Goal: Task Accomplishment & Management: Use online tool/utility

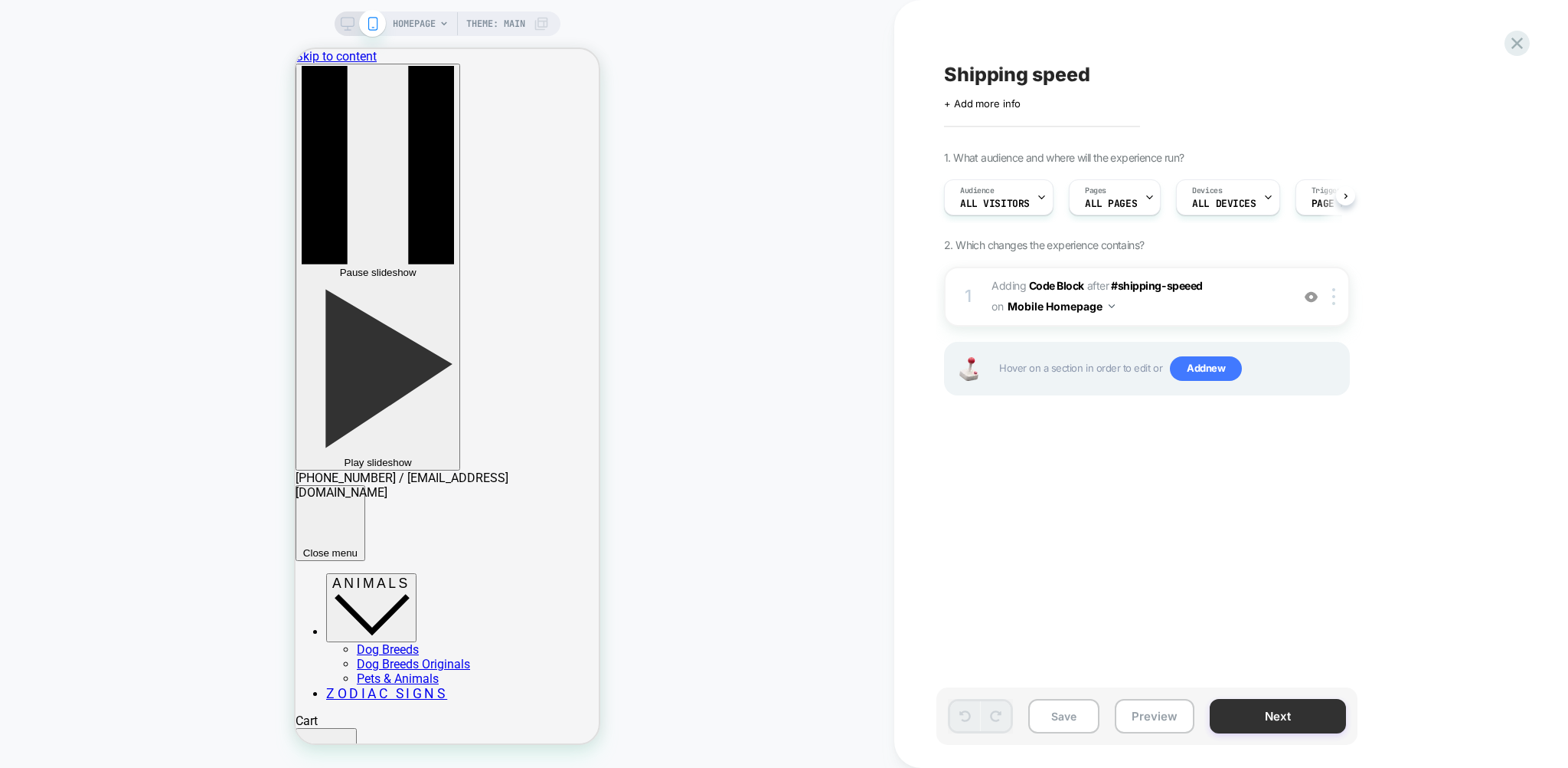
click at [1249, 709] on button "Next" at bounding box center [1278, 716] width 136 height 35
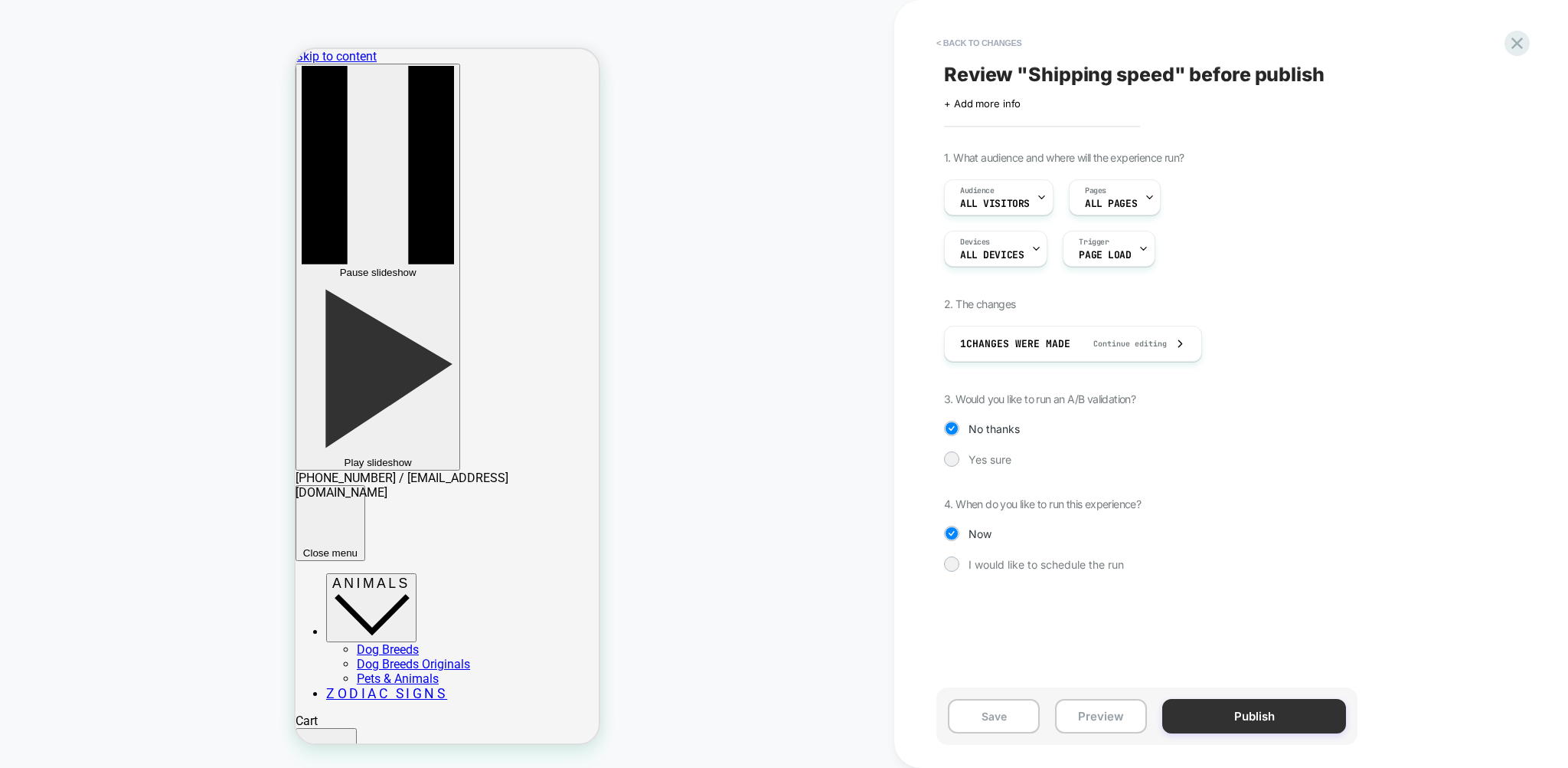
click at [1252, 717] on button "Publish" at bounding box center [1255, 716] width 184 height 35
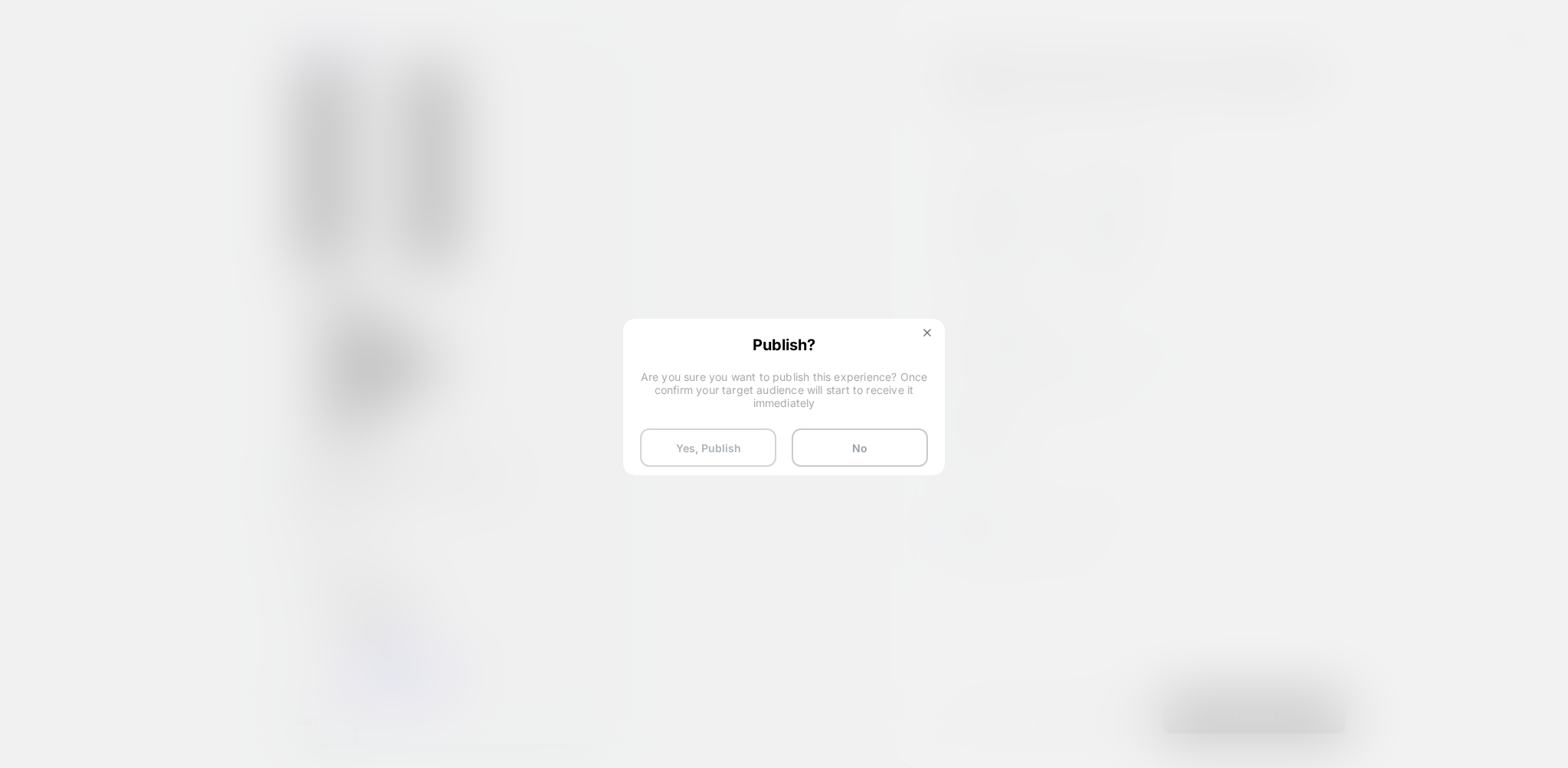
click at [700, 443] on button "Yes, Publish" at bounding box center [709, 447] width 136 height 38
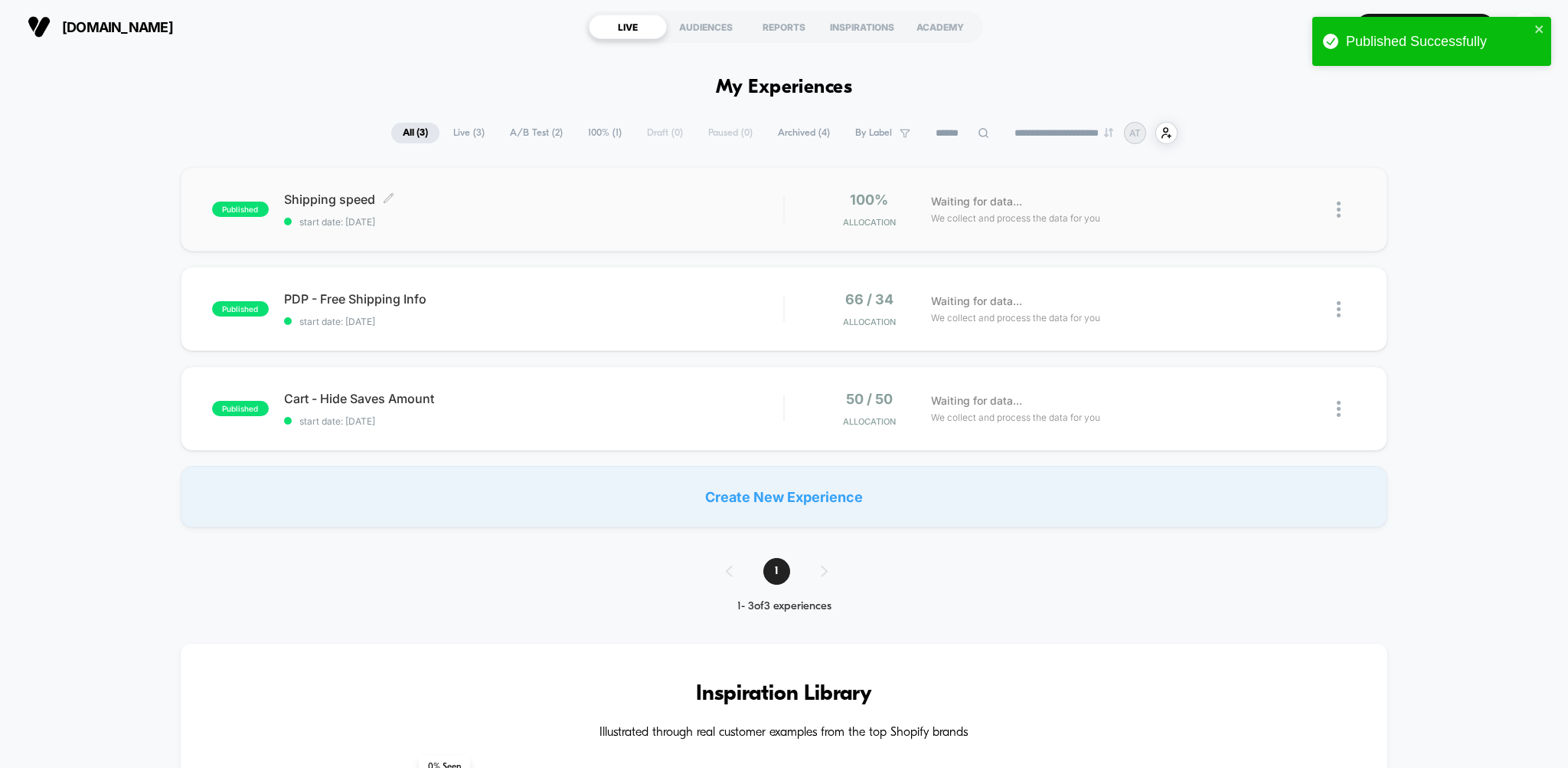
click at [616, 210] on div "Shipping speed Click to edit experience details Click to edit experience detail…" at bounding box center [534, 210] width 500 height 36
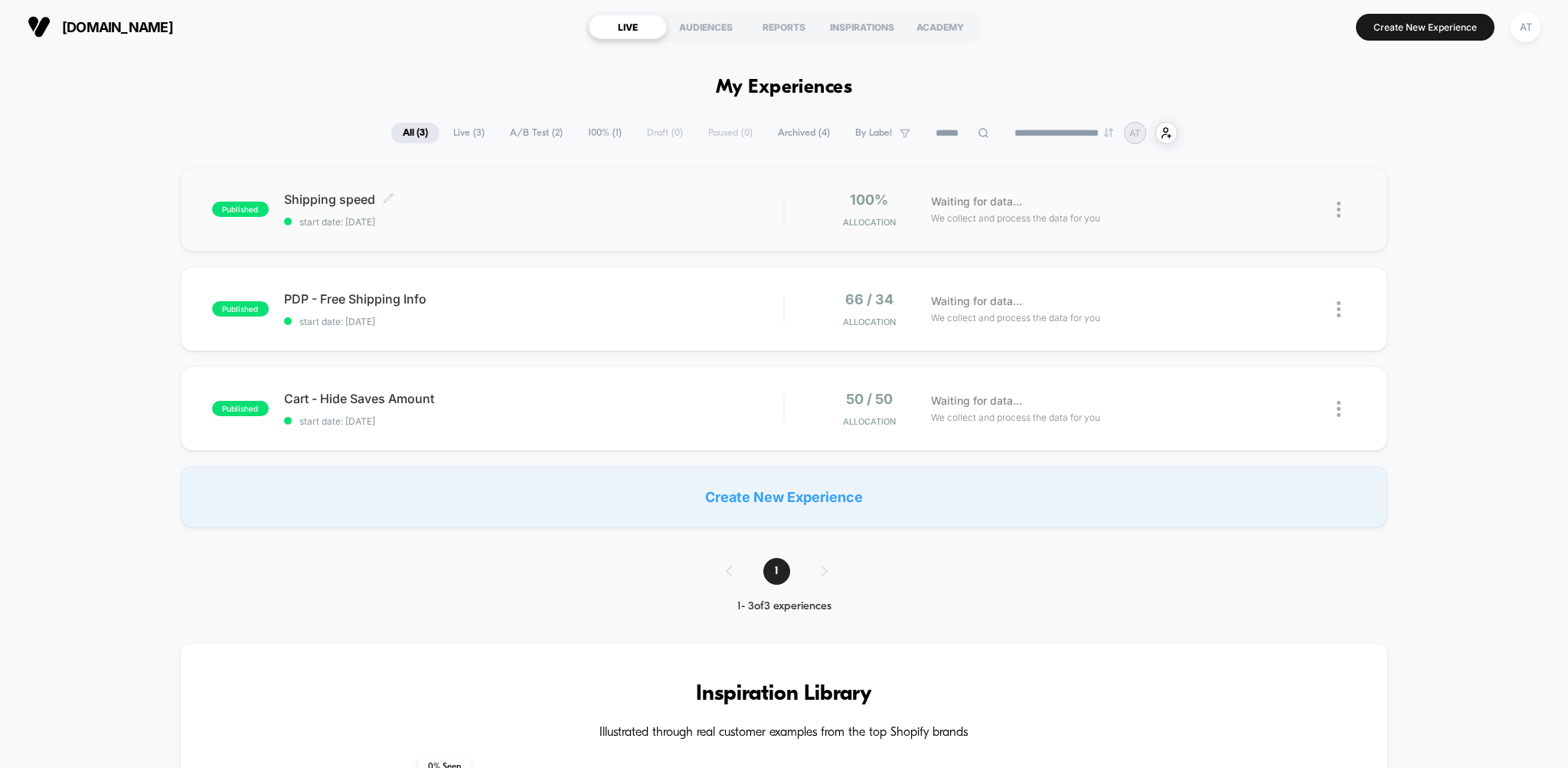
click at [387, 196] on icon at bounding box center [388, 198] width 12 height 12
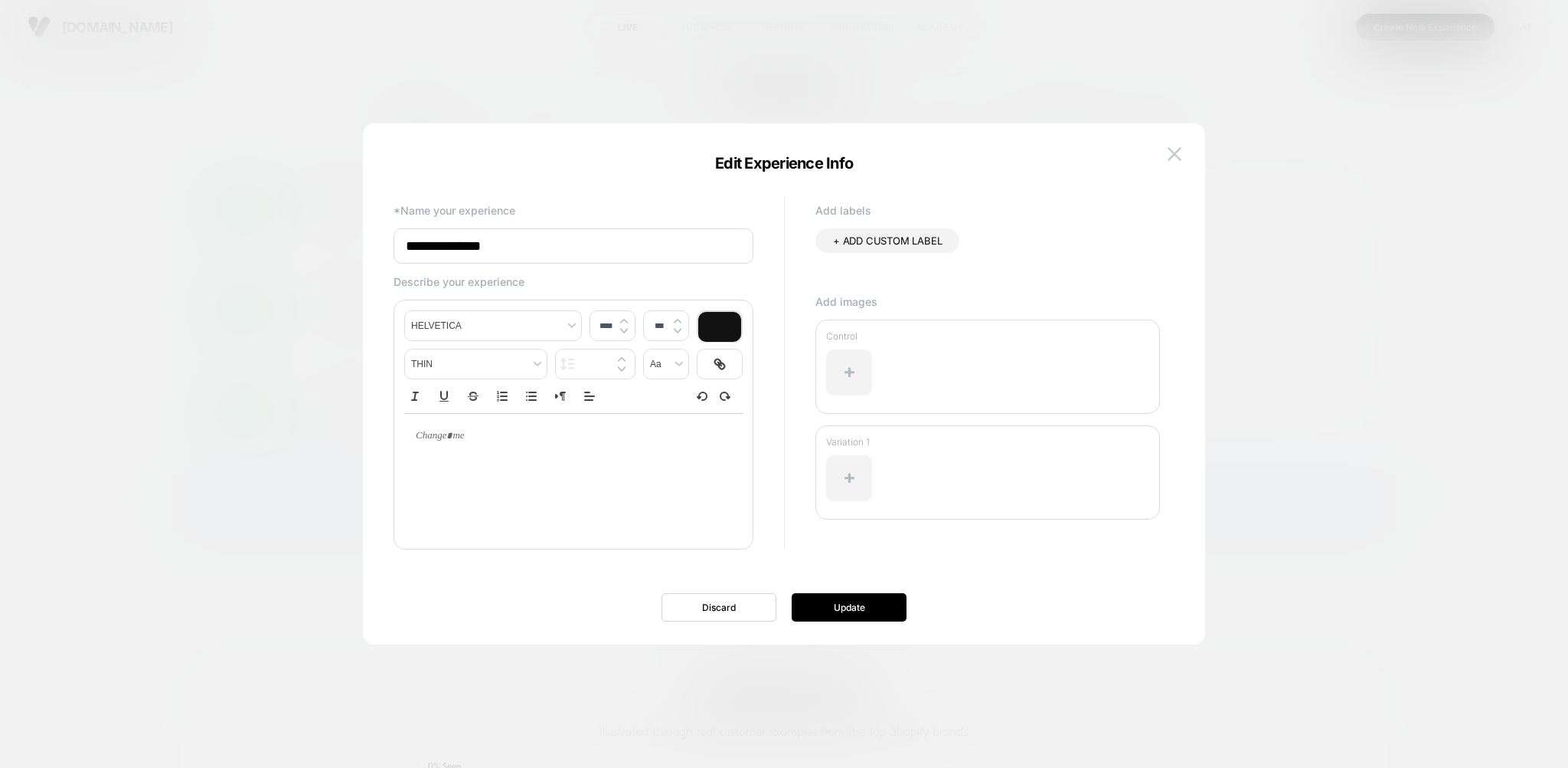
click at [1406, 334] on div at bounding box center [784, 384] width 1568 height 768
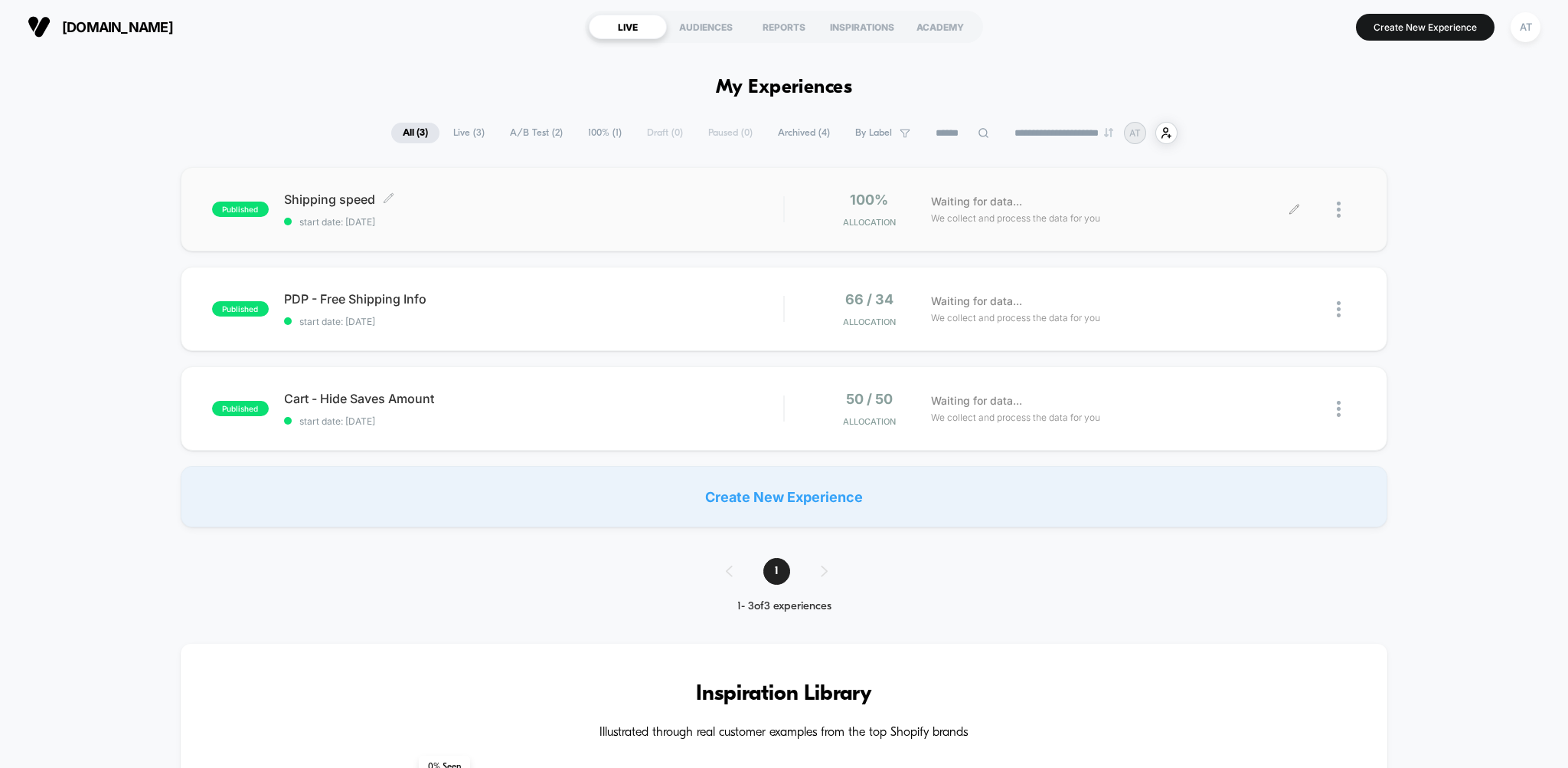
click at [1307, 207] on div at bounding box center [1325, 210] width 62 height 36
click at [1294, 210] on icon at bounding box center [1295, 209] width 12 height 12
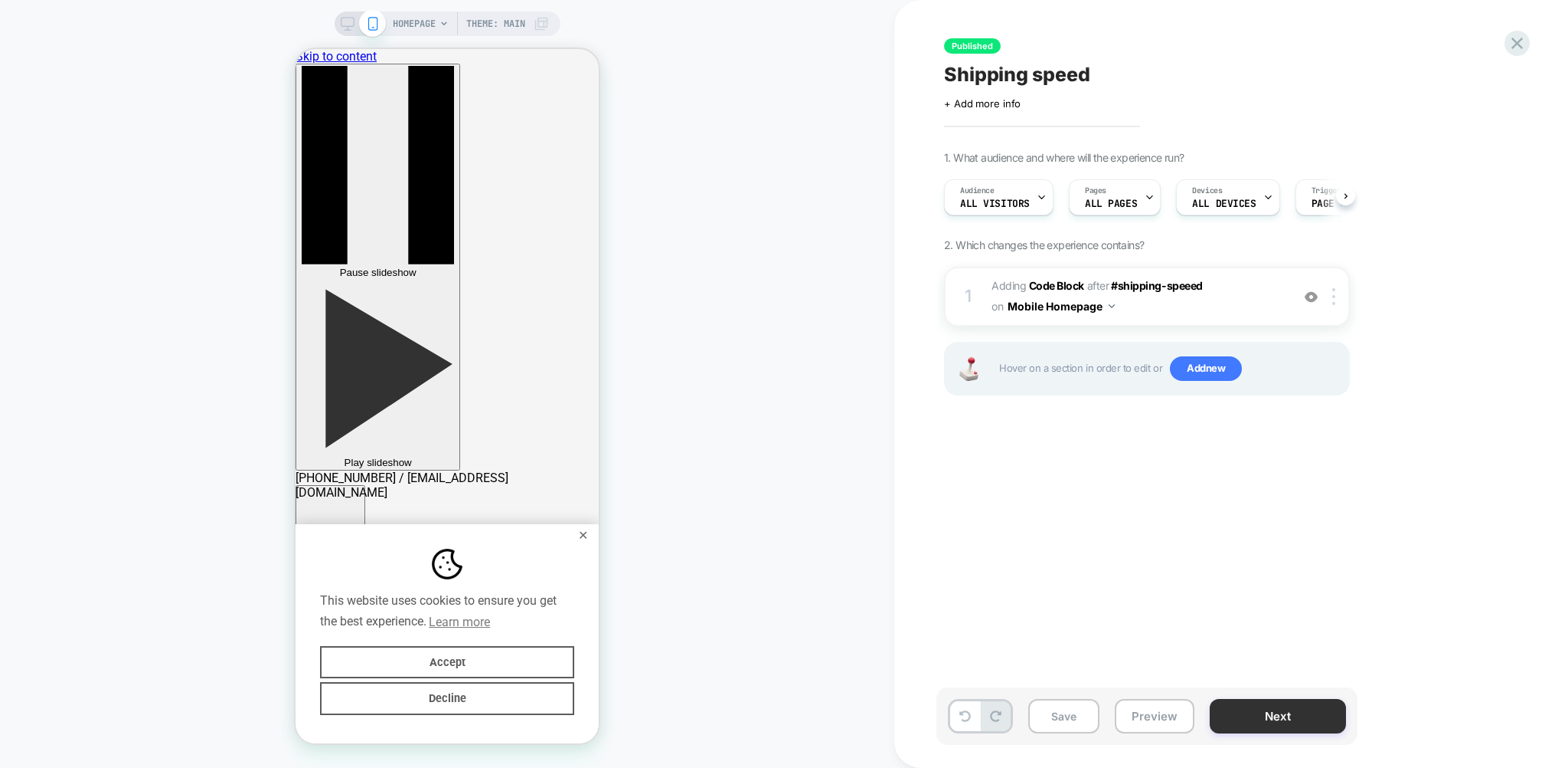
click at [1285, 717] on button "Next" at bounding box center [1278, 716] width 136 height 35
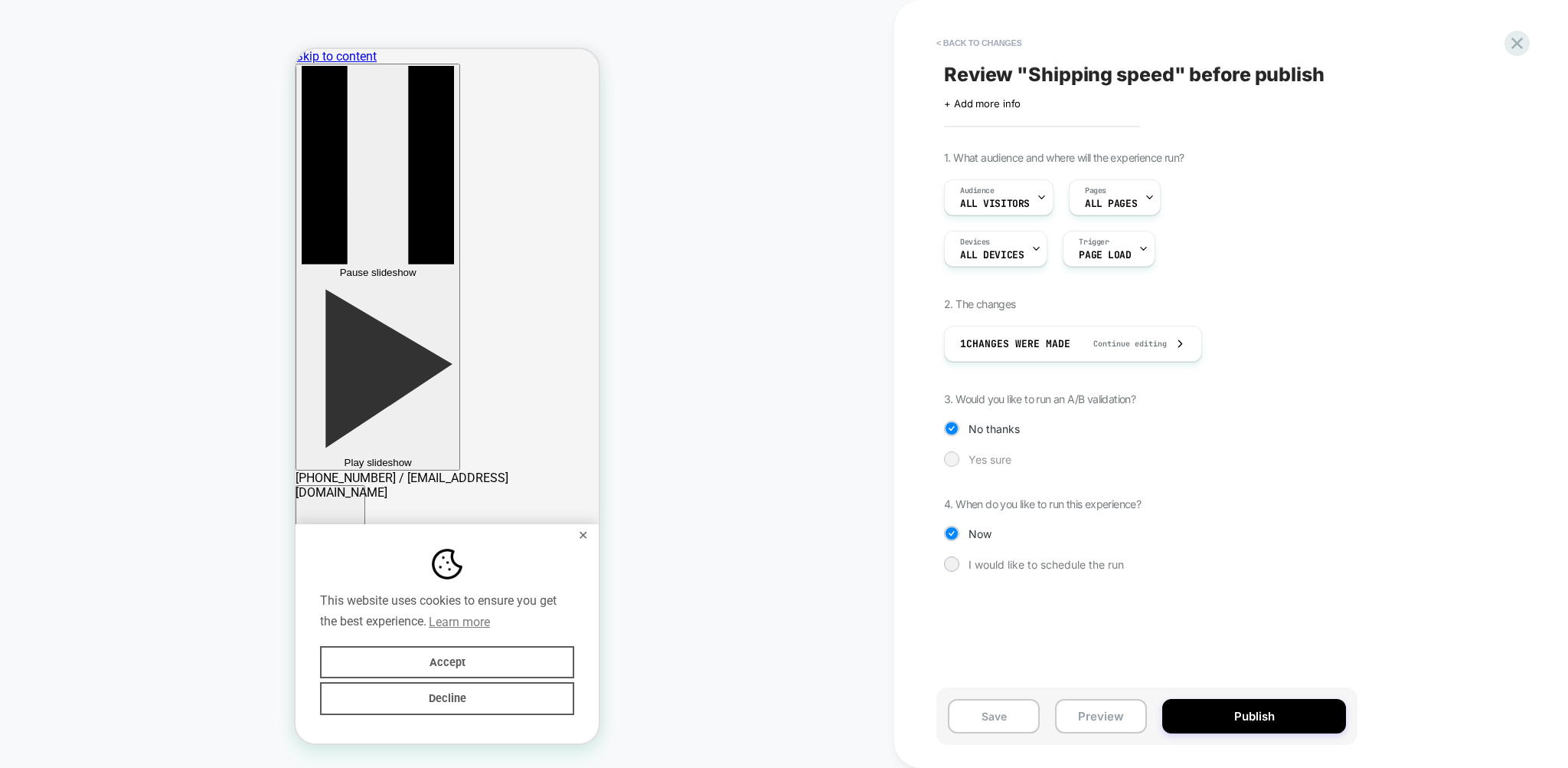
click at [969, 461] on span "Yes sure" at bounding box center [989, 459] width 43 height 13
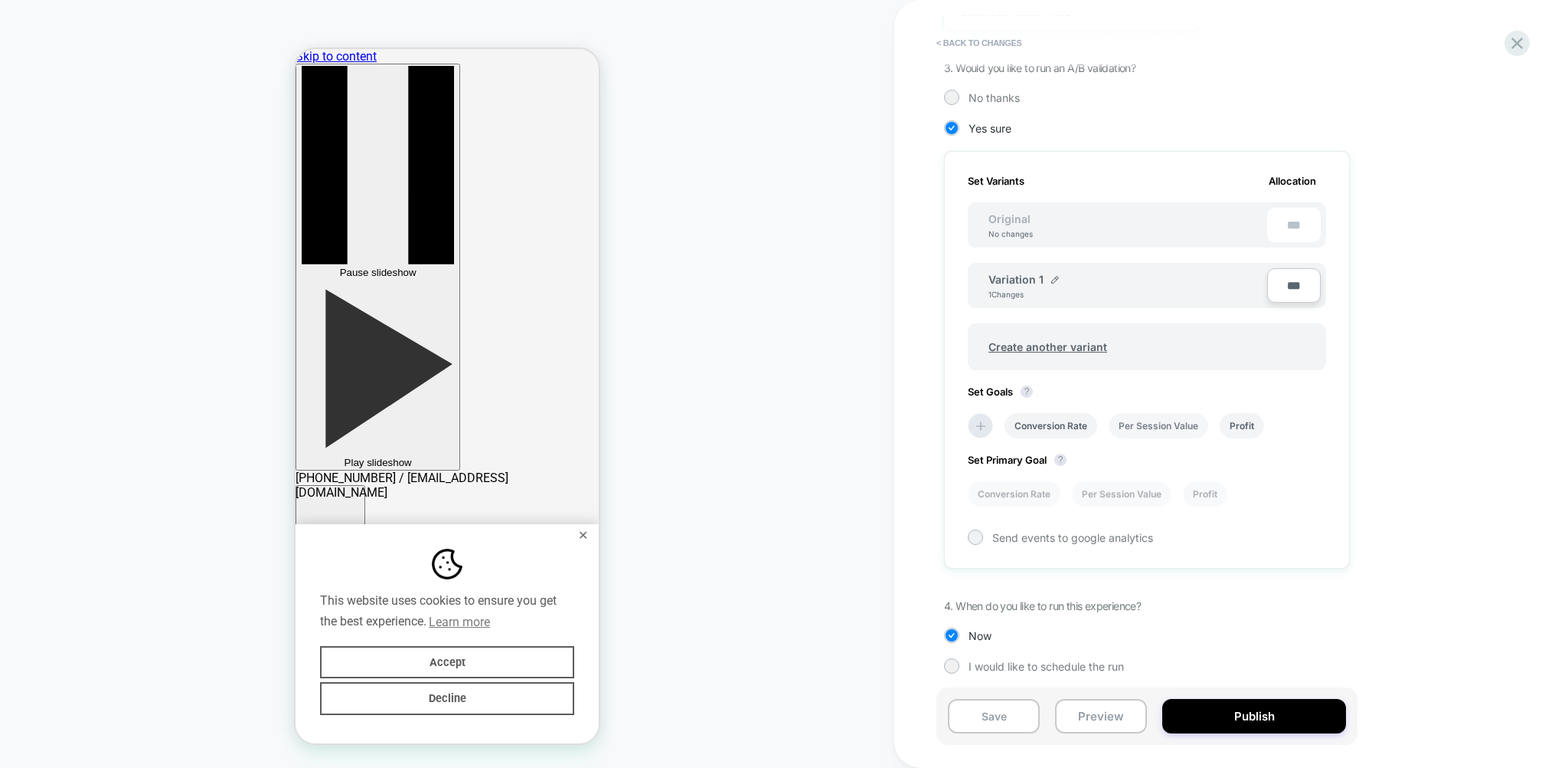
scroll to position [334, 0]
click at [1243, 422] on li "Profit" at bounding box center [1242, 424] width 45 height 25
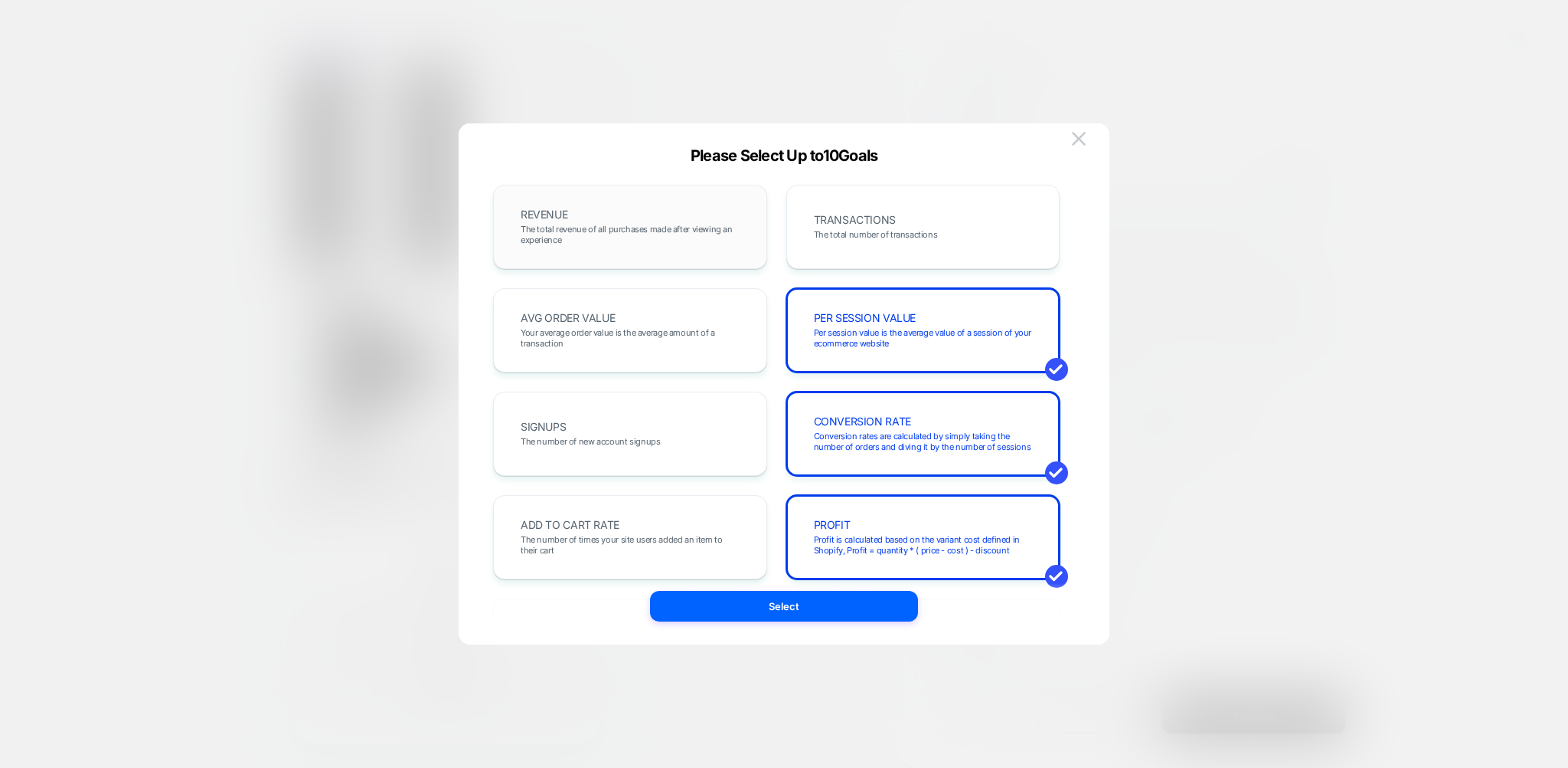
click at [562, 204] on div "REVENUE The total revenue of all purchases made after viewing an experience" at bounding box center [630, 226] width 242 height 52
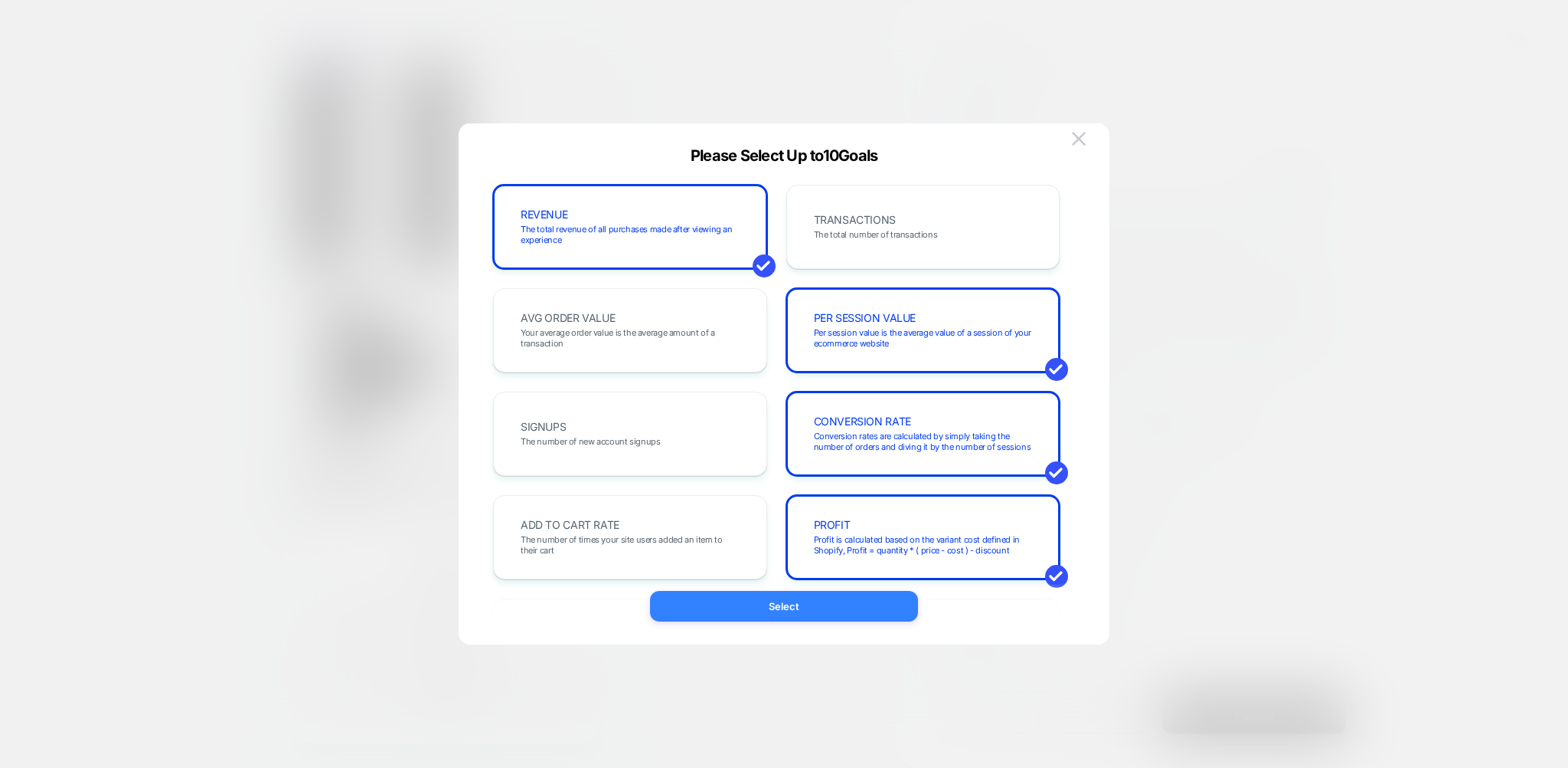
click at [769, 614] on button "Select" at bounding box center [784, 606] width 268 height 31
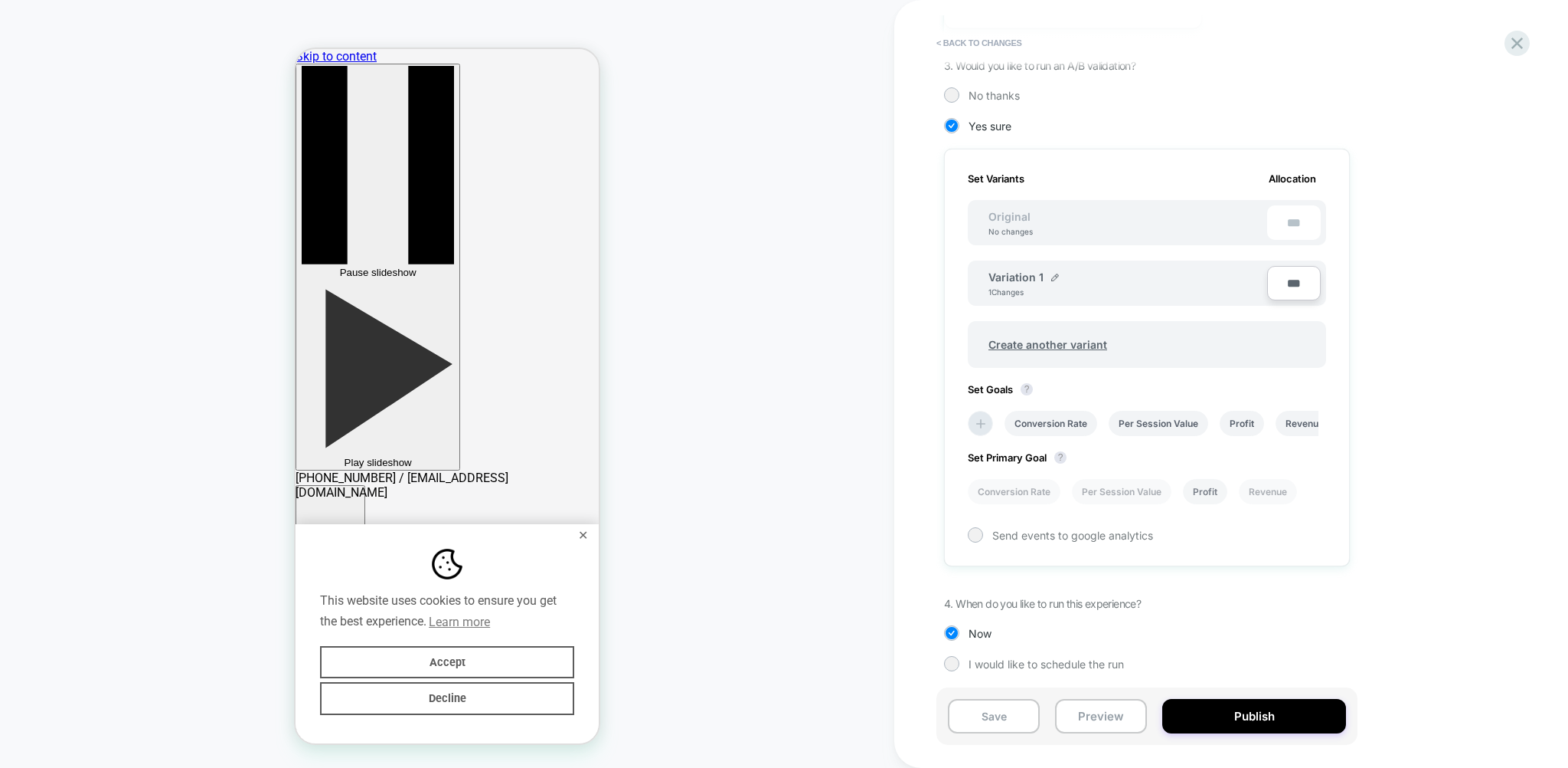
click at [1200, 492] on li "Profit" at bounding box center [1205, 492] width 45 height 25
click at [1043, 344] on span "Create another variant" at bounding box center [1047, 344] width 149 height 36
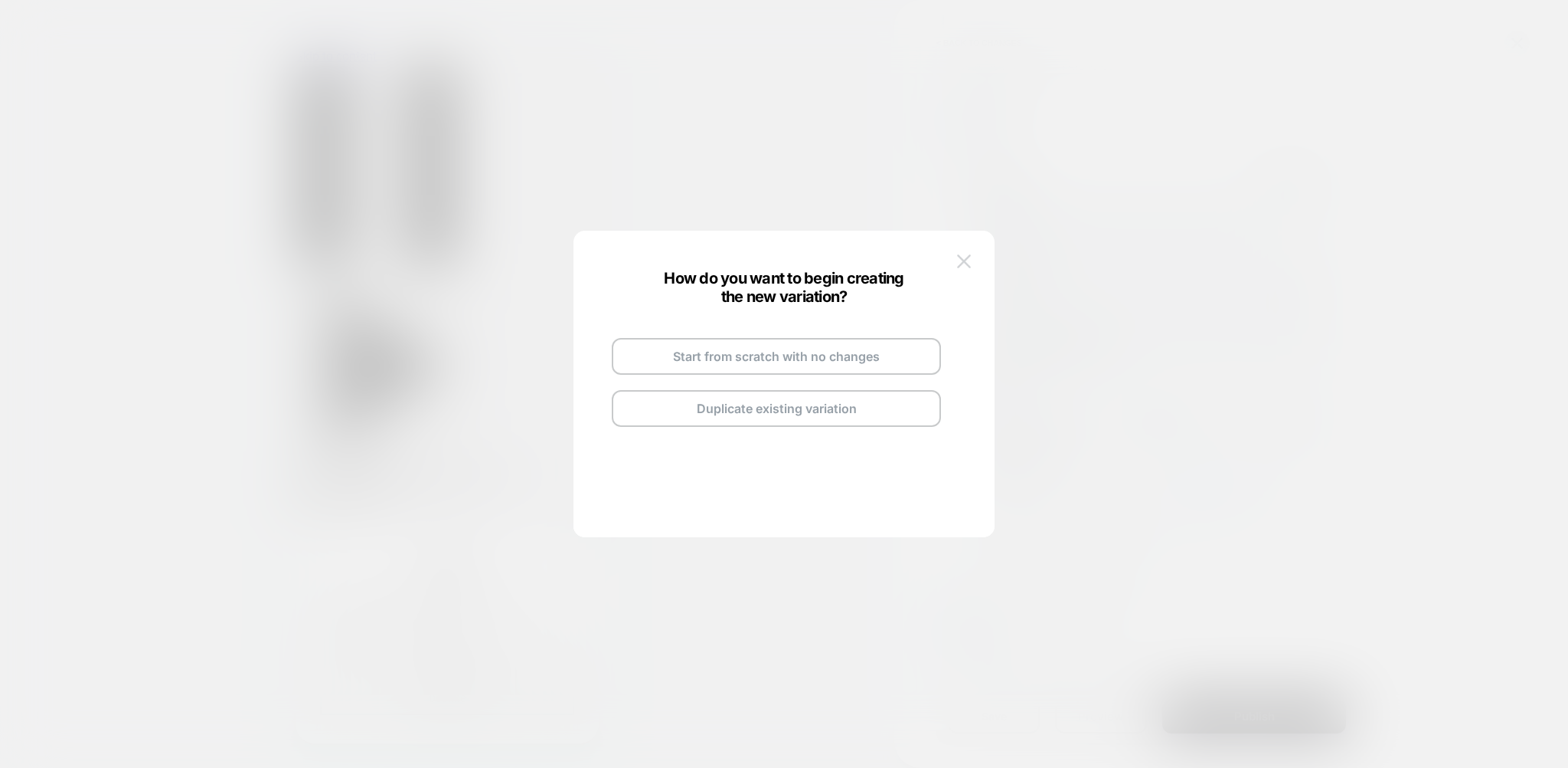
click at [971, 256] on img at bounding box center [964, 261] width 14 height 13
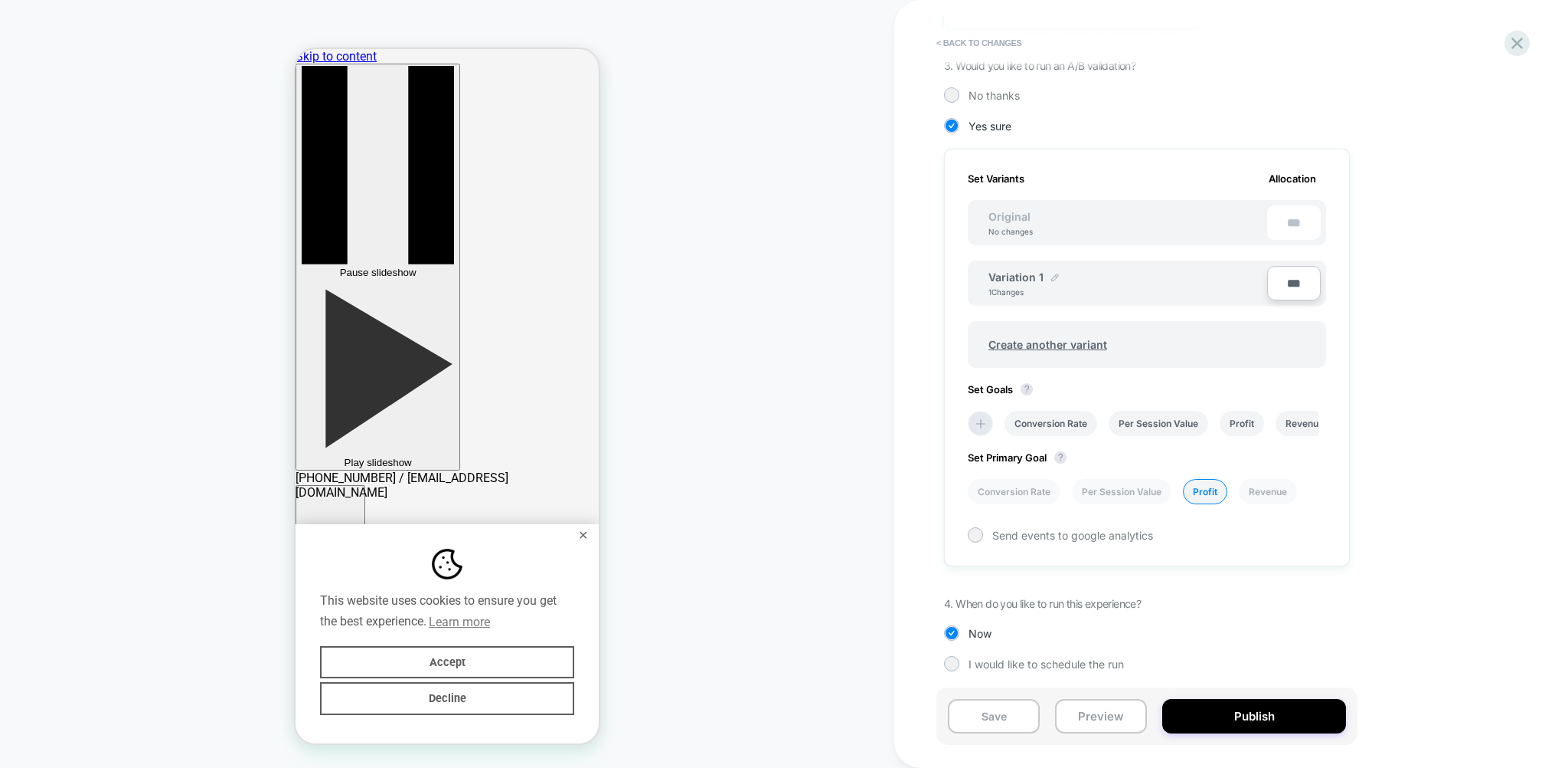
click at [1051, 275] on img at bounding box center [1055, 277] width 7 height 7
drag, startPoint x: 1061, startPoint y: 285, endPoint x: 893, endPoint y: 283, distance: 168.0
click at [988, 284] on input "**********" at bounding box center [1044, 284] width 111 height 30
type input "********"
click at [1149, 279] on strong "Save" at bounding box center [1156, 284] width 22 height 12
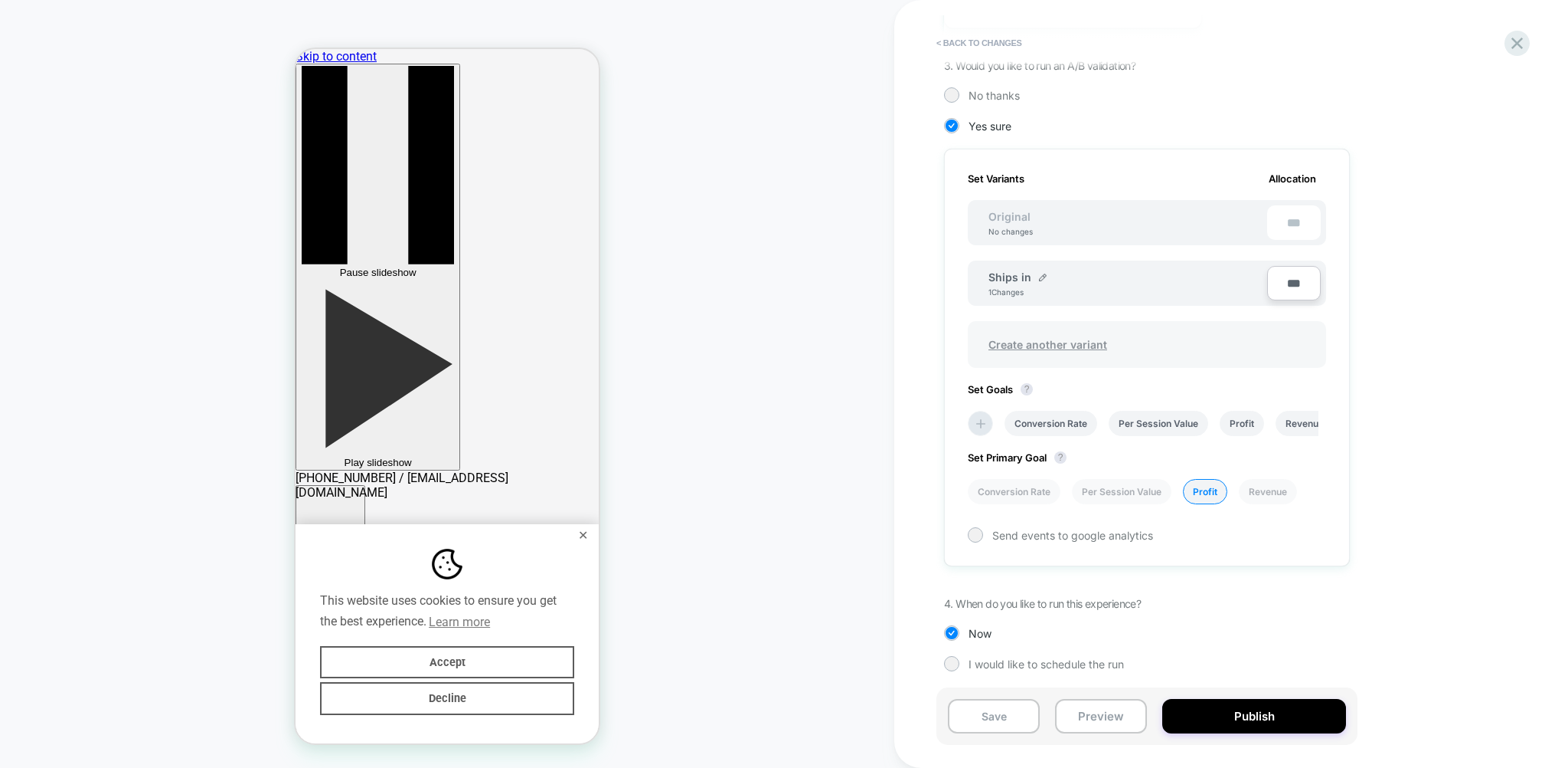
click at [1065, 344] on span "Create another variant" at bounding box center [1047, 344] width 149 height 36
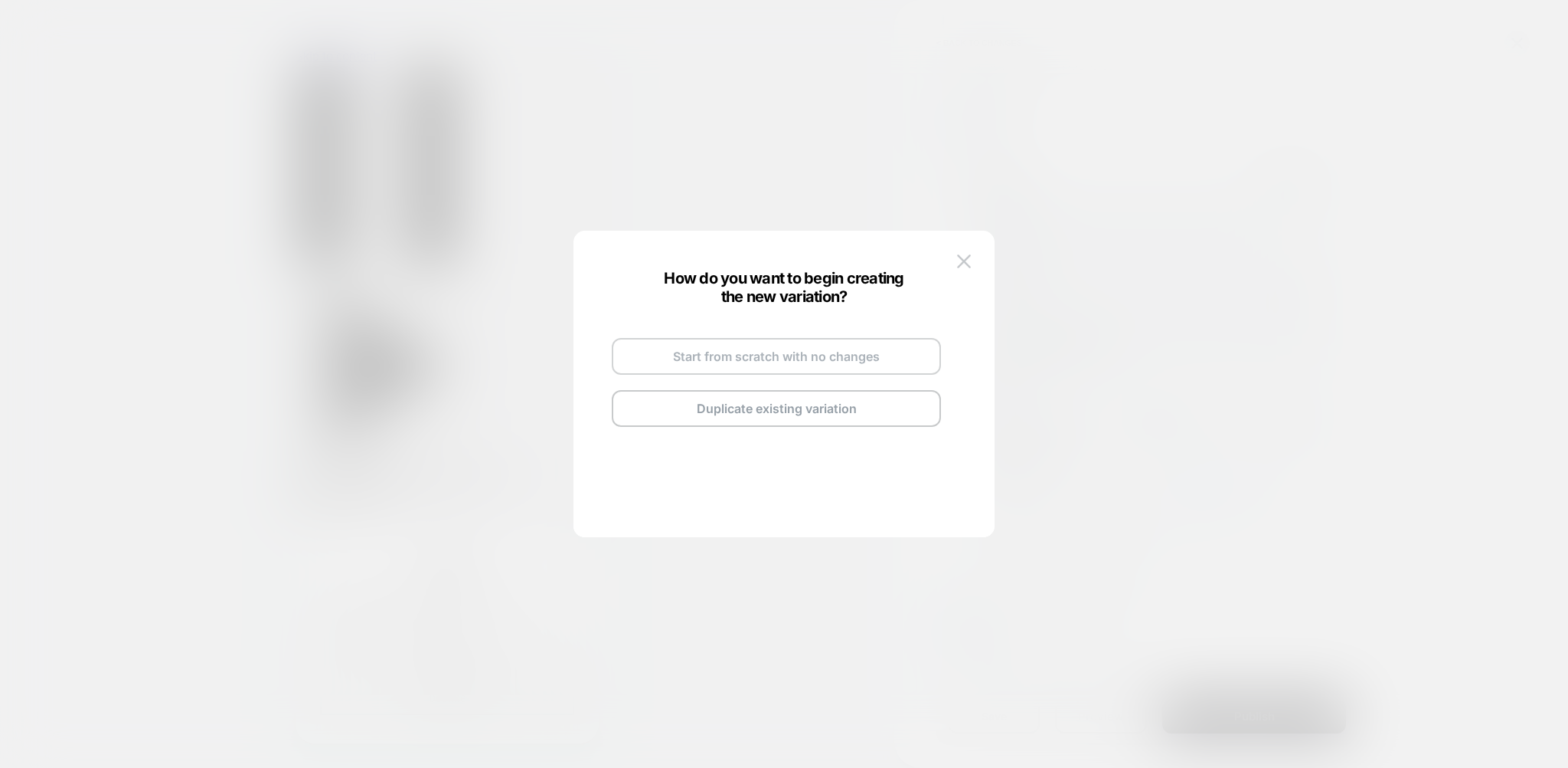
click at [754, 366] on button "Start from scratch with no changes" at bounding box center [776, 356] width 329 height 36
click at [810, 391] on button "Go and Edit the New Variation" at bounding box center [776, 386] width 329 height 36
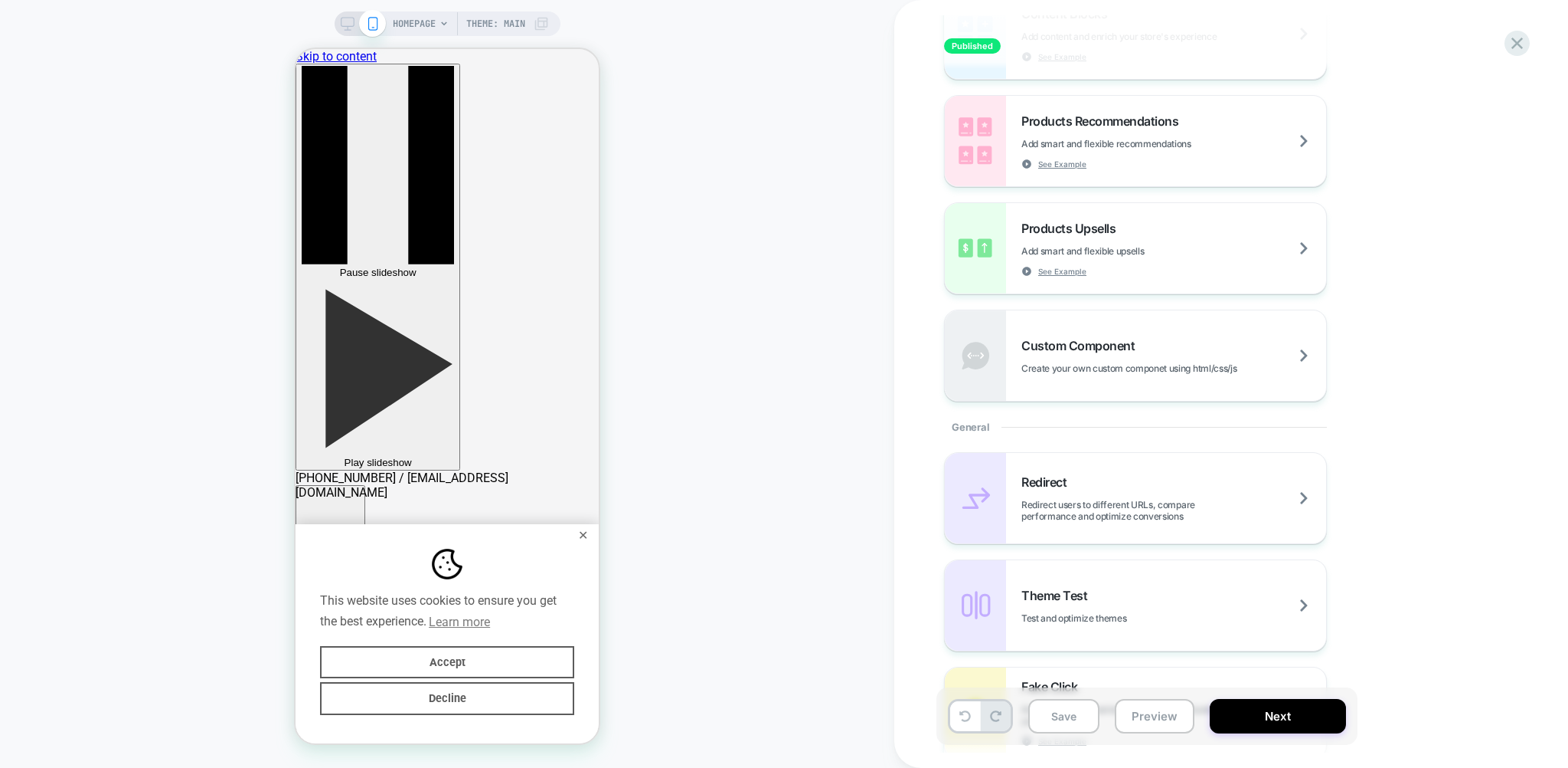
scroll to position [0, 0]
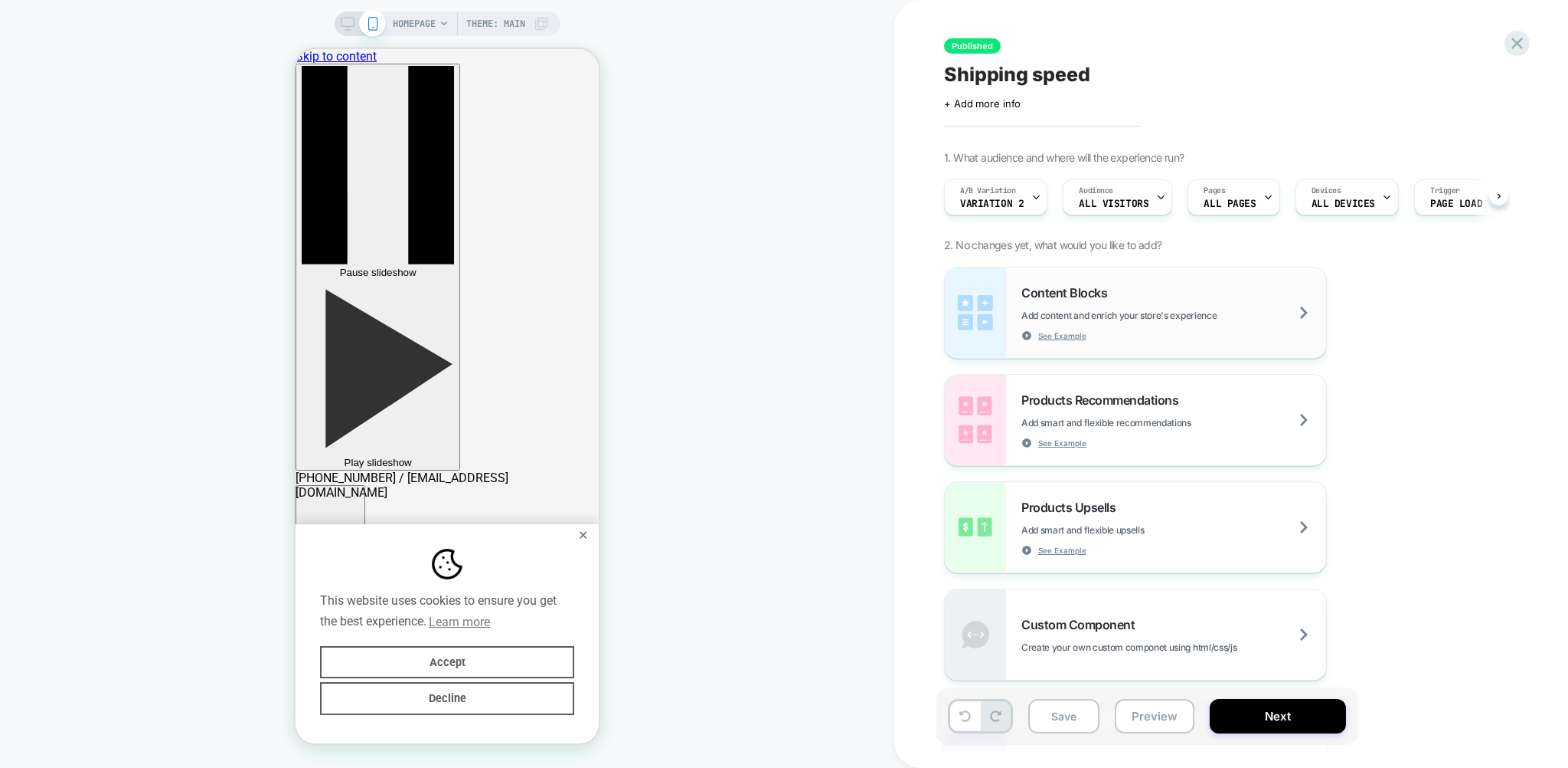
click at [1206, 321] on div "Content Blocks Add content and enrich your store's experience See Example" at bounding box center [1173, 314] width 304 height 56
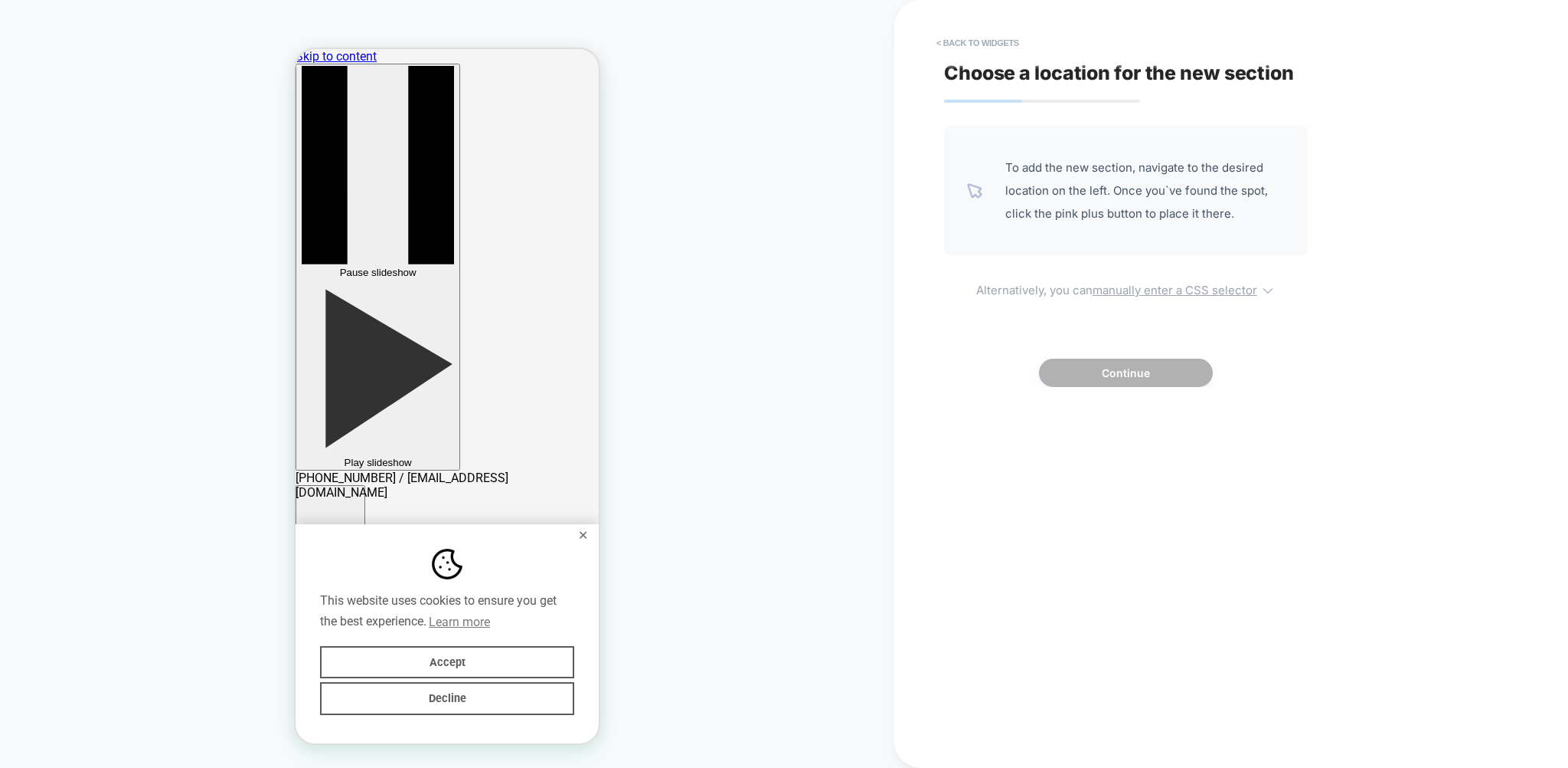
click at [1180, 289] on u "manually enter a CSS selector" at bounding box center [1175, 290] width 164 height 15
select select "*******"
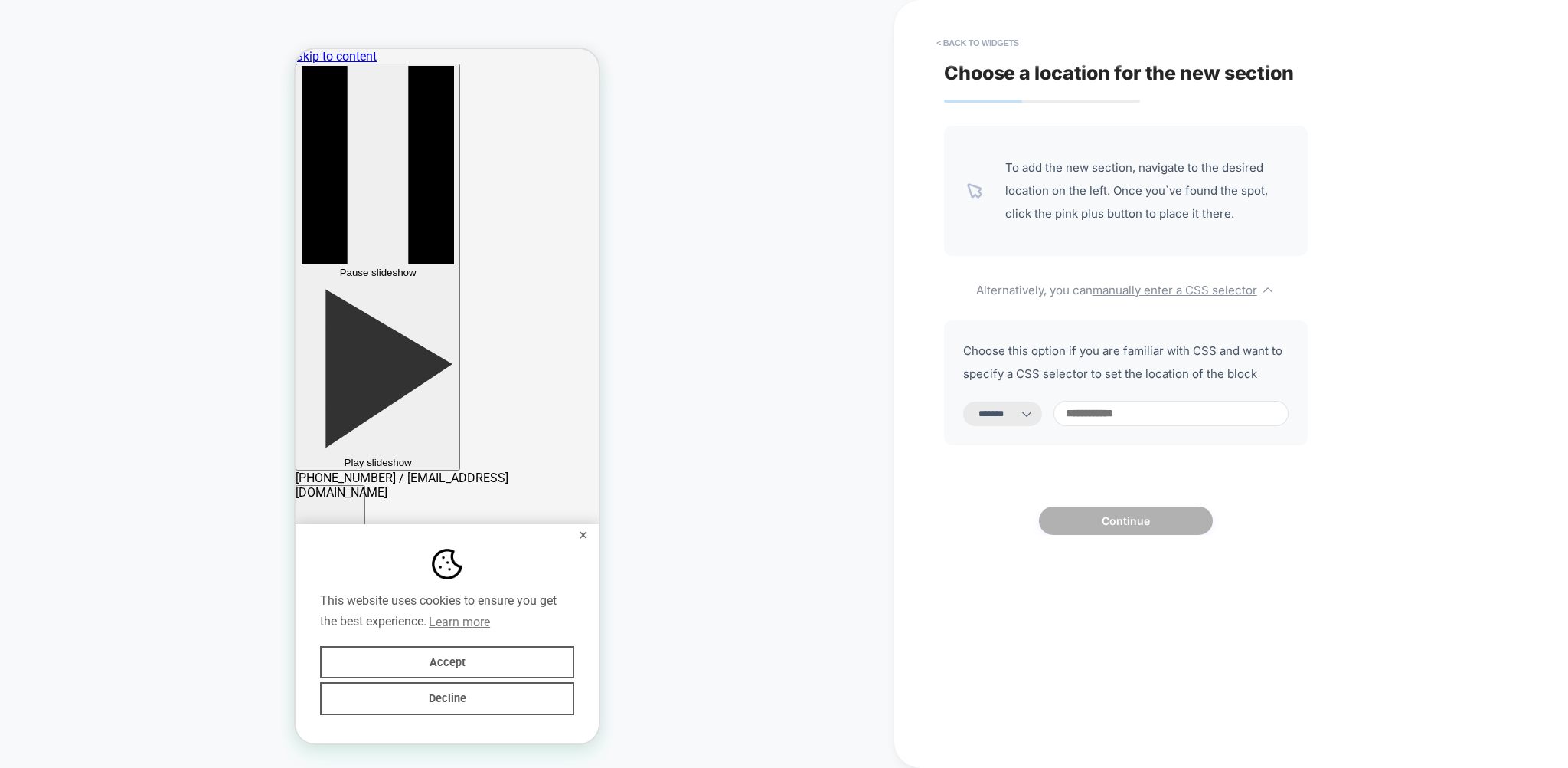
click at [1116, 412] on input at bounding box center [1171, 414] width 235 height 25
paste input "**********"
type input "**********"
select select "*********"
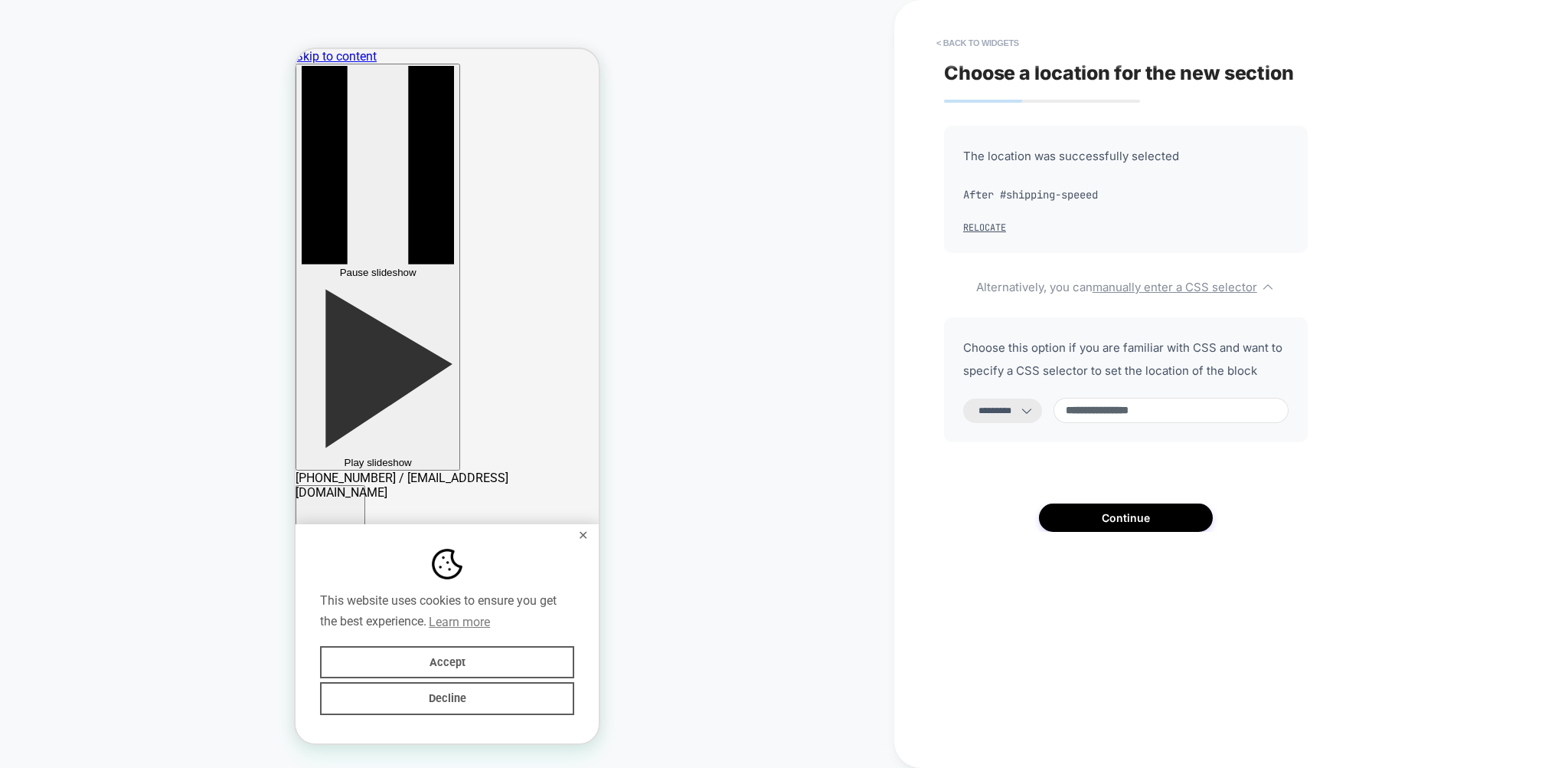
type input "**********"
click at [1138, 505] on div "**********" at bounding box center [1126, 328] width 363 height 406
click at [1127, 519] on button "Continue" at bounding box center [1126, 517] width 174 height 28
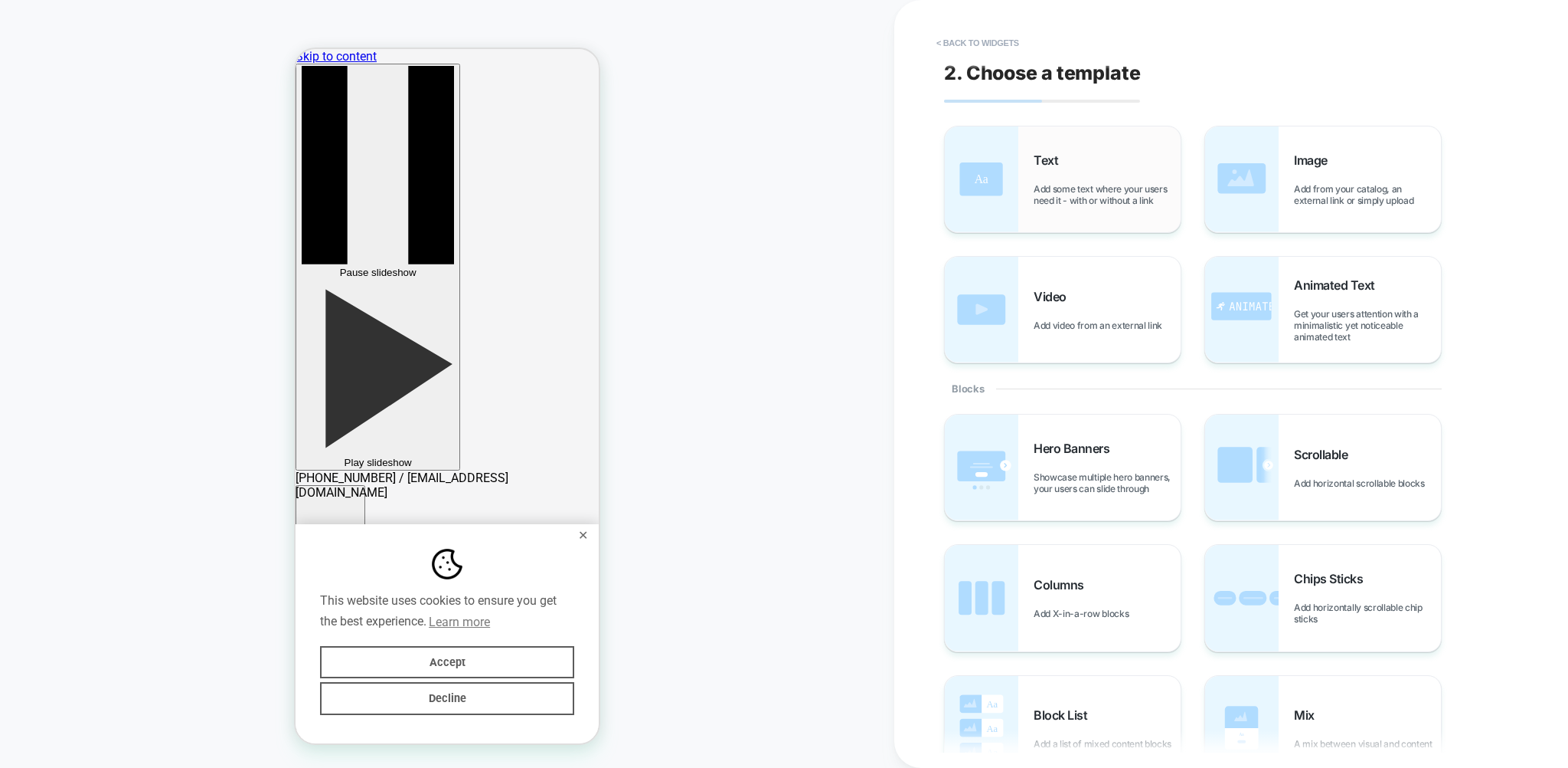
click at [1109, 168] on div "Text Add some text where your users need it - with or without a link" at bounding box center [1107, 179] width 147 height 54
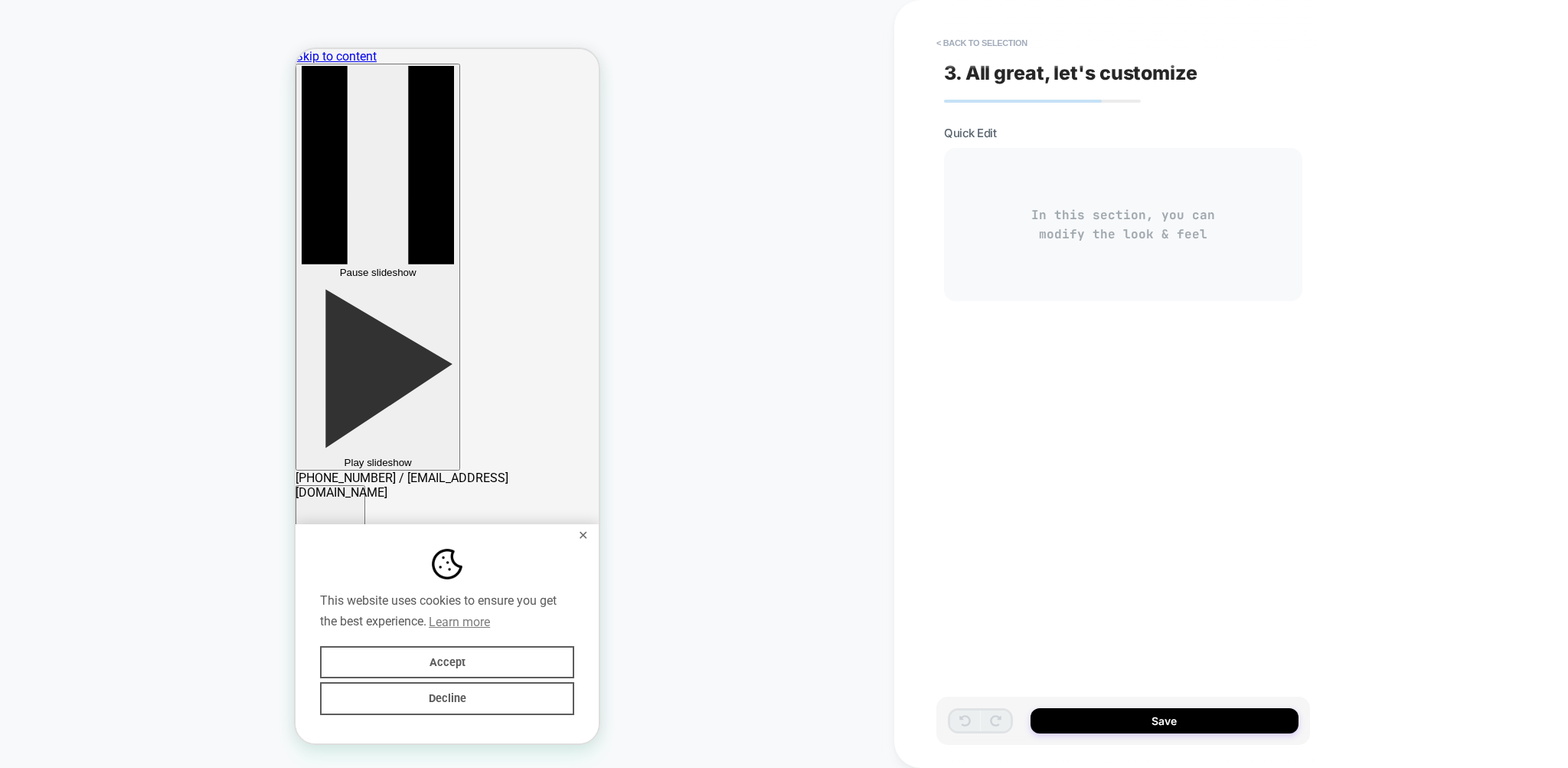
click at [1159, 219] on div "In this section, you can modify the look & feel" at bounding box center [1123, 224] width 358 height 154
drag, startPoint x: 1156, startPoint y: 223, endPoint x: 1119, endPoint y: 217, distance: 37.5
click at [1119, 217] on div "In this section, you can modify the look & feel" at bounding box center [1123, 224] width 358 height 154
click at [1072, 234] on div "In this section, you can modify the look & feel" at bounding box center [1123, 224] width 358 height 154
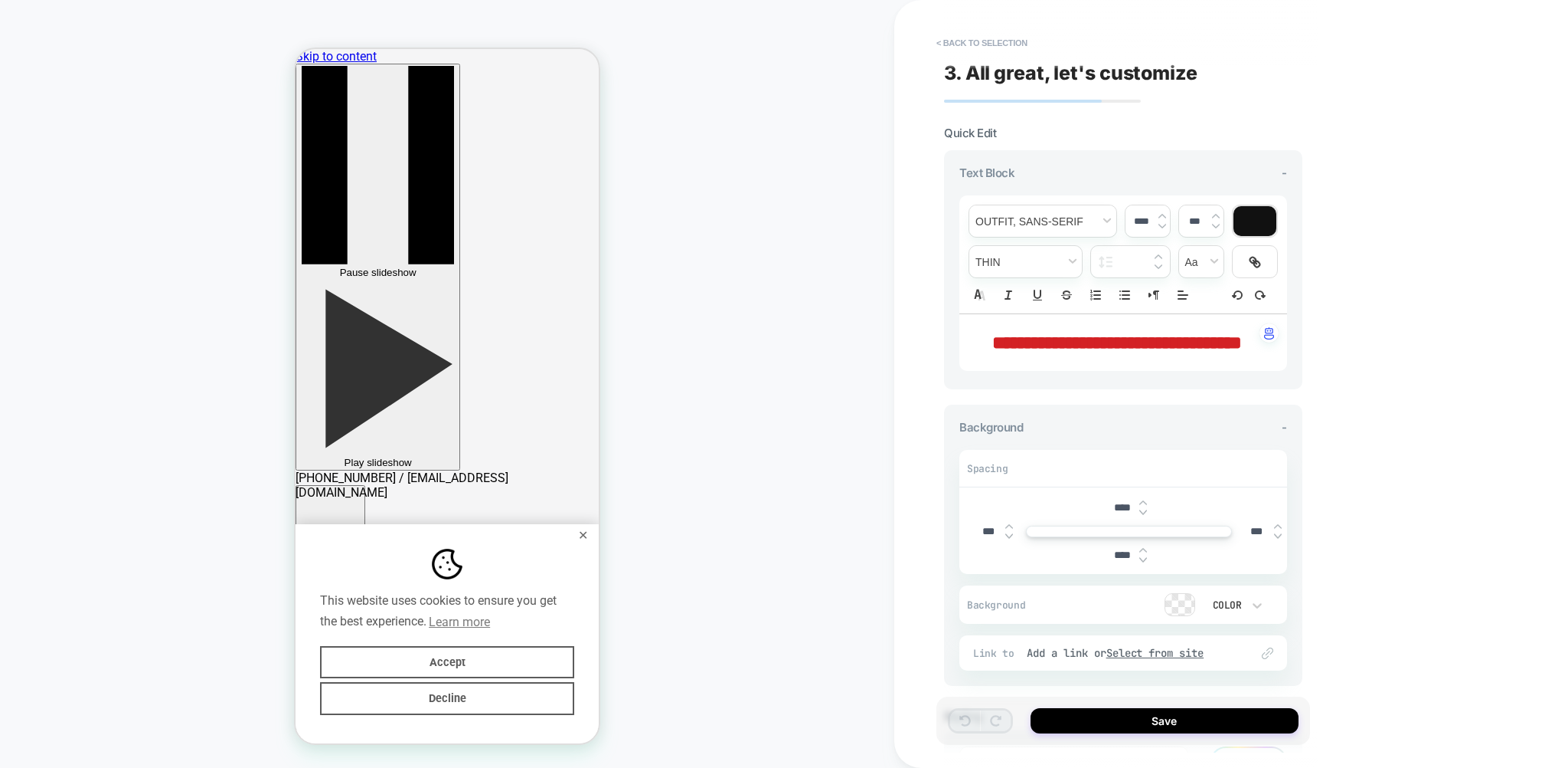
click at [1072, 228] on div "In this section, you can modify the look & feel" at bounding box center [1123, 224] width 358 height 154
drag, startPoint x: 1343, startPoint y: 374, endPoint x: 1340, endPoint y: 364, distance: 10.4
click at [1345, 368] on div "**********" at bounding box center [1231, 384] width 674 height 768
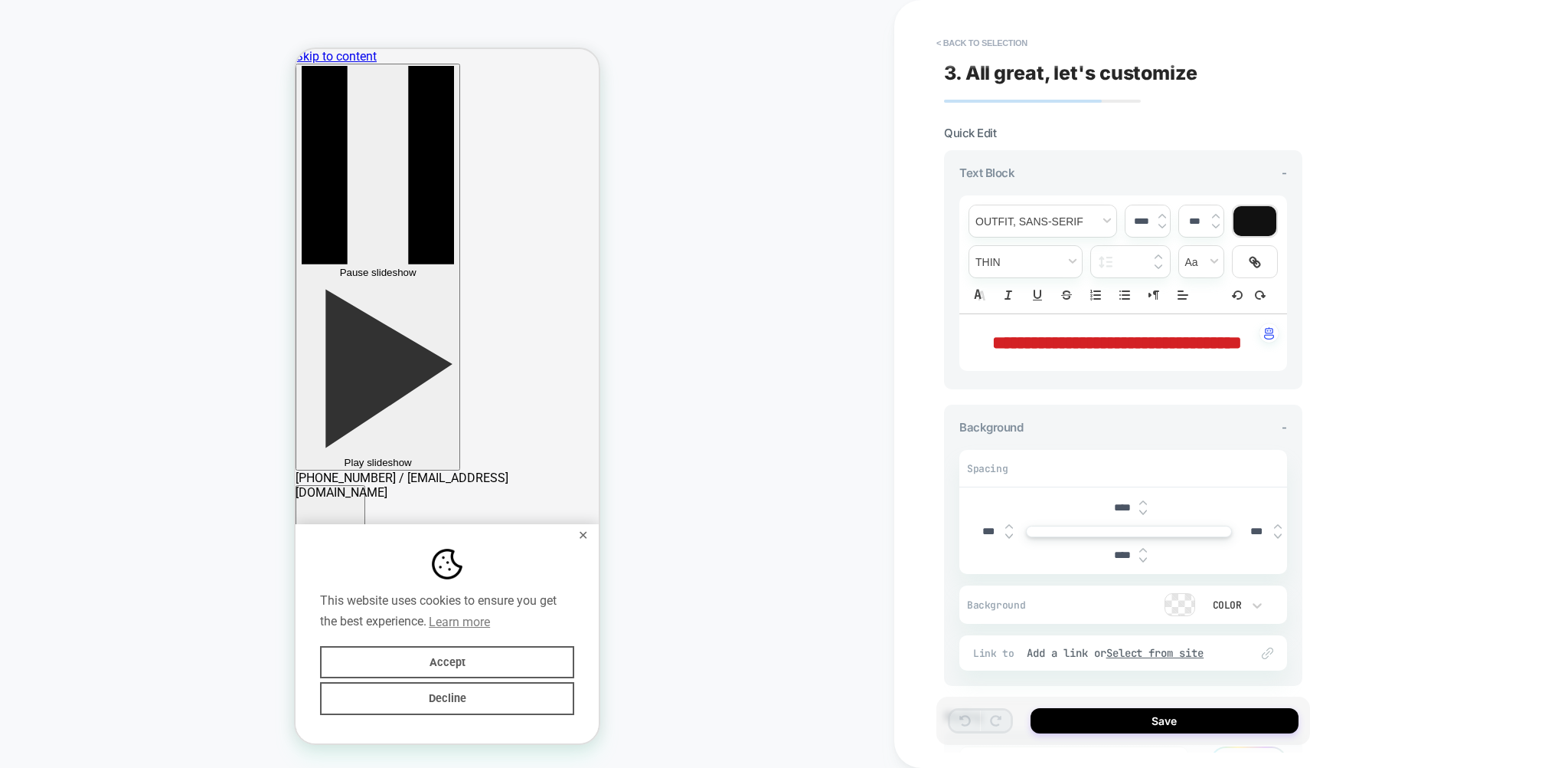
click at [392, 575] on span "Animals" at bounding box center [372, 583] width 78 height 15
click at [358, 642] on link "Dog Breeds" at bounding box center [388, 649] width 62 height 15
click at [357, 642] on link "Dog Breeds" at bounding box center [388, 649] width 62 height 15
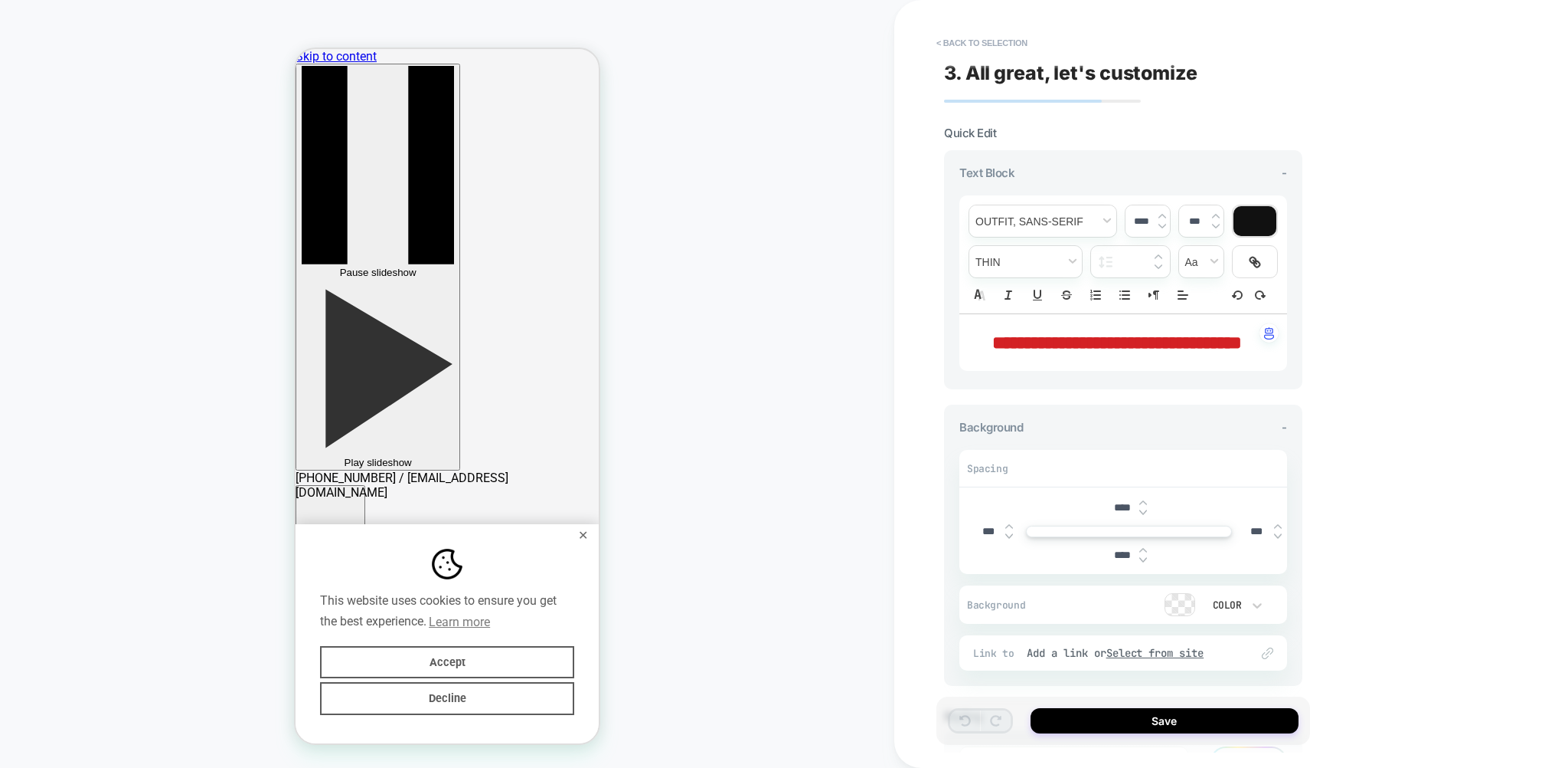
click at [357, 642] on link "Dog Breeds" at bounding box center [388, 649] width 62 height 15
click at [469, 658] on button "Accept" at bounding box center [447, 663] width 254 height 33
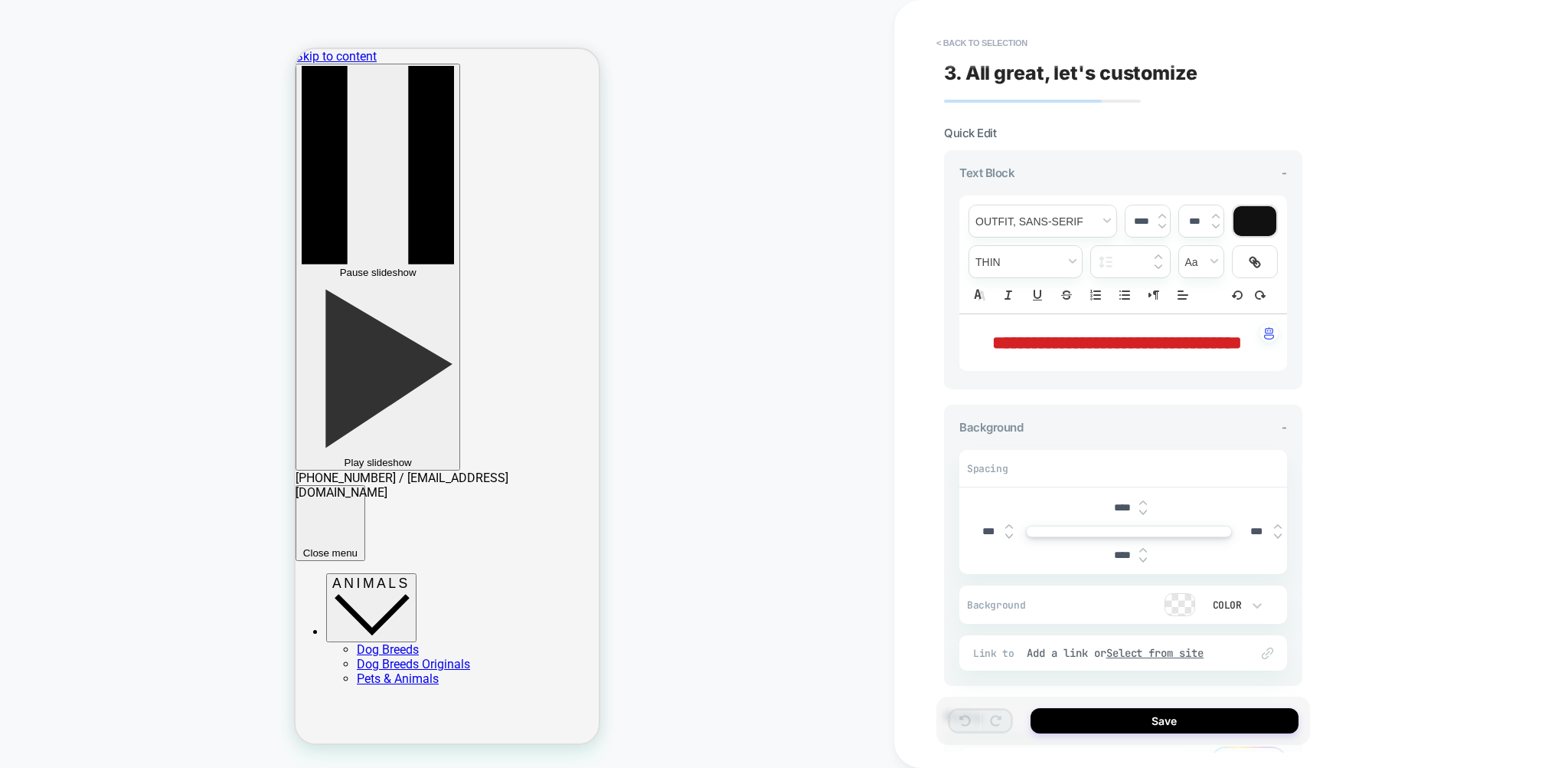
click at [357, 642] on link "Dog Breeds" at bounding box center [388, 649] width 62 height 15
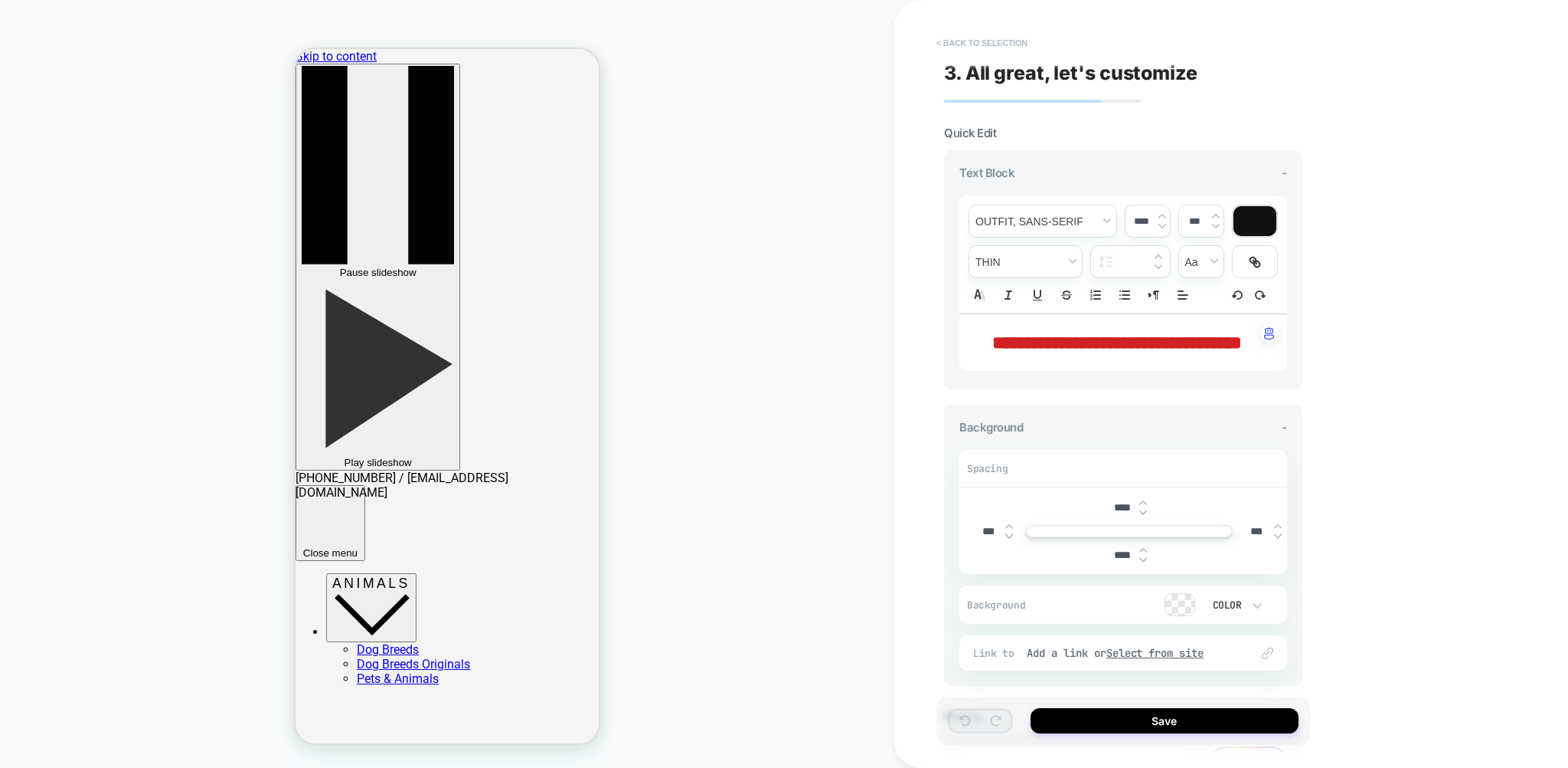
click at [963, 42] on button "< Back to selection" at bounding box center [981, 43] width 106 height 25
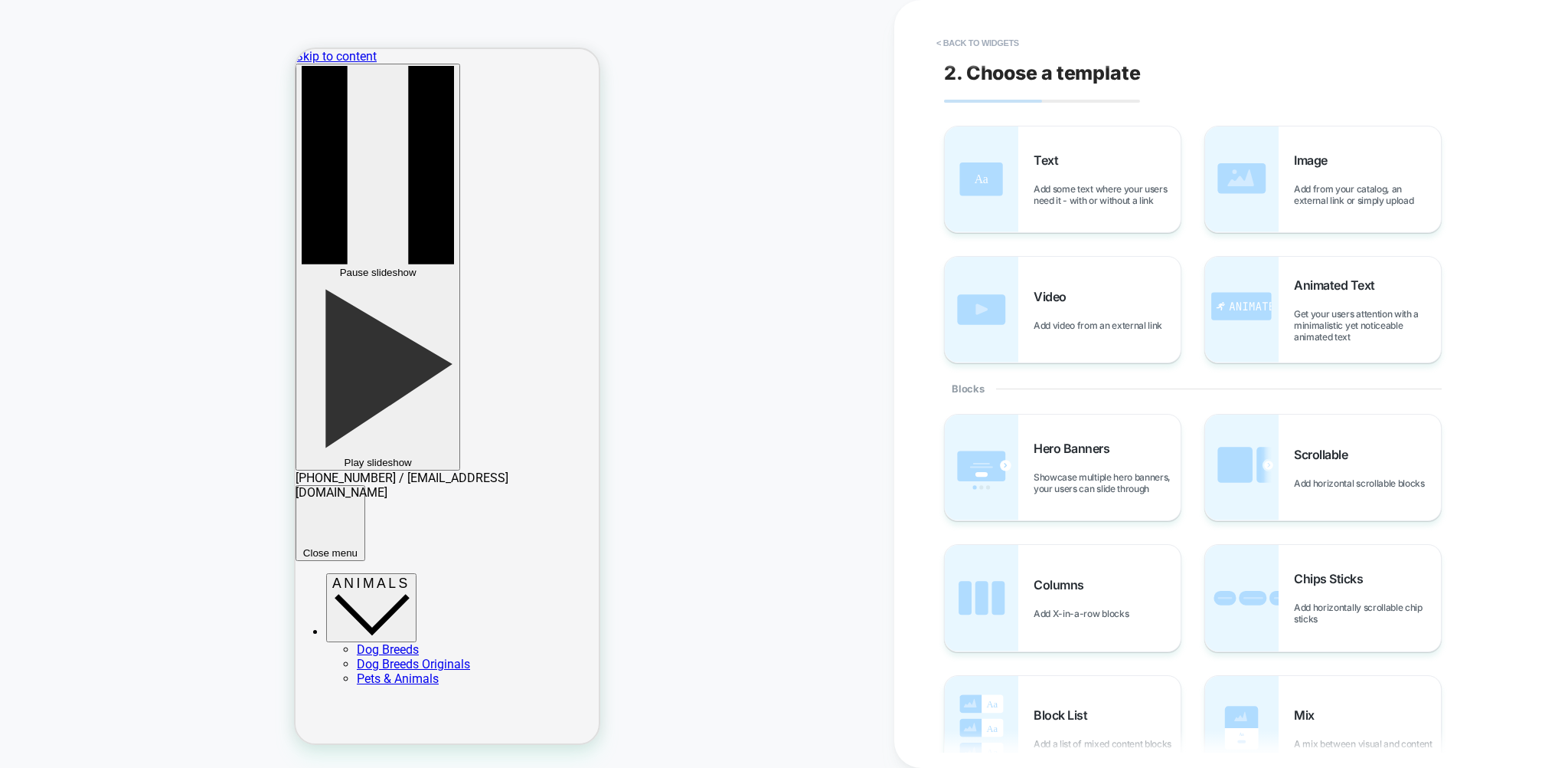
click at [963, 42] on button "< Back to widgets" at bounding box center [978, 43] width 98 height 25
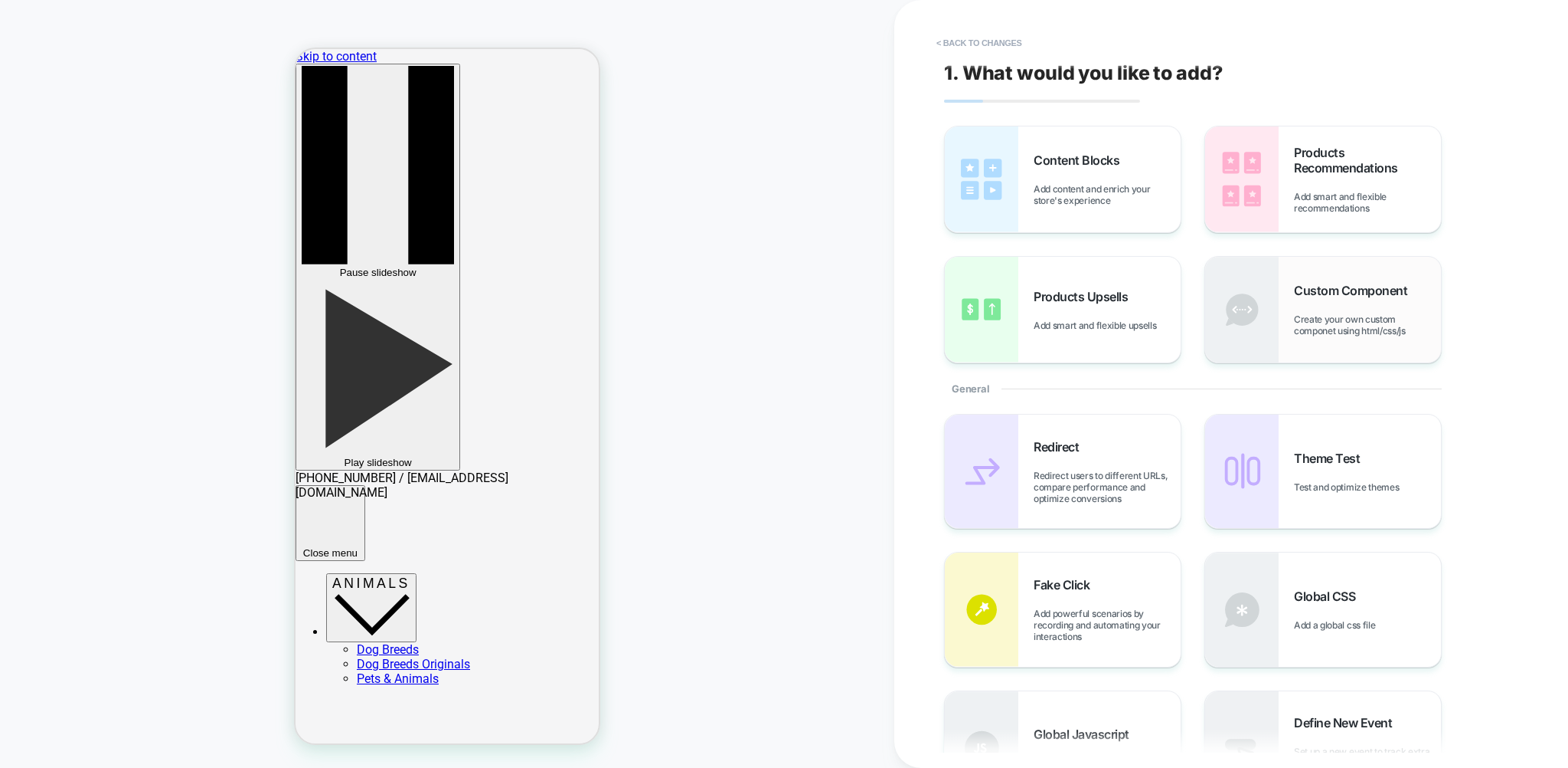
click at [1402, 336] on span "Create your own custom componet using html/css/js" at bounding box center [1367, 324] width 147 height 23
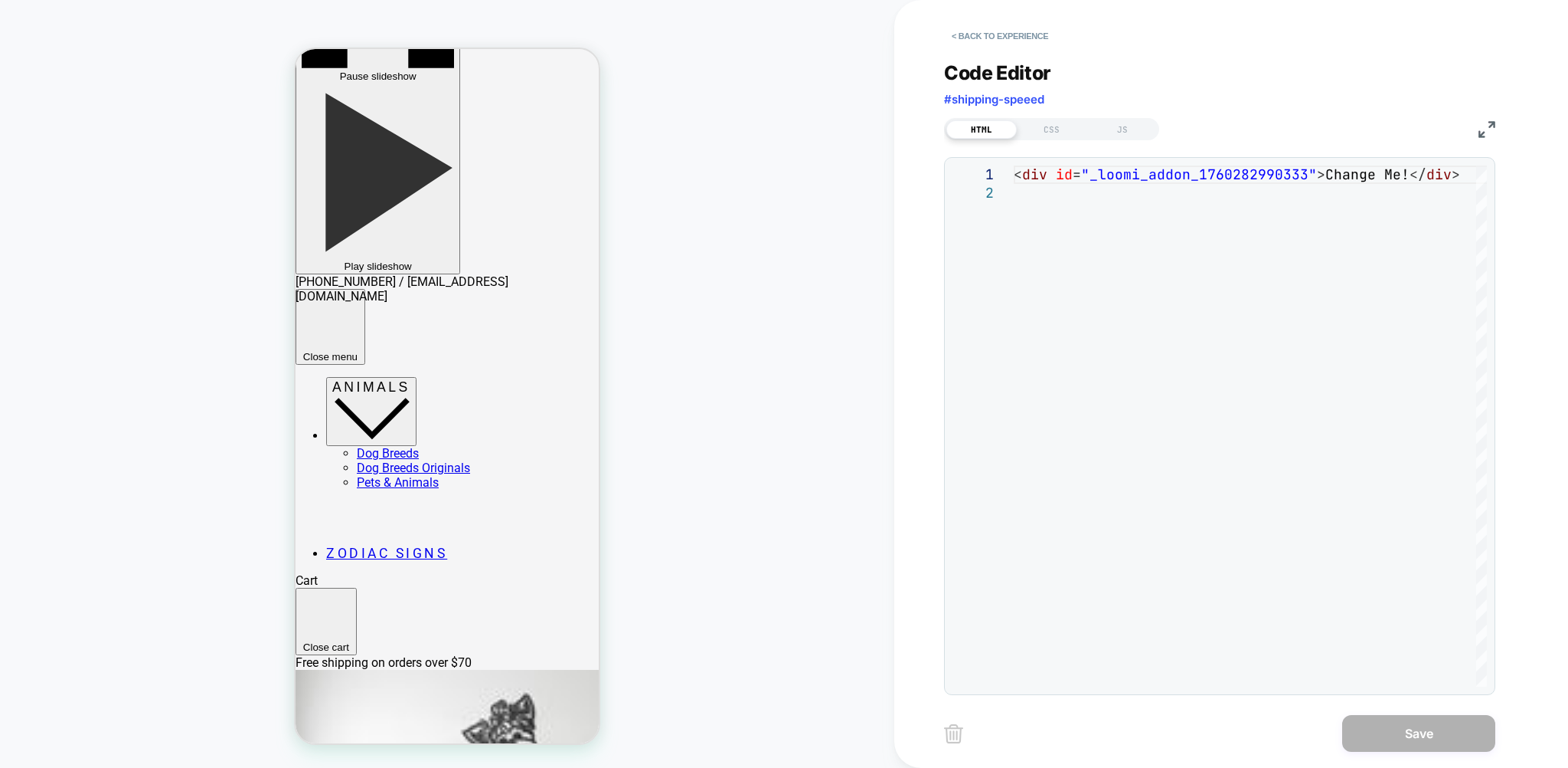
scroll to position [324, 0]
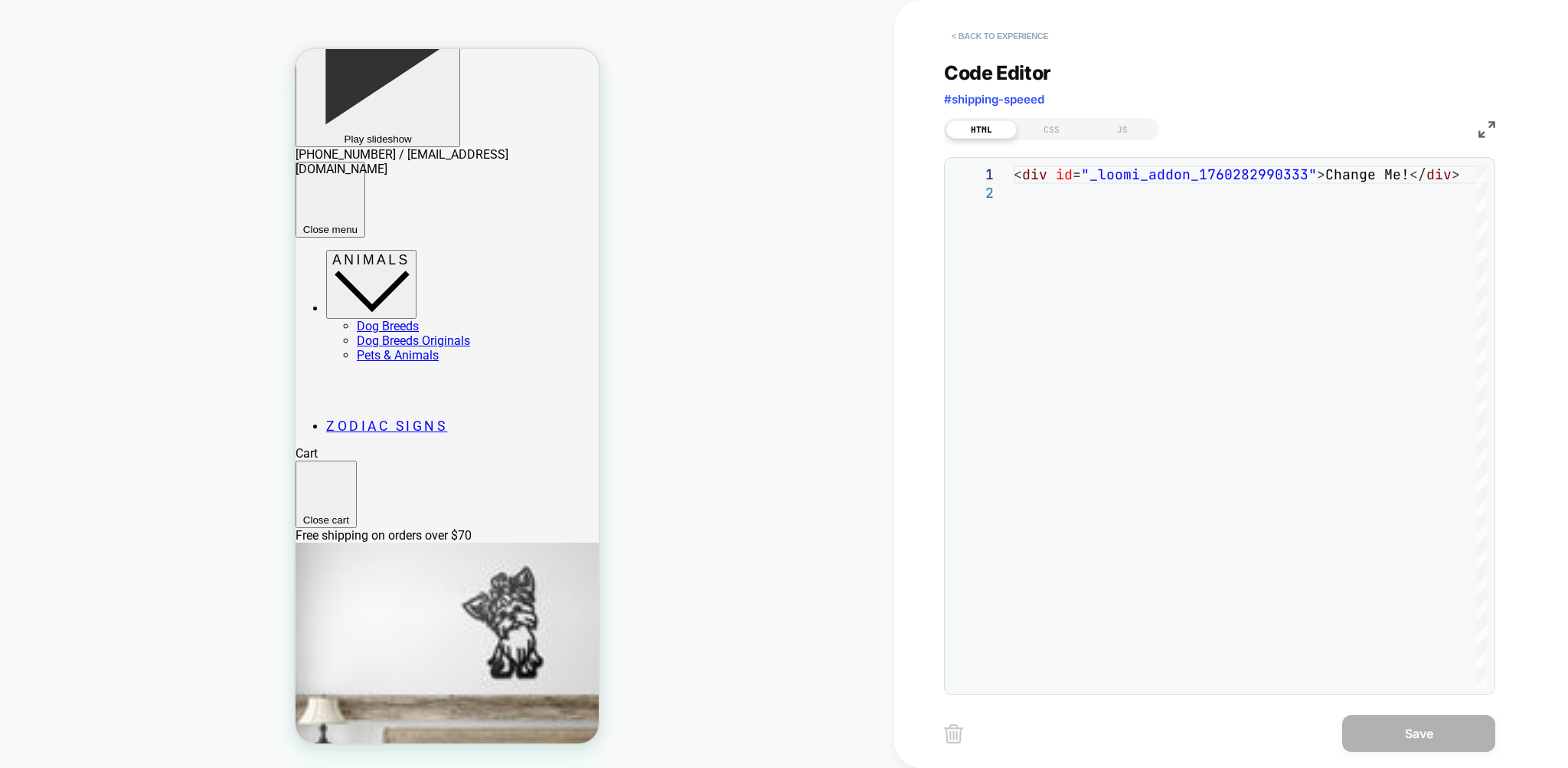
click at [981, 36] on button "< Back to experience" at bounding box center [999, 35] width 112 height 25
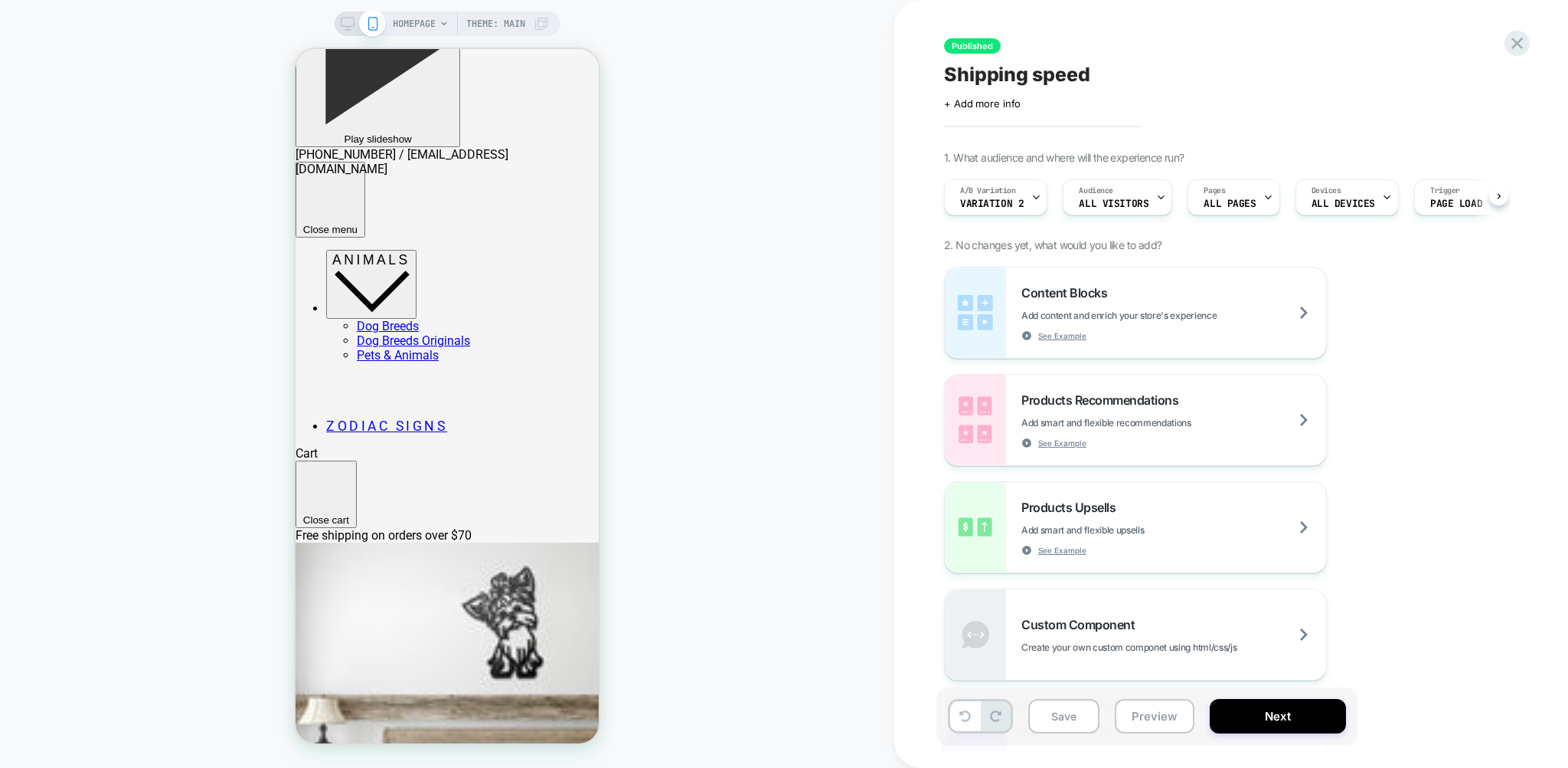
scroll to position [0, 0]
click at [1521, 39] on icon at bounding box center [1517, 43] width 12 height 12
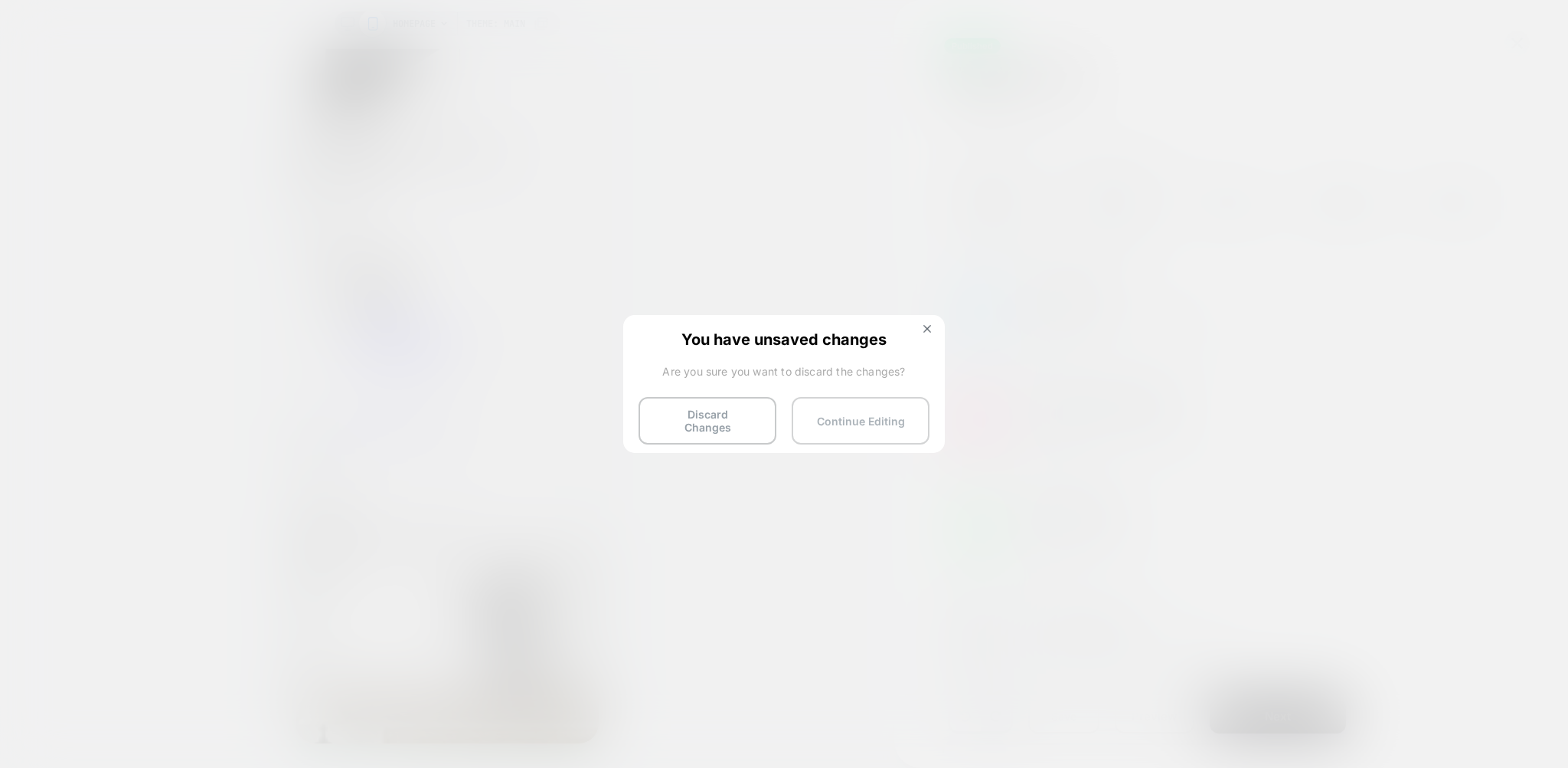
click at [849, 414] on button "Continue Editing" at bounding box center [861, 421] width 138 height 47
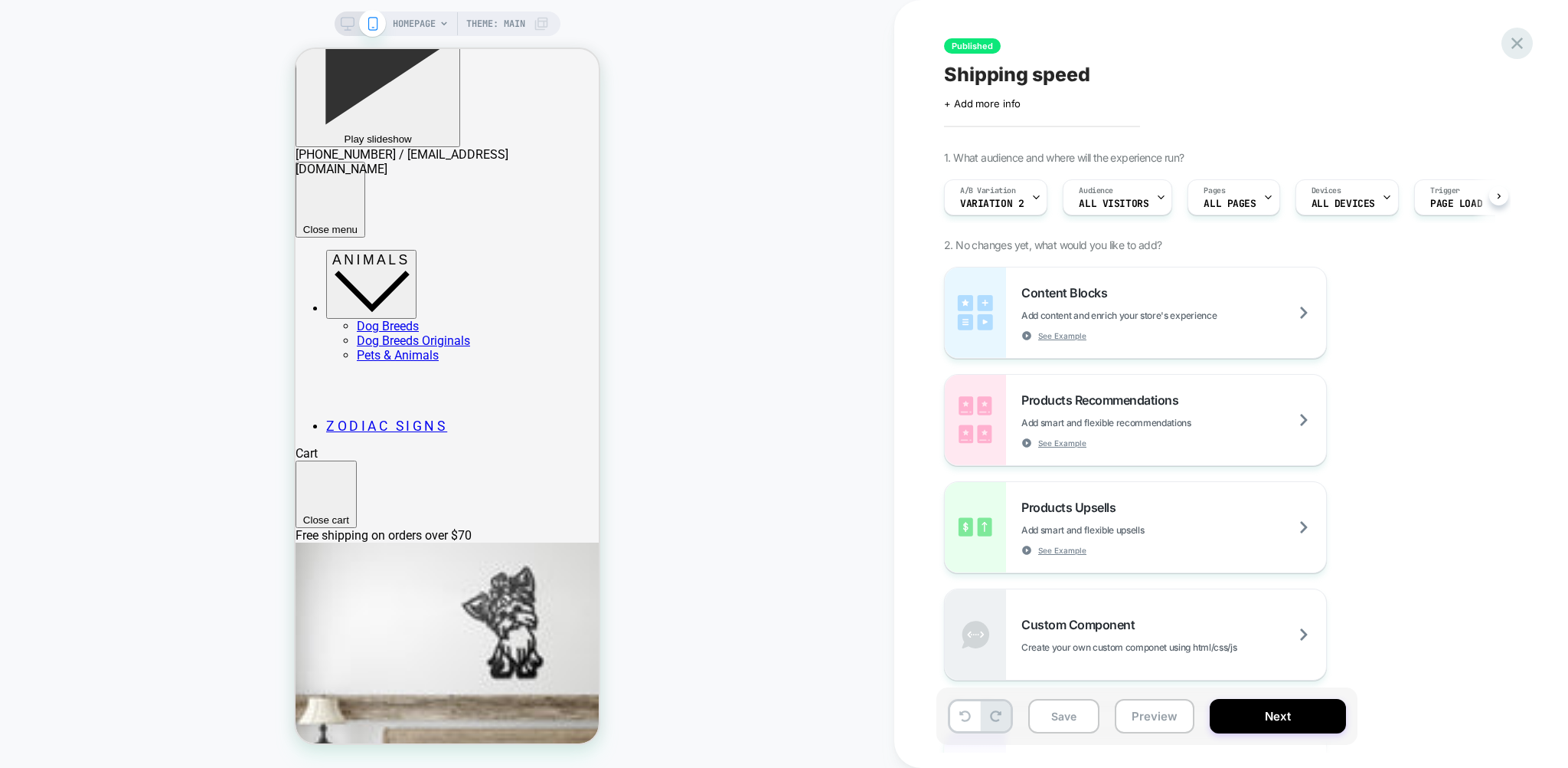
click at [1523, 47] on icon at bounding box center [1517, 43] width 21 height 21
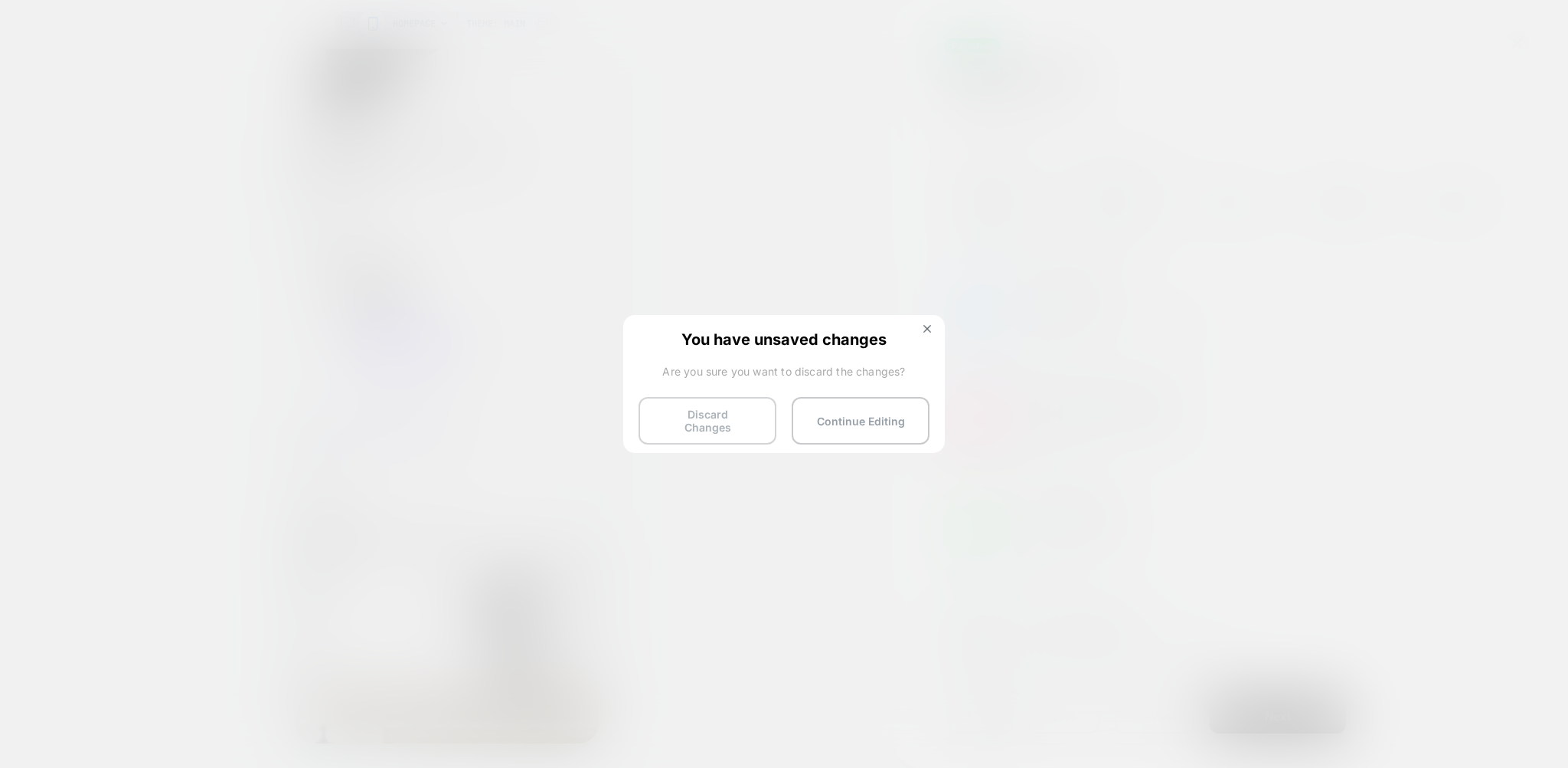
click at [741, 415] on button "Discard Changes" at bounding box center [708, 421] width 138 height 47
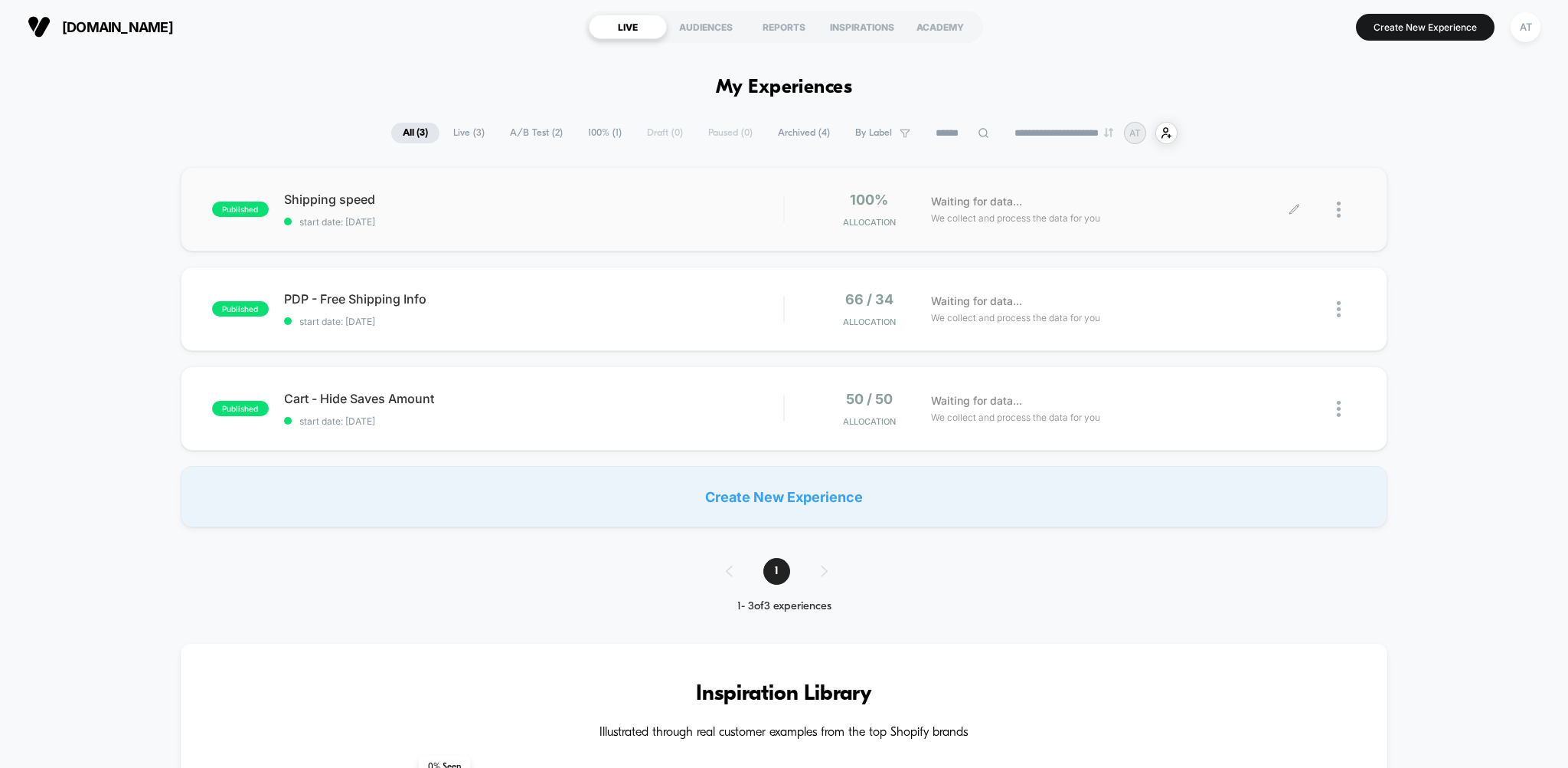
click at [1294, 207] on icon at bounding box center [1295, 209] width 12 height 12
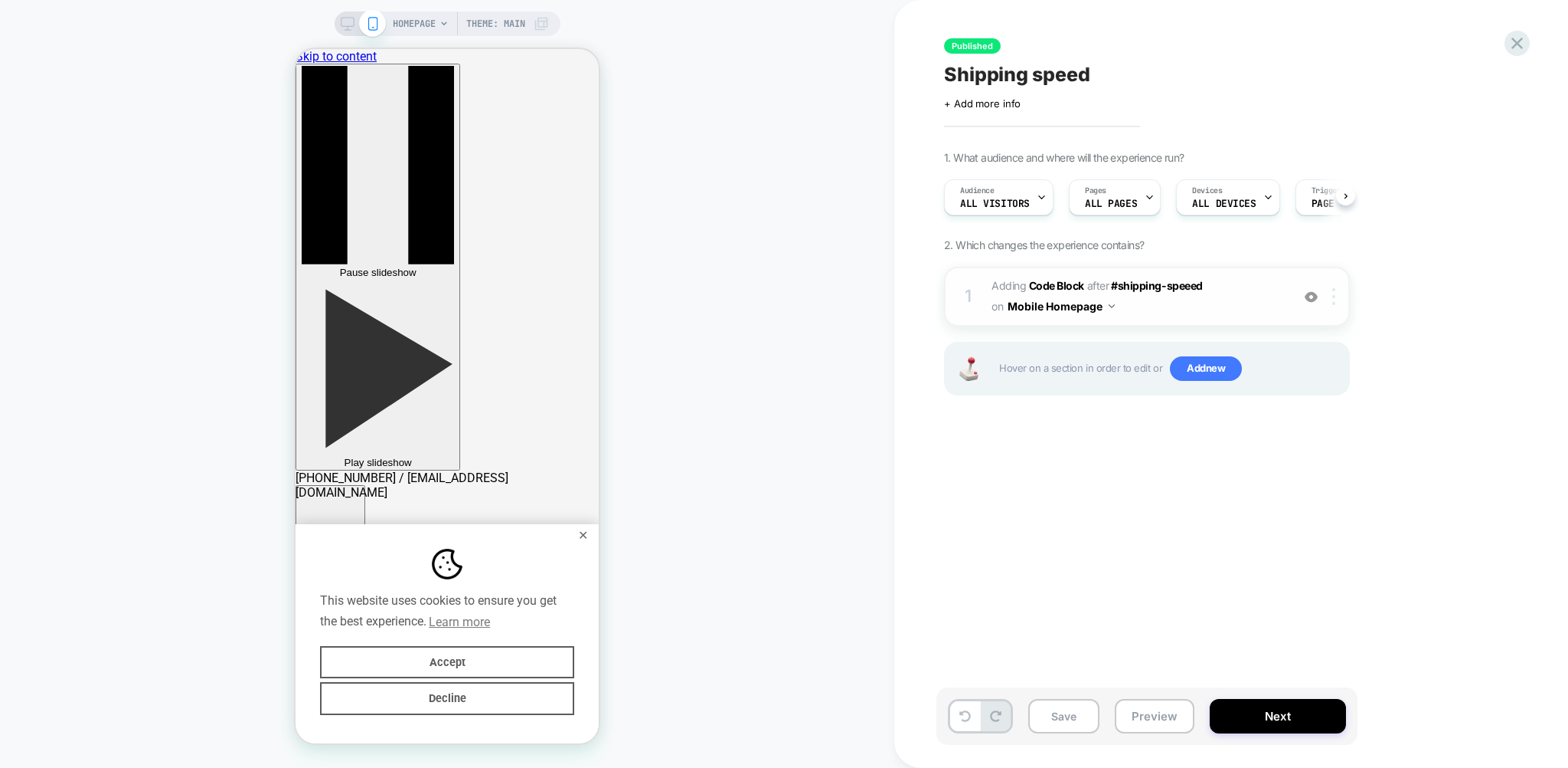
click at [1334, 295] on img at bounding box center [1334, 296] width 3 height 17
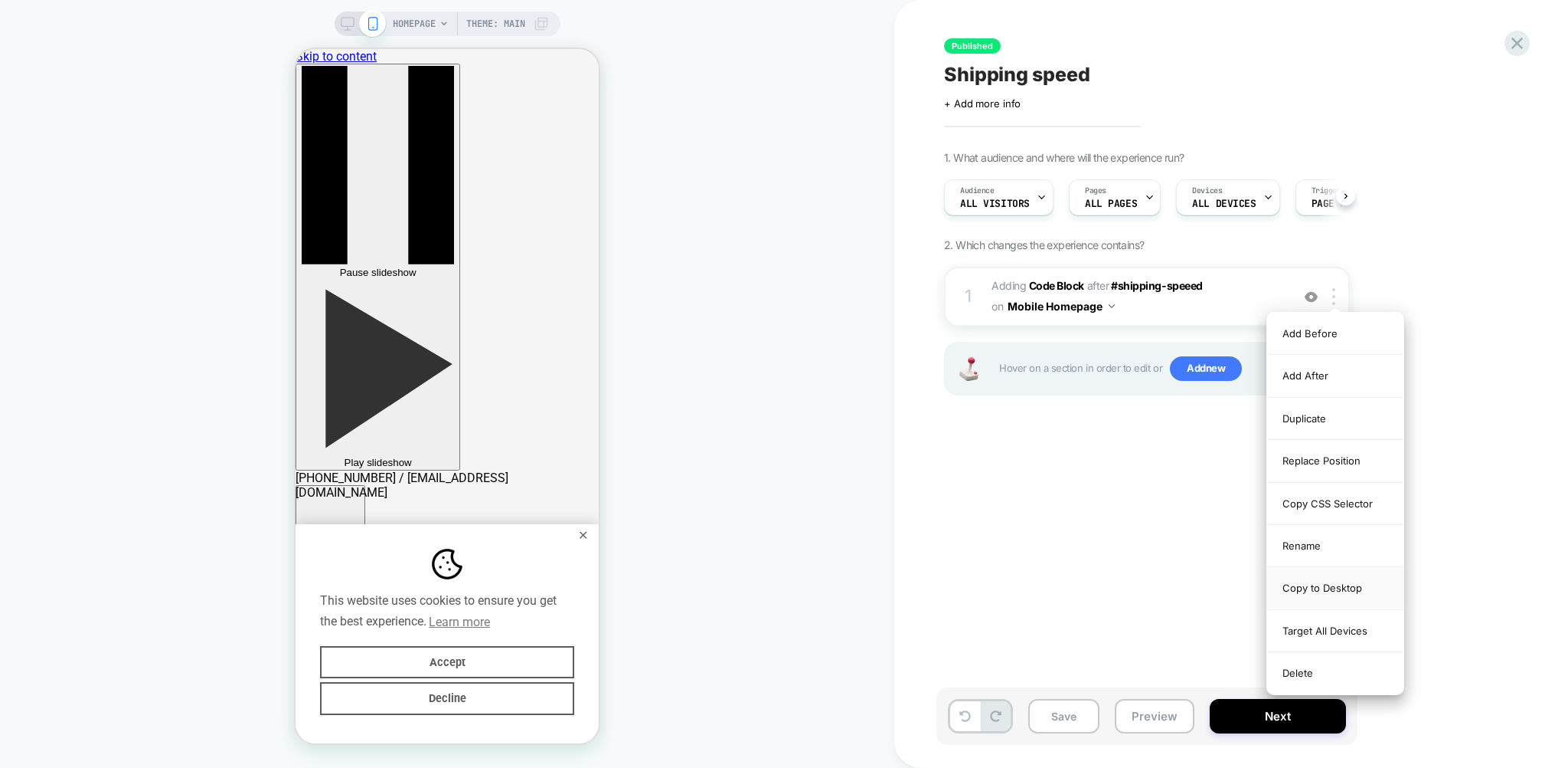
click at [1336, 590] on div "Copy to Desktop" at bounding box center [1335, 588] width 136 height 42
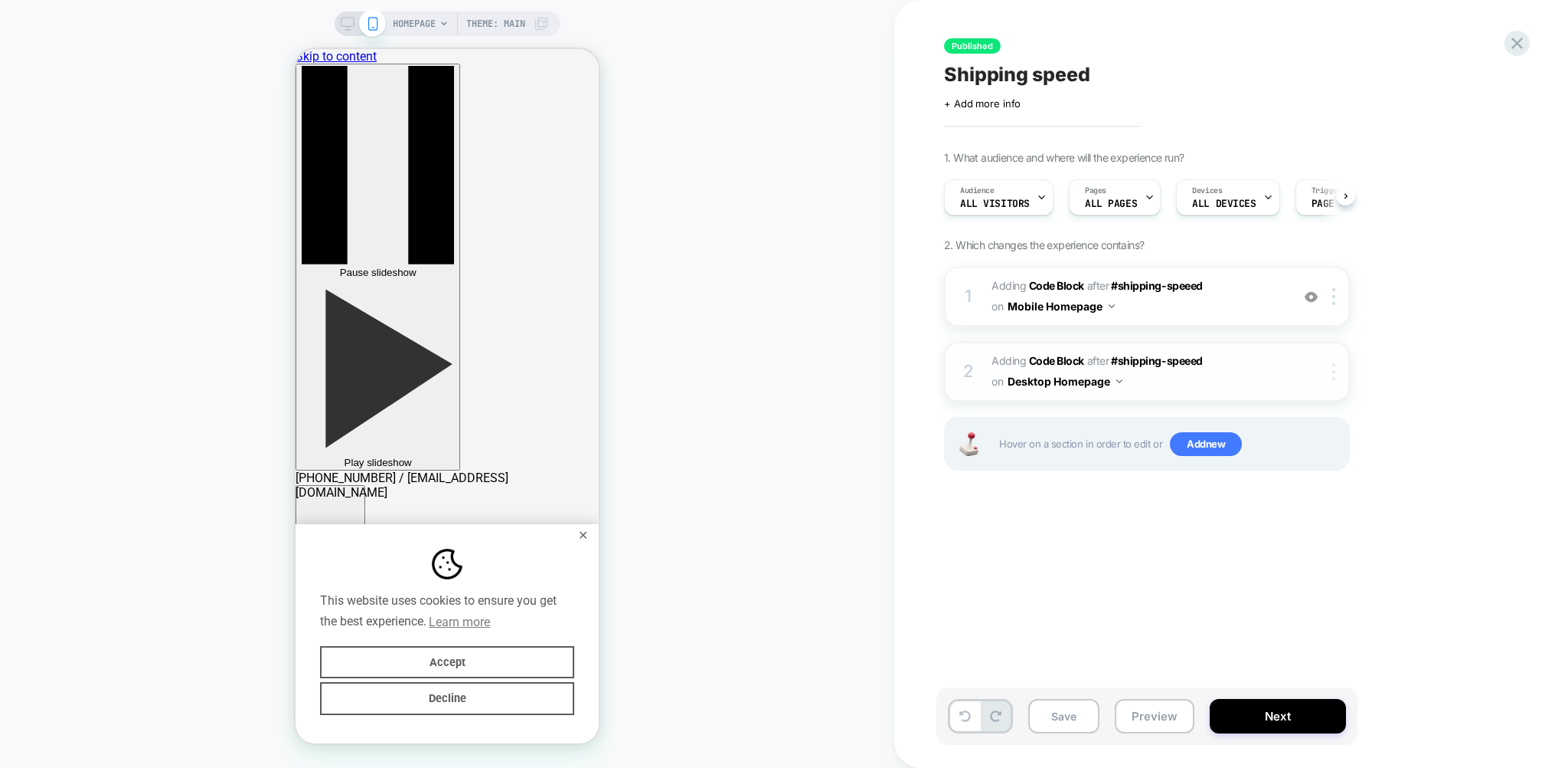
click at [1335, 373] on img at bounding box center [1334, 372] width 3 height 17
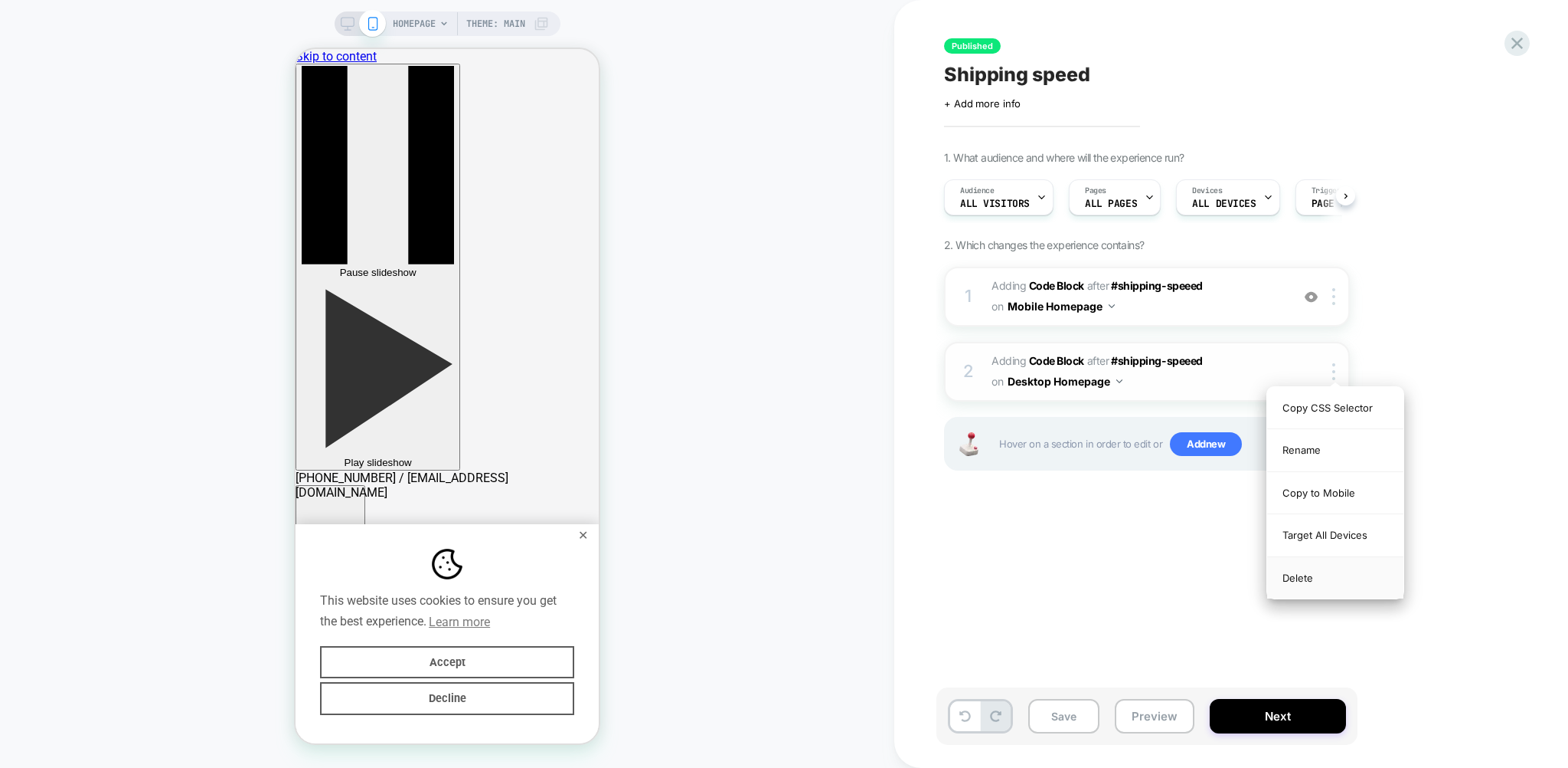
click at [1291, 576] on div "Delete" at bounding box center [1335, 578] width 136 height 42
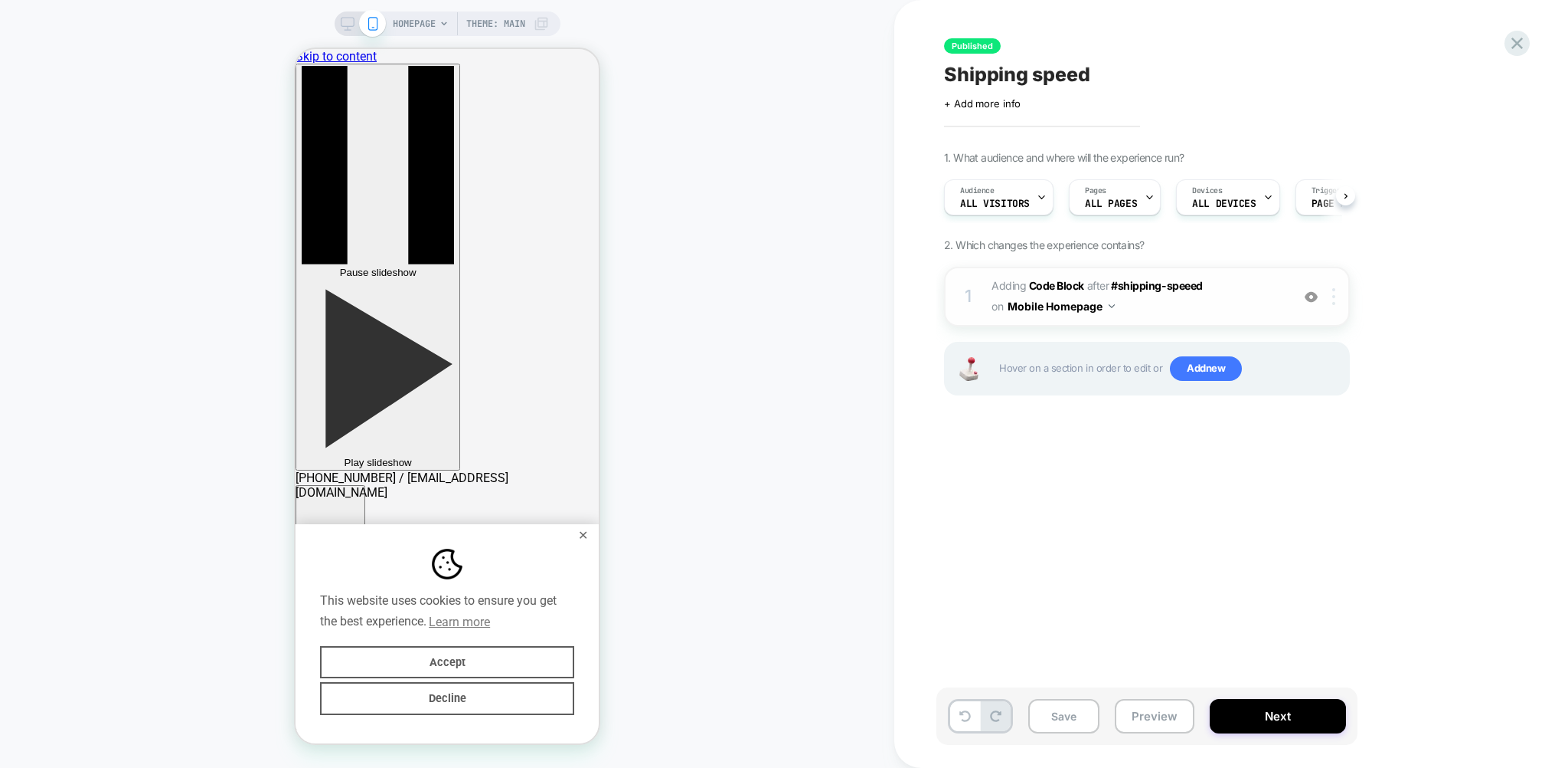
click at [1335, 296] on img at bounding box center [1334, 296] width 3 height 17
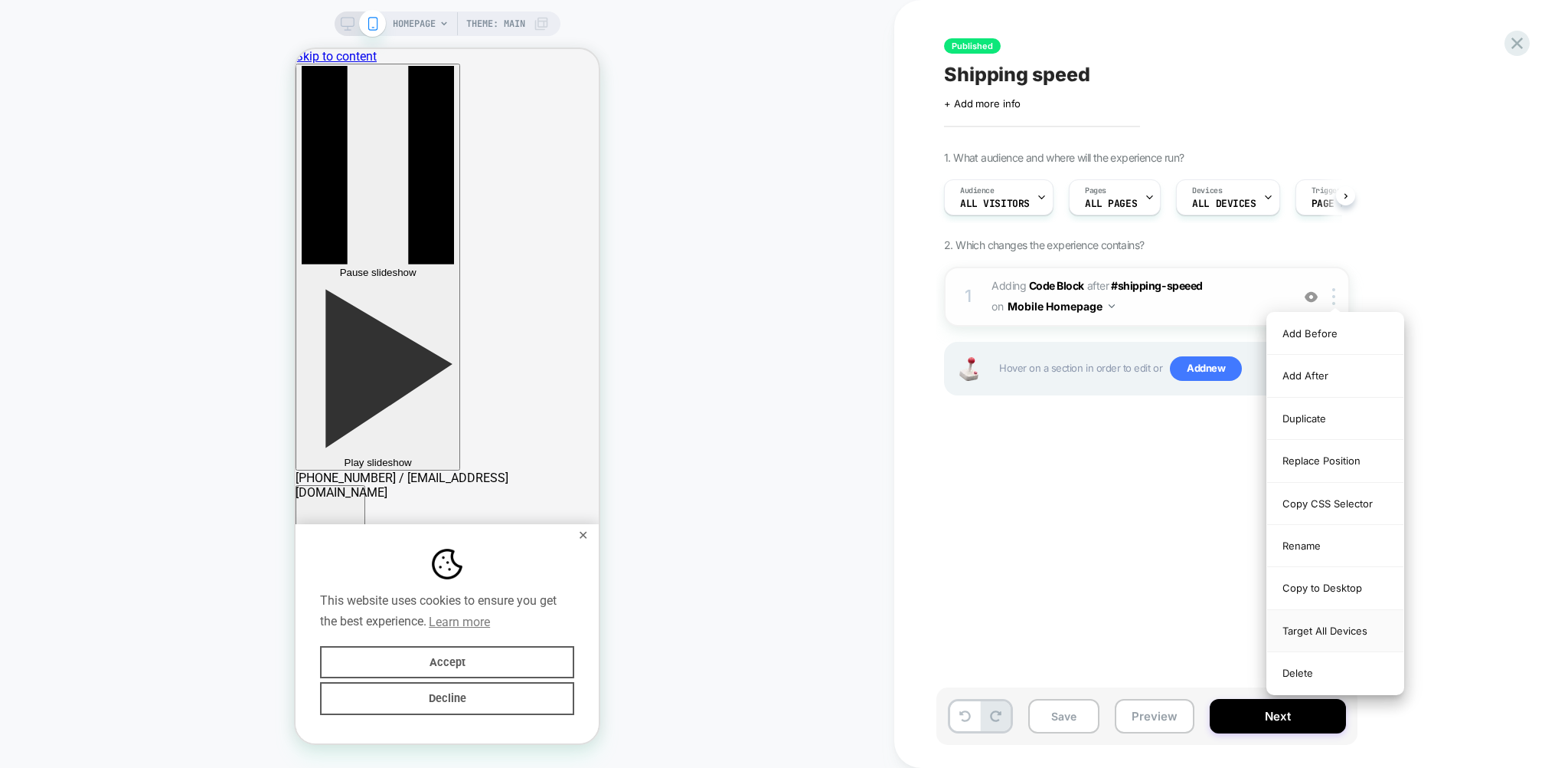
click at [1342, 629] on div "Target All Devices" at bounding box center [1335, 631] width 136 height 42
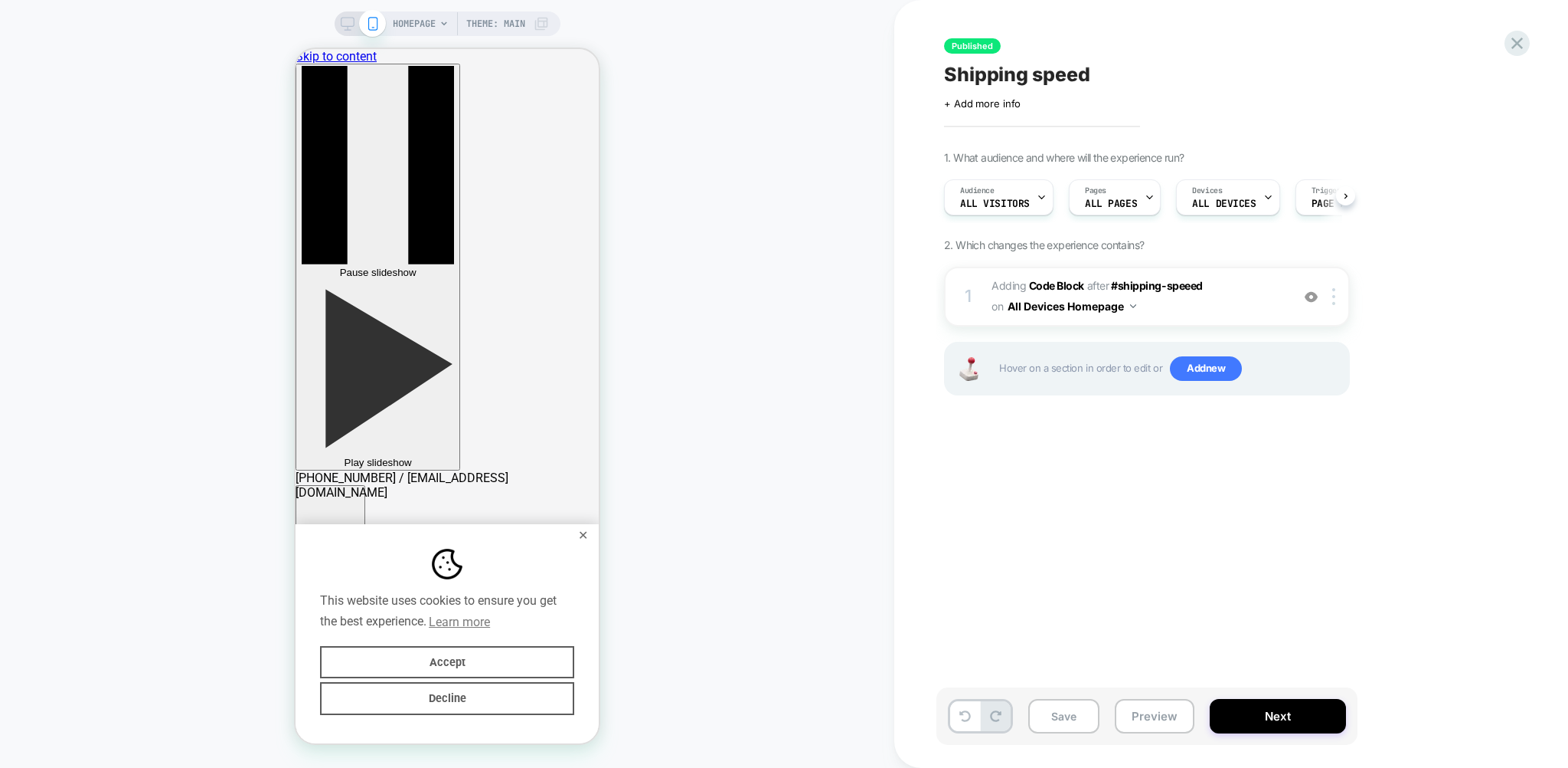
click at [1275, 534] on div "Published Shipping speed Click to edit experience details + Add more info 1. Wh…" at bounding box center [1224, 384] width 574 height 737
click at [1275, 723] on button "Next" at bounding box center [1278, 716] width 136 height 35
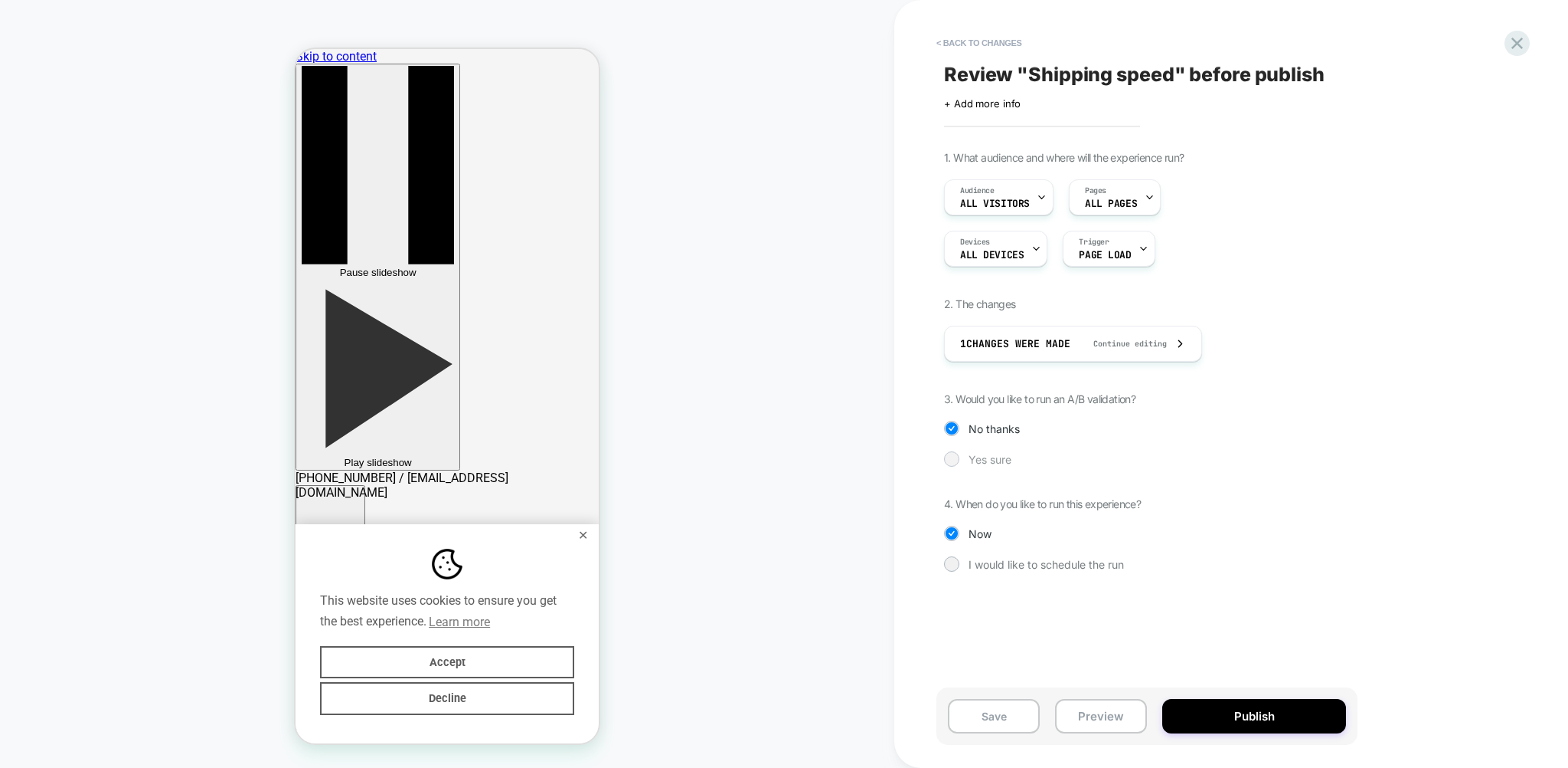
click at [993, 462] on span "Yes sure" at bounding box center [989, 459] width 43 height 13
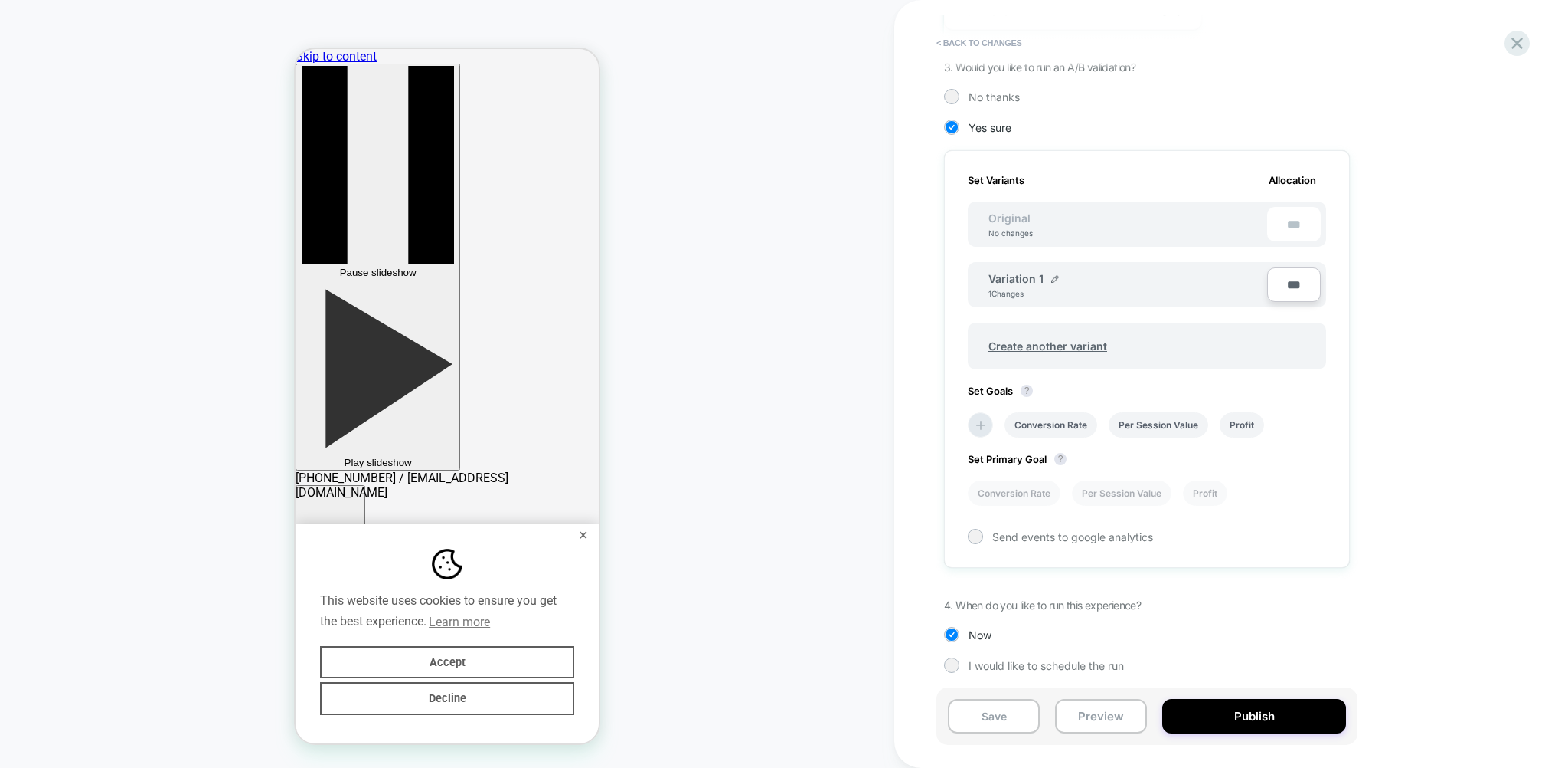
scroll to position [334, 0]
click at [1051, 274] on img at bounding box center [1055, 277] width 7 height 7
drag, startPoint x: 1046, startPoint y: 282, endPoint x: 922, endPoint y: 280, distance: 124.0
click at [988, 281] on input "**********" at bounding box center [1044, 284] width 111 height 30
type input "*"
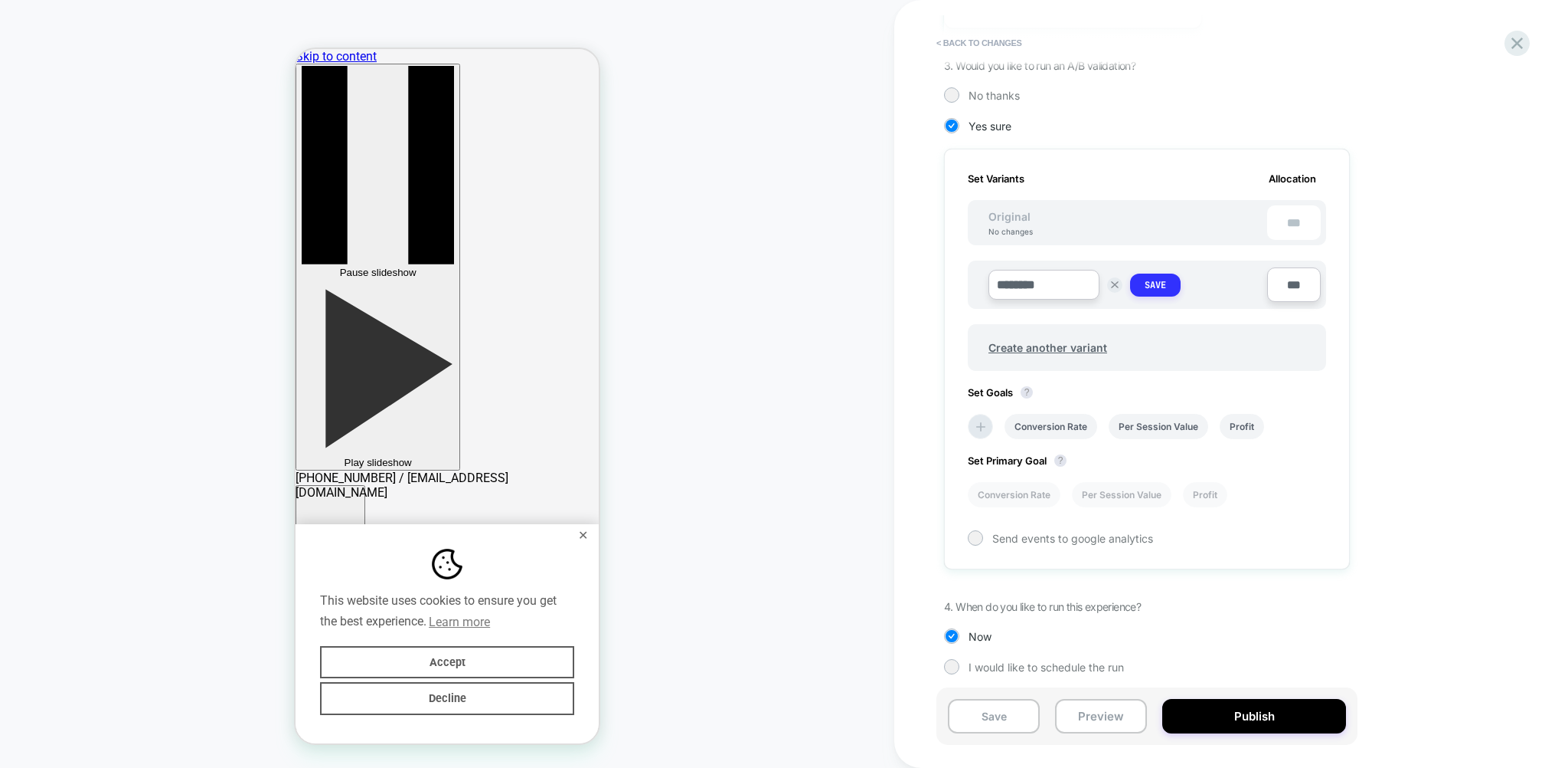
type input "********"
click at [1150, 280] on strong "Save" at bounding box center [1156, 284] width 22 height 12
click at [1040, 345] on span "Create another variant" at bounding box center [1047, 344] width 149 height 36
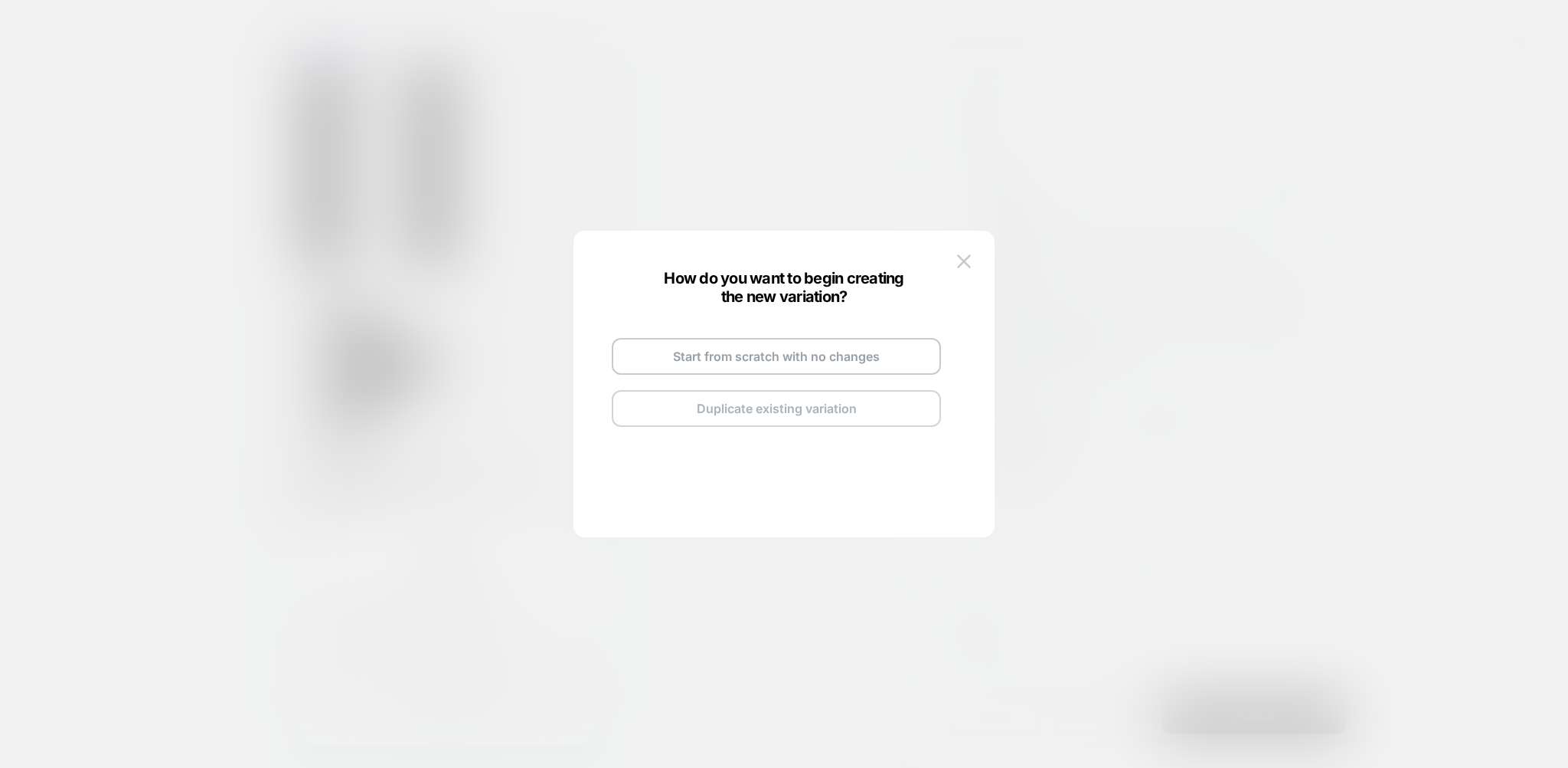
click at [803, 407] on button "Duplicate existing variation" at bounding box center [776, 408] width 329 height 36
click at [967, 257] on img at bounding box center [964, 261] width 14 height 13
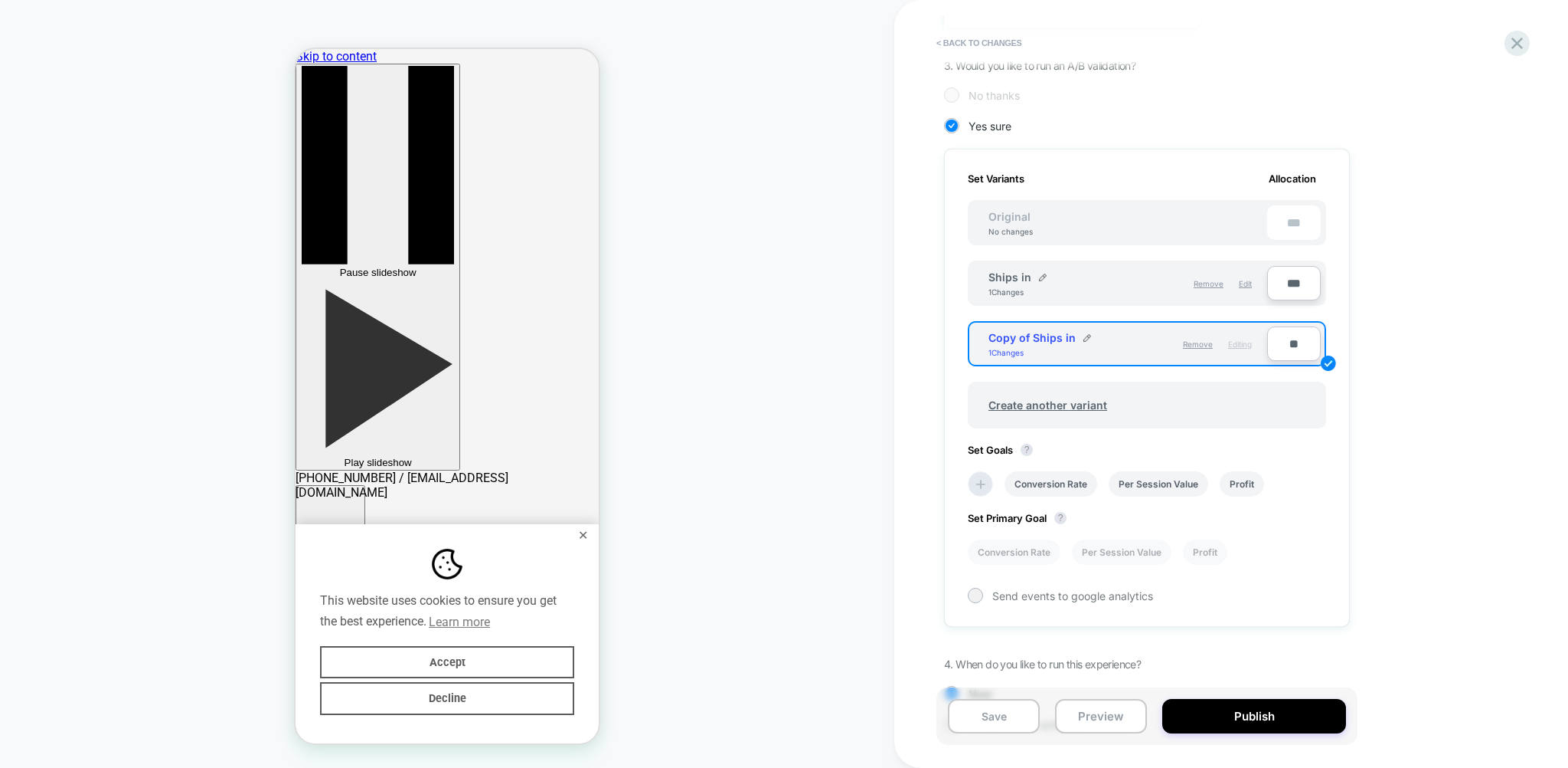
click at [1121, 342] on div "Copy of Ships in 1 Changes" at bounding box center [1057, 344] width 139 height 26
click at [1084, 334] on img at bounding box center [1087, 338] width 7 height 7
click at [1115, 342] on img at bounding box center [1115, 345] width 7 height 7
click at [1364, 425] on div "1. What audience and where will the experience run? Audience All Visitors Pages…" at bounding box center [1223, 285] width 559 height 937
click at [1240, 339] on span "Editing" at bounding box center [1240, 344] width 24 height 9
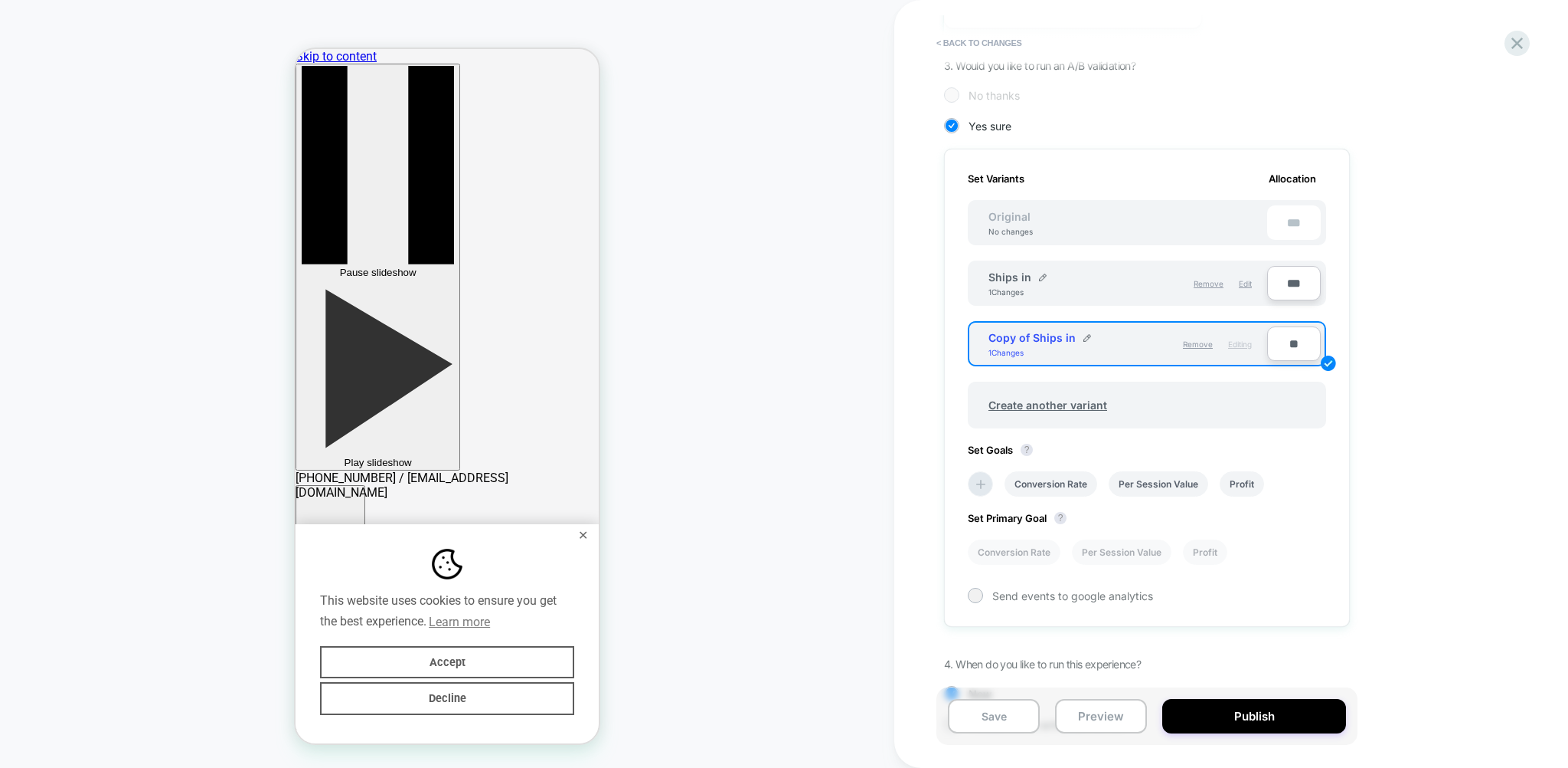
click at [1239, 344] on span "Editing" at bounding box center [1240, 344] width 24 height 9
click at [1205, 342] on span "Remove" at bounding box center [1197, 344] width 30 height 9
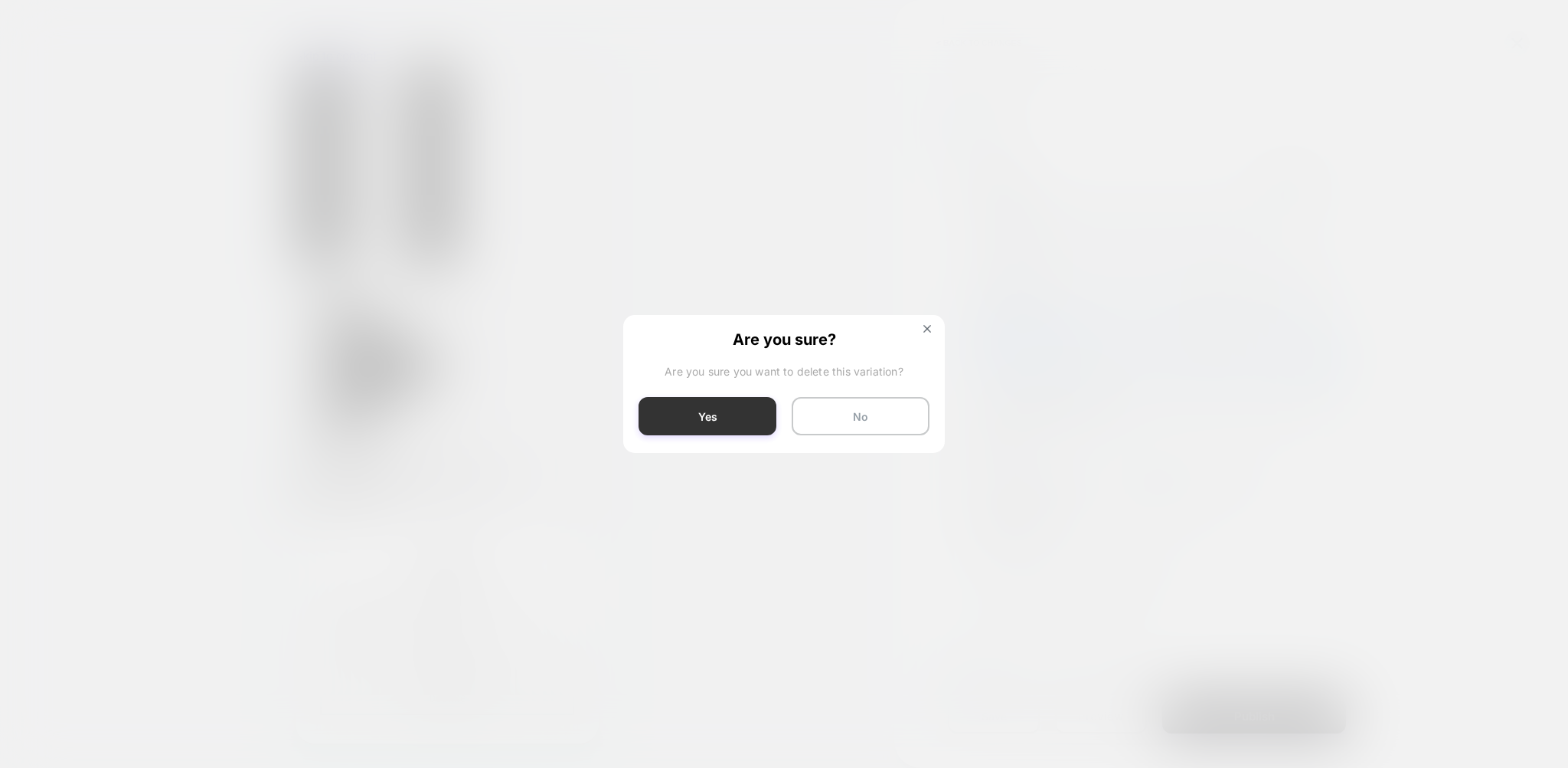
click at [728, 413] on button "Yes" at bounding box center [708, 416] width 138 height 38
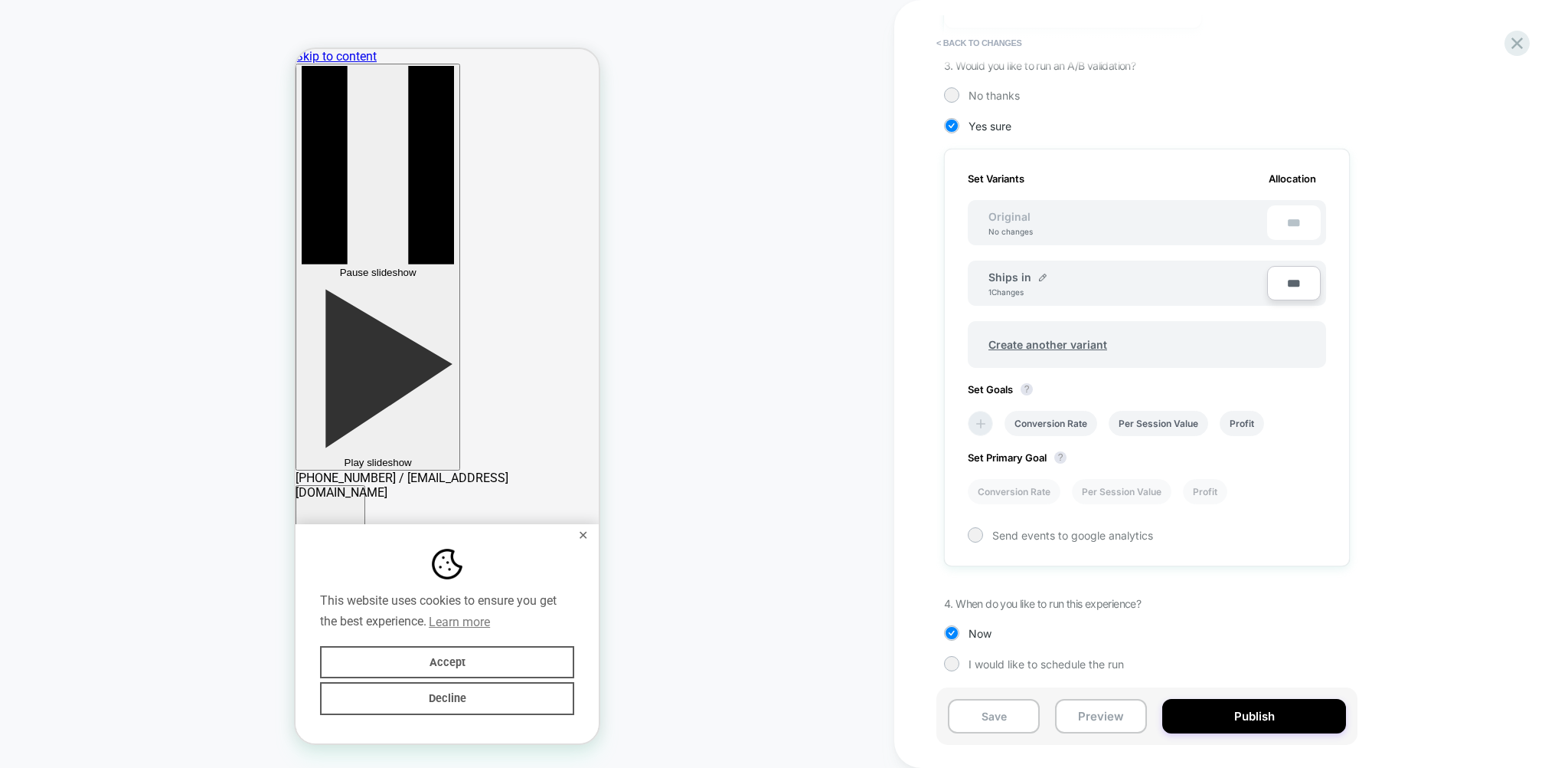
click at [985, 422] on icon at bounding box center [980, 424] width 15 height 15
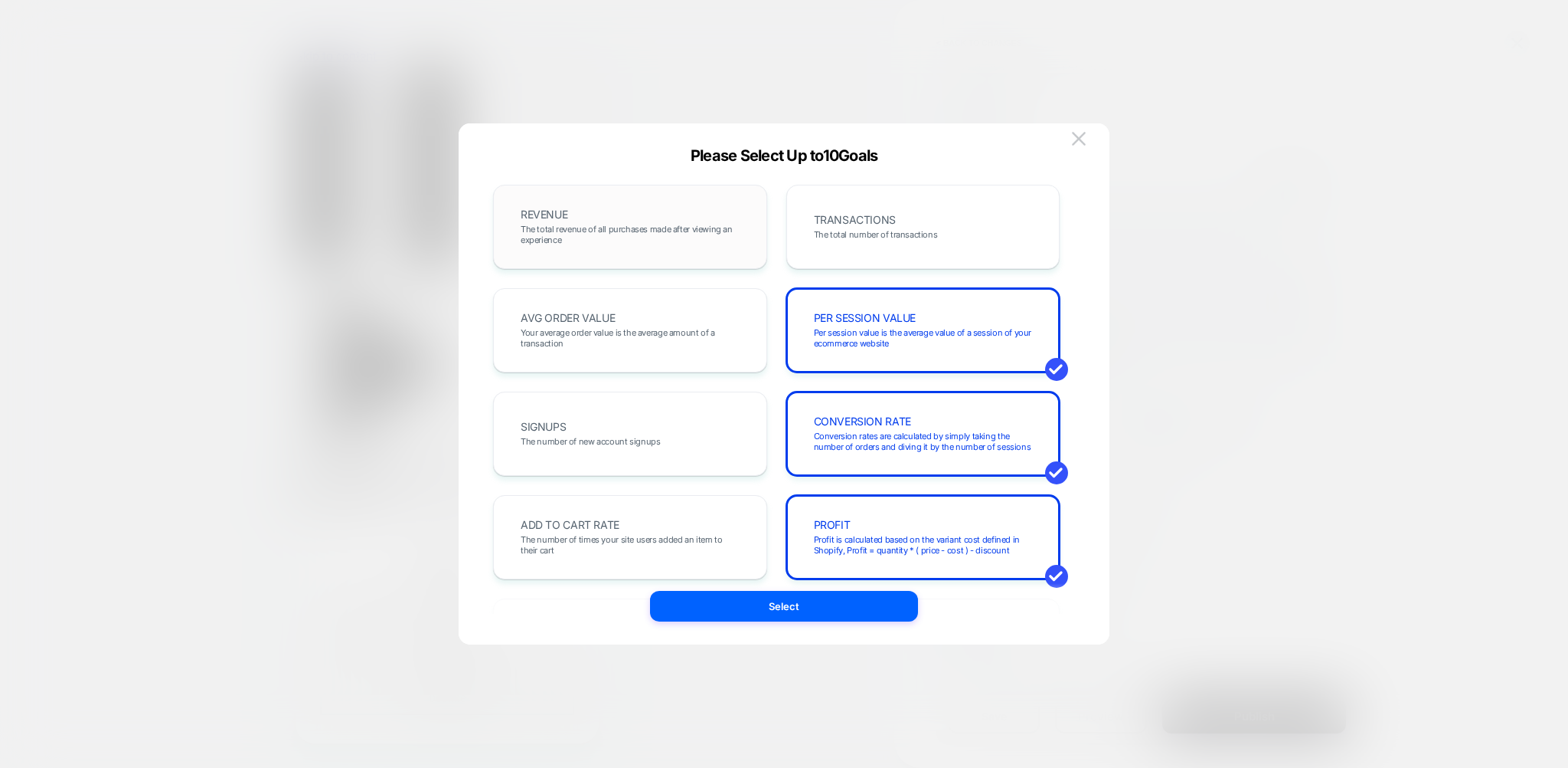
click at [610, 232] on span "The total revenue of all purchases made after viewing an experience" at bounding box center [630, 234] width 219 height 22
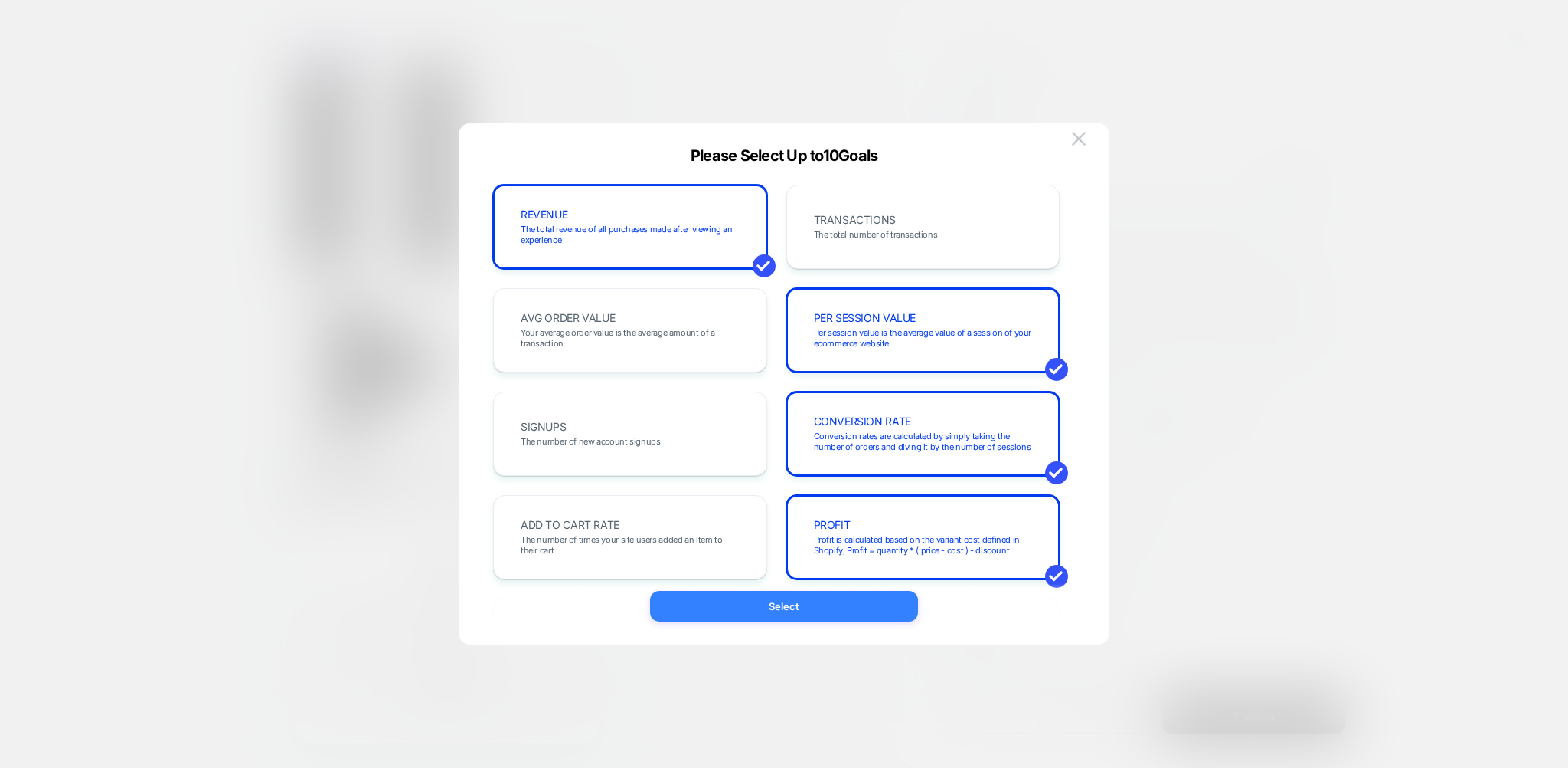
click at [792, 597] on button "Select" at bounding box center [784, 606] width 268 height 31
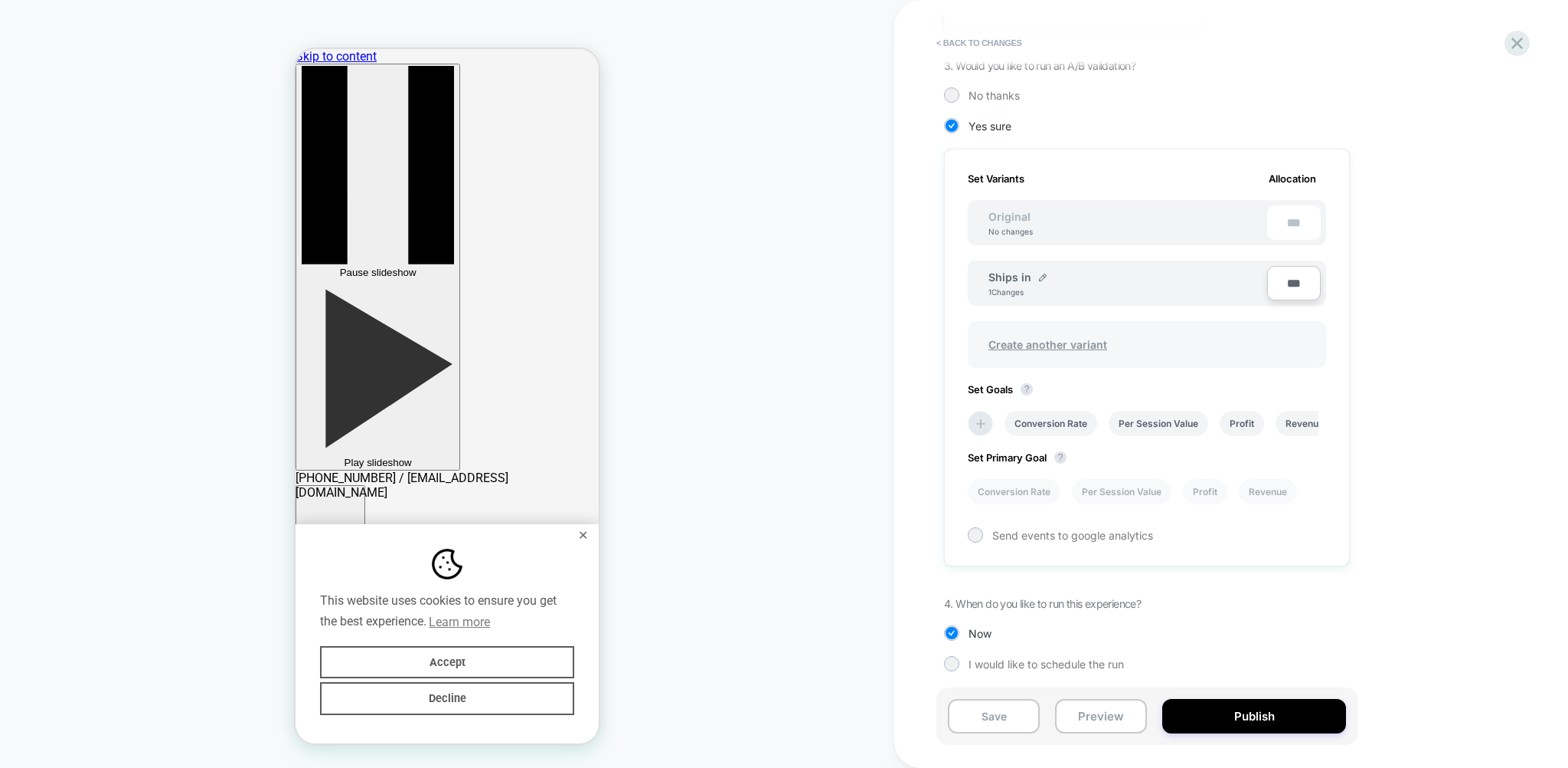
click at [1058, 340] on span "Create another variant" at bounding box center [1047, 344] width 149 height 36
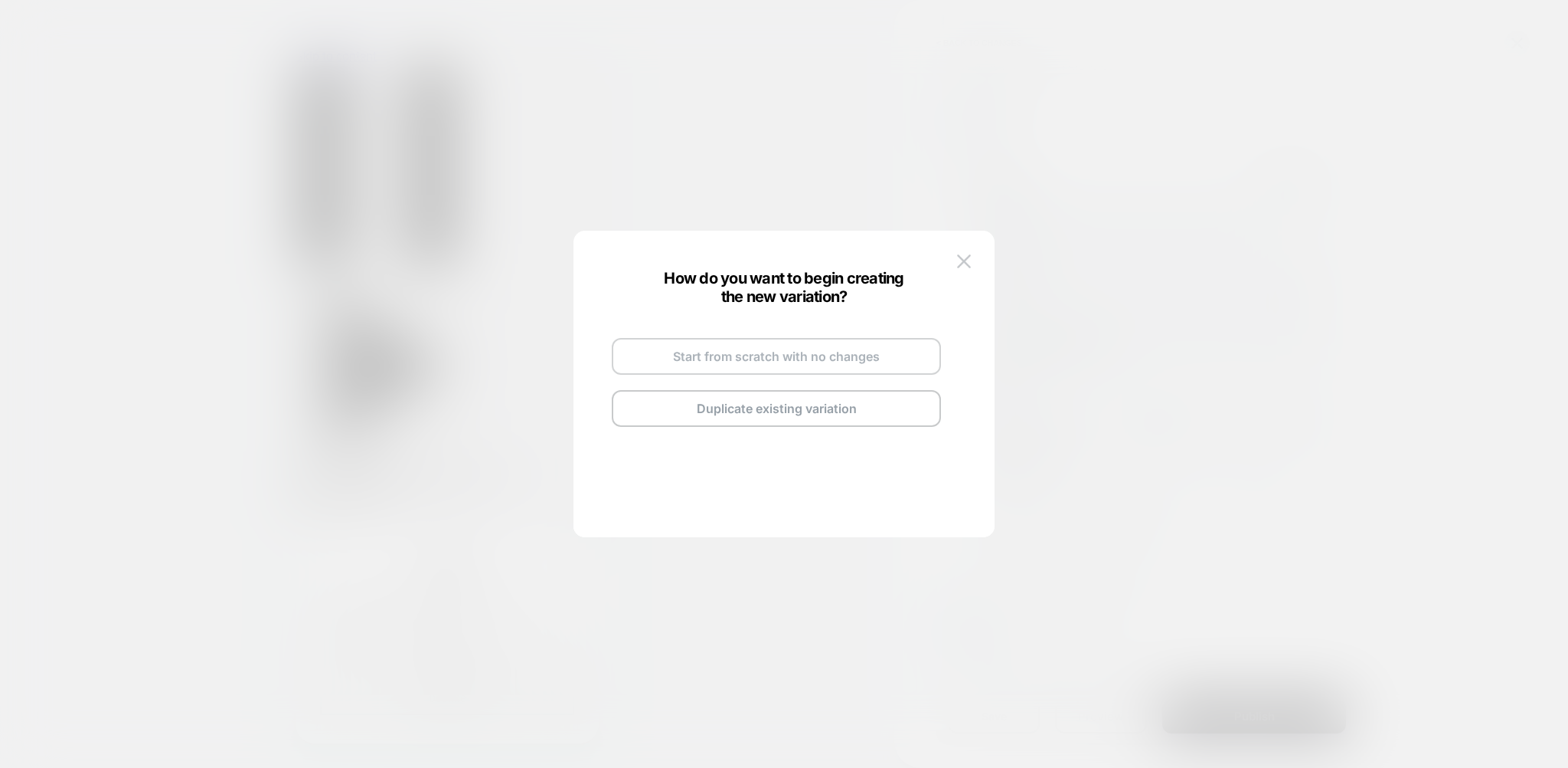
click at [839, 360] on button "Start from scratch with no changes" at bounding box center [776, 356] width 329 height 36
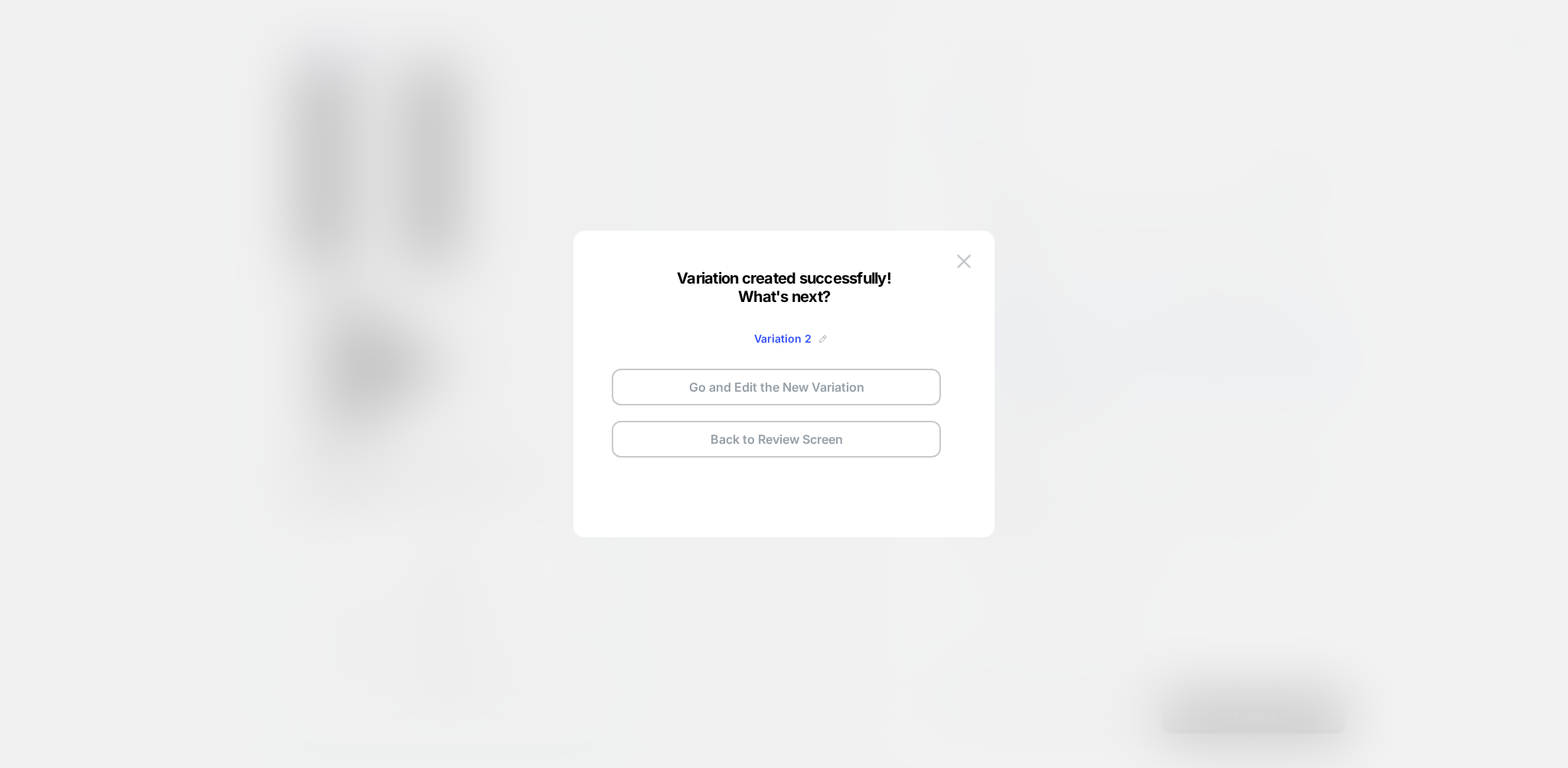
click at [822, 337] on img at bounding box center [823, 338] width 7 height 7
drag, startPoint x: 778, startPoint y: 334, endPoint x: 656, endPoint y: 324, distance: 122.4
click at [702, 324] on input "**********" at bounding box center [758, 338] width 111 height 30
type input "**********"
click at [875, 329] on button "Save" at bounding box center [870, 338] width 54 height 22
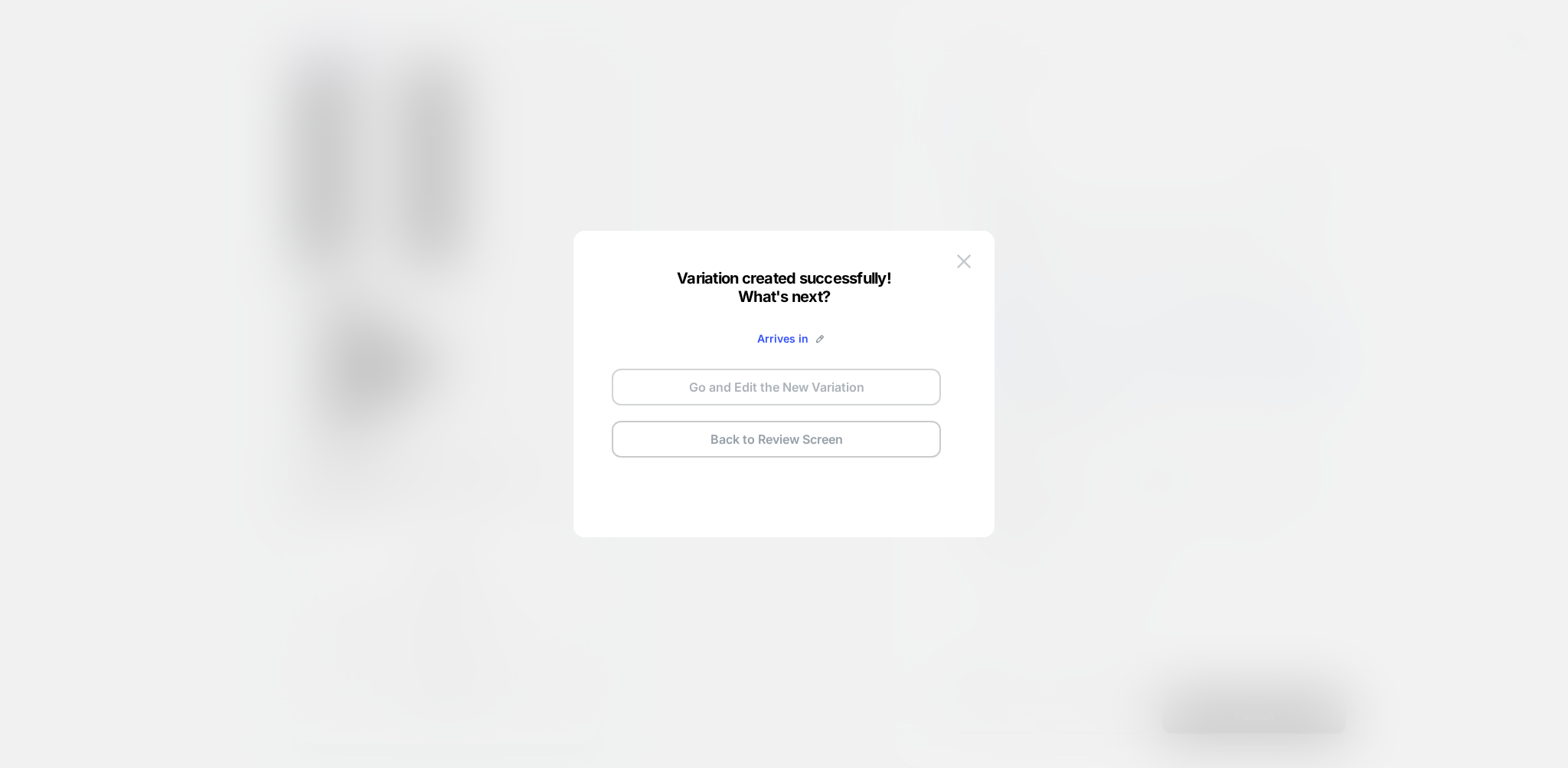
click at [821, 383] on button "Go and Edit the New Variation" at bounding box center [776, 386] width 329 height 36
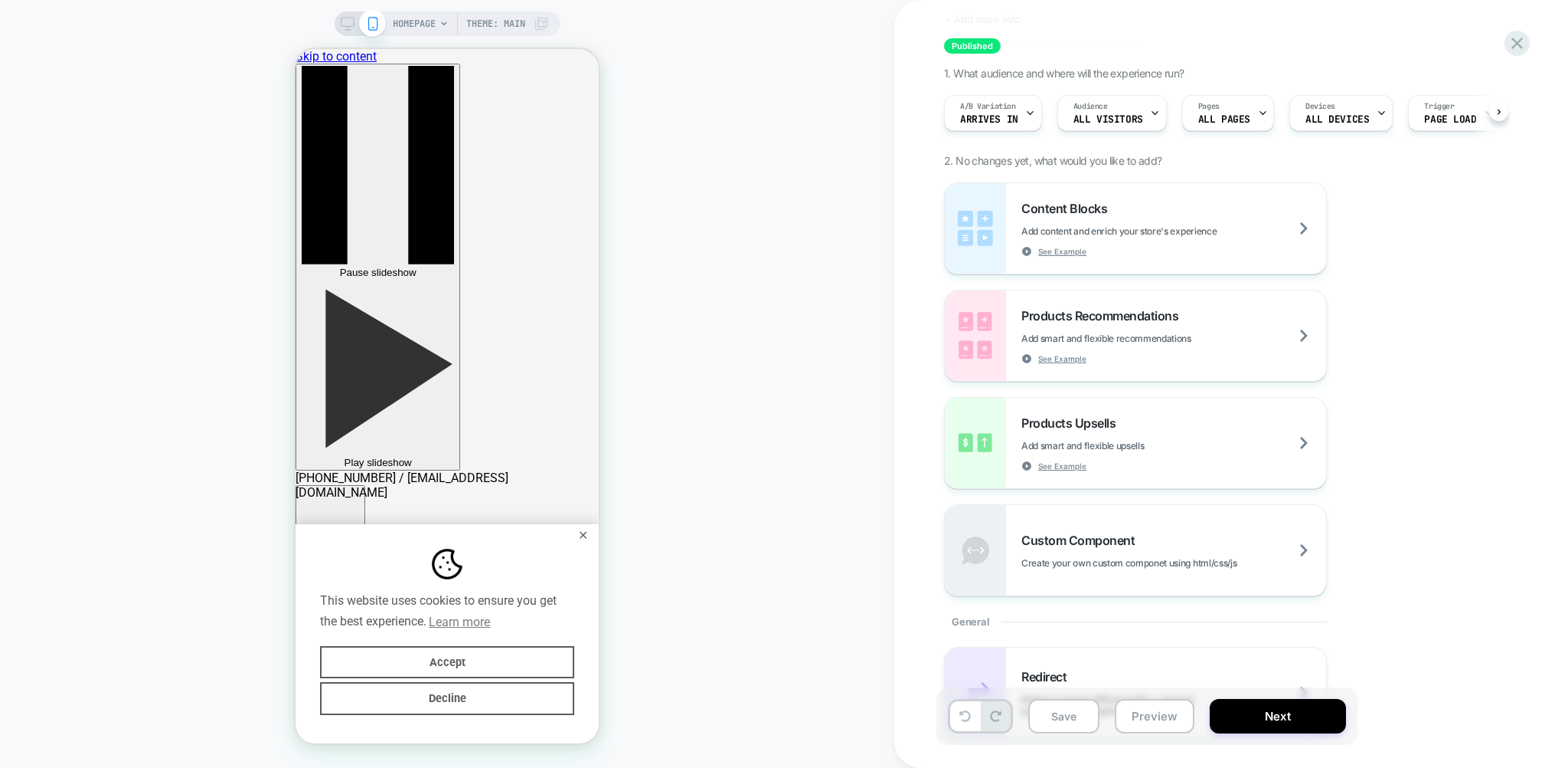
scroll to position [58, 0]
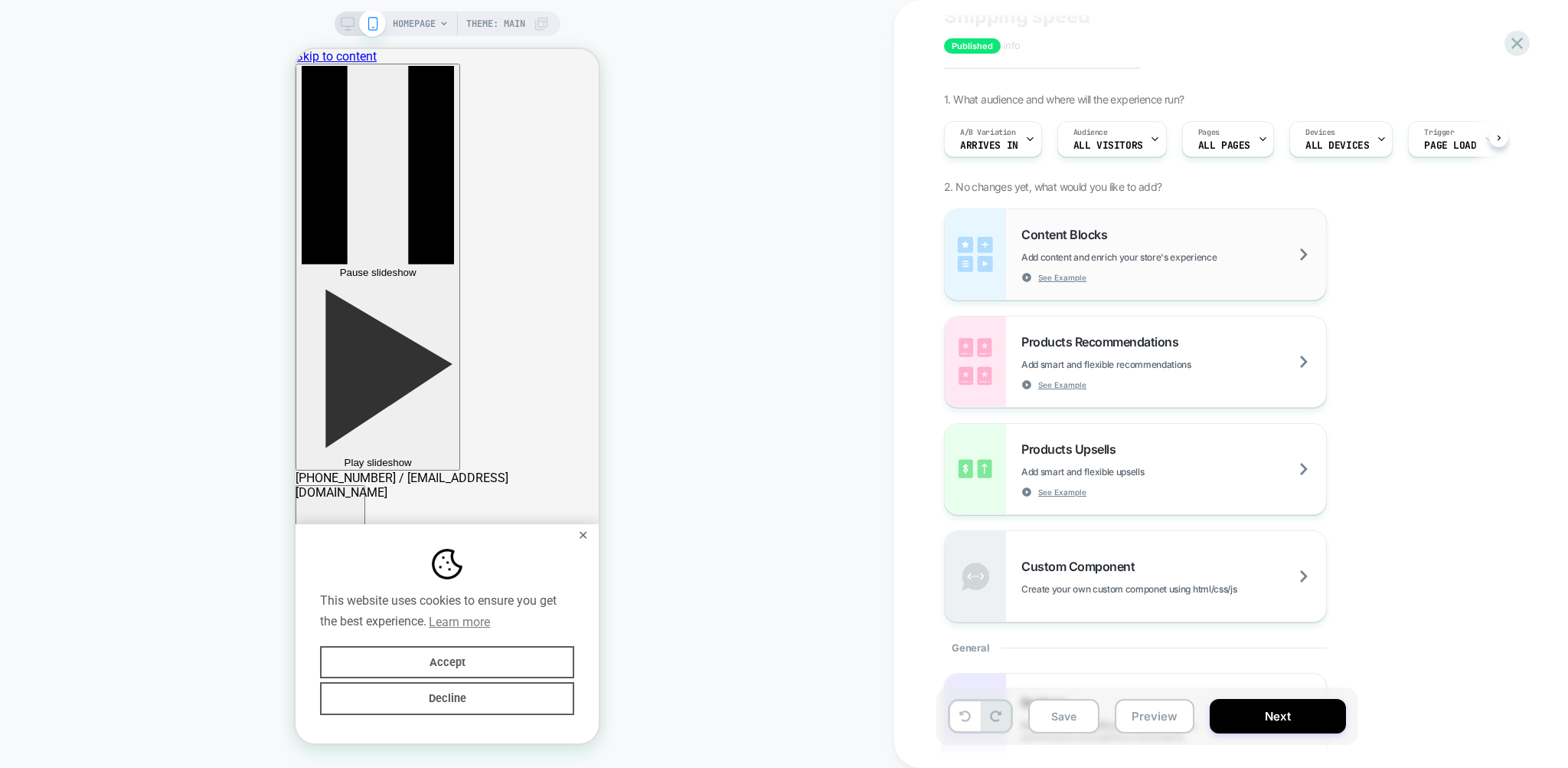
click at [1157, 256] on span "Add content and enrich your store's experience" at bounding box center [1156, 256] width 272 height 12
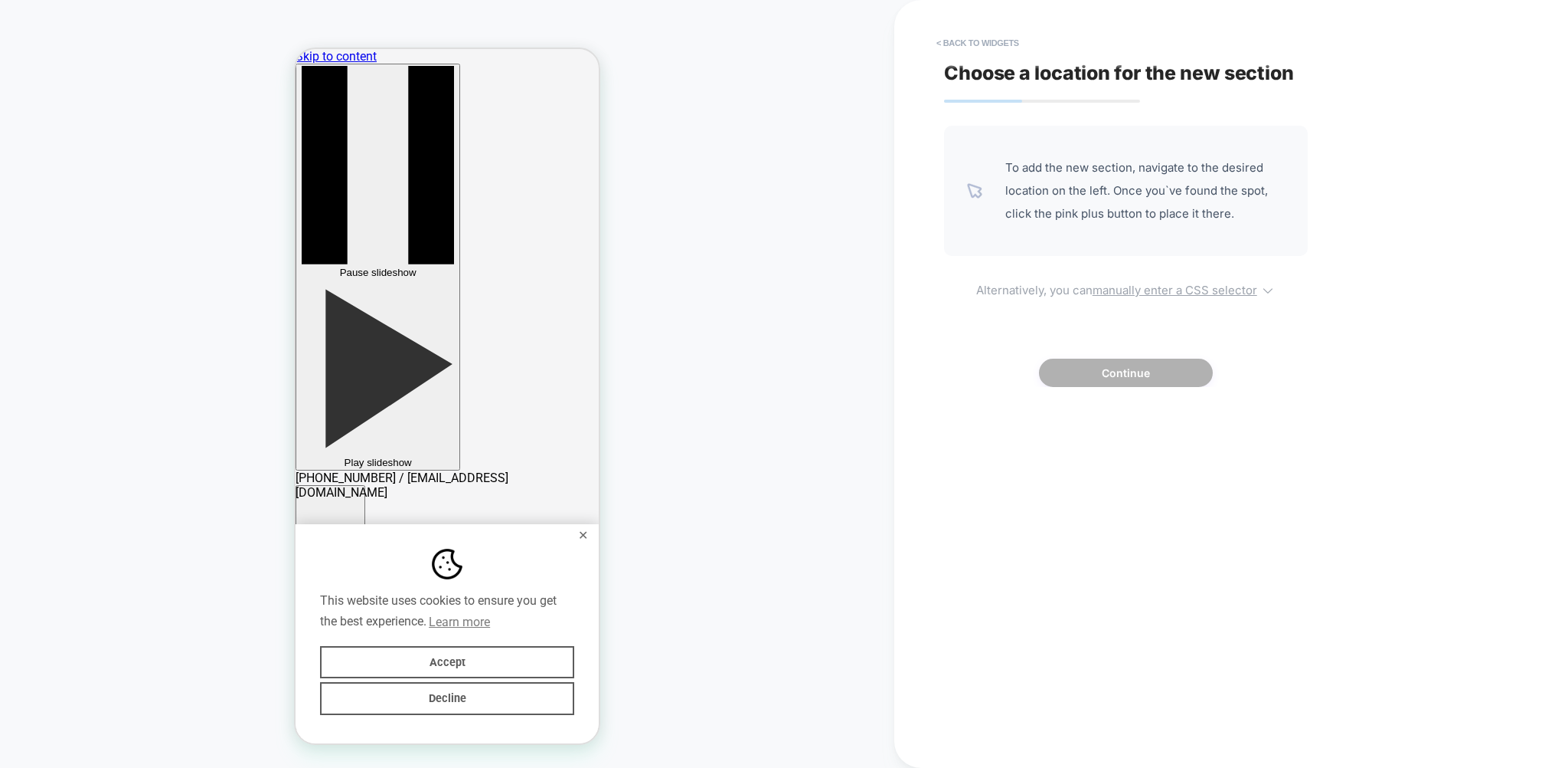
click at [1186, 289] on u "manually enter a CSS selector" at bounding box center [1175, 290] width 164 height 15
select select "*******"
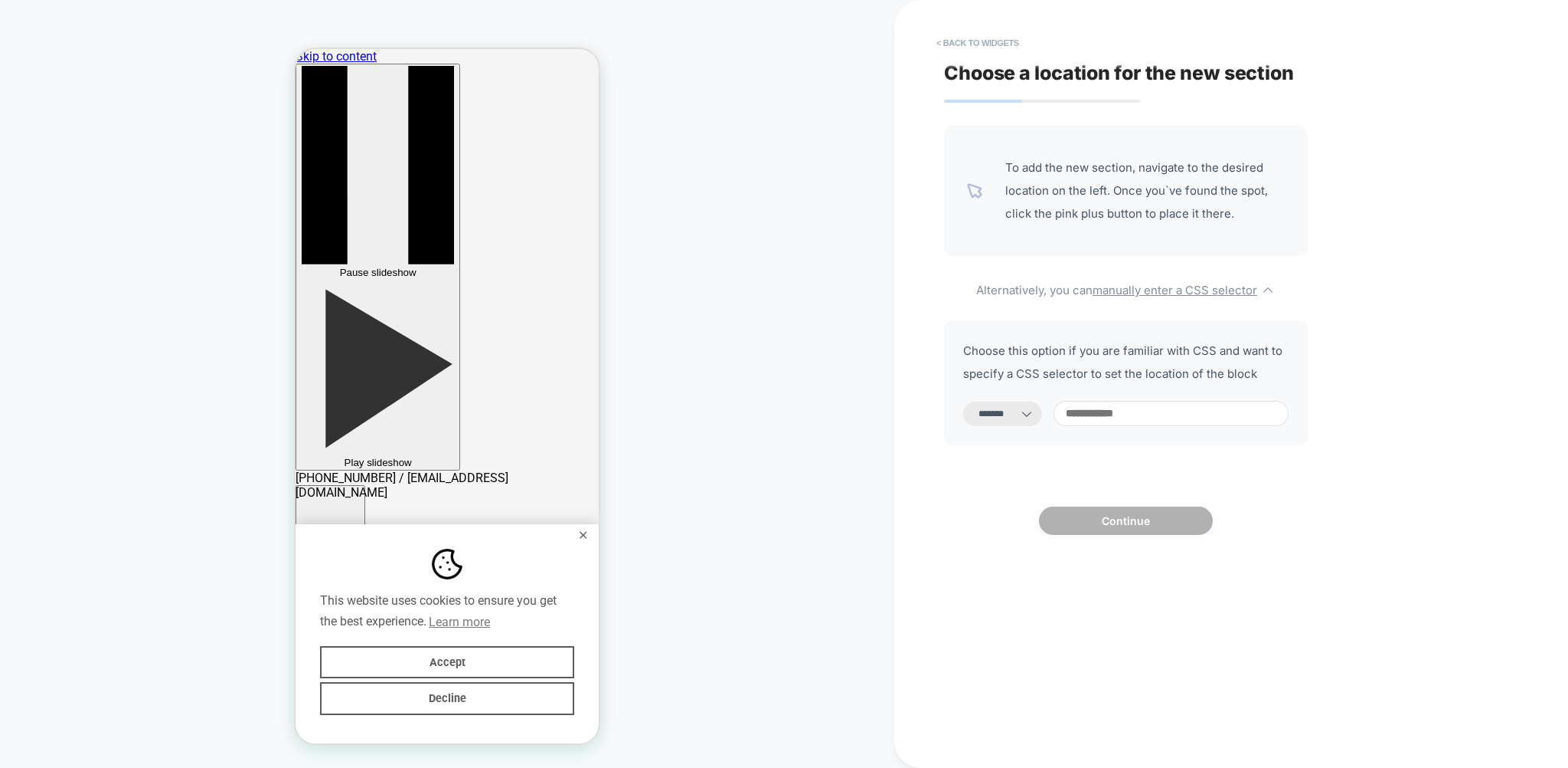
click at [1139, 411] on input at bounding box center [1171, 414] width 235 height 25
paste input "********"
type input "*********"
select select "*********"
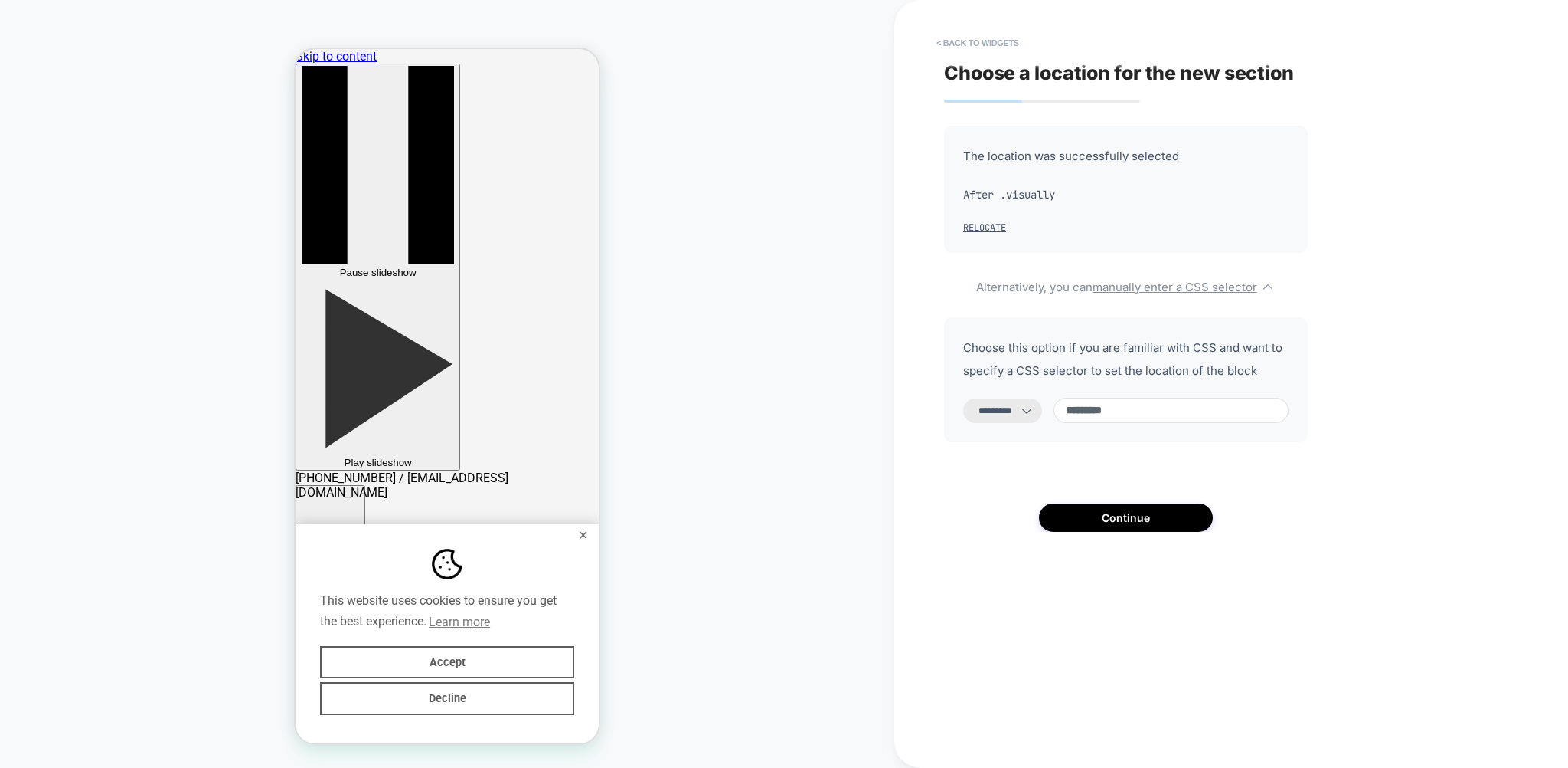
click at [1177, 417] on input "*********" at bounding box center [1171, 410] width 235 height 25
paste input "******"
type input "**********"
click at [963, 398] on select "**********" at bounding box center [1002, 410] width 79 height 25
select select "*******"
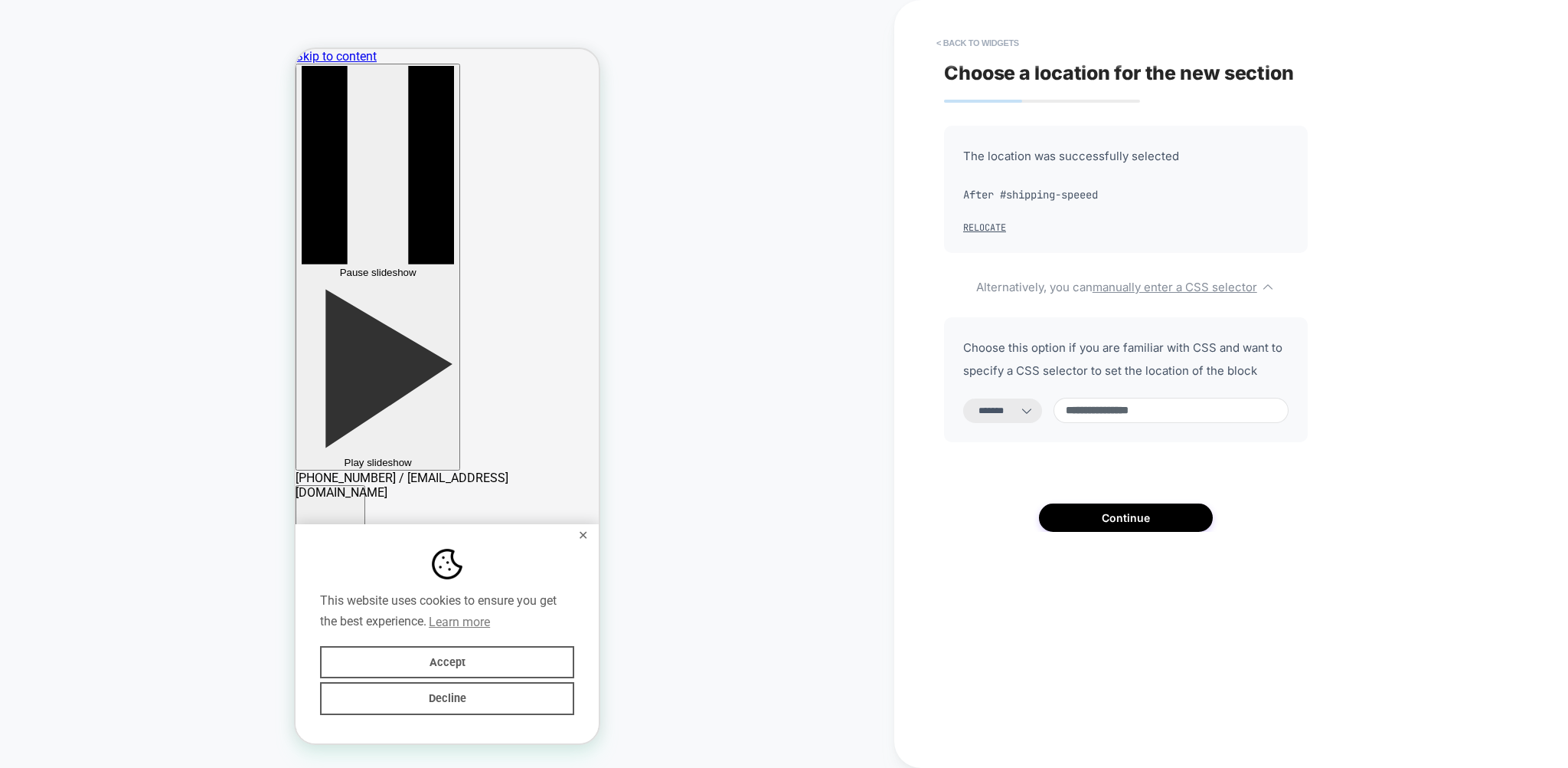
click option "*******" at bounding box center [0, 0] width 0 height 0
click at [1122, 518] on button "Continue" at bounding box center [1126, 517] width 174 height 28
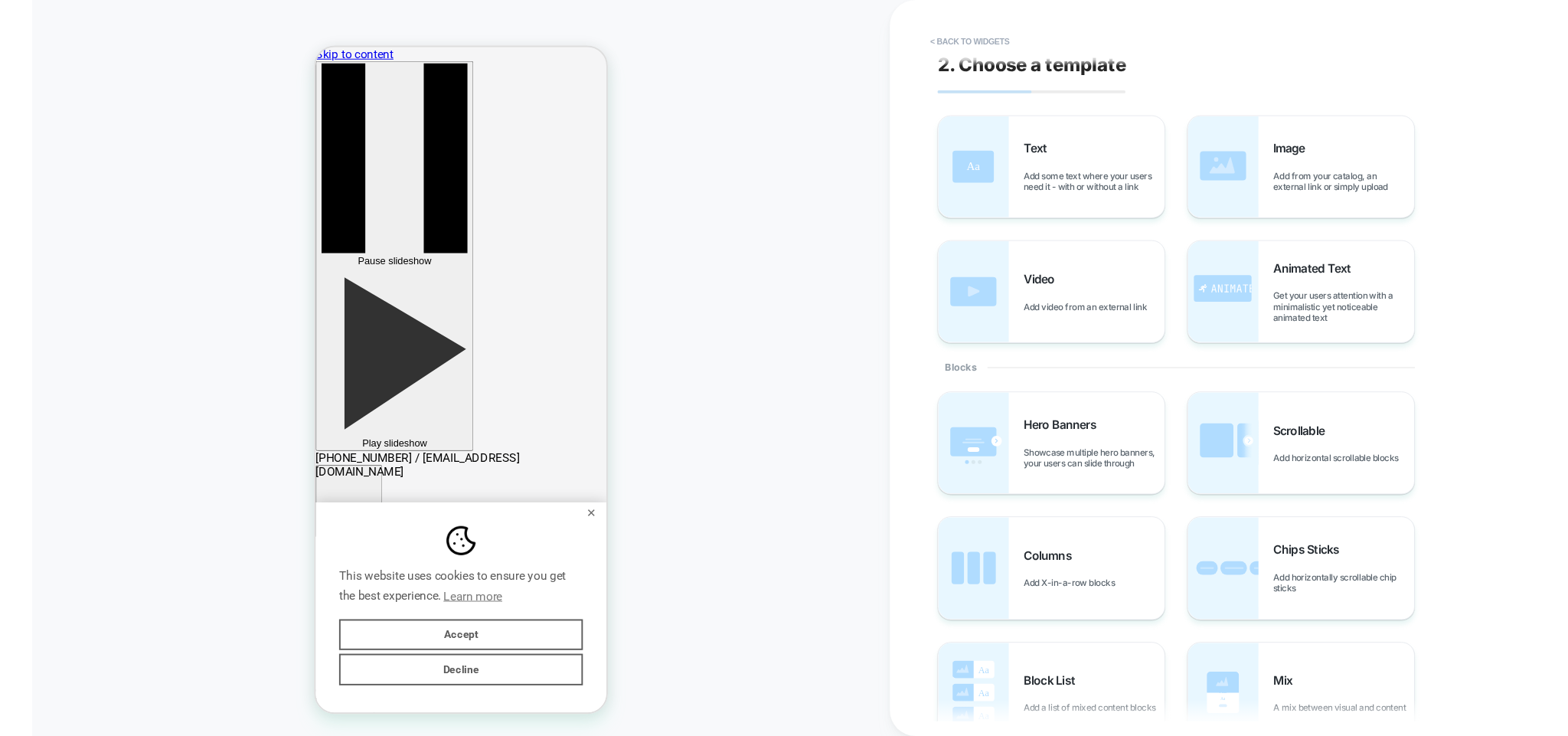
scroll to position [0, 0]
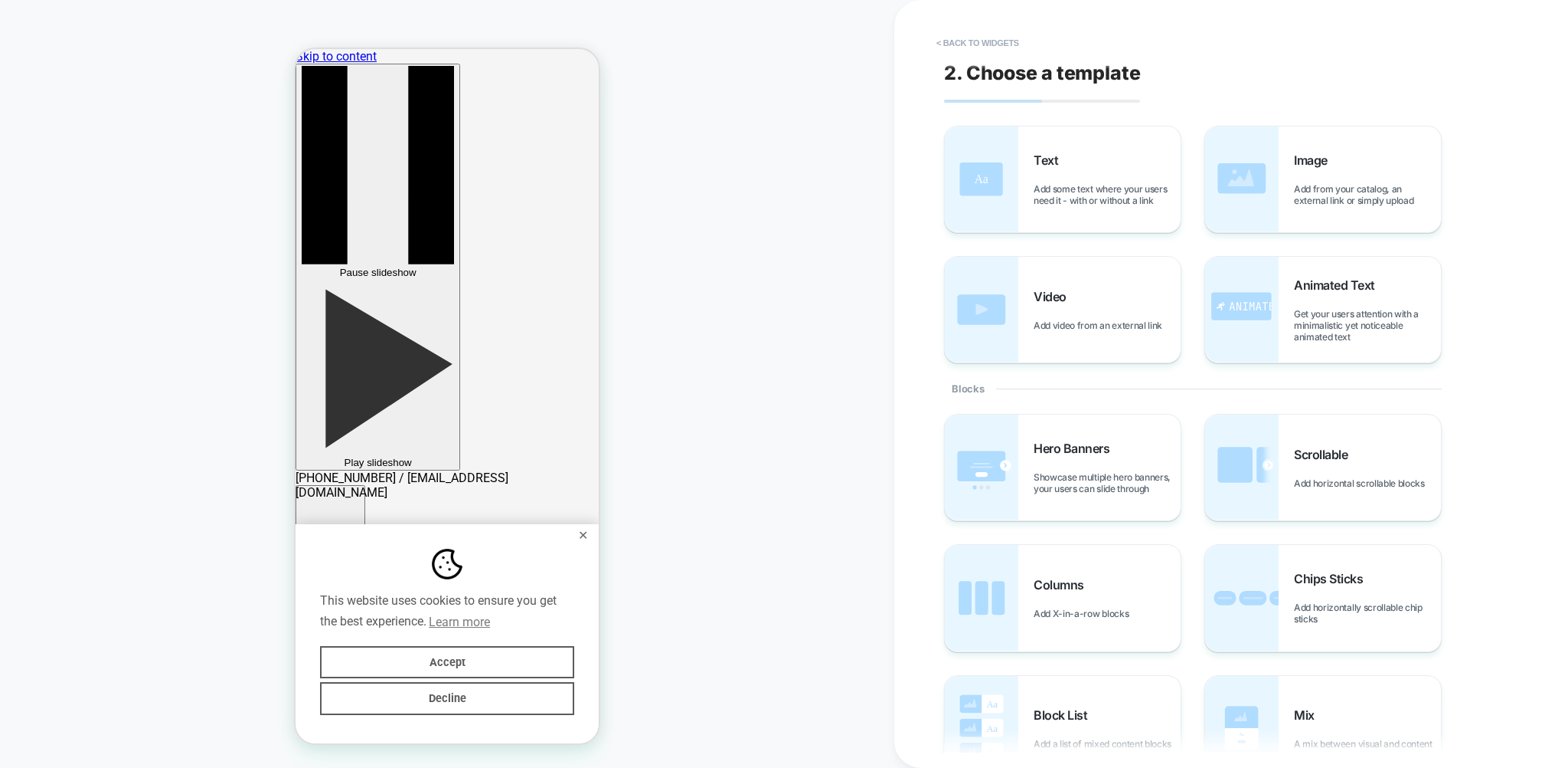
click at [1505, 364] on div "2. Choose a template Text Add some text where your users need it - with or with…" at bounding box center [1224, 384] width 574 height 737
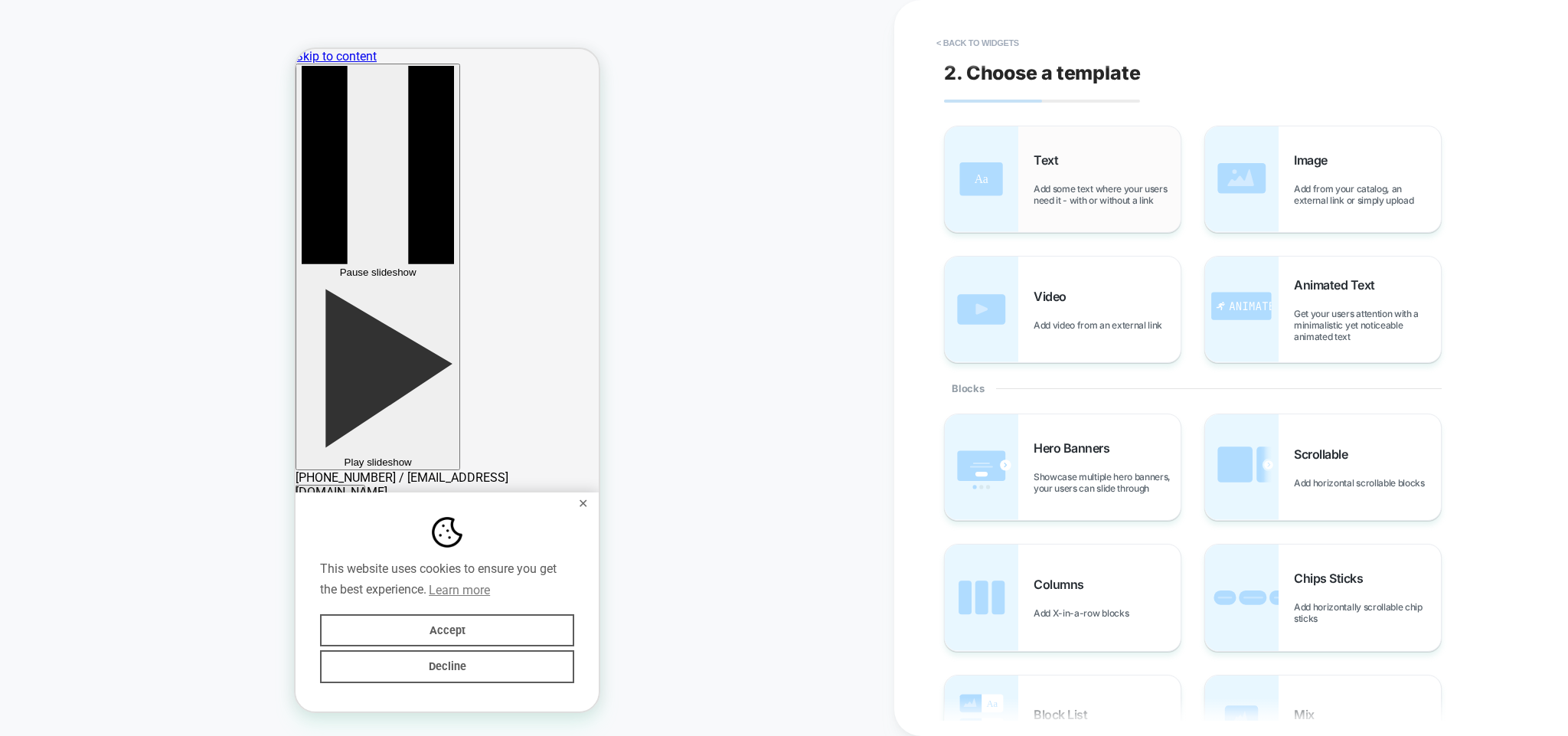
click at [1061, 186] on span "Add some text where your users need it - with or without a link" at bounding box center [1107, 194] width 147 height 23
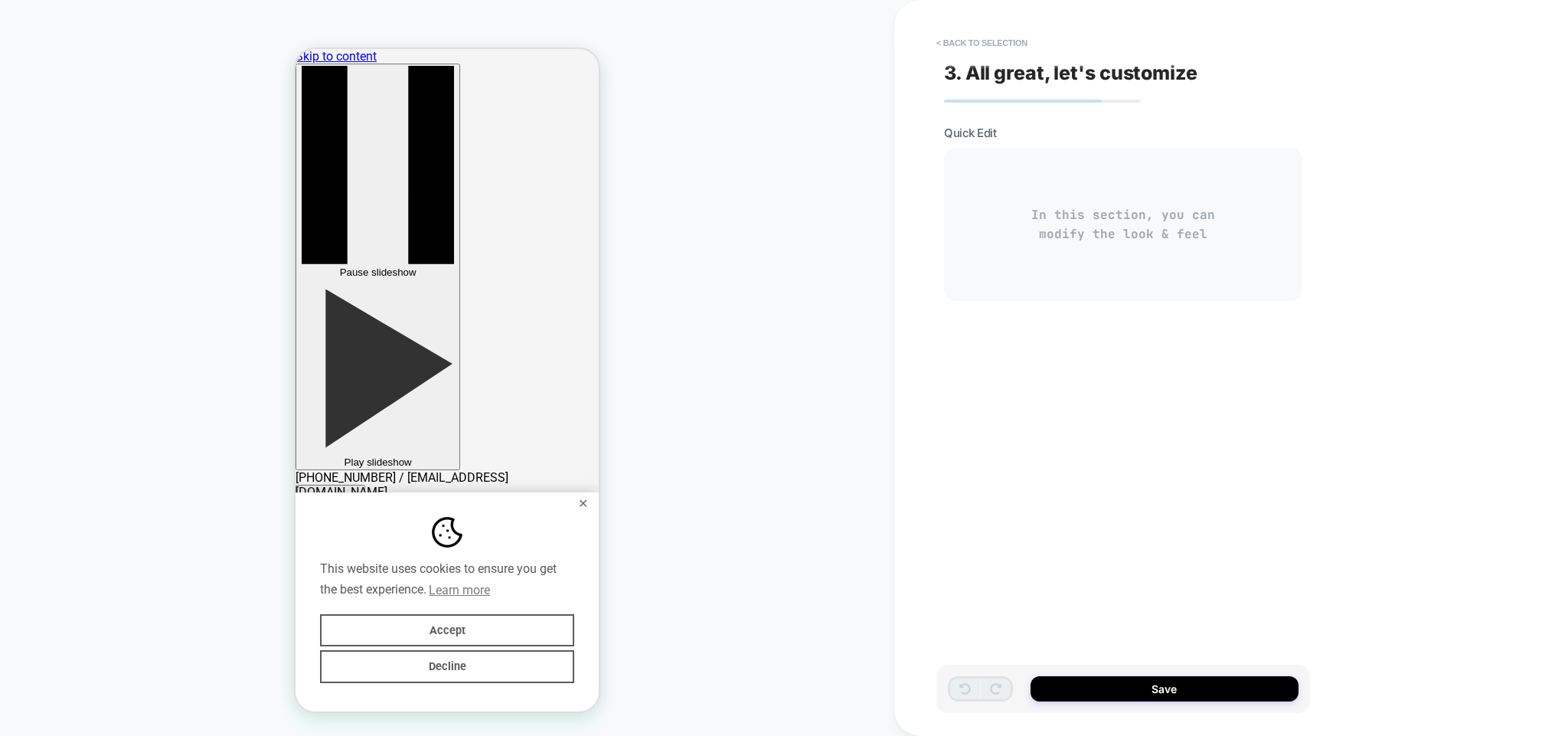
click at [1128, 216] on div "In this section, you can modify the look & feel" at bounding box center [1123, 224] width 358 height 154
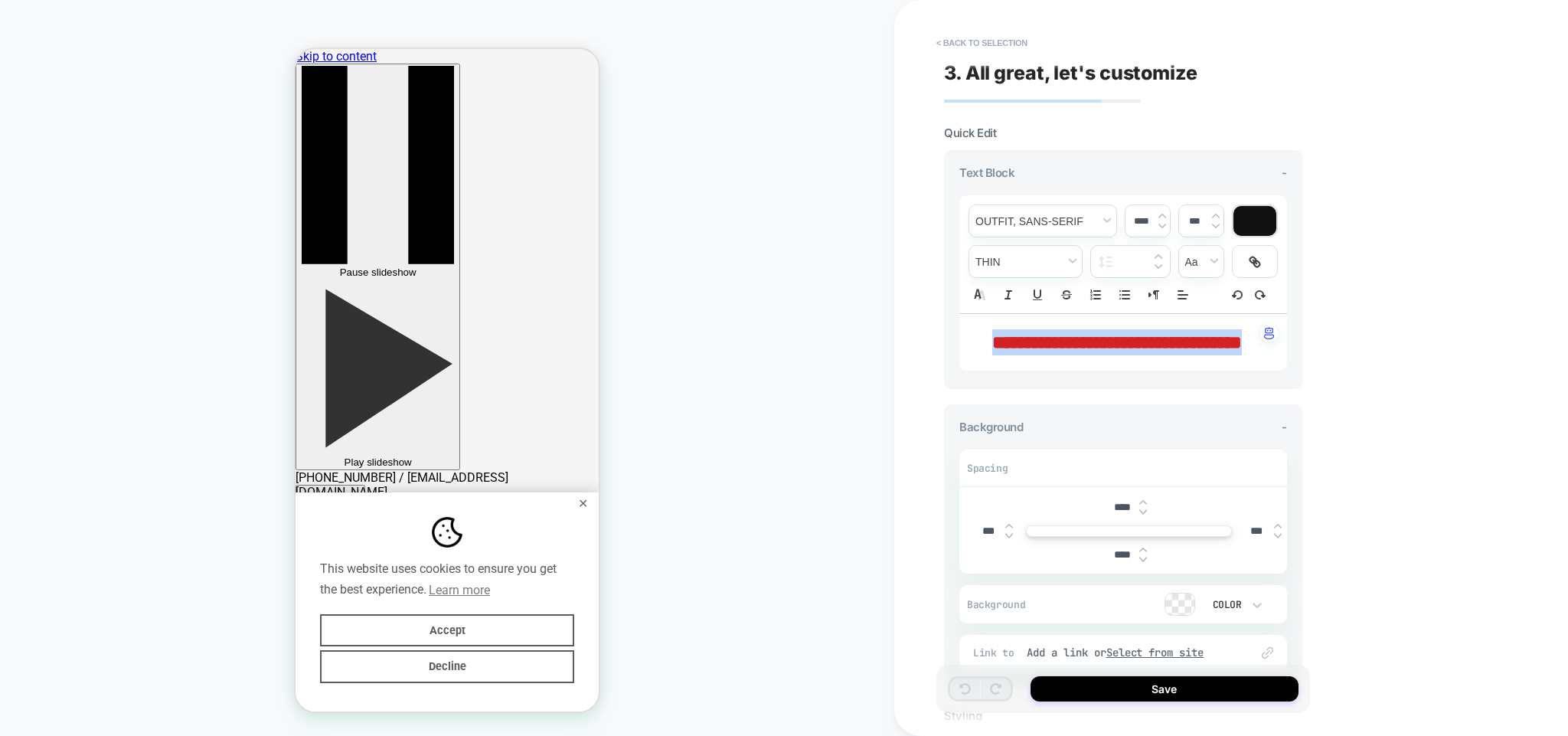
drag, startPoint x: 1149, startPoint y: 366, endPoint x: 968, endPoint y: 321, distance: 186.5
click at [968, 321] on div "**********" at bounding box center [1123, 343] width 328 height 56
type input "****"
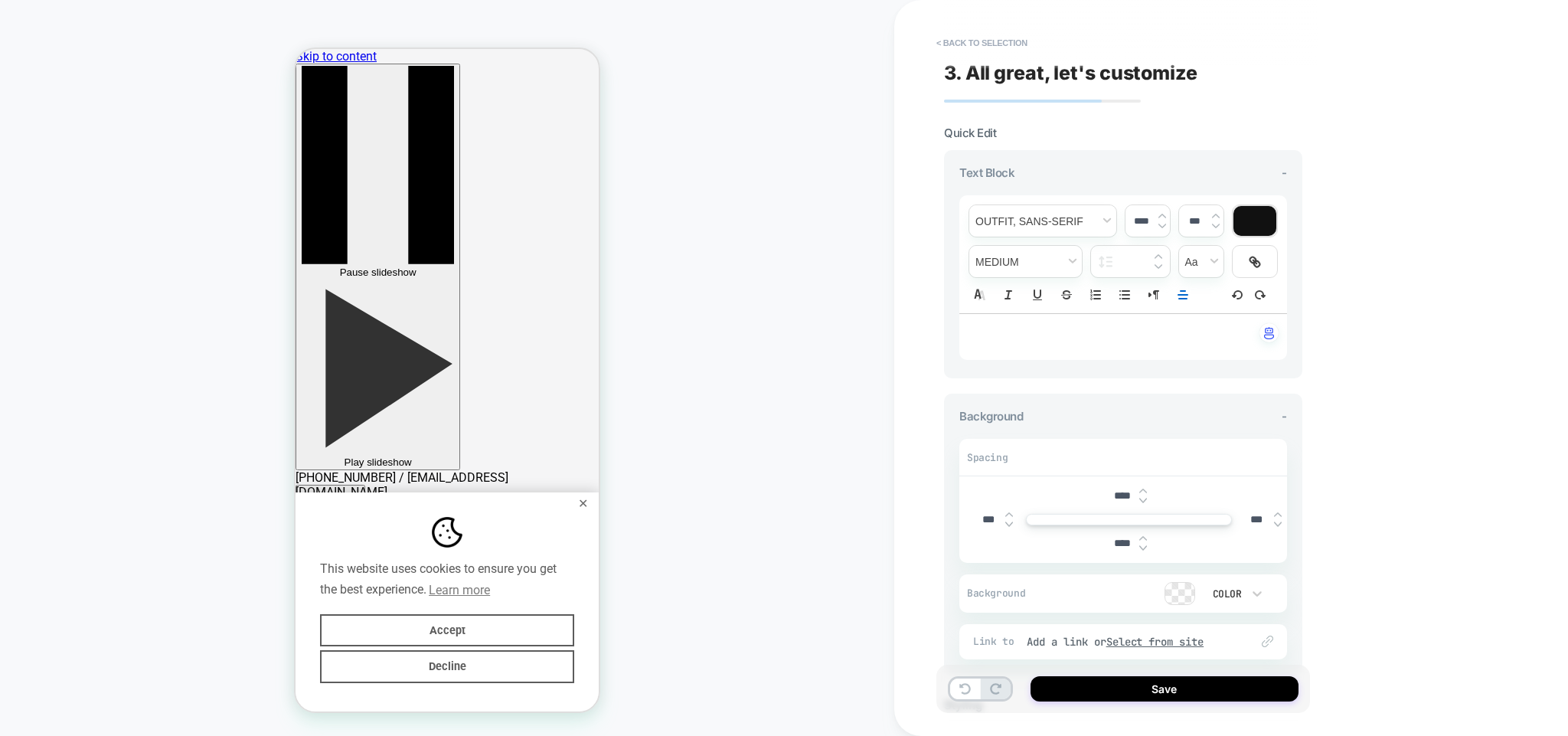
click at [1367, 417] on div "**********" at bounding box center [1231, 368] width 674 height 736
click at [985, 42] on button "< Back to selection" at bounding box center [981, 43] width 106 height 25
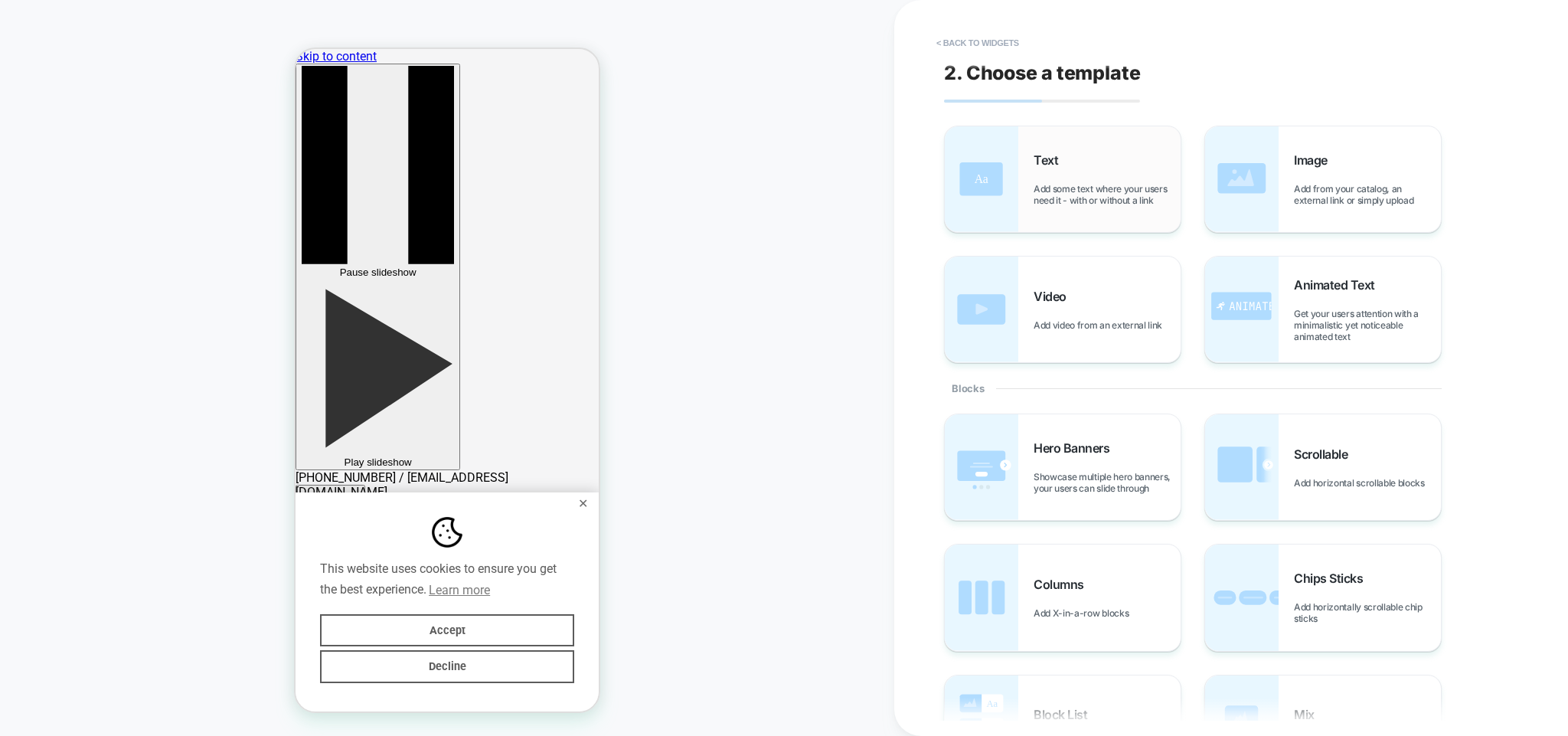
click at [1122, 188] on span "Add some text where your users need it - with or without a link" at bounding box center [1107, 194] width 147 height 23
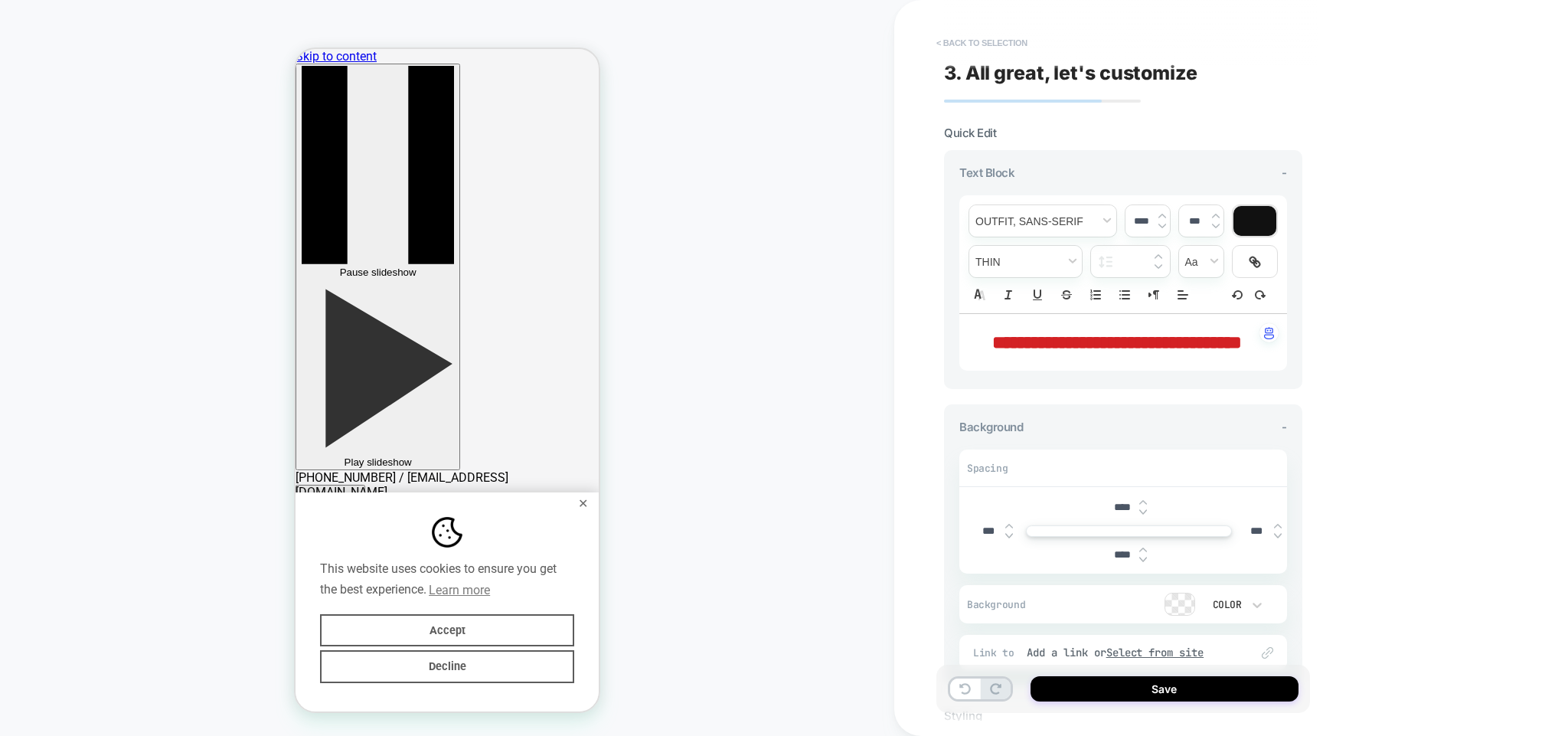
click at [978, 42] on button "< Back to selection" at bounding box center [981, 43] width 106 height 25
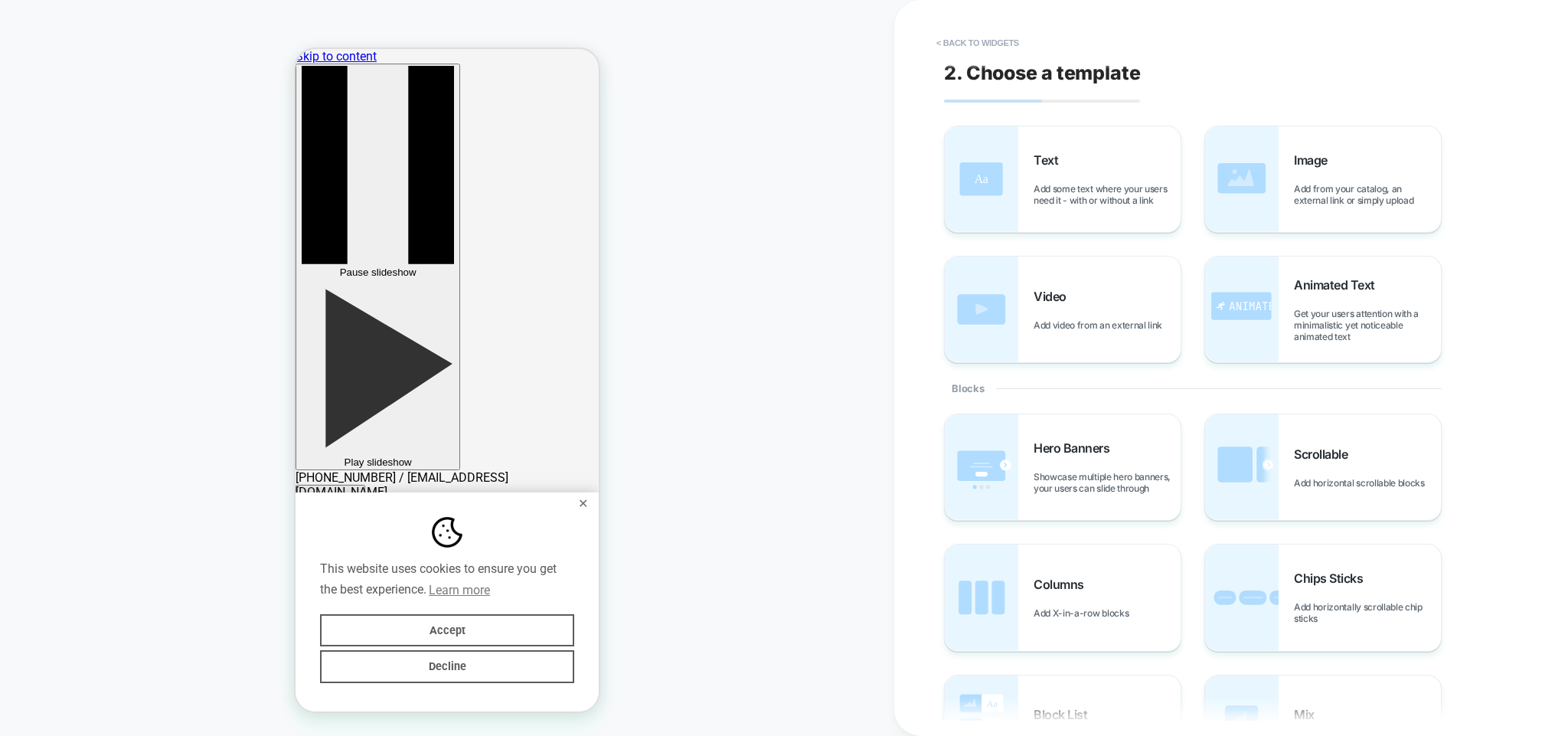
click at [978, 42] on button "< Back to widgets" at bounding box center [978, 43] width 98 height 25
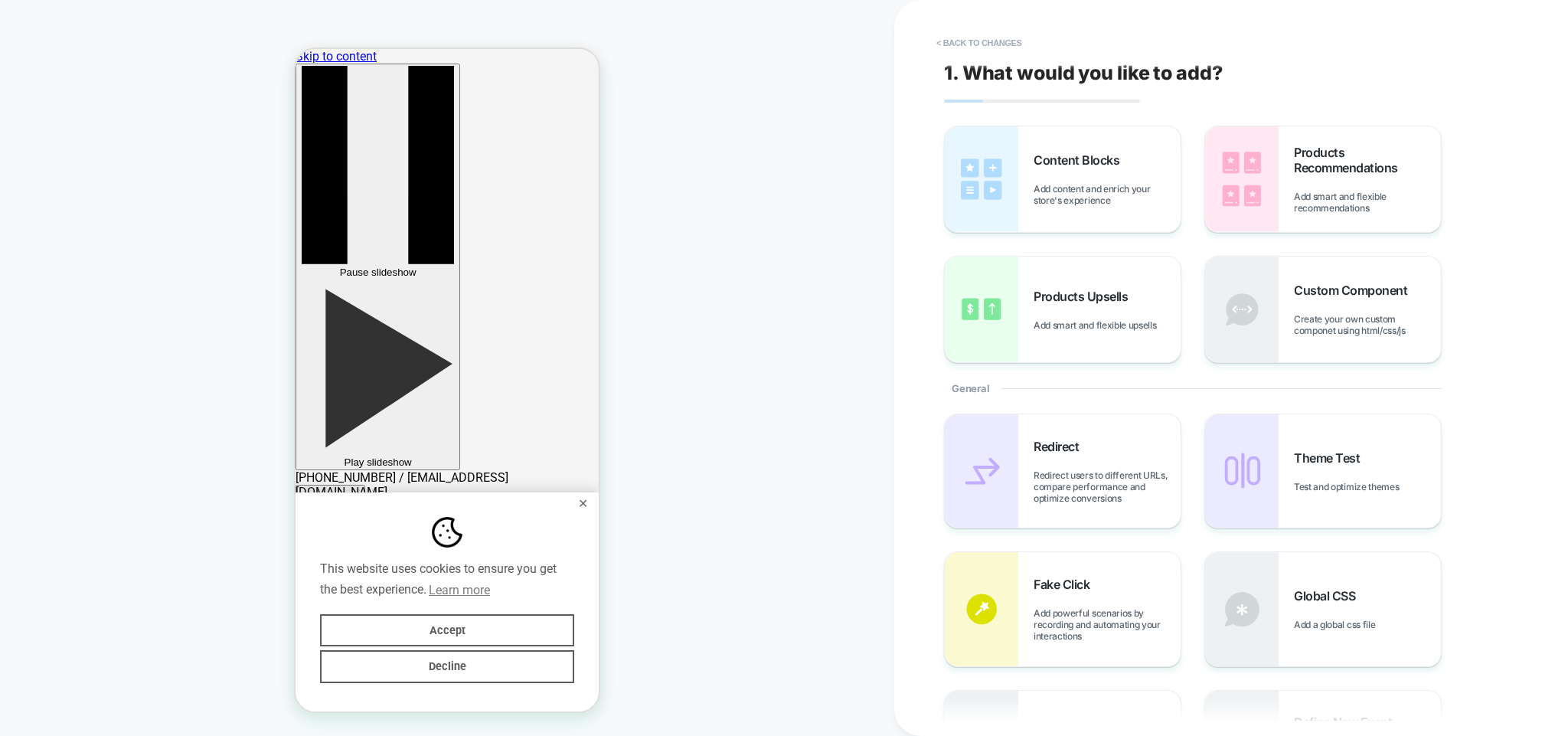
click at [978, 42] on button "< Back to changes" at bounding box center [978, 43] width 101 height 25
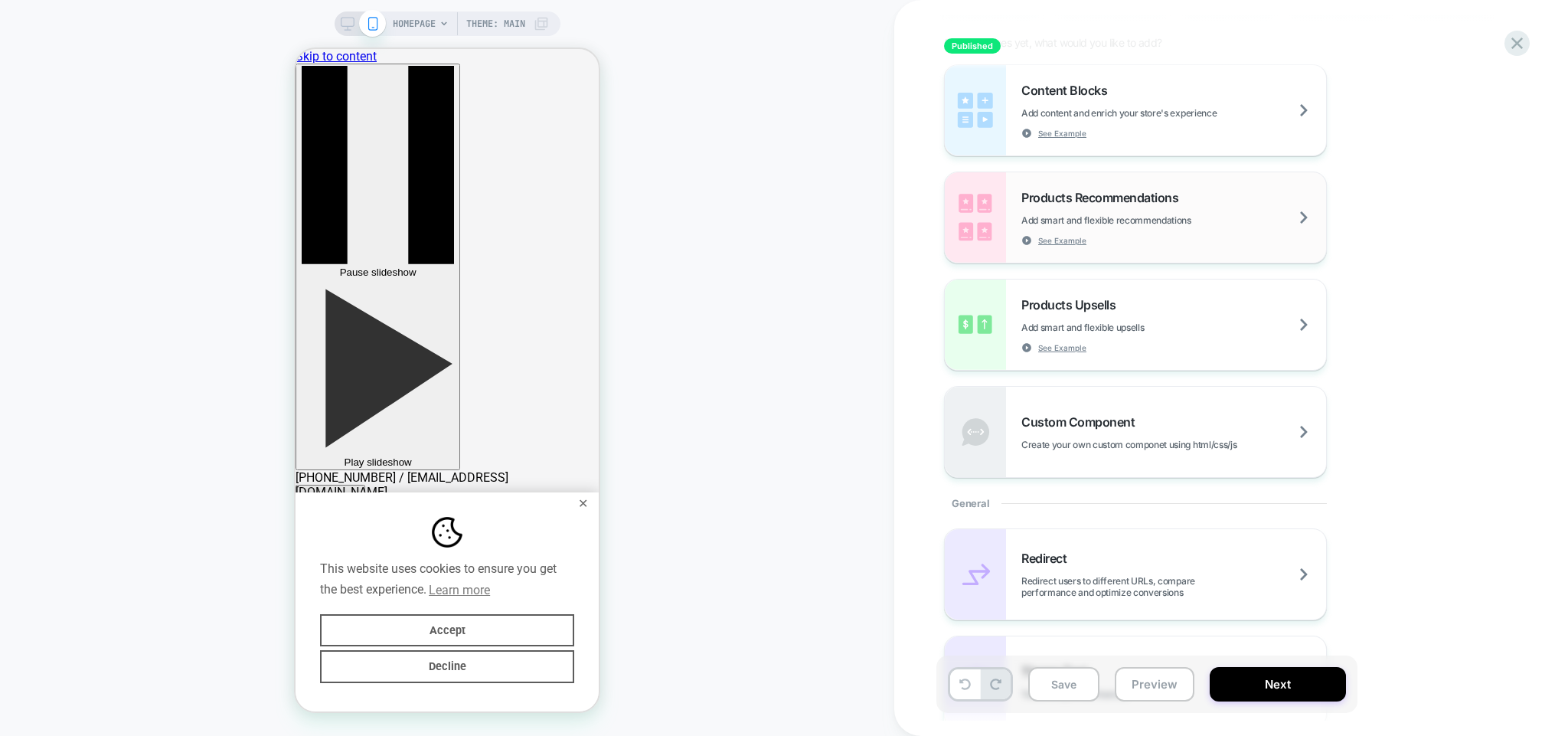
scroll to position [221, 0]
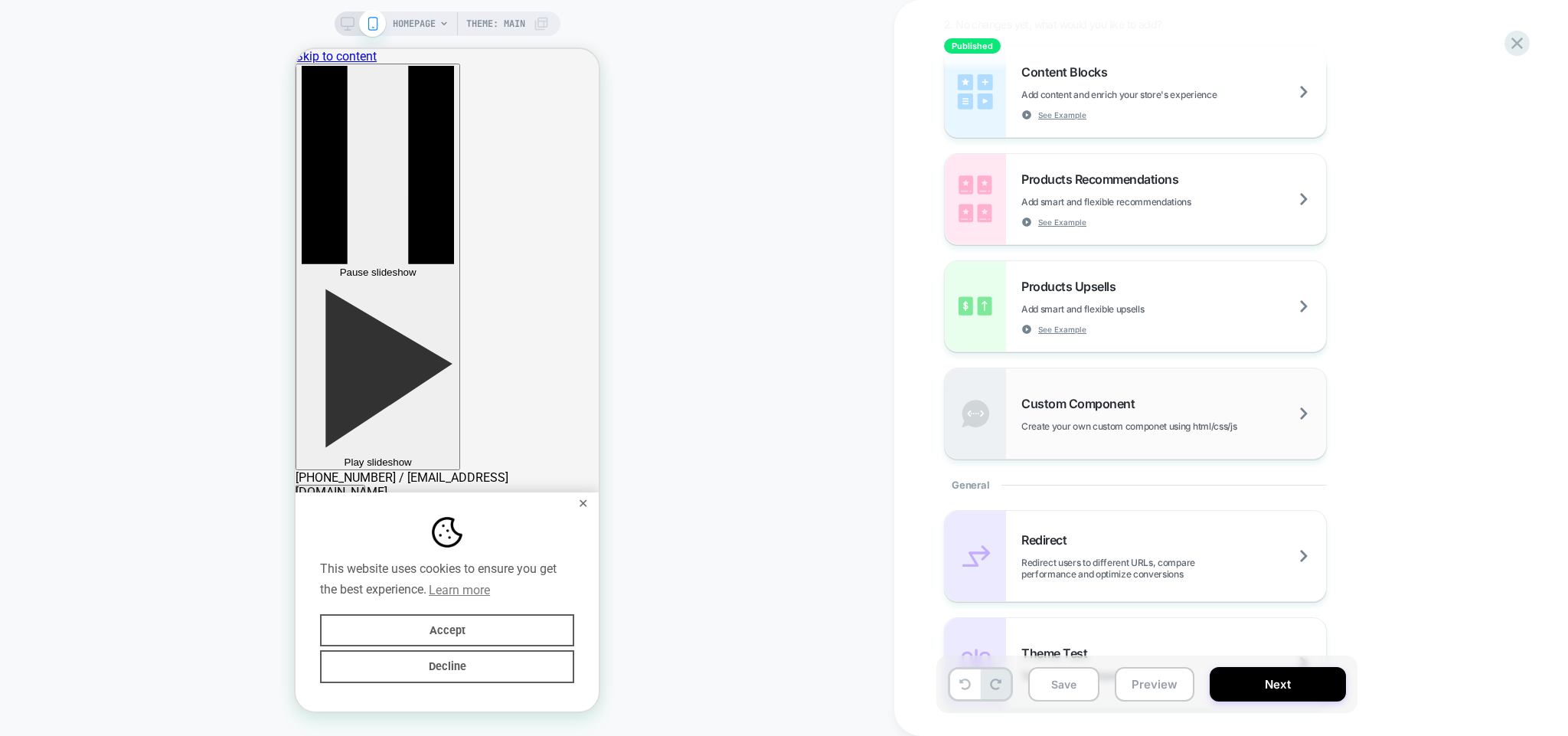
click at [1158, 415] on div "Custom Component Create your own custom componet using html/css/js" at bounding box center [1173, 414] width 304 height 36
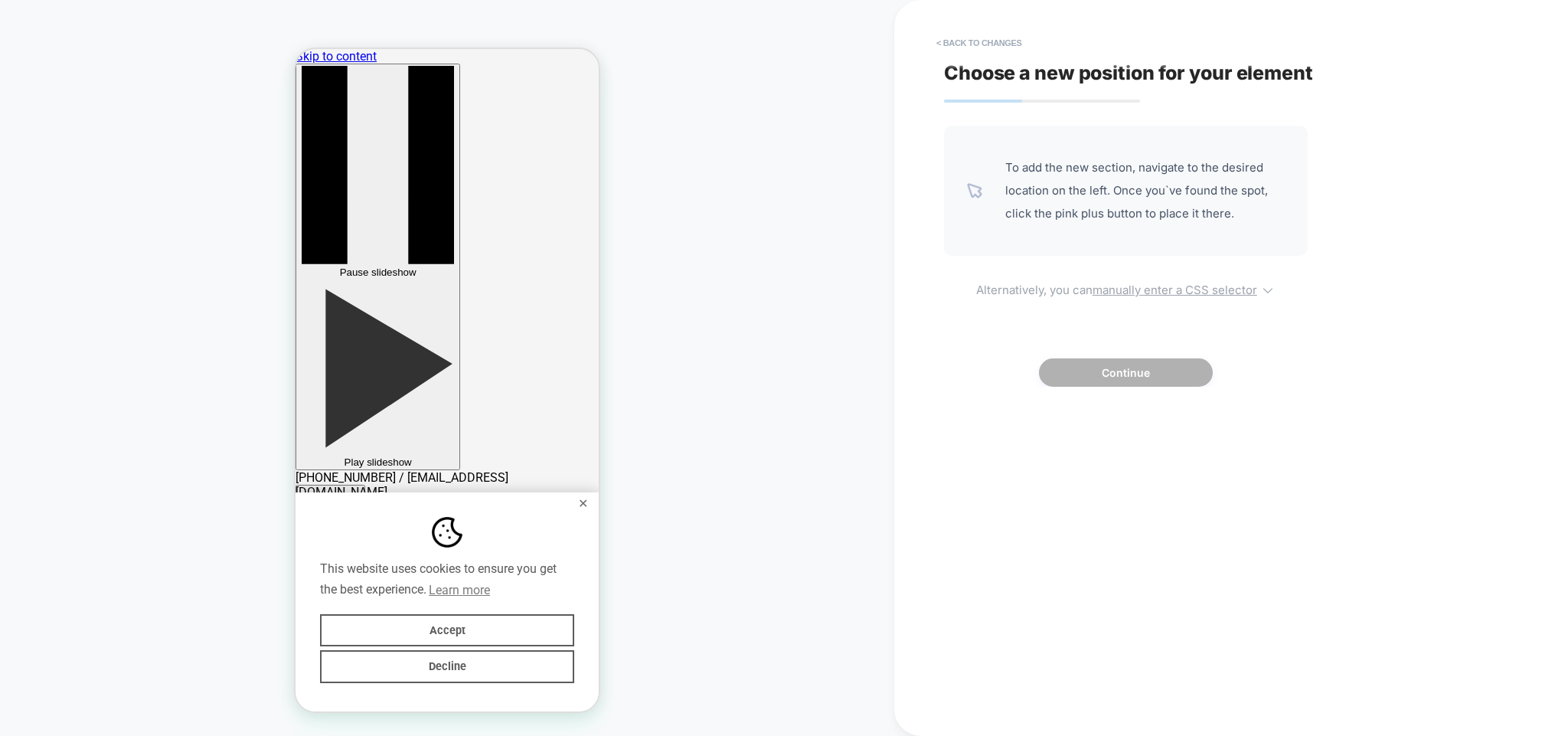
click at [1167, 290] on u "manually enter a CSS selector" at bounding box center [1175, 290] width 164 height 15
select select "*******"
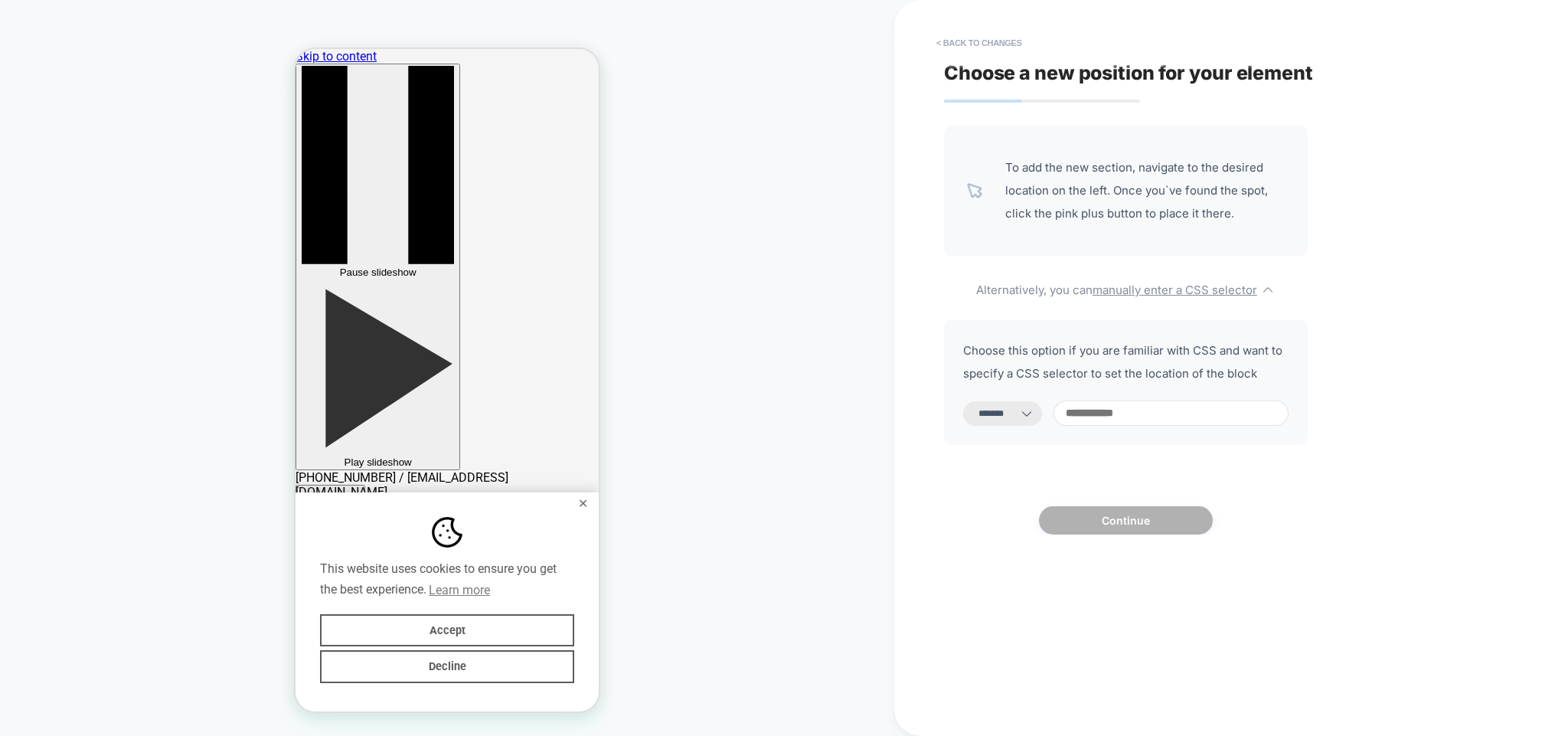
click at [963, 402] on select "**********" at bounding box center [1002, 413] width 79 height 25
click option "*******" at bounding box center [0, 0] width 0 height 0
click at [1125, 405] on input at bounding box center [1171, 413] width 235 height 25
paste input "**********"
type input "**********"
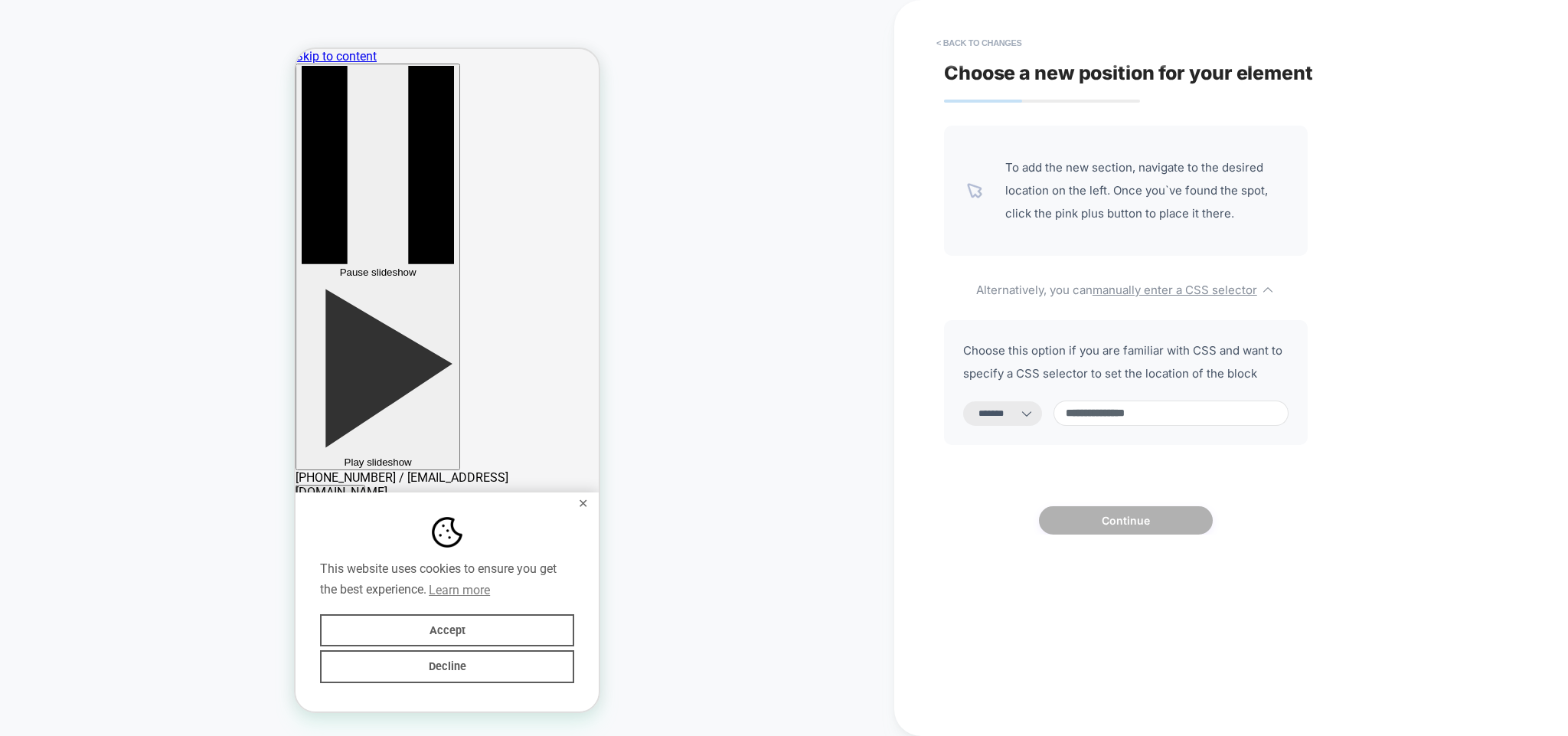
select select "*********"
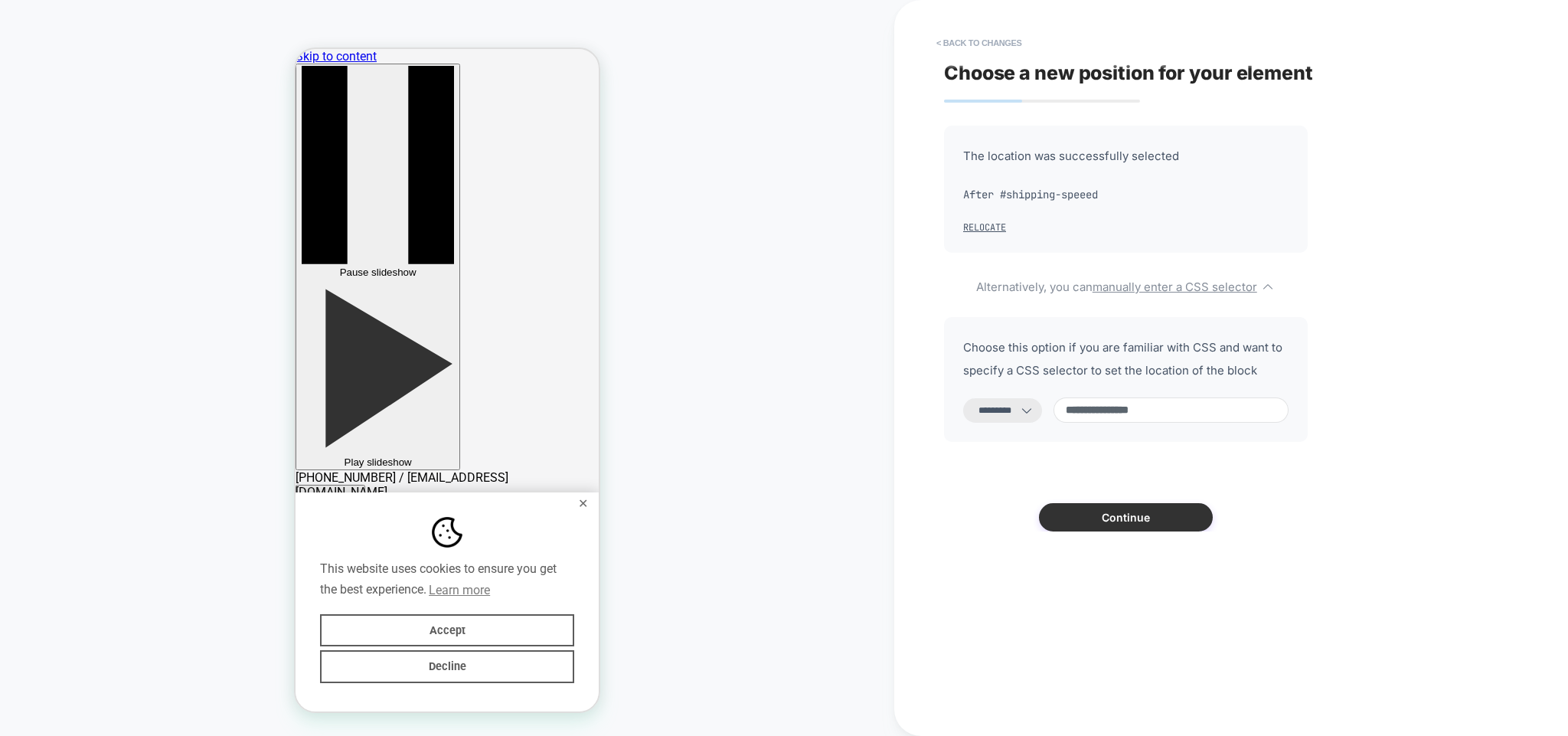
type input "**********"
click at [1144, 524] on button "Continue" at bounding box center [1126, 517] width 174 height 28
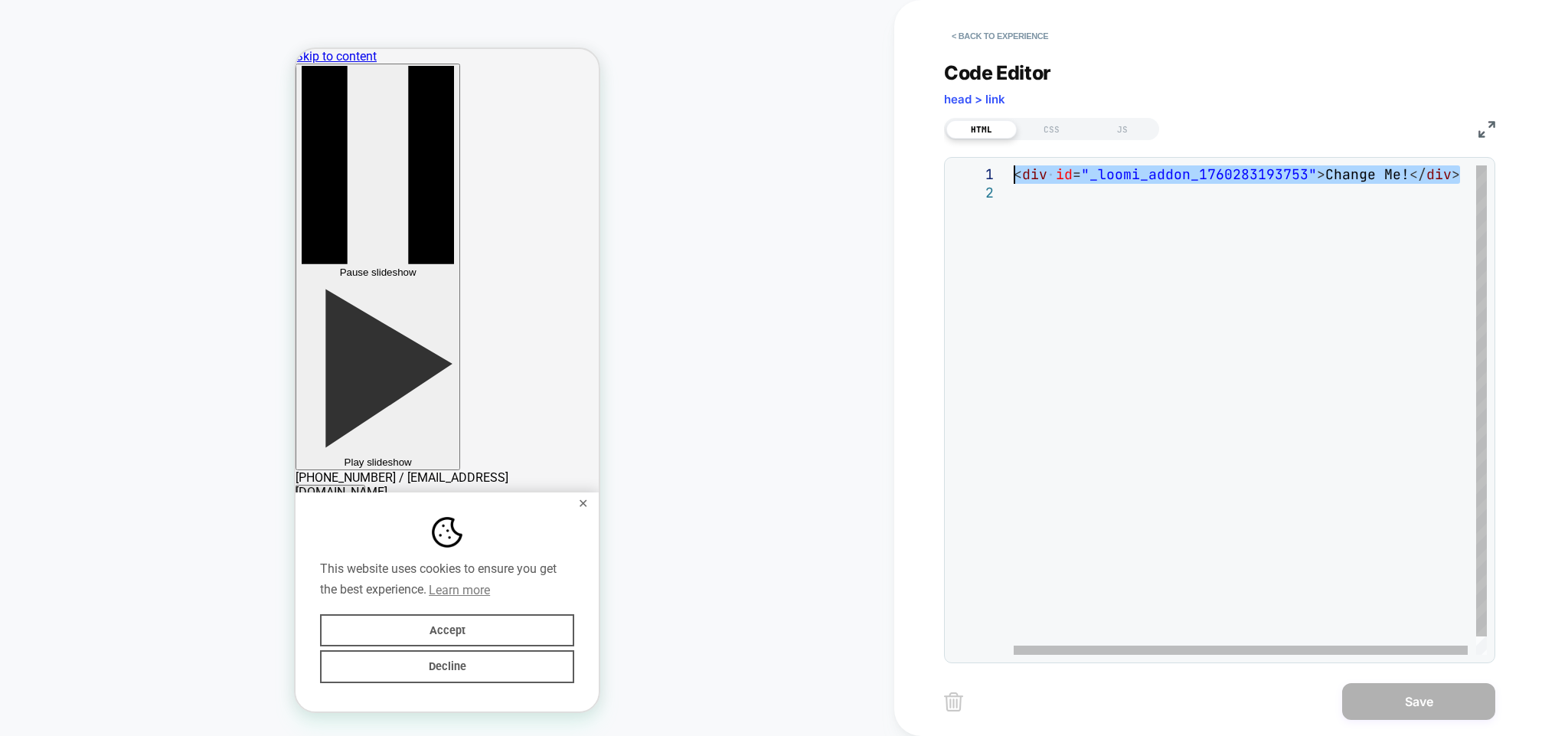
drag, startPoint x: 1161, startPoint y: 201, endPoint x: 942, endPoint y: 133, distance: 229.3
click at [1014, 165] on div "< div id = "_loomi_addon_1760283193753" > Change Me! </ div >" at bounding box center [1255, 419] width 481 height 508
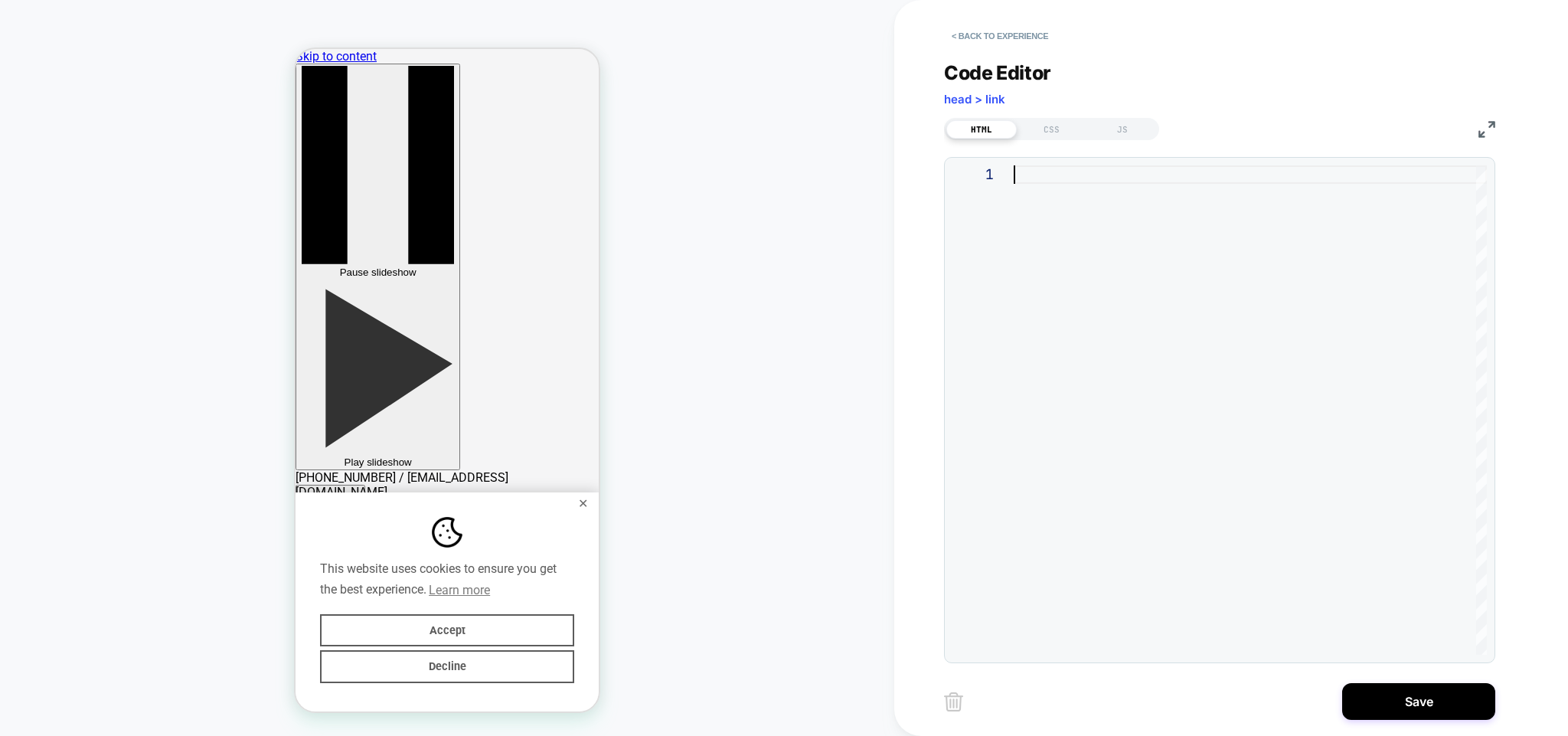
click at [1067, 274] on div at bounding box center [1250, 410] width 473 height 490
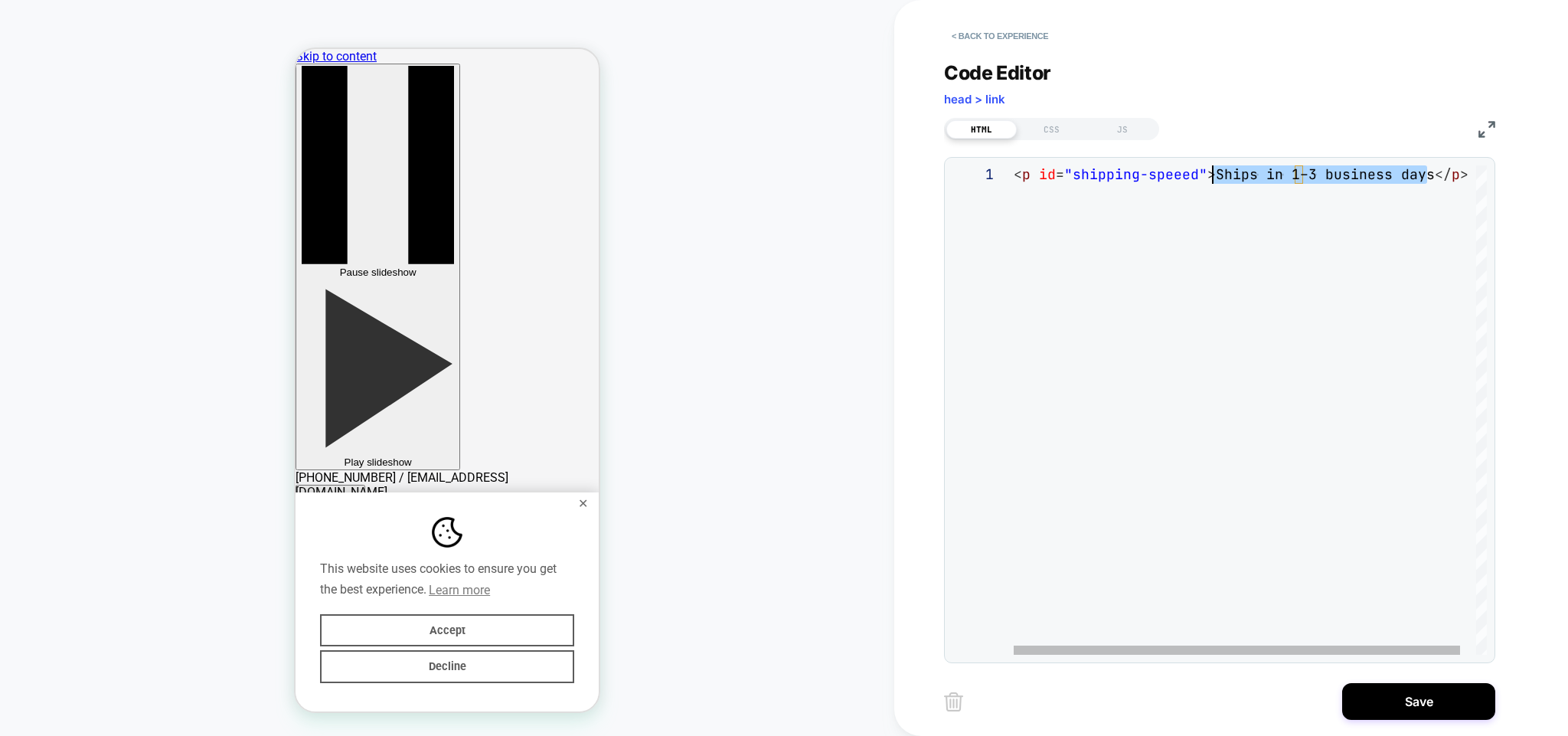
drag, startPoint x: 1427, startPoint y: 172, endPoint x: 1215, endPoint y: 176, distance: 212.0
click at [1215, 176] on div "< p id = "shipping-speeed" > Ships in 1–3 business days </ p >" at bounding box center [1258, 410] width 490 height 490
click at [1452, 171] on div "< p id = "shipping-speeed" > Arrives in 3–6 business days ( USA ) </ p >" at bounding box center [1264, 410] width 557 height 490
click at [1429, 170] on div "< p id = "shipping-speeed" > Arrives in 3–6 business days ( US ) </ p >" at bounding box center [1260, 410] width 549 height 490
click at [1448, 172] on div "< p id = "shipping-speeed" > Arrives in 3–6 business days ( US ) </ p >" at bounding box center [1260, 410] width 549 height 490
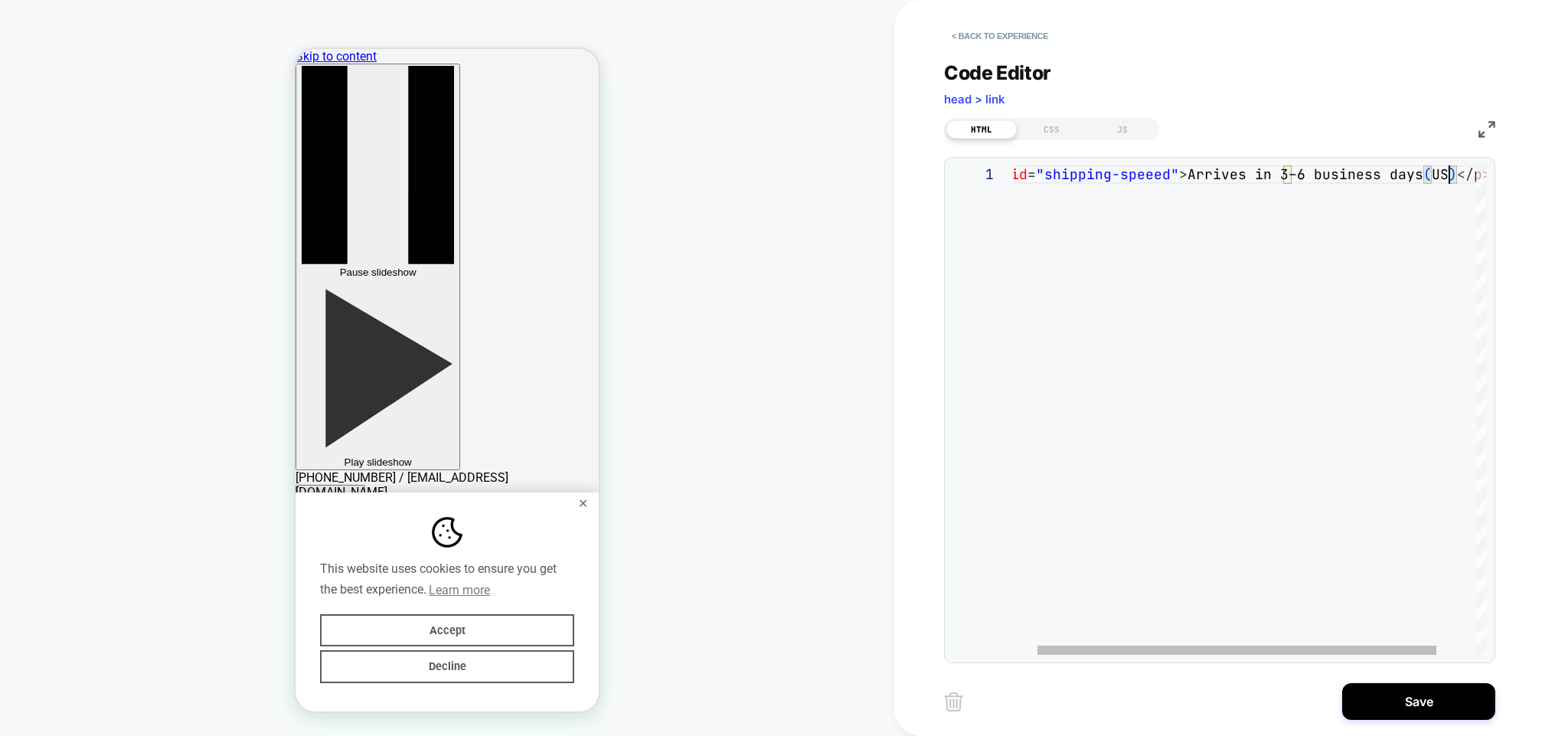
scroll to position [0, 471]
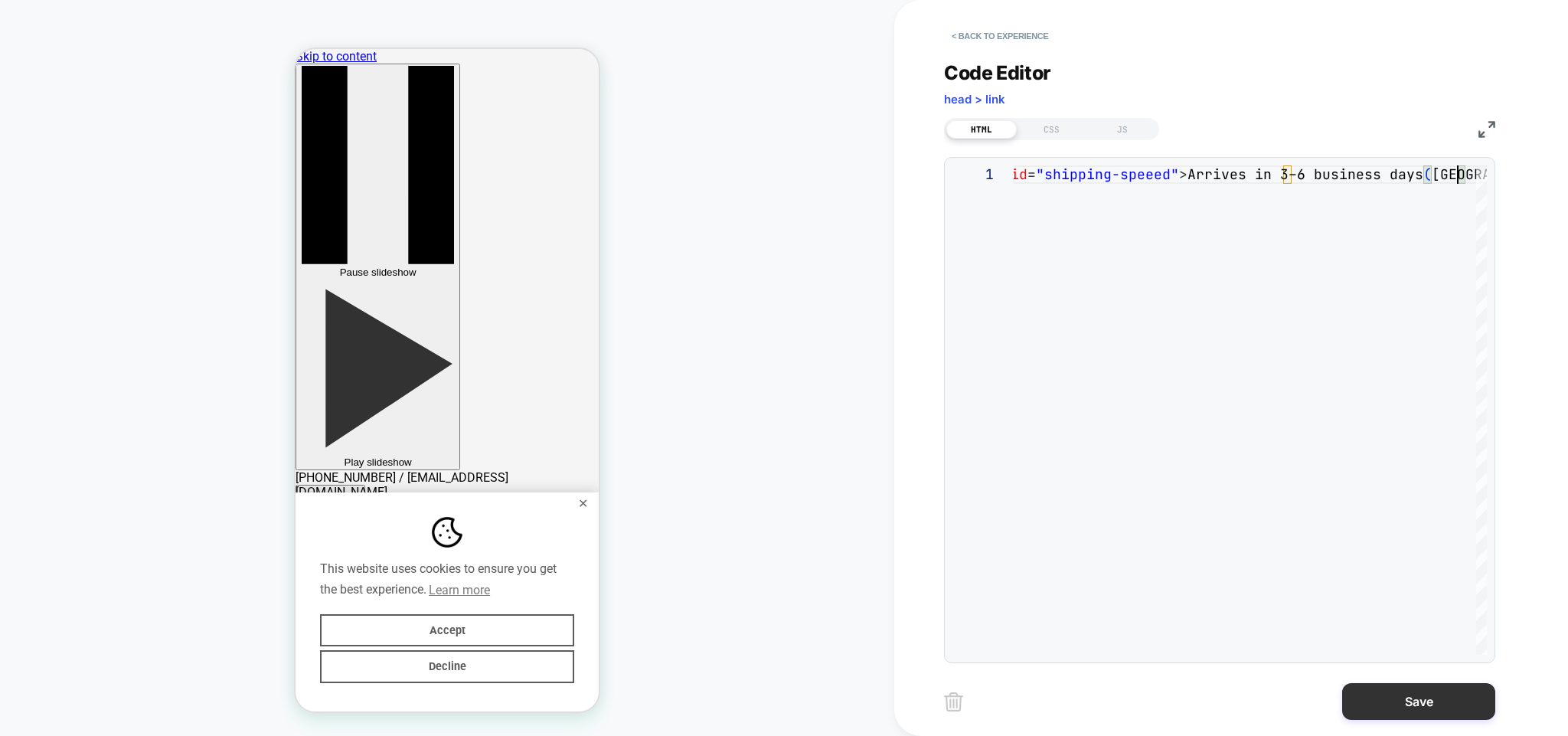
click at [1411, 697] on button "Save" at bounding box center [1419, 701] width 154 height 36
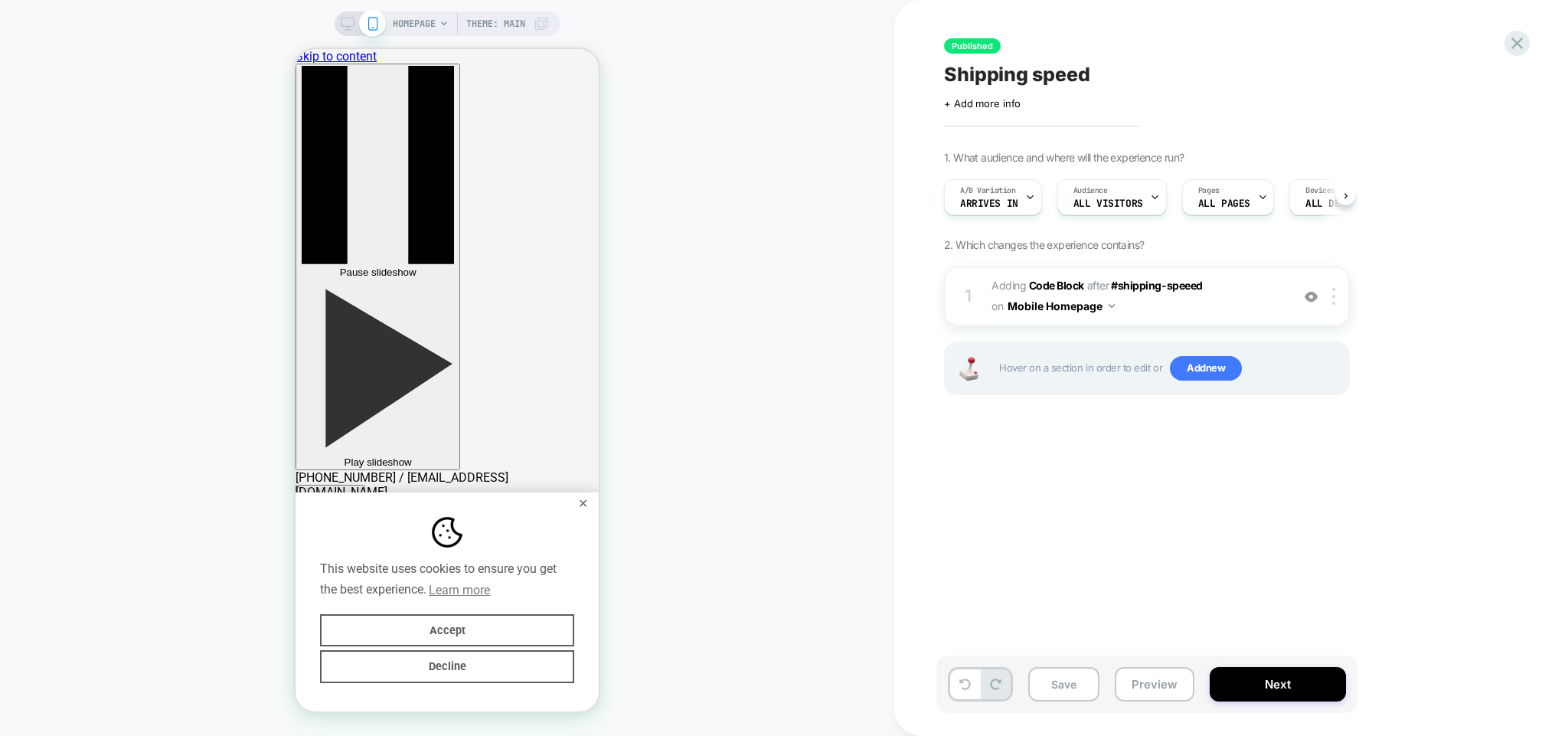
scroll to position [0, 0]
click at [1333, 295] on img at bounding box center [1334, 296] width 3 height 17
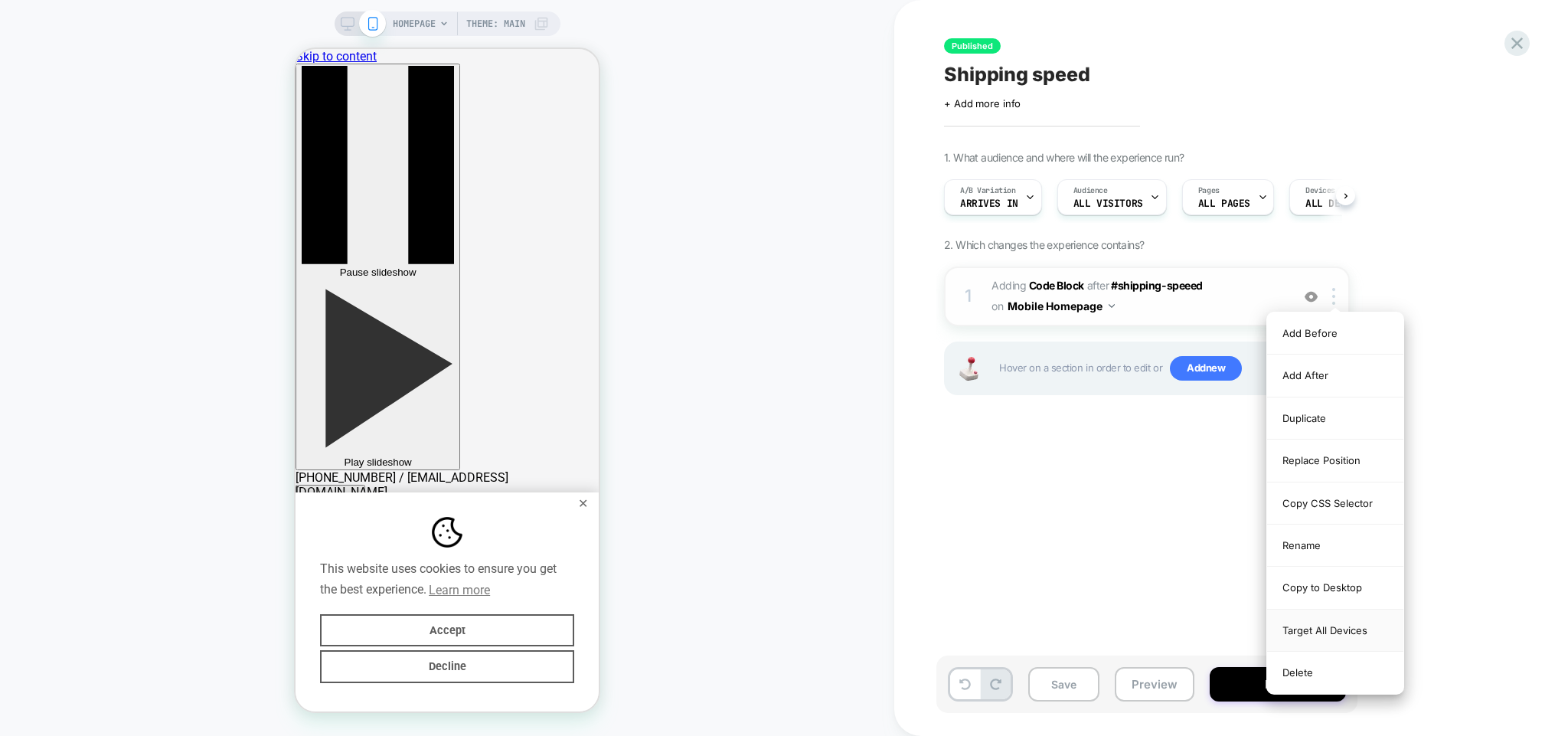
click at [1325, 624] on div "Target All Devices" at bounding box center [1335, 631] width 136 height 42
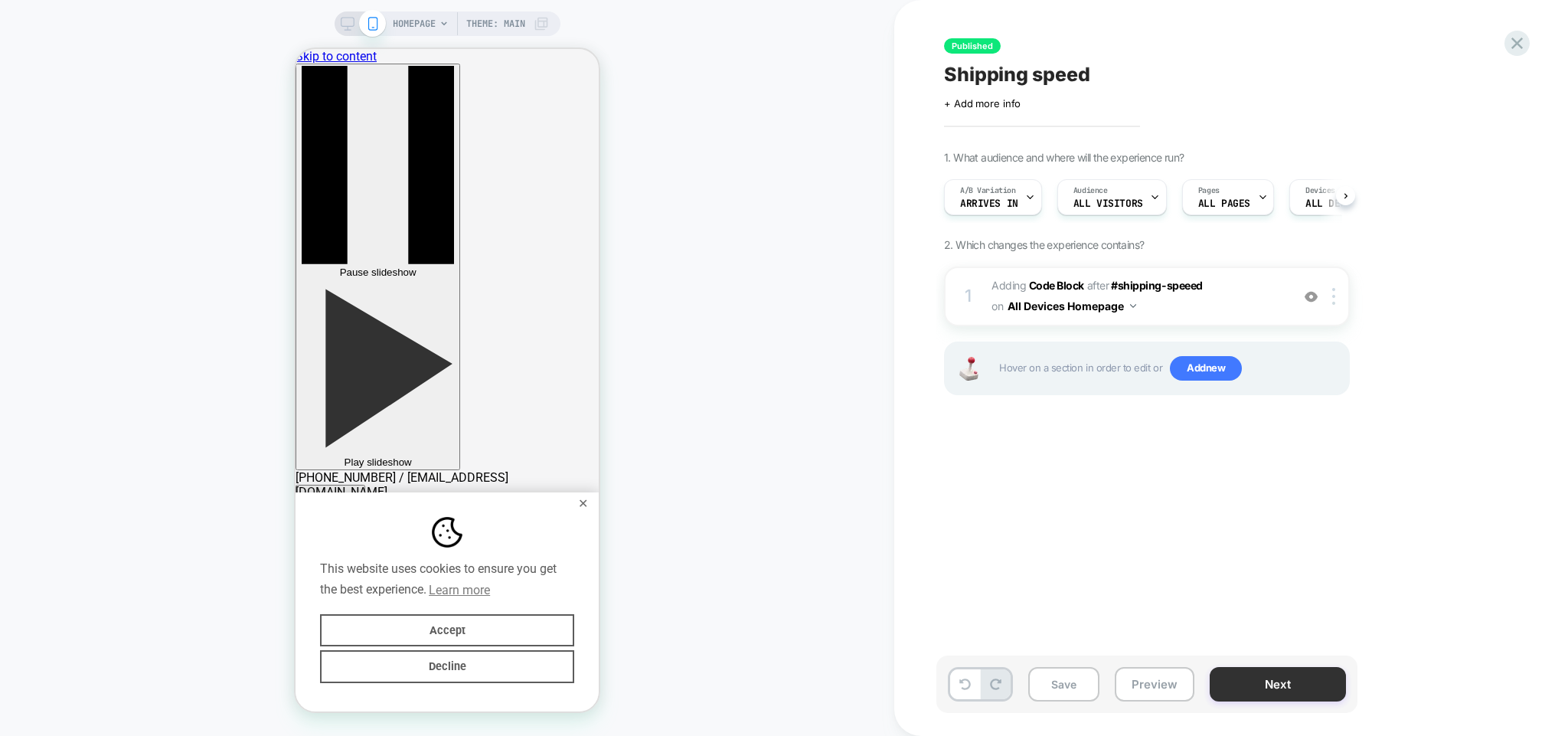
click at [1287, 682] on button "Next" at bounding box center [1278, 684] width 136 height 35
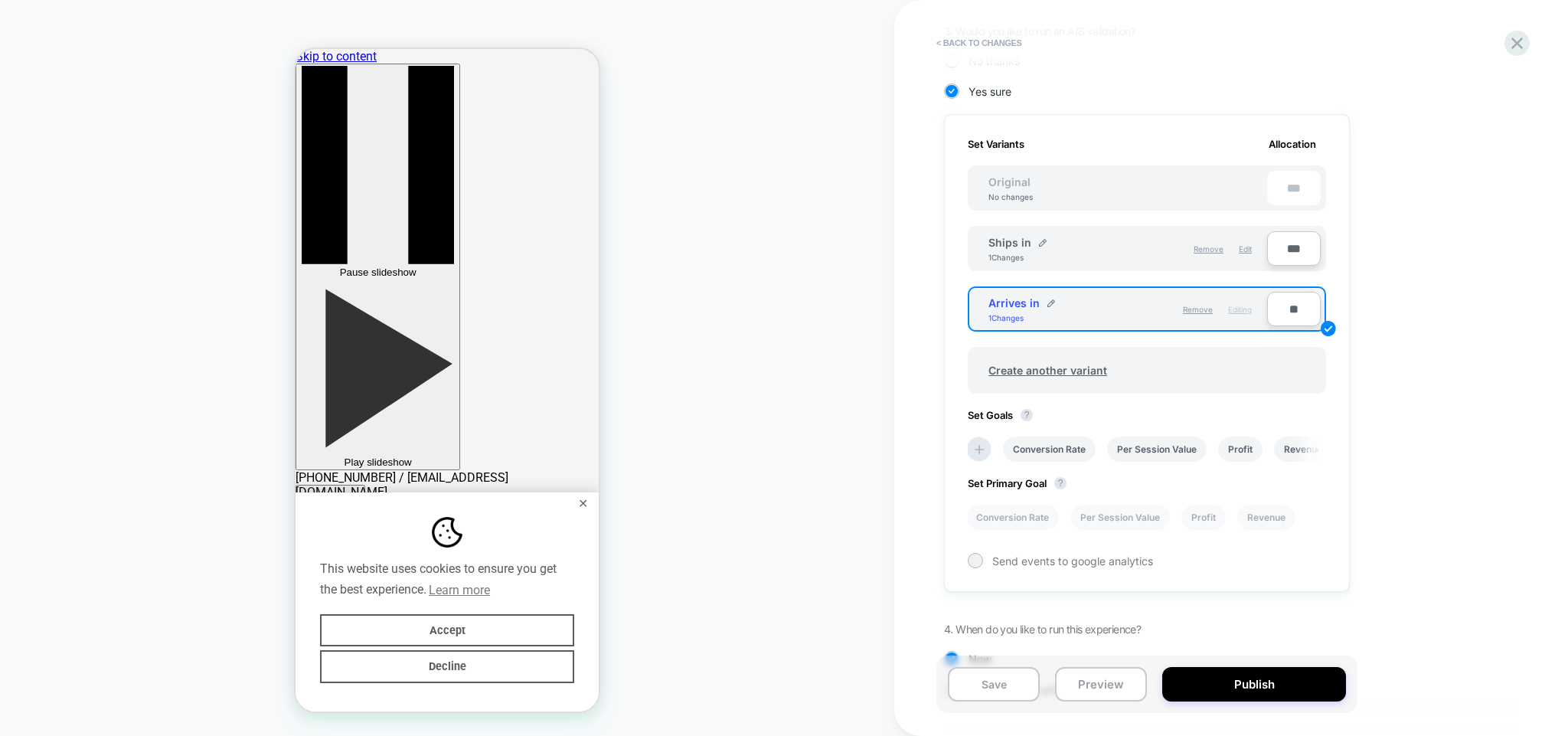
scroll to position [424, 0]
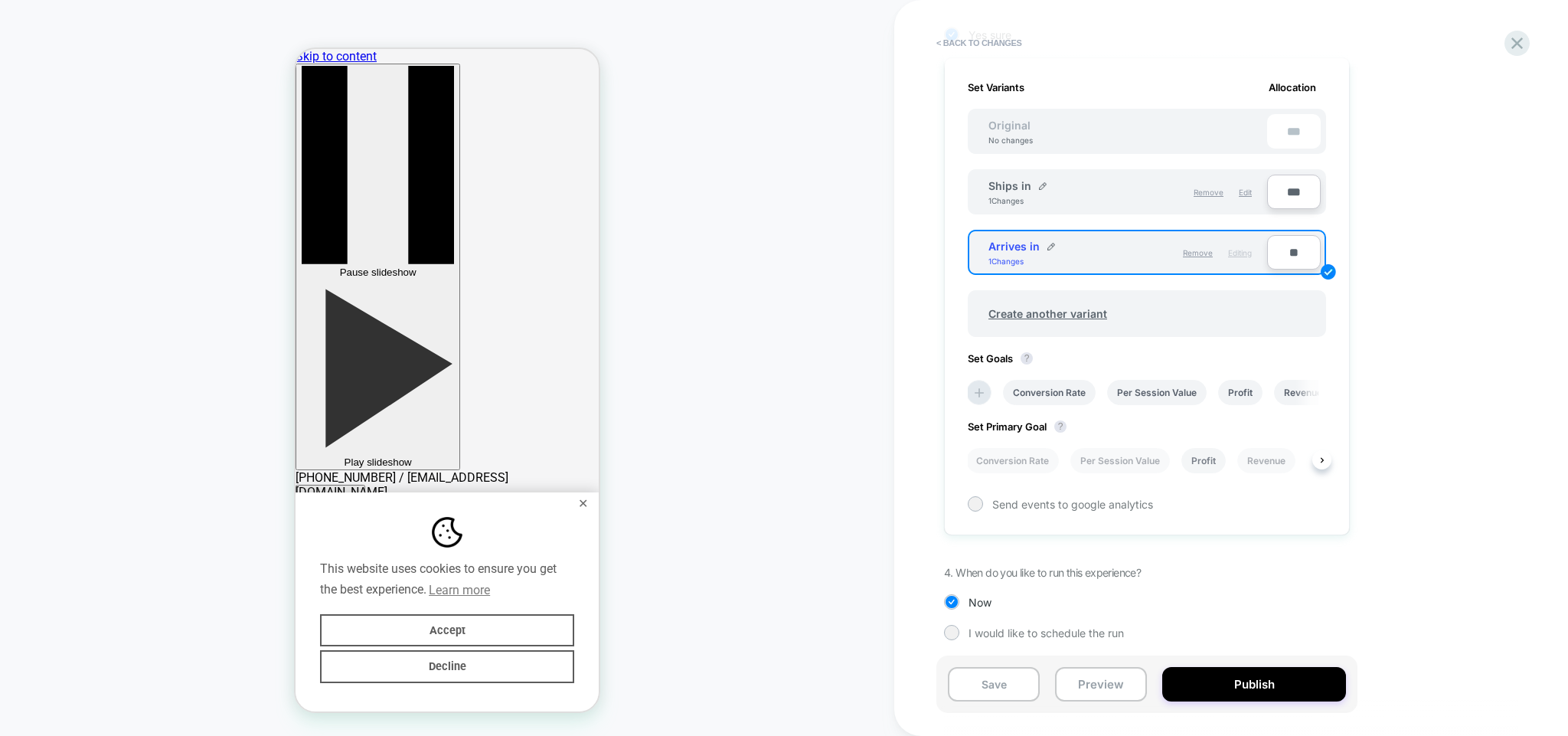
click at [1213, 457] on li "Profit" at bounding box center [1204, 461] width 45 height 25
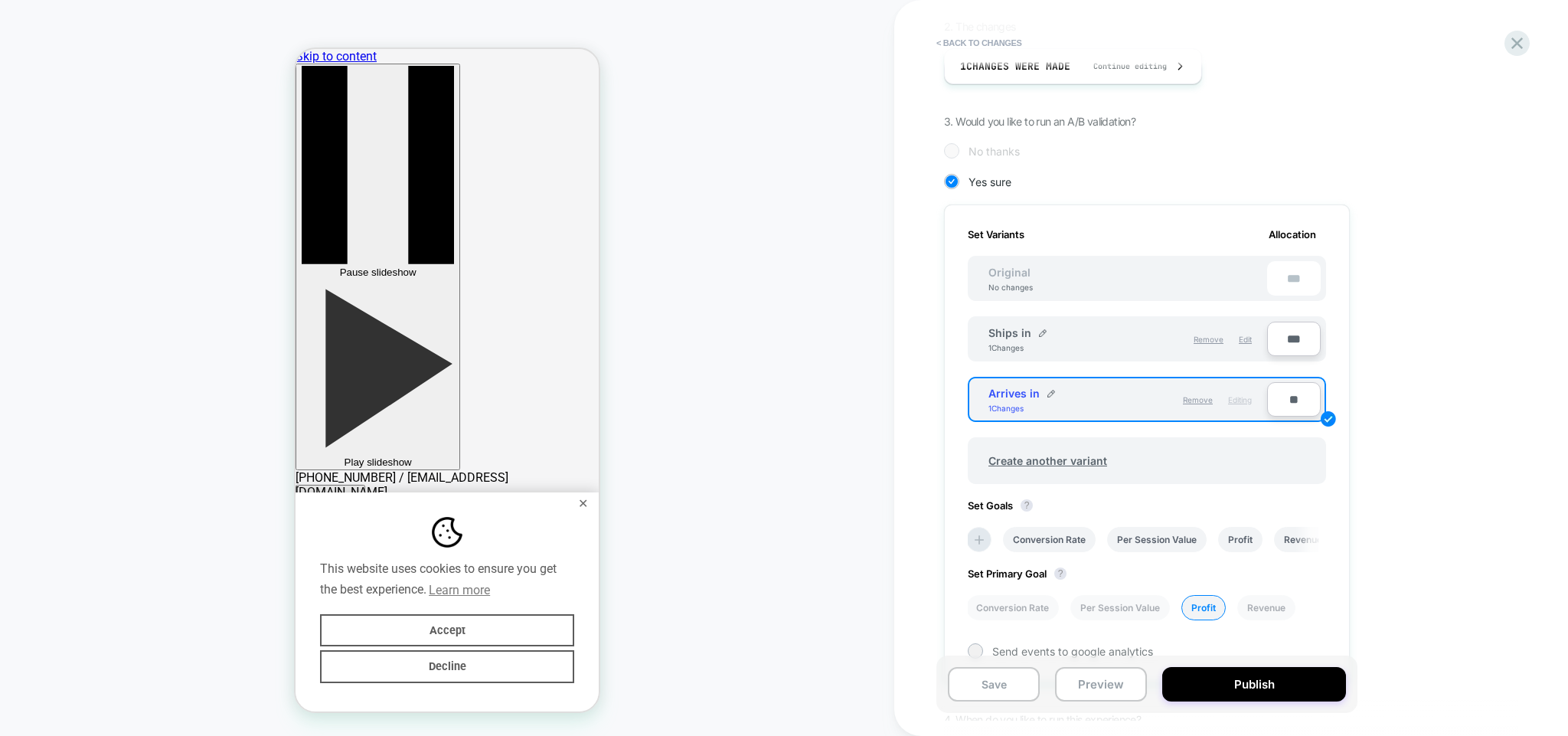
scroll to position [204, 0]
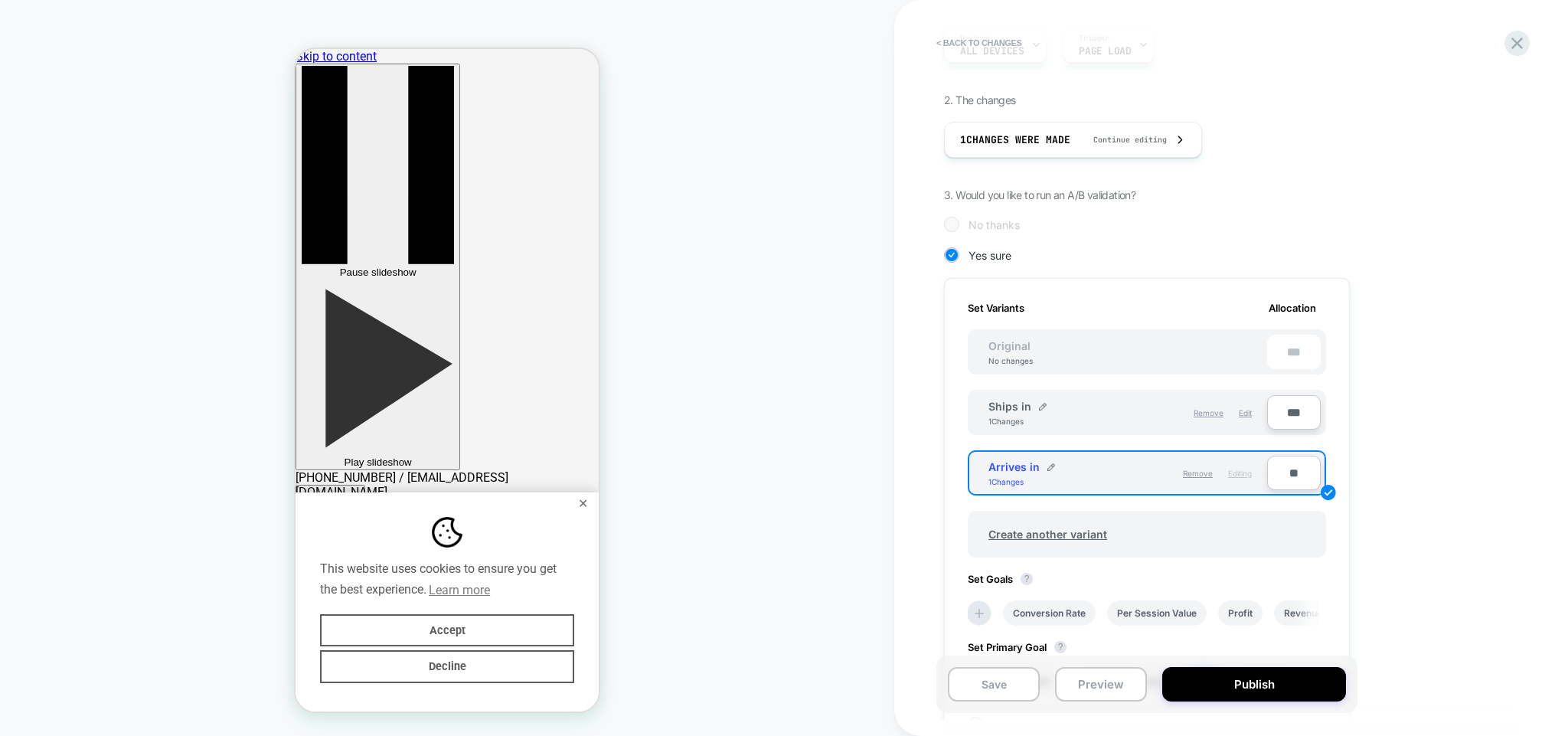
click at [1285, 471] on input "**" at bounding box center [1294, 473] width 54 height 35
type input "**"
type input "***"
type input "**"
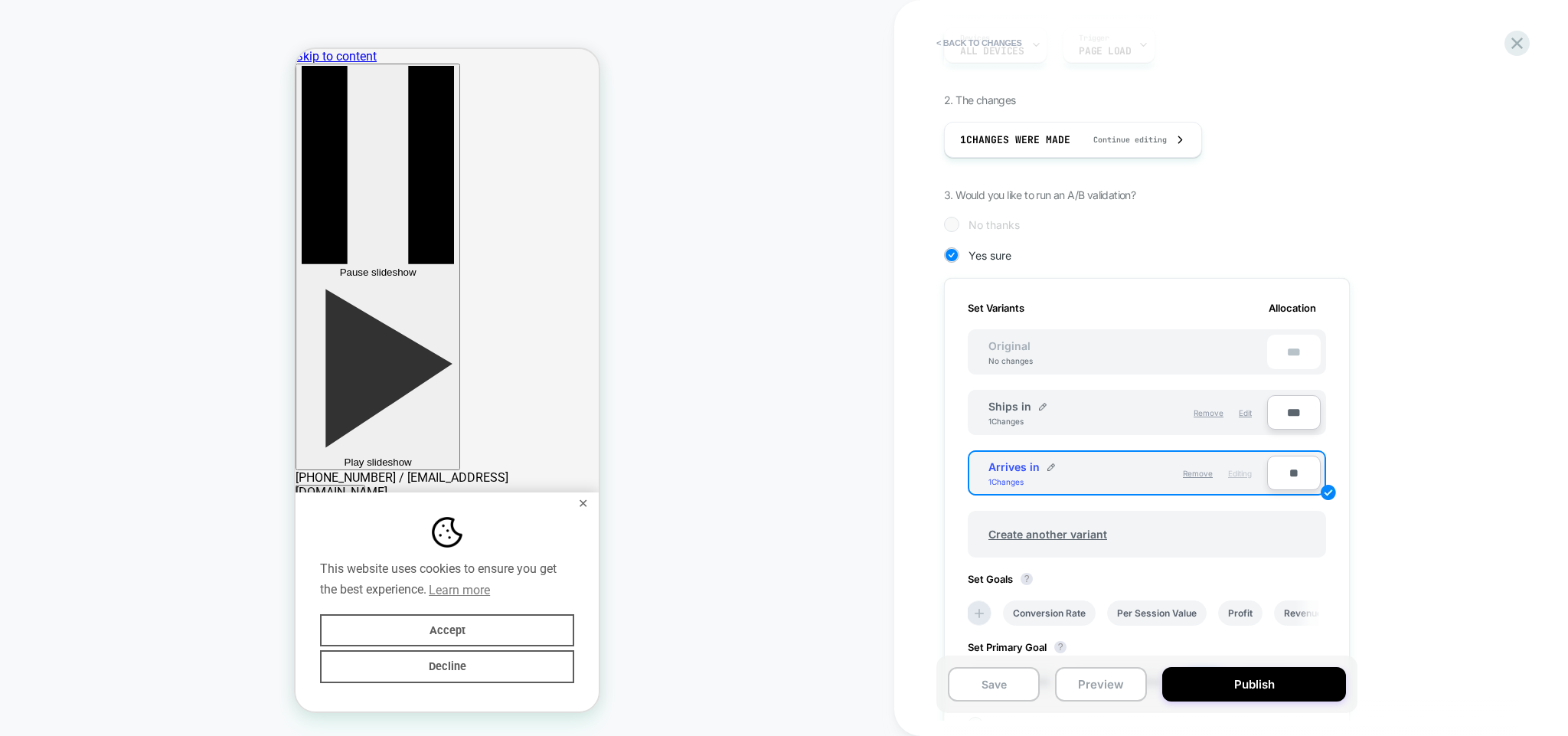
type input "***"
drag, startPoint x: 1294, startPoint y: 411, endPoint x: 1279, endPoint y: 405, distance: 16.2
click at [1279, 405] on input "***" at bounding box center [1294, 413] width 54 height 35
type input "***"
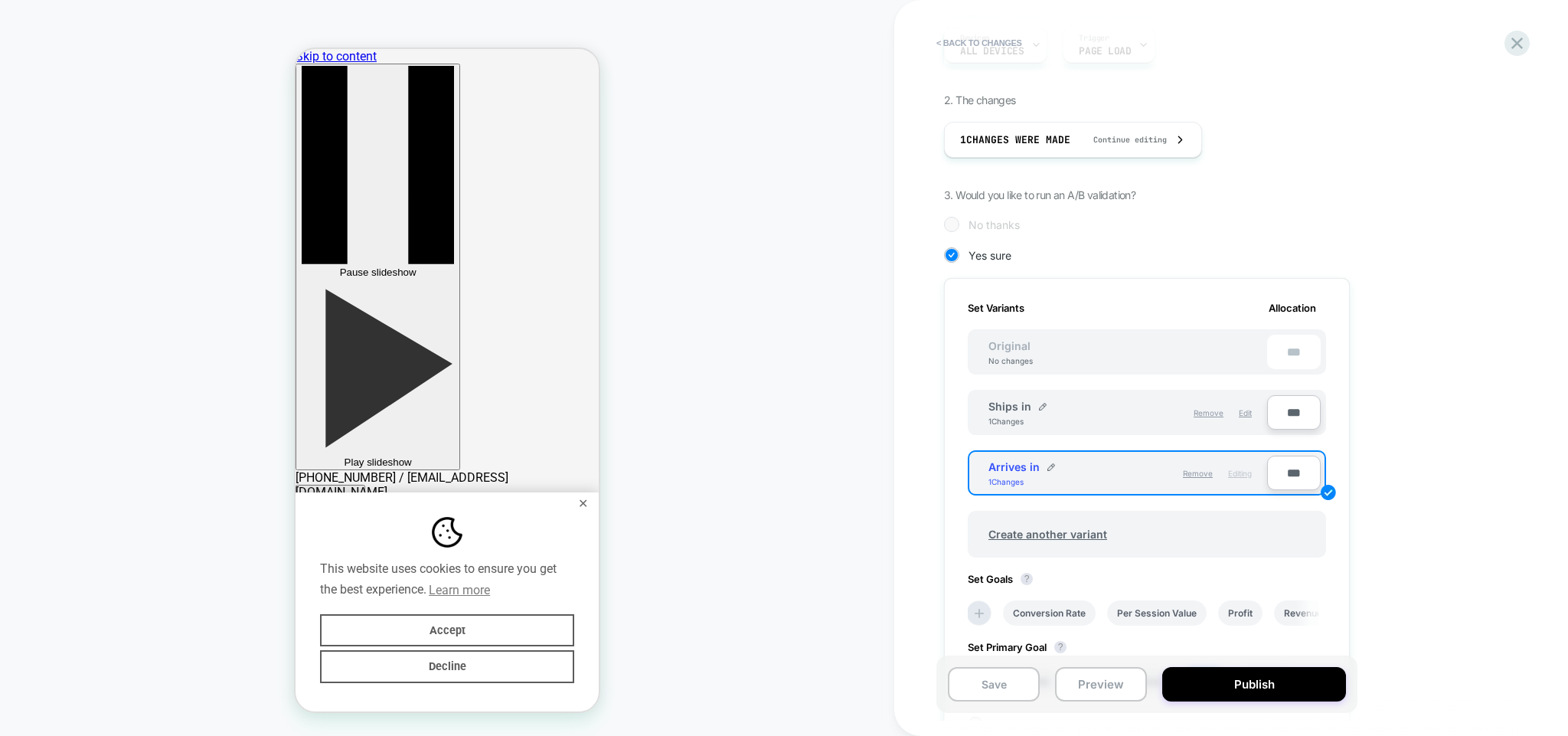
type input "**"
type input "***"
type input "**"
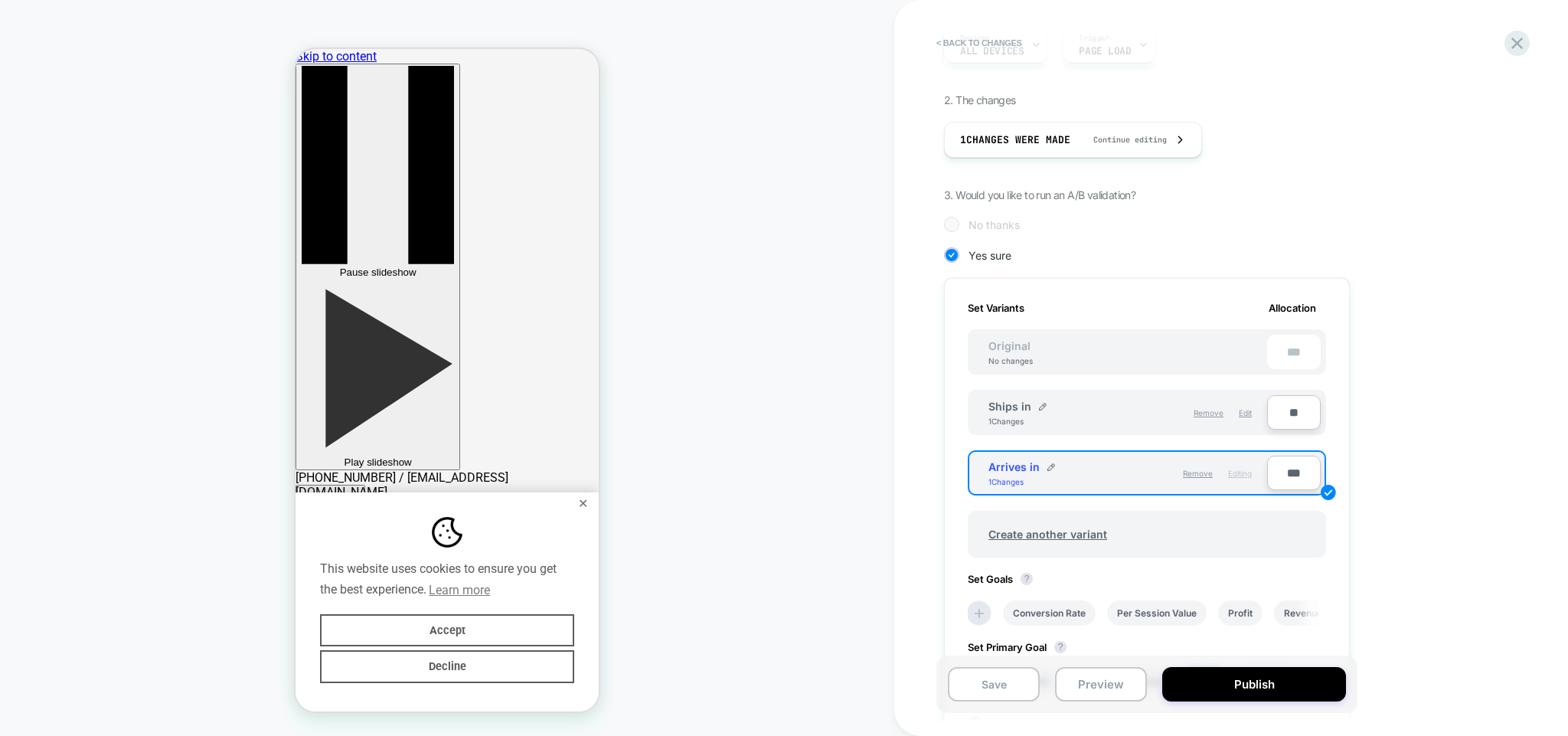
type input "***"
click at [1335, 556] on div "Set Variants Allocation Original No changes *** Ships in 1 Changes Remove Edit …" at bounding box center [1146, 517] width 406 height 478
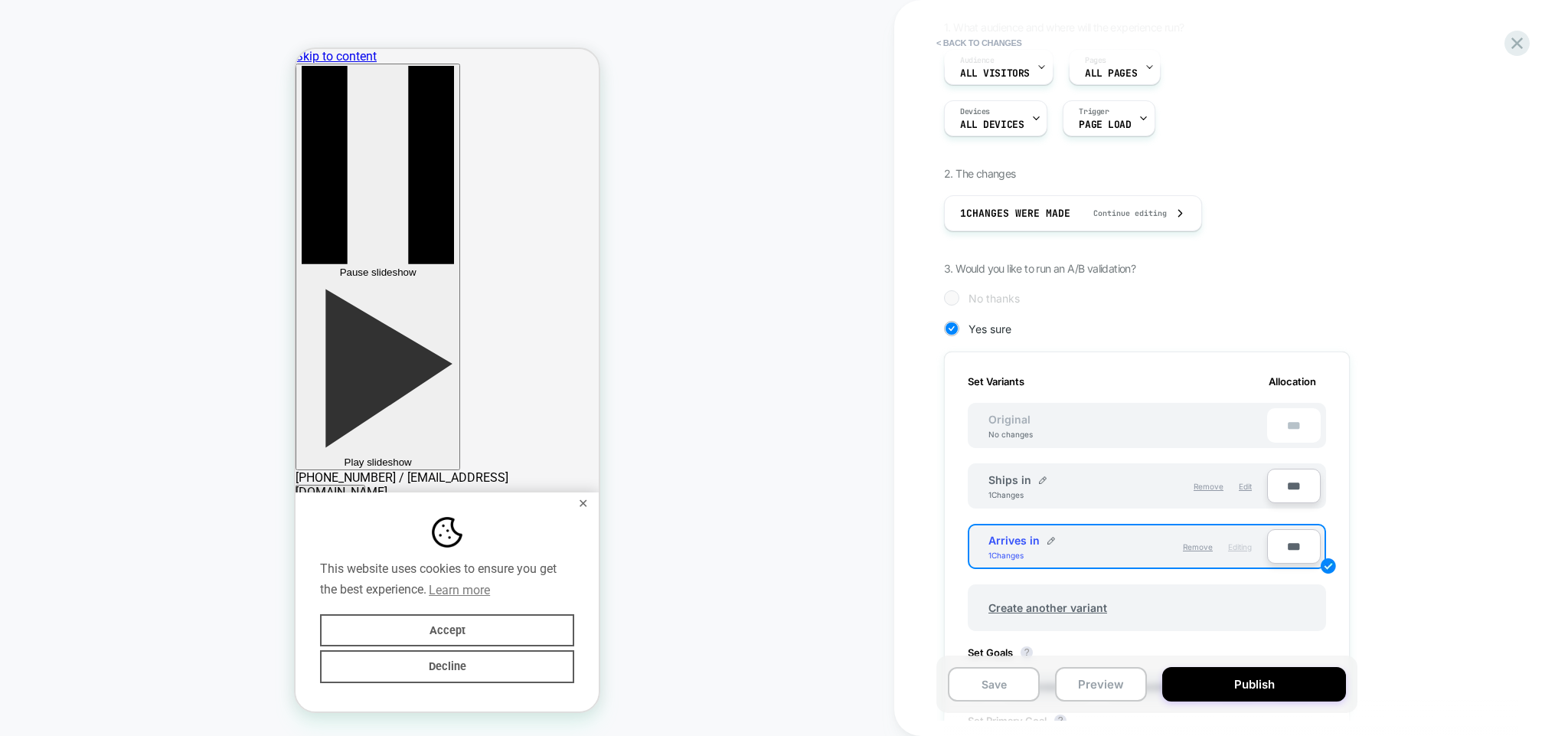
scroll to position [0, 0]
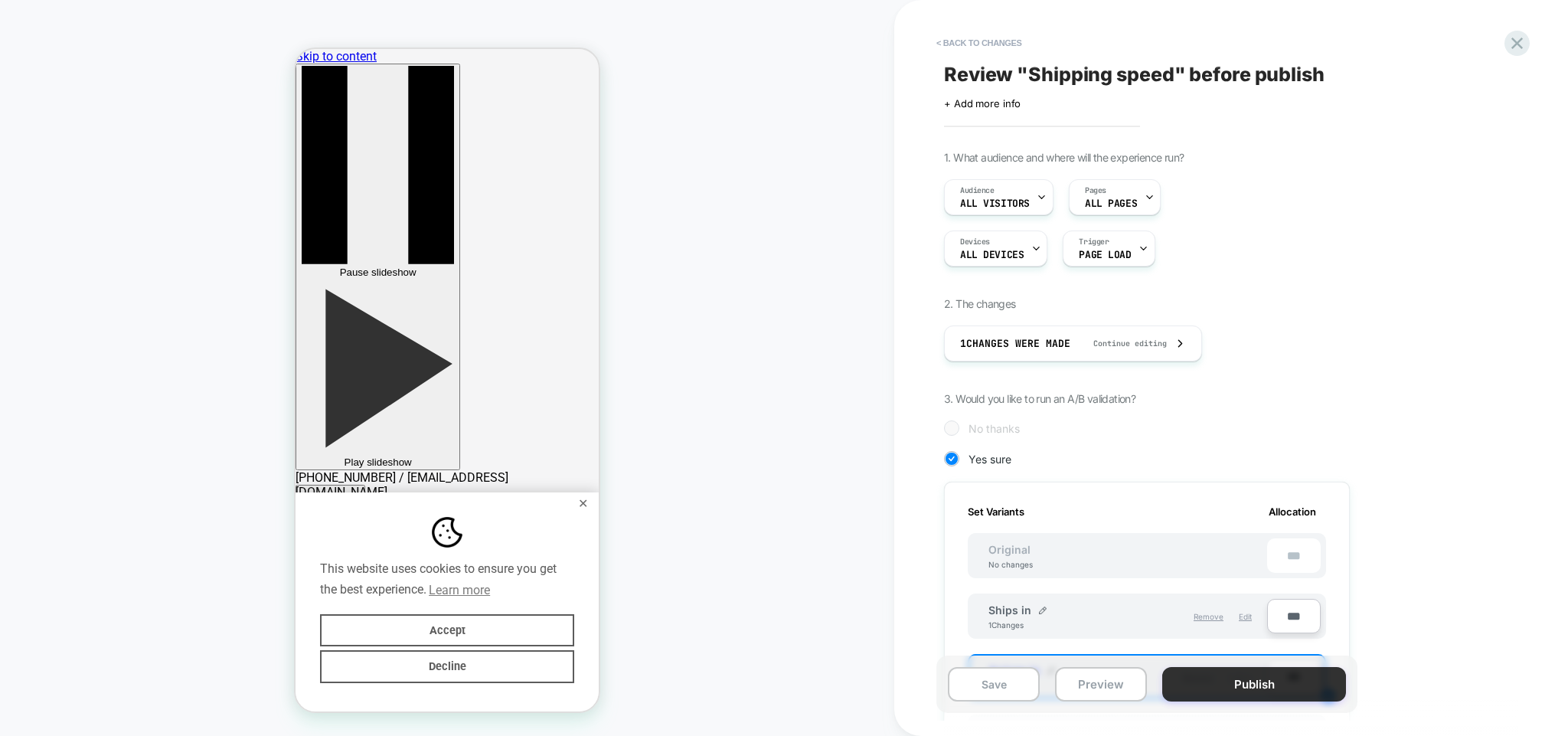
click at [1279, 695] on button "Publish" at bounding box center [1255, 684] width 184 height 35
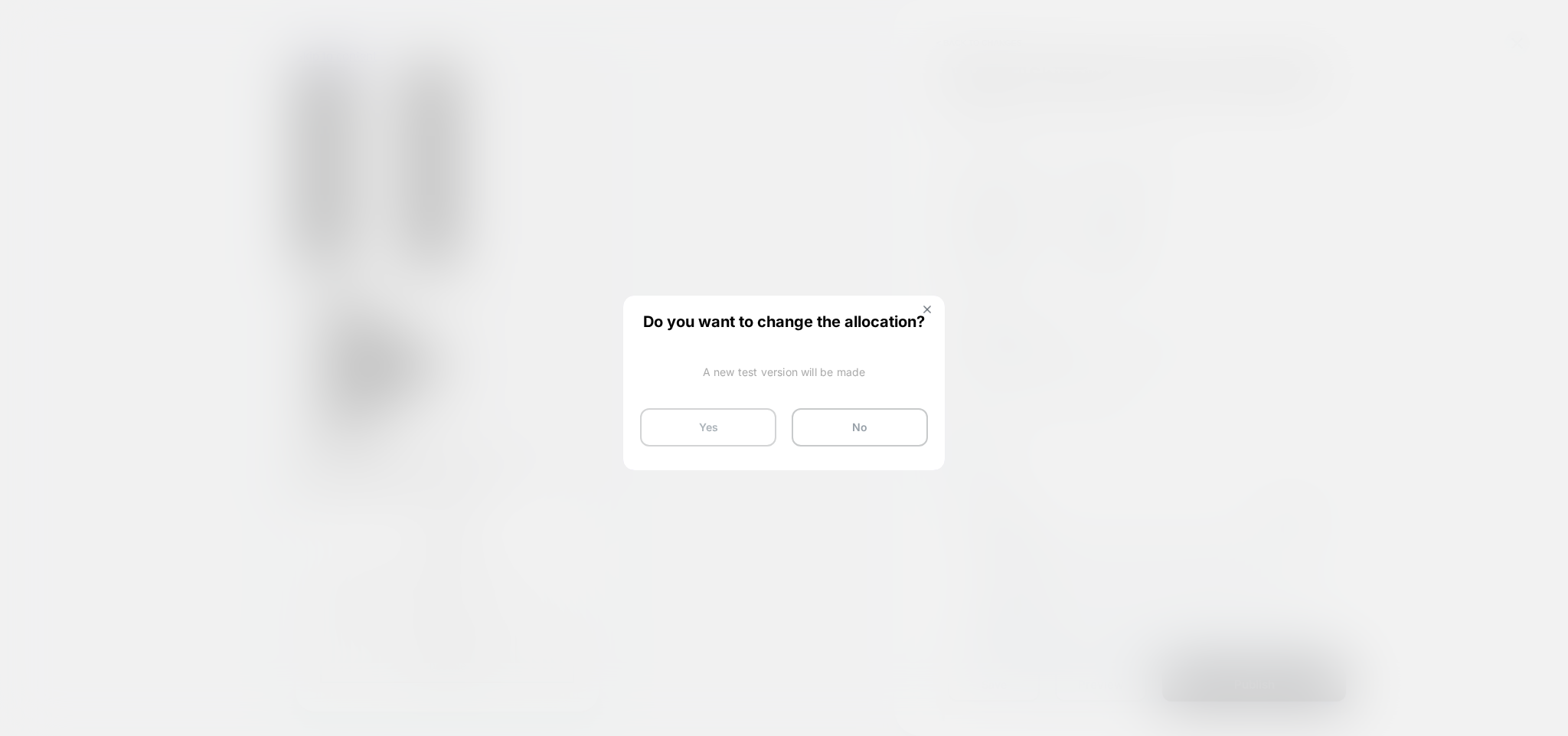
click at [718, 432] on button "Yes" at bounding box center [709, 427] width 136 height 38
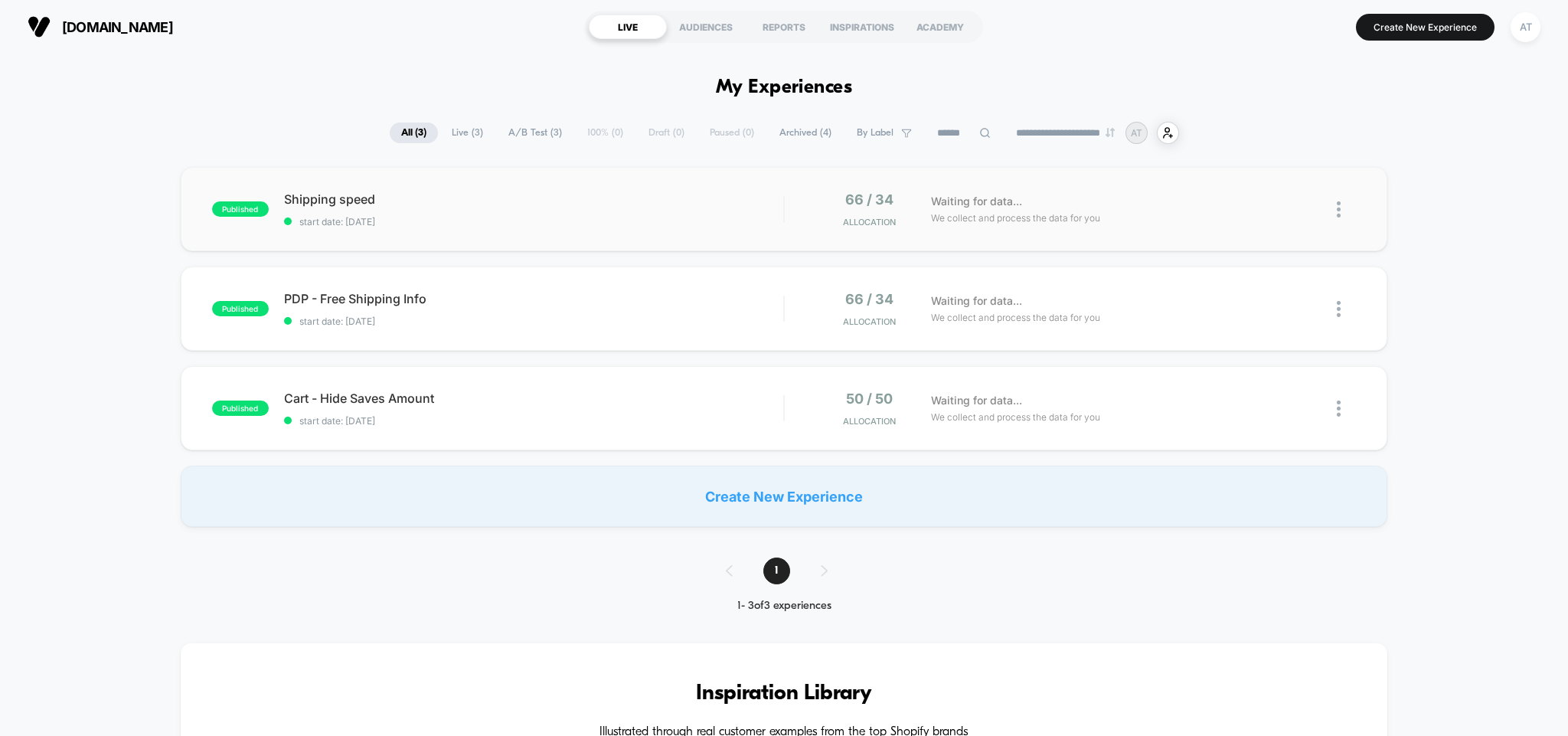
click at [1340, 210] on img at bounding box center [1339, 210] width 4 height 16
drag, startPoint x: 1410, startPoint y: 210, endPoint x: 1382, endPoint y: 208, distance: 28.1
click at [1411, 210] on div "published Shipping speed start date: 10/12/2025 66 / 34 Allocation Waiting for …" at bounding box center [784, 347] width 1568 height 360
click at [1296, 207] on icon at bounding box center [1295, 209] width 12 height 12
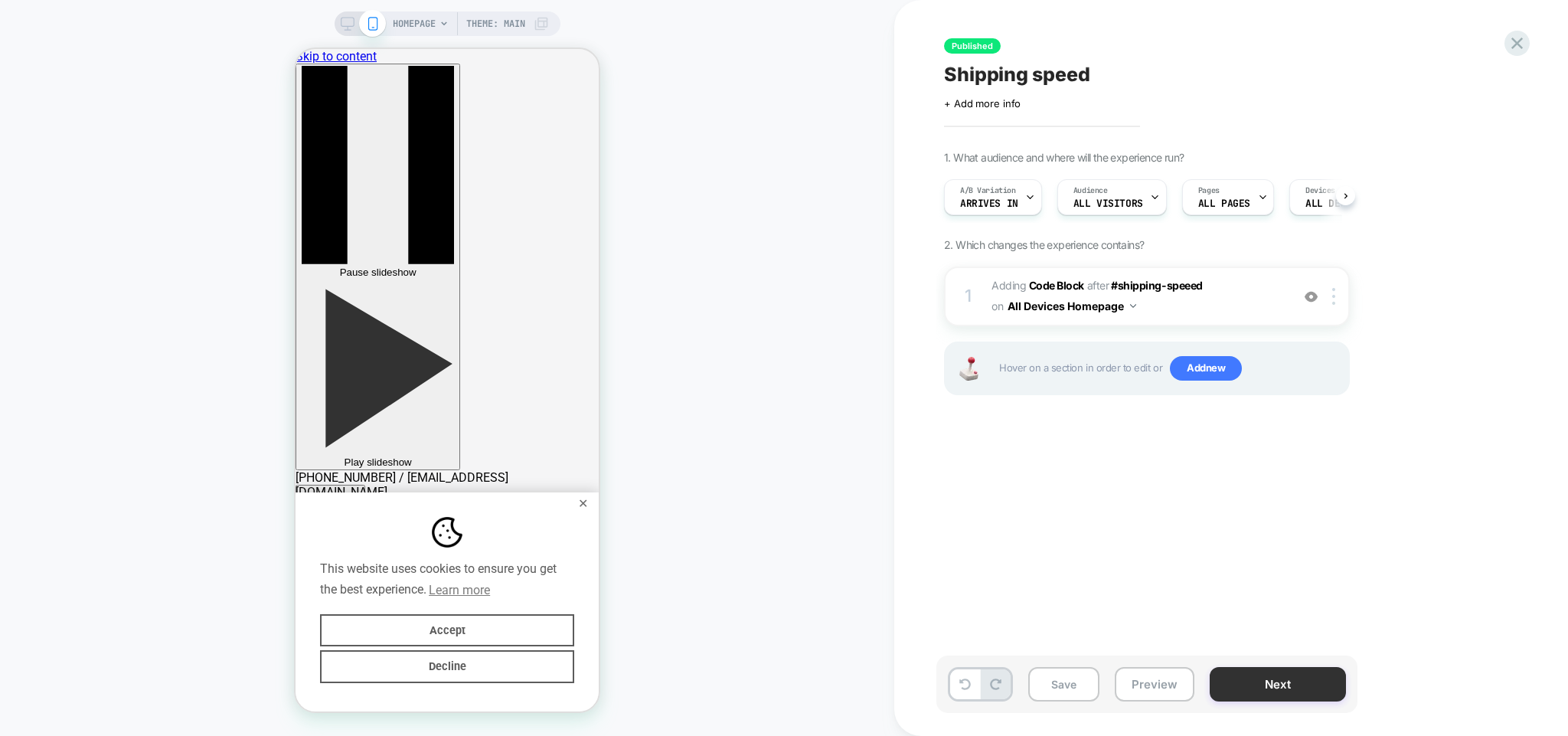
click at [1295, 688] on button "Next" at bounding box center [1278, 684] width 136 height 35
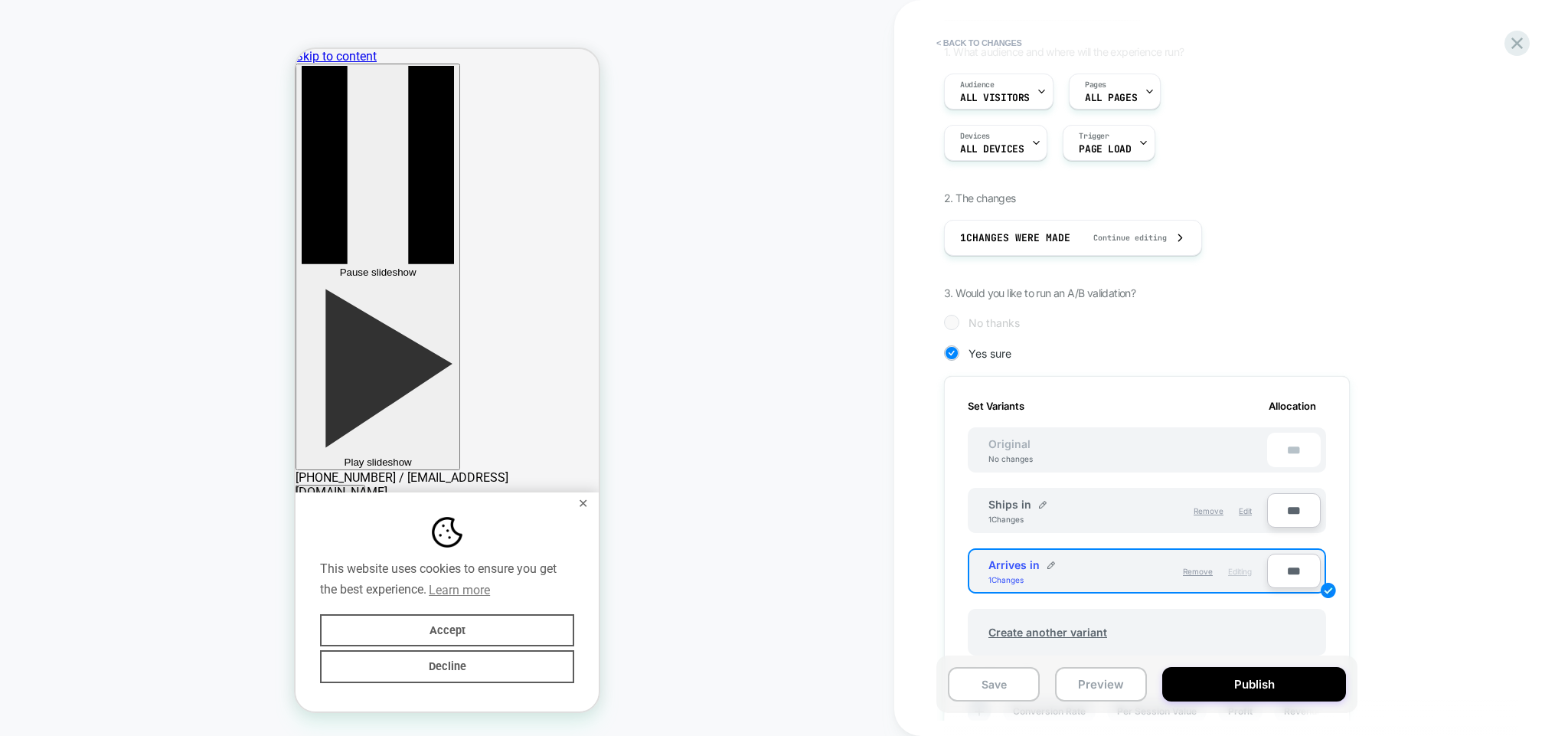
scroll to position [147, 0]
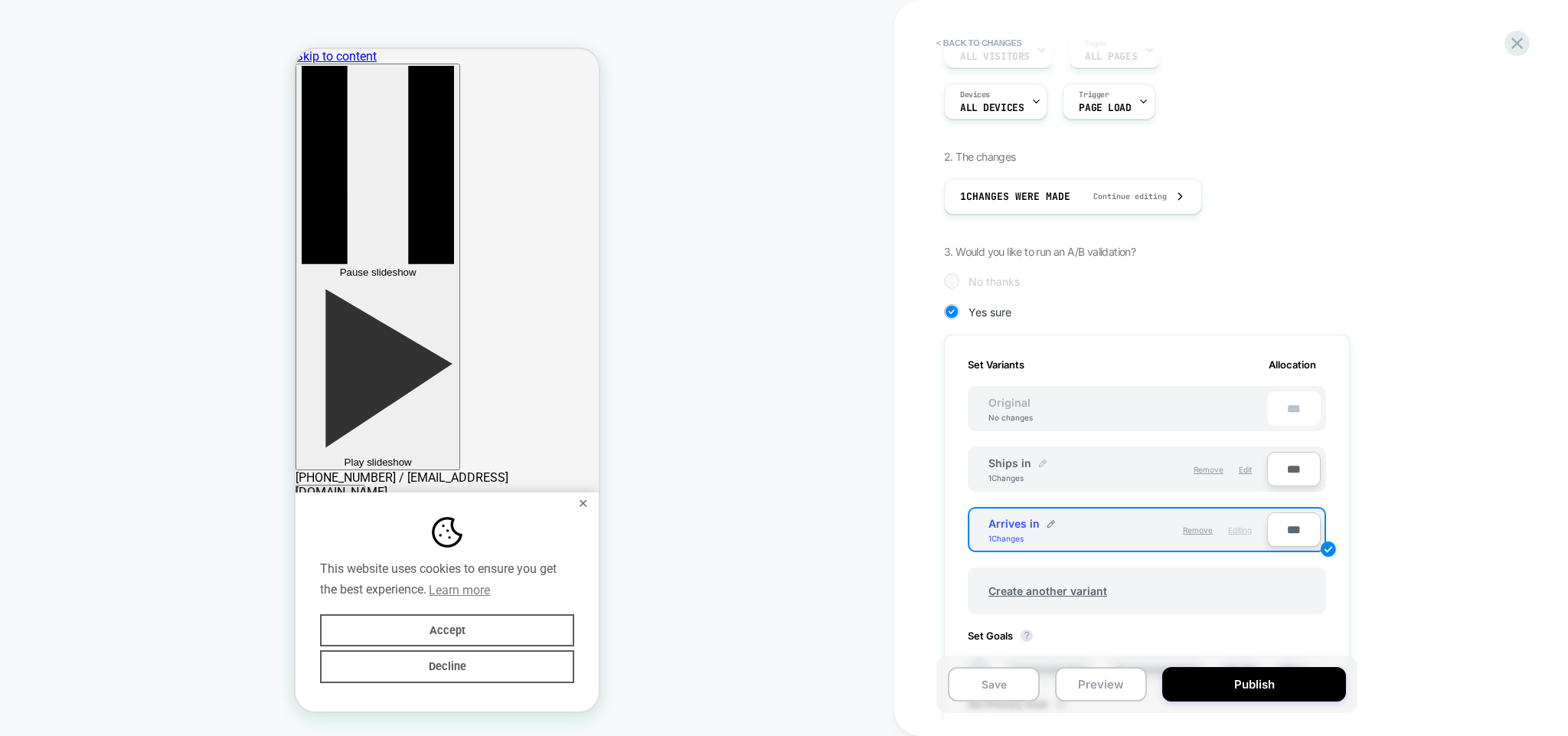
click at [1039, 461] on img at bounding box center [1043, 463] width 7 height 7
drag, startPoint x: 1045, startPoint y: 473, endPoint x: 932, endPoint y: 465, distance: 113.3
click at [988, 466] on input "********" at bounding box center [1044, 471] width 111 height 30
type input "******"
click at [1157, 468] on strong "Save" at bounding box center [1156, 471] width 22 height 12
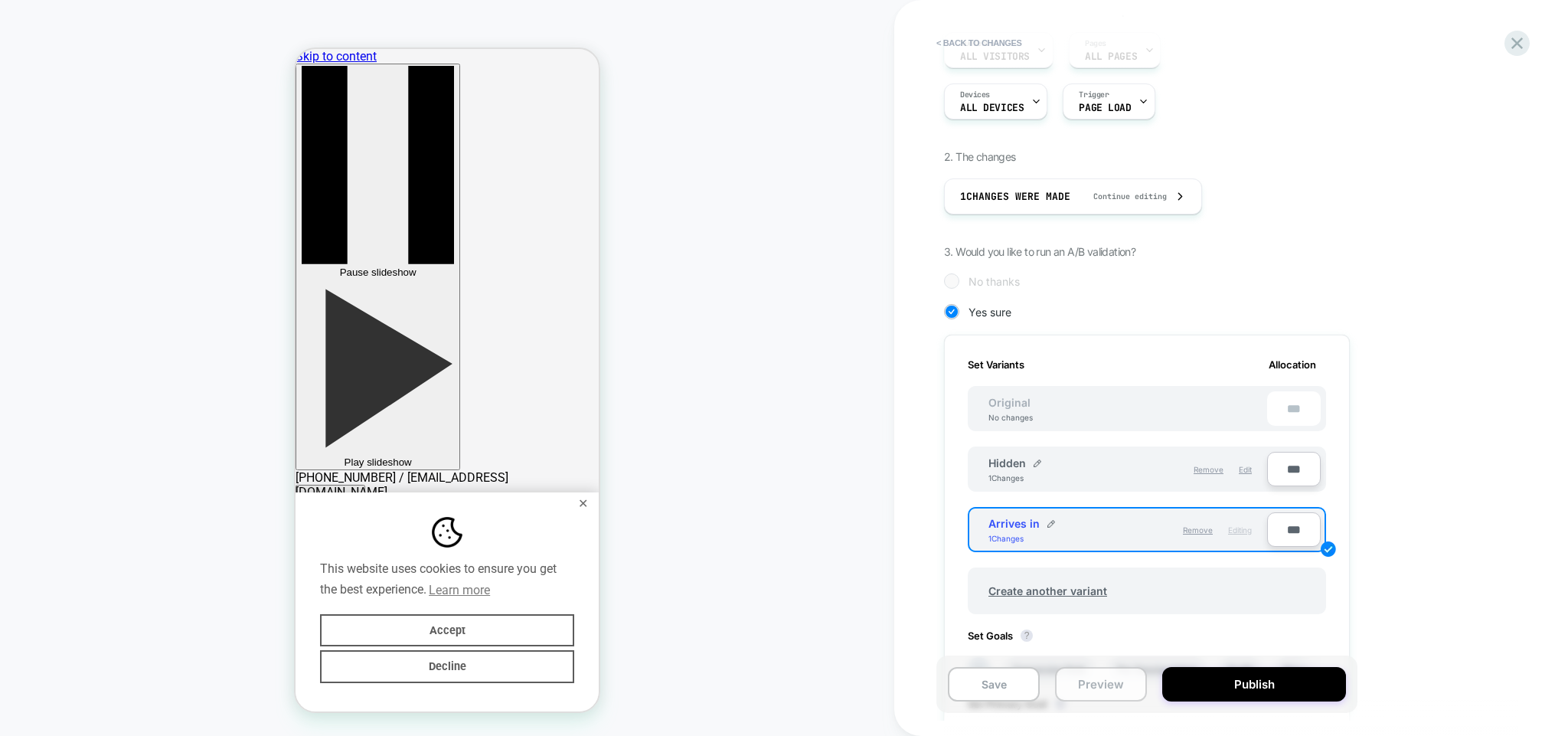
click at [1107, 685] on button "Preview" at bounding box center [1101, 684] width 92 height 35
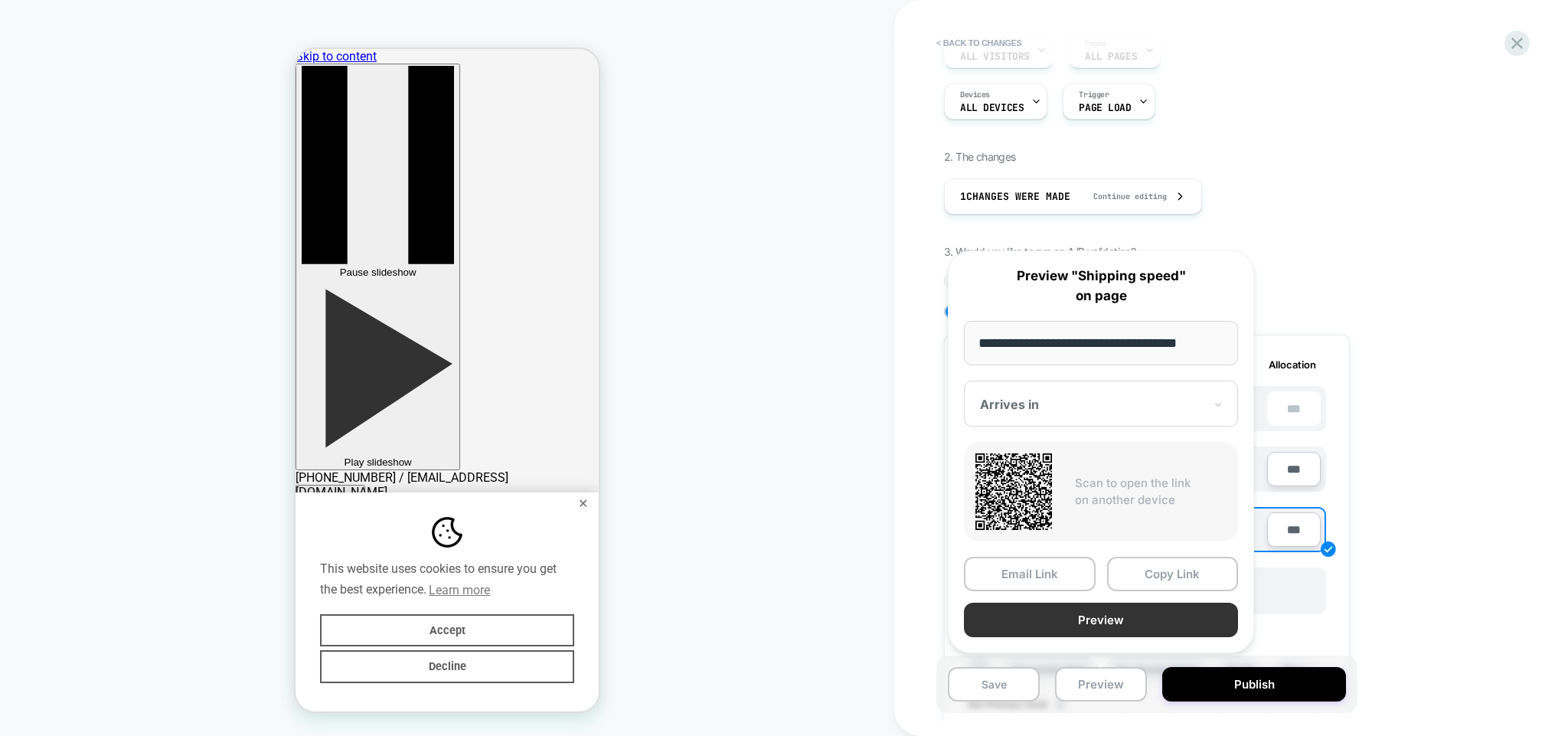
click at [1083, 618] on button "Preview" at bounding box center [1101, 620] width 274 height 35
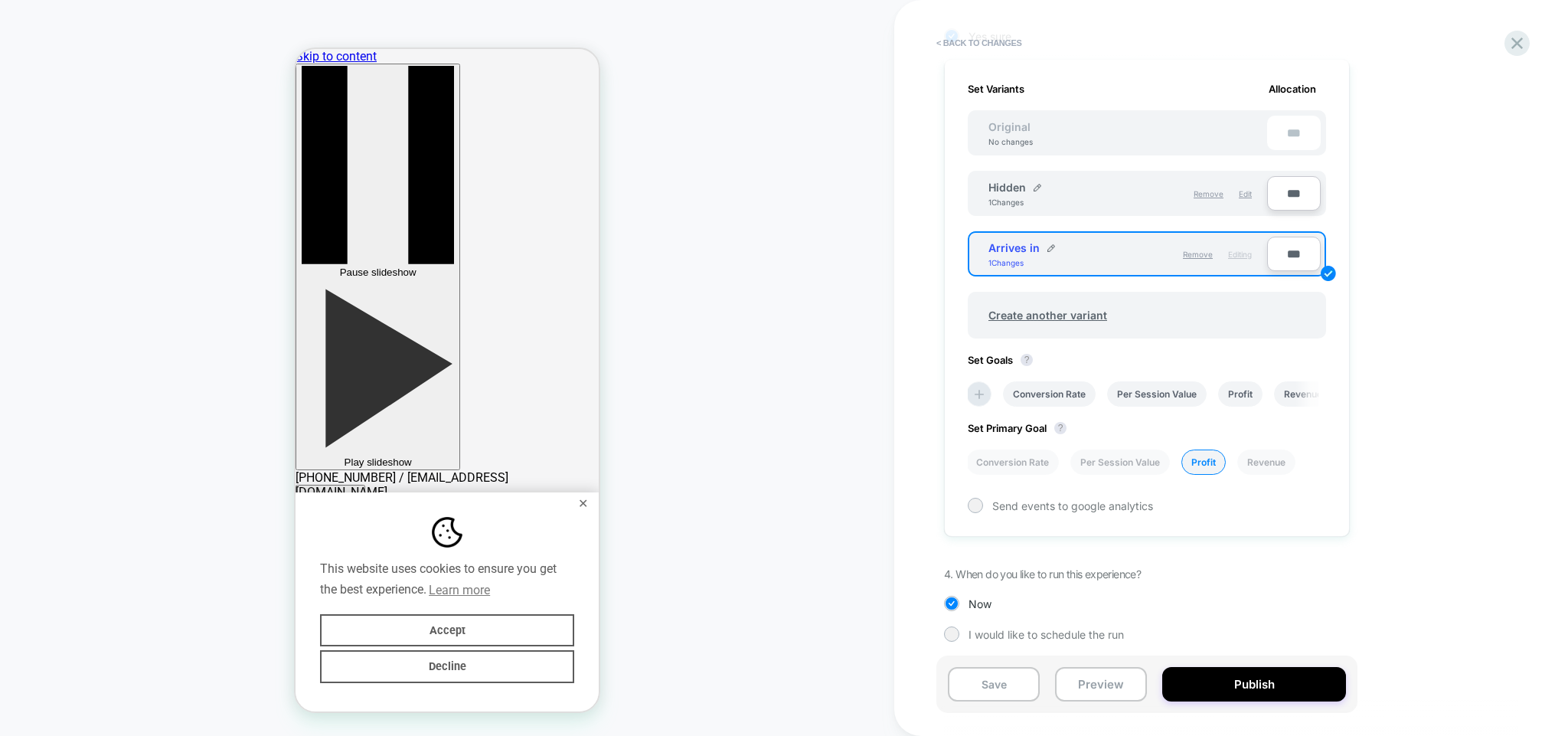
scroll to position [424, 0]
click at [1107, 680] on button "Preview" at bounding box center [1101, 684] width 92 height 35
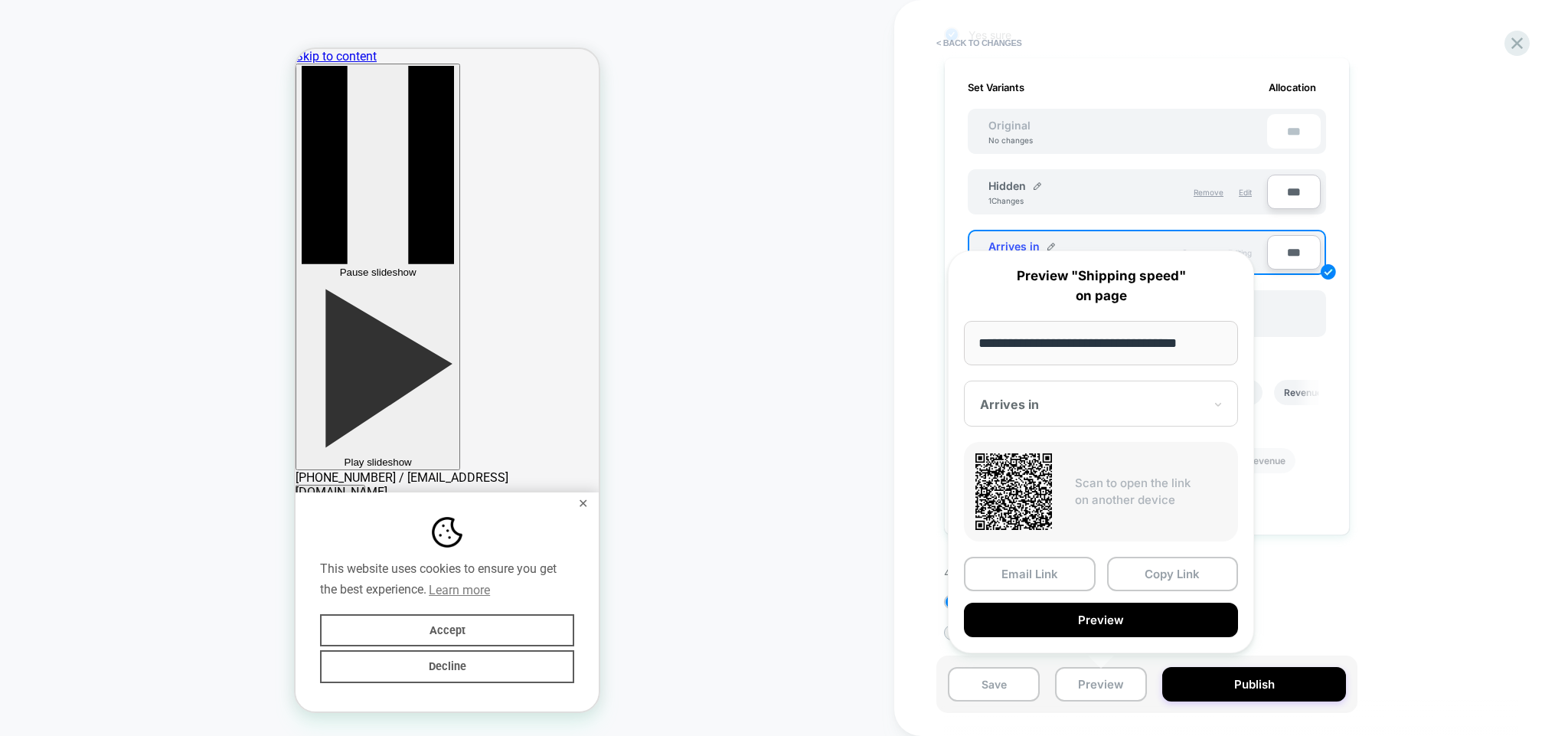
click at [1059, 352] on input "**********" at bounding box center [1101, 343] width 274 height 45
paste input "**********"
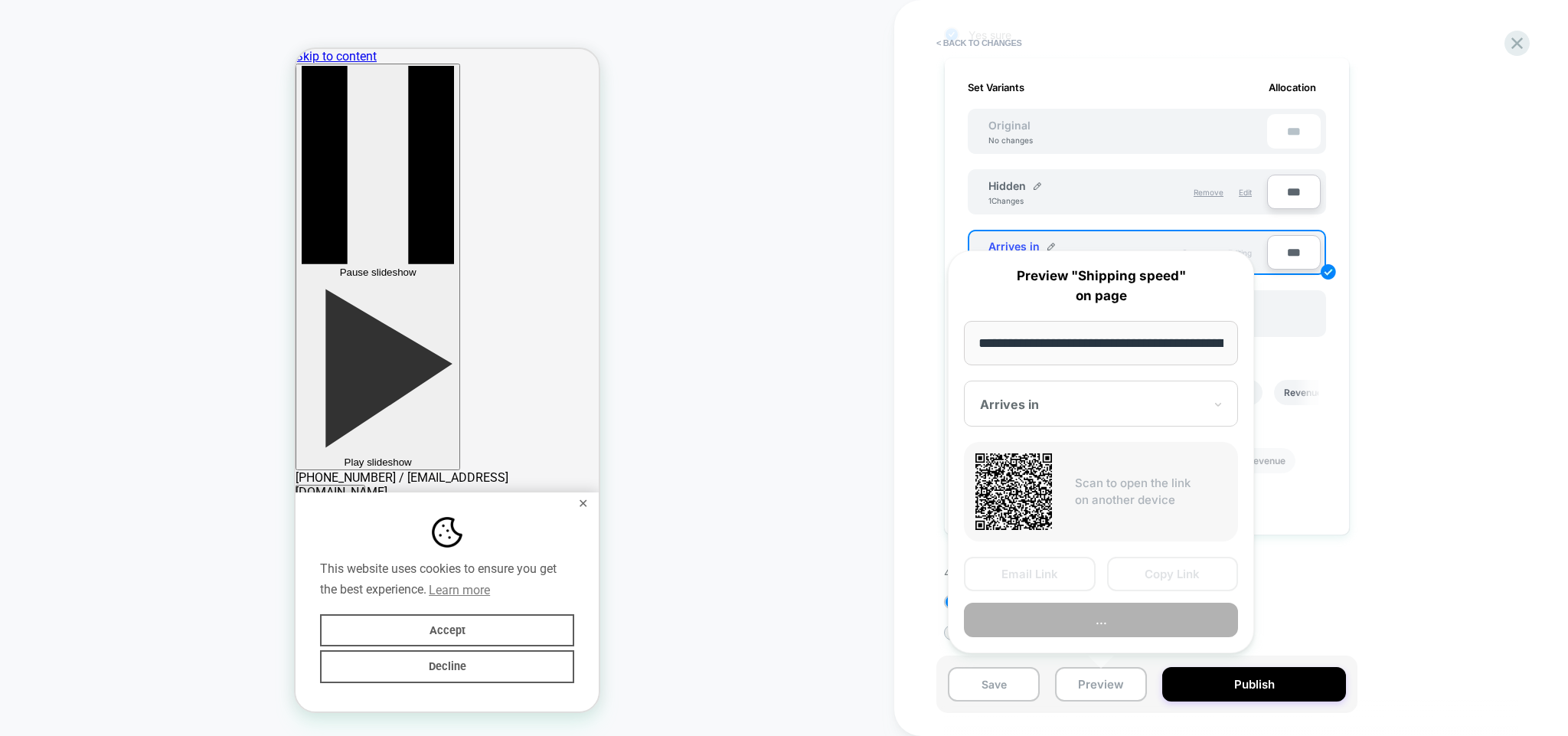
scroll to position [0, 134]
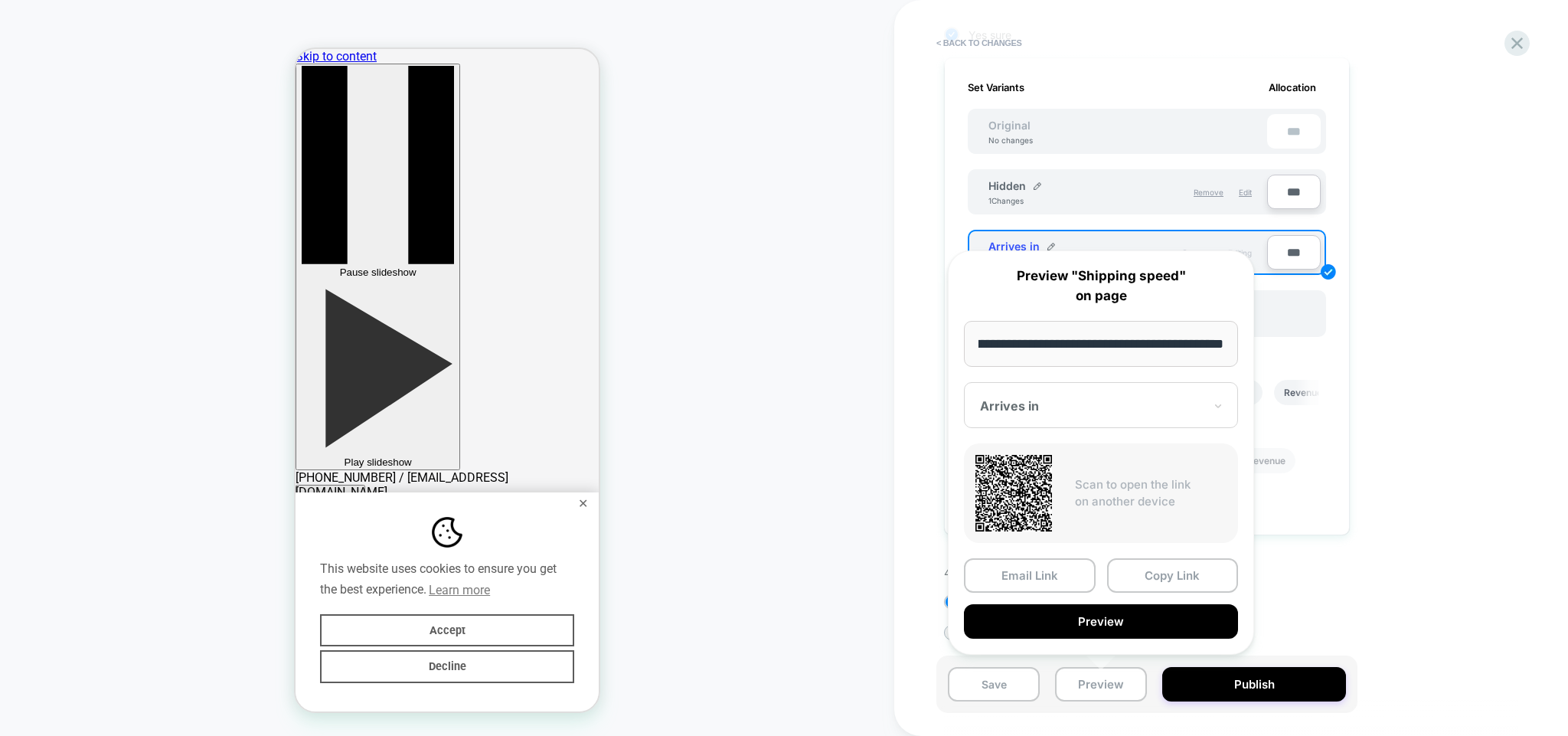
type input "**********"
click at [1104, 447] on div "Scan to open the link on another device" at bounding box center [1101, 493] width 274 height 100
click at [1076, 632] on button "Preview" at bounding box center [1101, 622] width 274 height 35
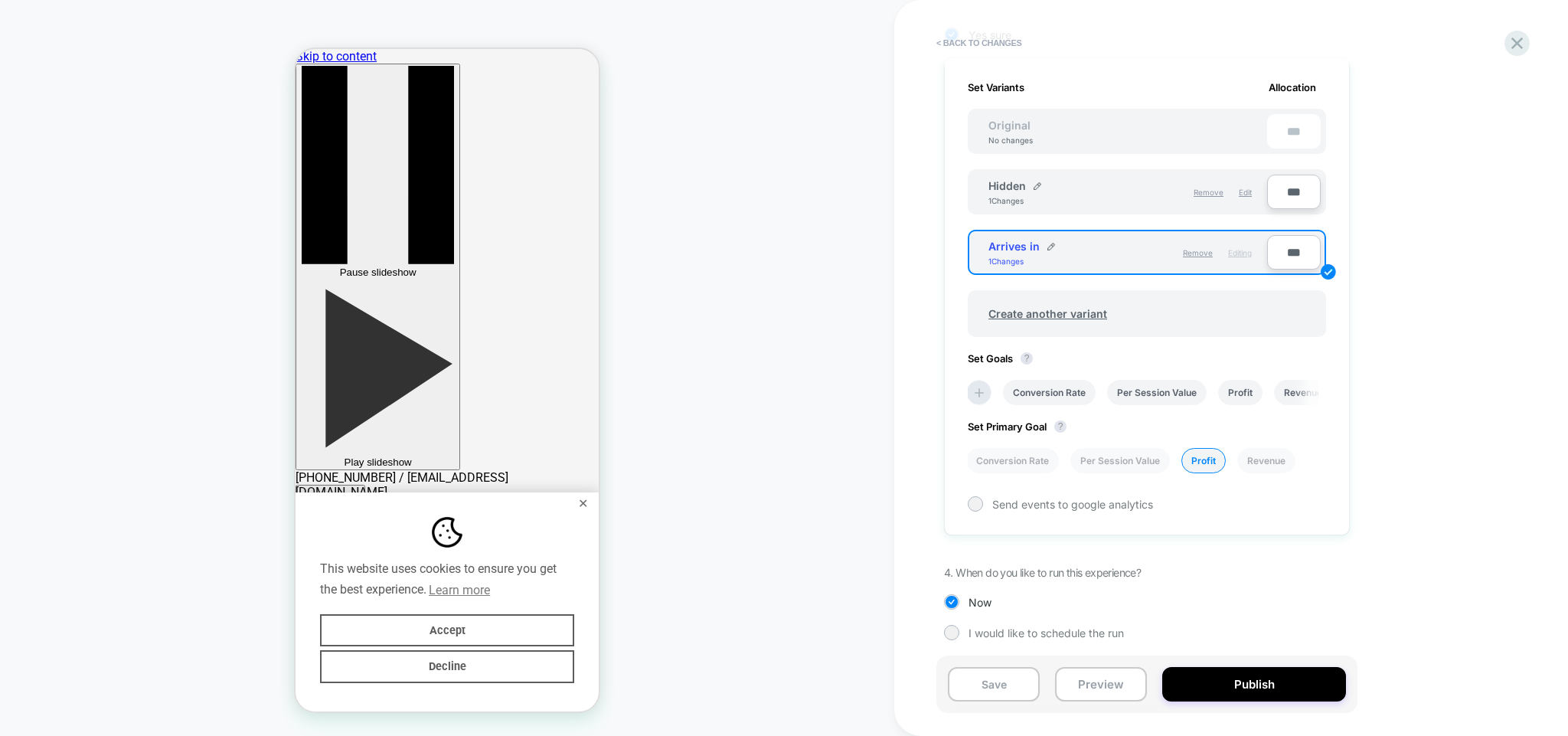
click at [1090, 189] on div "Hidden 1 Changes" at bounding box center [1057, 192] width 139 height 26
click at [1116, 185] on div "Hidden 1 Changes" at bounding box center [1057, 192] width 139 height 26
click at [1074, 188] on div "Hidden 1 Changes" at bounding box center [1057, 192] width 139 height 26
click at [1447, 530] on div "1. What audience and where will the experience run? Audience All Visitors Pages…" at bounding box center [1223, 194] width 559 height 937
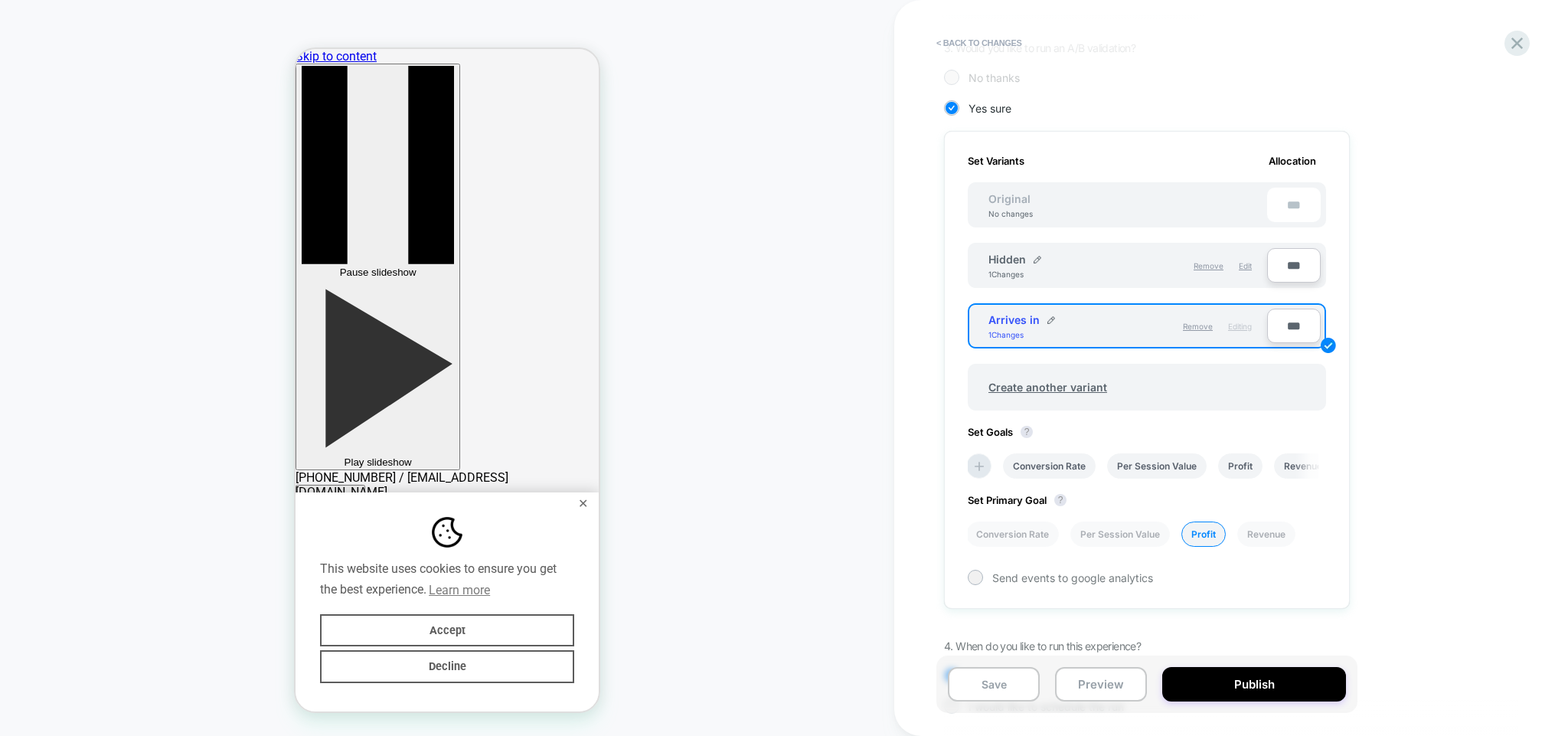
scroll to position [277, 0]
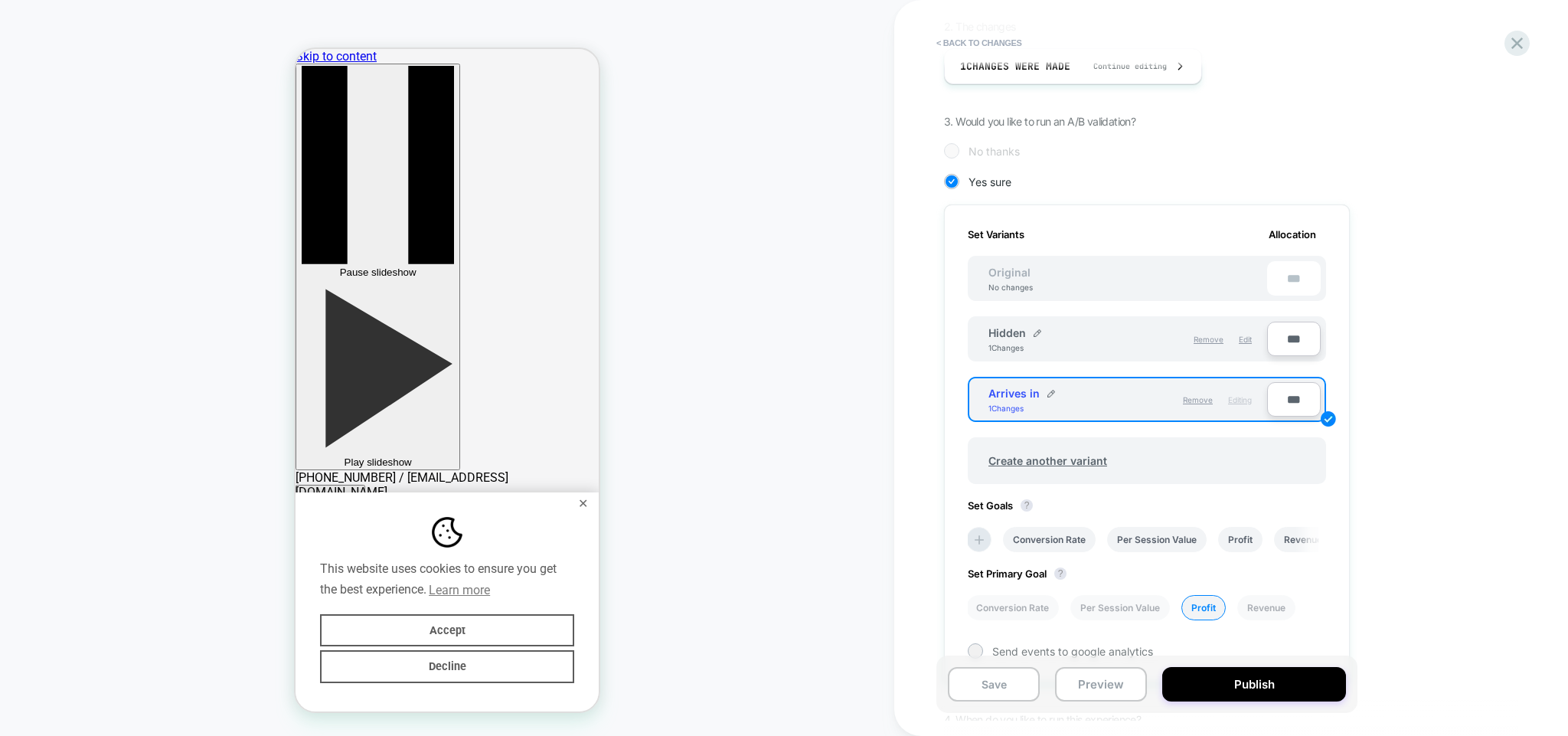
click at [1067, 265] on div "Original No changes ***" at bounding box center [1146, 279] width 358 height 45
click at [1245, 339] on span "Edit" at bounding box center [1245, 339] width 13 height 9
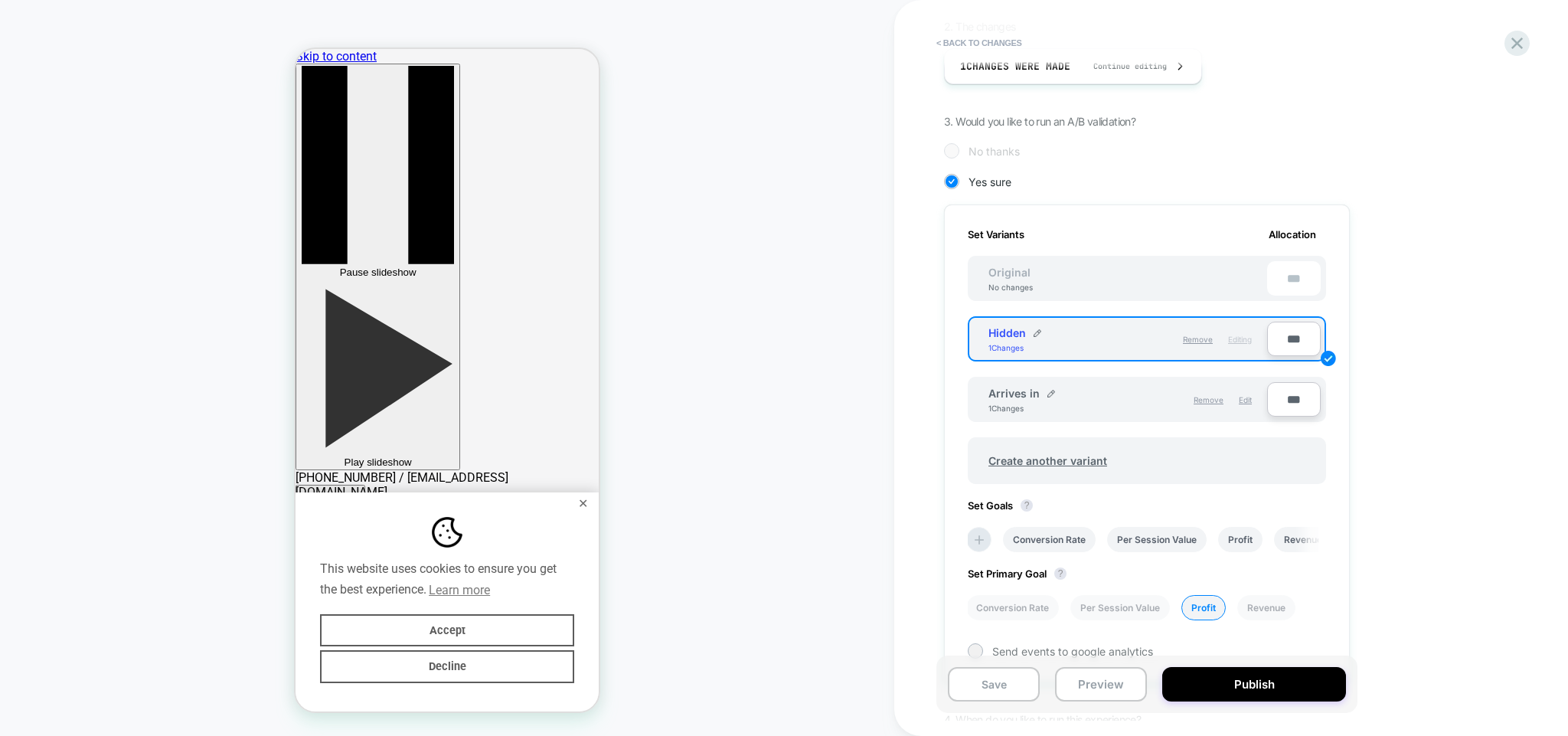
click at [1116, 391] on div "Arrives in 1 Changes" at bounding box center [1057, 400] width 139 height 26
click at [1034, 329] on img at bounding box center [1037, 333] width 7 height 7
click at [1151, 334] on strong "Save" at bounding box center [1156, 340] width 22 height 12
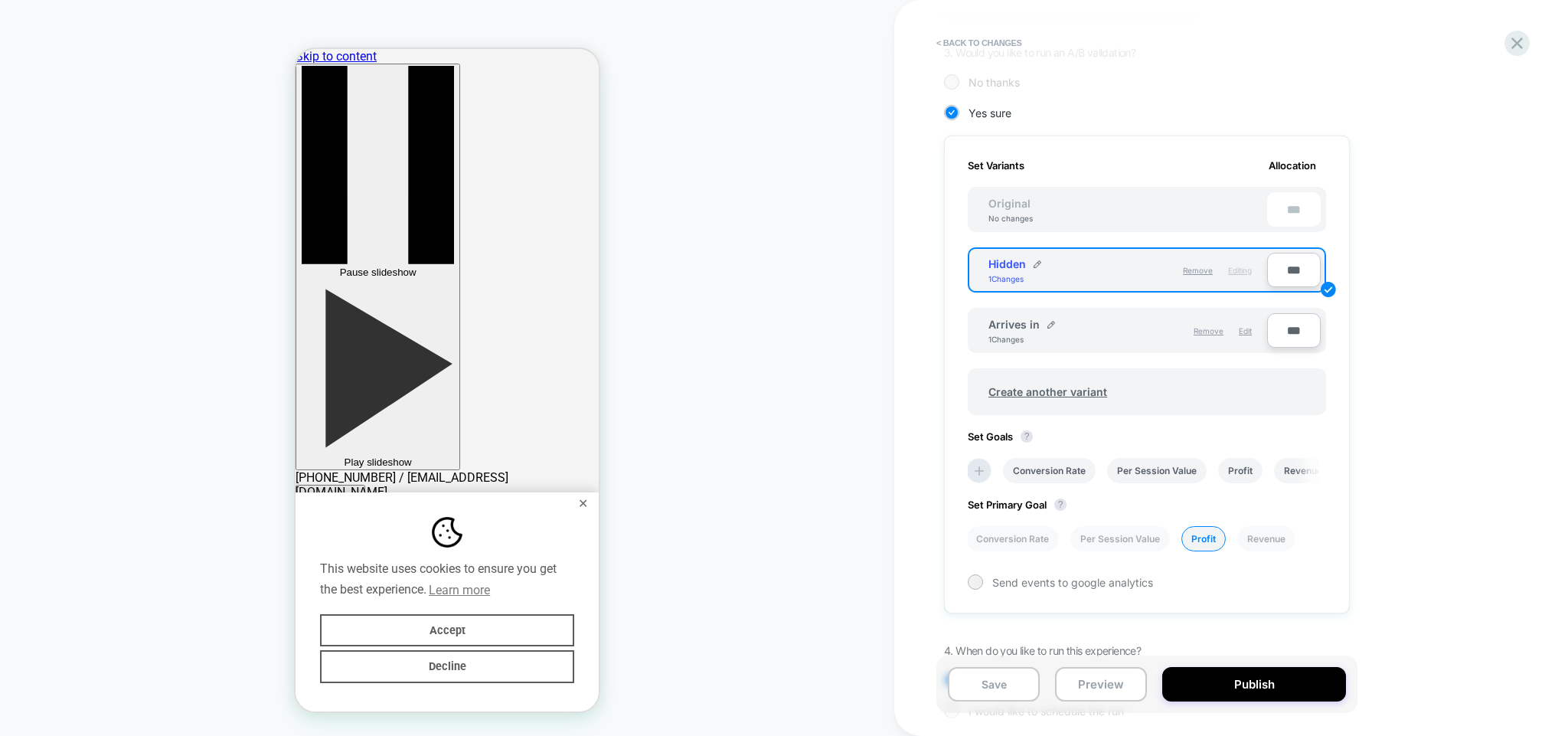
scroll to position [424, 0]
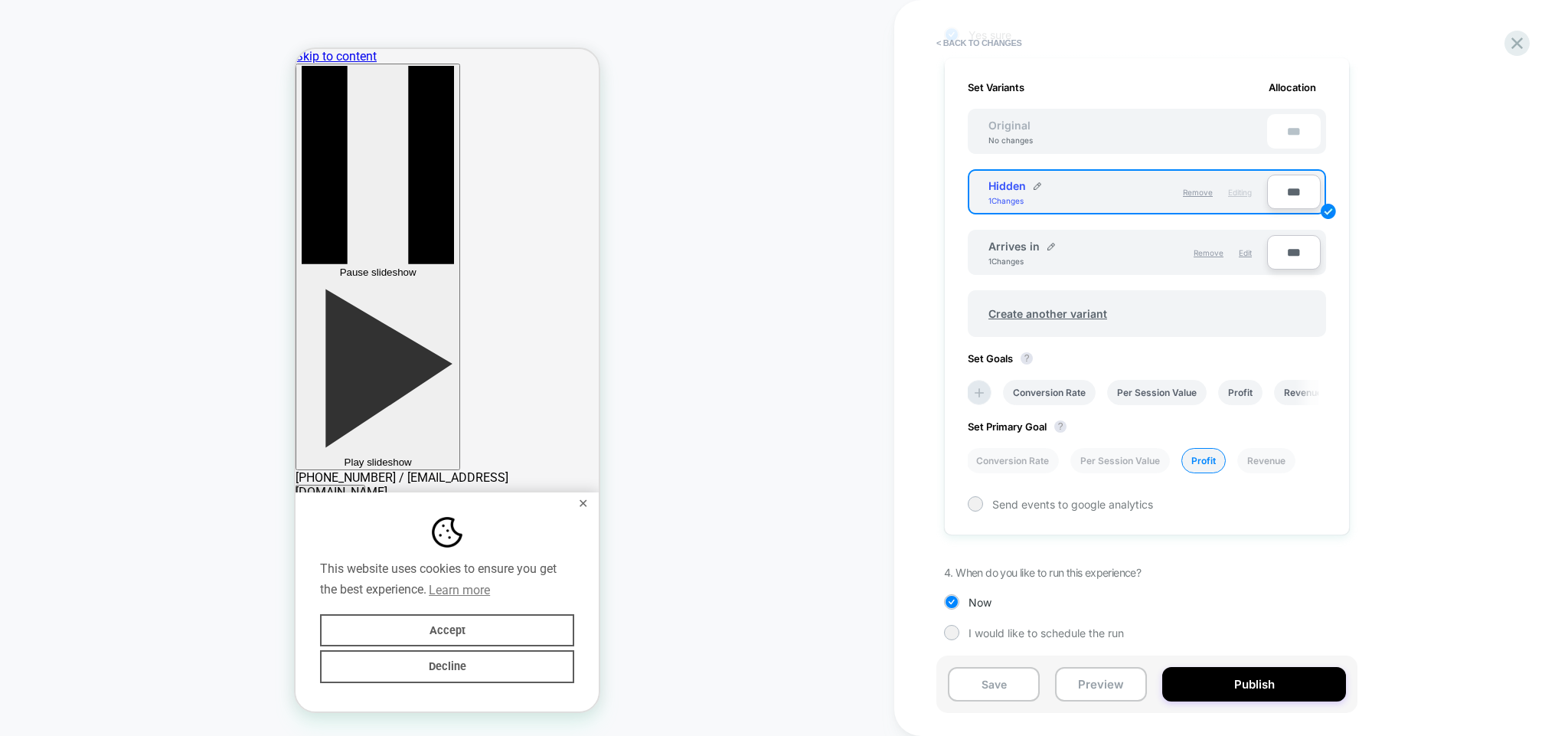
click at [1236, 190] on span "Editing" at bounding box center [1240, 193] width 24 height 9
click at [1230, 686] on button "Publish" at bounding box center [1255, 684] width 184 height 35
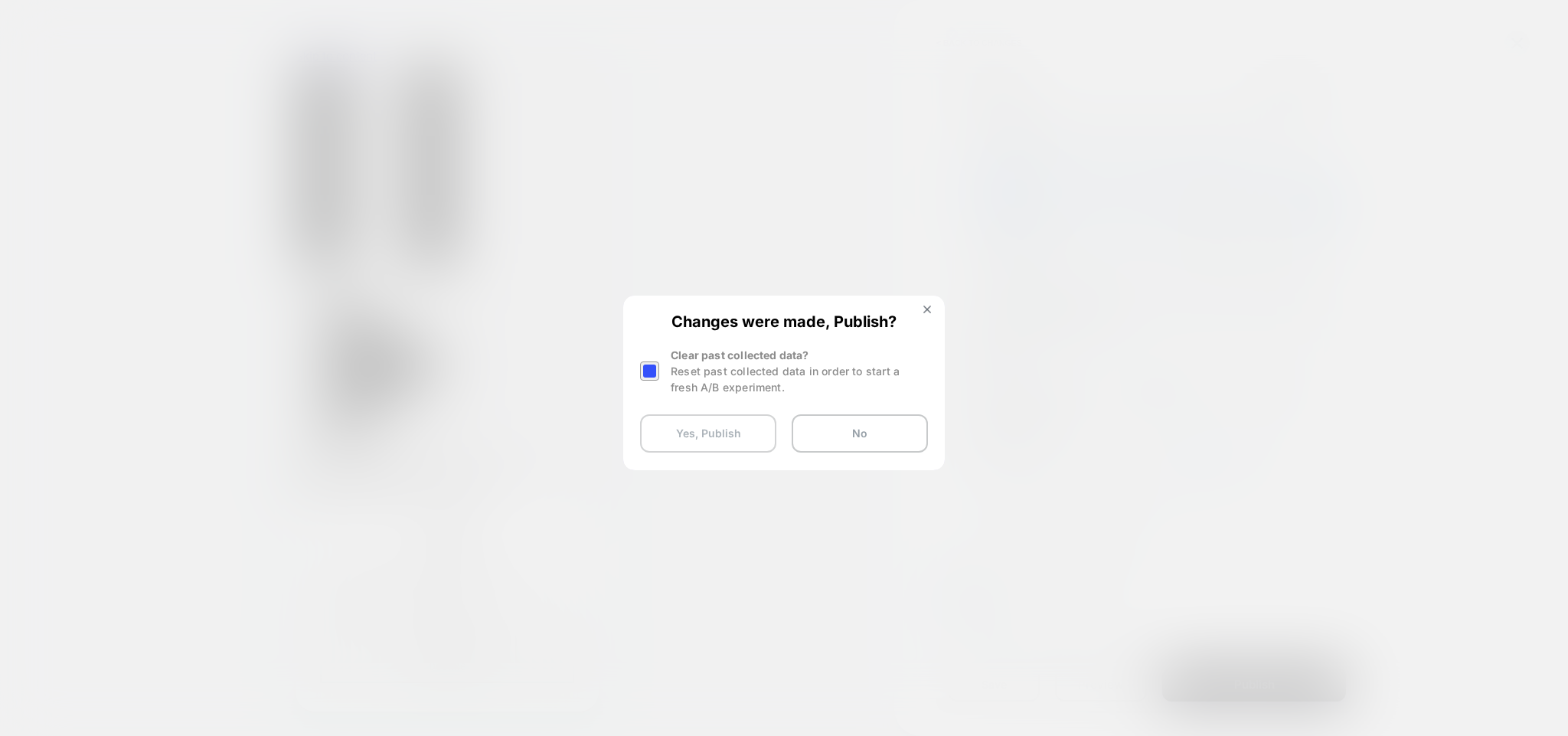
click at [719, 422] on button "Yes, Publish" at bounding box center [709, 433] width 136 height 38
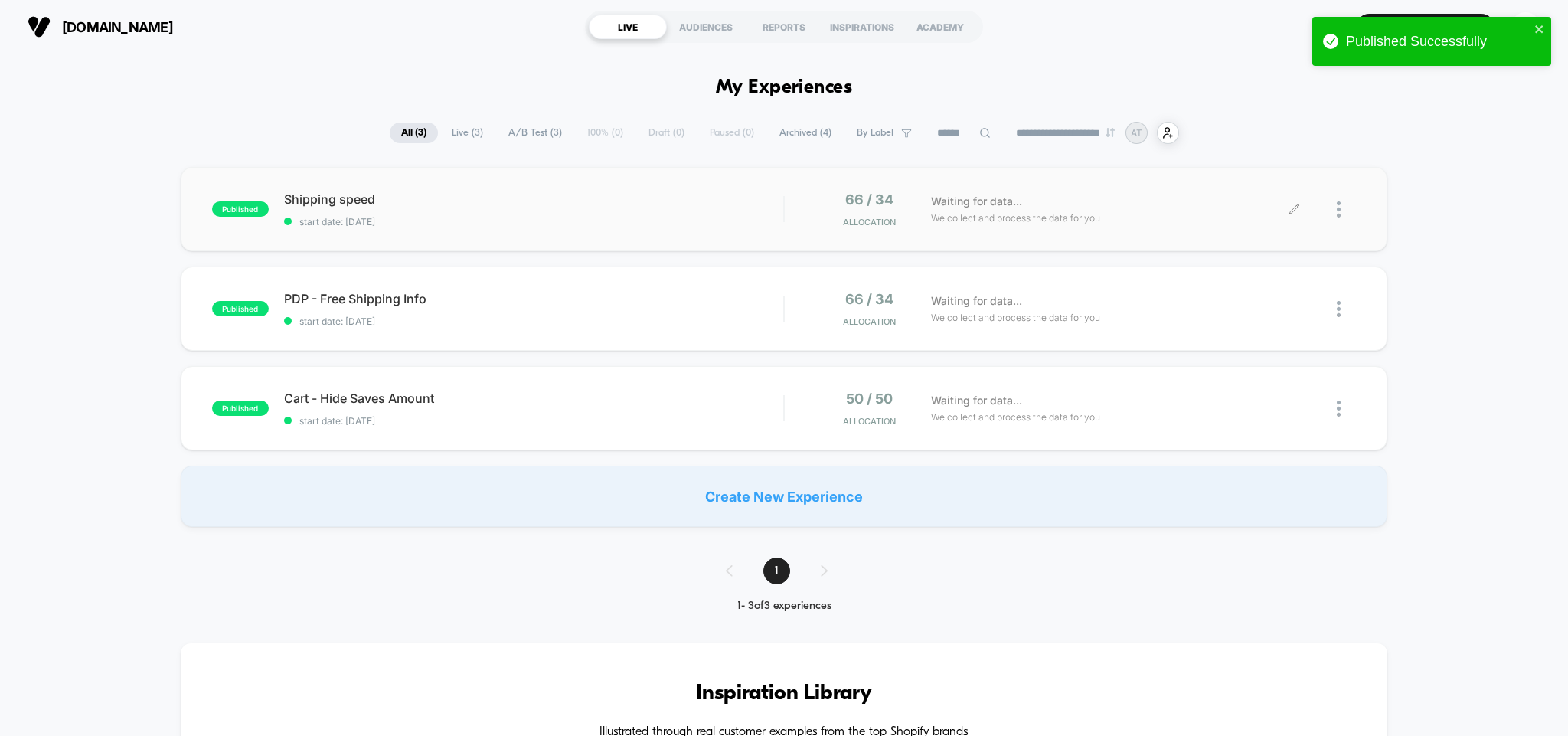
click at [1294, 210] on icon at bounding box center [1294, 209] width 9 height 9
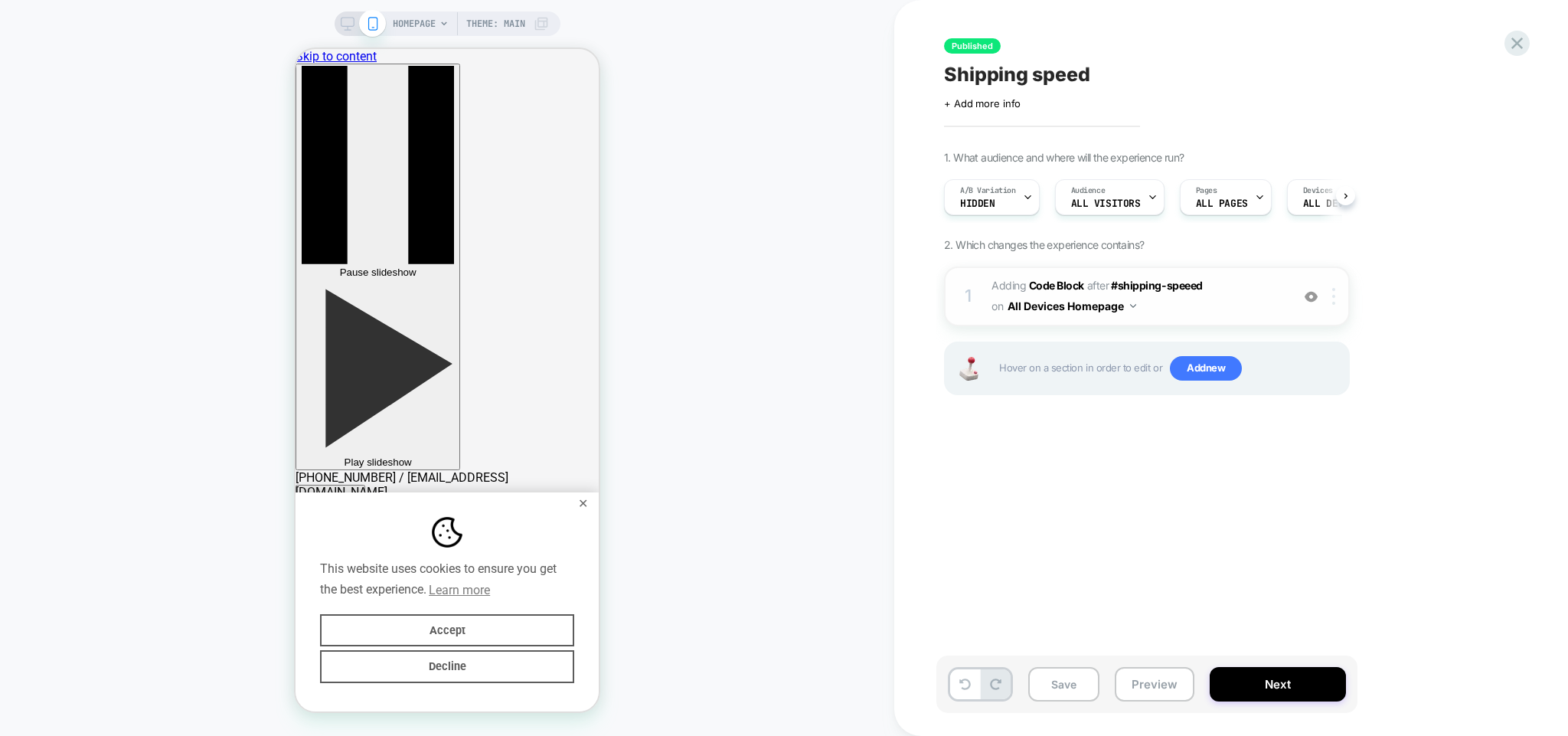
click at [1335, 302] on img at bounding box center [1334, 296] width 3 height 17
click at [1223, 300] on span "Adding Code Block AFTER #shipping-speeed #shipping-speeed on All Devices Homepa…" at bounding box center [1137, 296] width 292 height 42
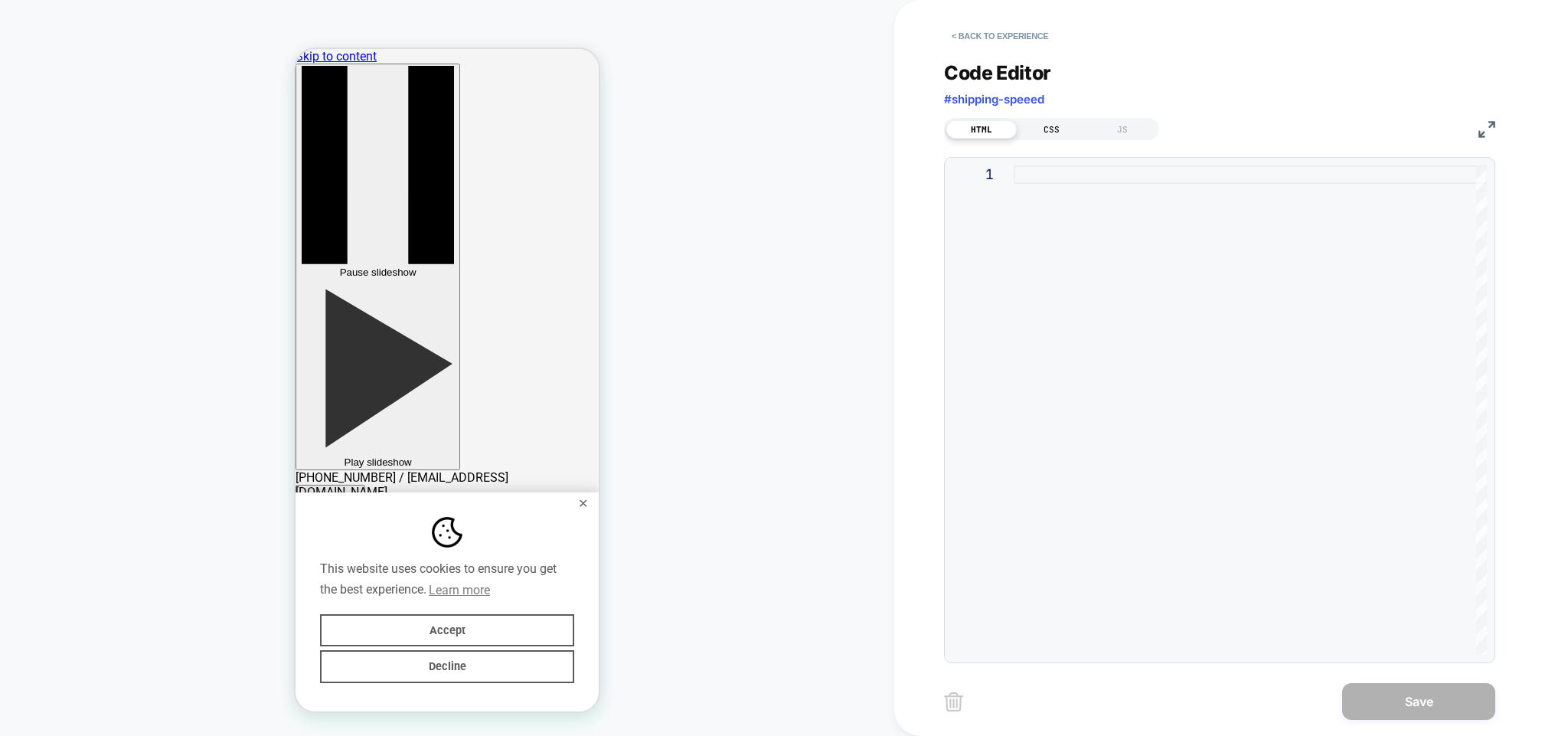
click at [1056, 124] on div "CSS" at bounding box center [1052, 129] width 71 height 18
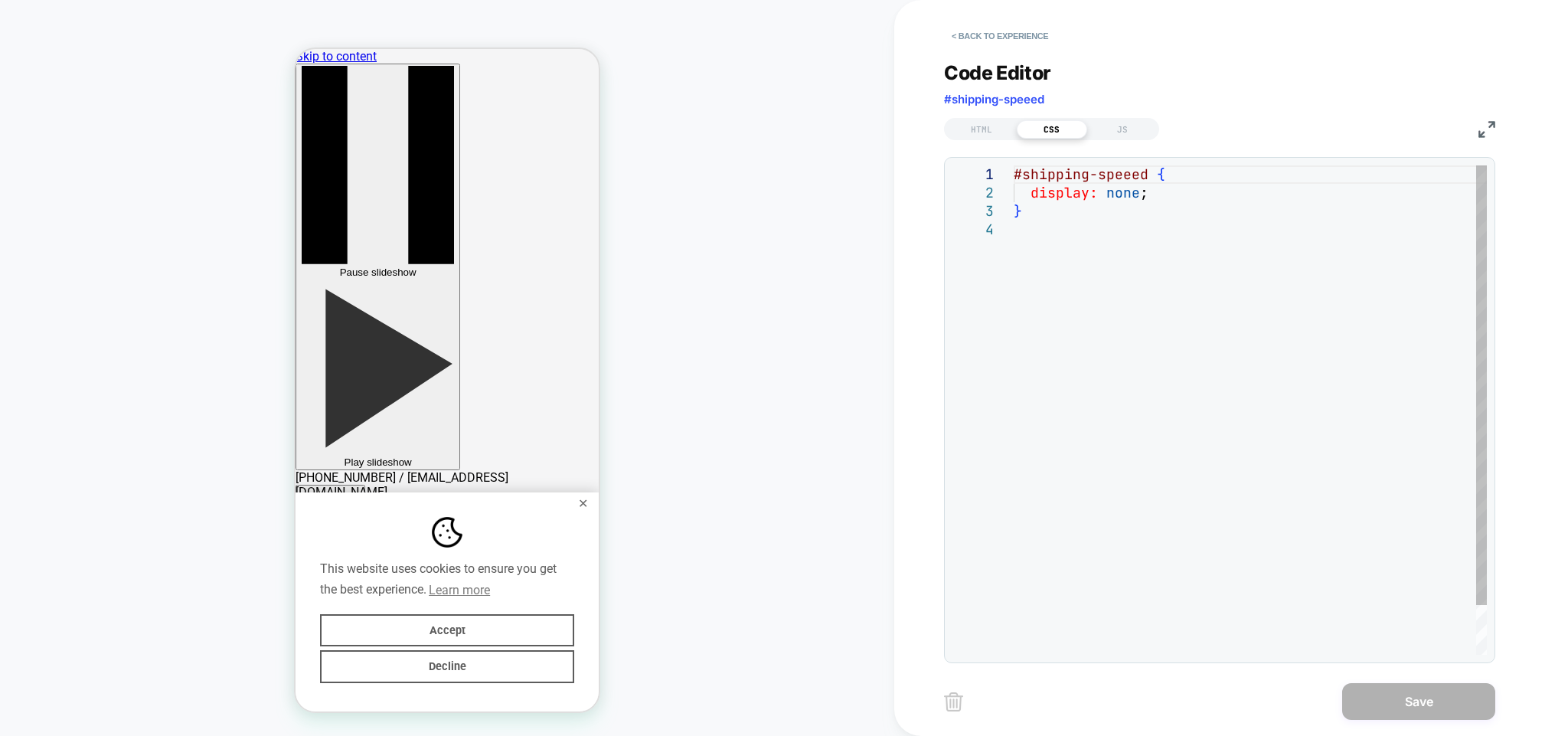
click at [1135, 180] on div "#shipping-speeed { display: none ; }" at bounding box center [1250, 437] width 473 height 544
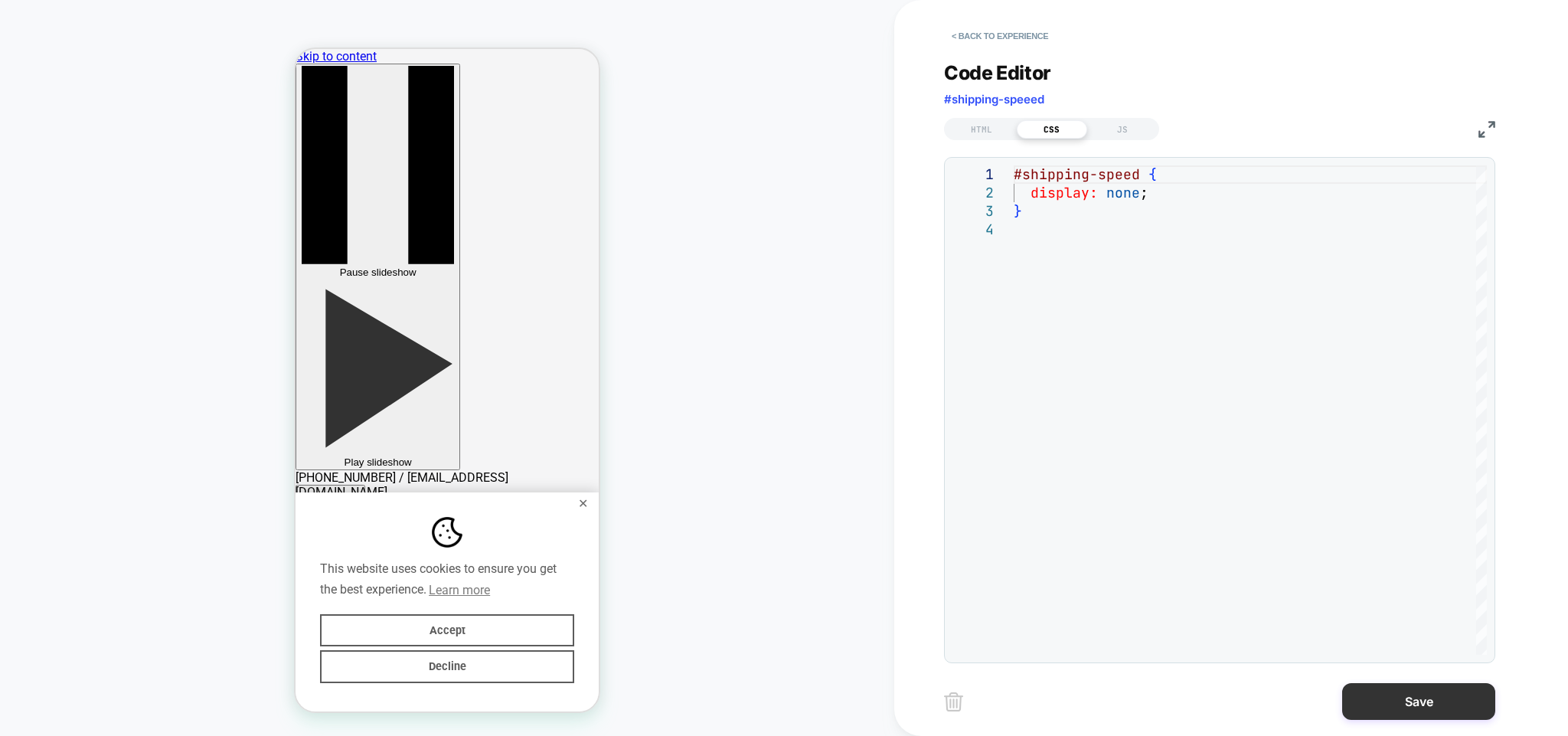
click at [1434, 699] on button "Save" at bounding box center [1419, 701] width 154 height 36
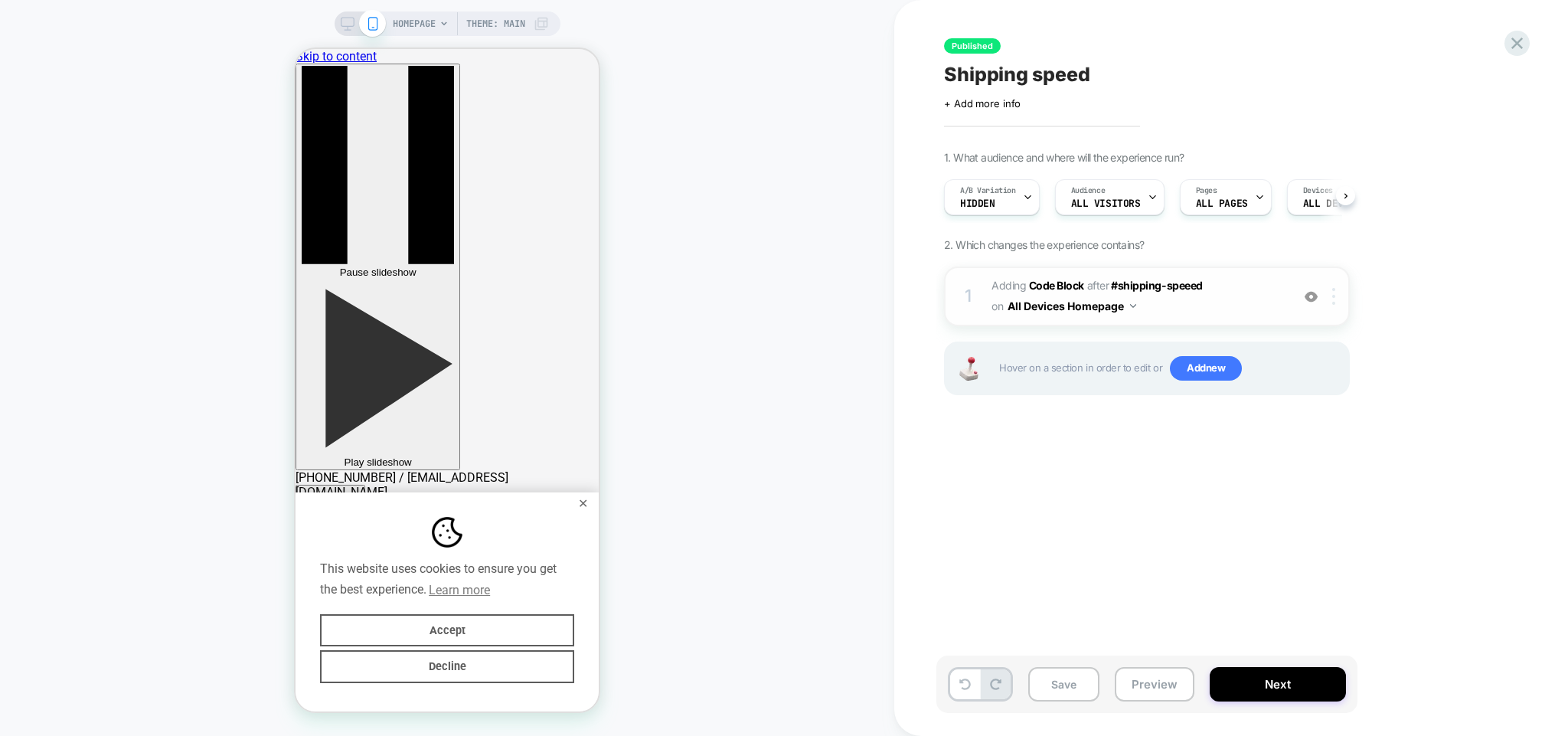
click at [1335, 296] on img at bounding box center [1334, 296] width 3 height 17
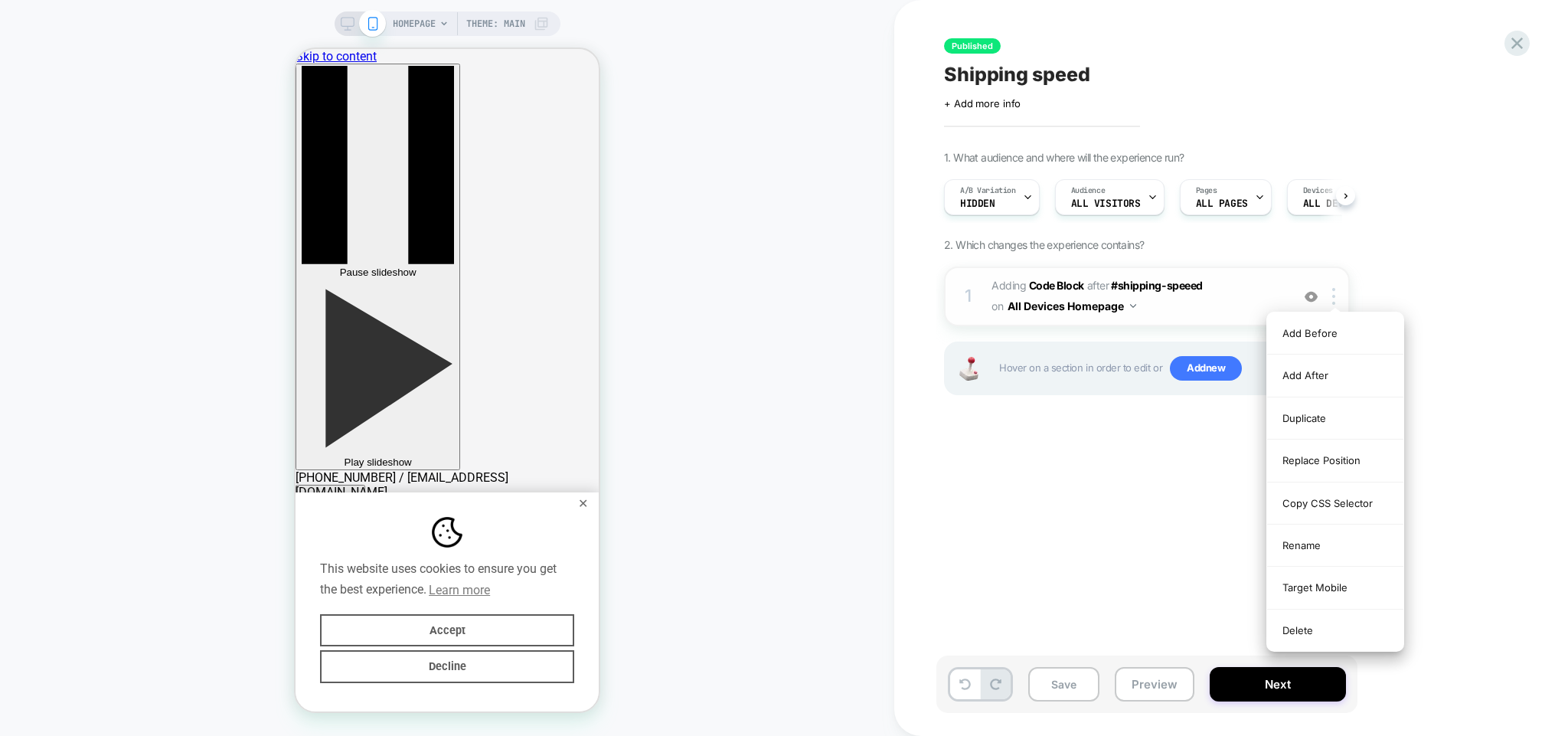
click at [1229, 280] on span "Adding Code Block AFTER #shipping-speeed #shipping-speeed on All Devices Homepa…" at bounding box center [1137, 296] width 292 height 42
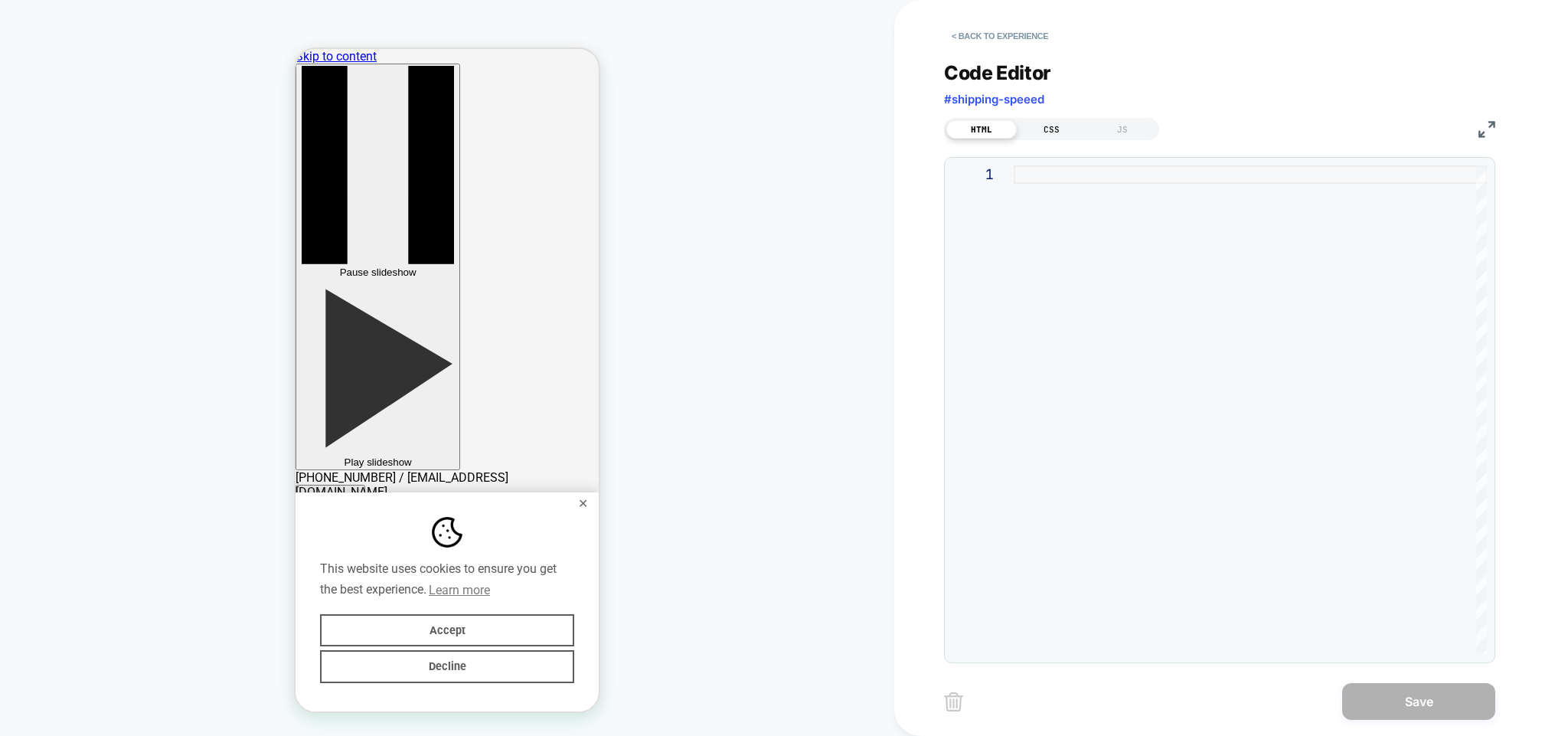
click at [1043, 130] on div "CSS" at bounding box center [1052, 129] width 71 height 18
click at [1025, 101] on span "#shipping-speeed" at bounding box center [994, 99] width 100 height 15
click at [960, 37] on button "< Back to experience" at bounding box center [999, 35] width 112 height 25
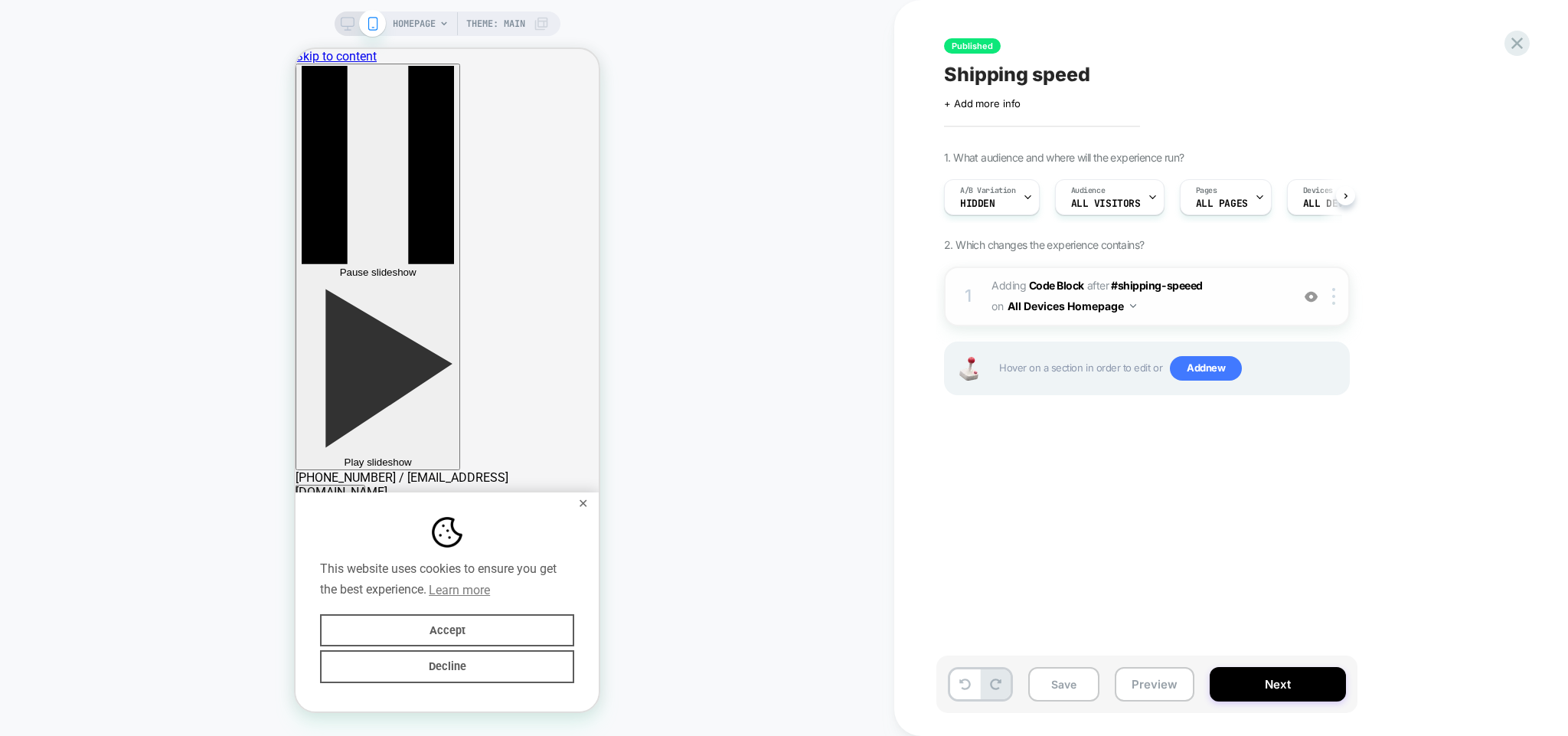
click at [1257, 293] on span "Adding Code Block AFTER #shipping-speeed #shipping-speeed on All Devices Homepa…" at bounding box center [1137, 296] width 292 height 42
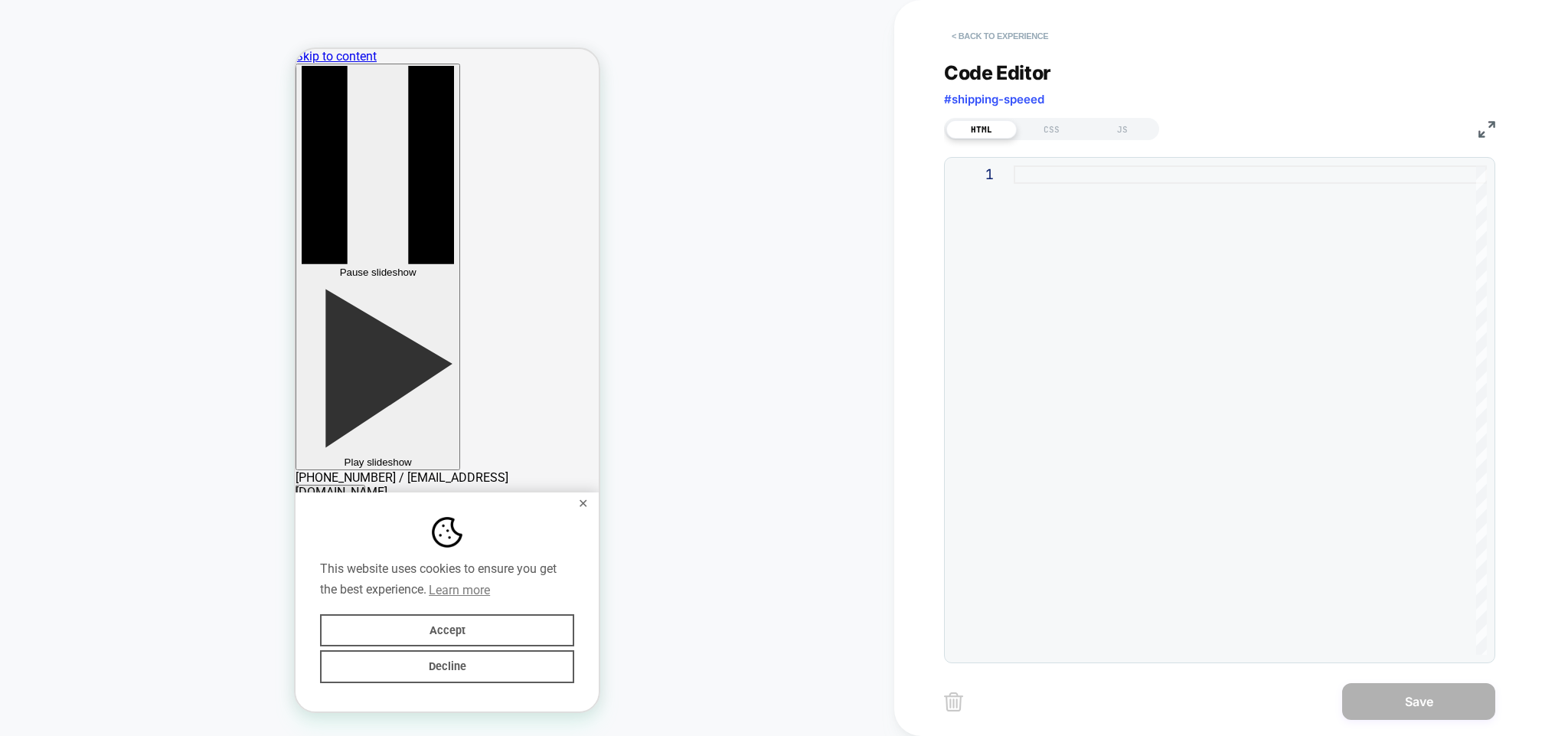
click at [1000, 32] on button "< Back to experience" at bounding box center [999, 35] width 112 height 25
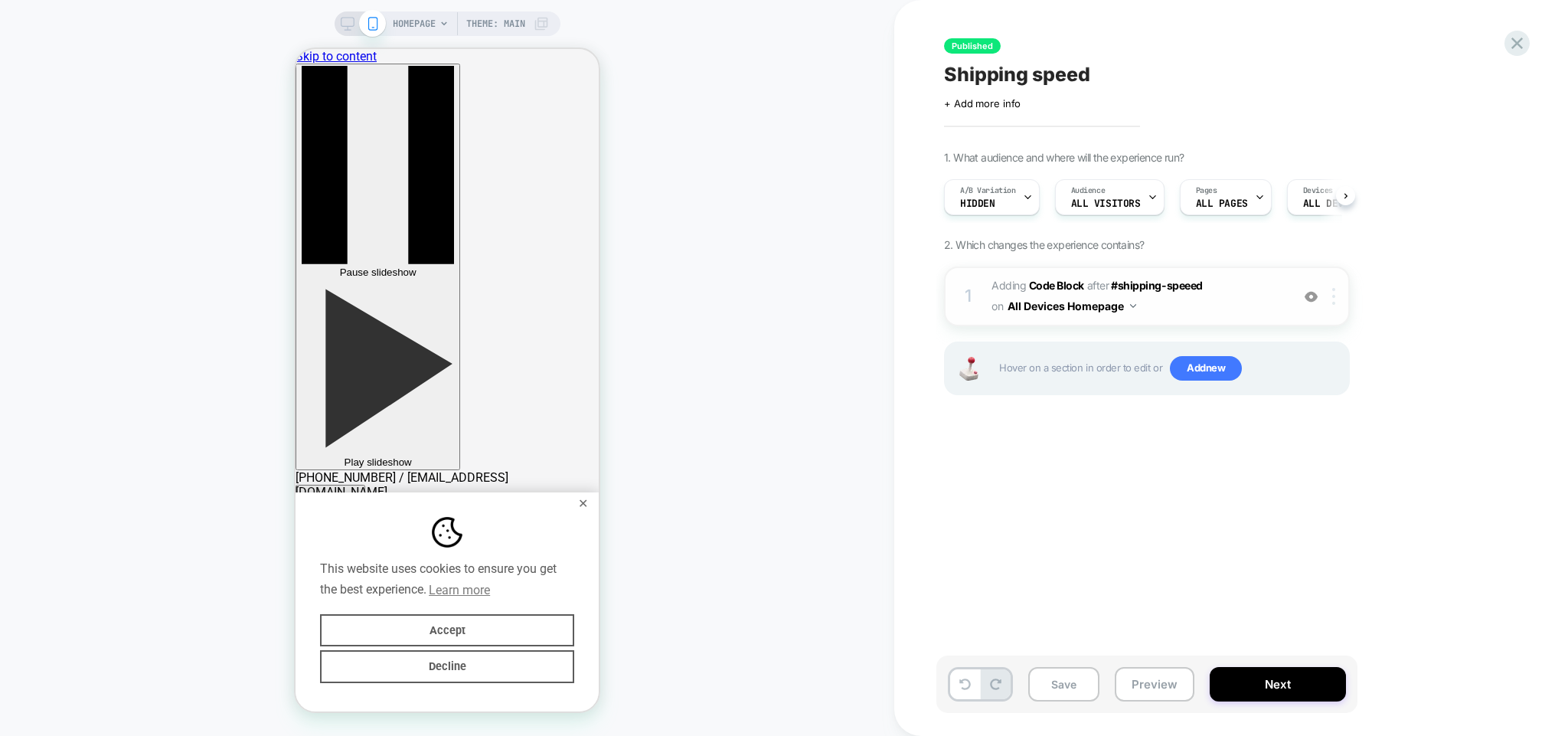
click at [1333, 292] on div at bounding box center [1336, 296] width 25 height 17
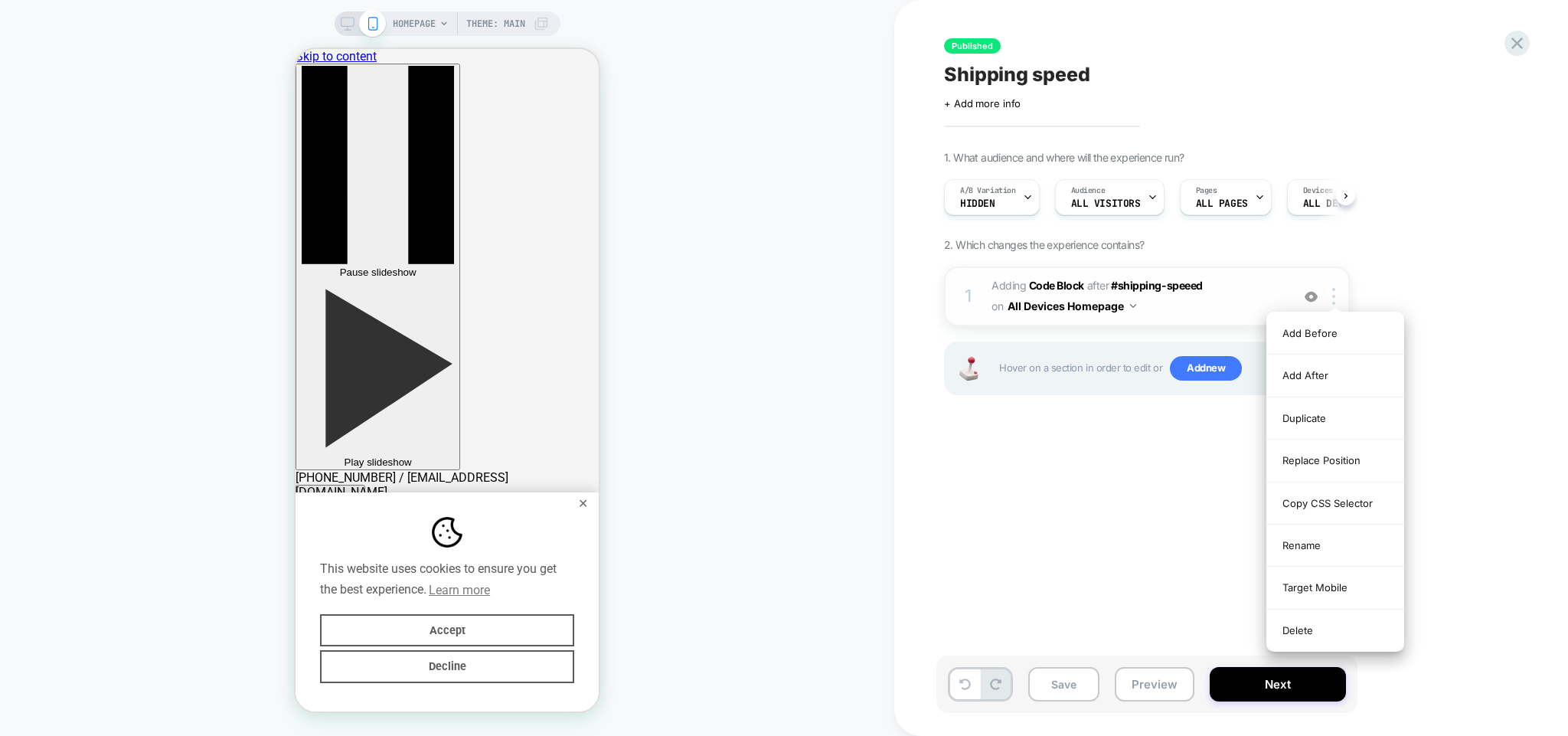
click at [1210, 280] on span "Adding Code Block AFTER #shipping-speeed #shipping-speeed on All Devices Homepa…" at bounding box center [1137, 296] width 292 height 42
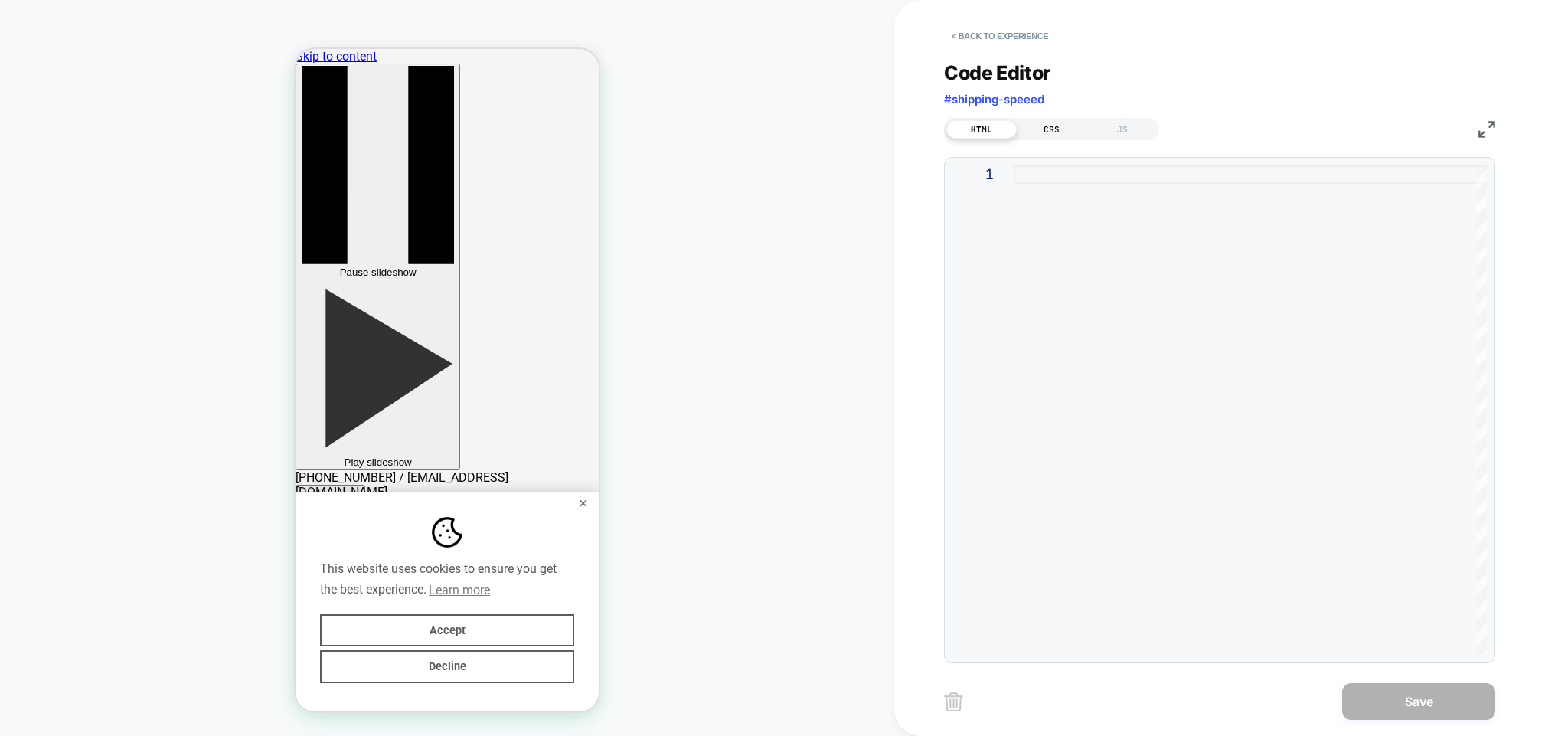
click at [1064, 121] on div "CSS" at bounding box center [1052, 129] width 71 height 18
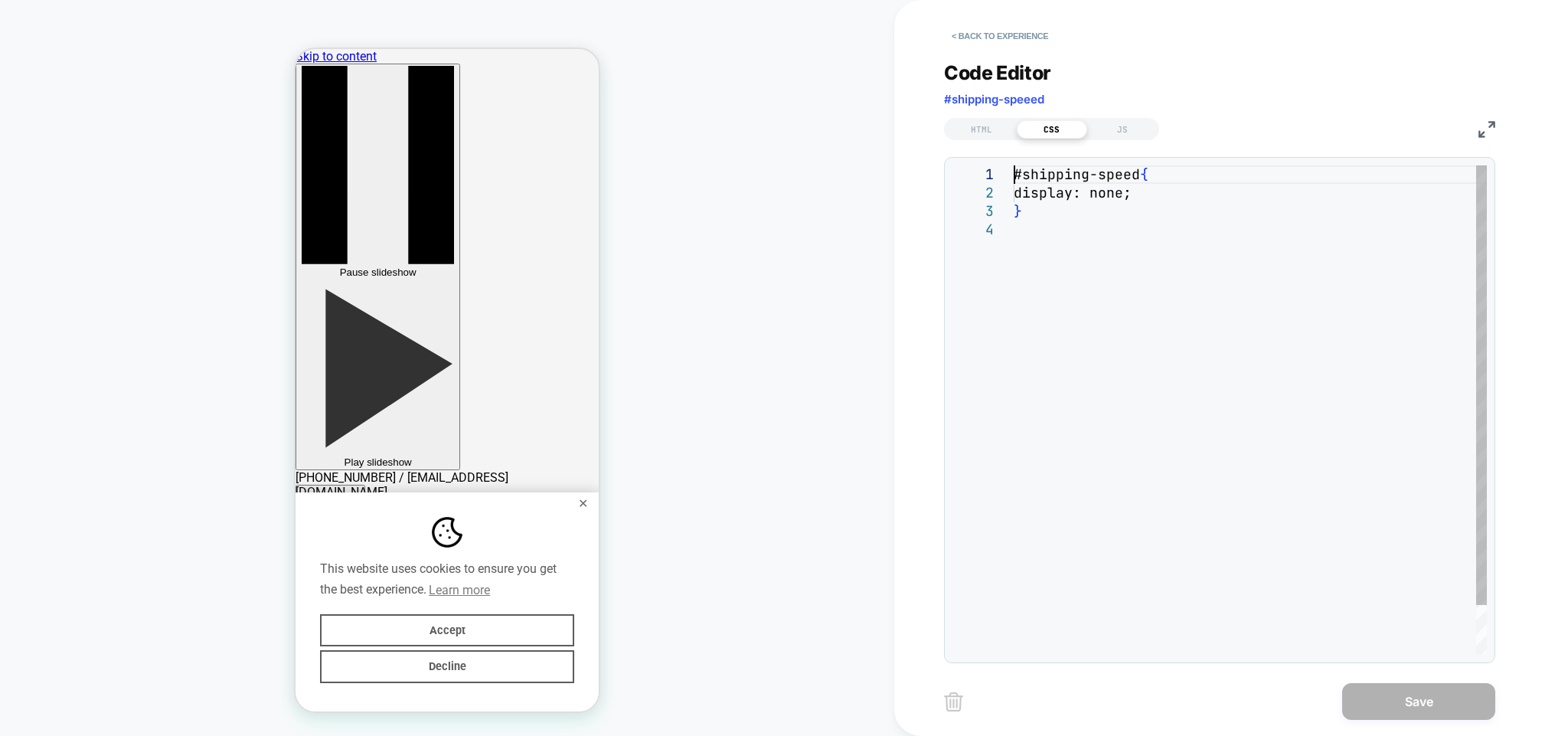
click at [1121, 181] on div "#shipping-speed { display: none; }" at bounding box center [1250, 437] width 473 height 544
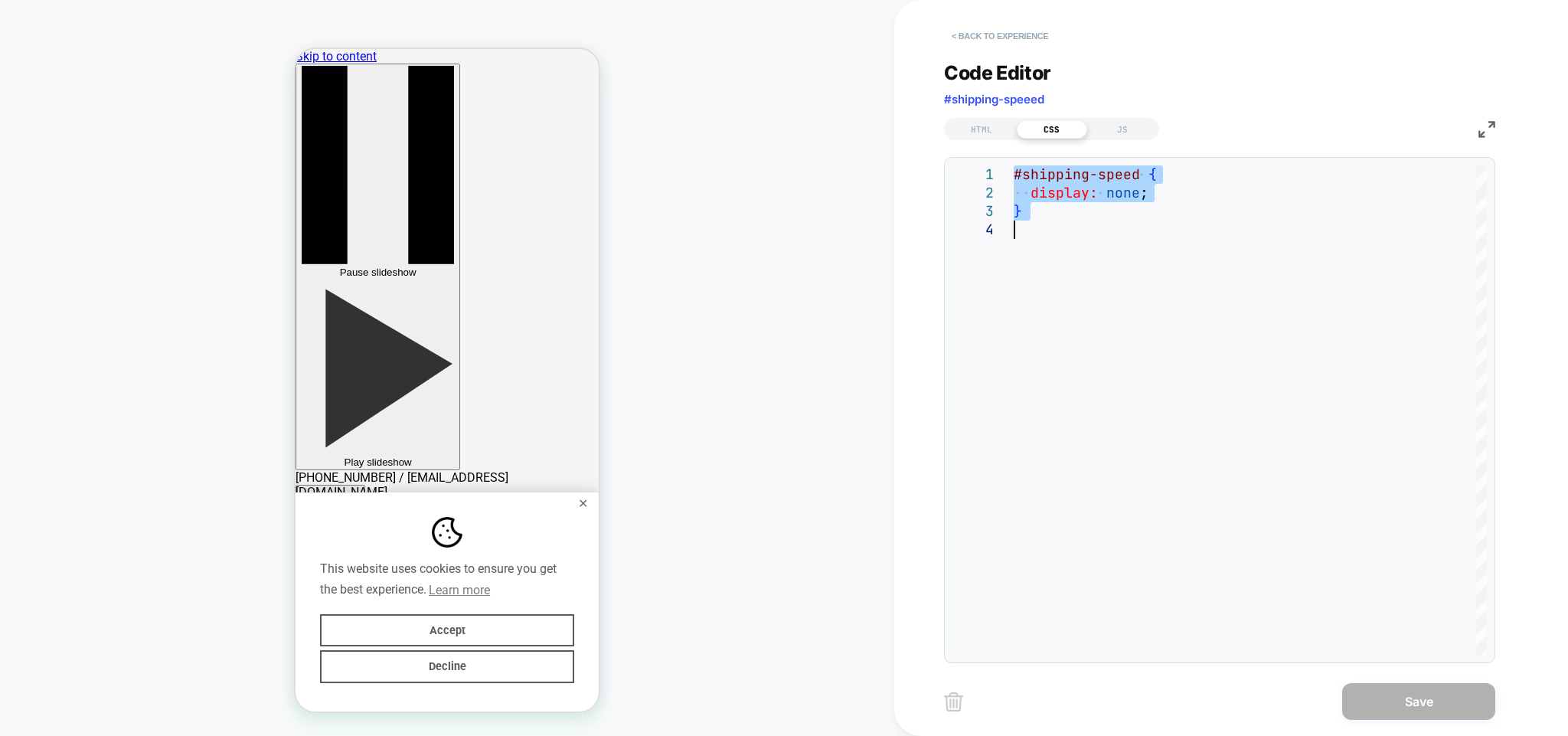
click at [987, 37] on button "< Back to experience" at bounding box center [999, 35] width 112 height 25
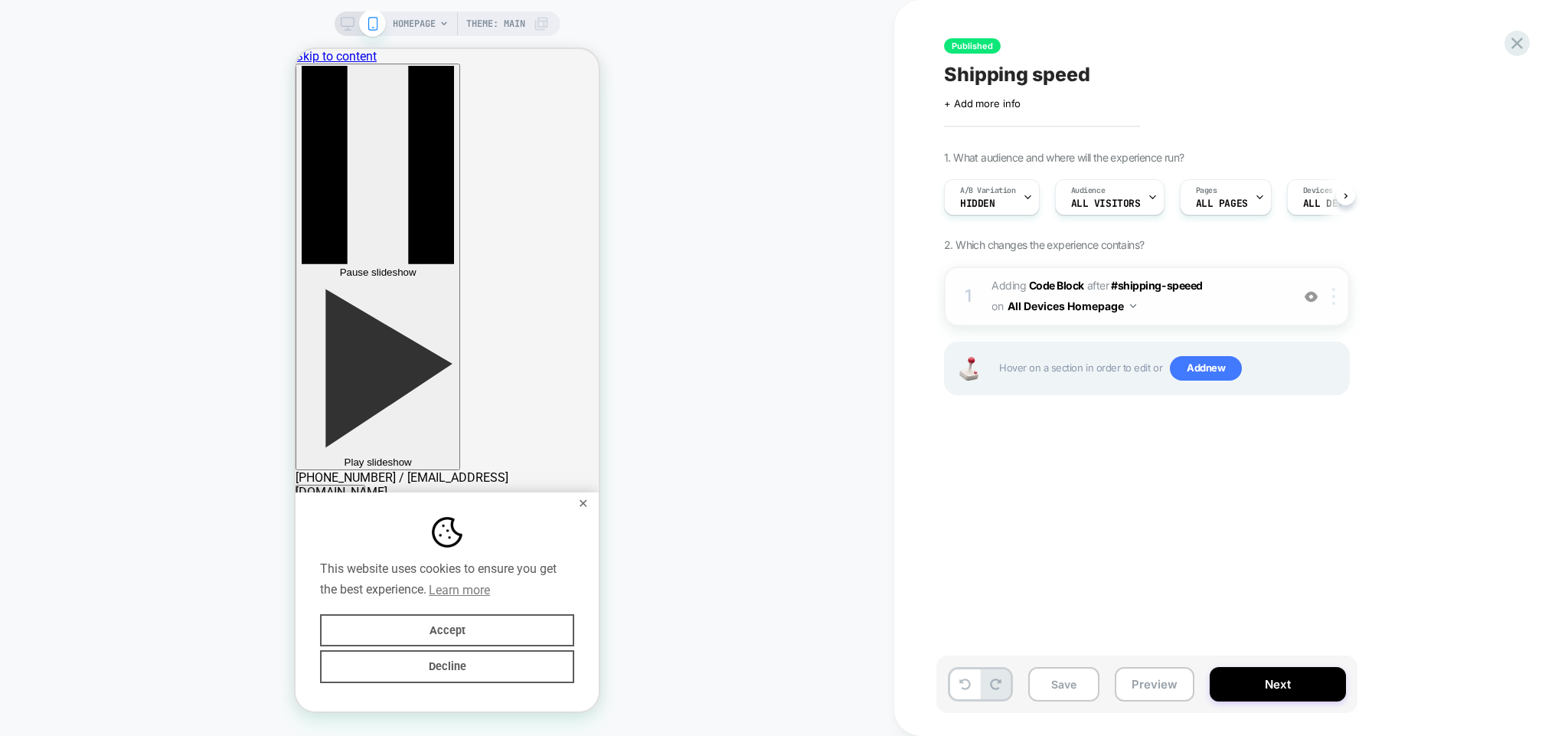
click at [1334, 298] on img at bounding box center [1334, 296] width 3 height 17
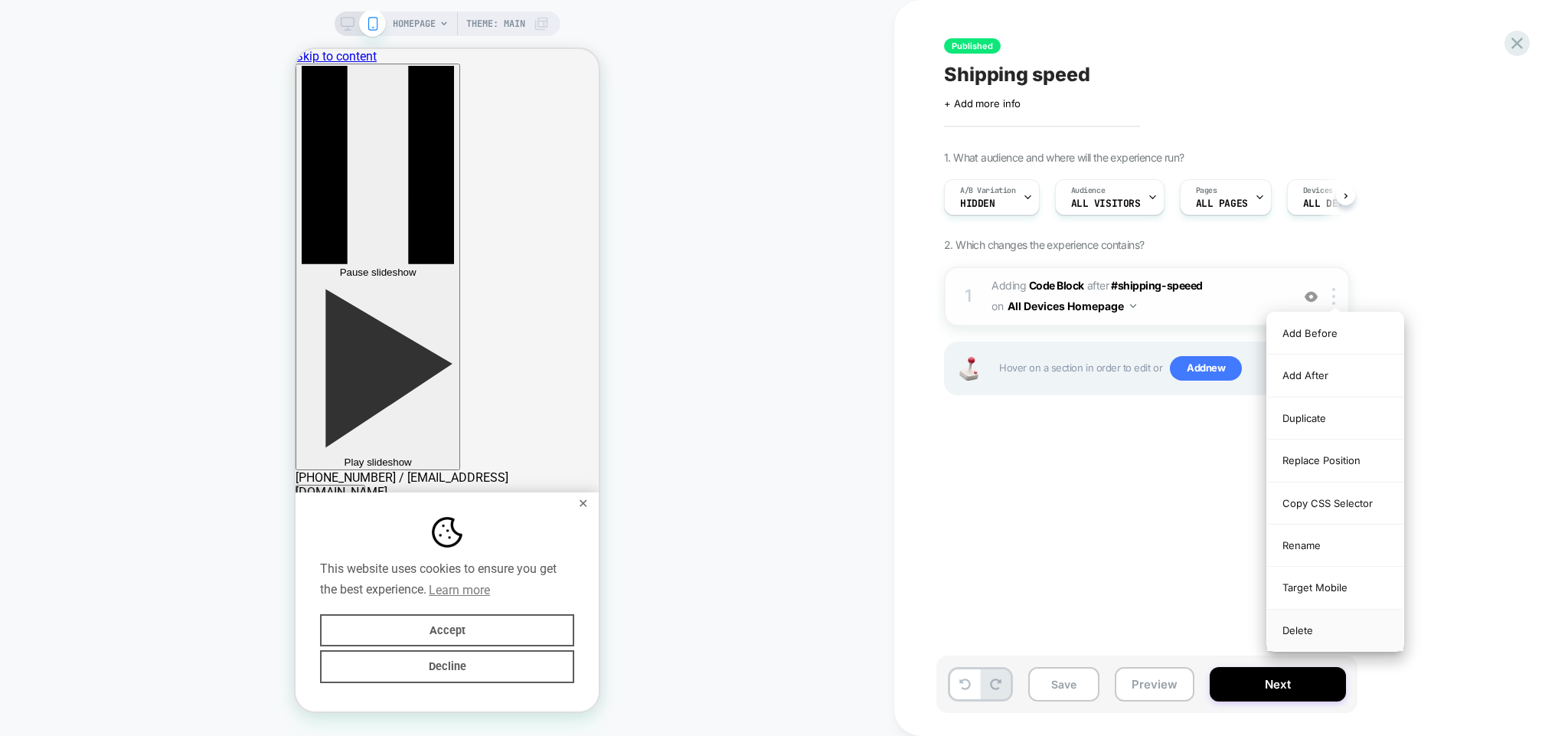
click at [1324, 636] on div "Delete" at bounding box center [1335, 631] width 136 height 42
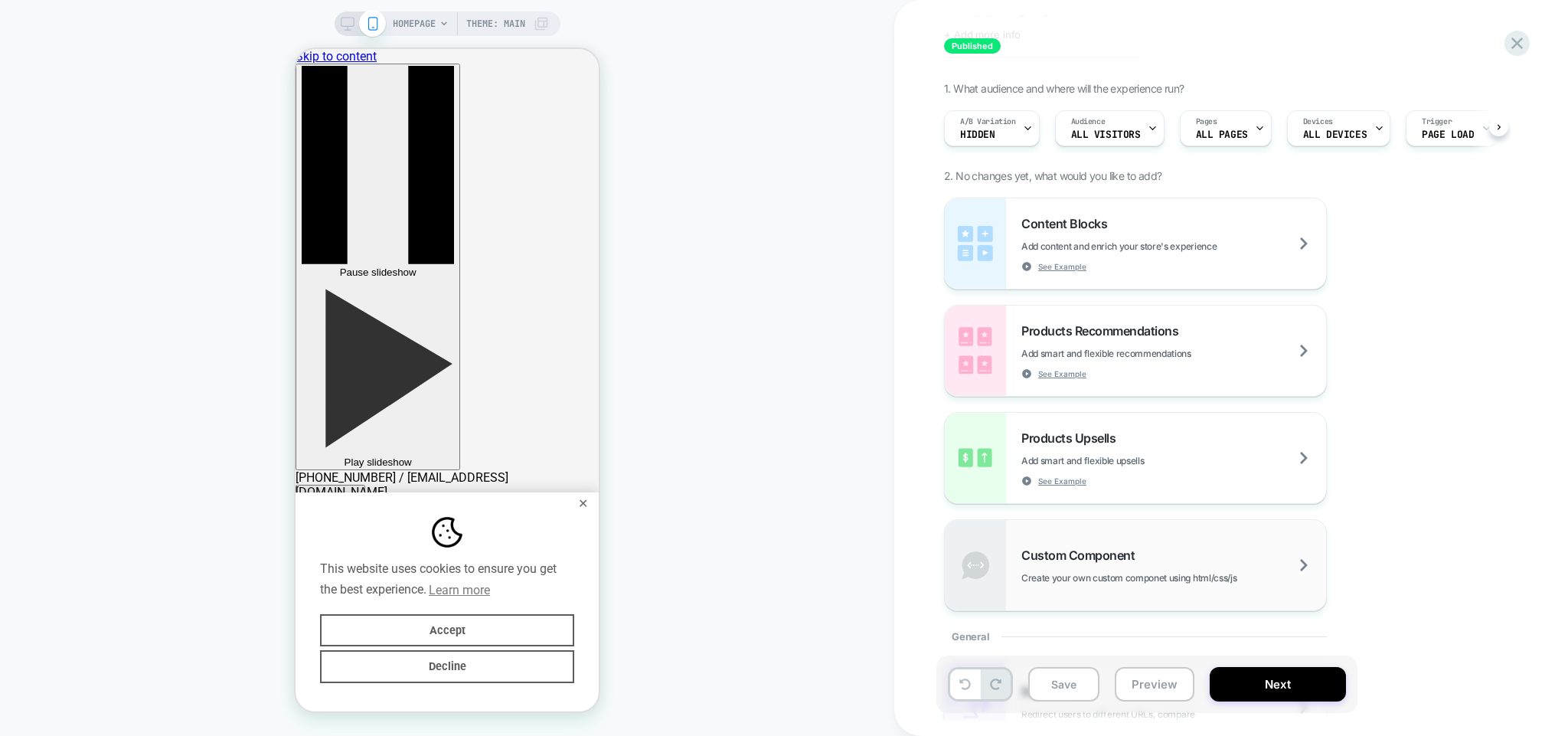
scroll to position [147, 0]
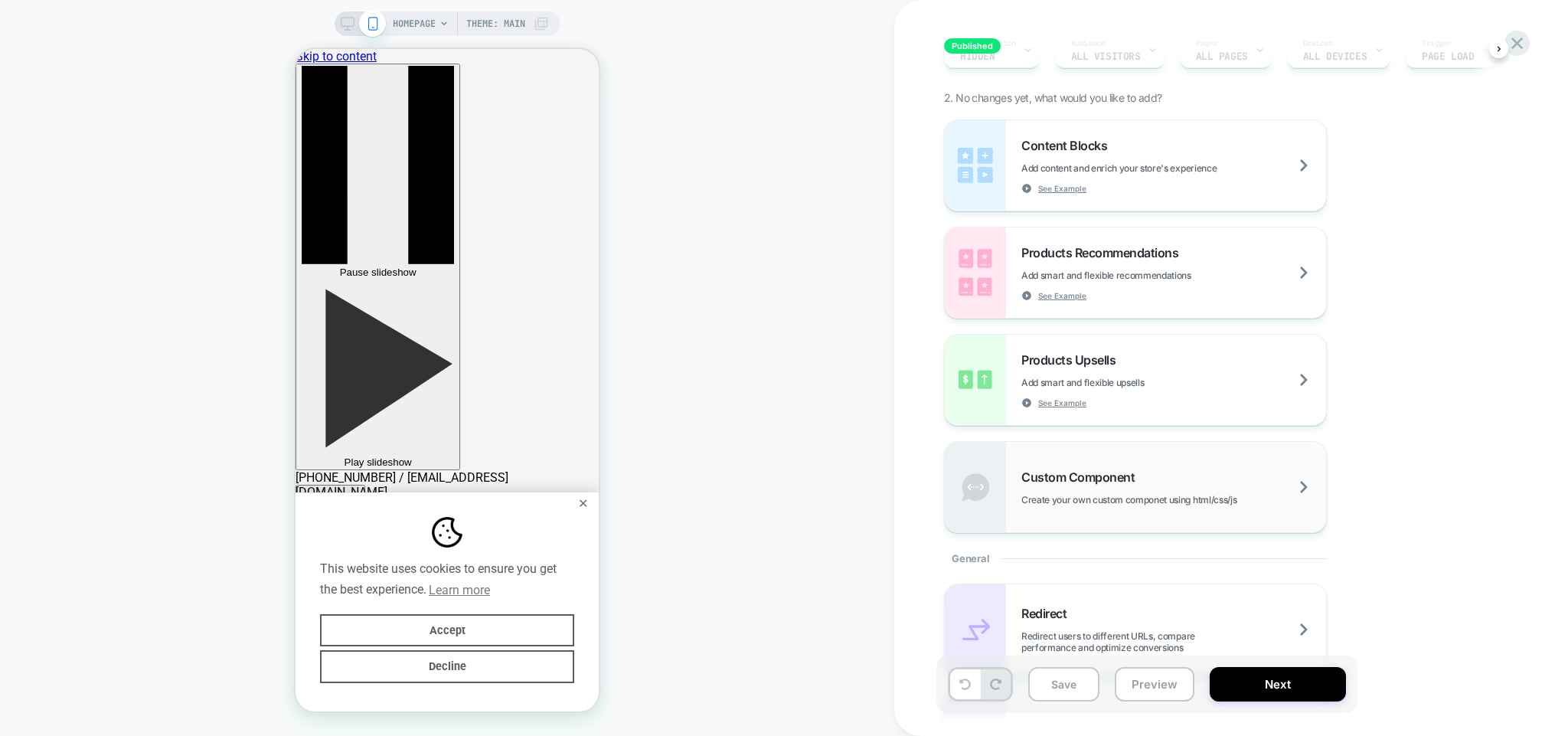
click at [1113, 497] on span "Create your own custom componet using html/css/js" at bounding box center [1166, 500] width 292 height 12
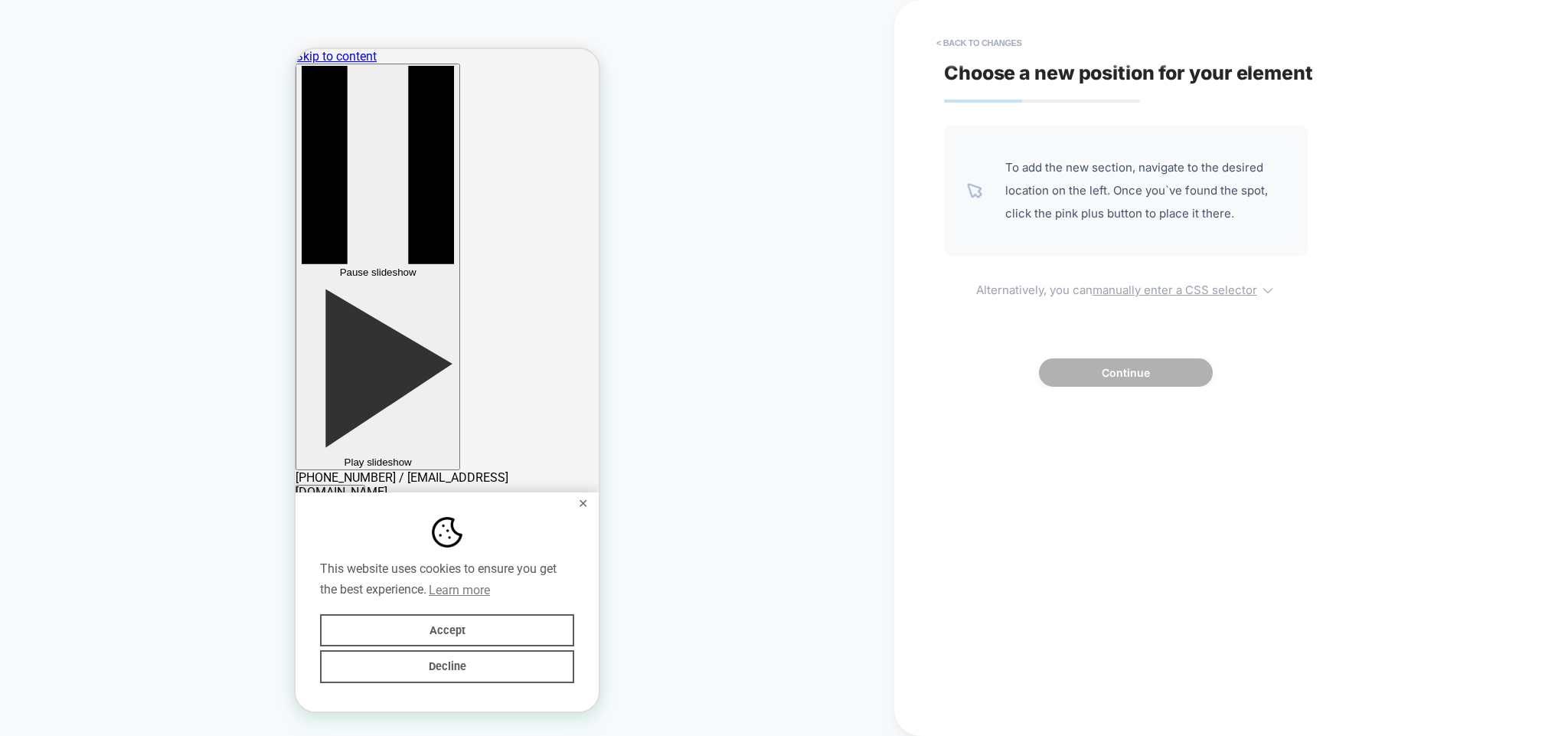
click at [1163, 291] on u "manually enter a CSS selector" at bounding box center [1175, 290] width 164 height 15
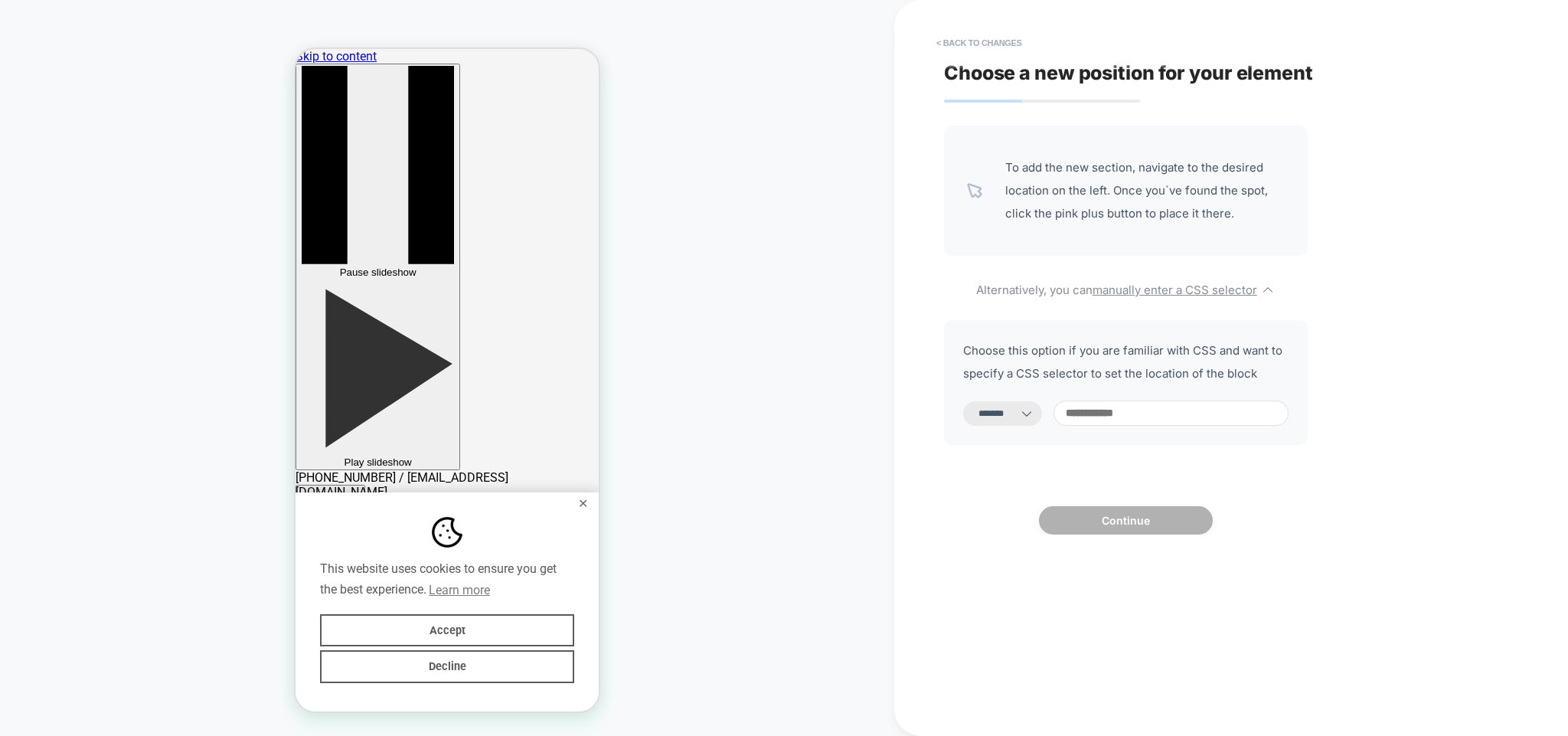
click at [963, 402] on select "**********" at bounding box center [1002, 413] width 79 height 25
select select "*********"
click option "*********" at bounding box center [0, 0] width 0 height 0
click at [1128, 413] on input at bounding box center [1171, 413] width 235 height 25
paste input "**********"
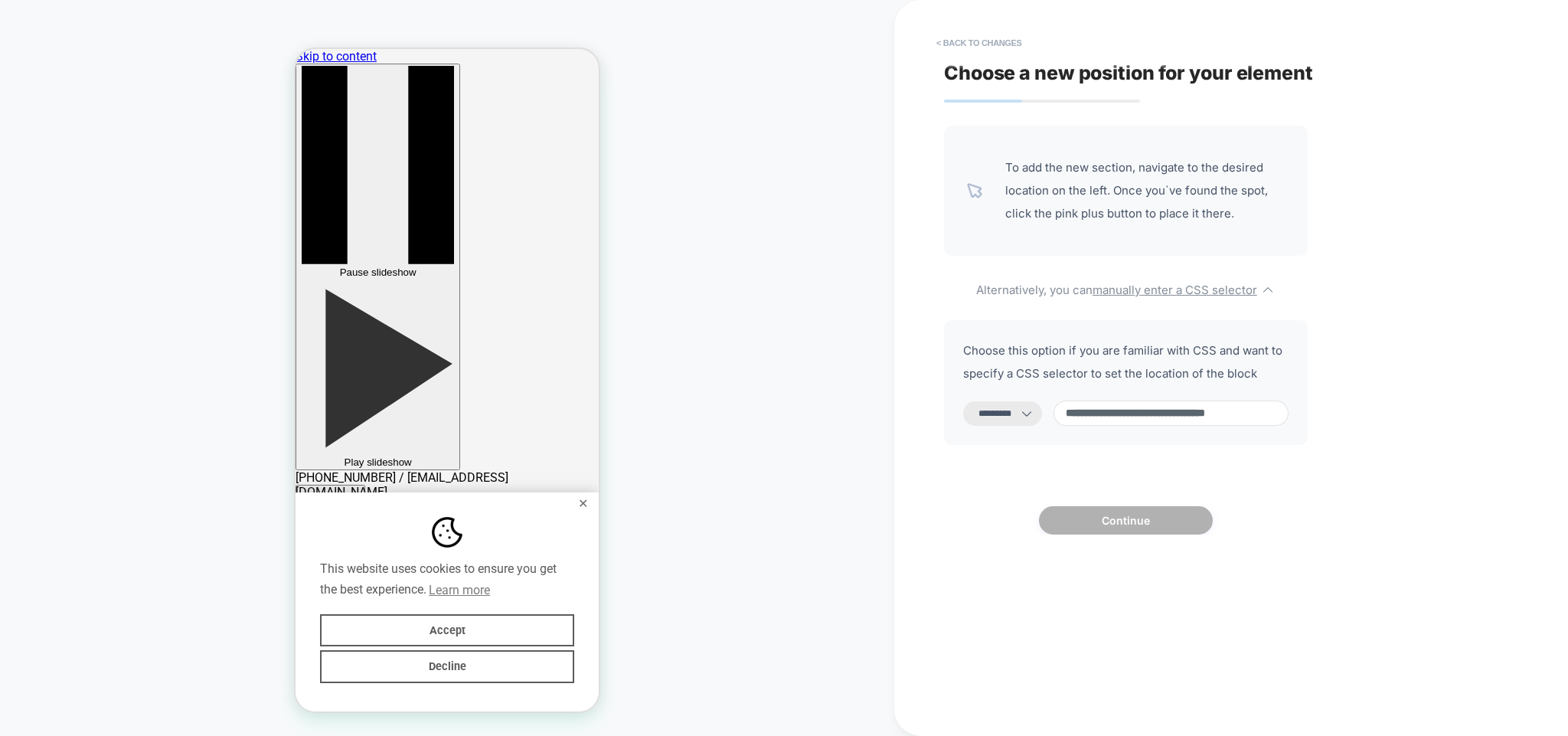
scroll to position [0, 40]
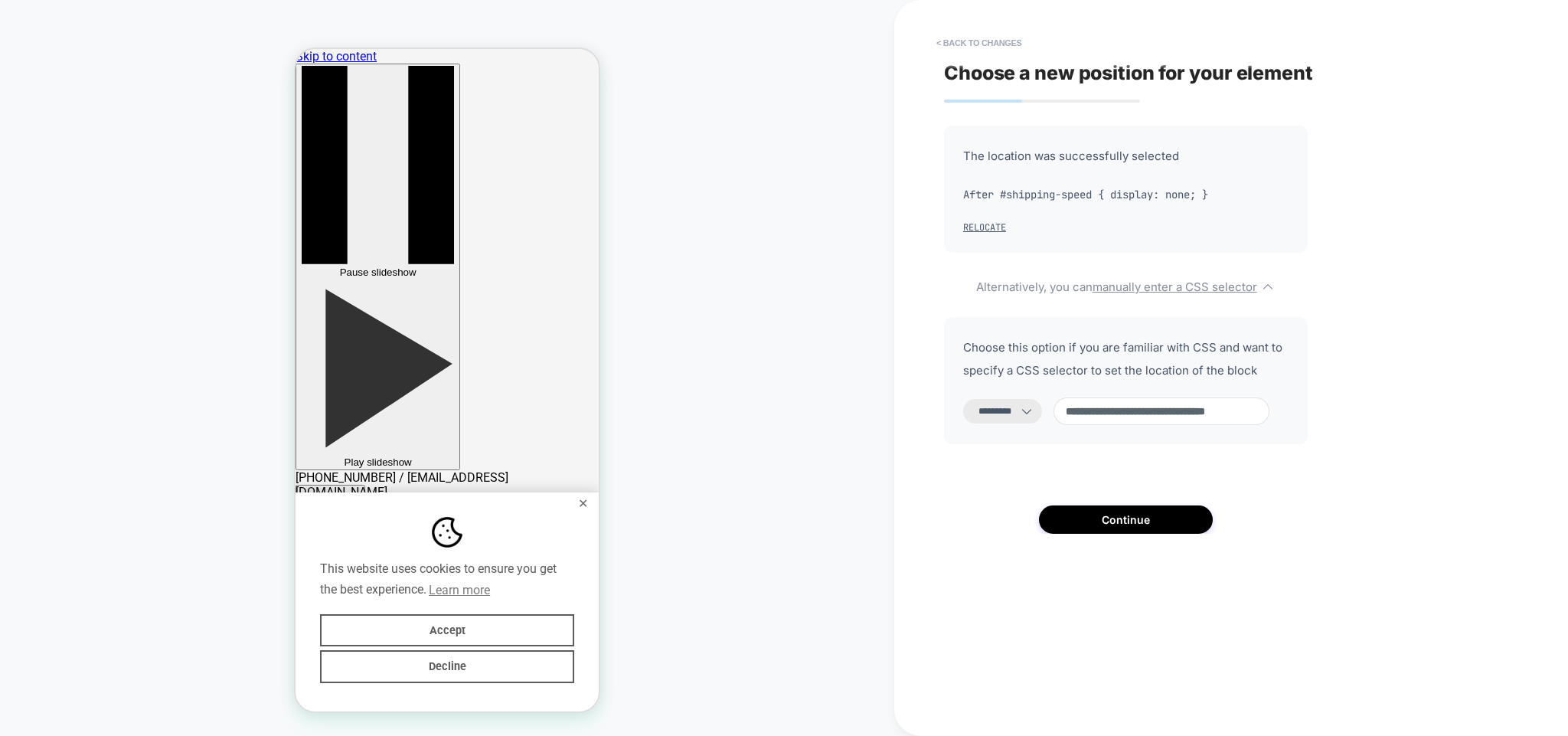
drag, startPoint x: 1141, startPoint y: 411, endPoint x: 1543, endPoint y: 403, distance: 402.1
click at [1270, 403] on input "**********" at bounding box center [1162, 411] width 216 height 27
type input "**********"
click at [1109, 519] on button "Continue" at bounding box center [1126, 519] width 174 height 28
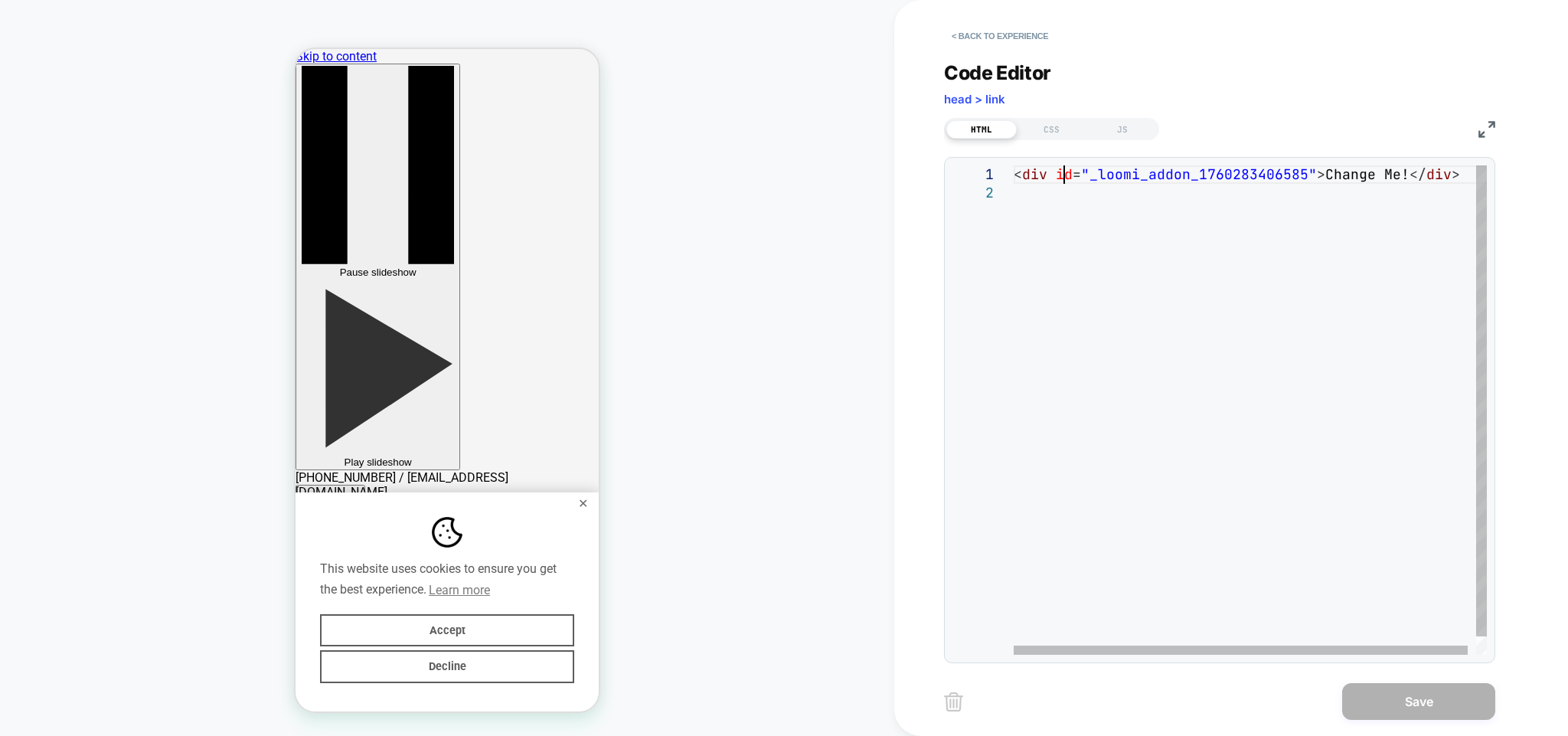
click at [1067, 175] on div "< div id = "_loomi_addon_1760283406585" > Change Me! </ div >" at bounding box center [1255, 419] width 481 height 508
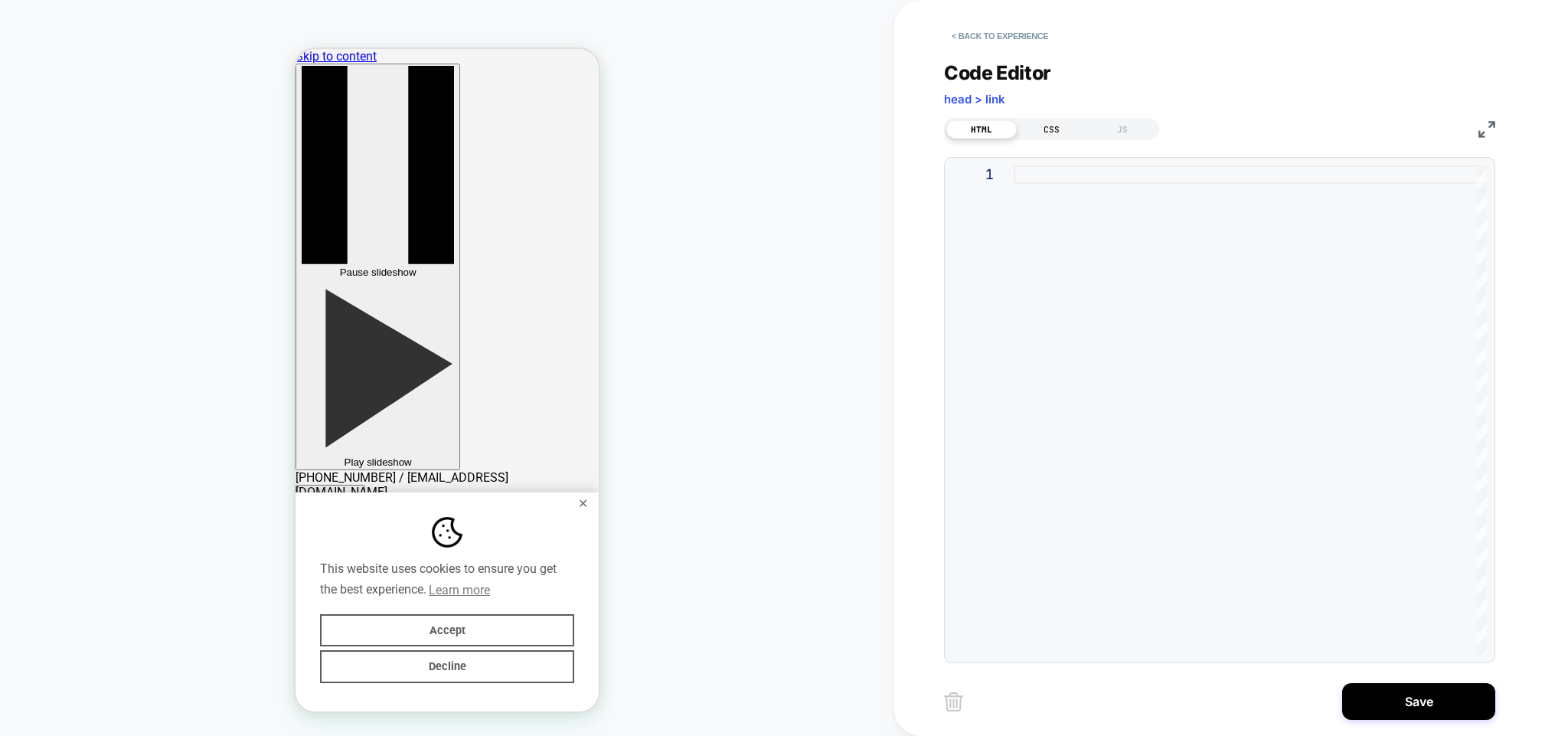
click at [1050, 129] on div "CSS" at bounding box center [1052, 129] width 71 height 18
click at [1082, 178] on div at bounding box center [1250, 410] width 473 height 490
click at [1423, 711] on button "Save" at bounding box center [1419, 701] width 154 height 36
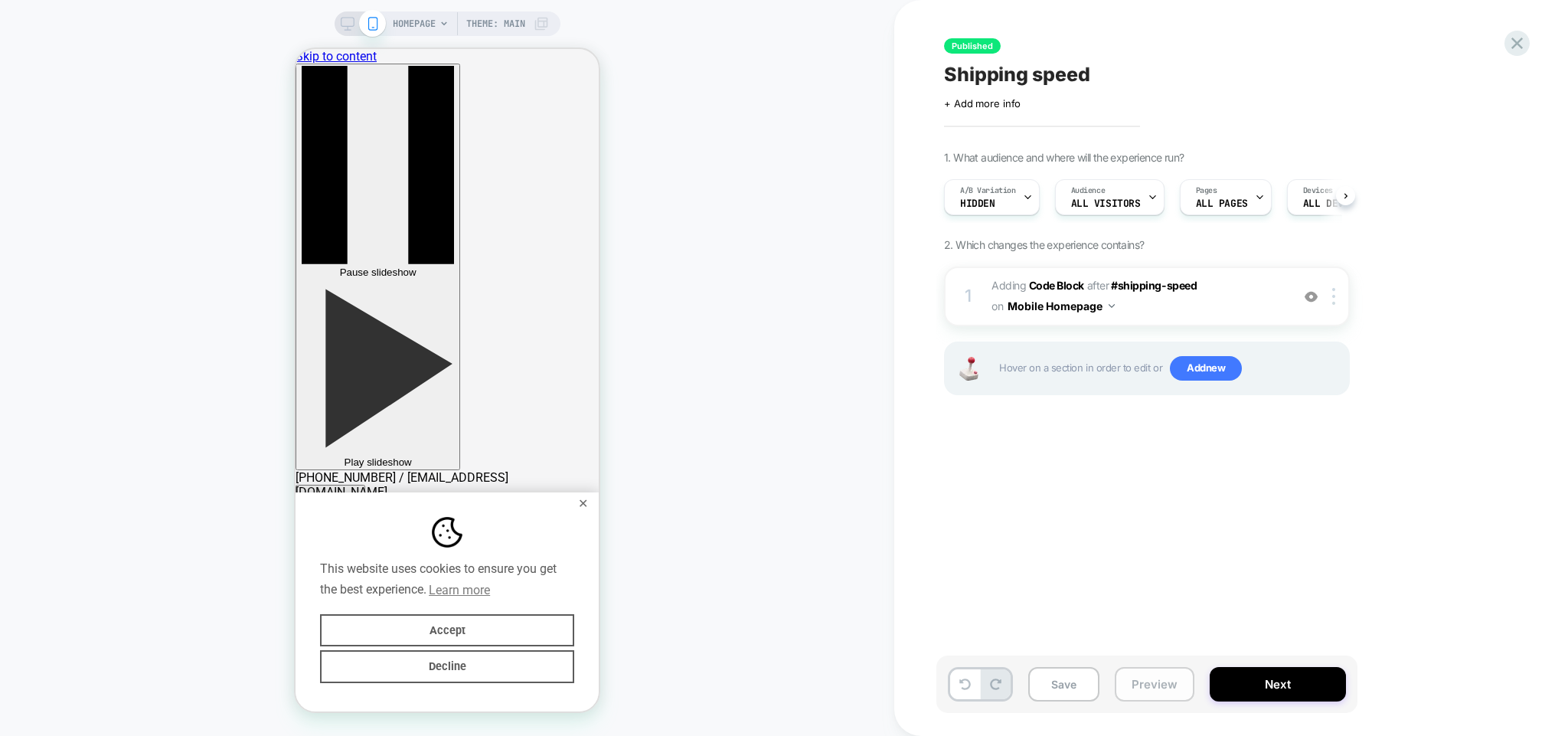
click at [1172, 688] on button "Preview" at bounding box center [1155, 684] width 80 height 35
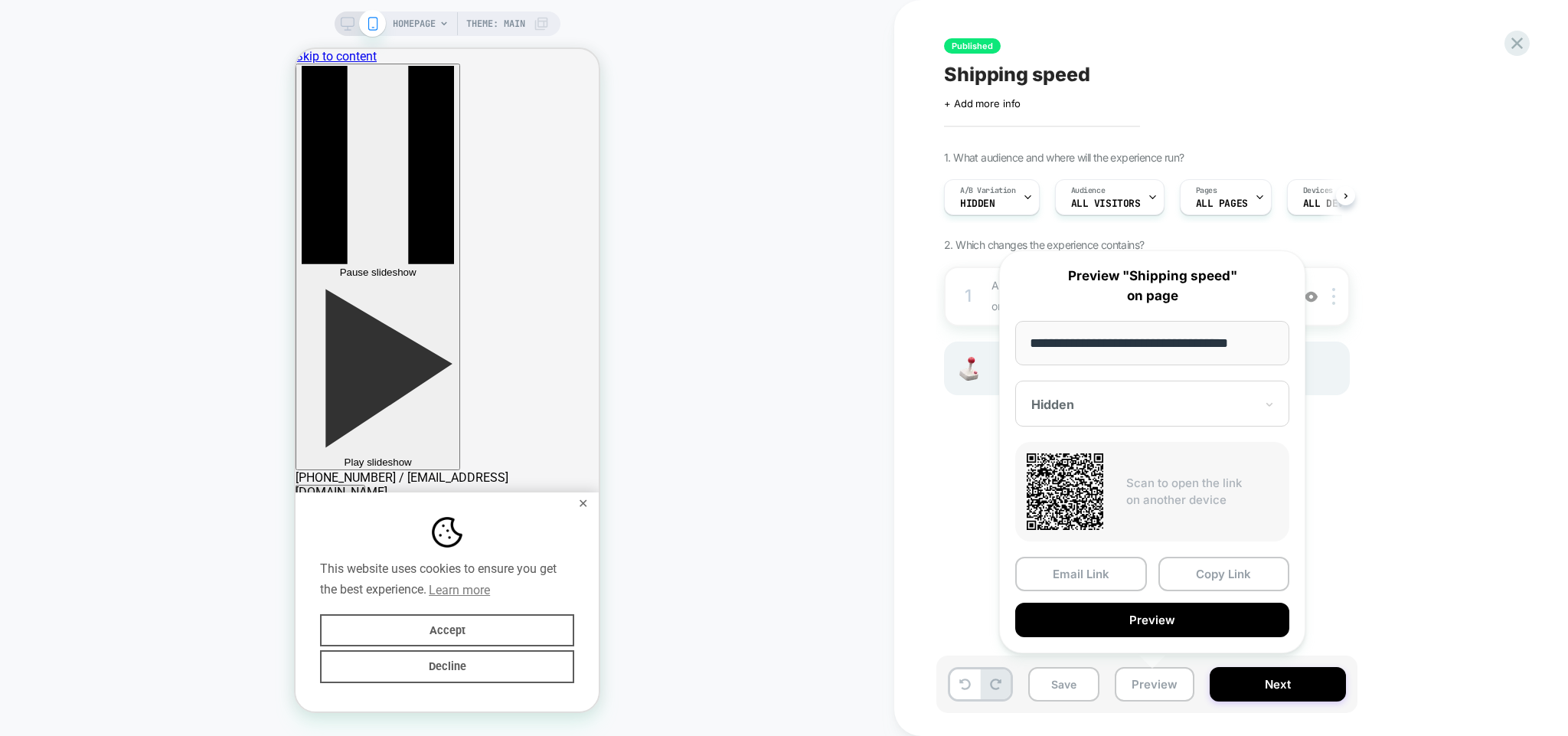
click at [1132, 351] on input "**********" at bounding box center [1153, 343] width 274 height 45
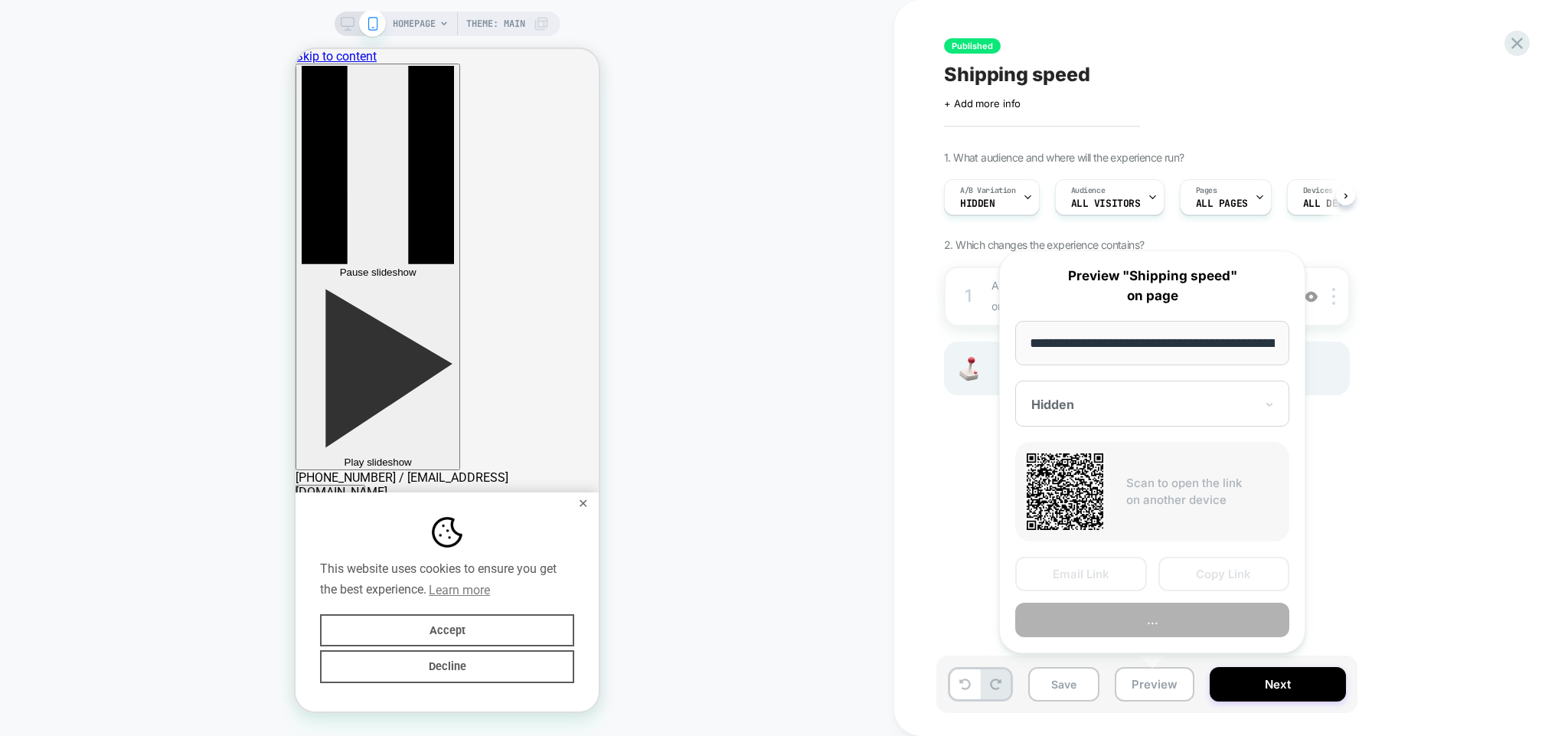
scroll to position [0, 134]
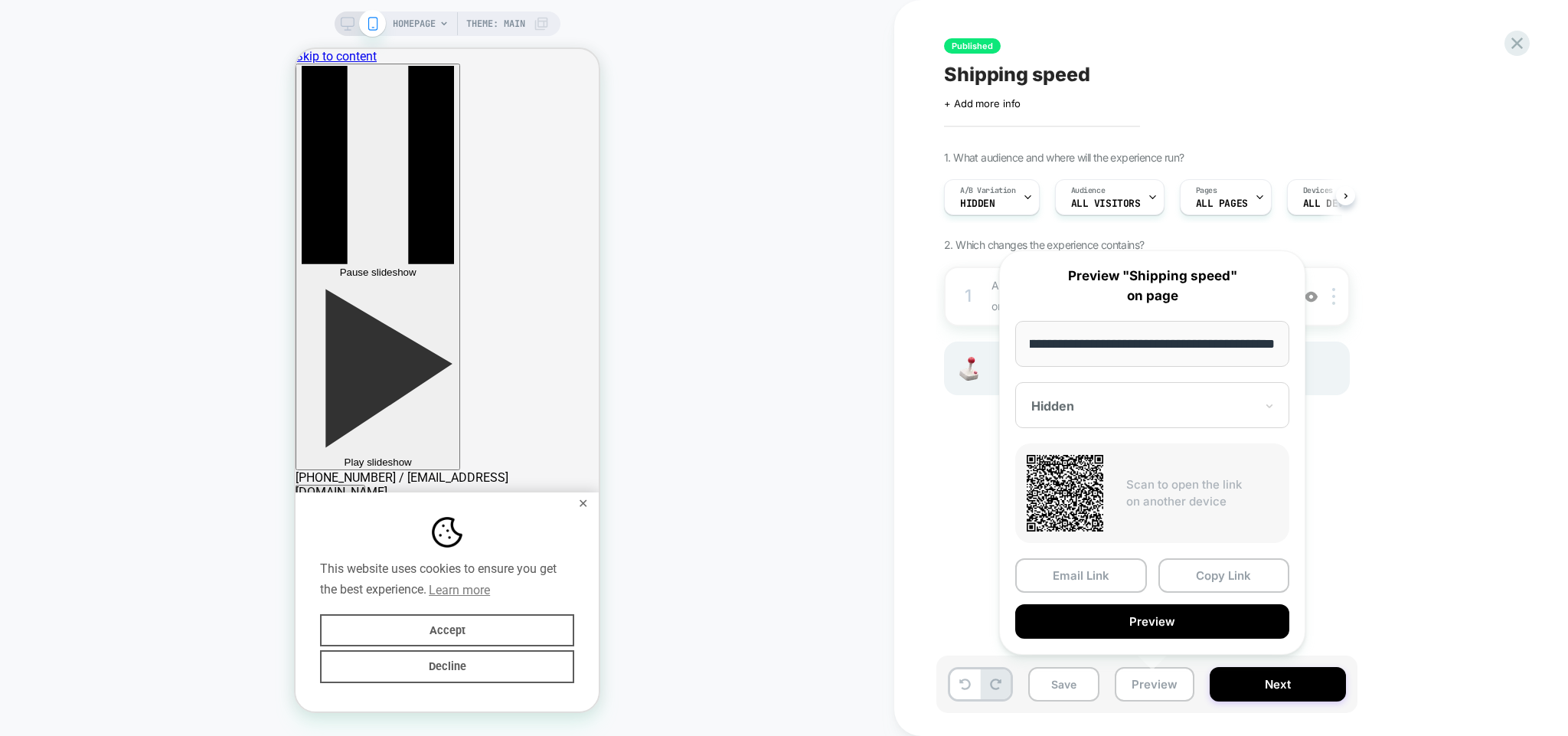
type input "**********"
click at [1123, 406] on div at bounding box center [1143, 405] width 223 height 15
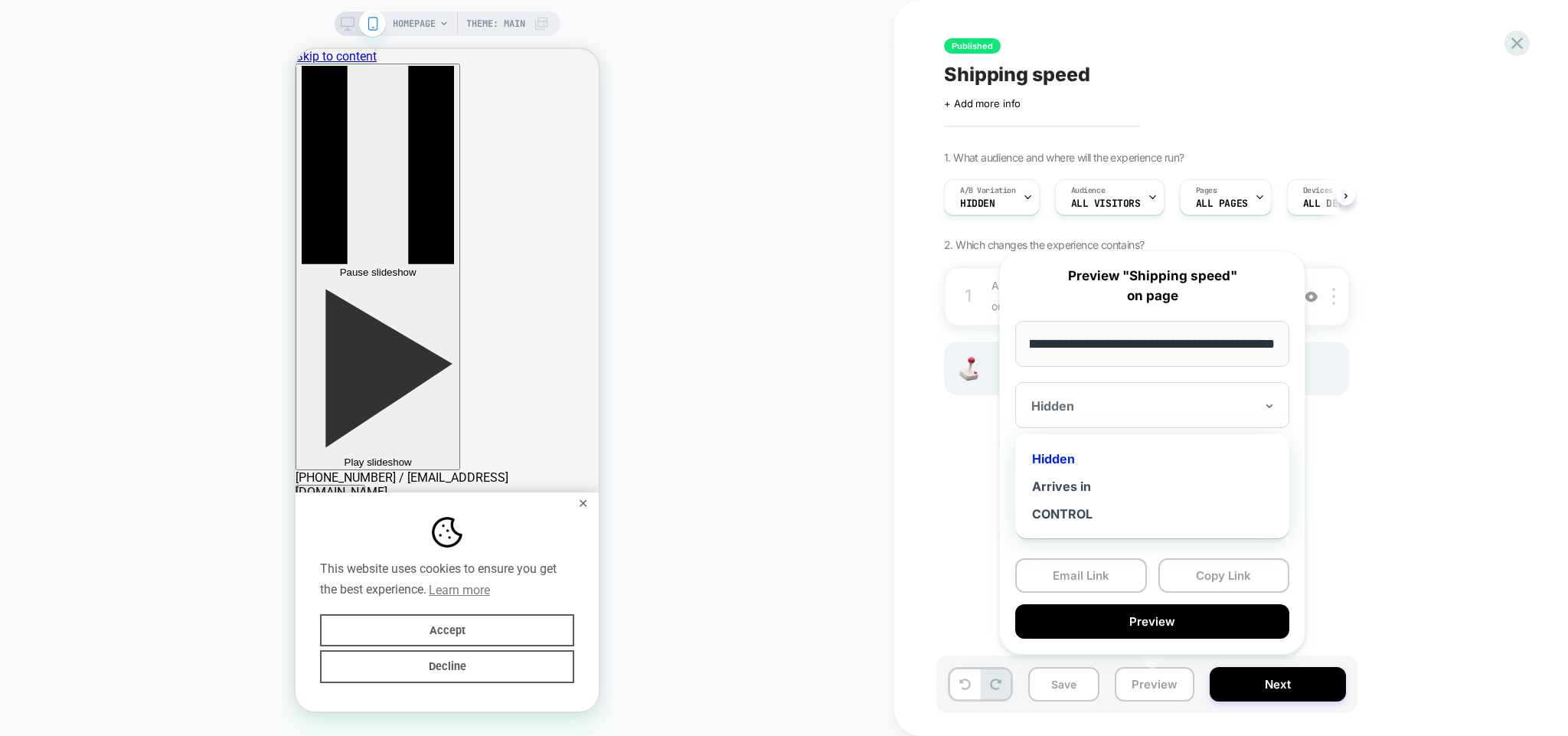
click at [1138, 404] on div at bounding box center [1143, 405] width 223 height 15
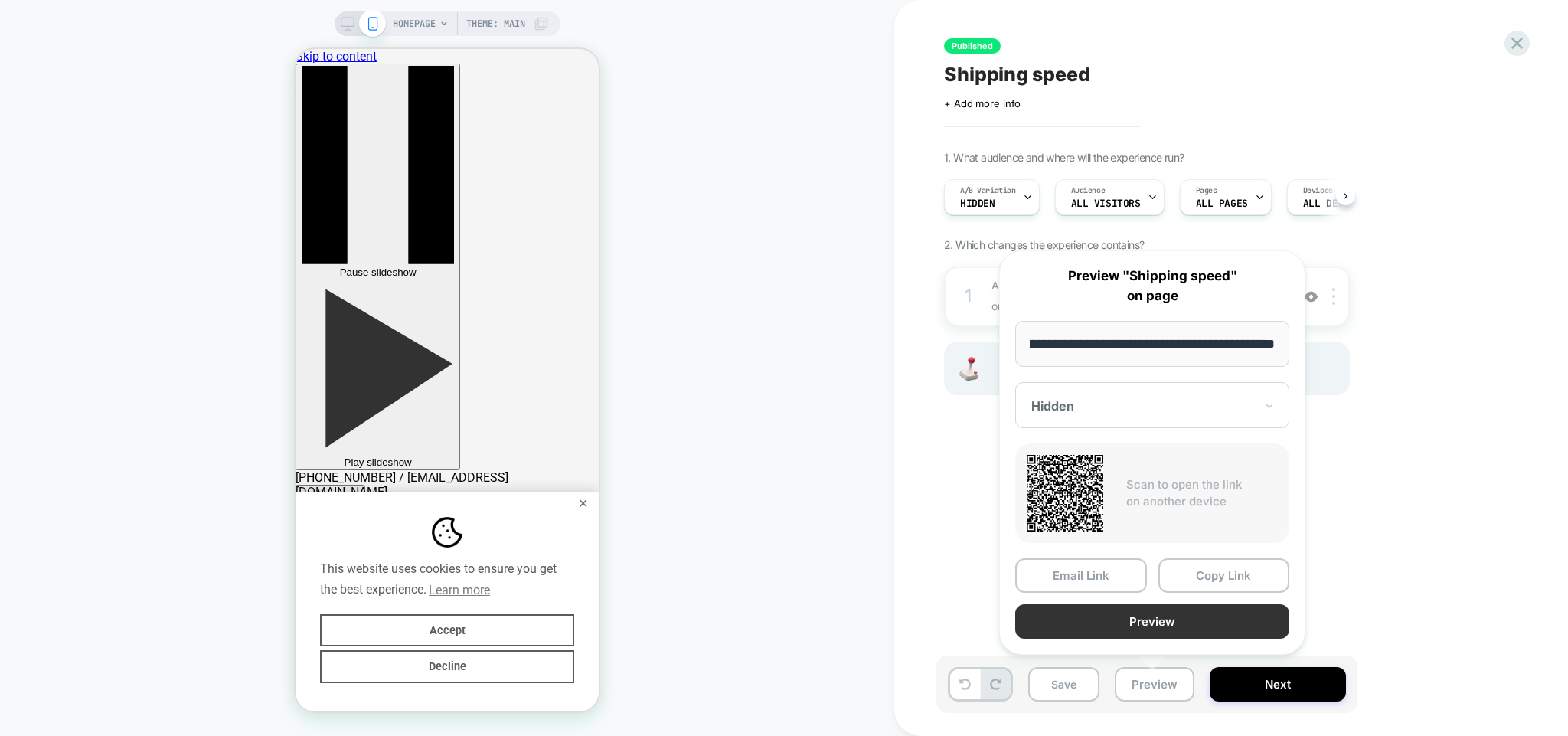
click at [1148, 621] on button "Preview" at bounding box center [1153, 622] width 274 height 35
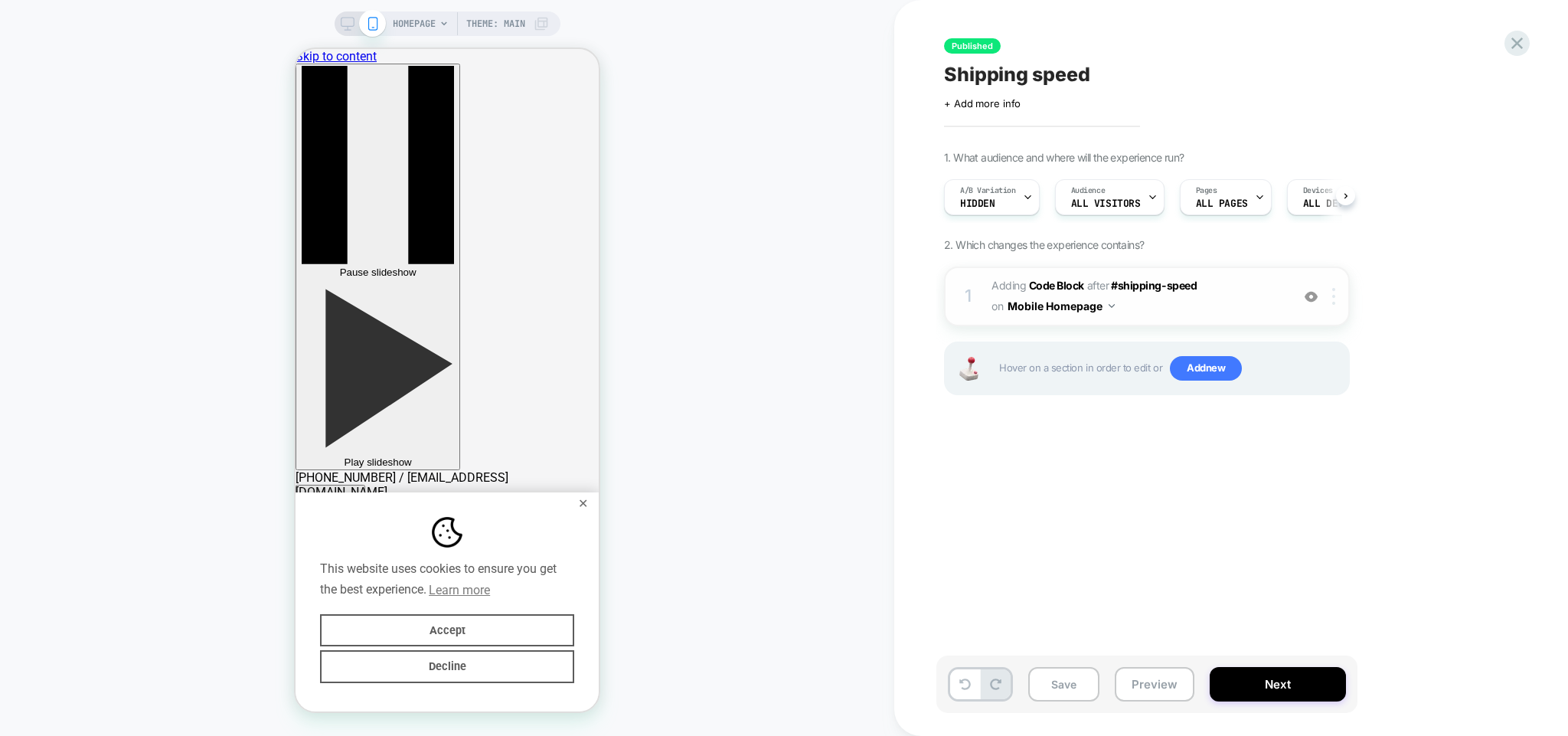
click at [1333, 294] on img at bounding box center [1334, 296] width 3 height 17
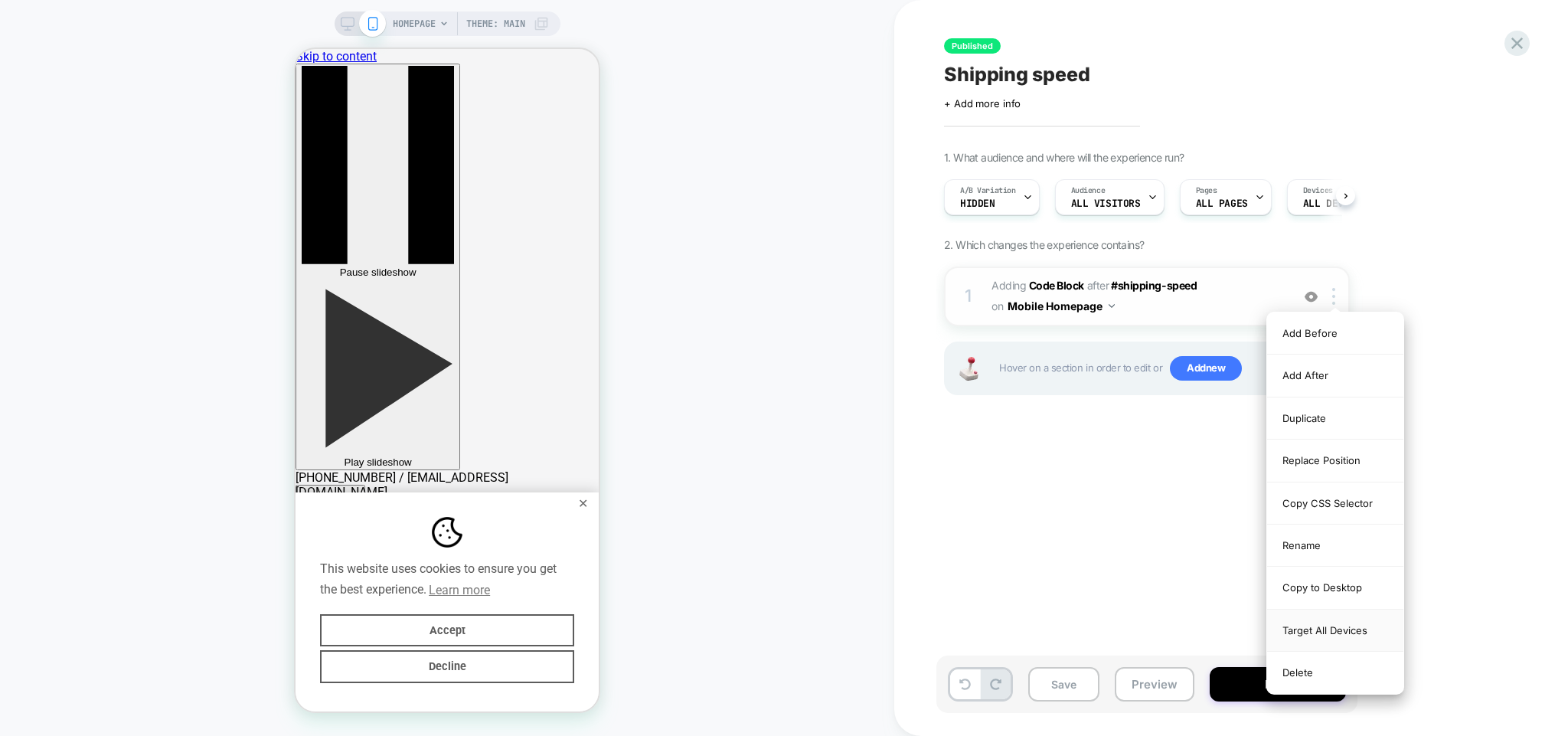
click at [1343, 632] on div "Target All Devices" at bounding box center [1335, 631] width 136 height 42
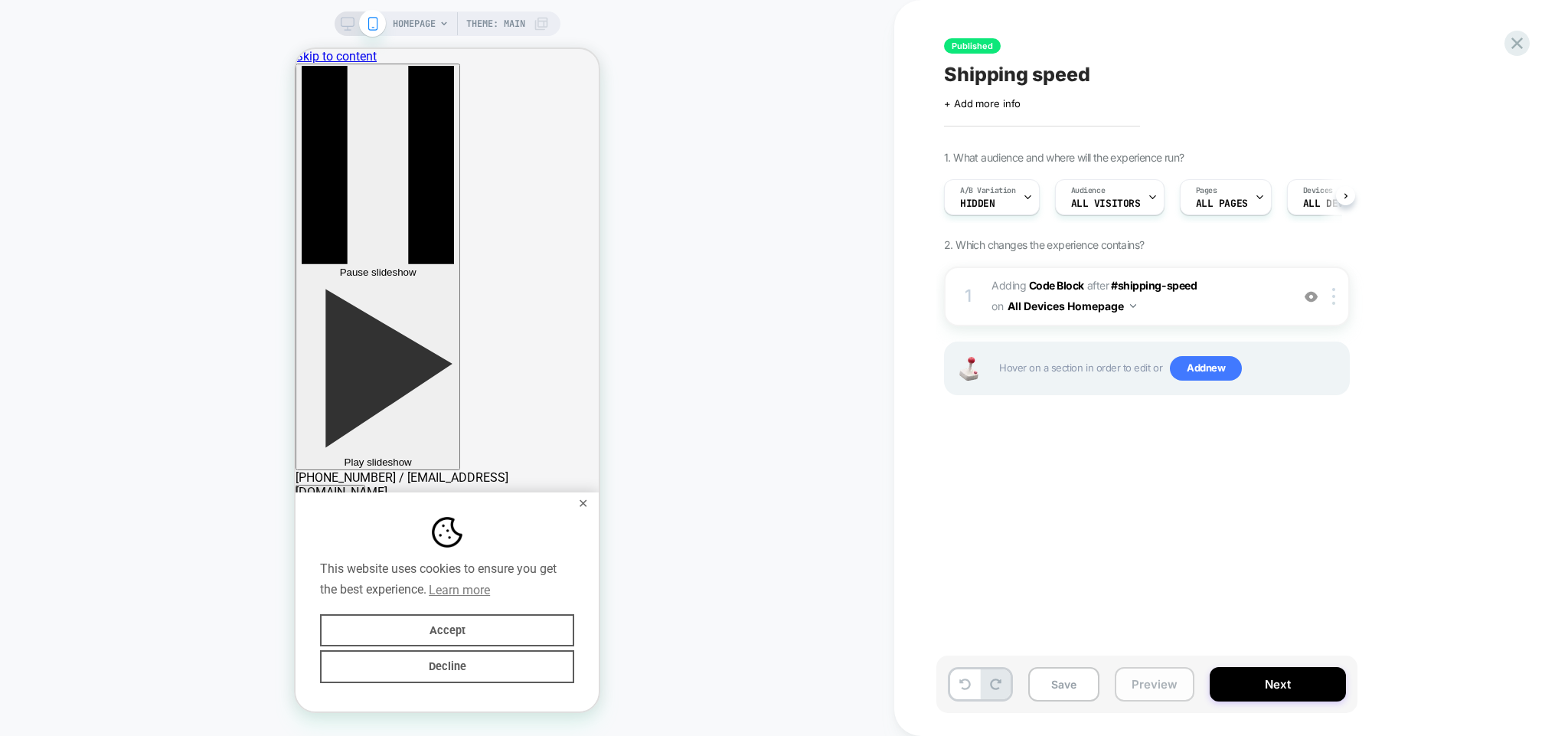
click at [1167, 676] on button "Preview" at bounding box center [1155, 684] width 80 height 35
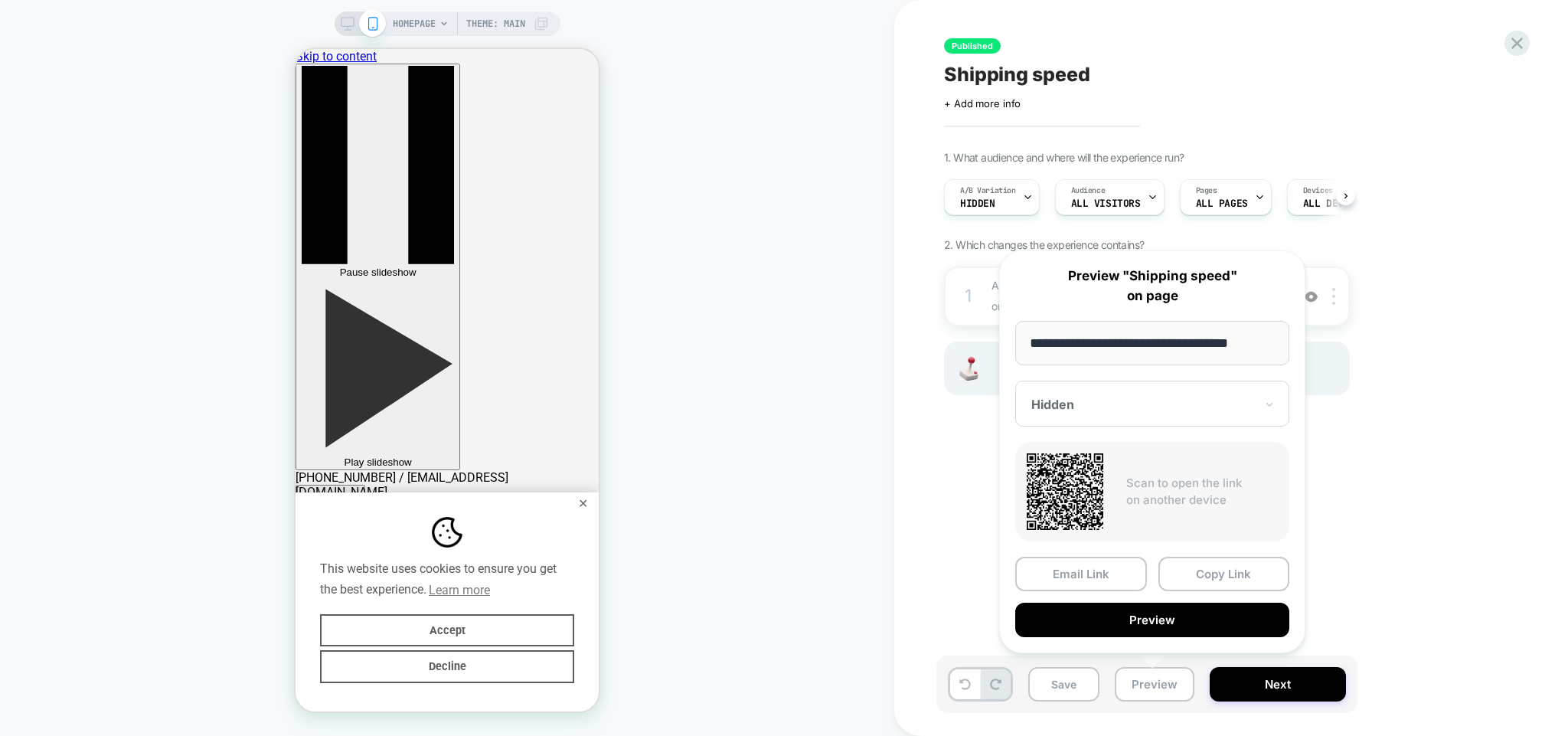
click at [1197, 344] on input "**********" at bounding box center [1153, 343] width 274 height 45
type input "**********"
click at [1146, 420] on div "Hidden" at bounding box center [1153, 405] width 274 height 46
click at [1156, 408] on div at bounding box center [1143, 405] width 223 height 15
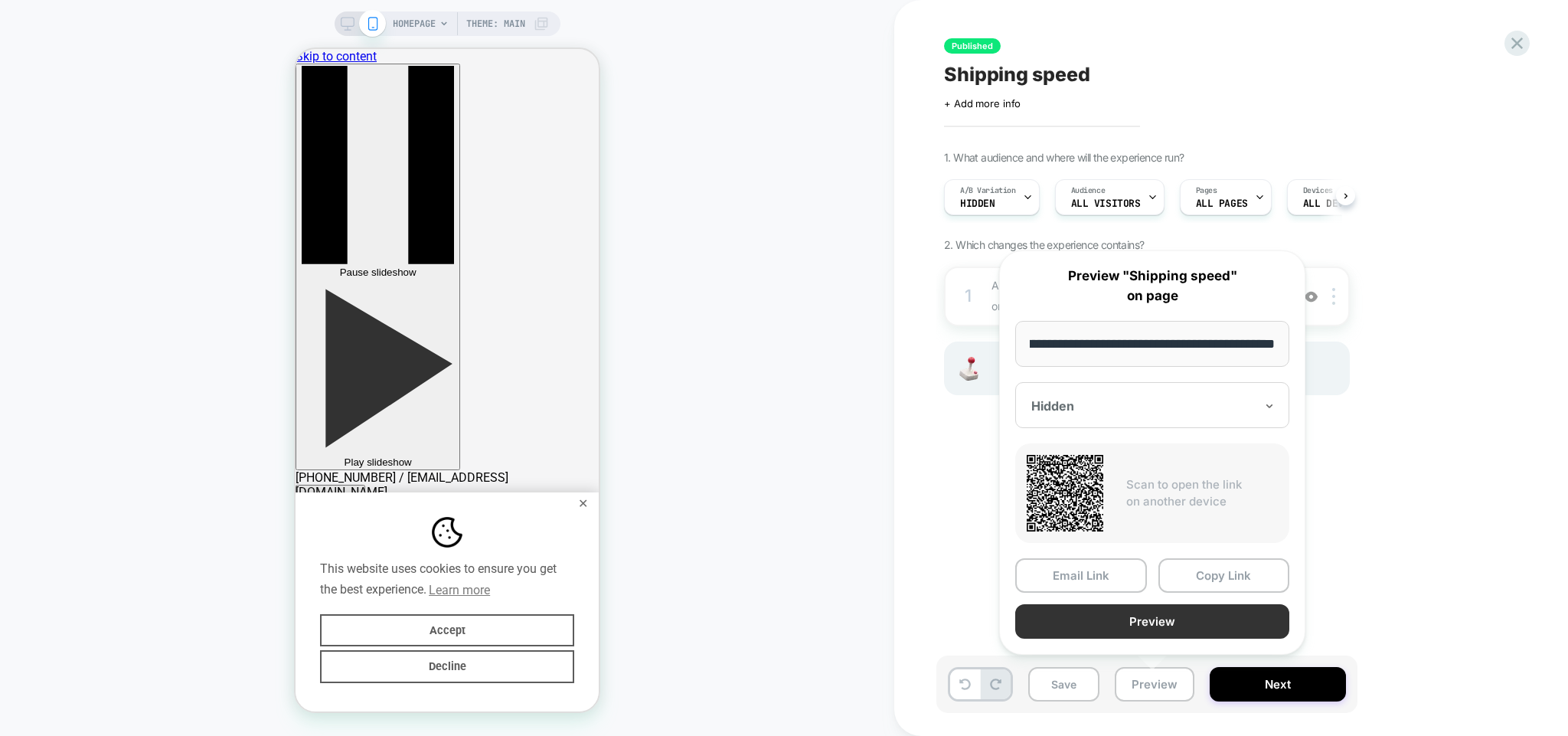
click at [1101, 616] on button "Preview" at bounding box center [1153, 622] width 274 height 35
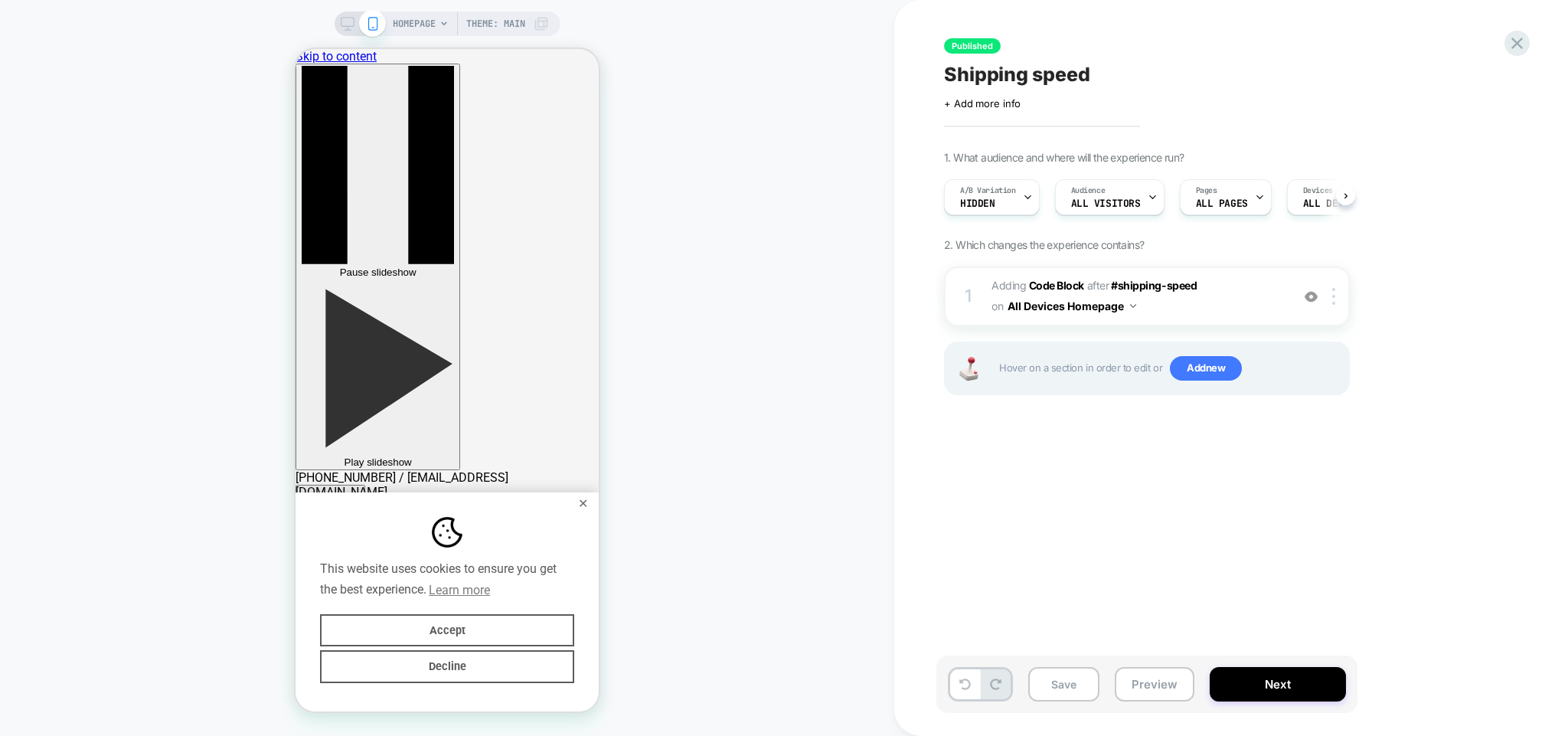
click at [419, 23] on span "HOMEPAGE" at bounding box center [413, 24] width 43 height 25
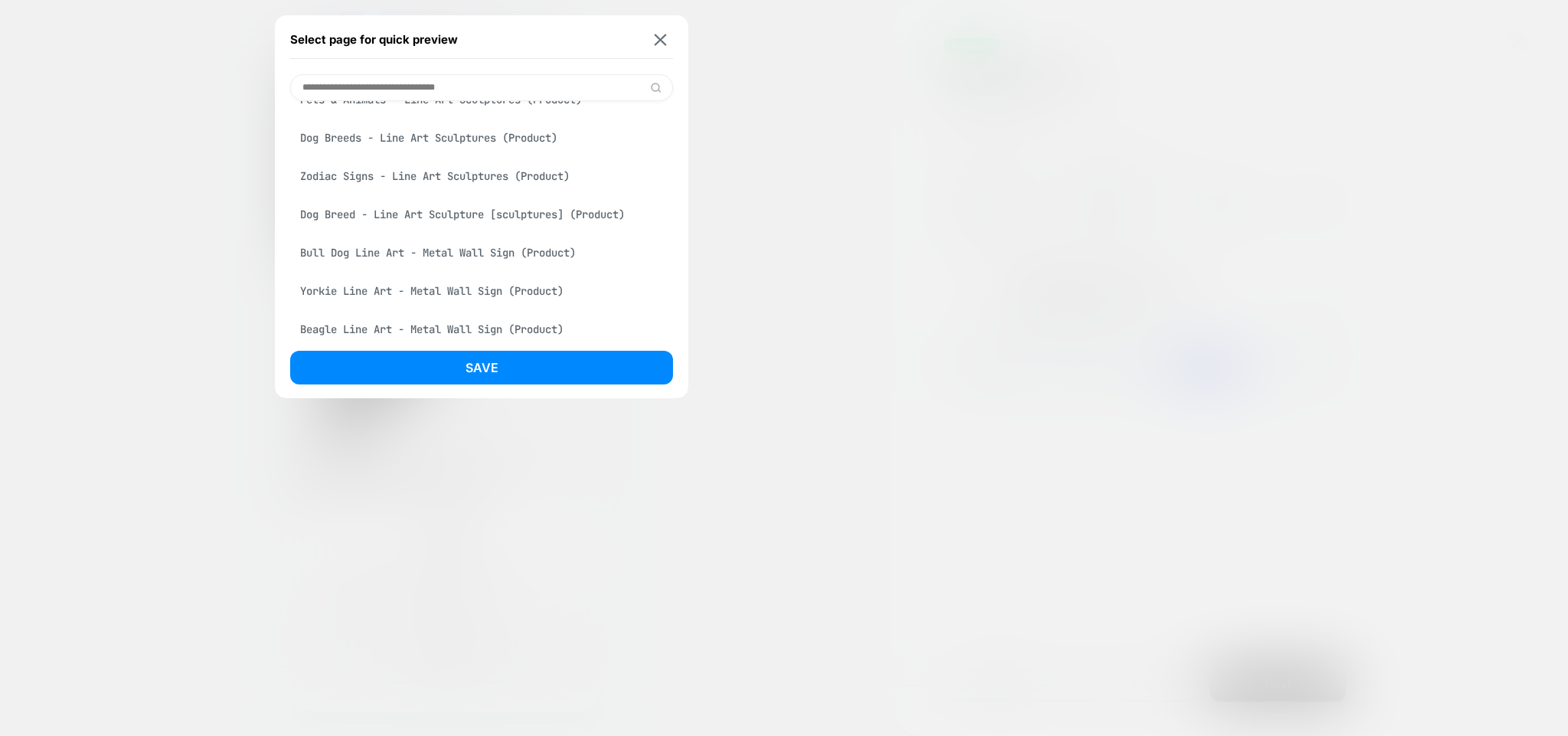
scroll to position [514, 0]
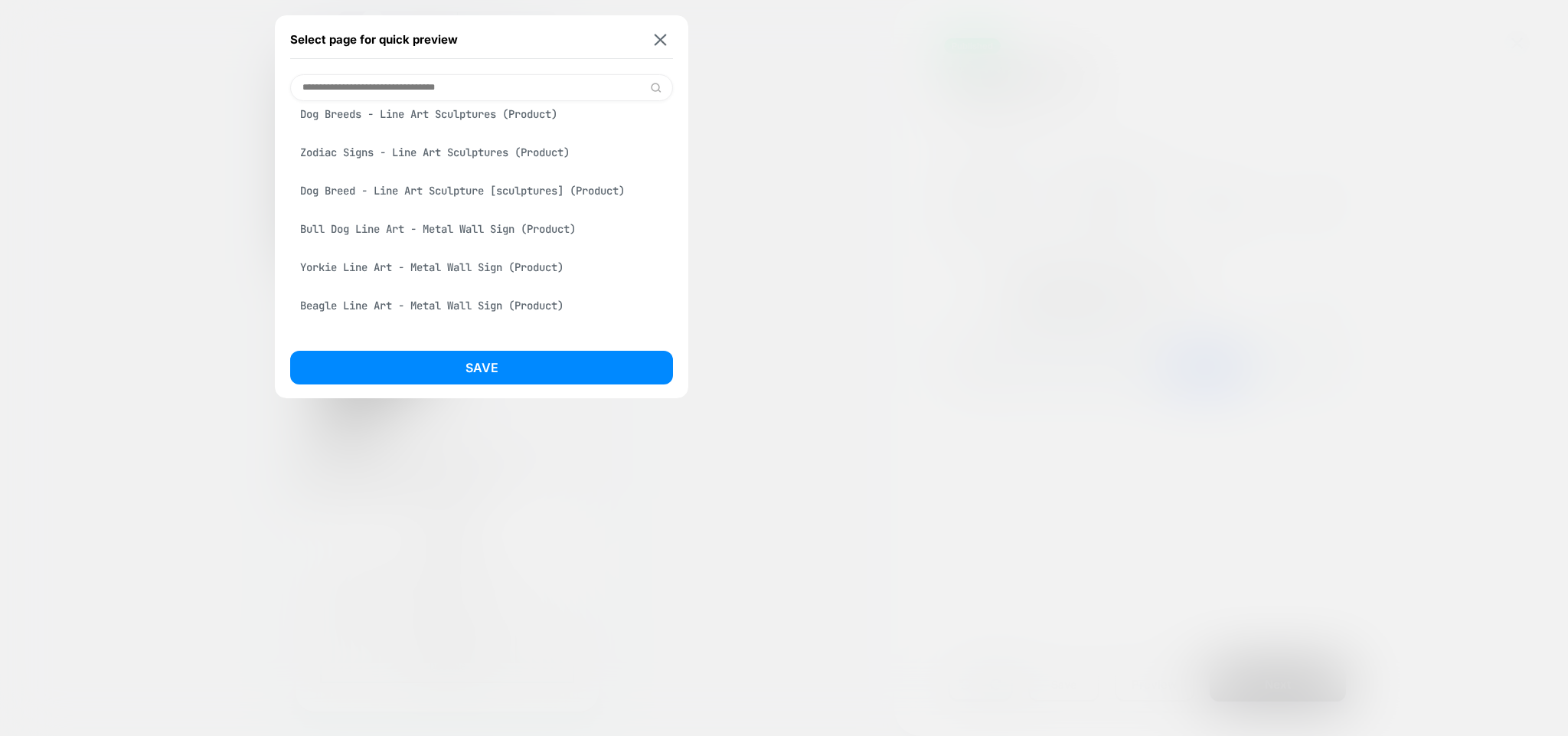
click at [464, 117] on div "Dog Breeds - Line Art Sculptures (Product)" at bounding box center [481, 114] width 382 height 29
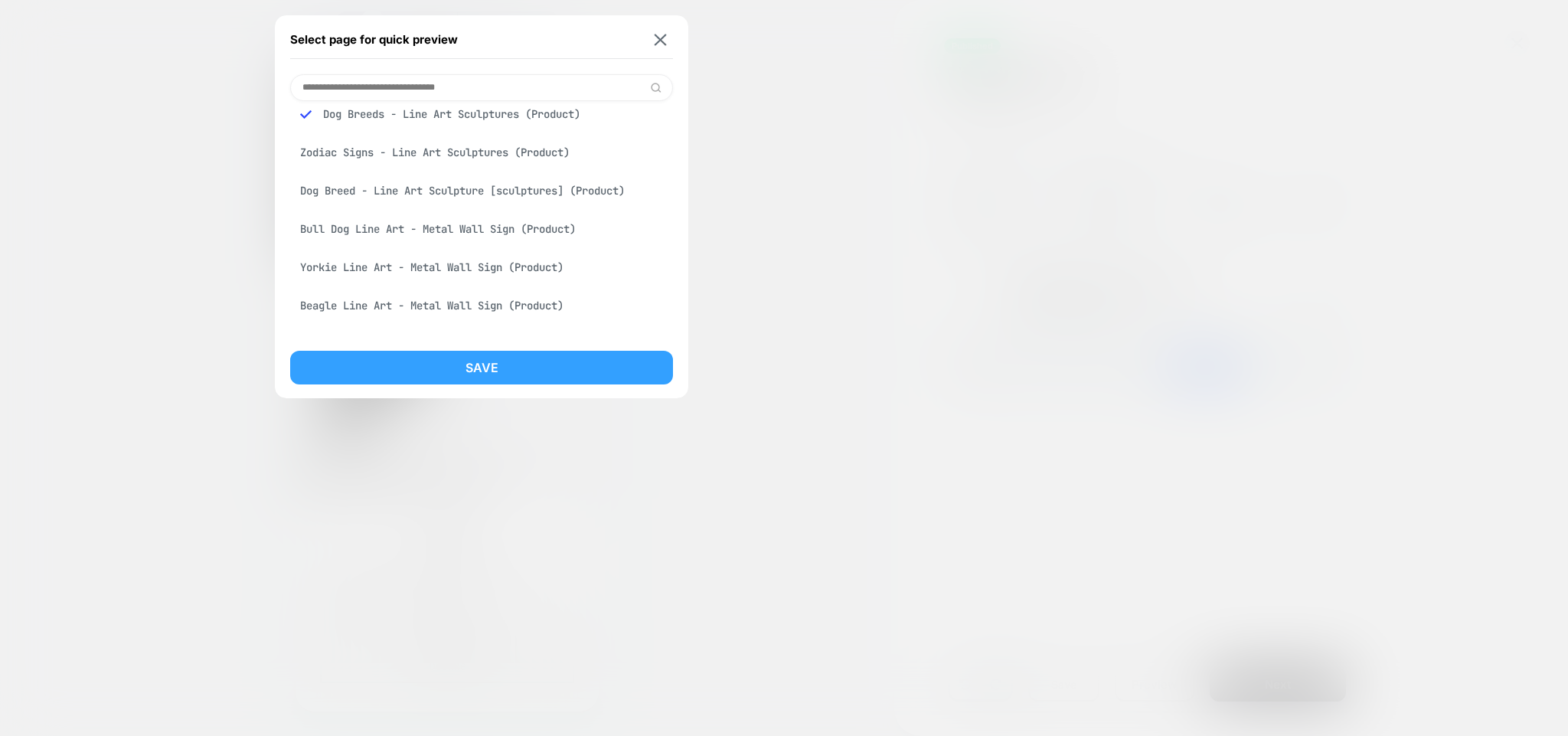
click at [528, 370] on button "Save" at bounding box center [481, 367] width 382 height 34
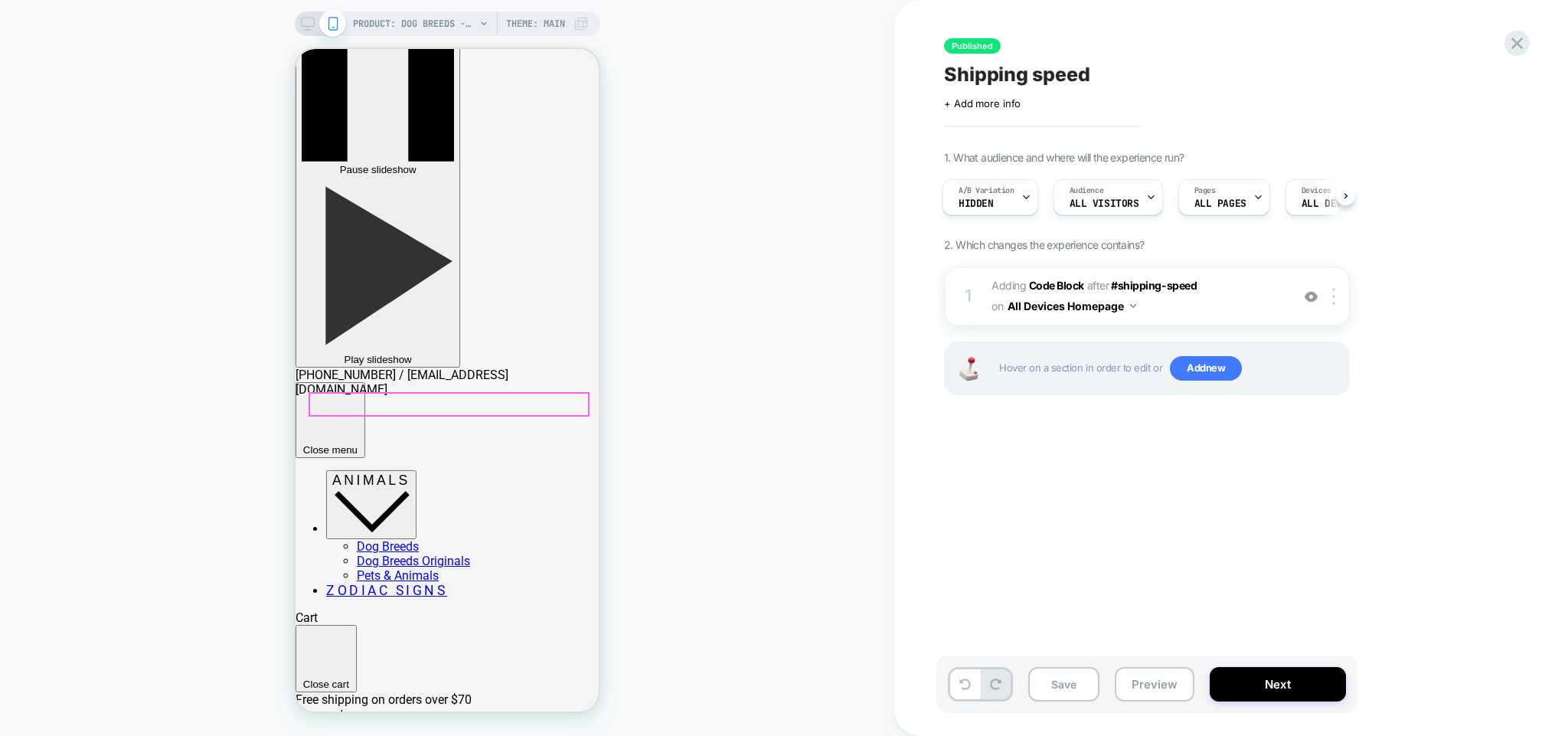
scroll to position [107, 0]
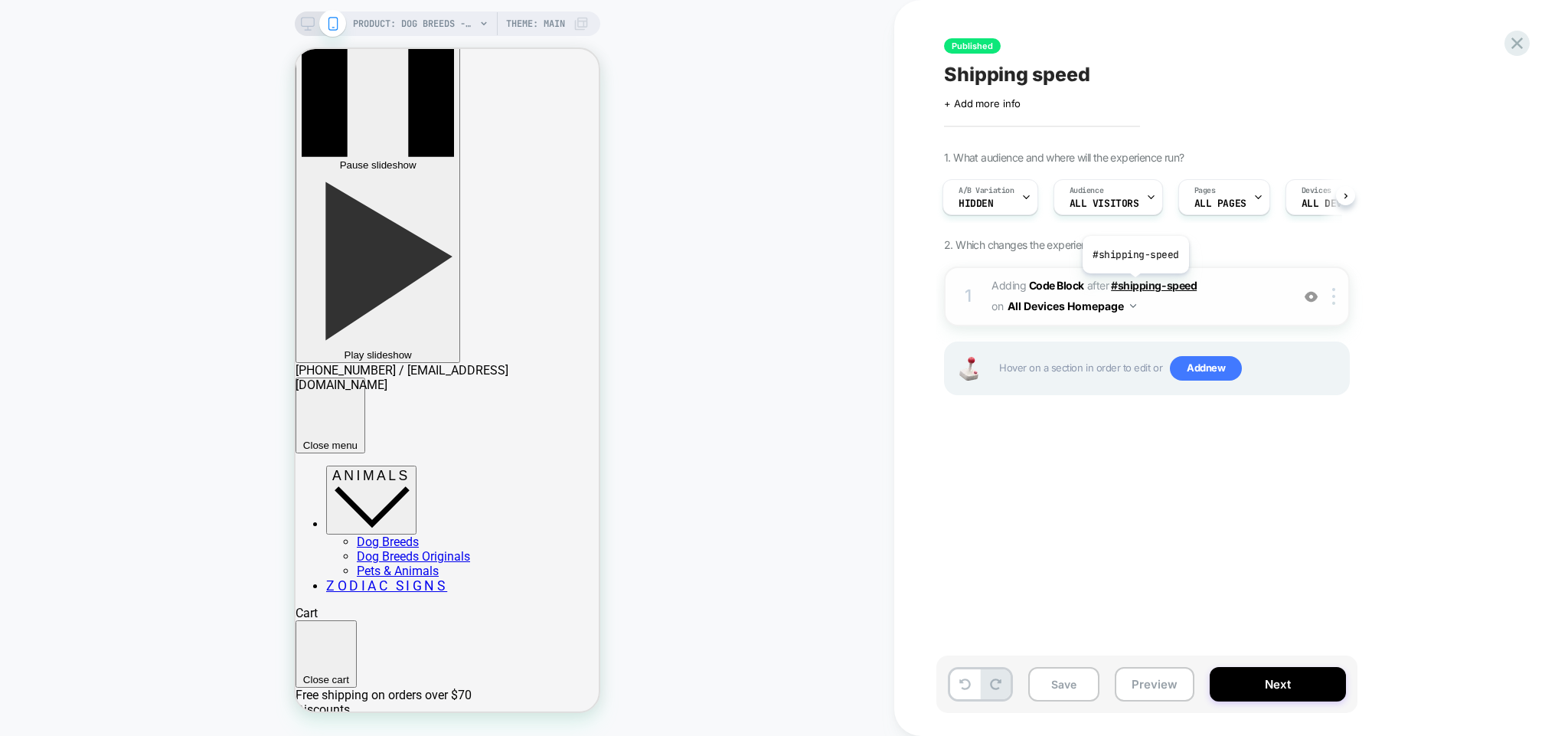
drag, startPoint x: 1193, startPoint y: 279, endPoint x: 1135, endPoint y: 285, distance: 58.3
click at [1135, 285] on span "Adding Code Block AFTER #shipping-speed #shipping-speed on All Devices Homepage" at bounding box center [1137, 296] width 292 height 42
drag, startPoint x: 1198, startPoint y: 280, endPoint x: 1135, endPoint y: 271, distance: 63.6
click at [1135, 271] on div "1 Adding Code Block AFTER #shipping-speed #shipping-speed on All Devices Homepa…" at bounding box center [1146, 296] width 406 height 60
click at [1333, 292] on div at bounding box center [1336, 296] width 25 height 17
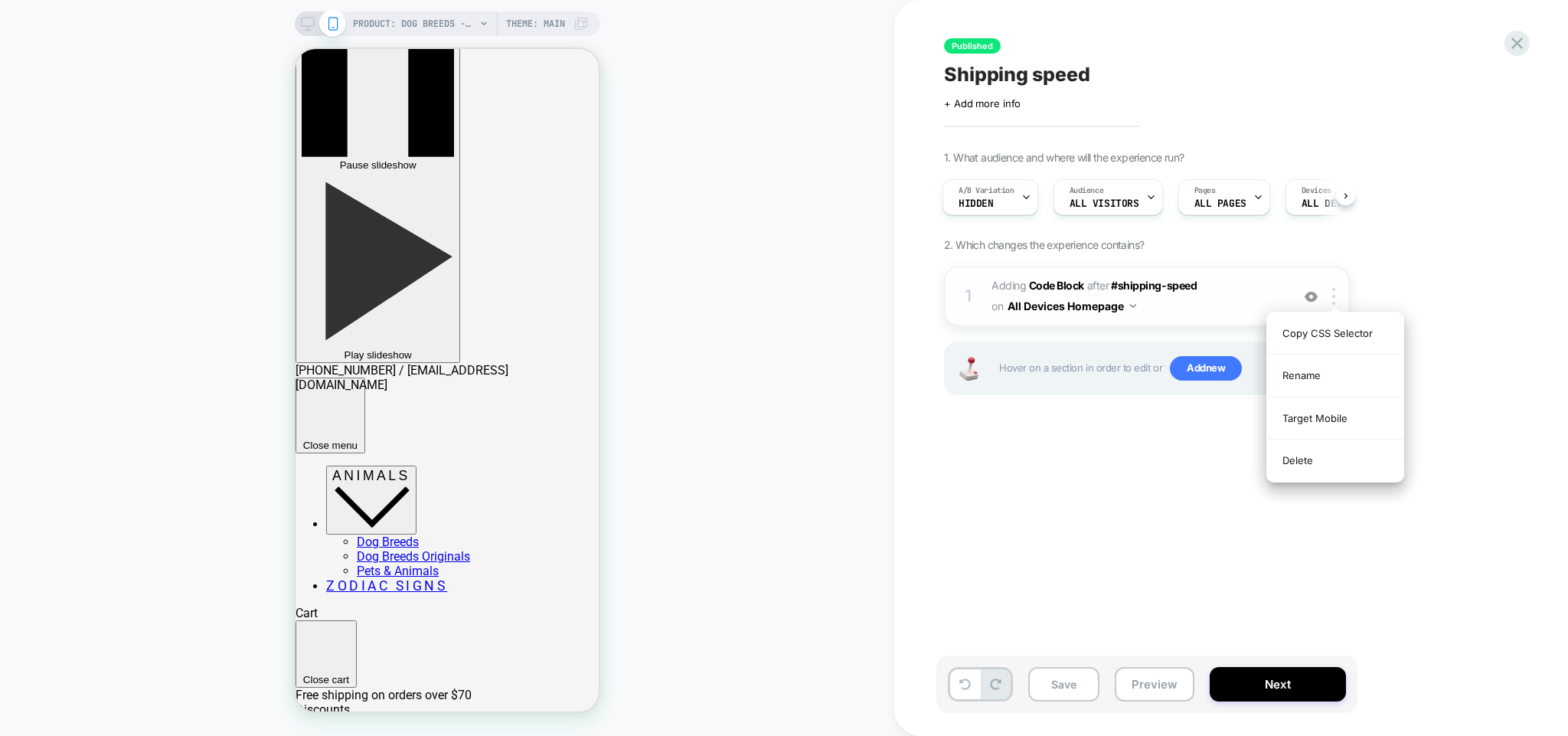
click at [1239, 312] on span "Adding Code Block AFTER #shipping-speed #shipping-speed on All Devices Homepage" at bounding box center [1137, 296] width 292 height 42
click at [1236, 302] on span "Adding Code Block AFTER #shipping-speed #shipping-speed on All Devices Homepage" at bounding box center [1137, 296] width 292 height 42
click at [1333, 297] on img at bounding box center [1334, 296] width 3 height 17
click at [1154, 289] on span "#shipping-speed" at bounding box center [1154, 285] width 85 height 13
click at [1077, 286] on b "Code Block" at bounding box center [1057, 285] width 55 height 13
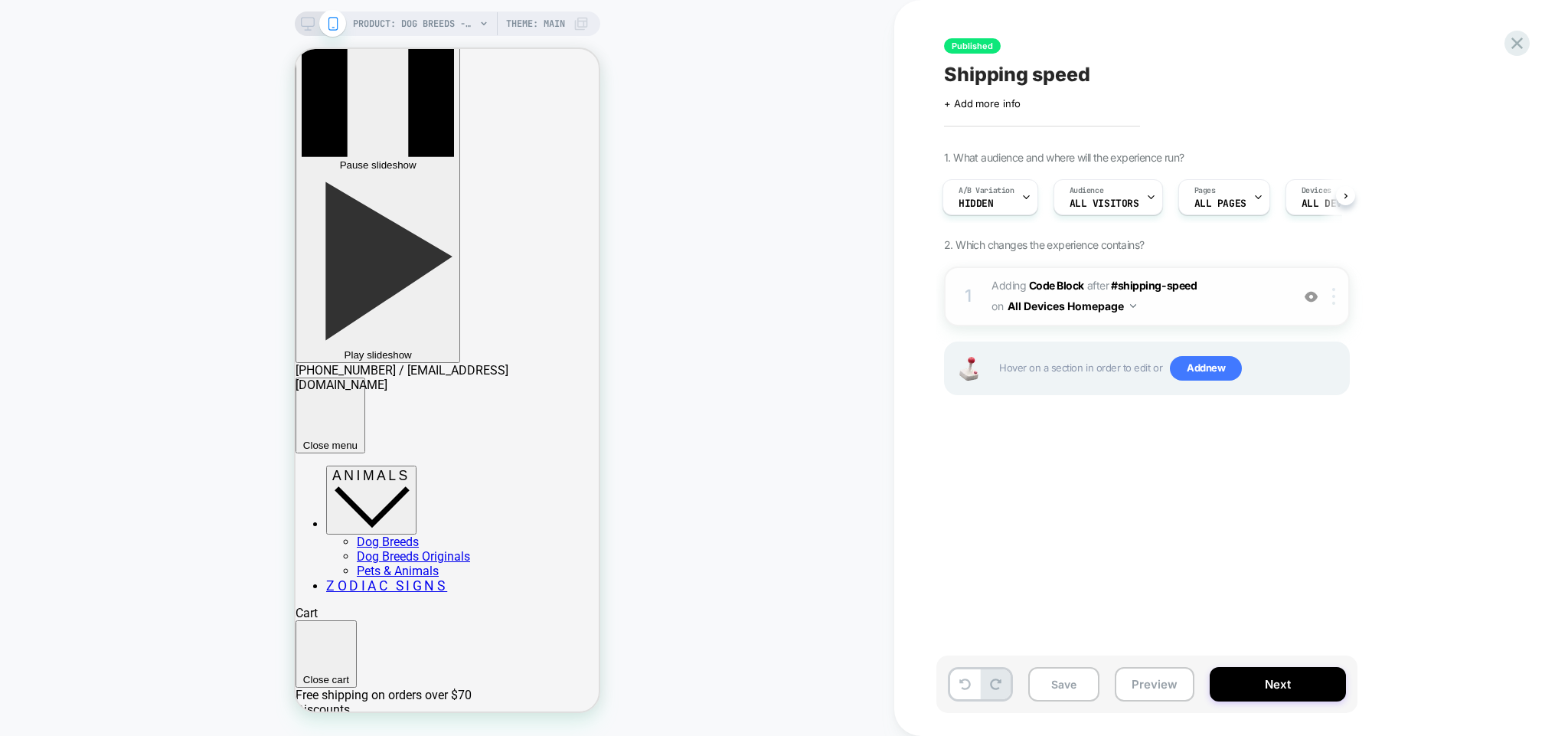
click at [1334, 296] on img at bounding box center [1334, 296] width 3 height 17
click at [1208, 323] on div "1 Adding Code Block AFTER #shipping-speed #shipping-speed on All Devices Homepa…" at bounding box center [1146, 296] width 406 height 60
click at [1207, 304] on span "Adding Code Block AFTER #shipping-speed #shipping-speed on All Devices Homepage" at bounding box center [1137, 296] width 292 height 42
drag, startPoint x: 1208, startPoint y: 302, endPoint x: 1150, endPoint y: 302, distance: 58.0
click at [1206, 302] on span "Adding Code Block AFTER #shipping-speed #shipping-speed on All Devices Homepage" at bounding box center [1137, 296] width 292 height 42
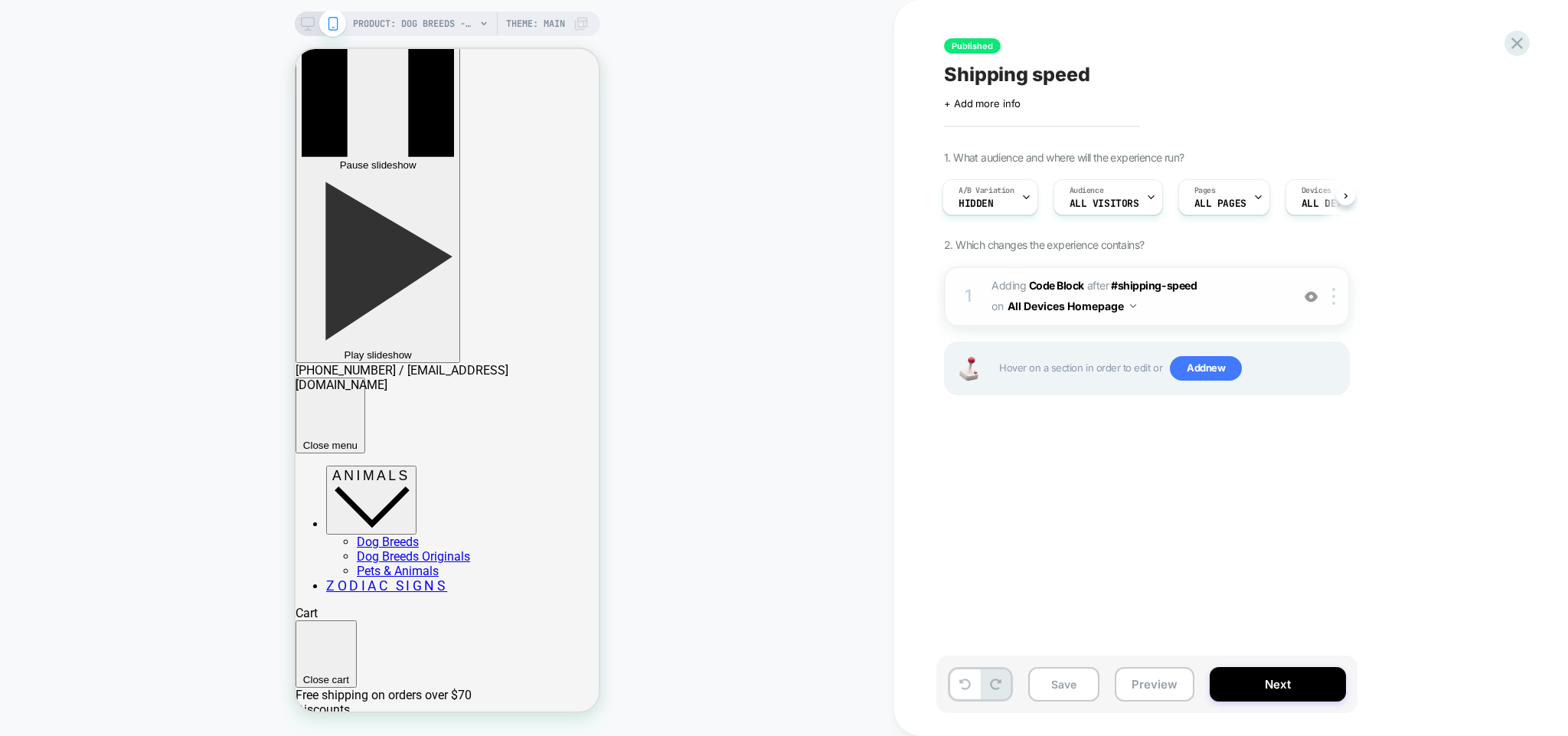
click at [1003, 292] on span "Adding Code Block AFTER #shipping-speed #shipping-speed on All Devices Homepage" at bounding box center [1137, 296] width 292 height 42
drag, startPoint x: 1000, startPoint y: 281, endPoint x: 1054, endPoint y: 280, distance: 54.0
click at [1000, 280] on span "Adding Code Block" at bounding box center [1038, 285] width 93 height 13
click at [1071, 278] on span "Adding Code Block AFTER #shipping-speed #shipping-speed on All Devices Homepage" at bounding box center [1137, 296] width 292 height 42
click at [1141, 283] on span "#shipping-speed" at bounding box center [1154, 285] width 85 height 13
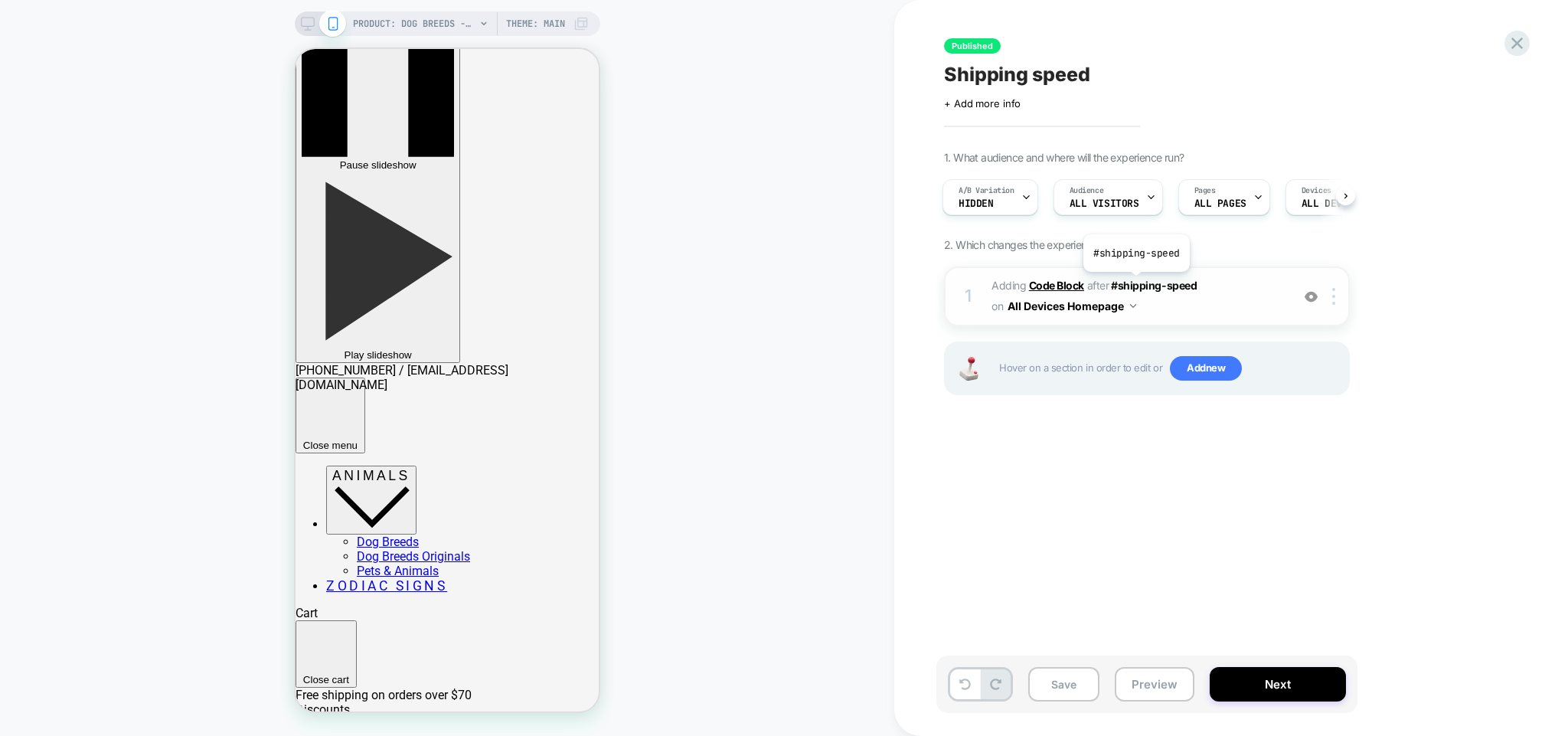
click at [1057, 290] on b "Code Block" at bounding box center [1057, 285] width 55 height 13
click at [1314, 298] on img at bounding box center [1311, 296] width 13 height 13
click at [1313, 295] on img at bounding box center [1311, 296] width 13 height 13
click at [1136, 304] on img at bounding box center [1133, 306] width 6 height 4
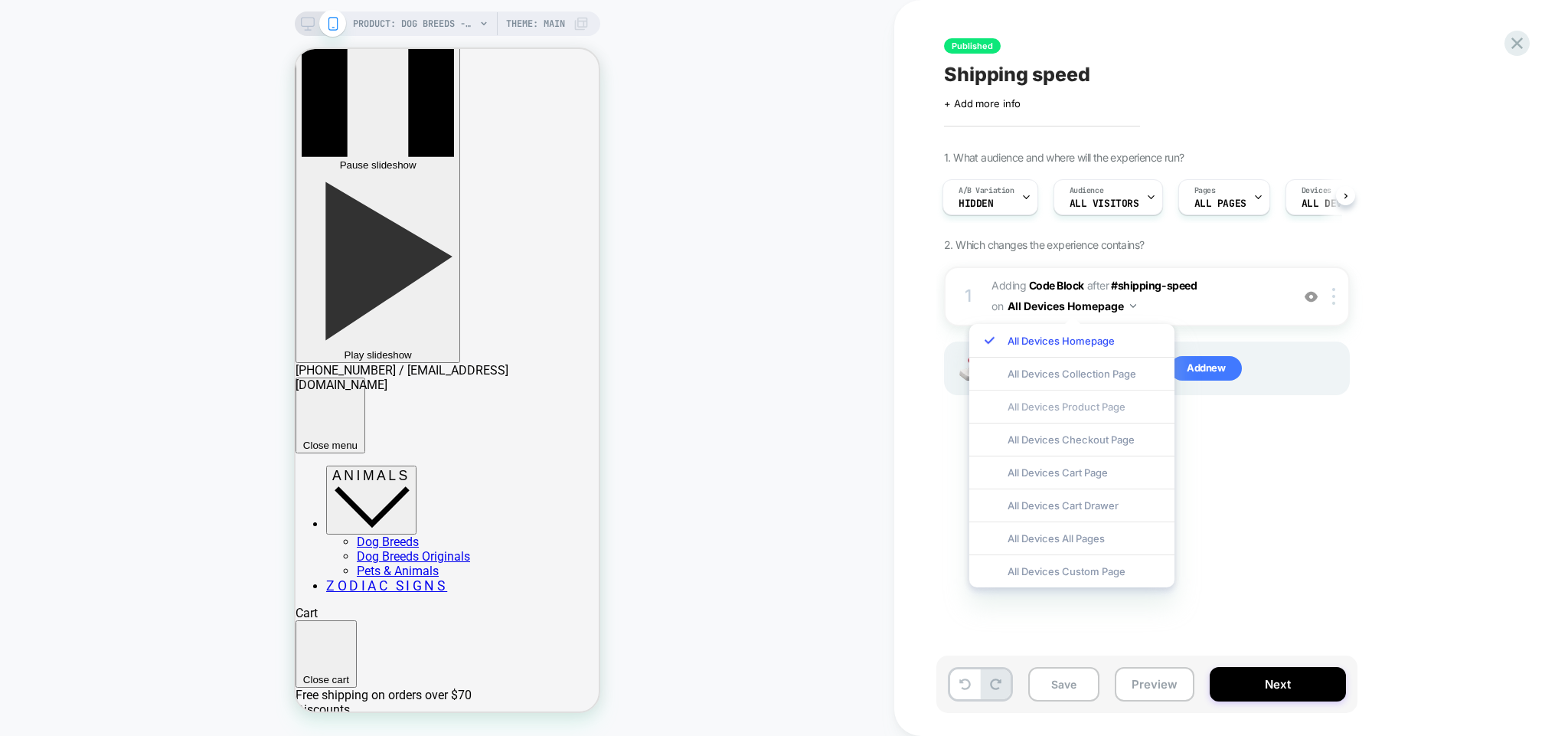
click at [1119, 405] on div "All Devices Product Page" at bounding box center [1072, 406] width 205 height 33
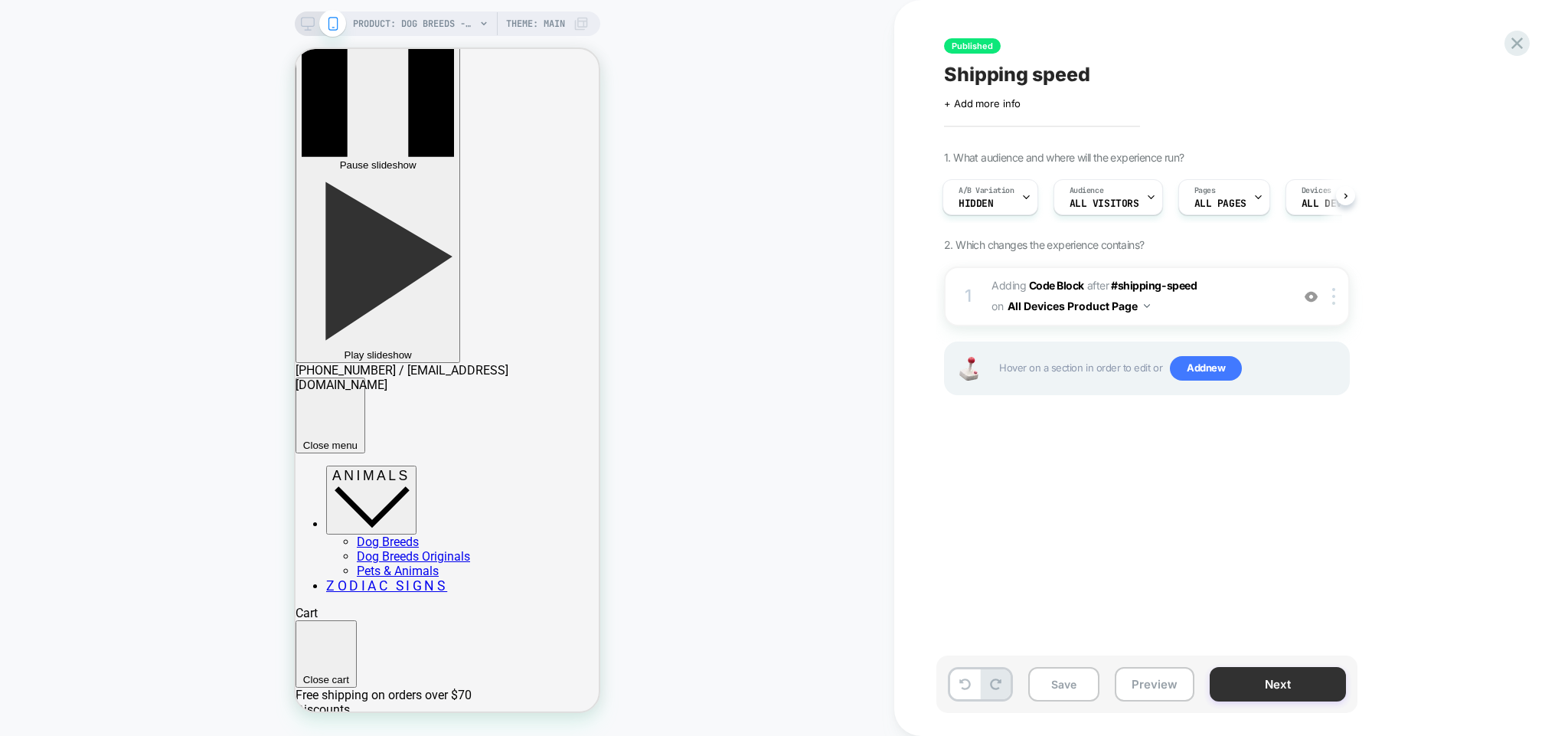
click at [1291, 672] on button "Next" at bounding box center [1278, 684] width 136 height 35
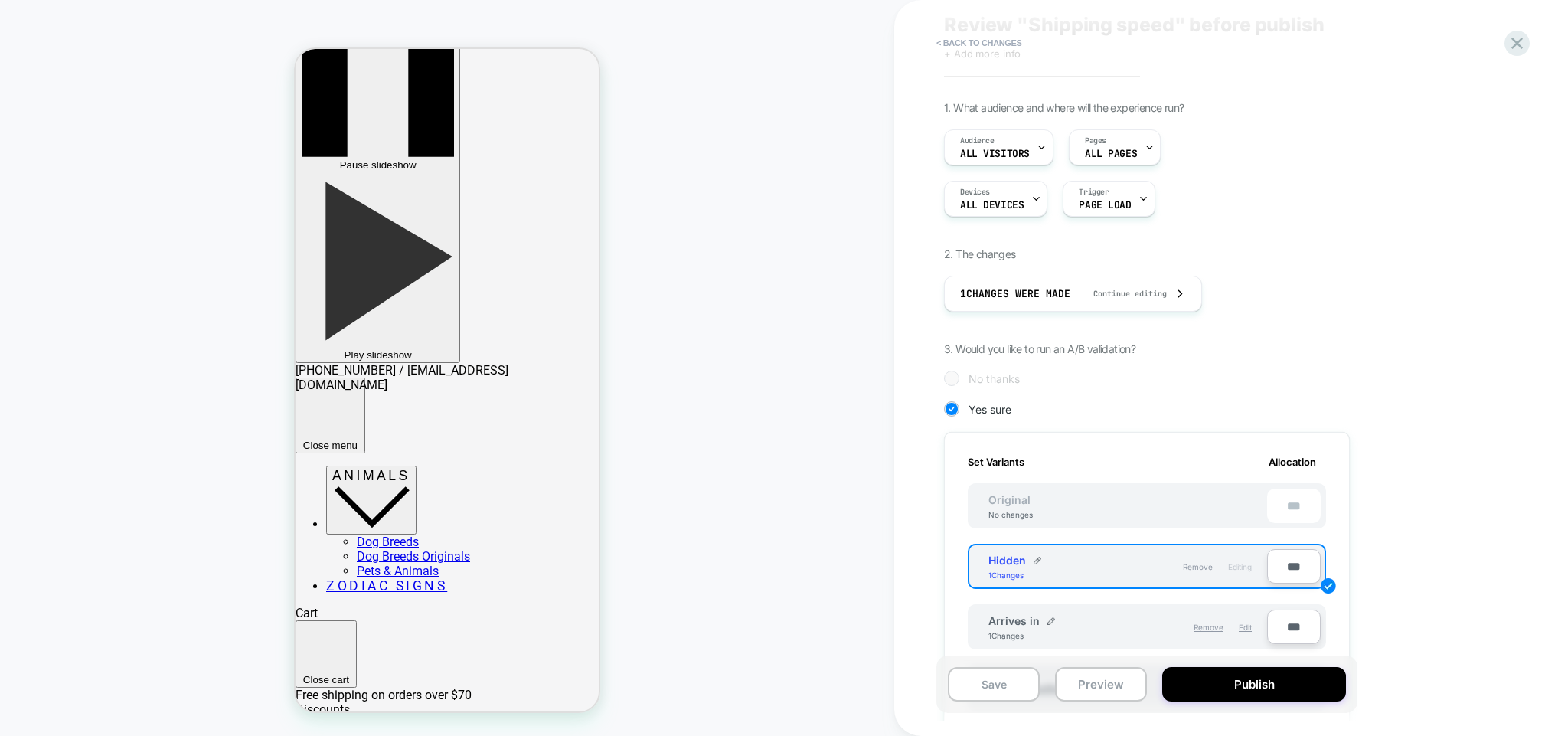
scroll to position [74, 0]
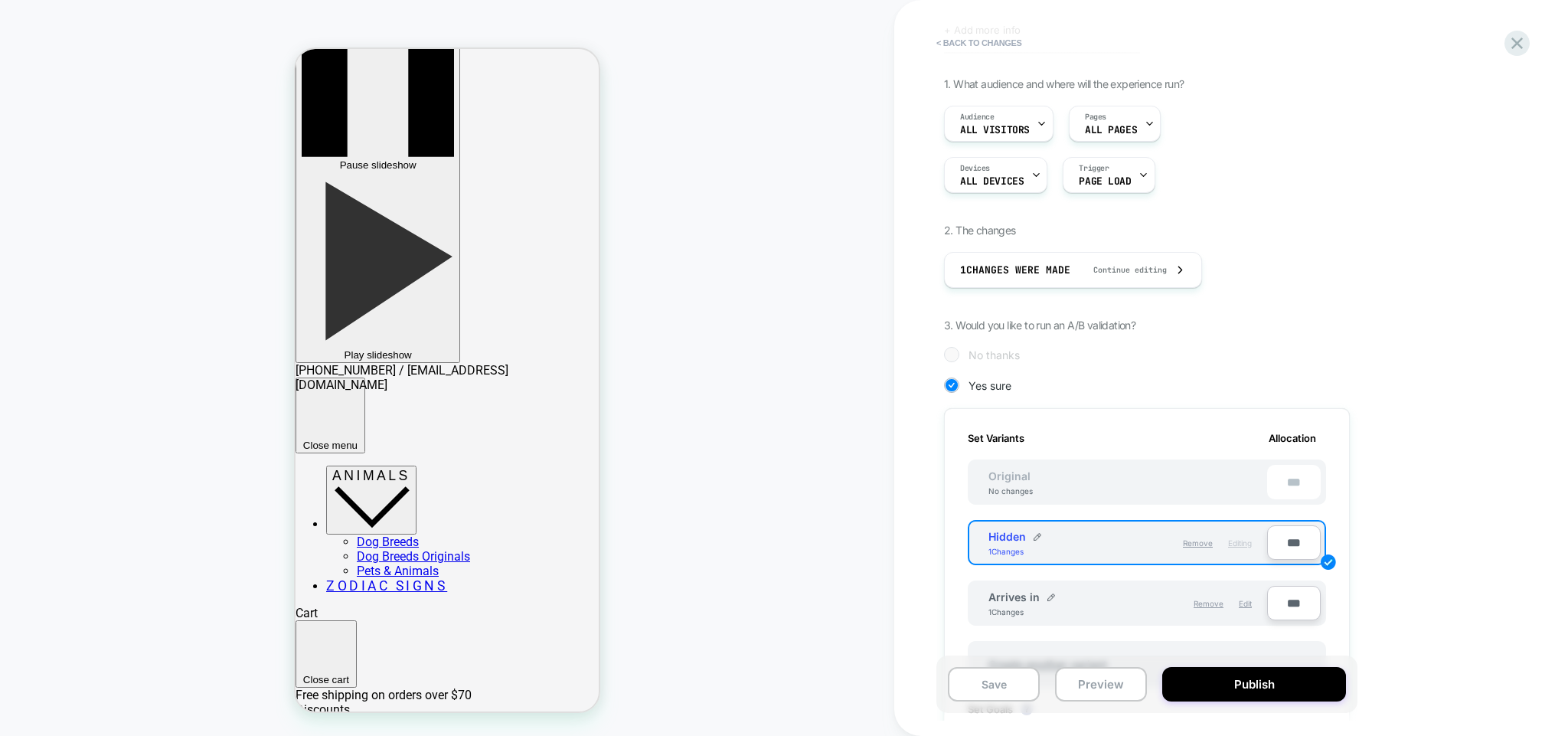
click at [1254, 599] on div "Remove Edit" at bounding box center [1194, 603] width 132 height 26
click at [1249, 602] on span "Edit" at bounding box center [1245, 603] width 13 height 9
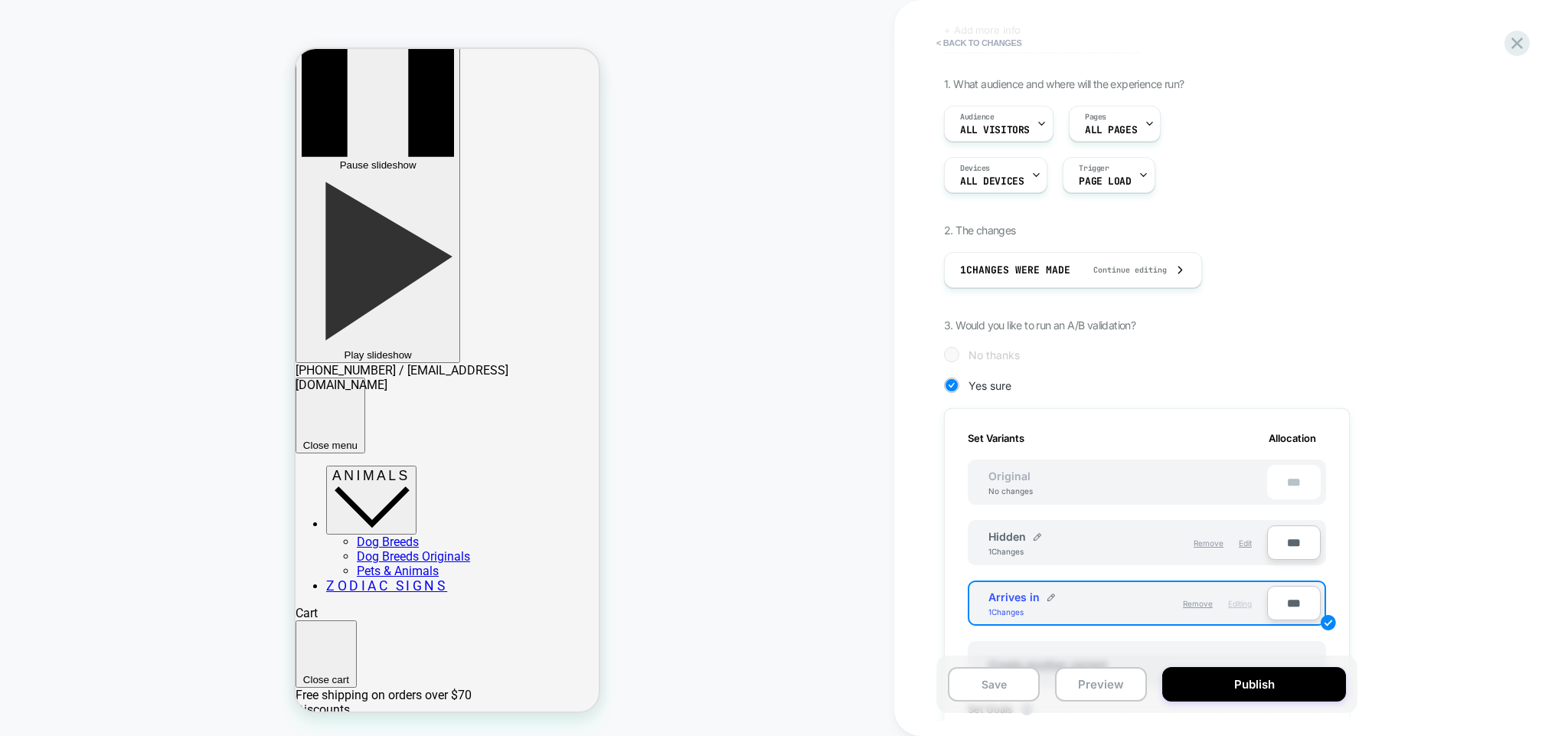
click at [1242, 602] on span "Editing" at bounding box center [1240, 603] width 24 height 9
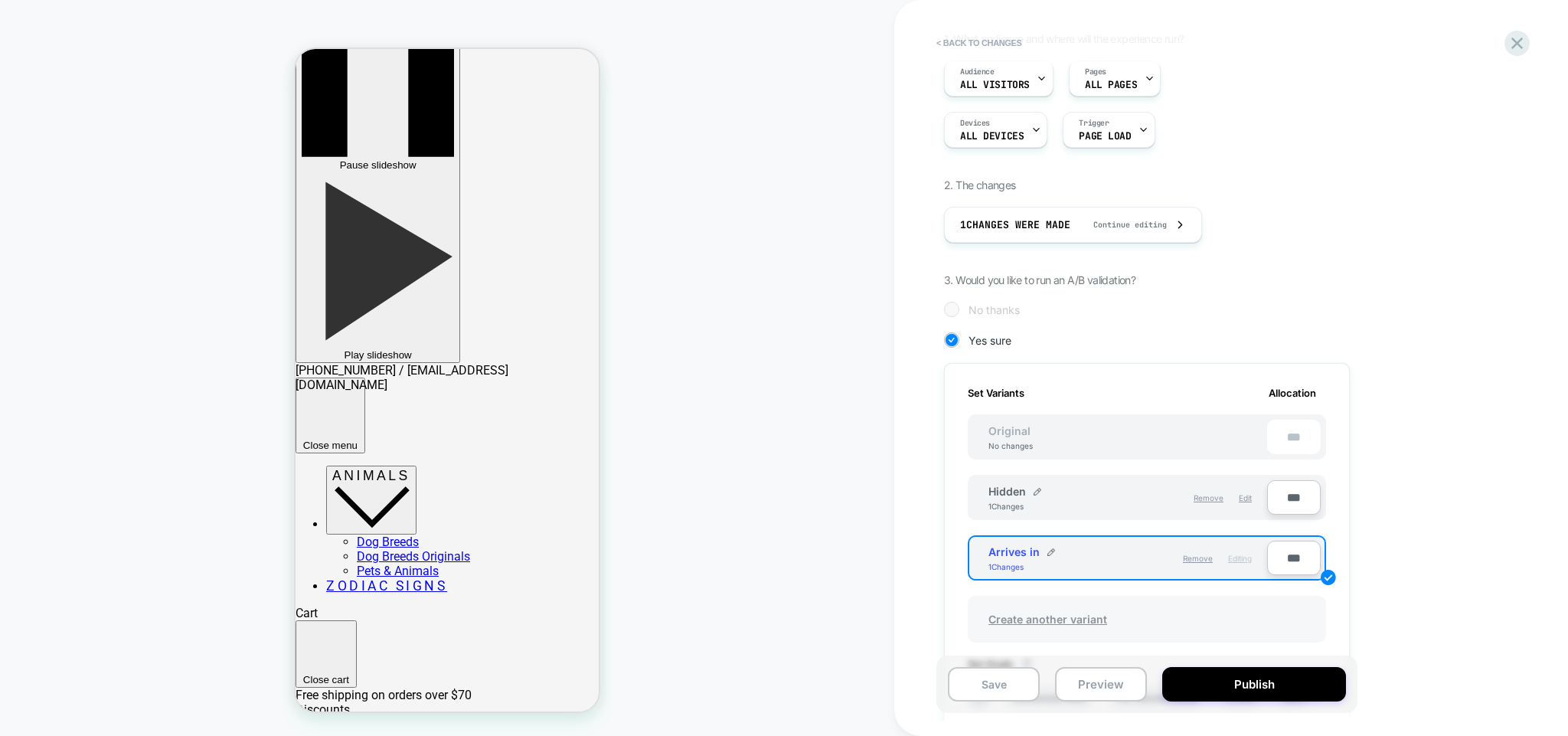
scroll to position [147, 0]
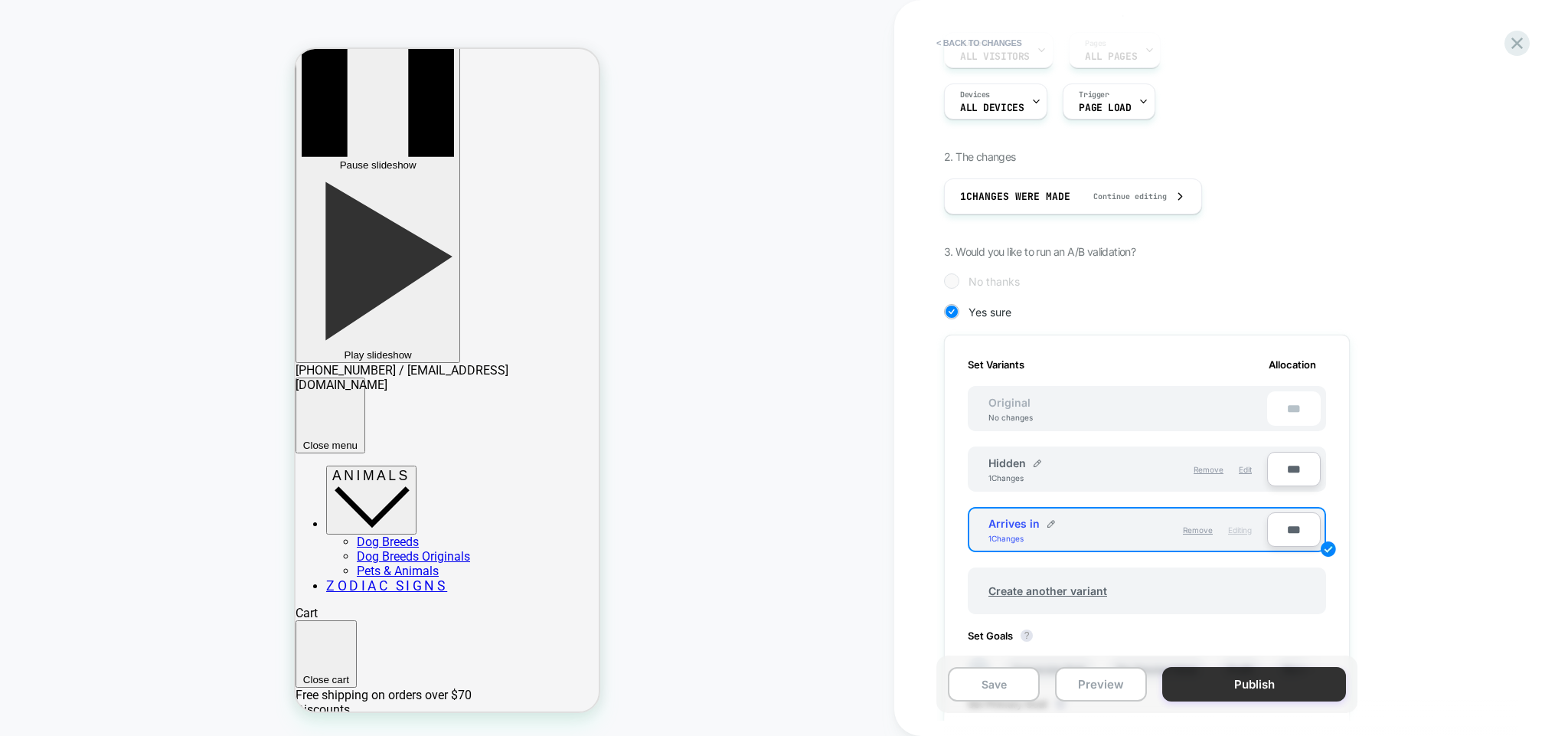
click at [1251, 689] on button "Publish" at bounding box center [1255, 684] width 184 height 35
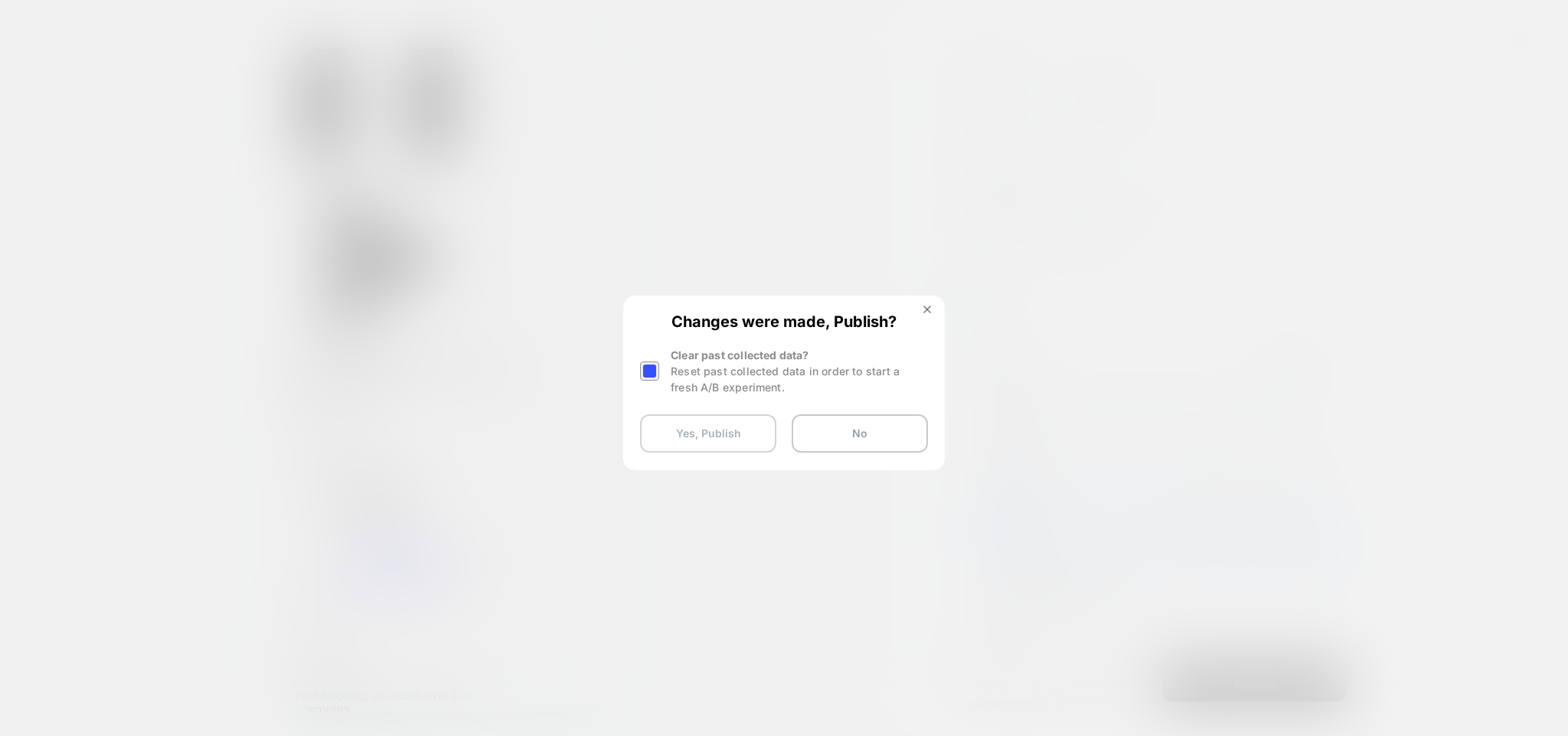
click at [720, 436] on button "Yes, Publish" at bounding box center [709, 433] width 136 height 38
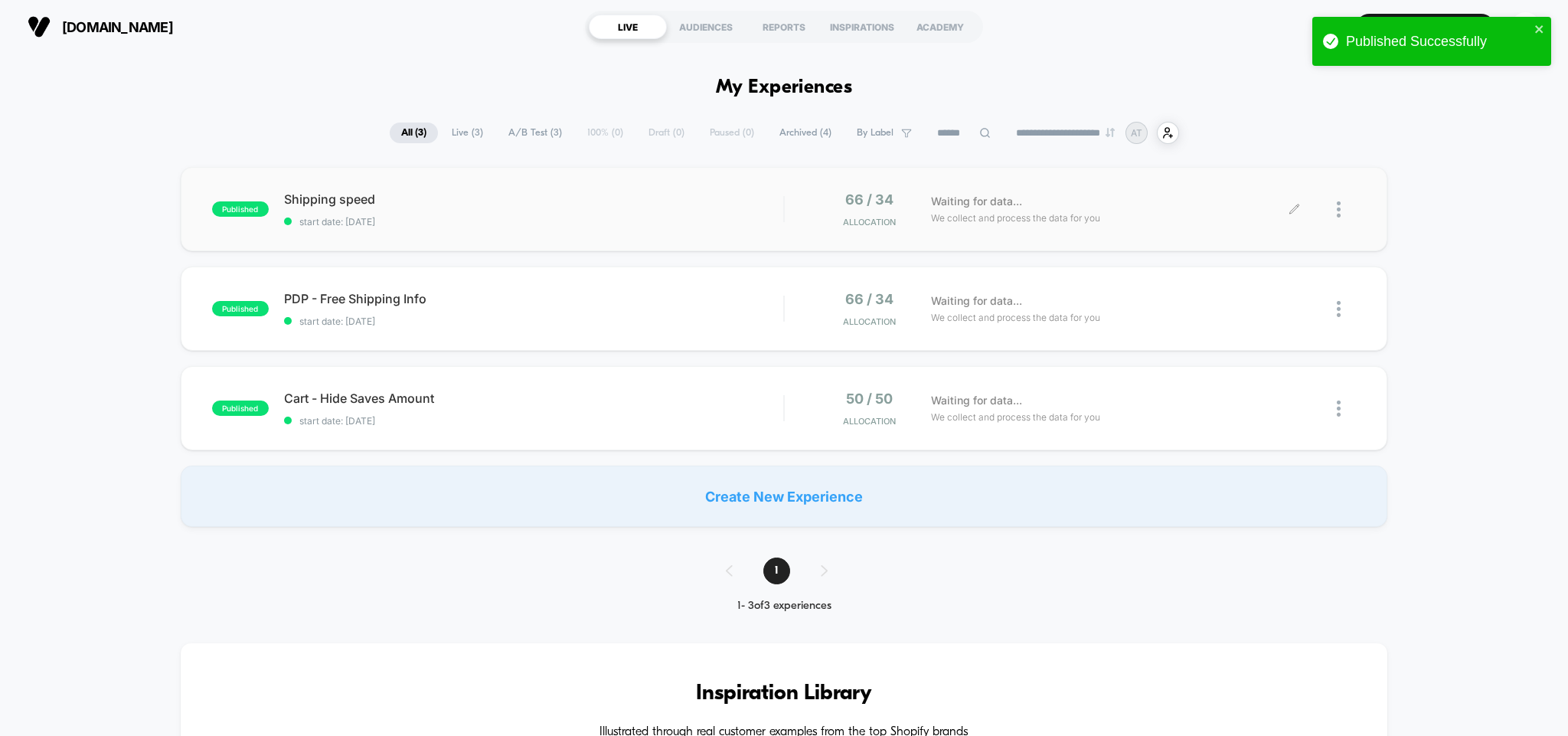
click at [1335, 212] on div at bounding box center [1325, 210] width 62 height 36
click at [1293, 207] on icon at bounding box center [1295, 209] width 12 height 12
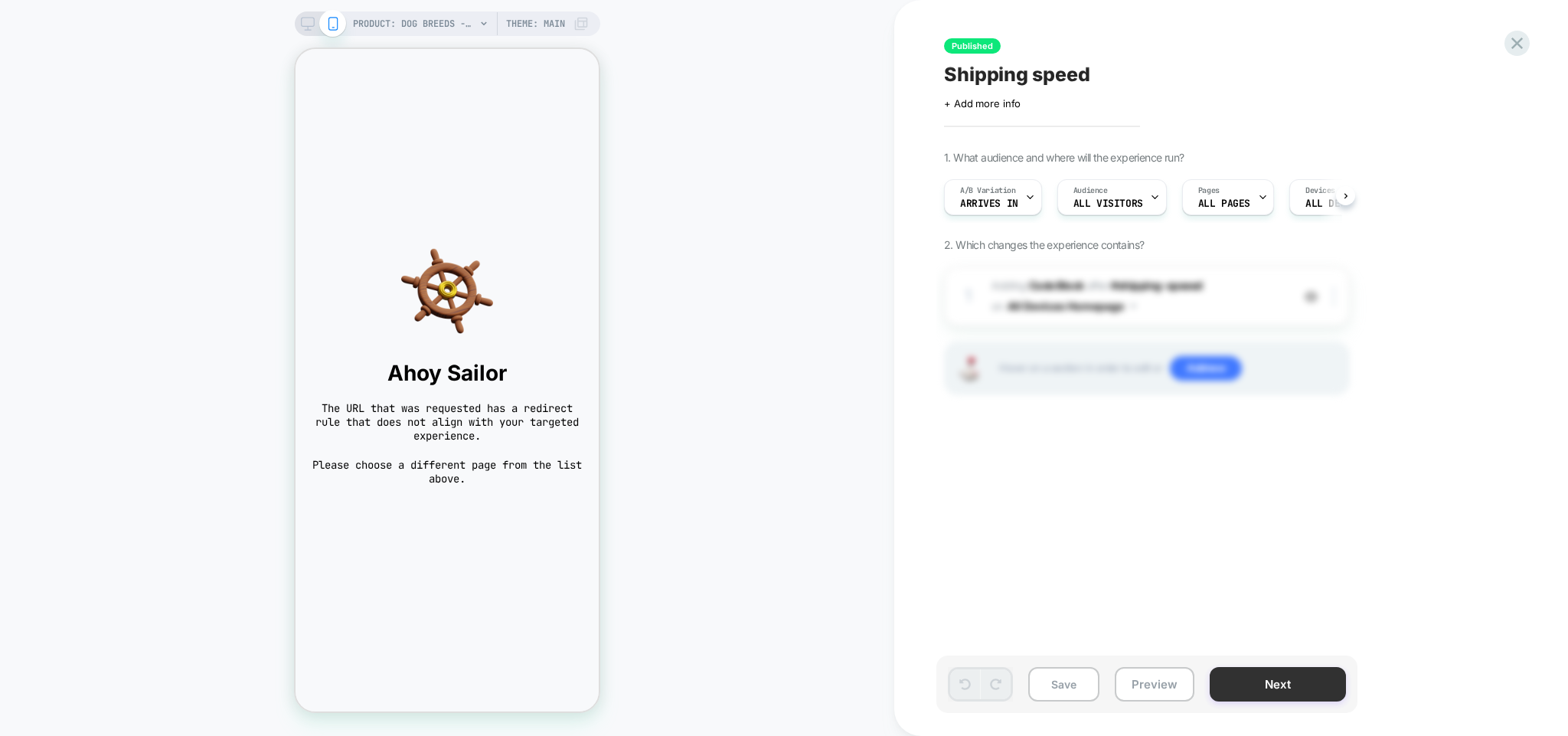
click at [1255, 675] on button "Next" at bounding box center [1278, 684] width 136 height 35
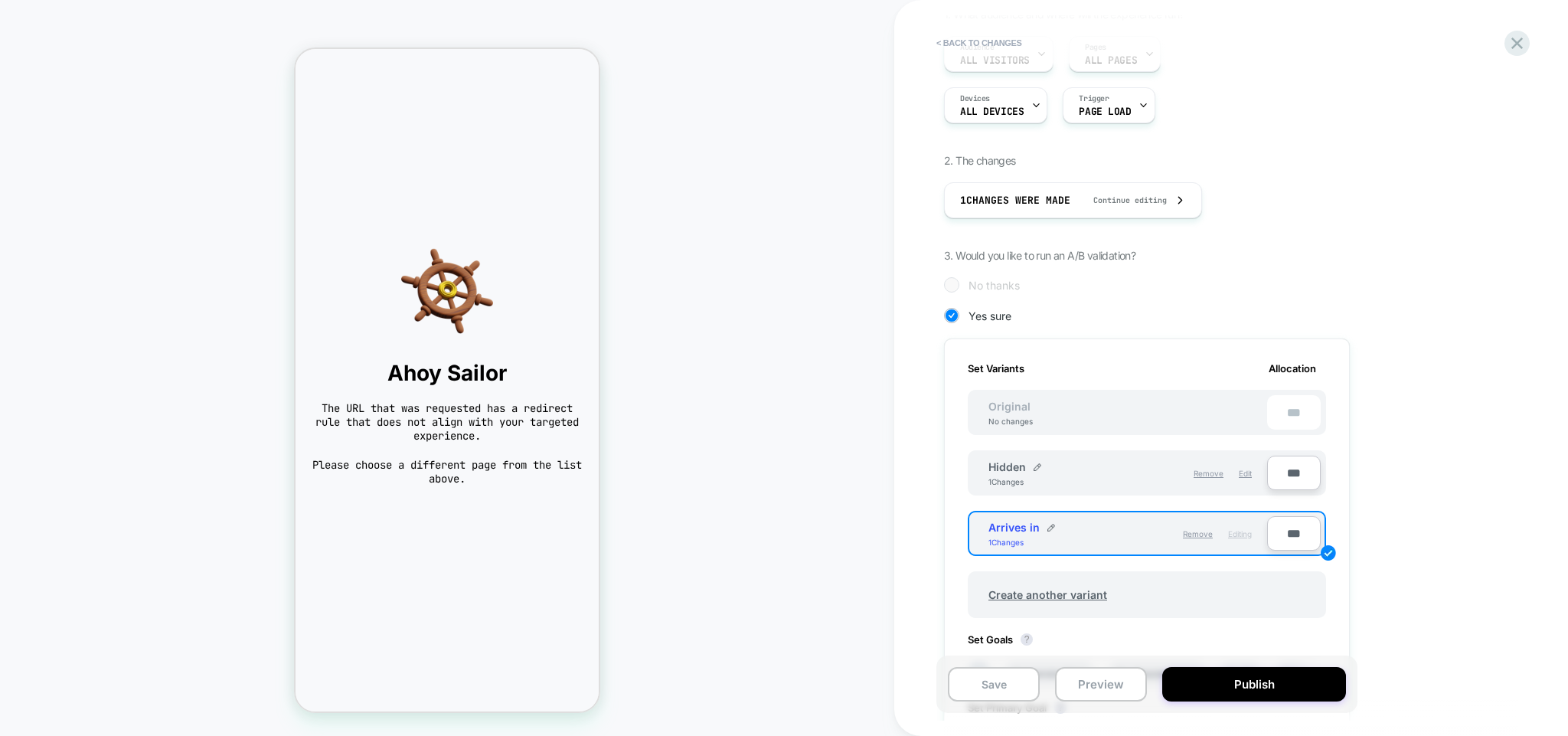
scroll to position [147, 0]
click at [1242, 527] on span "Editing" at bounding box center [1240, 530] width 24 height 9
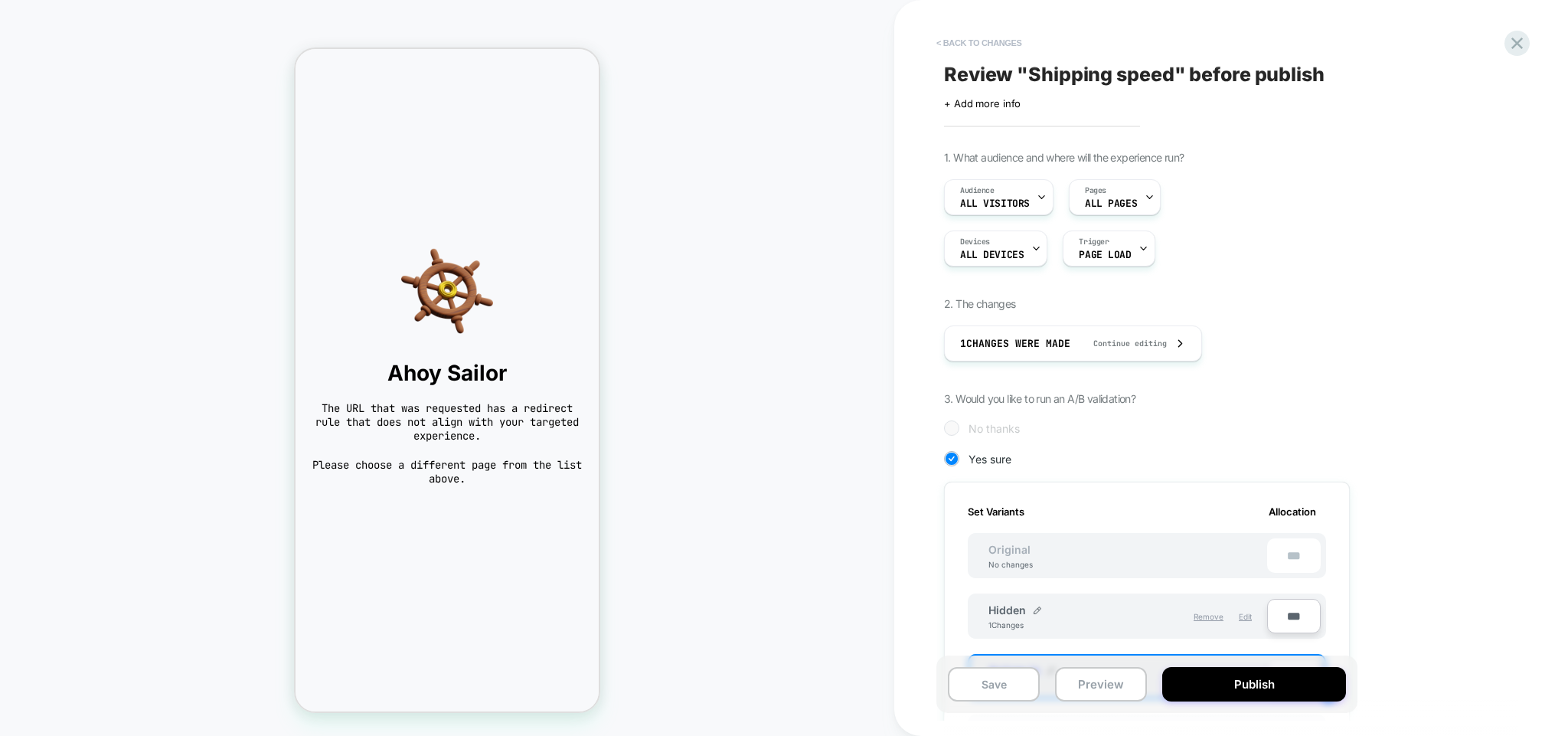
click at [948, 51] on button "< Back to changes" at bounding box center [978, 43] width 101 height 25
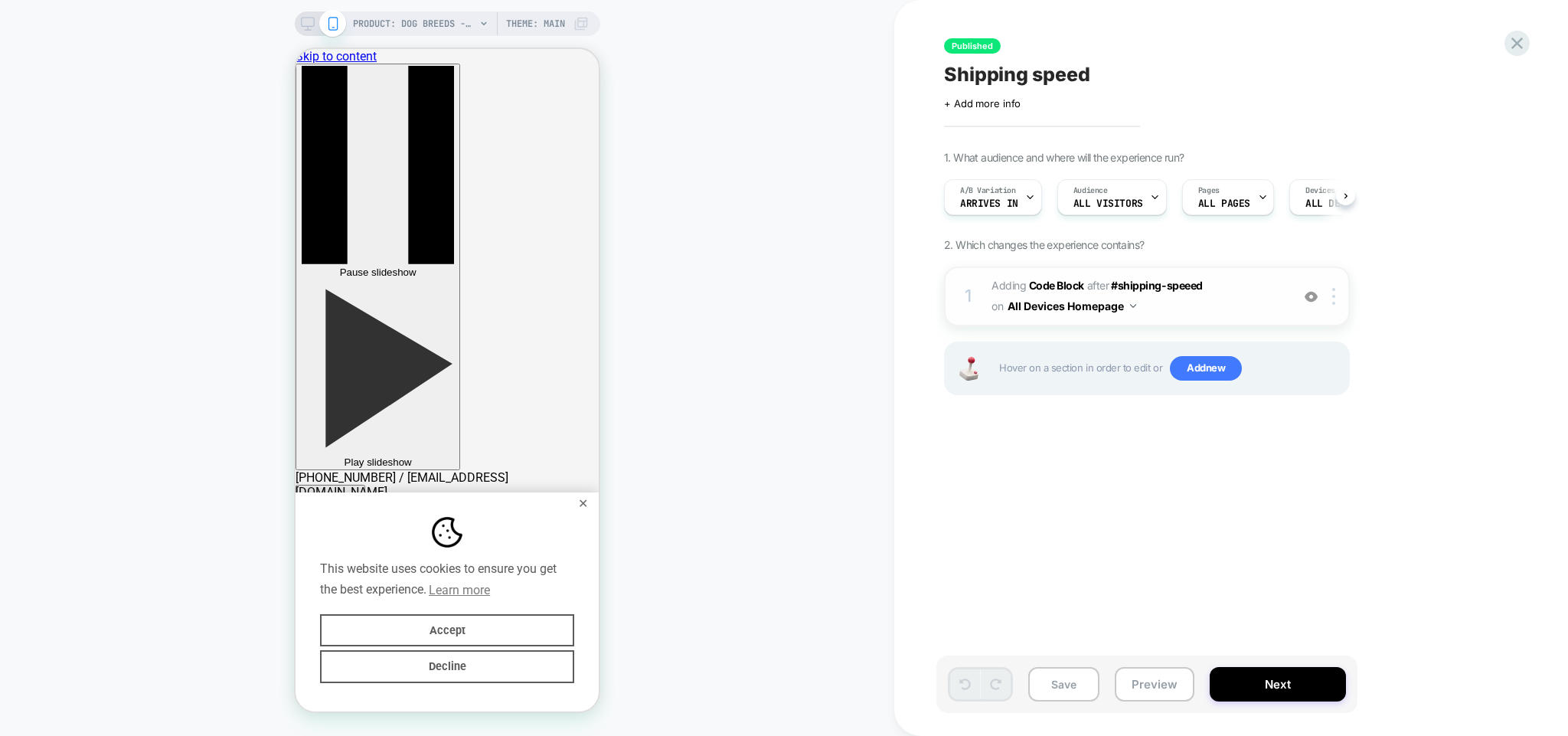
click at [1092, 302] on button "All Devices Homepage" at bounding box center [1072, 306] width 129 height 22
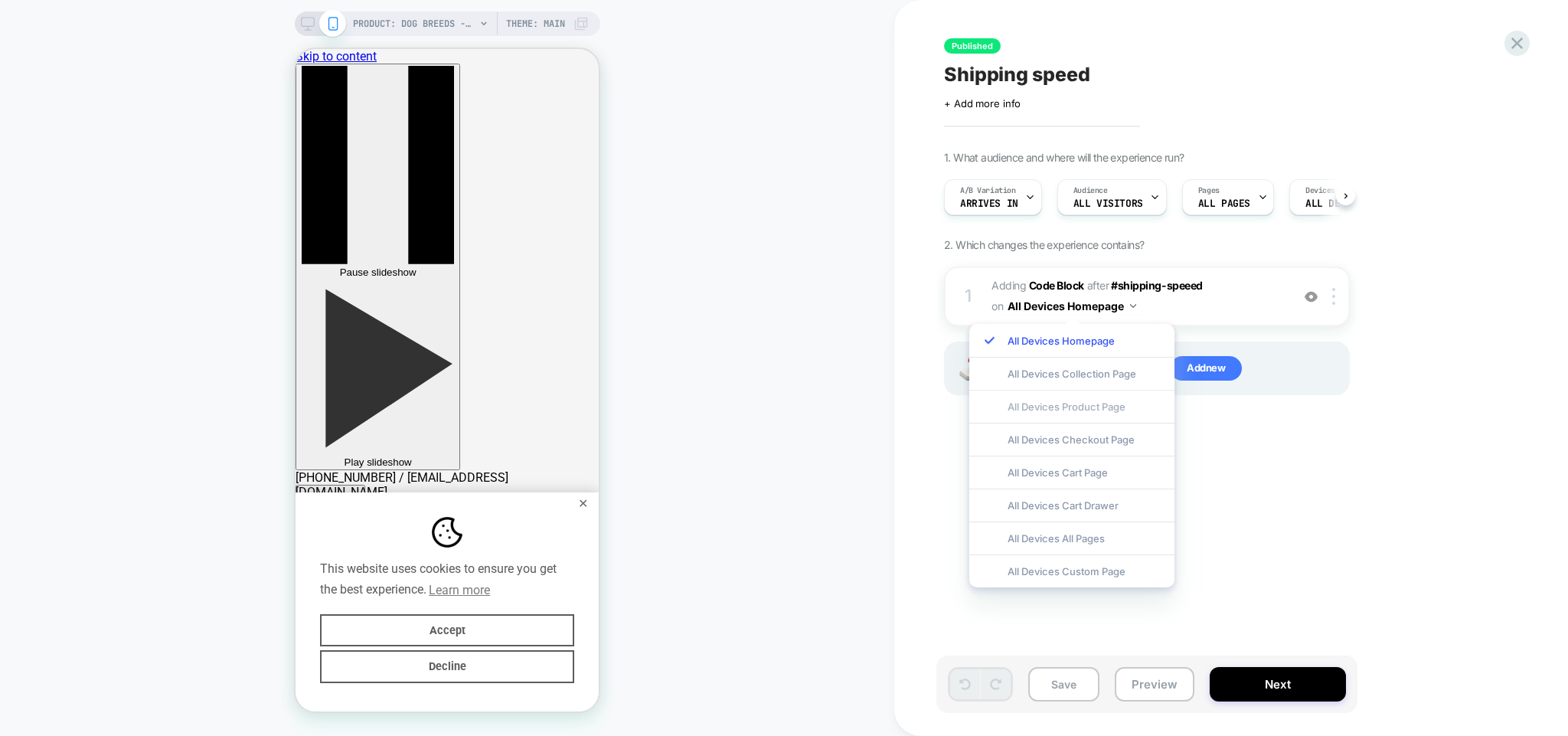
click at [1086, 406] on div "All Devices Product Page" at bounding box center [1072, 406] width 205 height 33
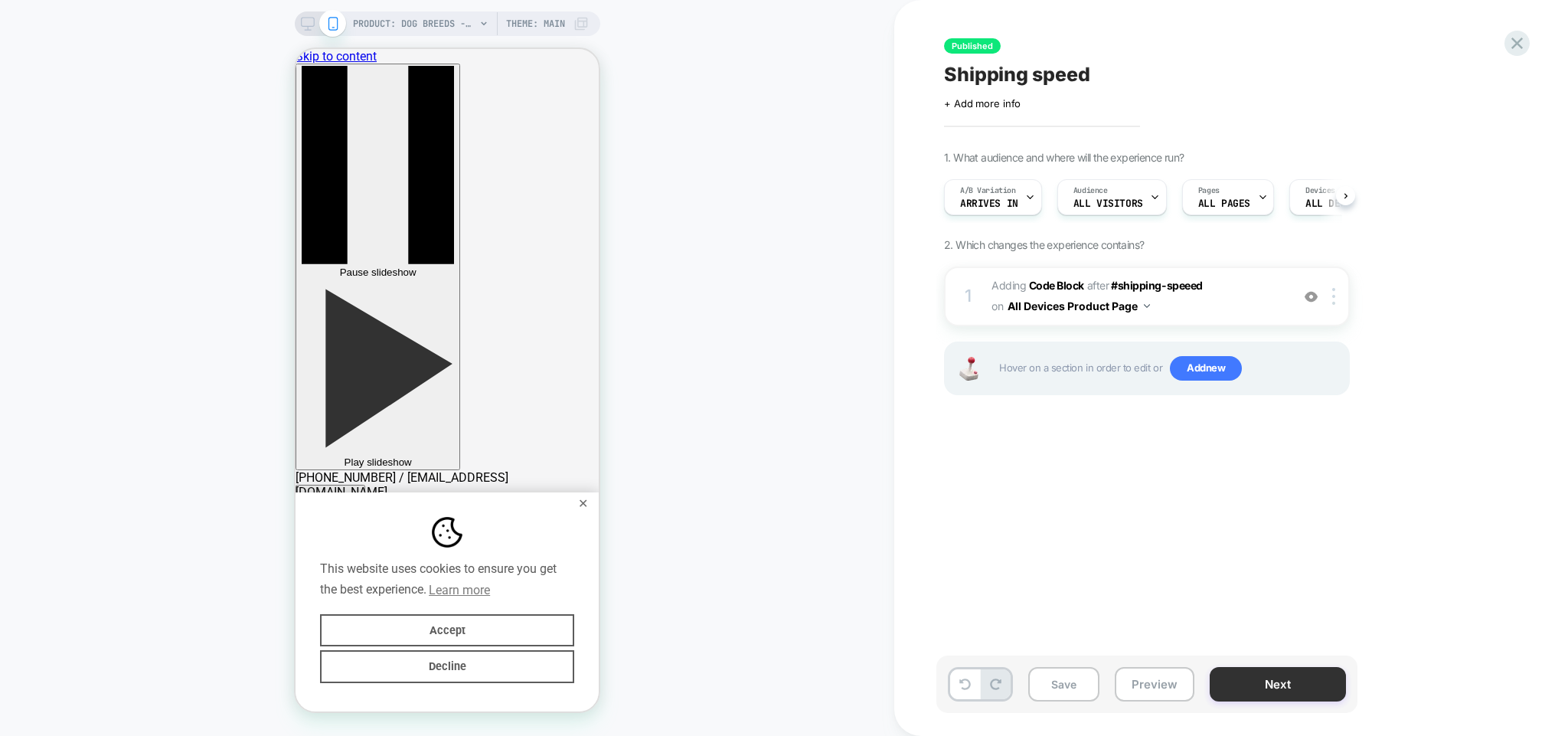
click at [1283, 684] on button "Next" at bounding box center [1278, 684] width 136 height 35
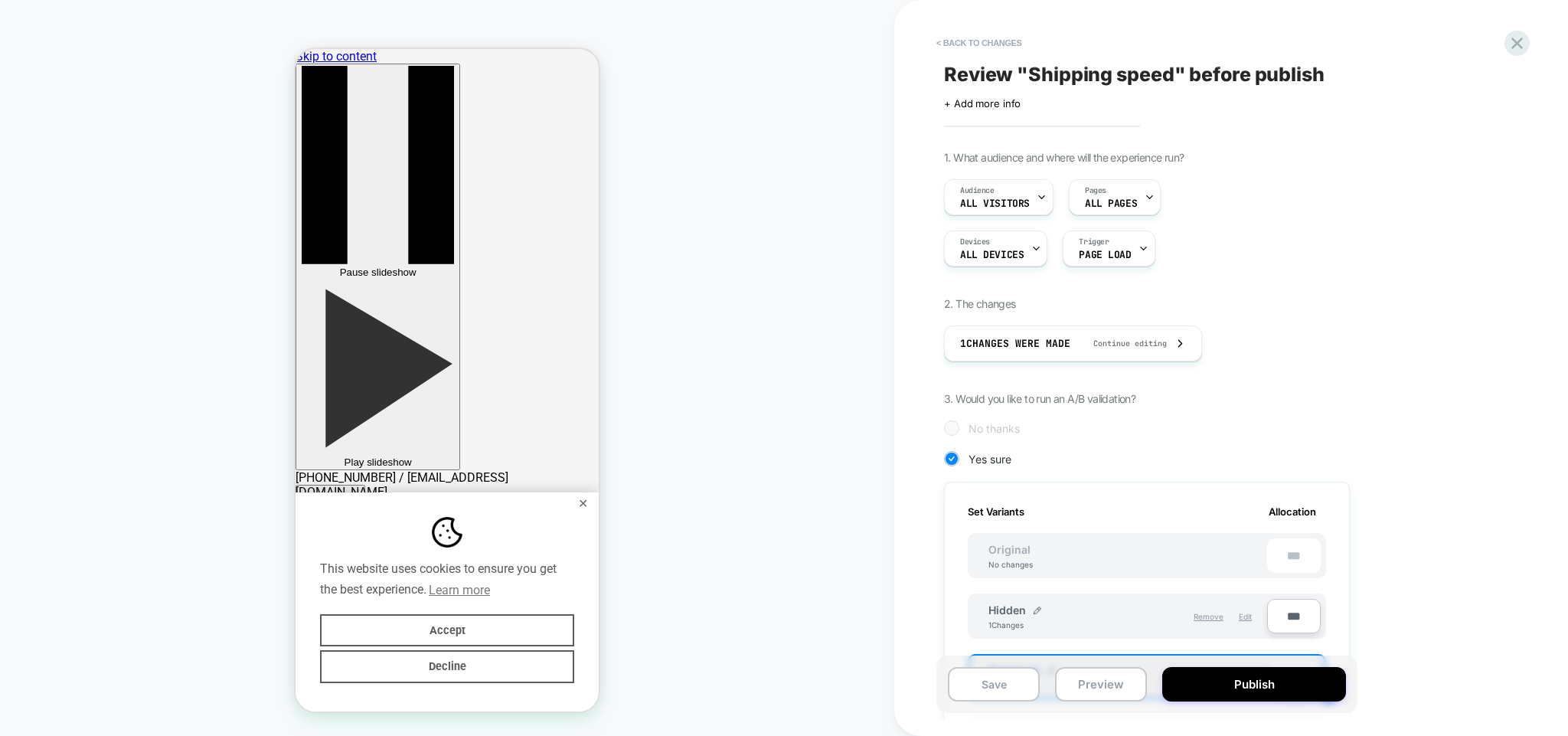
scroll to position [0, 2]
click at [1283, 684] on button "Publish" at bounding box center [1255, 684] width 184 height 35
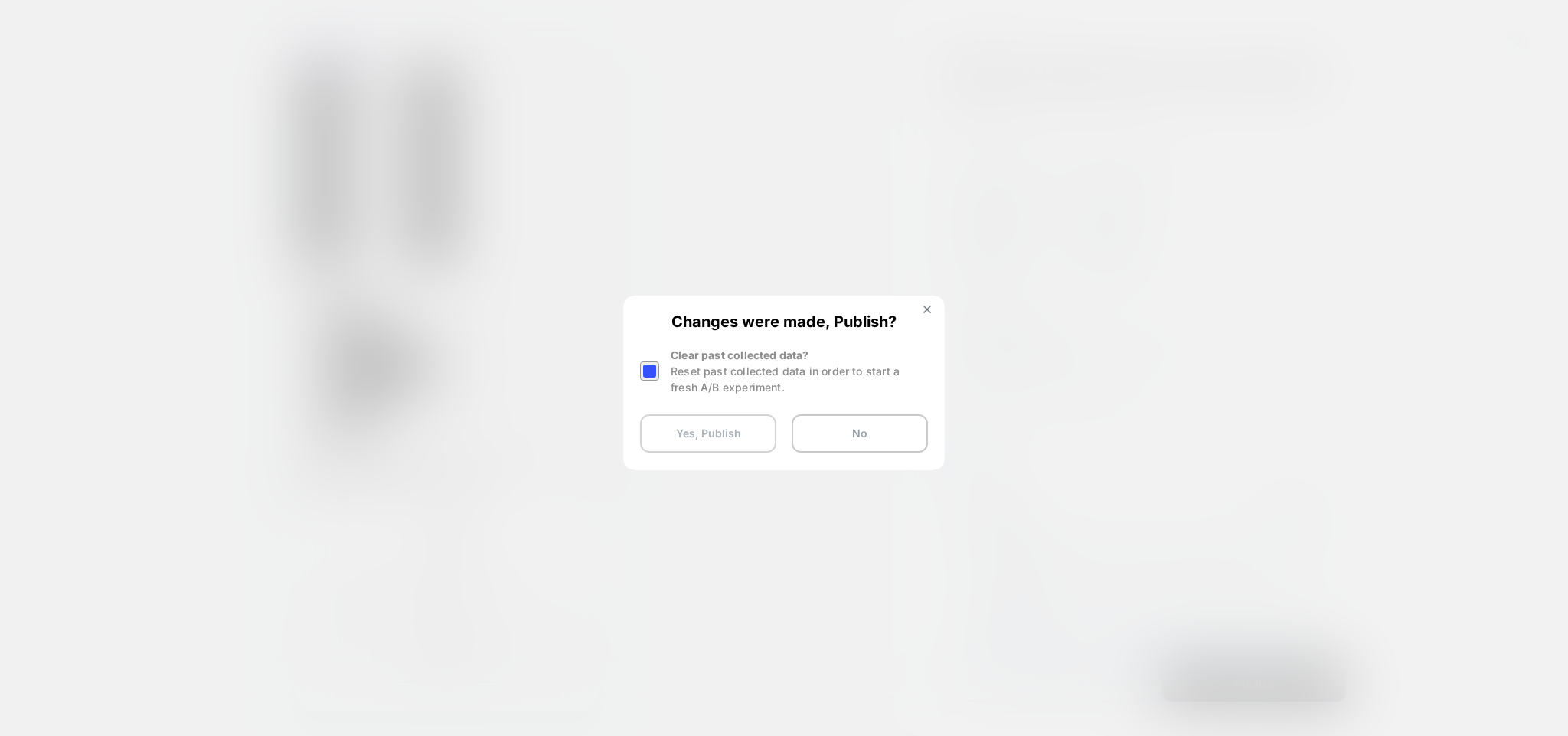
click at [721, 436] on button "Yes, Publish" at bounding box center [709, 433] width 136 height 38
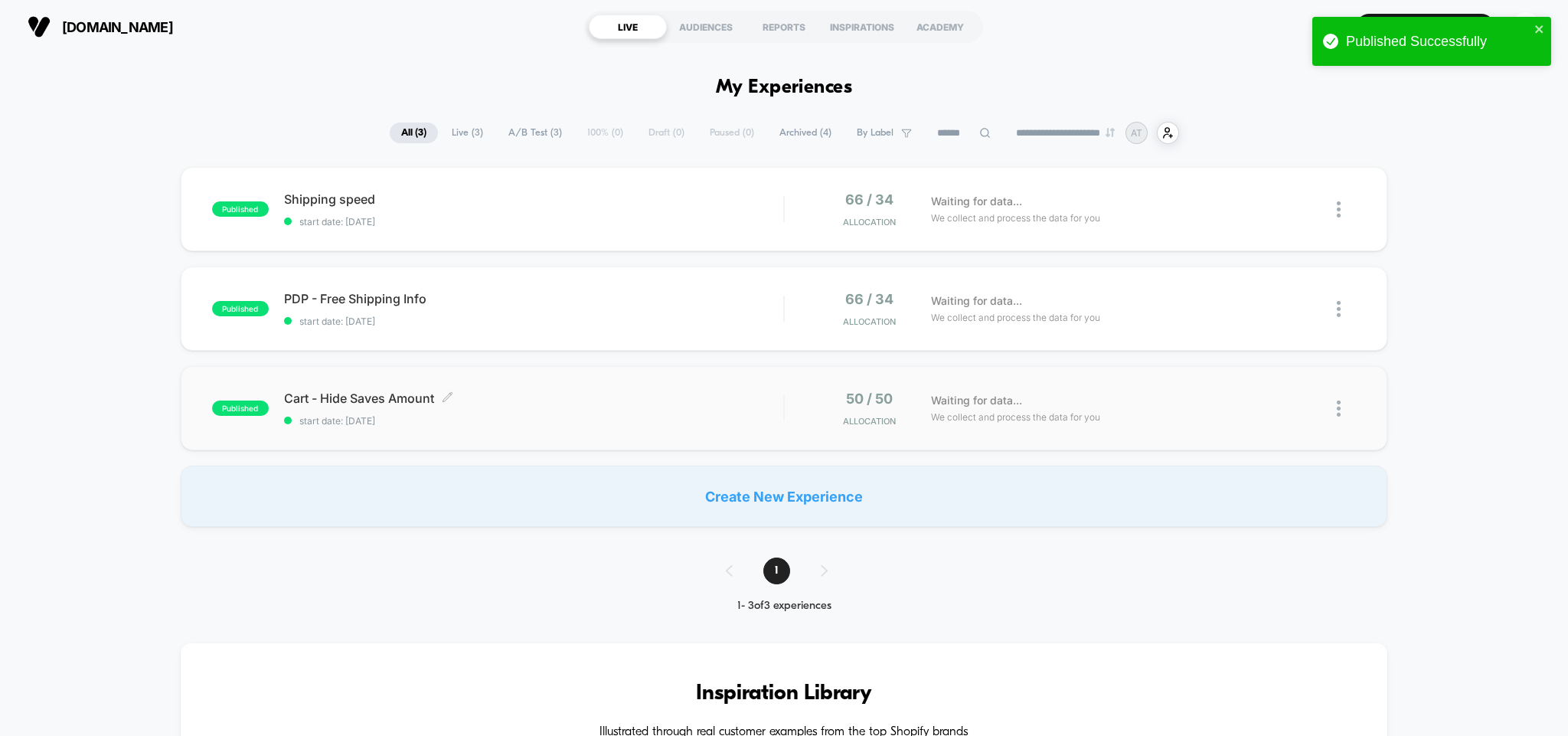
click at [636, 394] on span "Cart - Hide Saves Amount Click to edit experience details" at bounding box center [534, 398] width 500 height 15
click at [1291, 407] on icon at bounding box center [1295, 408] width 12 height 12
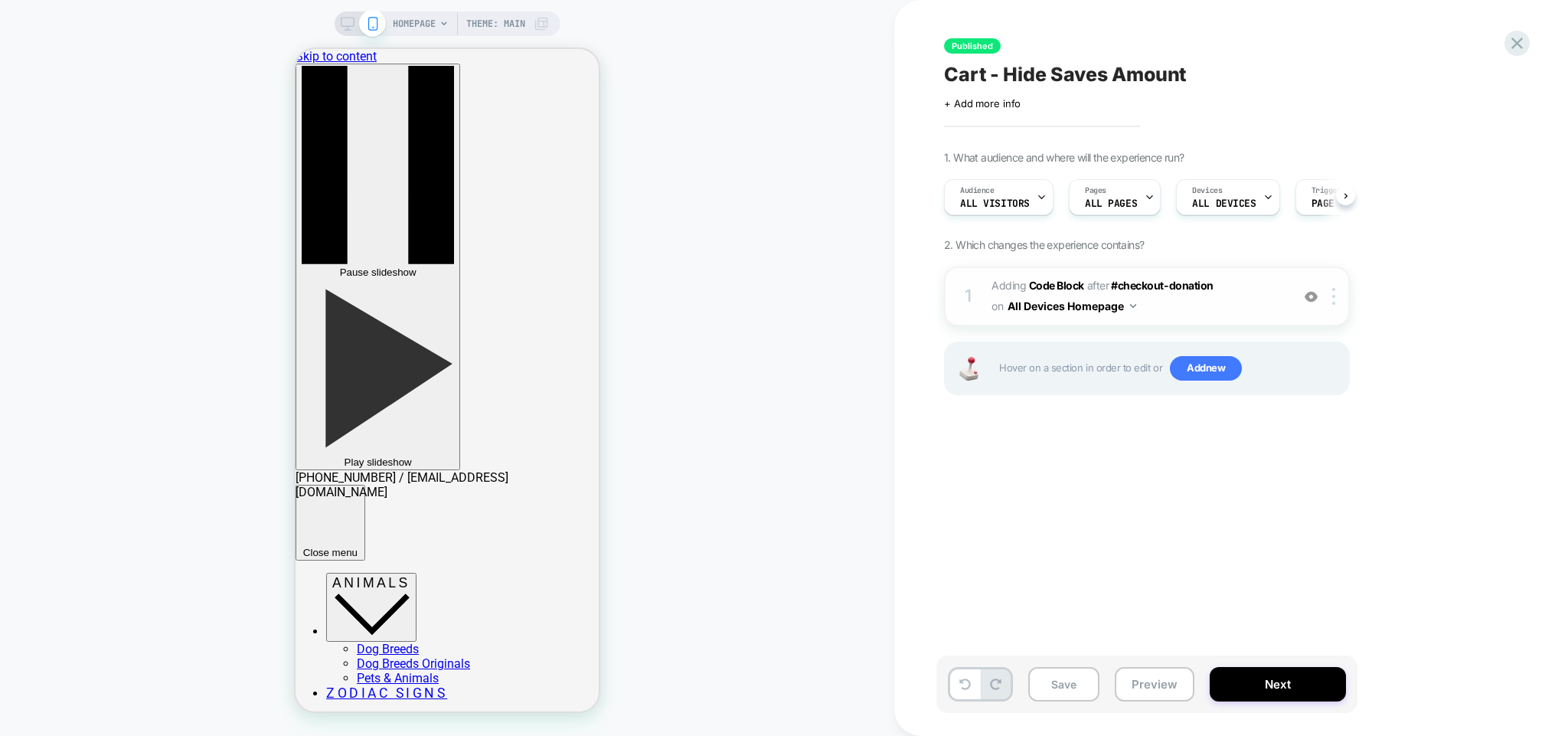
click at [1130, 304] on button "All Devices Homepage" at bounding box center [1072, 306] width 129 height 22
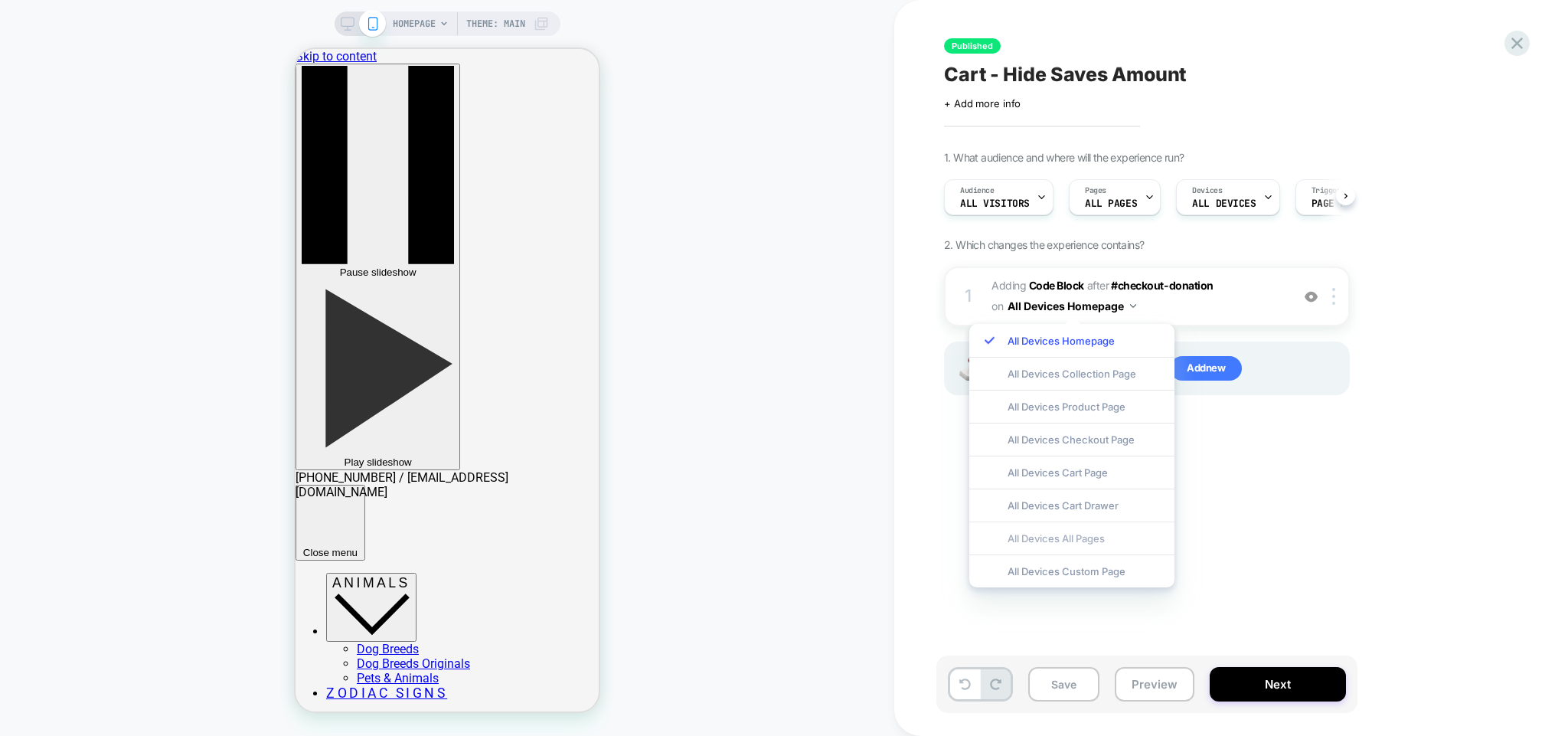
click at [1060, 539] on div "All Devices All Pages" at bounding box center [1072, 538] width 205 height 33
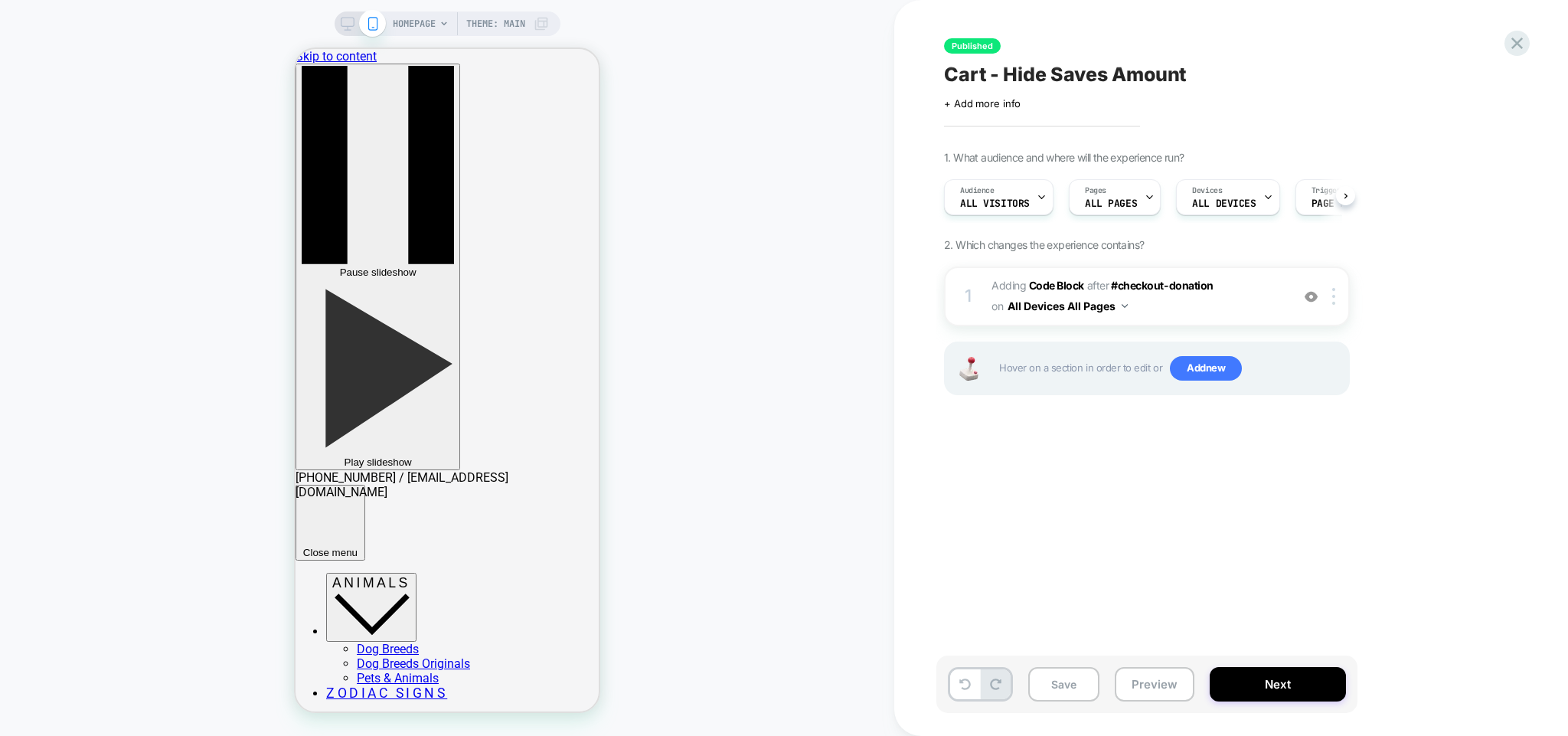
click at [1210, 517] on div "Published Cart - Hide Saves Amount Click to edit experience details + Add more …" at bounding box center [1224, 368] width 574 height 705
click at [1255, 684] on button "Next" at bounding box center [1278, 684] width 136 height 35
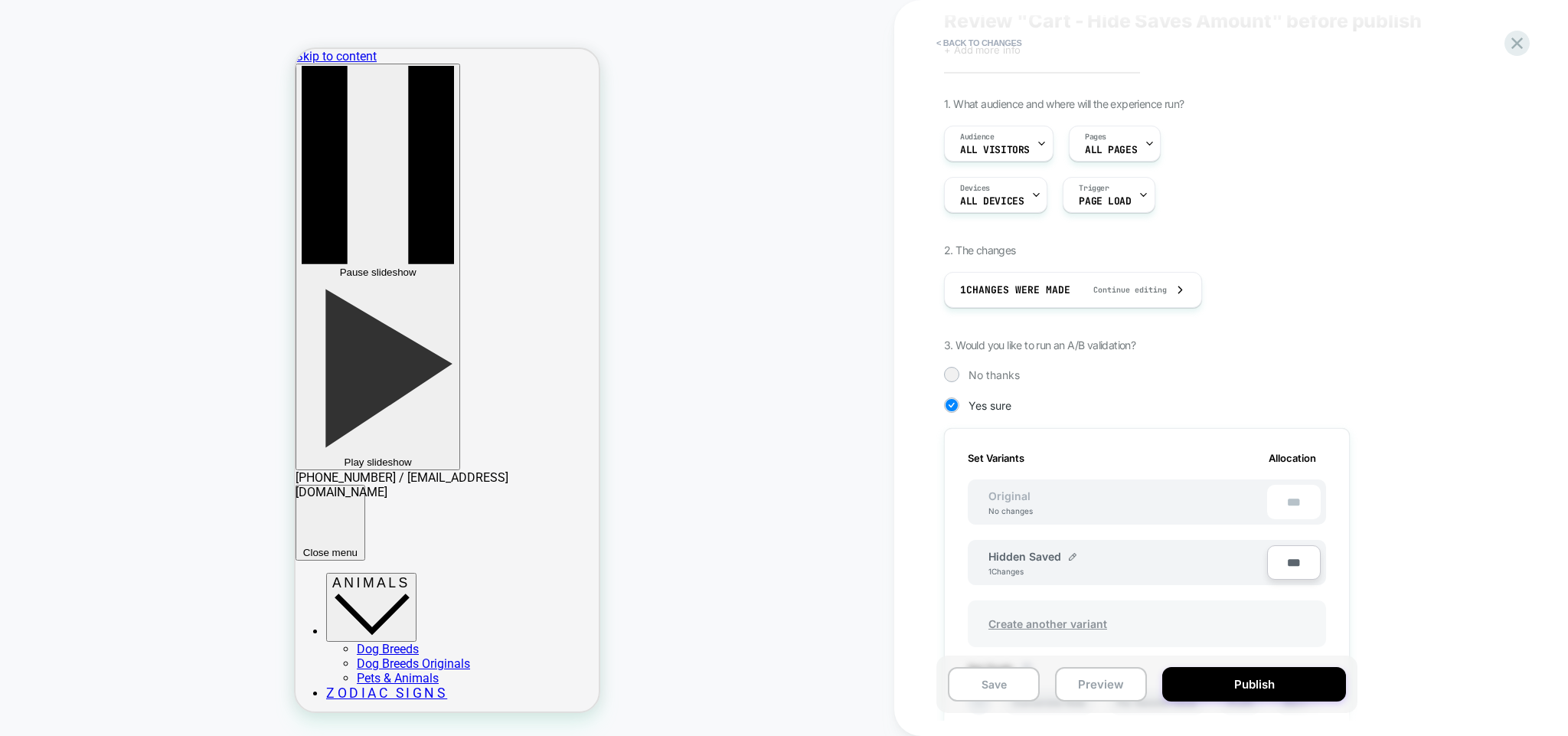
scroll to position [74, 0]
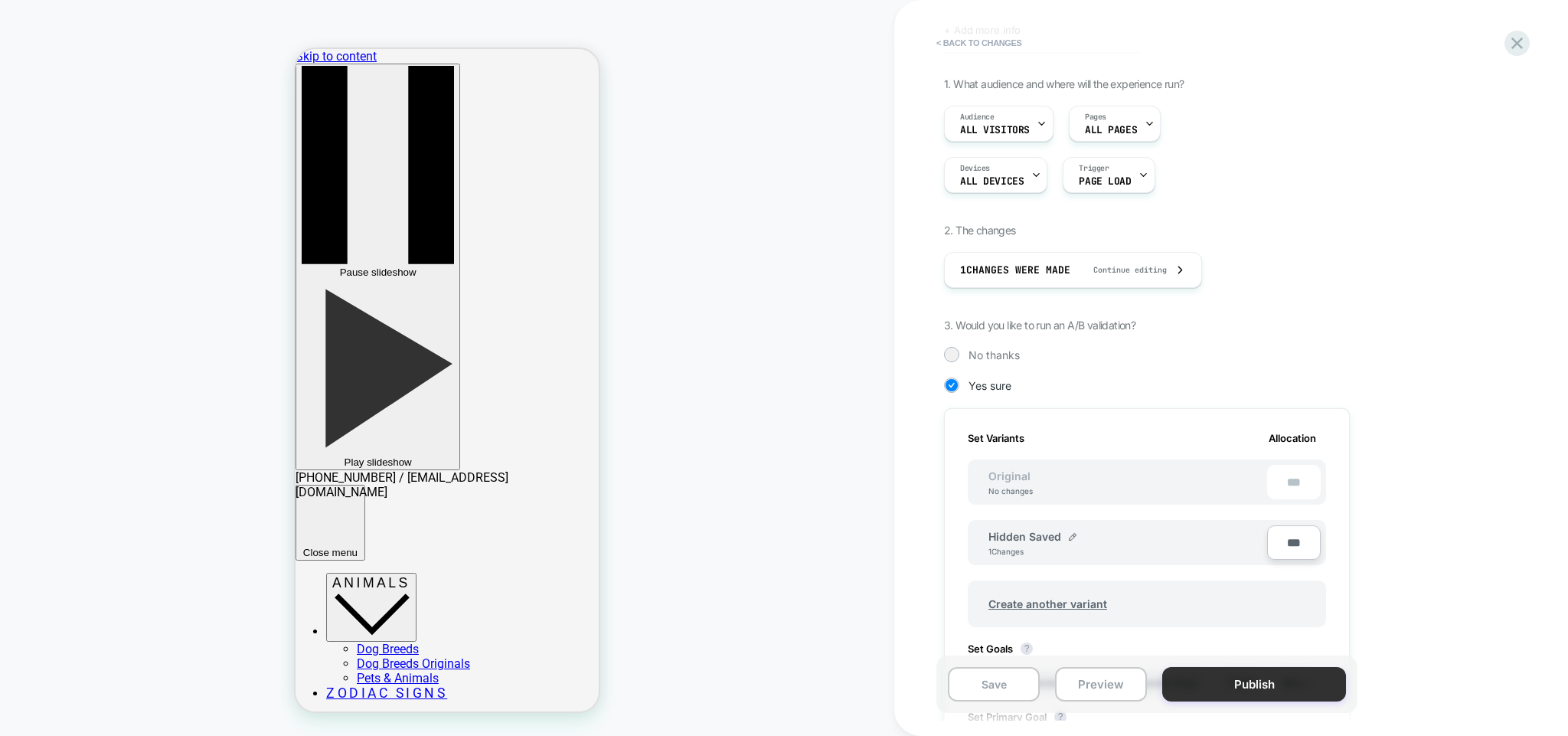
click at [1217, 683] on button "Publish" at bounding box center [1255, 684] width 184 height 35
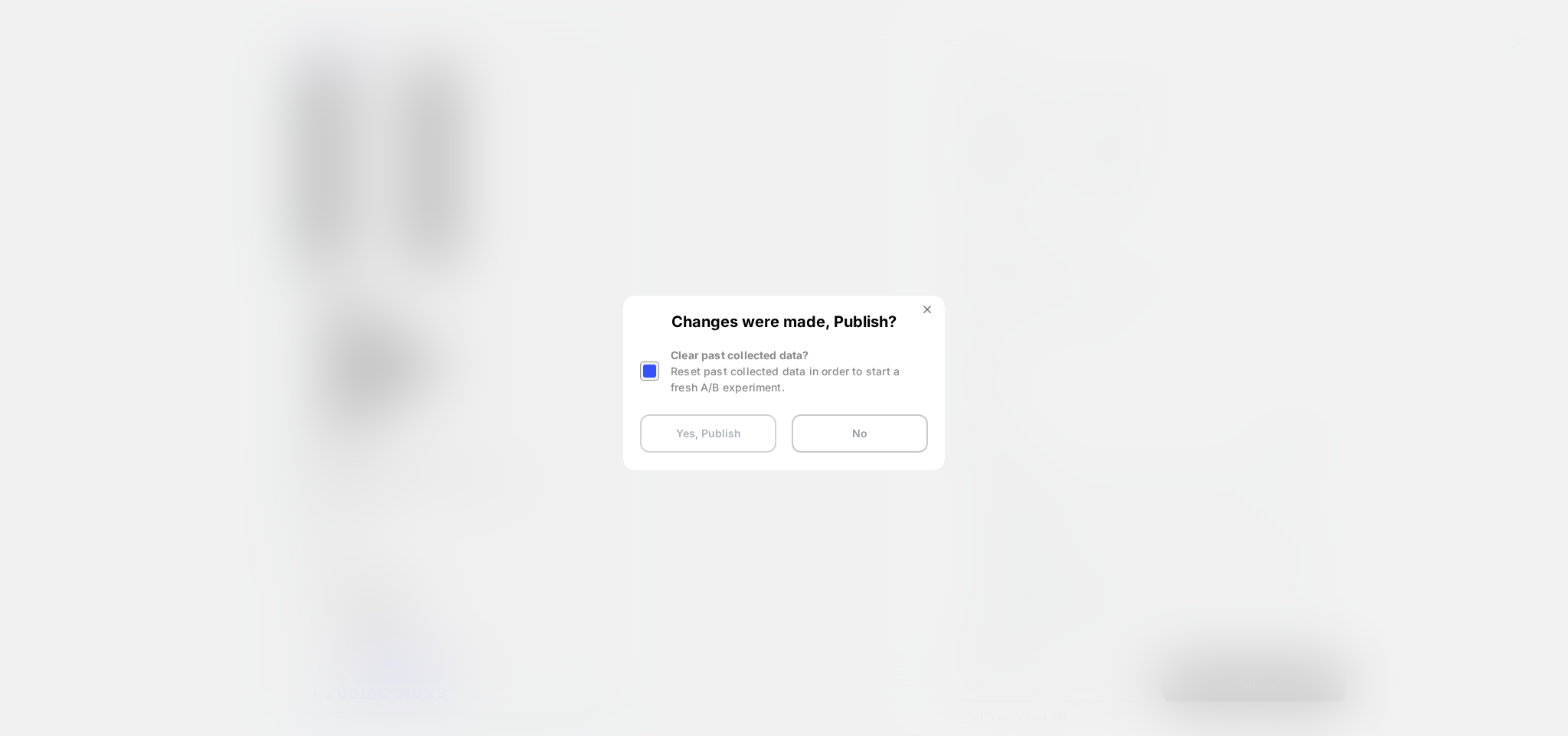
click at [739, 438] on button "Yes, Publish" at bounding box center [709, 433] width 136 height 38
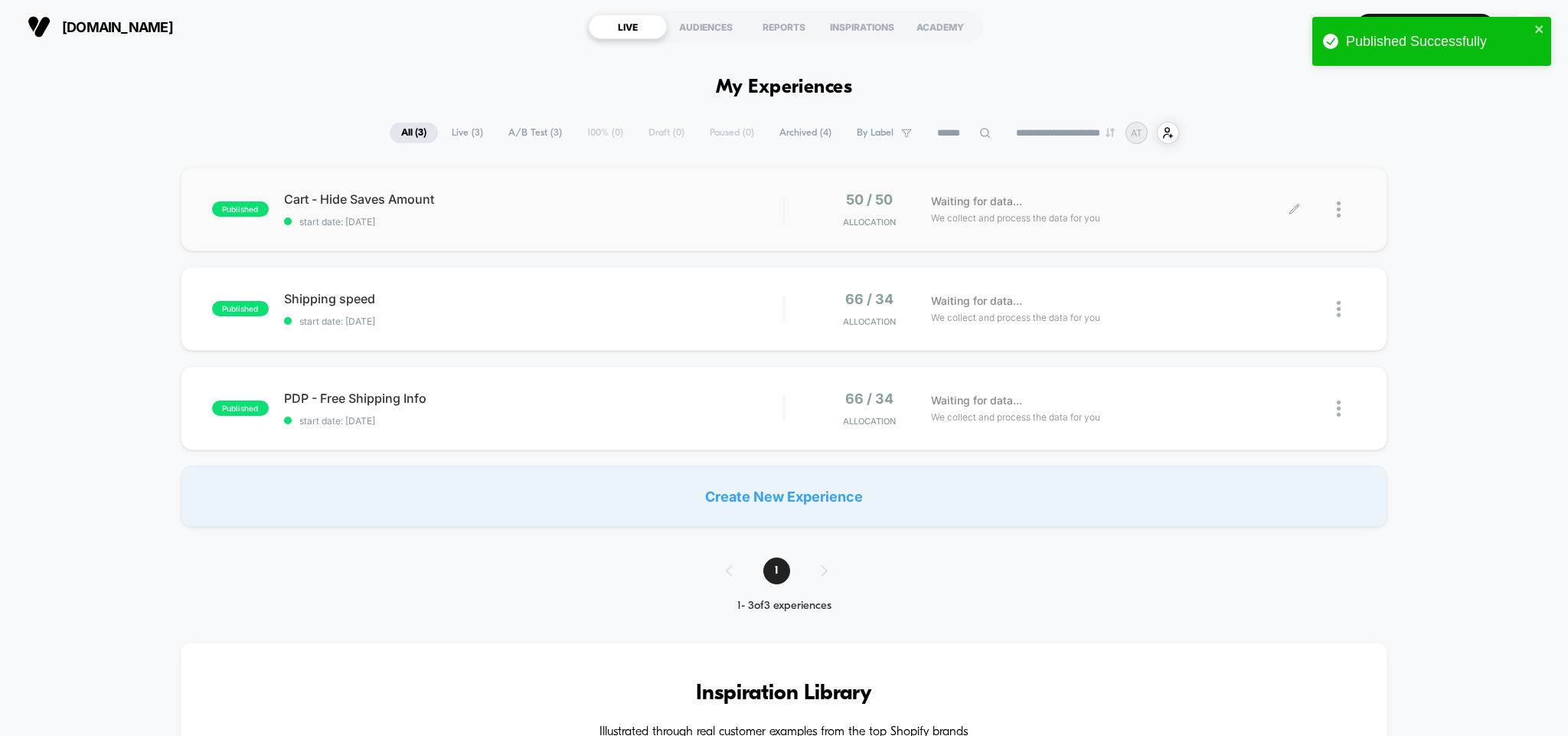
click at [1291, 214] on icon at bounding box center [1295, 209] width 12 height 12
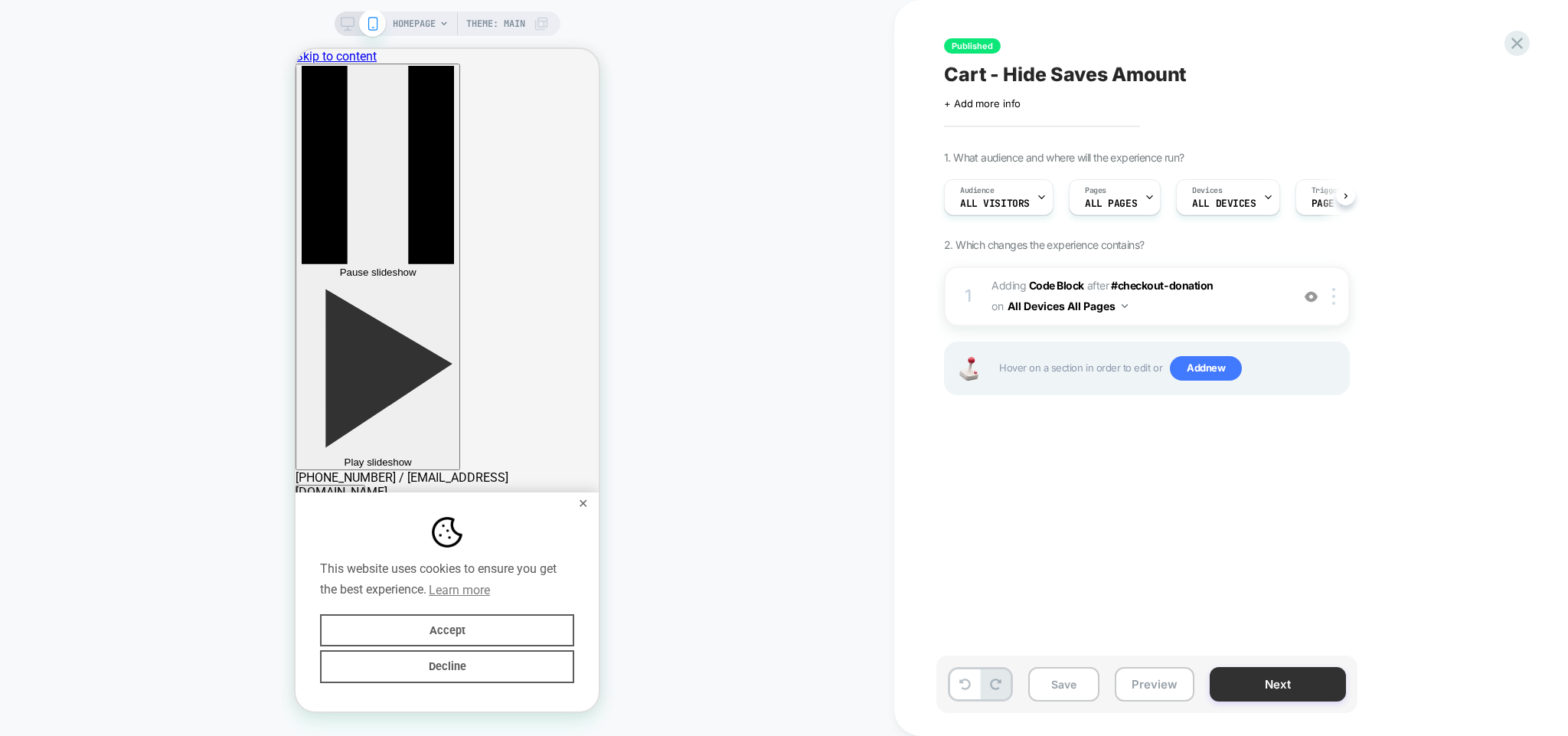
click at [1264, 688] on button "Next" at bounding box center [1278, 684] width 136 height 35
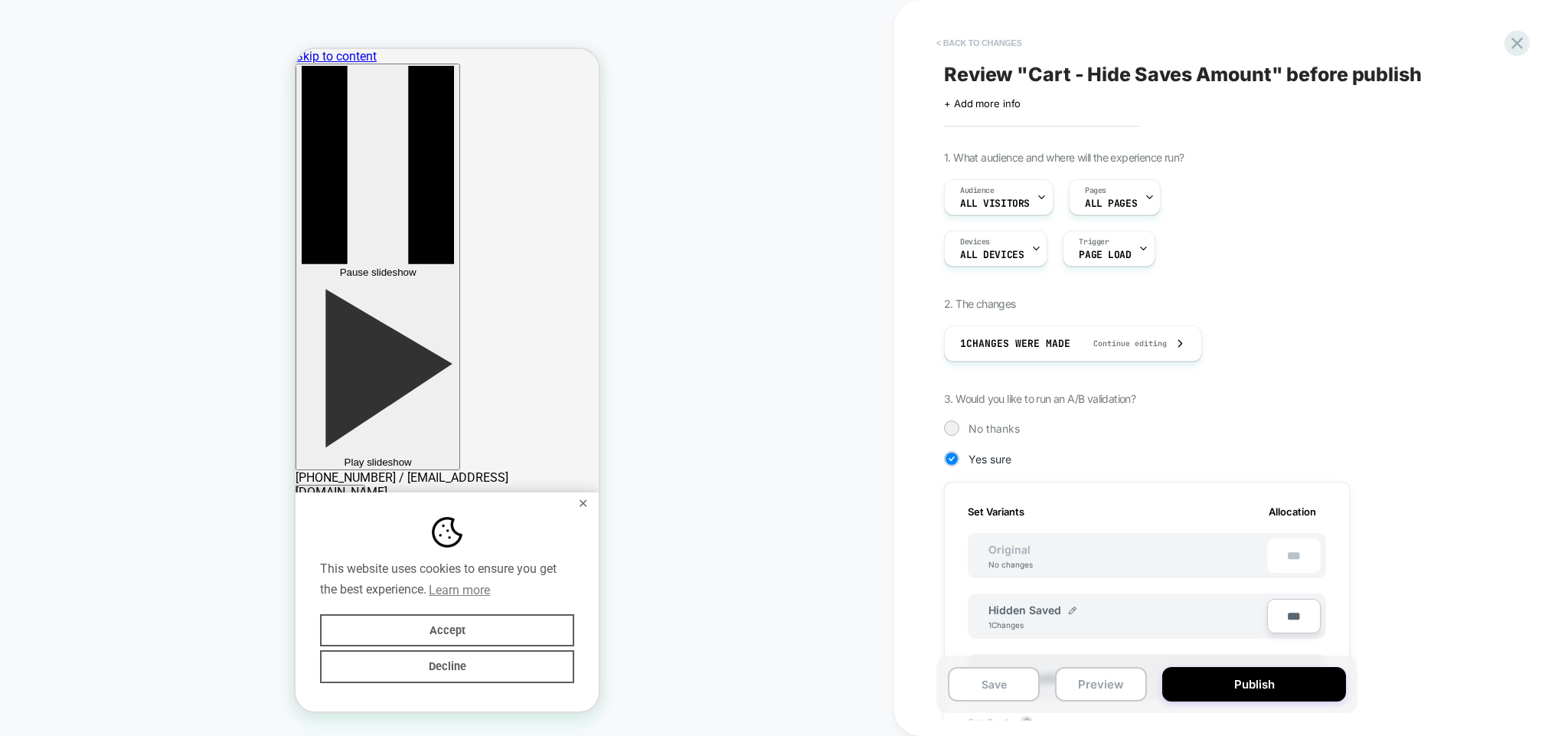
click at [982, 42] on button "< Back to changes" at bounding box center [978, 43] width 101 height 25
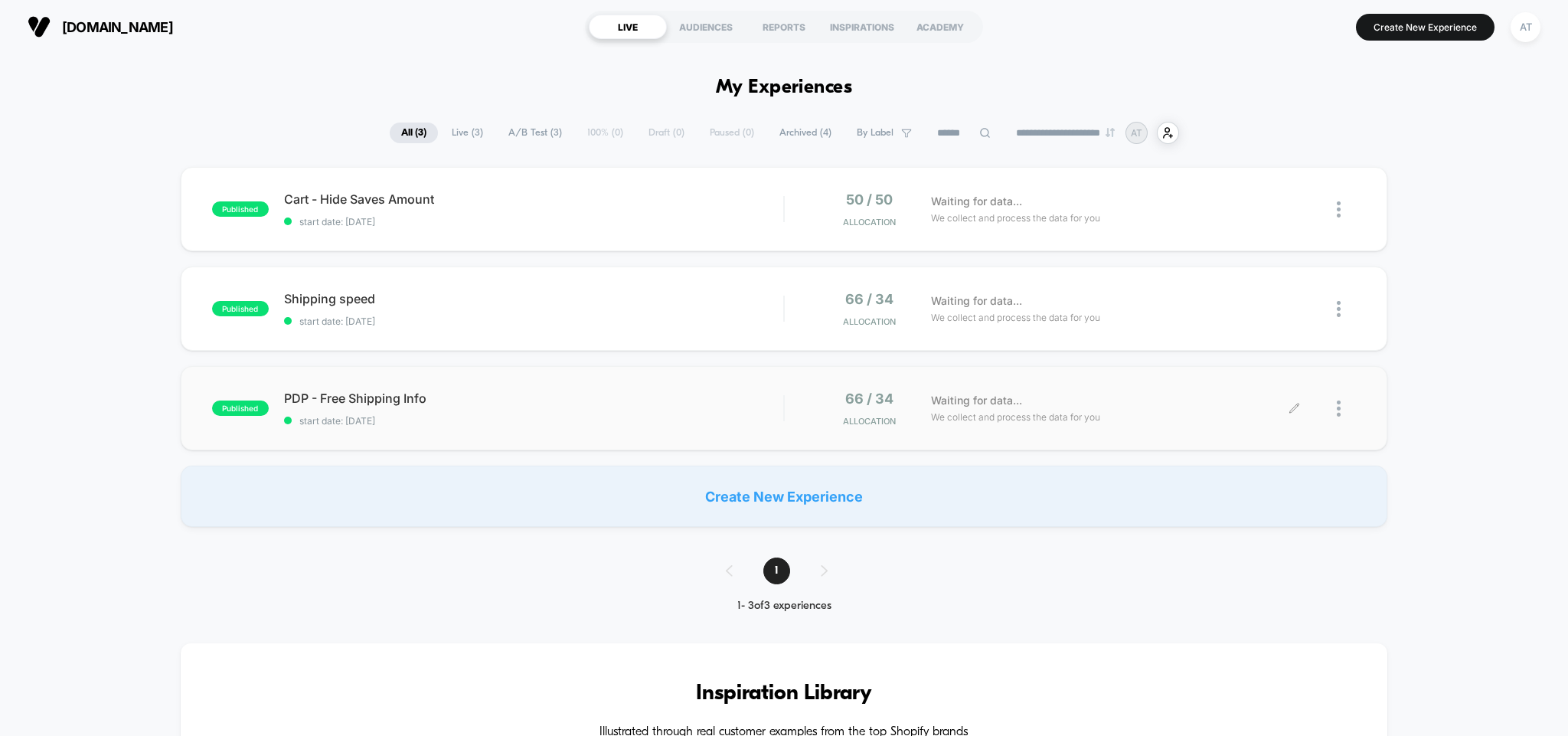
click at [1294, 409] on icon at bounding box center [1294, 408] width 9 height 9
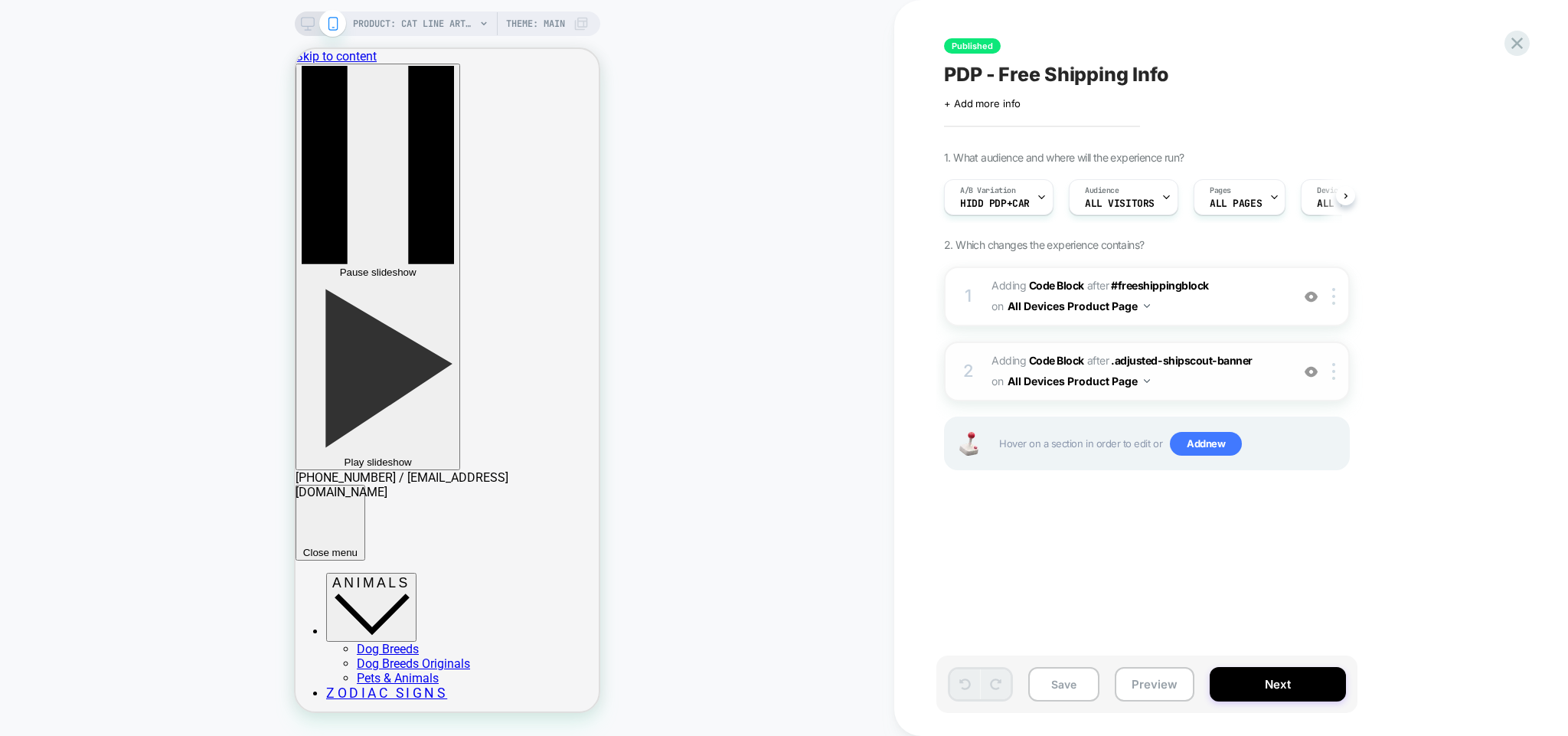
click at [1138, 380] on button "All Devices Product Page" at bounding box center [1078, 381] width 143 height 22
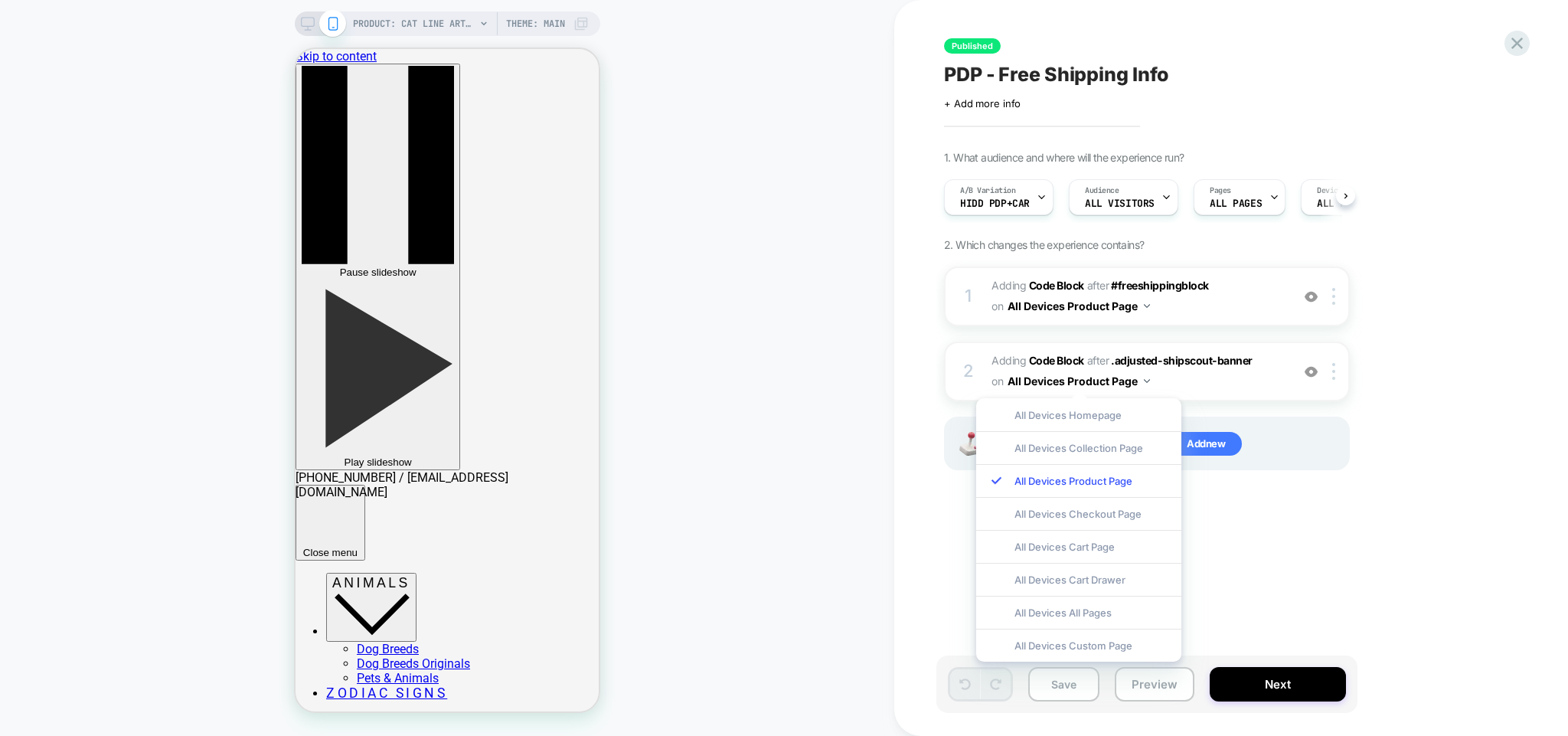
click at [1425, 524] on div "Published PDP - Free Shipping Info Click to edit experience details + Add more …" at bounding box center [1224, 368] width 574 height 705
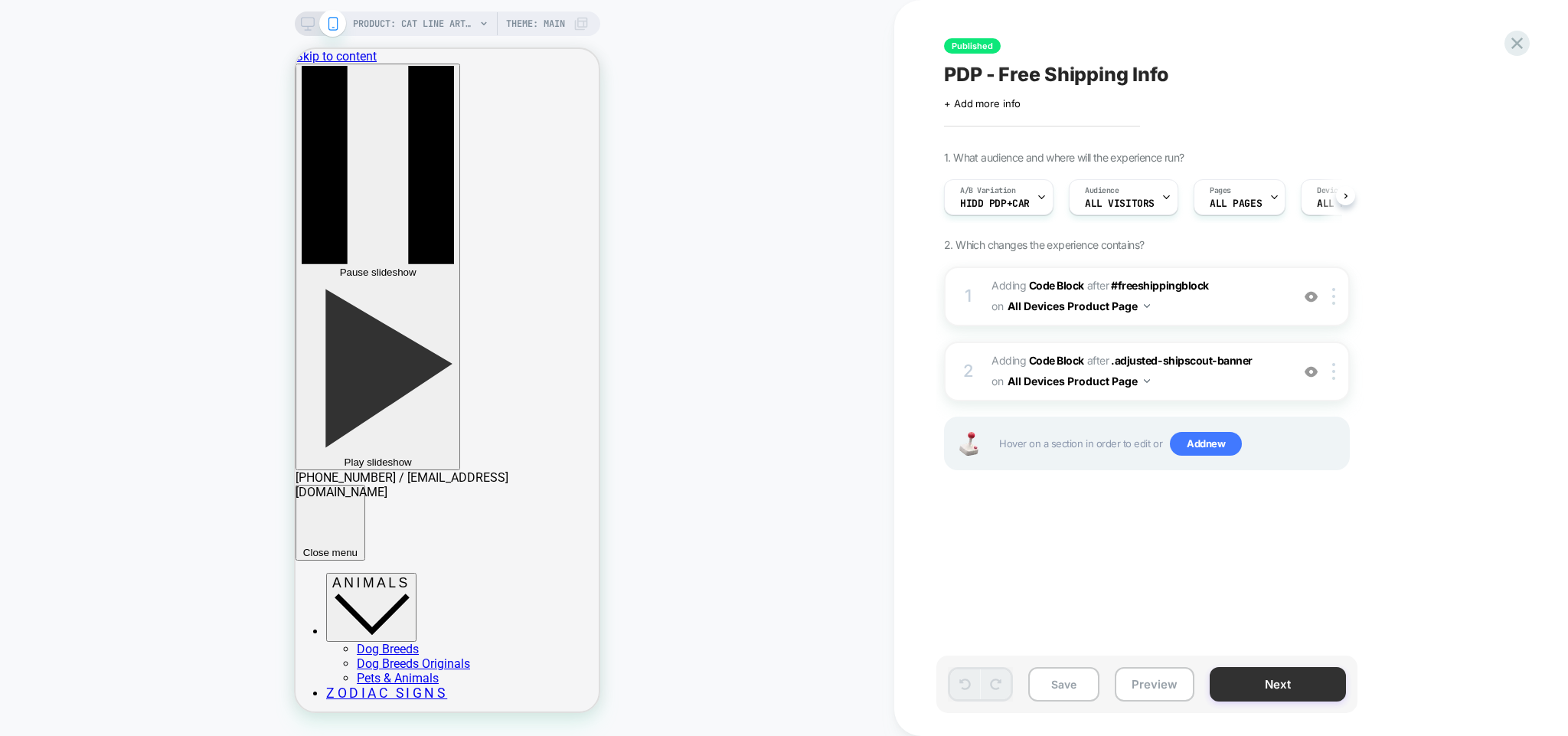
click at [1257, 679] on button "Next" at bounding box center [1278, 684] width 136 height 35
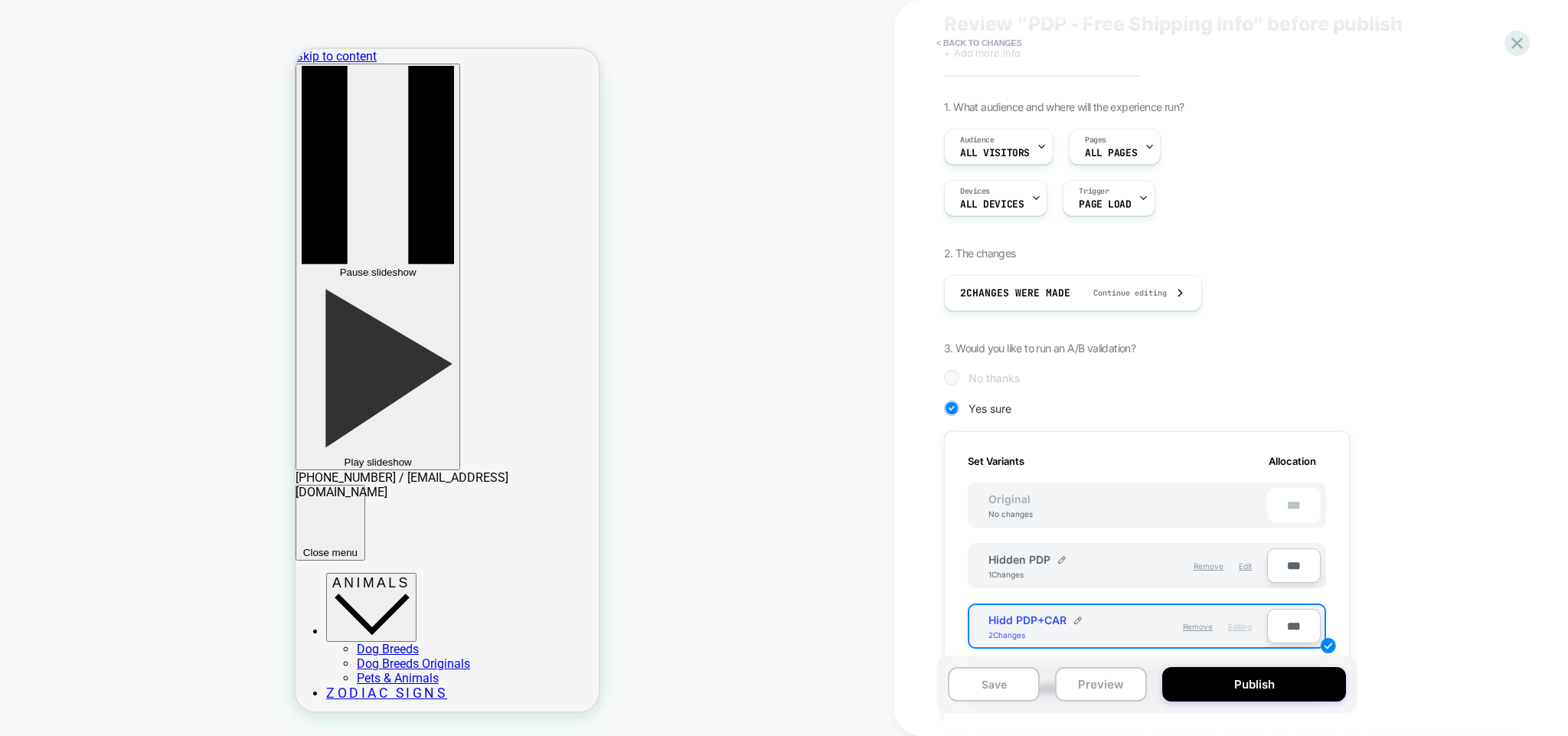
scroll to position [74, 0]
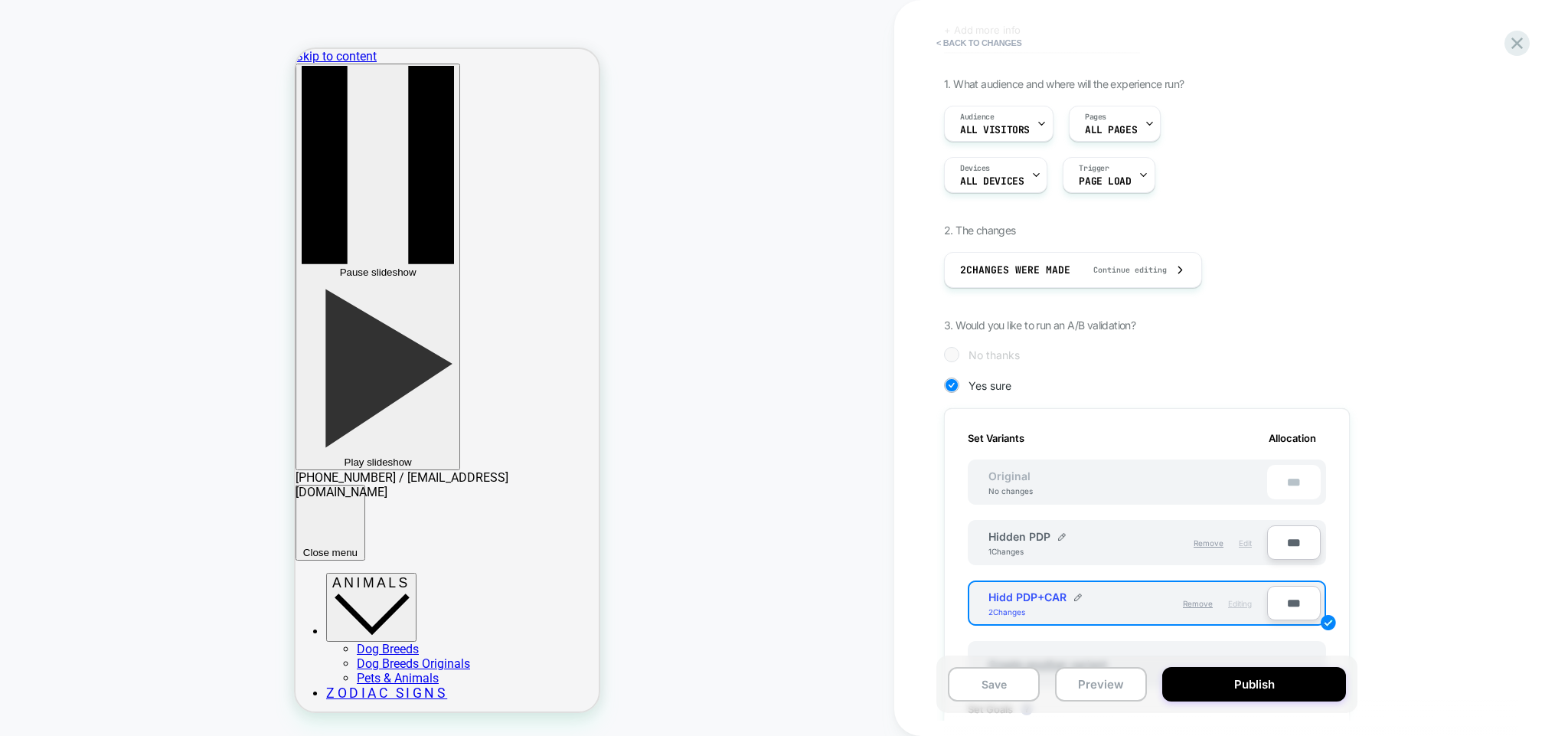
click at [1246, 543] on span "Edit" at bounding box center [1245, 543] width 13 height 9
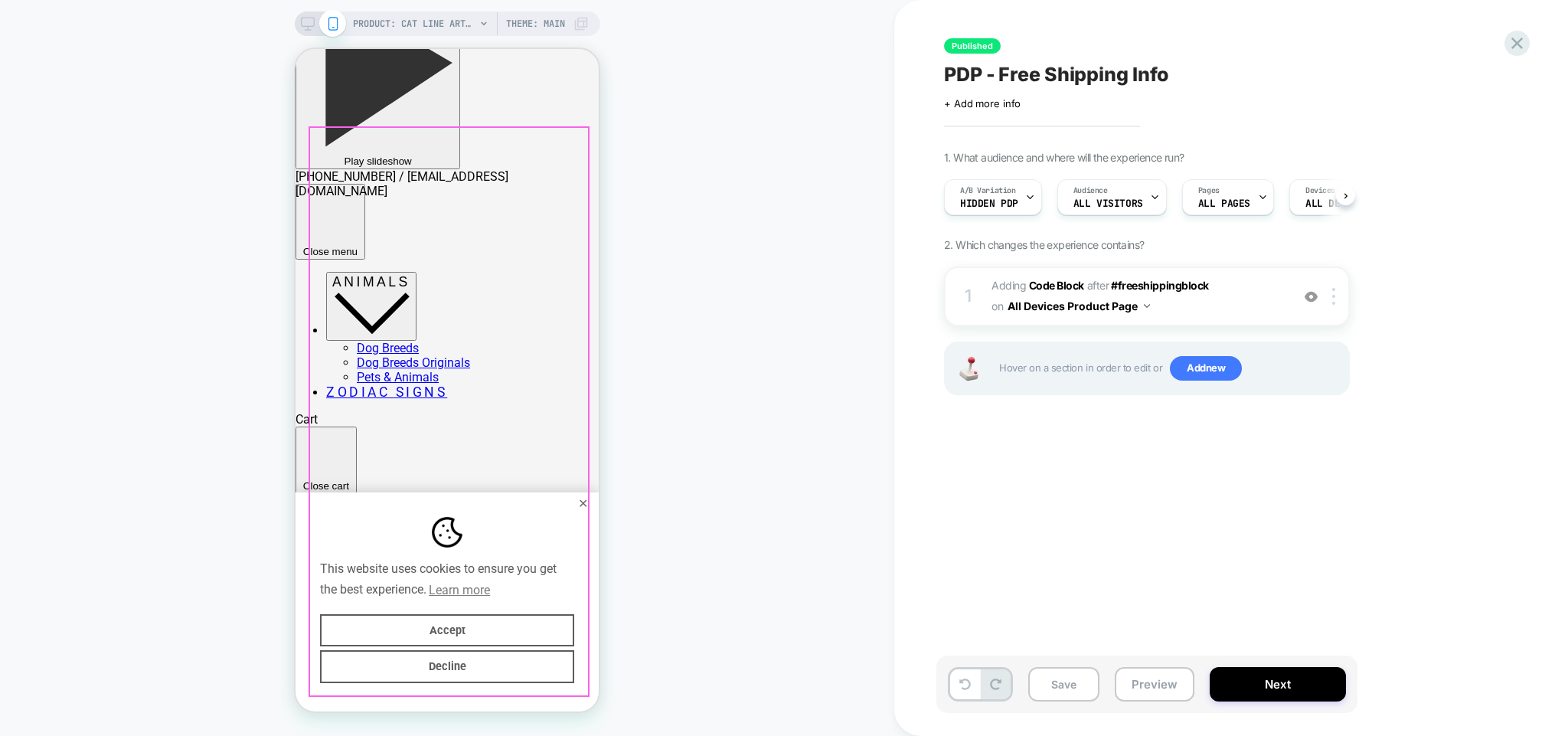
scroll to position [323, 0]
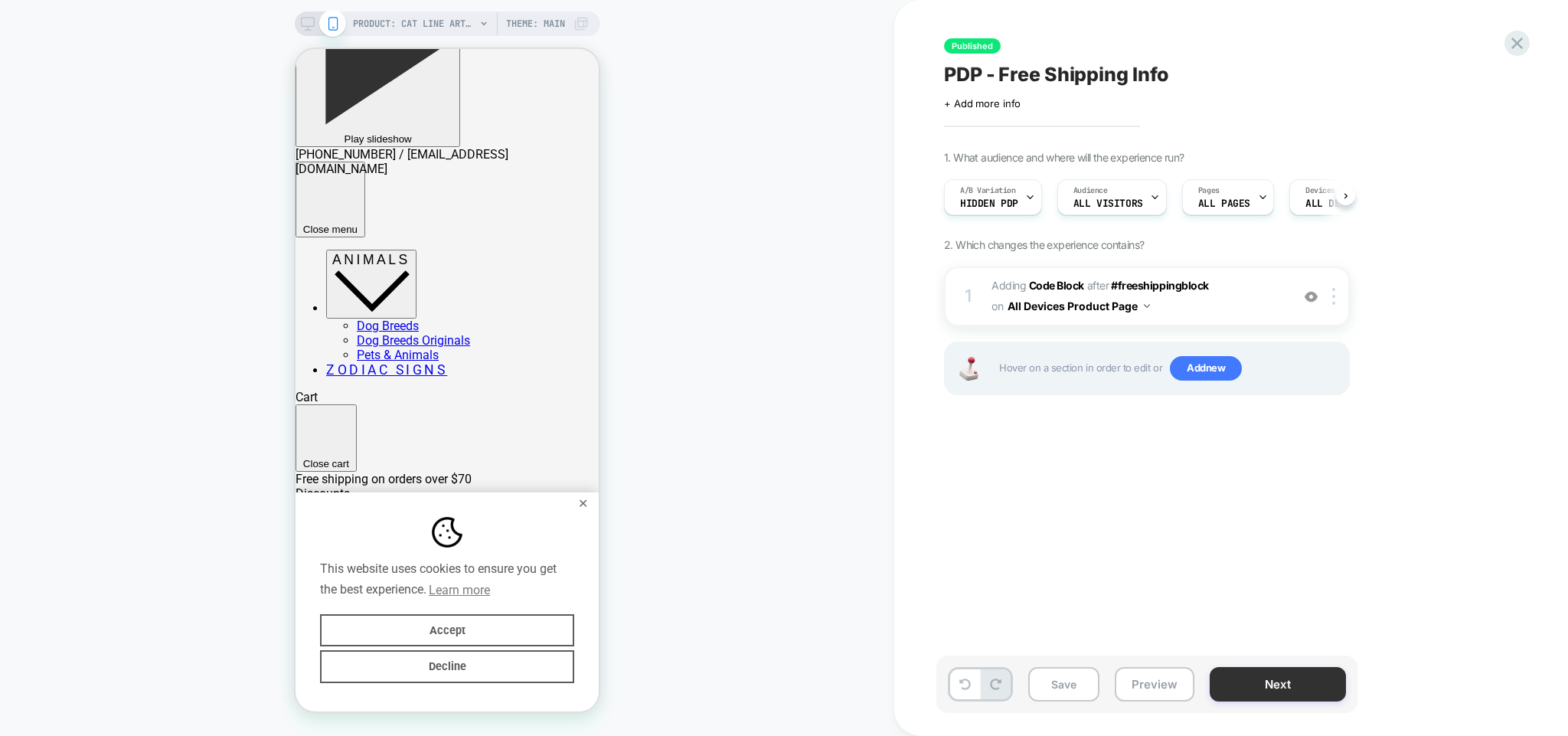
click at [1279, 694] on button "Next" at bounding box center [1278, 684] width 136 height 35
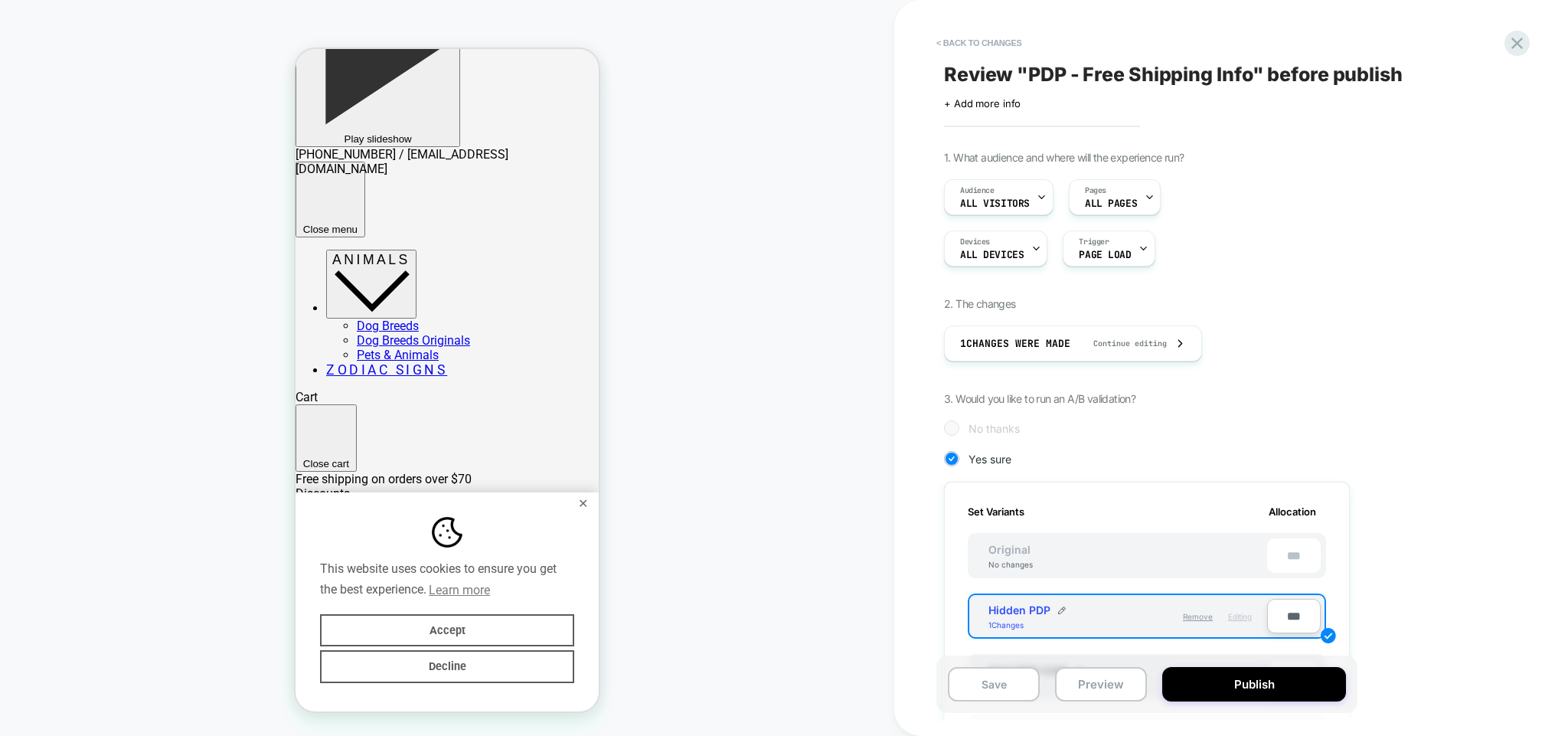
scroll to position [0, 2]
click at [1518, 37] on icon at bounding box center [1517, 43] width 21 height 21
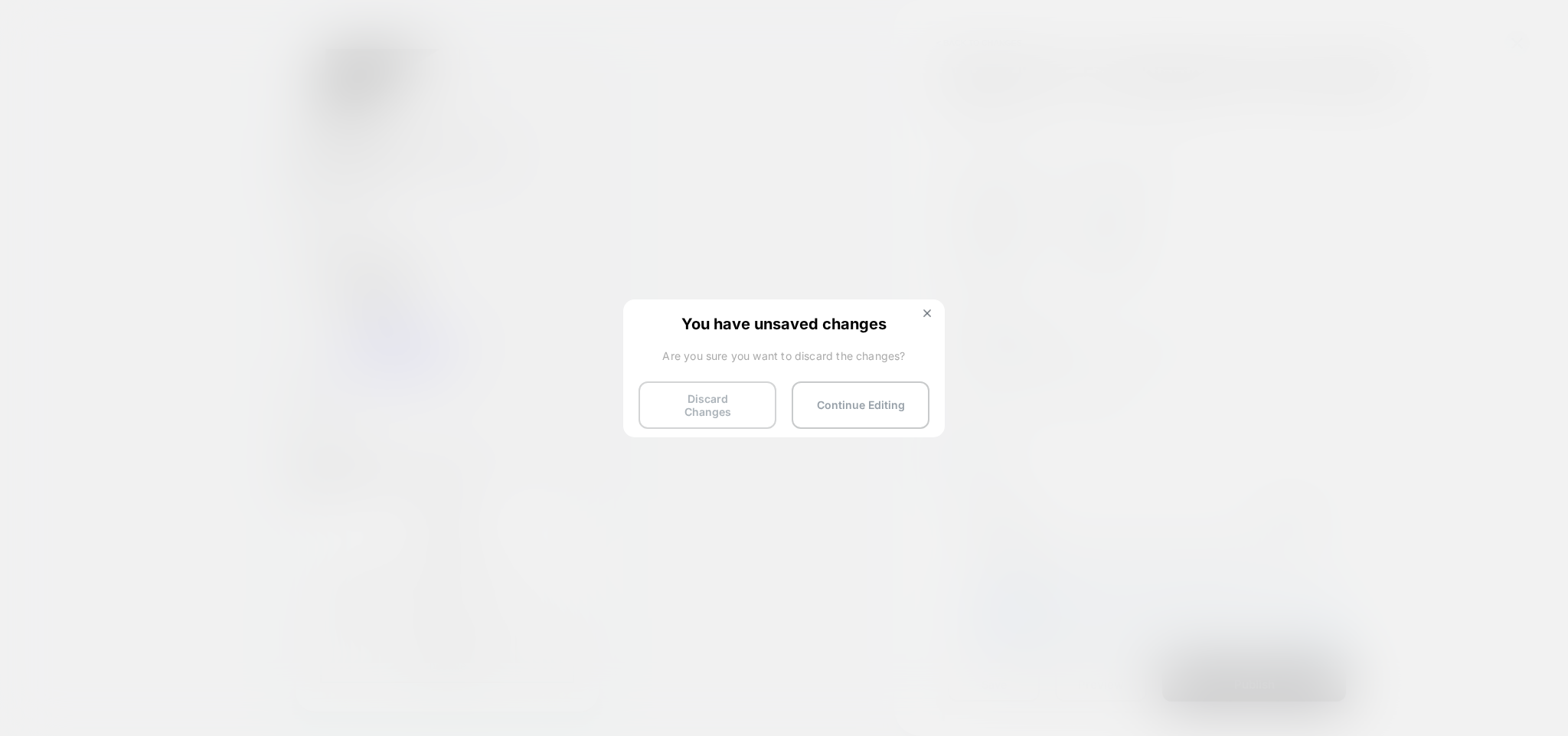
click at [753, 400] on button "Discard Changes" at bounding box center [708, 405] width 138 height 47
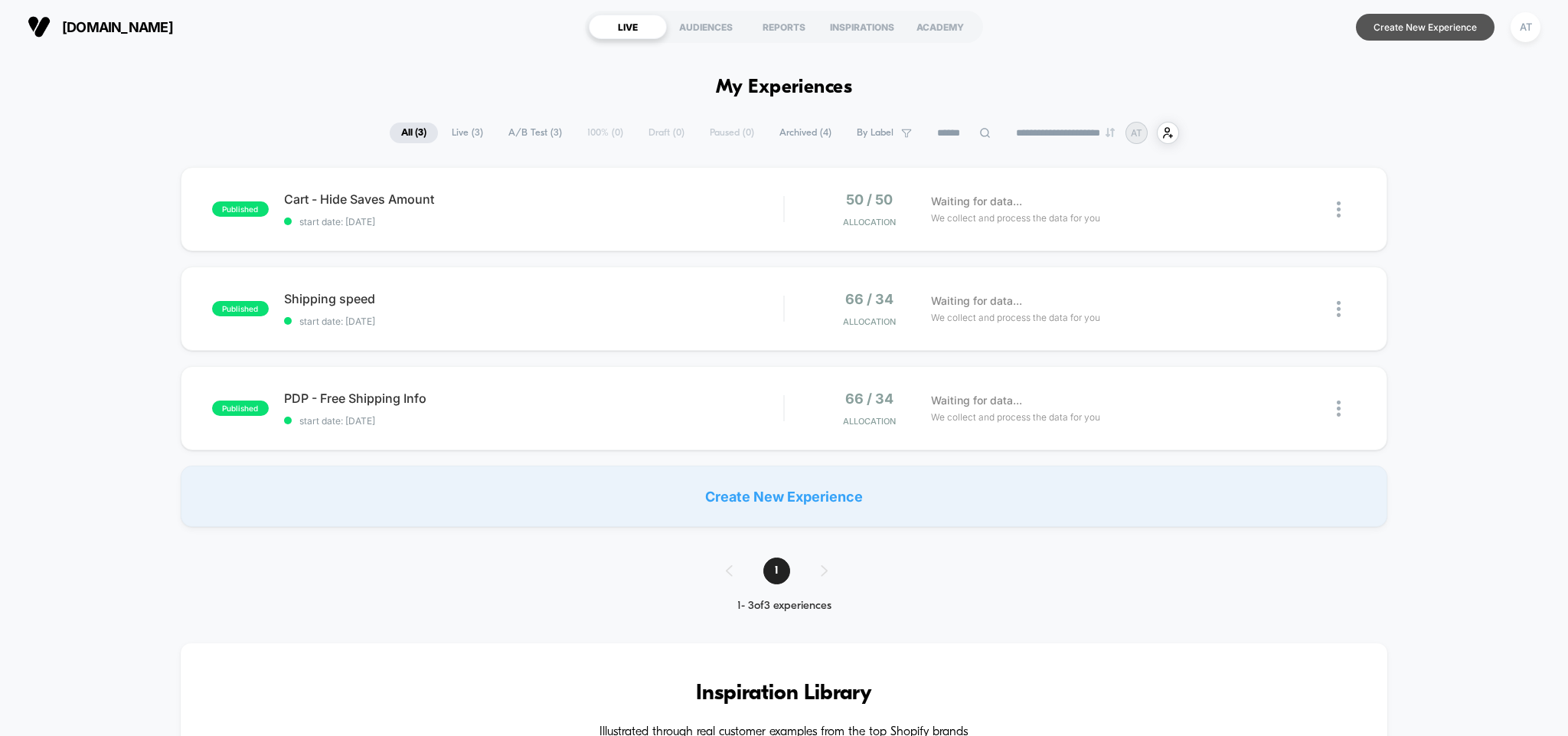
click at [1422, 26] on button "Create New Experience" at bounding box center [1425, 27] width 139 height 27
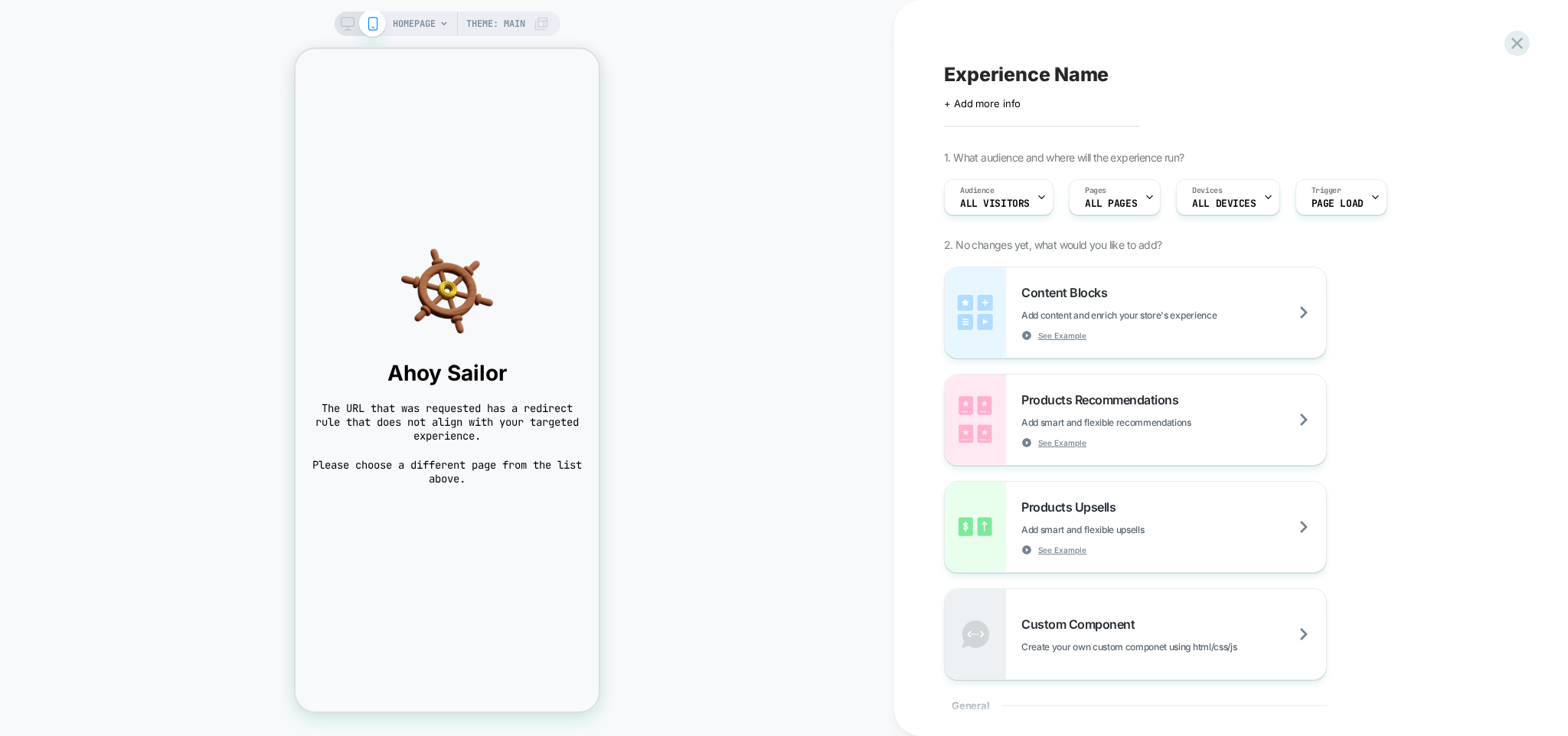
click at [1382, 344] on div "Content Blocks Add content and enrich your store's experience See Example Produ…" at bounding box center [1223, 472] width 559 height 413
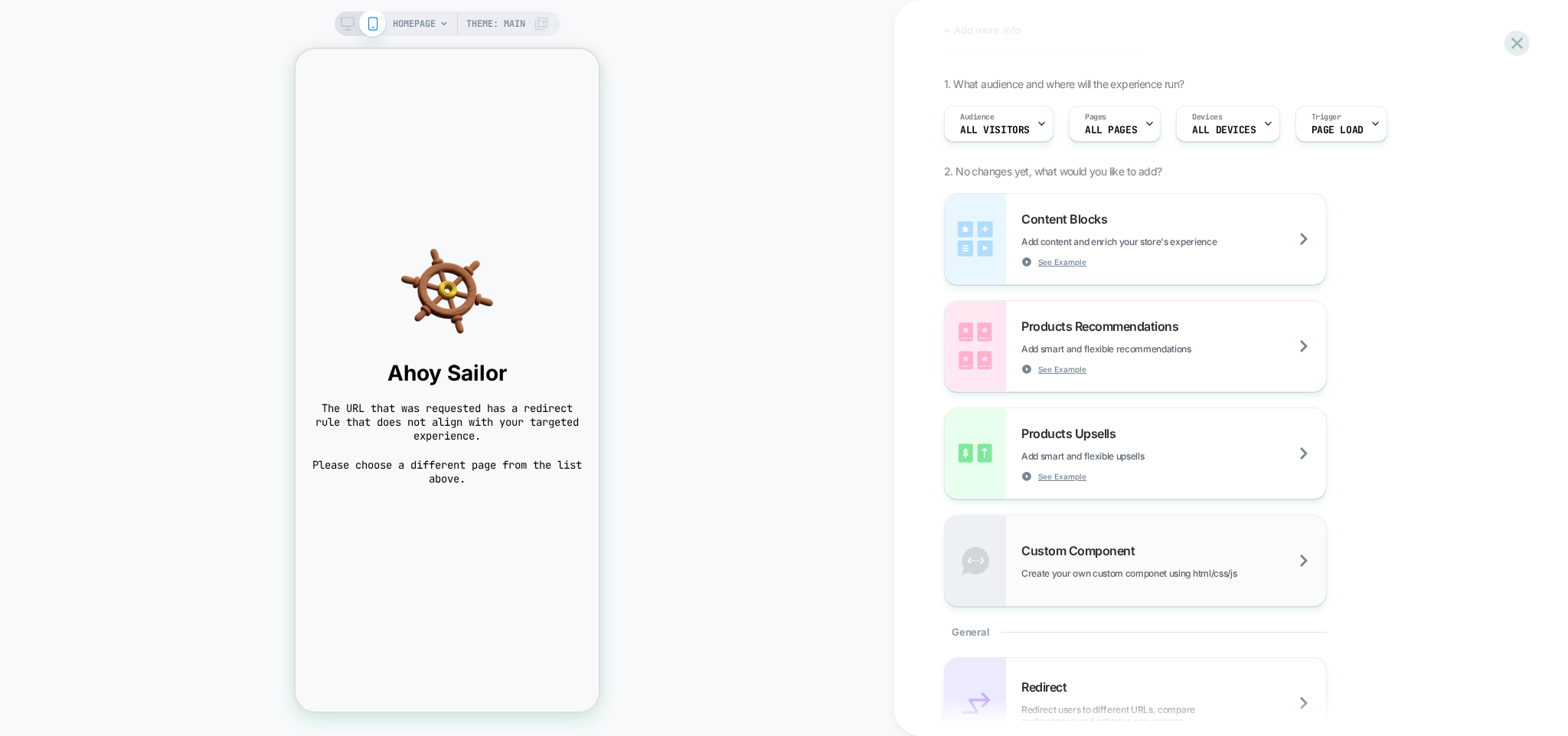
click at [1138, 555] on span "Custom Component" at bounding box center [1081, 551] width 121 height 15
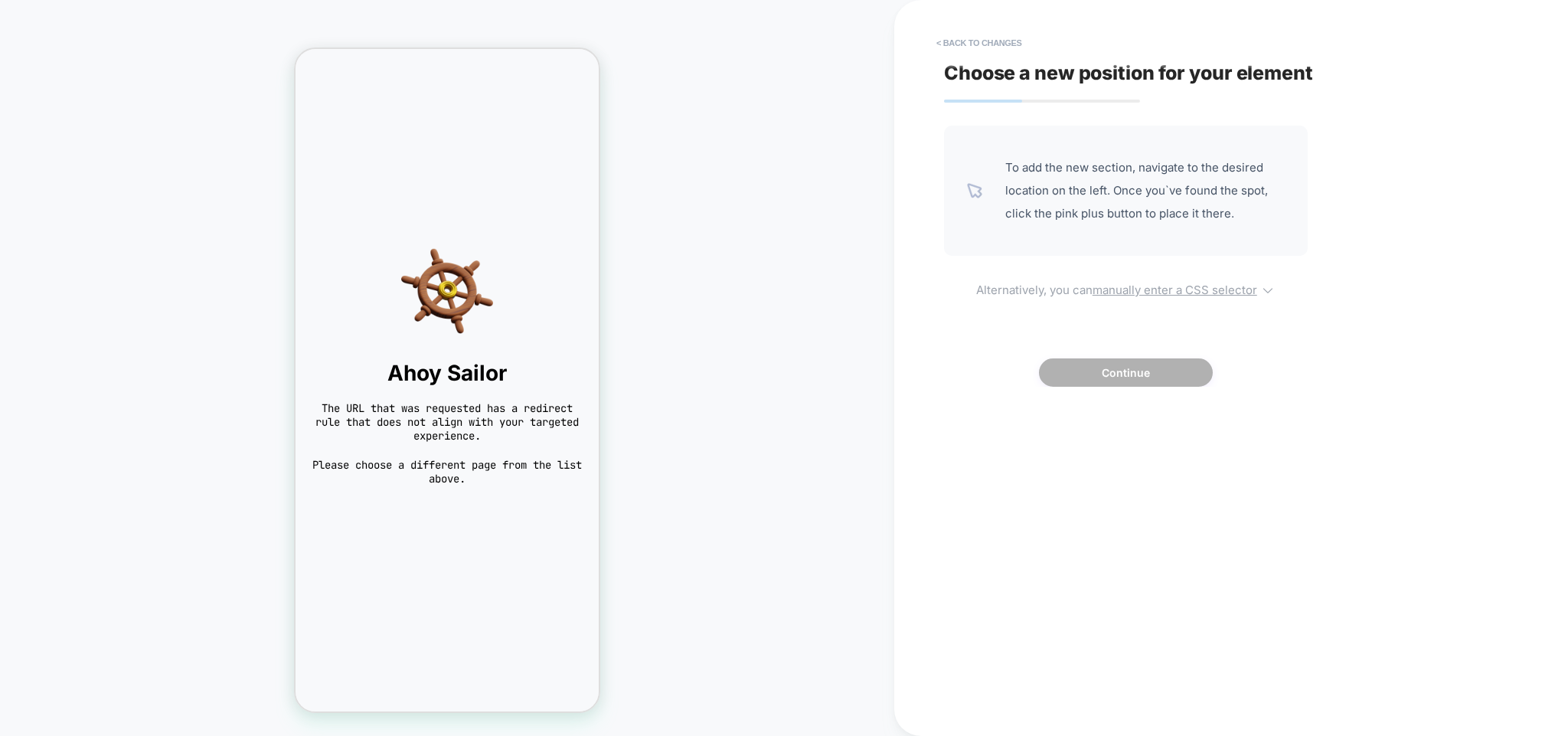
click at [1186, 290] on u "manually enter a CSS selector" at bounding box center [1175, 290] width 164 height 15
select select "*******"
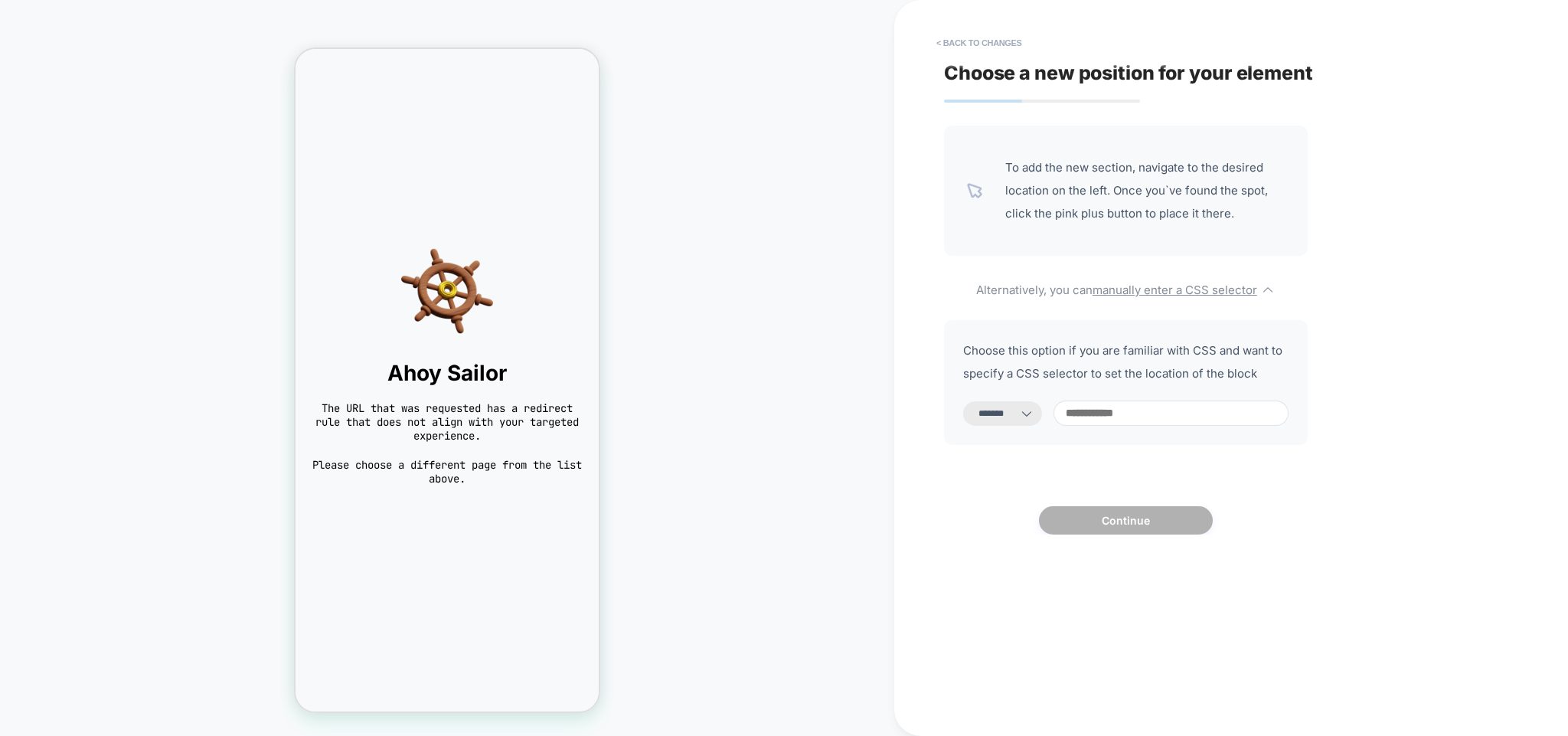
click at [1113, 412] on input at bounding box center [1171, 413] width 235 height 25
click at [1035, 410] on icon at bounding box center [1027, 413] width 15 height 15
click at [1035, 412] on icon at bounding box center [1027, 413] width 15 height 15
click at [1035, 413] on icon at bounding box center [1027, 413] width 15 height 15
click at [1035, 415] on icon at bounding box center [1027, 413] width 15 height 15
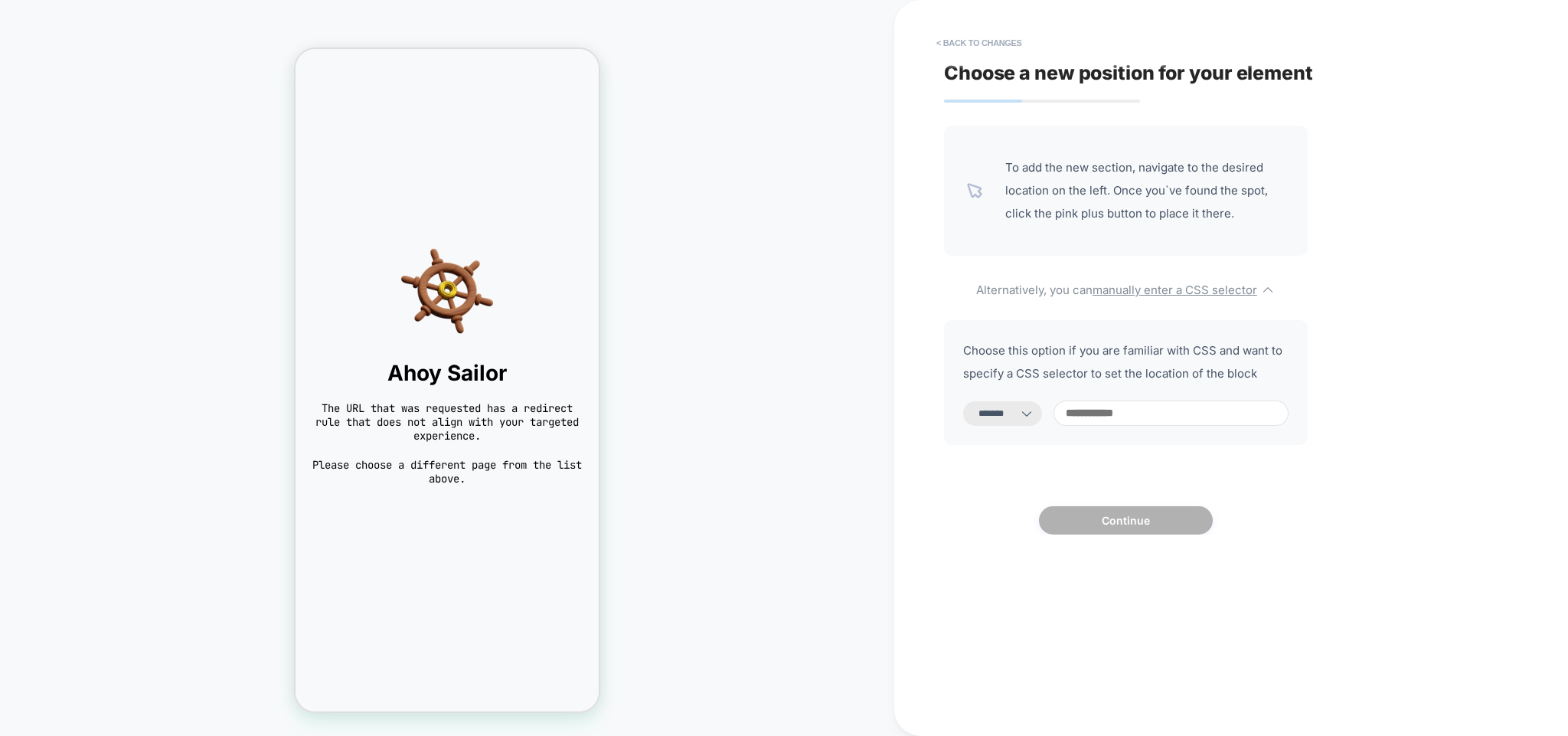
click at [1374, 412] on div "**********" at bounding box center [1224, 368] width 574 height 705
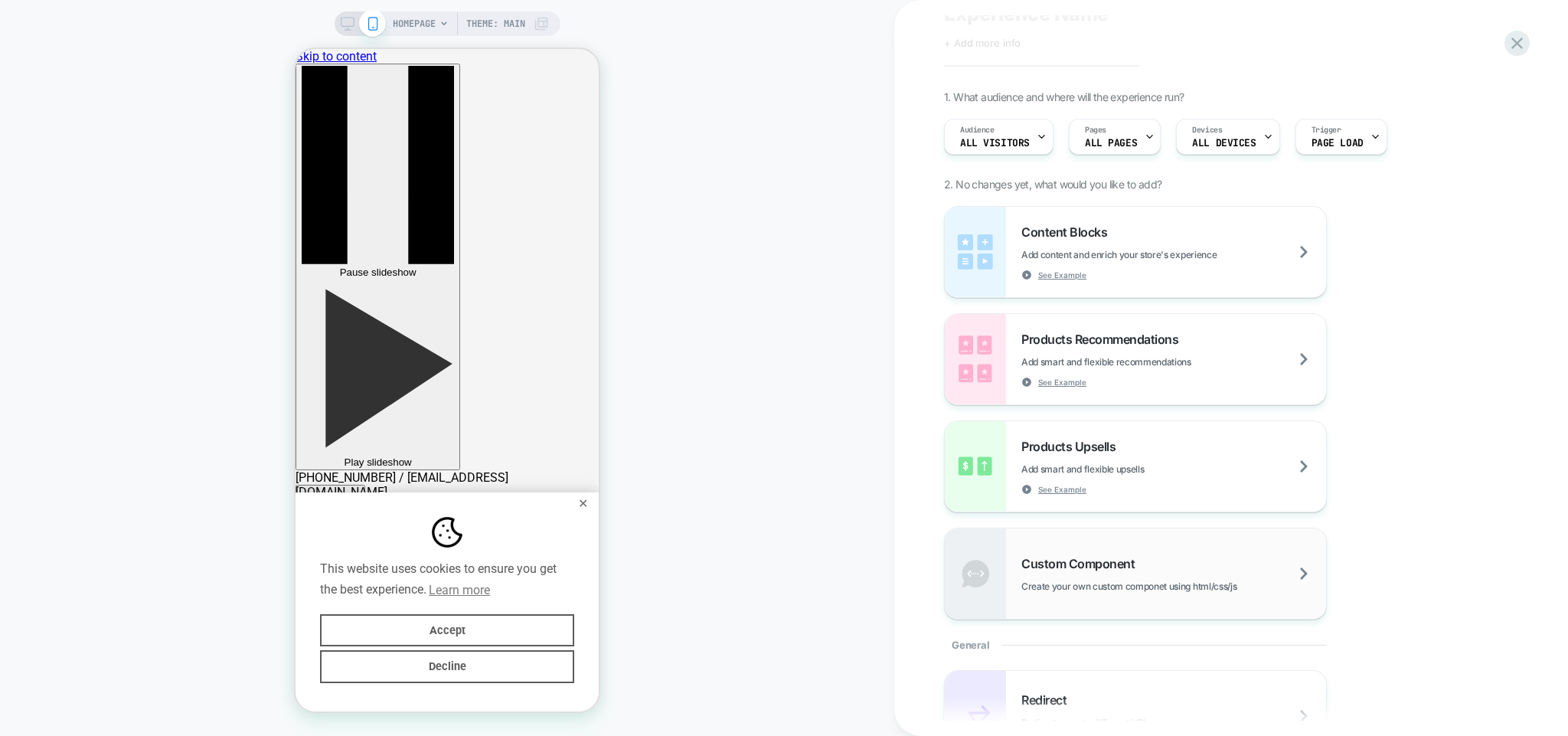
scroll to position [74, 0]
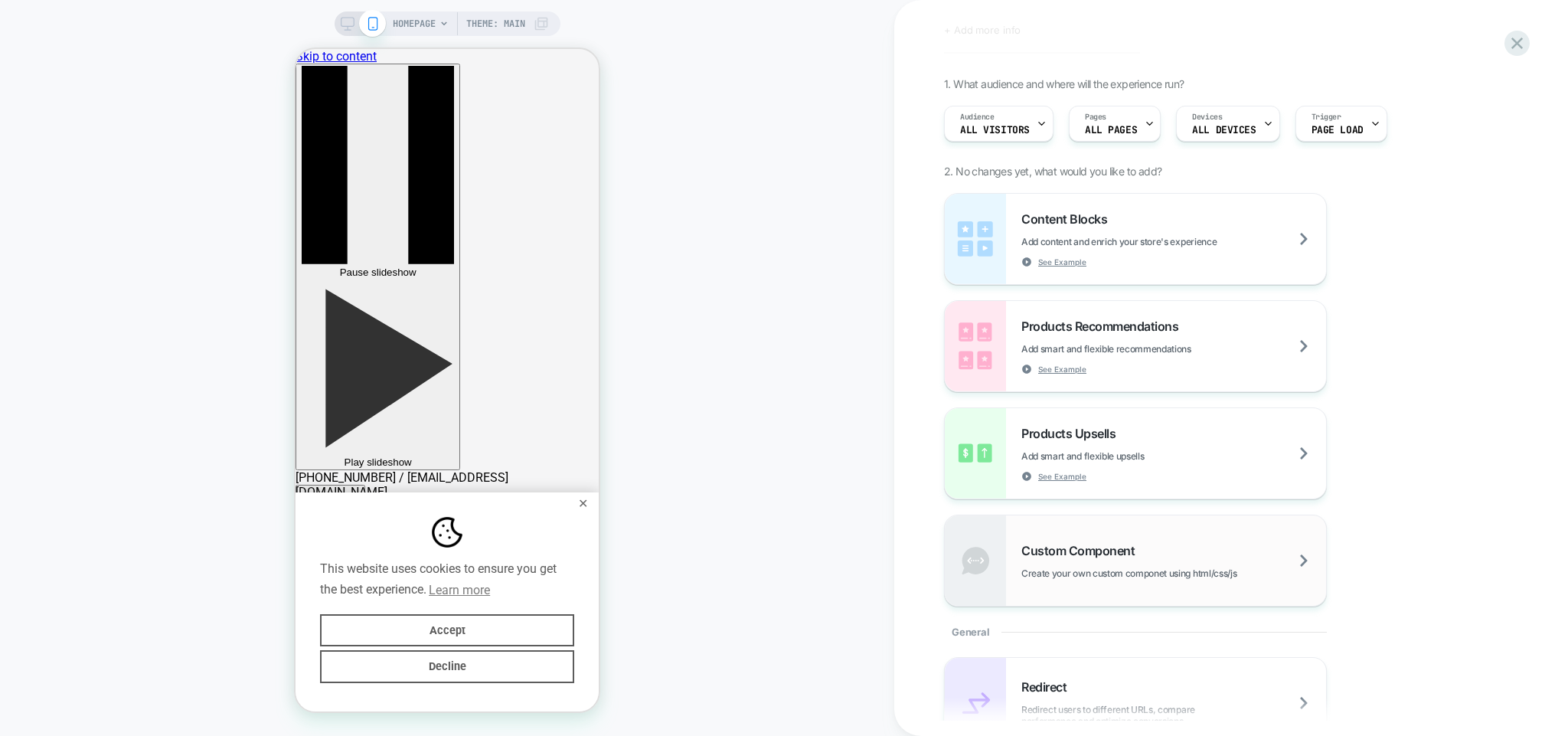
click at [1164, 554] on div "Custom Component Create your own custom componet using html/css/js" at bounding box center [1173, 562] width 304 height 36
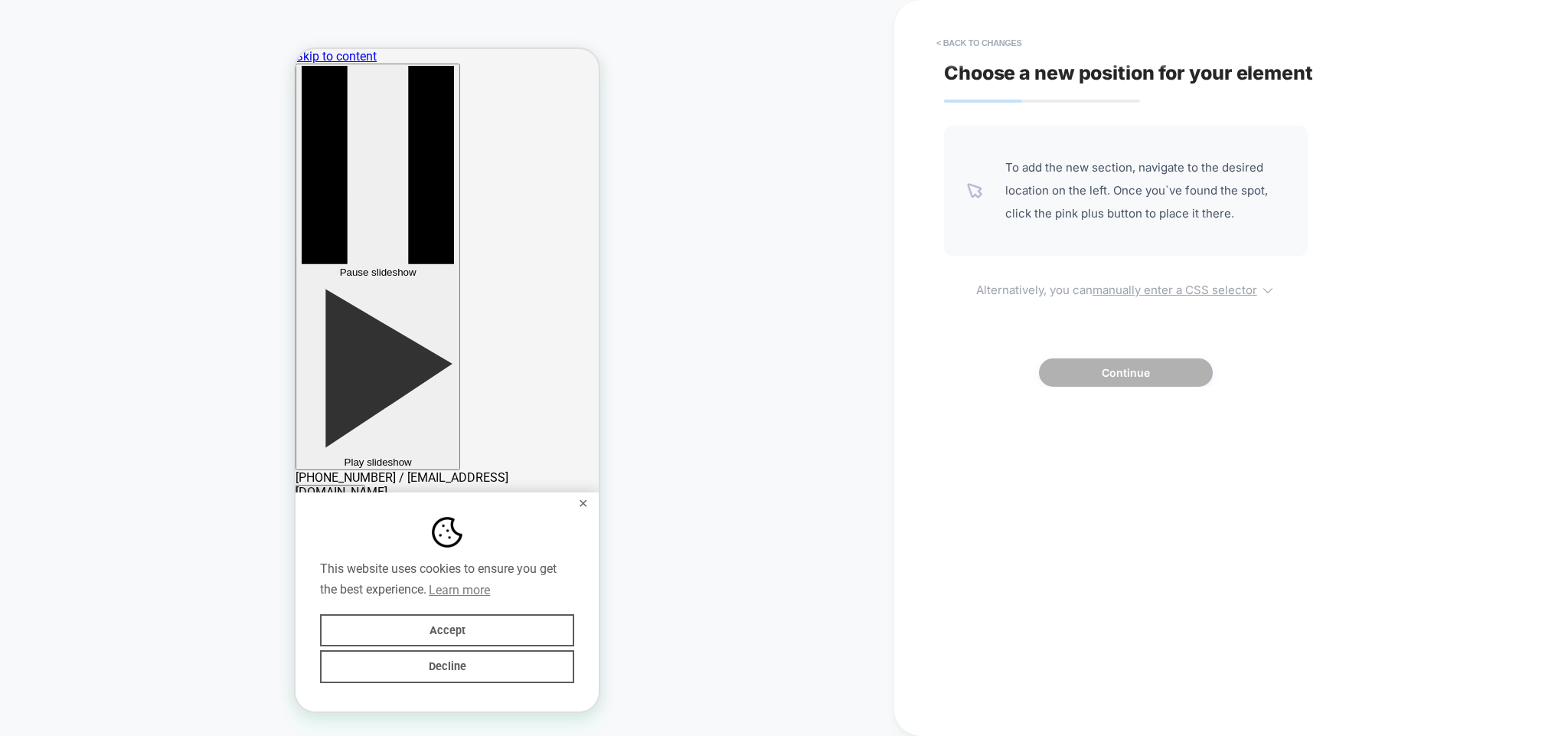
click at [1181, 290] on u "manually enter a CSS selector" at bounding box center [1175, 290] width 164 height 15
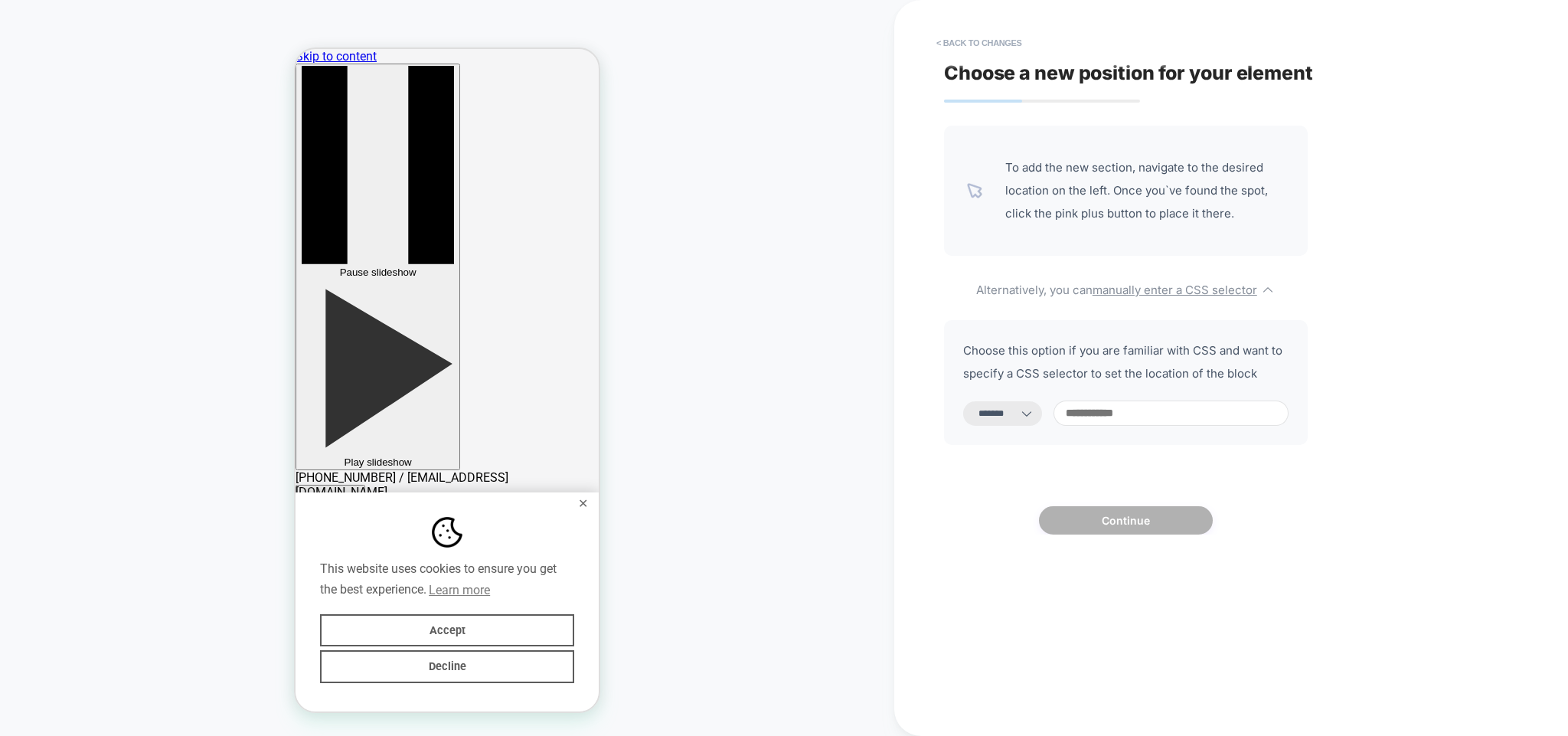
click at [963, 402] on select "**********" at bounding box center [1002, 413] width 79 height 25
select select "*********"
click option "*********" at bounding box center [0, 0] width 0 height 0
click at [1133, 416] on input at bounding box center [1171, 413] width 235 height 25
paste input "**********"
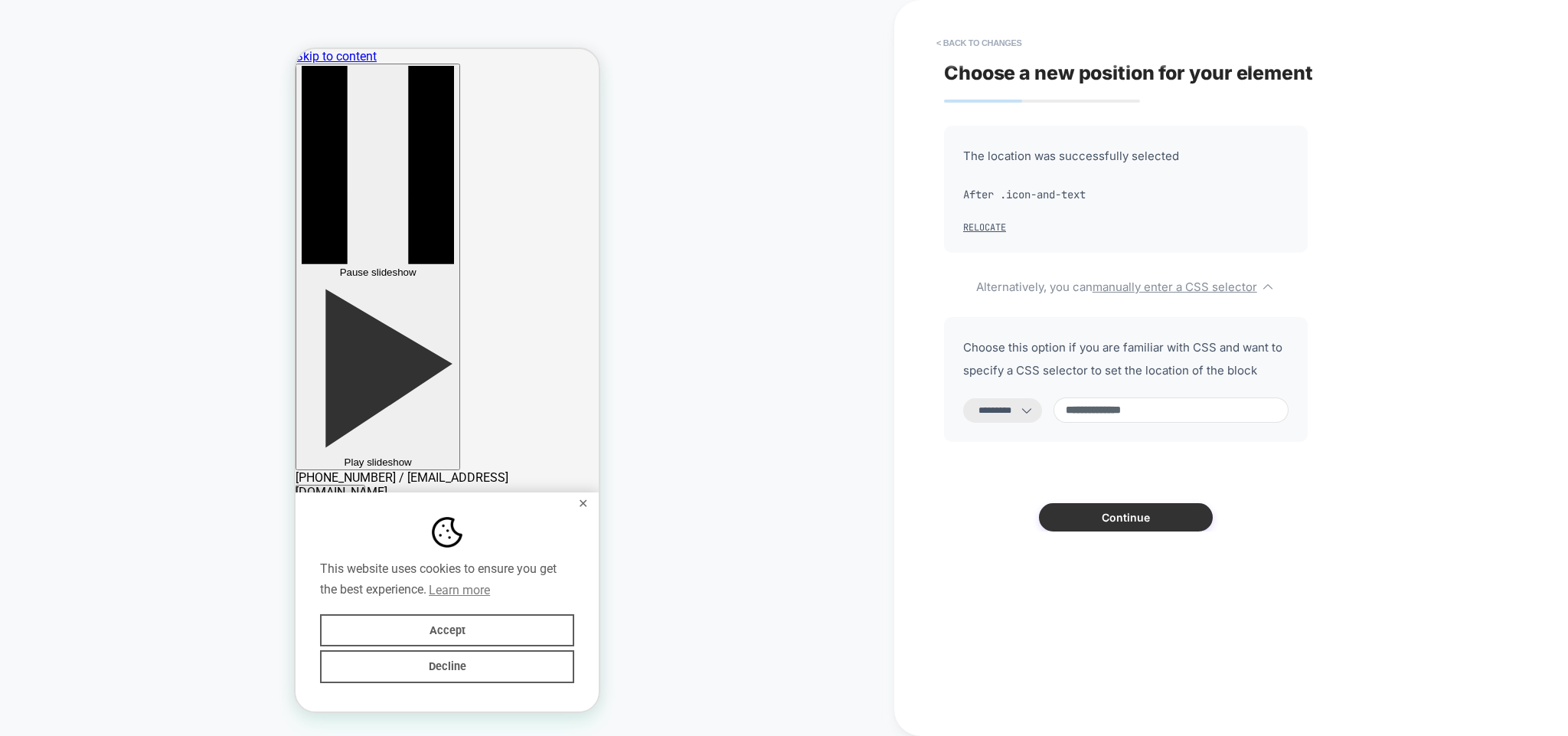
type input "**********"
click at [1138, 520] on button "Continue" at bounding box center [1126, 517] width 174 height 28
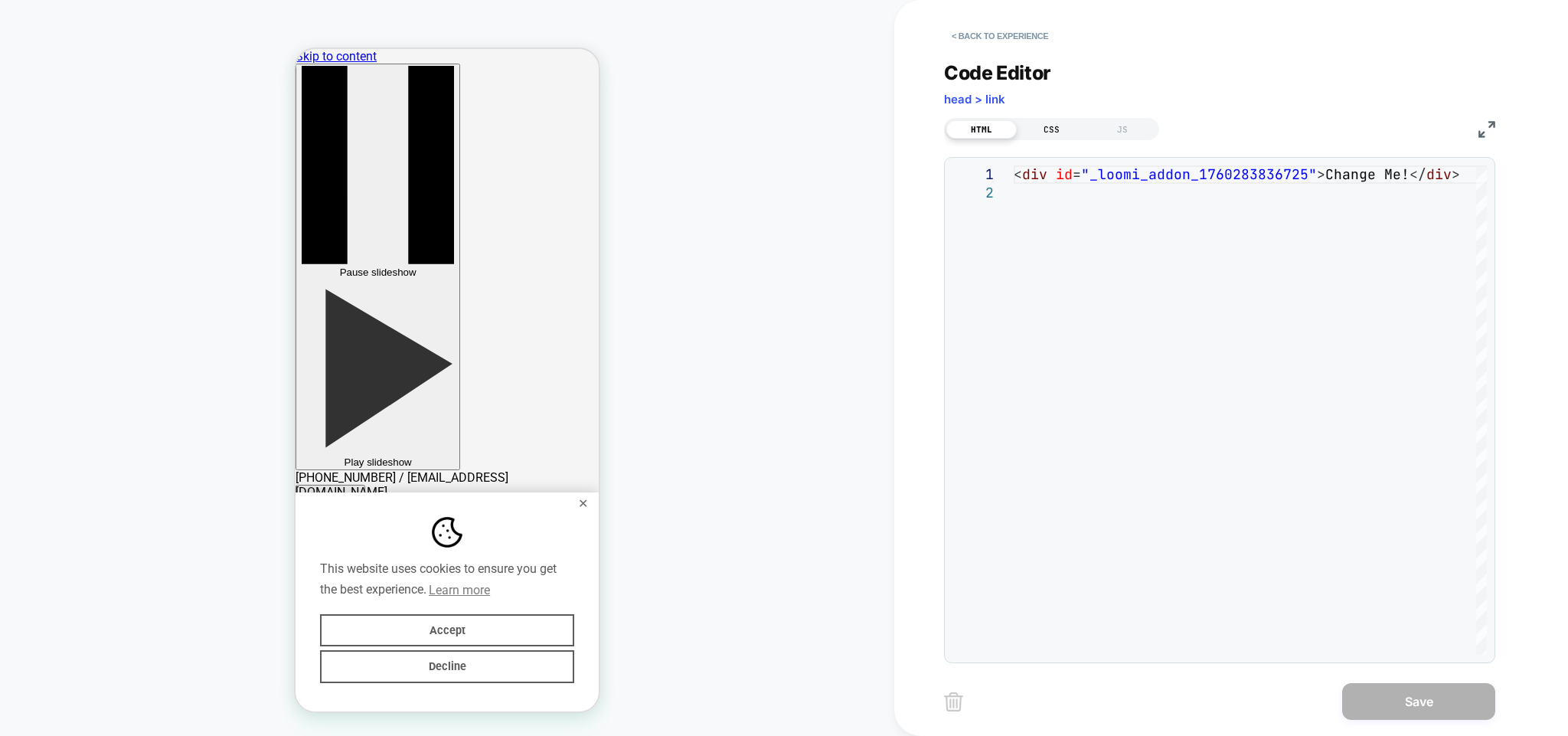
click at [1048, 130] on div "CSS" at bounding box center [1052, 129] width 71 height 18
click at [1055, 184] on div at bounding box center [1250, 410] width 473 height 490
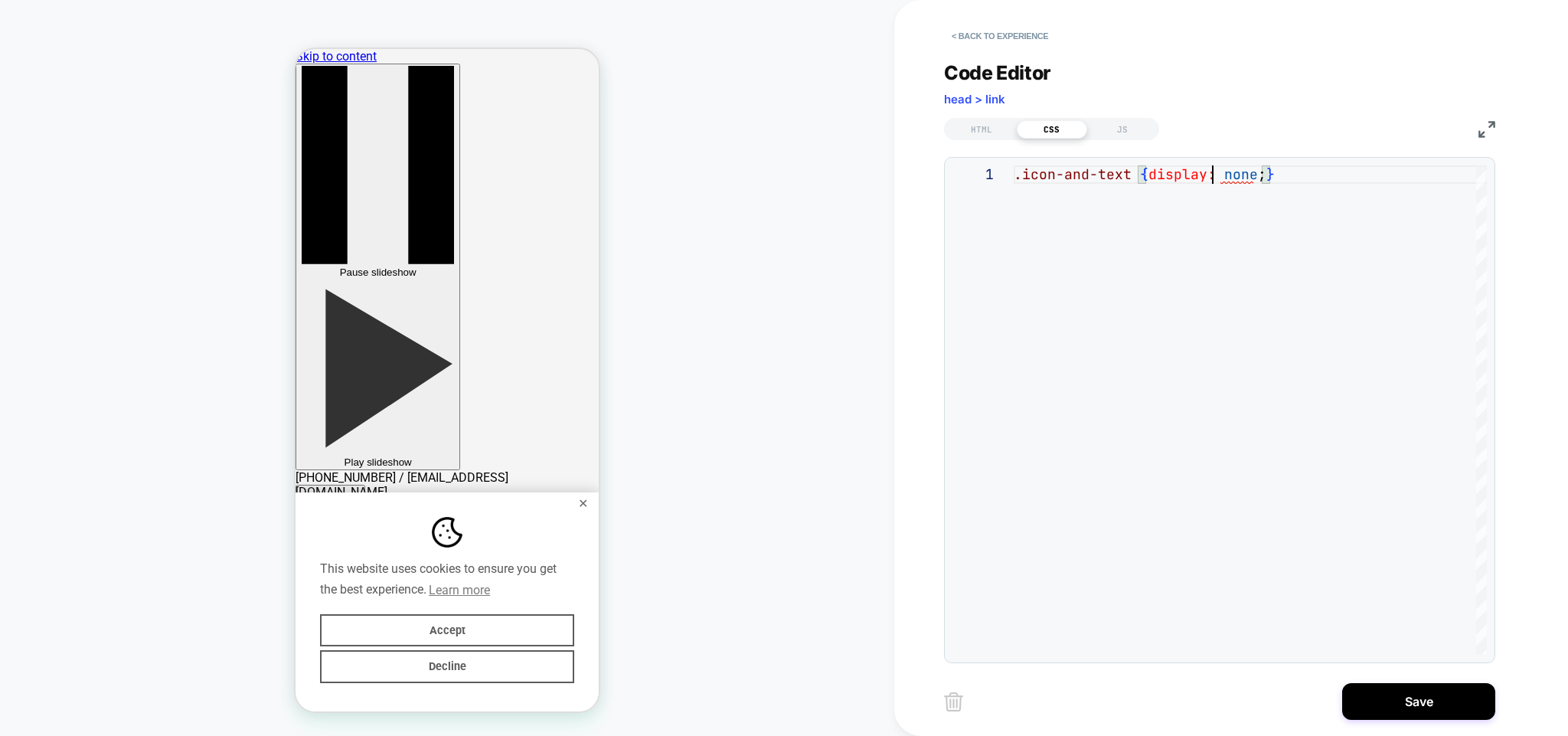
scroll to position [0, 198]
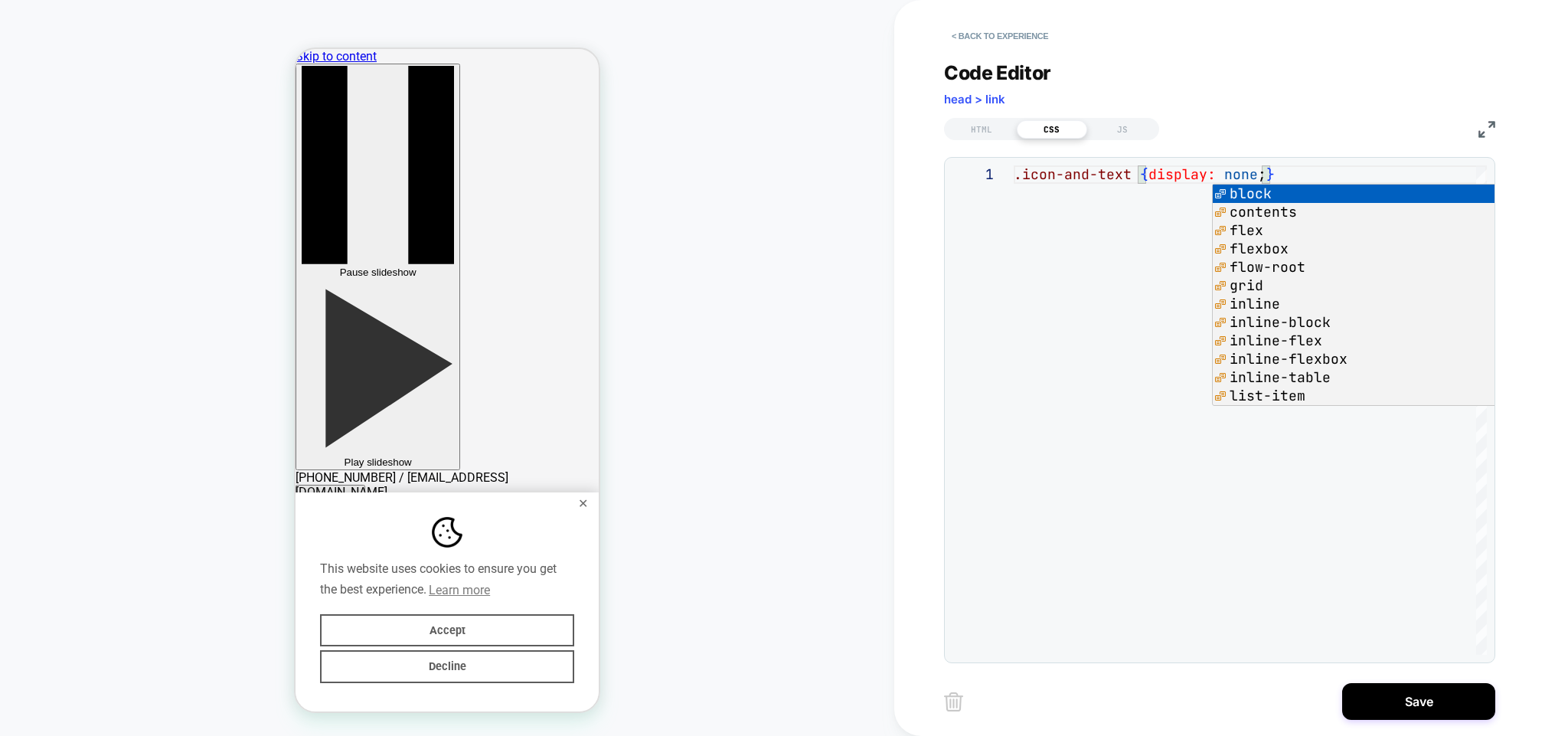
click at [1114, 252] on div ".icon-and-text { display: none ; }" at bounding box center [1250, 410] width 473 height 490
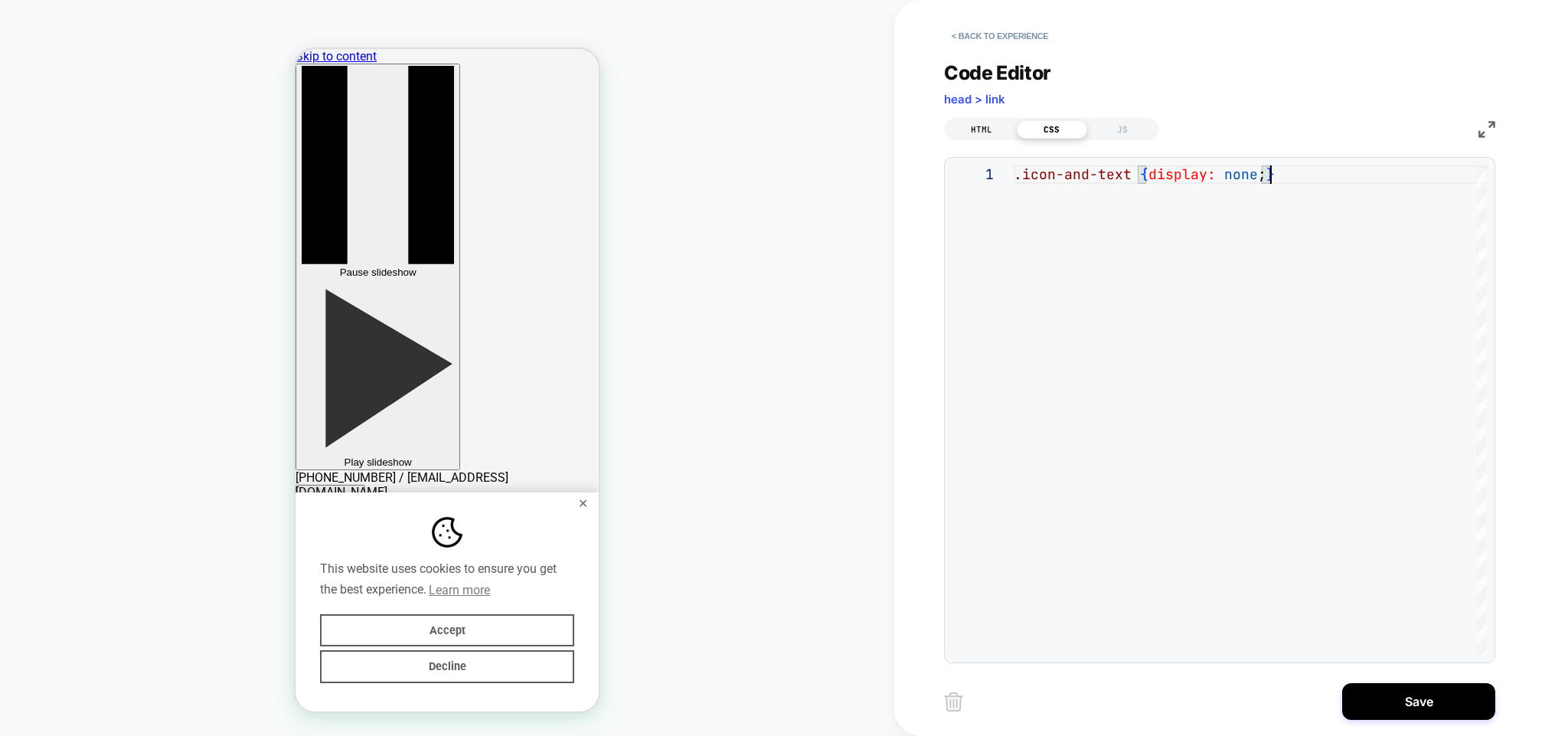
click at [986, 129] on div "HTML" at bounding box center [982, 129] width 71 height 18
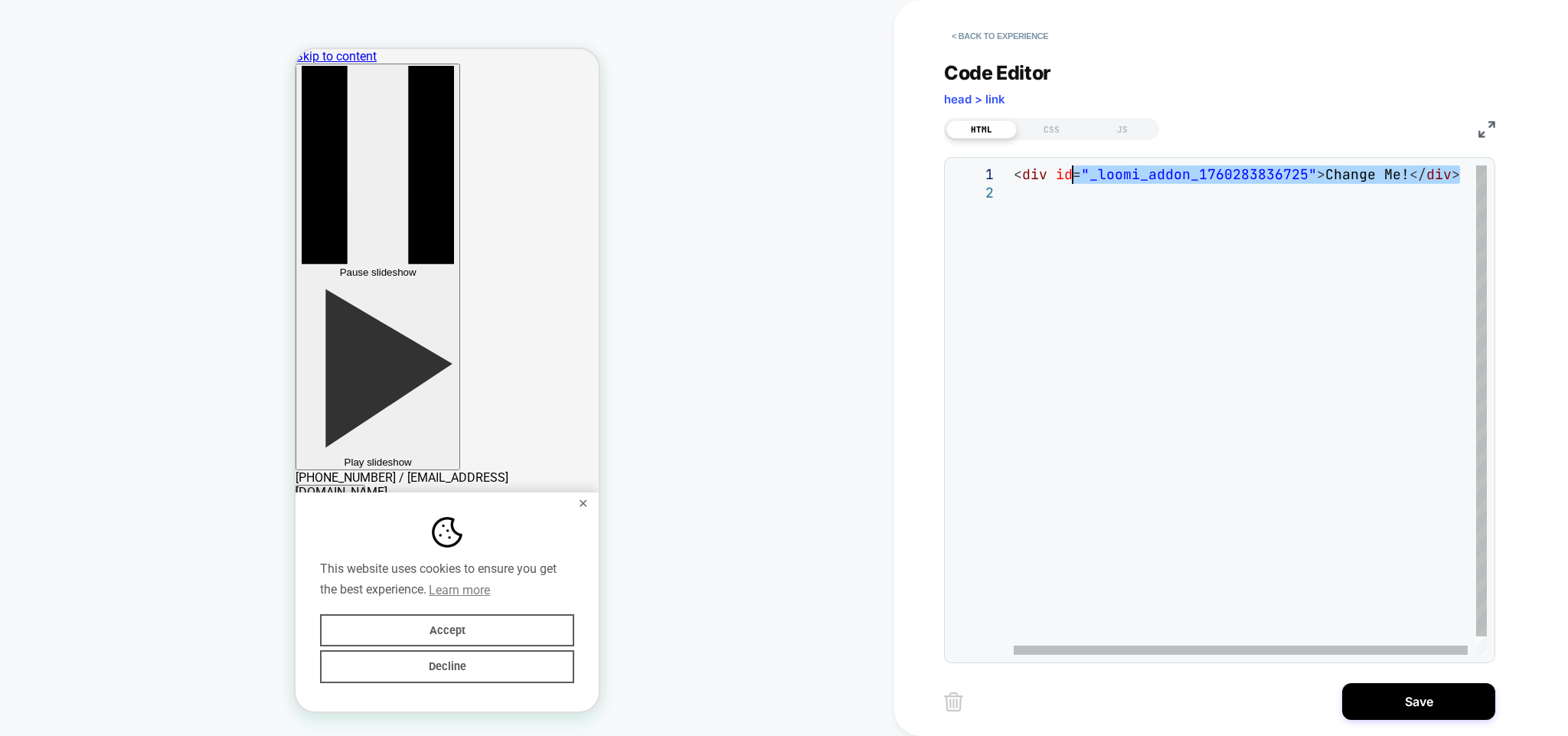
drag, startPoint x: 1068, startPoint y: 176, endPoint x: 858, endPoint y: 132, distance: 214.6
click at [1014, 165] on div "< div id = "_loomi_addon_1760283836725" > Change Me! </ div >" at bounding box center [1255, 419] width 481 height 508
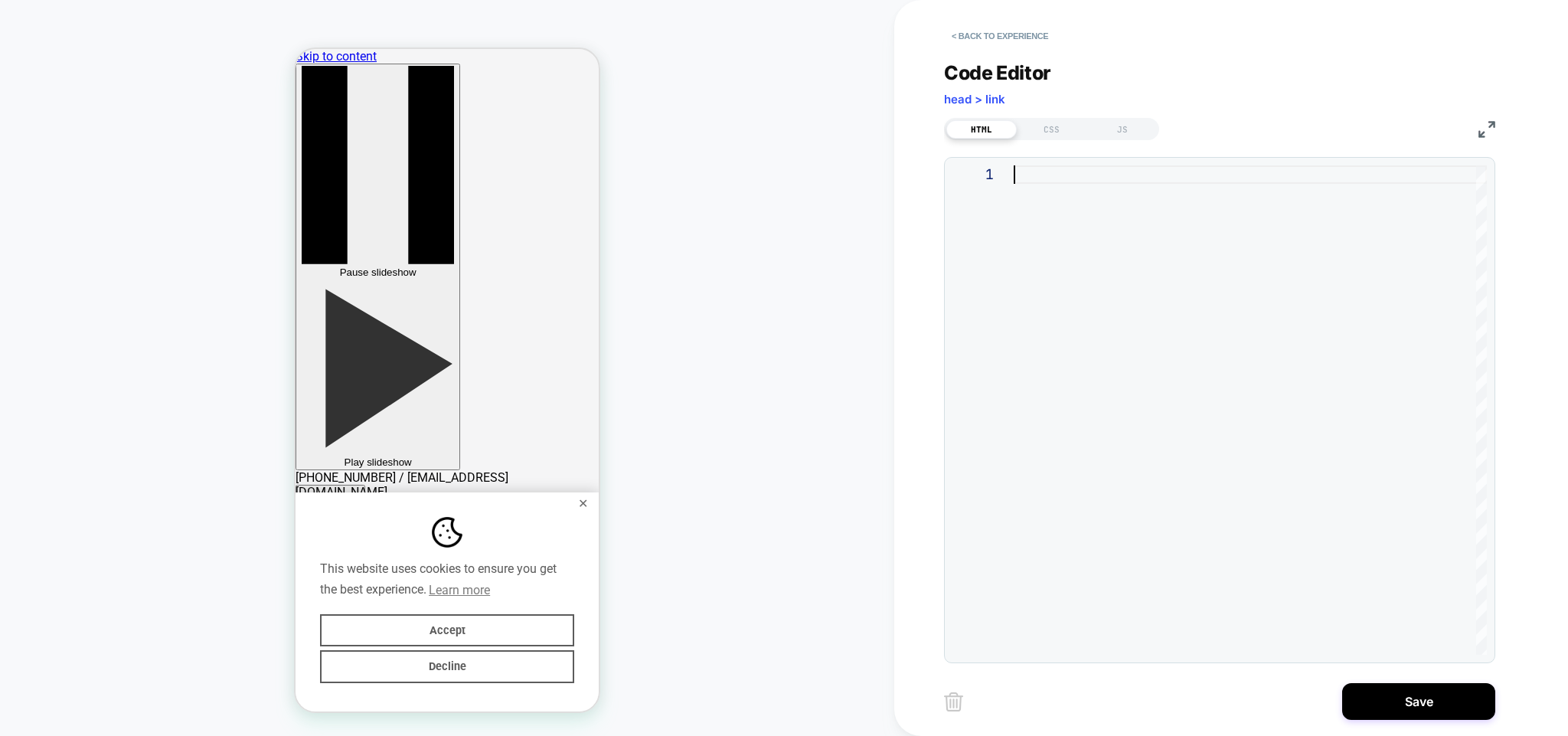
click at [1123, 316] on div at bounding box center [1250, 410] width 473 height 490
click at [1415, 704] on button "Save" at bounding box center [1419, 701] width 154 height 36
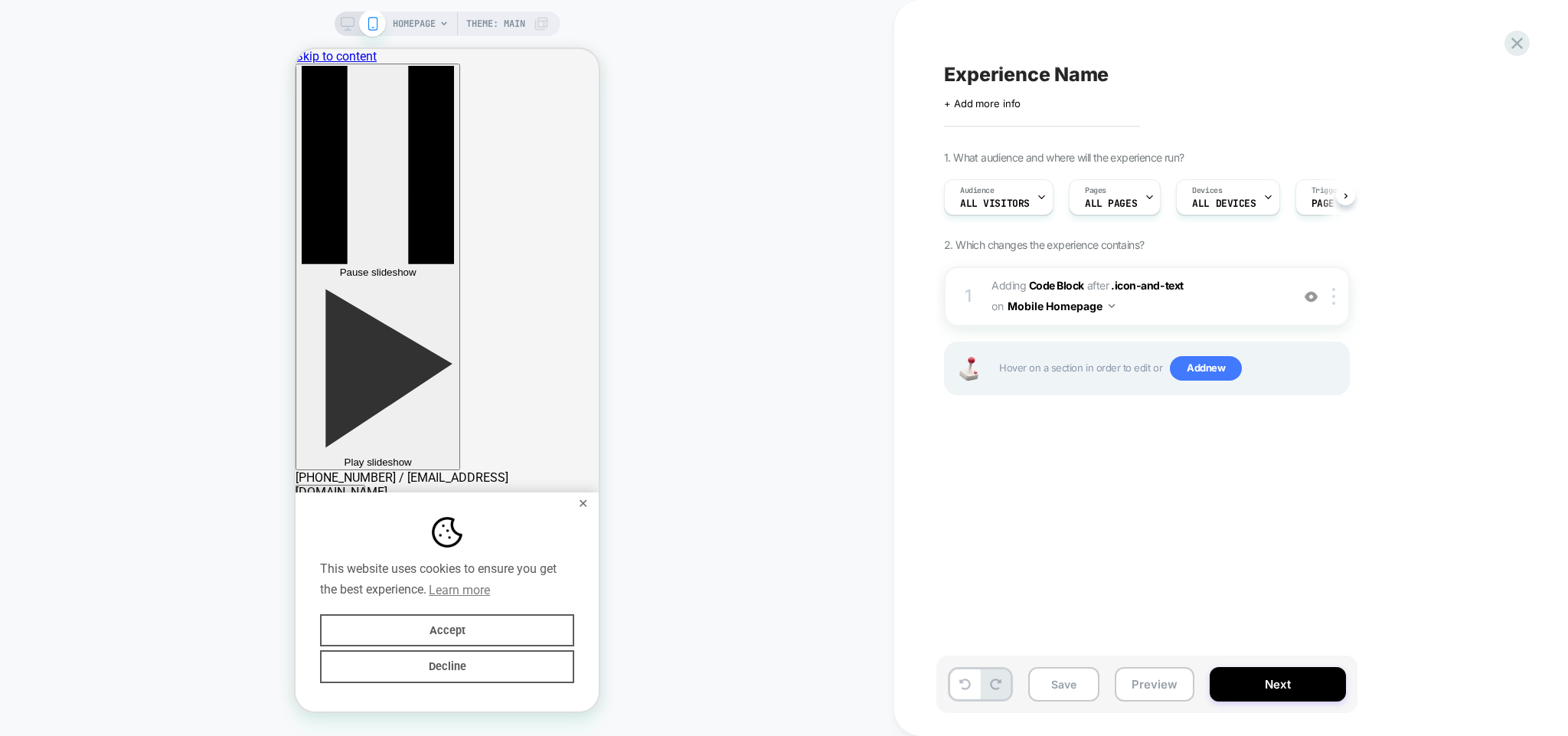
scroll to position [0, 0]
click at [1104, 304] on button "Mobile Homepage" at bounding box center [1061, 306] width 107 height 22
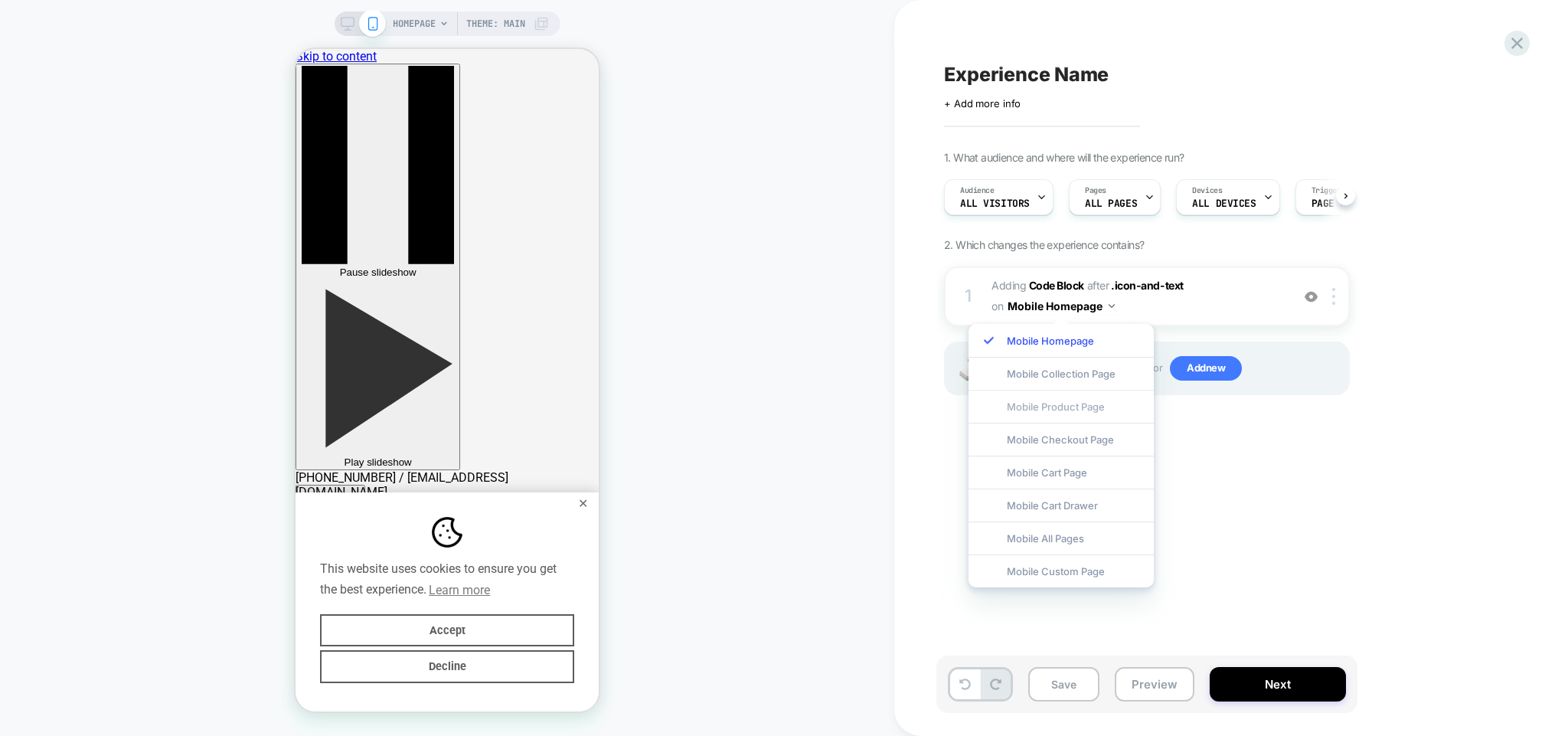
click at [1074, 406] on div "Mobile Product Page" at bounding box center [1061, 406] width 185 height 33
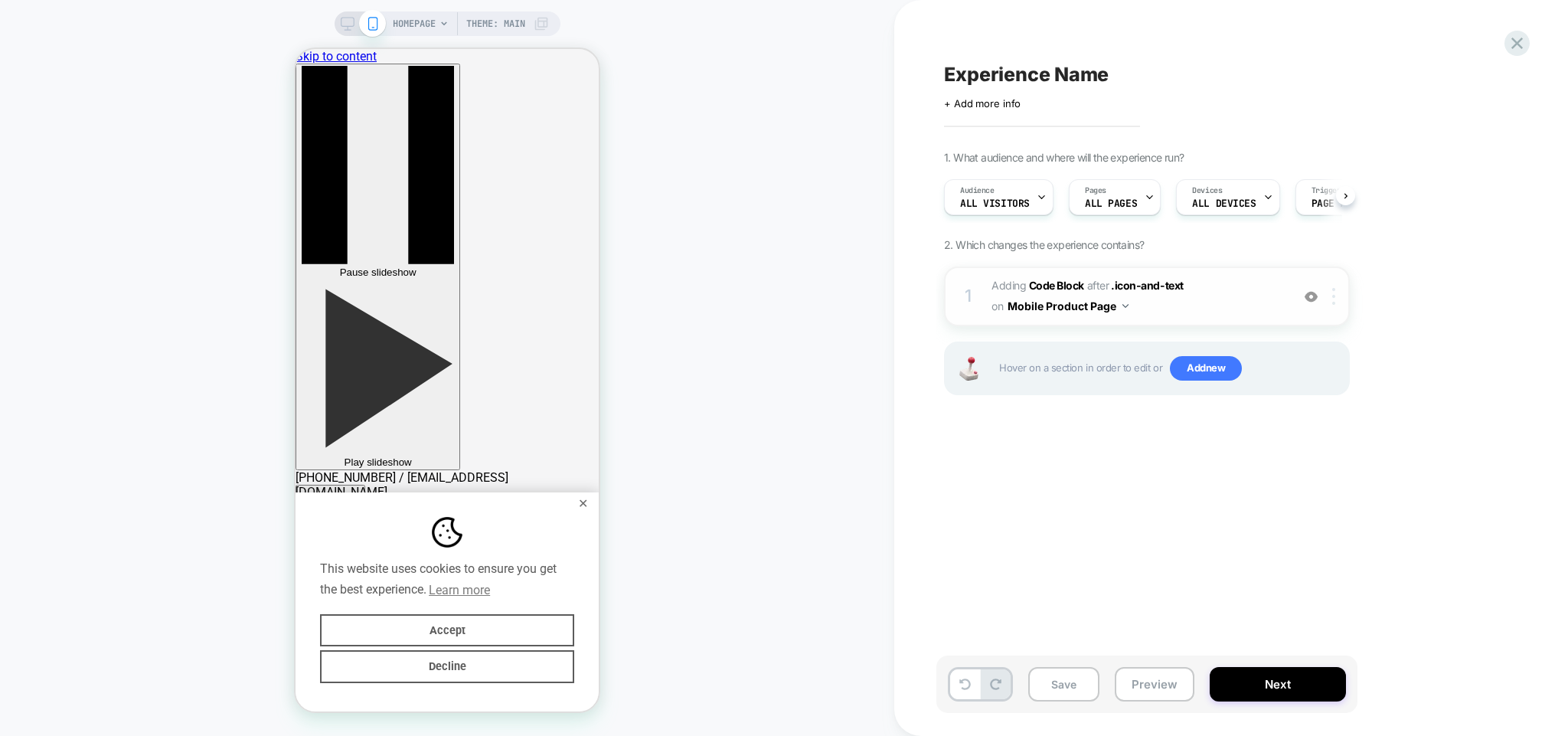
click at [1337, 296] on div at bounding box center [1336, 296] width 25 height 17
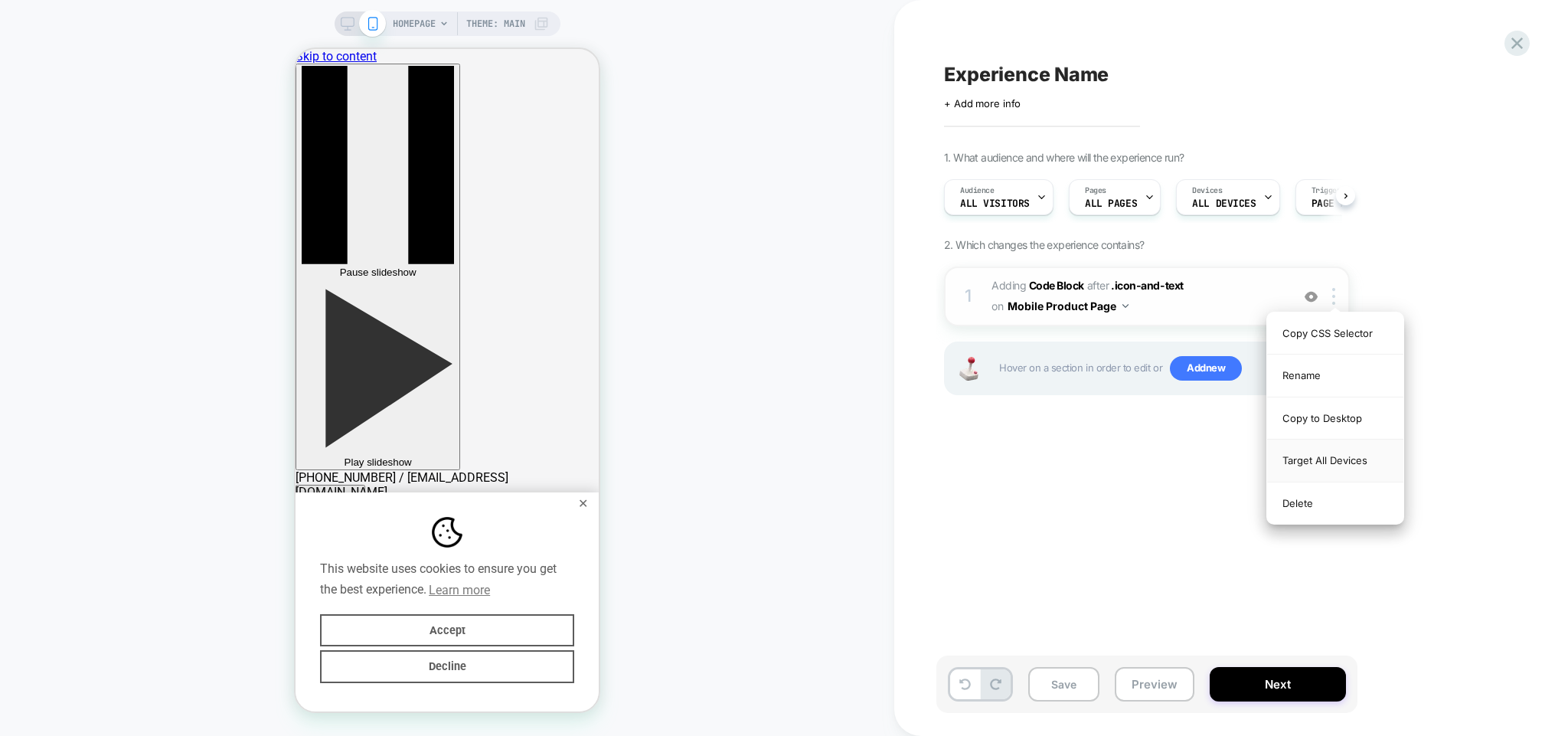
click at [1344, 463] on div "Target All Devices" at bounding box center [1335, 461] width 136 height 42
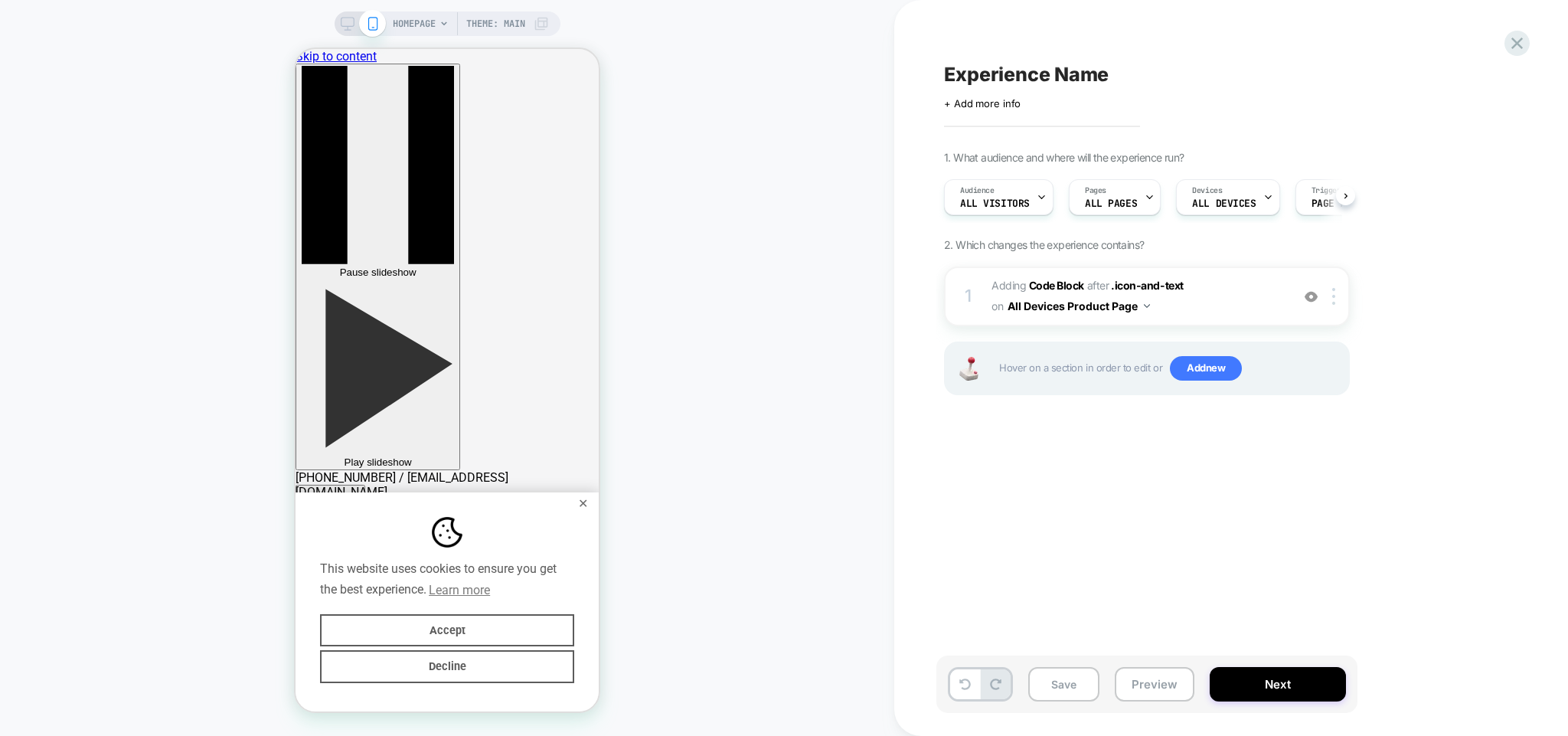
click at [1159, 489] on div "Experience Name Click to edit experience details + Add more info 1. What audien…" at bounding box center [1224, 368] width 574 height 705
click at [1057, 65] on span "Experience Name" at bounding box center [1026, 74] width 164 height 23
type textarea "**********"
click at [1215, 73] on icon at bounding box center [1213, 75] width 19 height 19
click at [1262, 690] on button "Next" at bounding box center [1278, 684] width 136 height 35
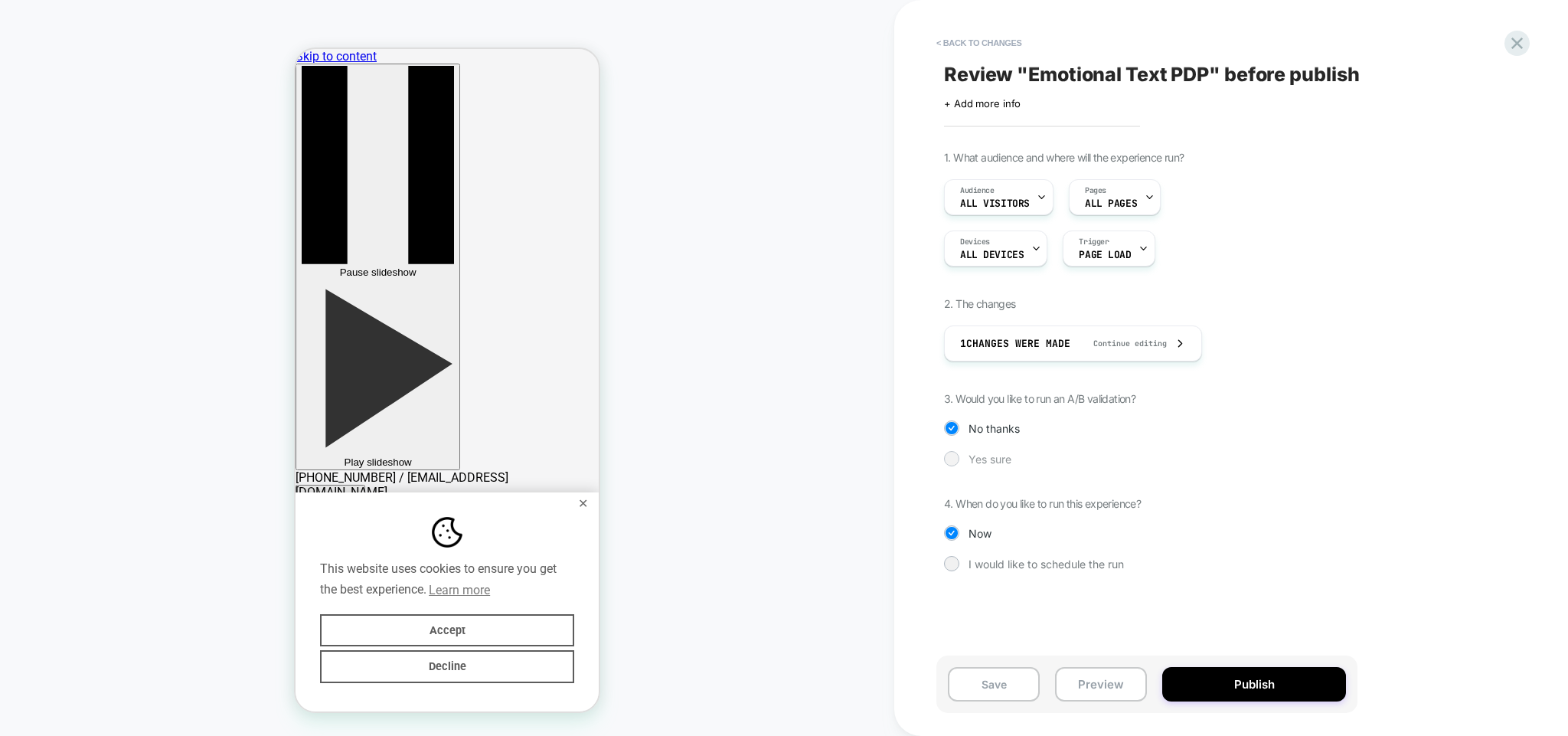
click at [1002, 458] on span "Yes sure" at bounding box center [989, 459] width 43 height 13
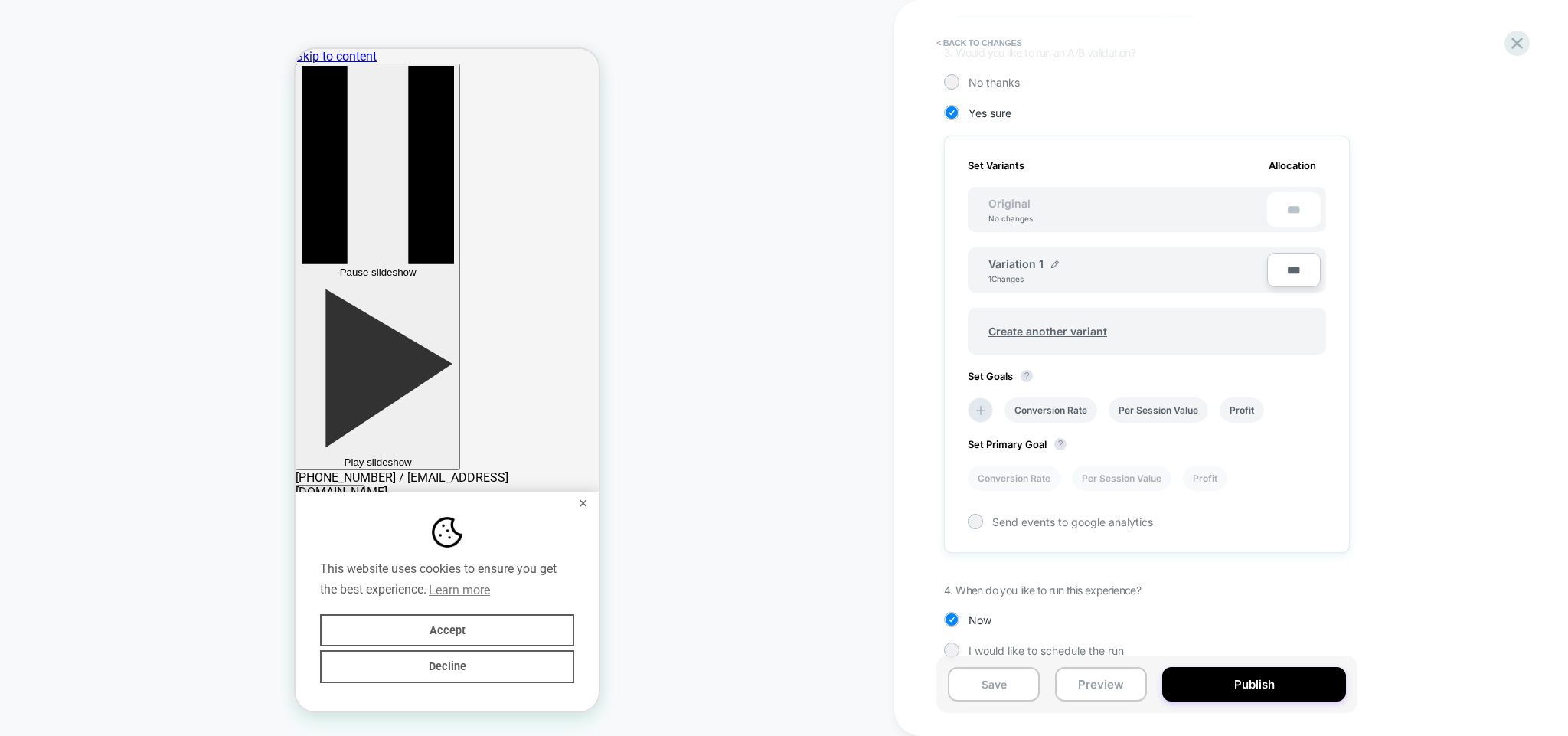
scroll to position [364, 0]
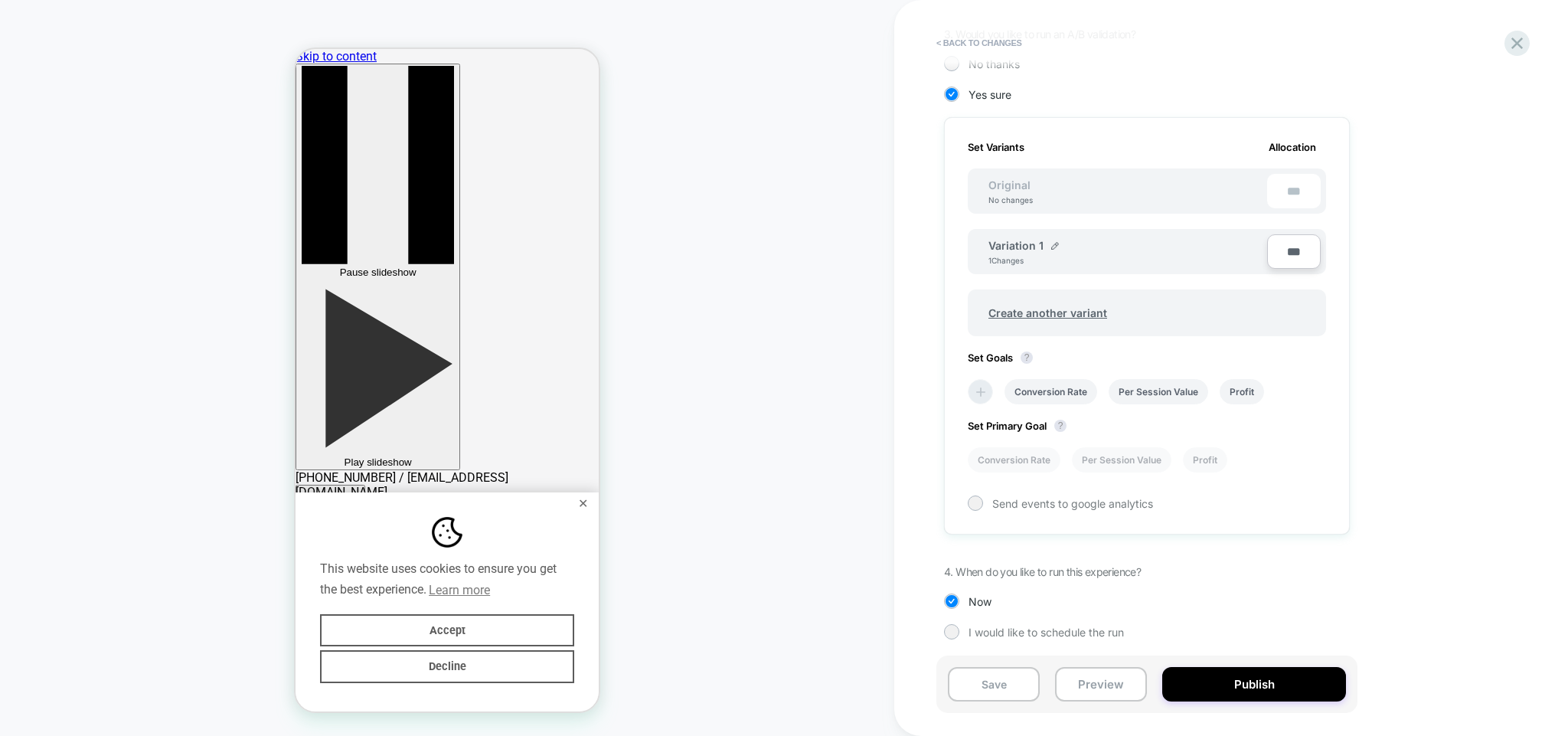
click at [982, 393] on icon at bounding box center [980, 392] width 15 height 15
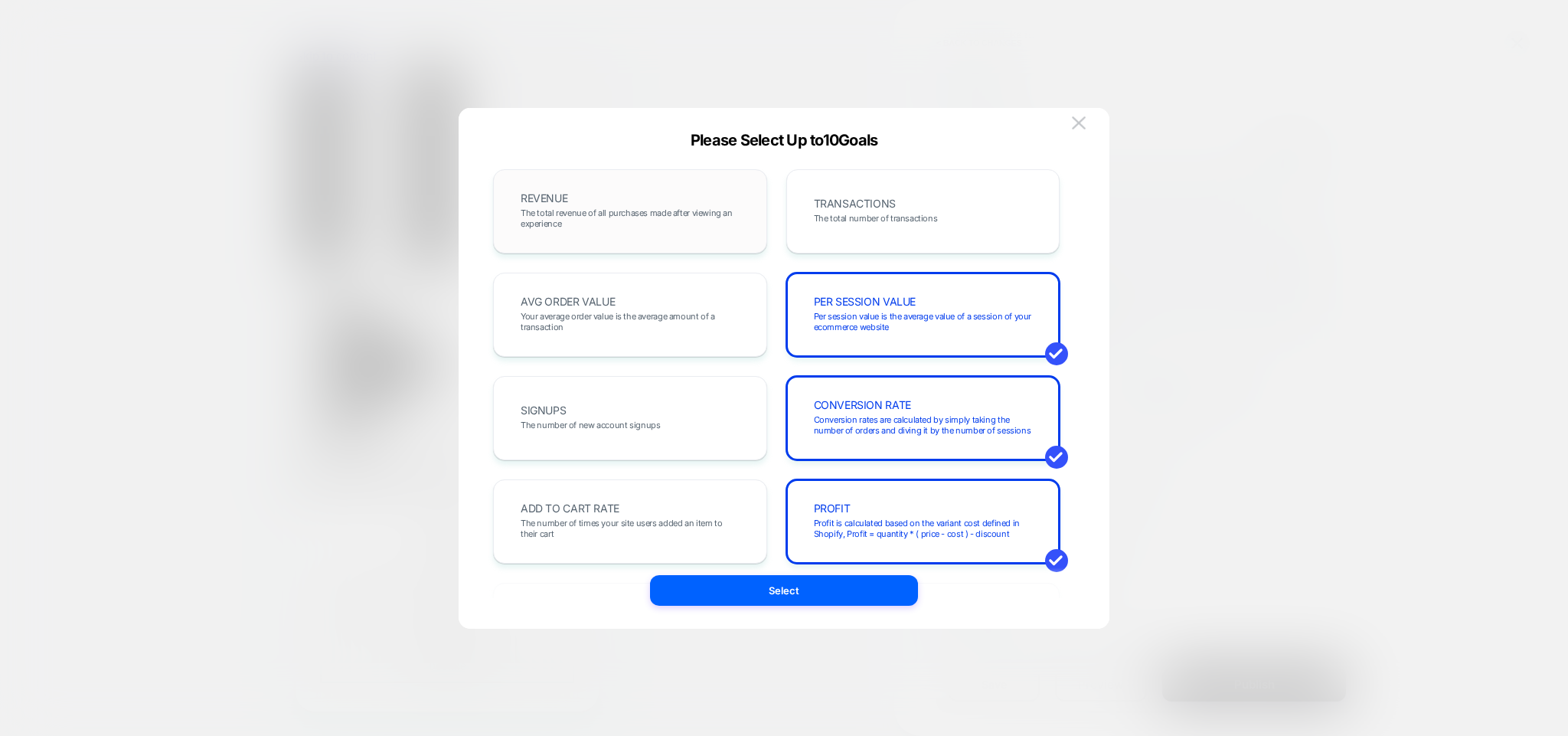
click at [568, 203] on span "REVENUE" at bounding box center [543, 198] width 46 height 11
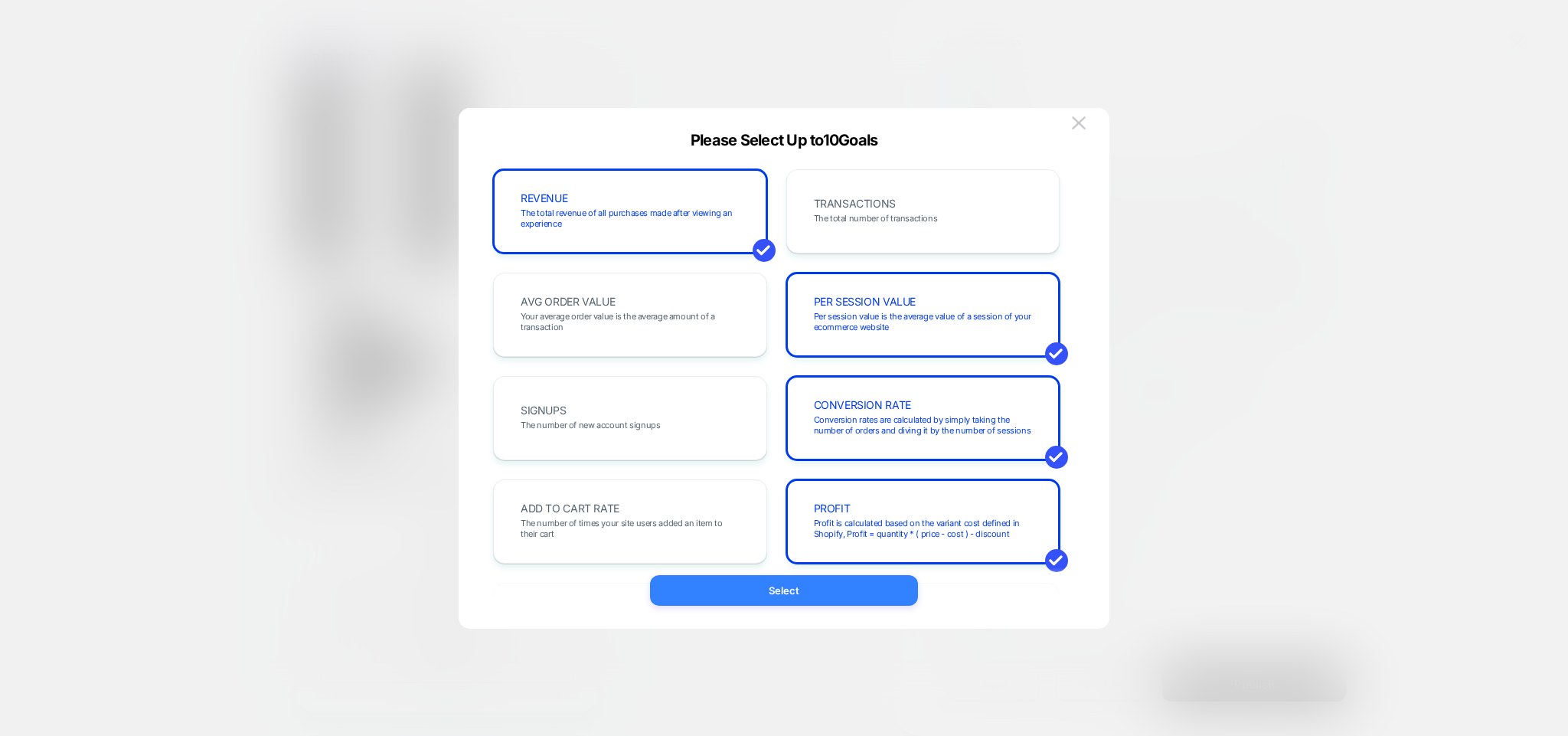
click at [755, 592] on button "Select" at bounding box center [784, 591] width 268 height 31
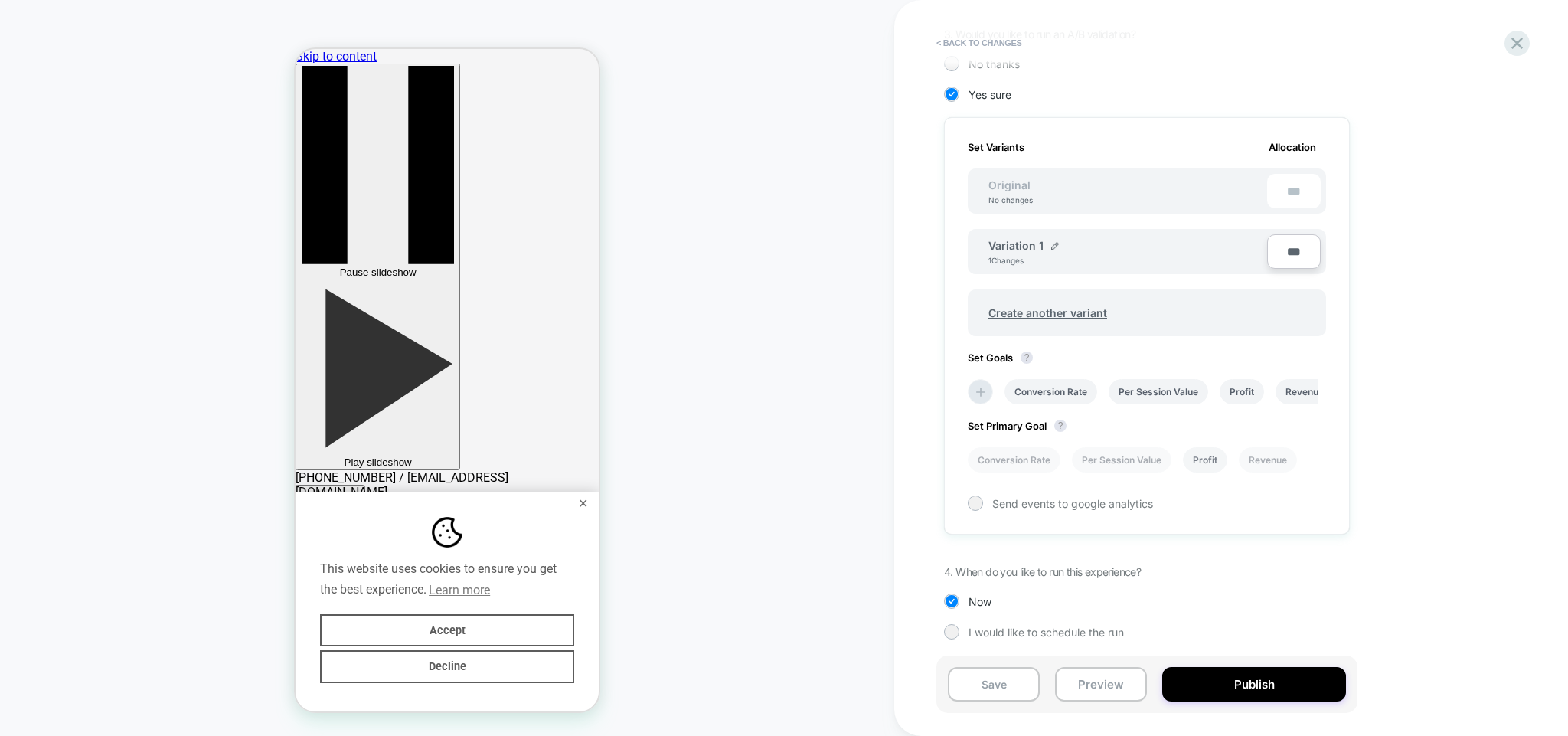
click at [1211, 461] on li "Profit" at bounding box center [1205, 460] width 45 height 25
click at [1051, 242] on img at bounding box center [1055, 245] width 7 height 7
drag, startPoint x: 1056, startPoint y: 253, endPoint x: 907, endPoint y: 244, distance: 149.3
click at [988, 245] on input "**********" at bounding box center [1044, 253] width 111 height 30
type input "****"
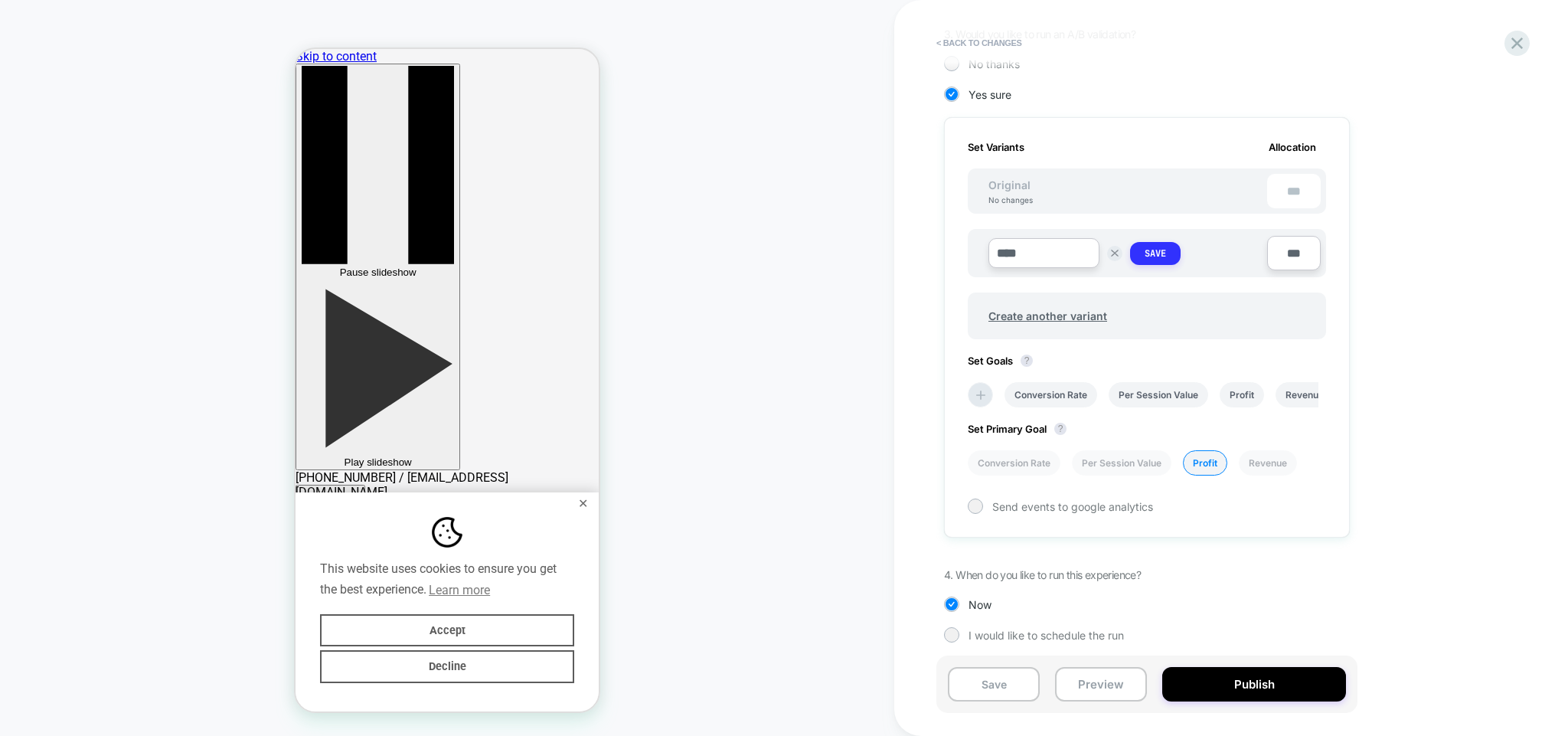
click at [1150, 252] on strong "Save" at bounding box center [1156, 253] width 22 height 12
click at [1049, 313] on span "Create another variant" at bounding box center [1047, 313] width 149 height 36
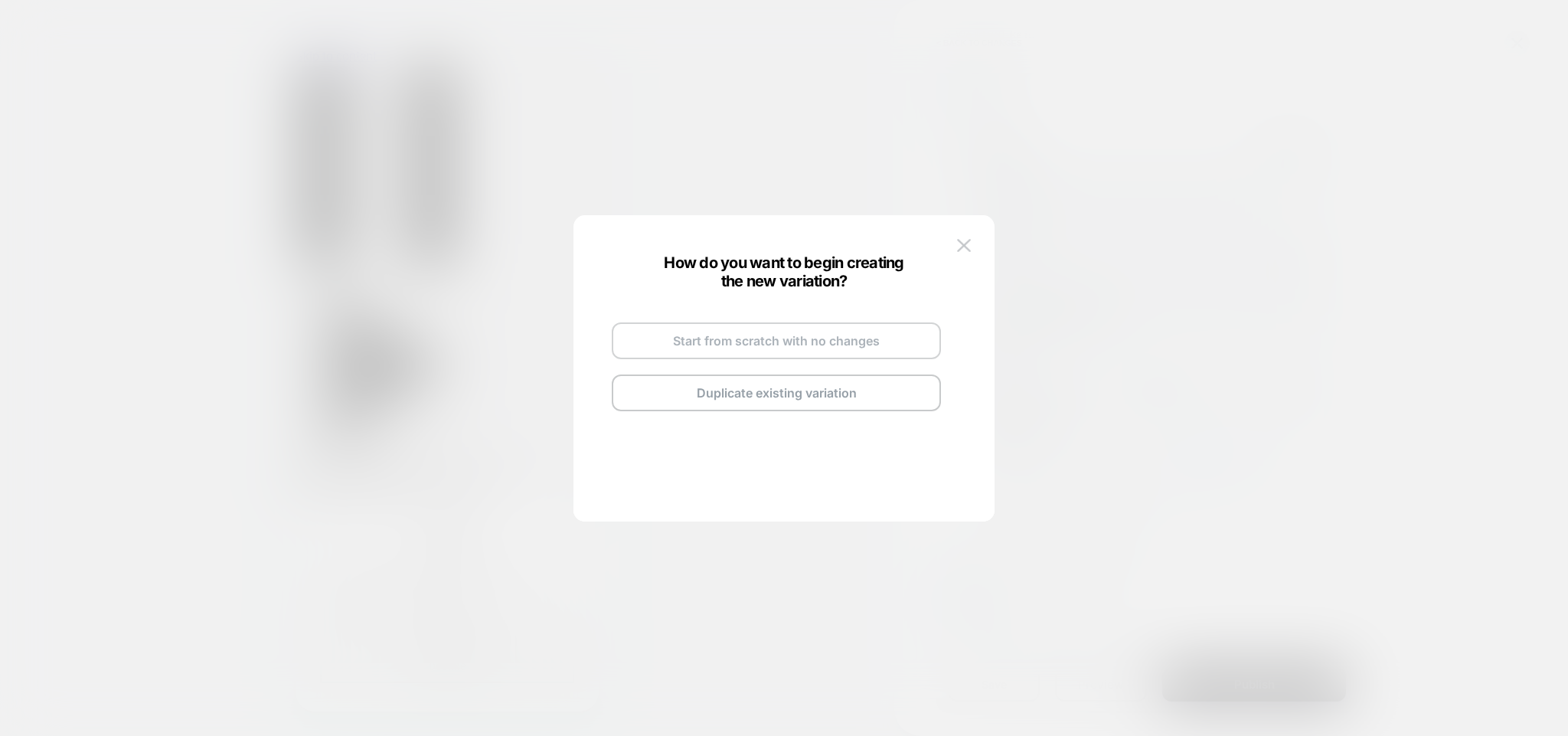
click at [775, 342] on button "Start from scratch with no changes" at bounding box center [776, 341] width 329 height 36
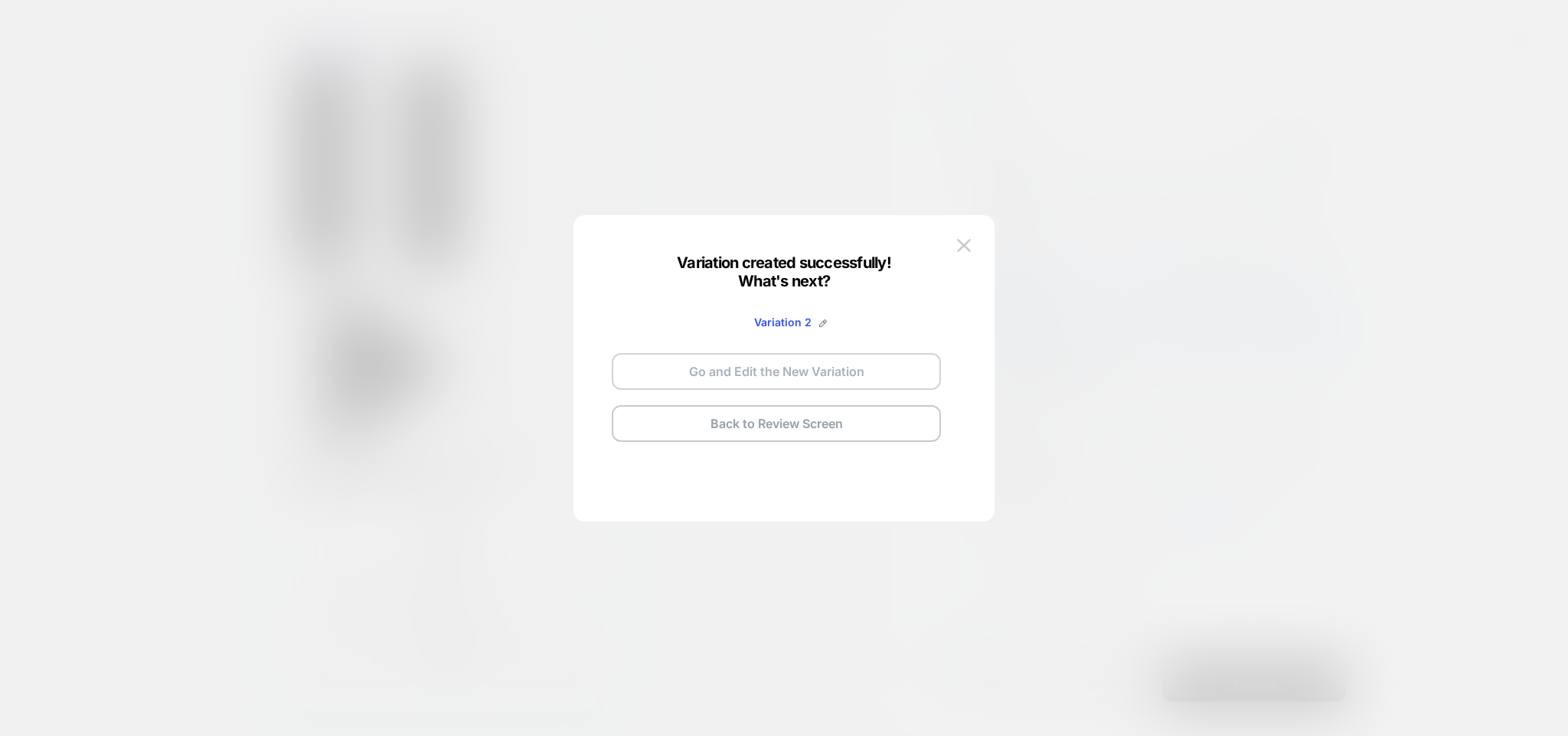
click at [781, 378] on button "Go and Edit the New Variation" at bounding box center [776, 372] width 329 height 36
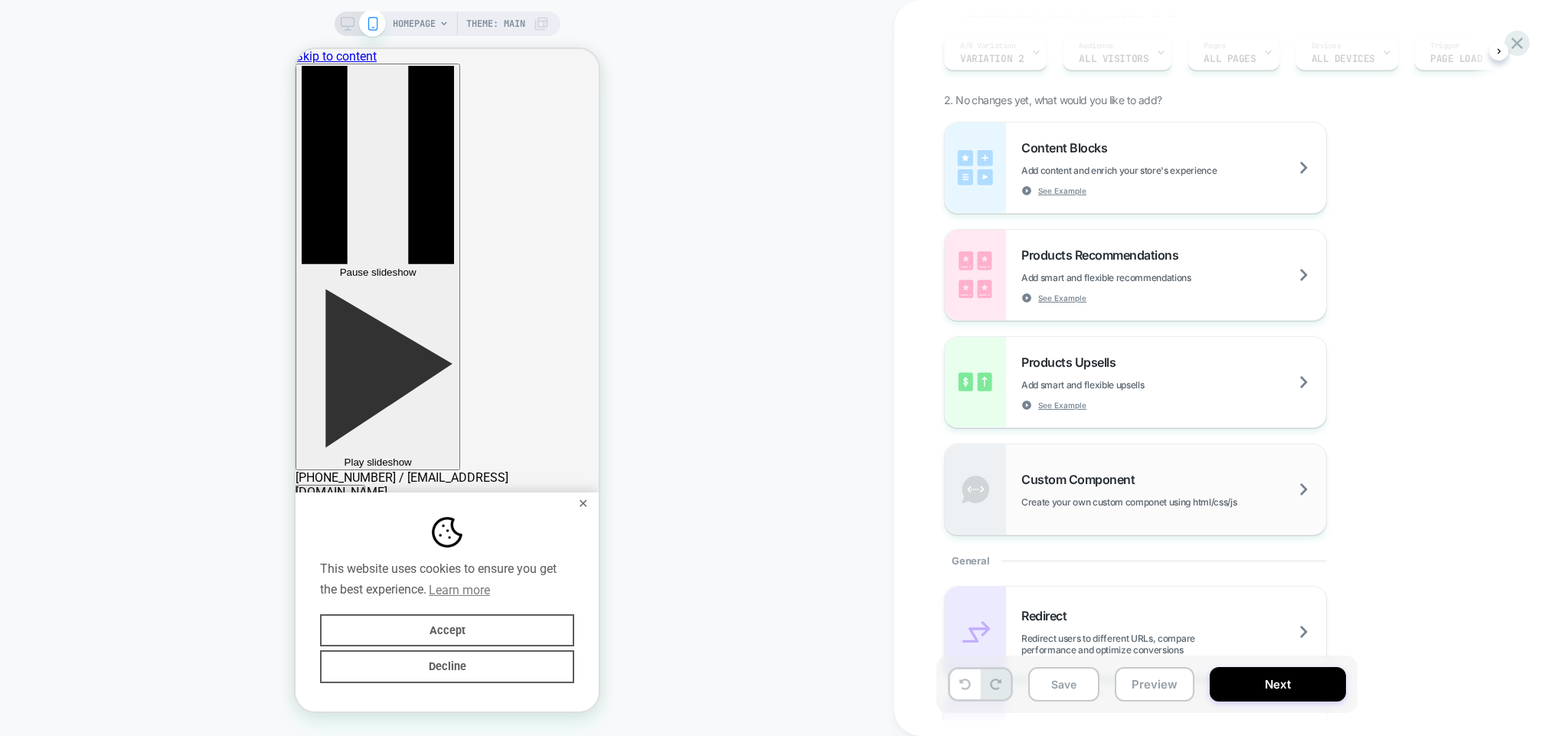
scroll to position [147, 0]
click at [1182, 485] on div "Custom Component Create your own custom componet using html/css/js" at bounding box center [1173, 488] width 304 height 36
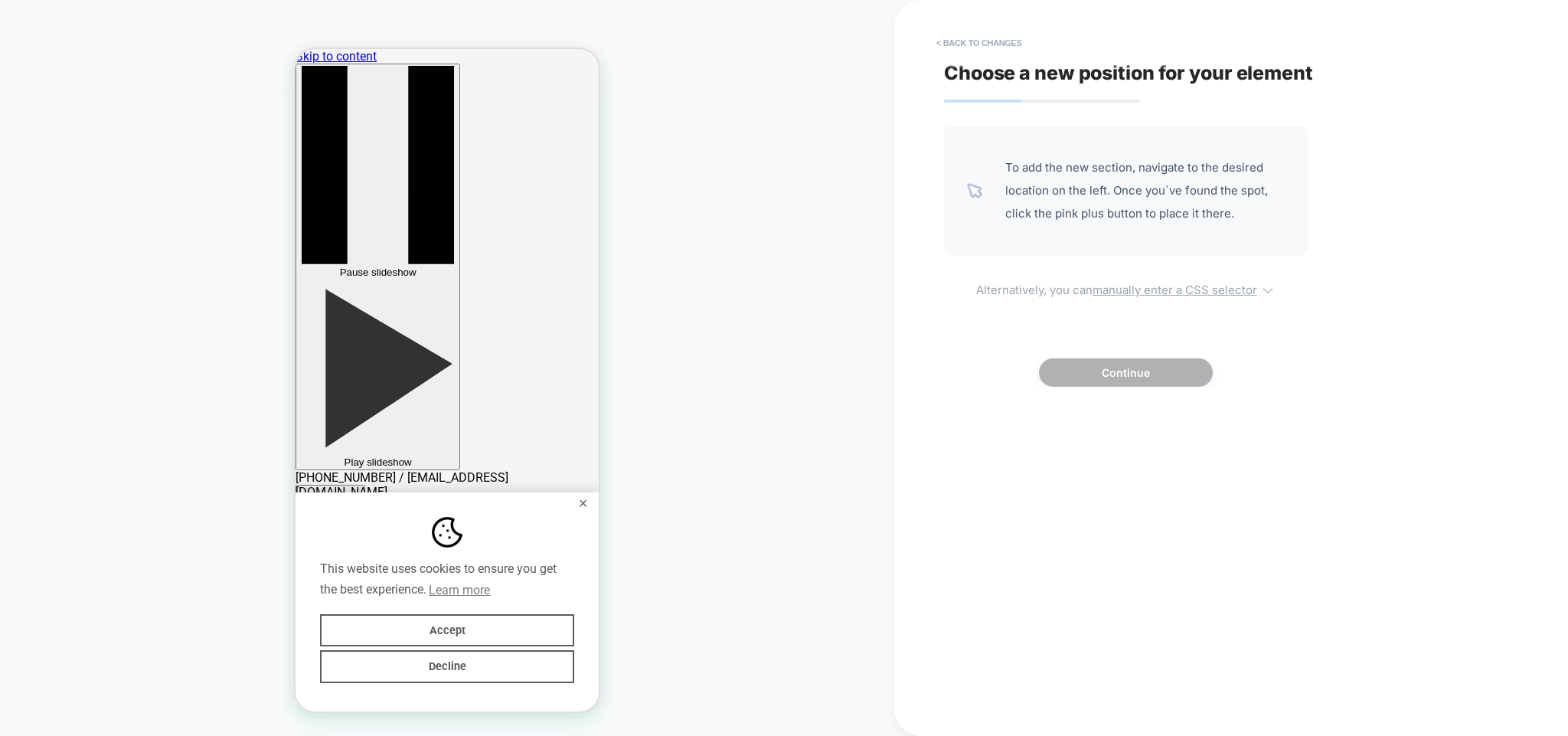
click at [1153, 289] on u "manually enter a CSS selector" at bounding box center [1175, 290] width 164 height 15
select select "*******"
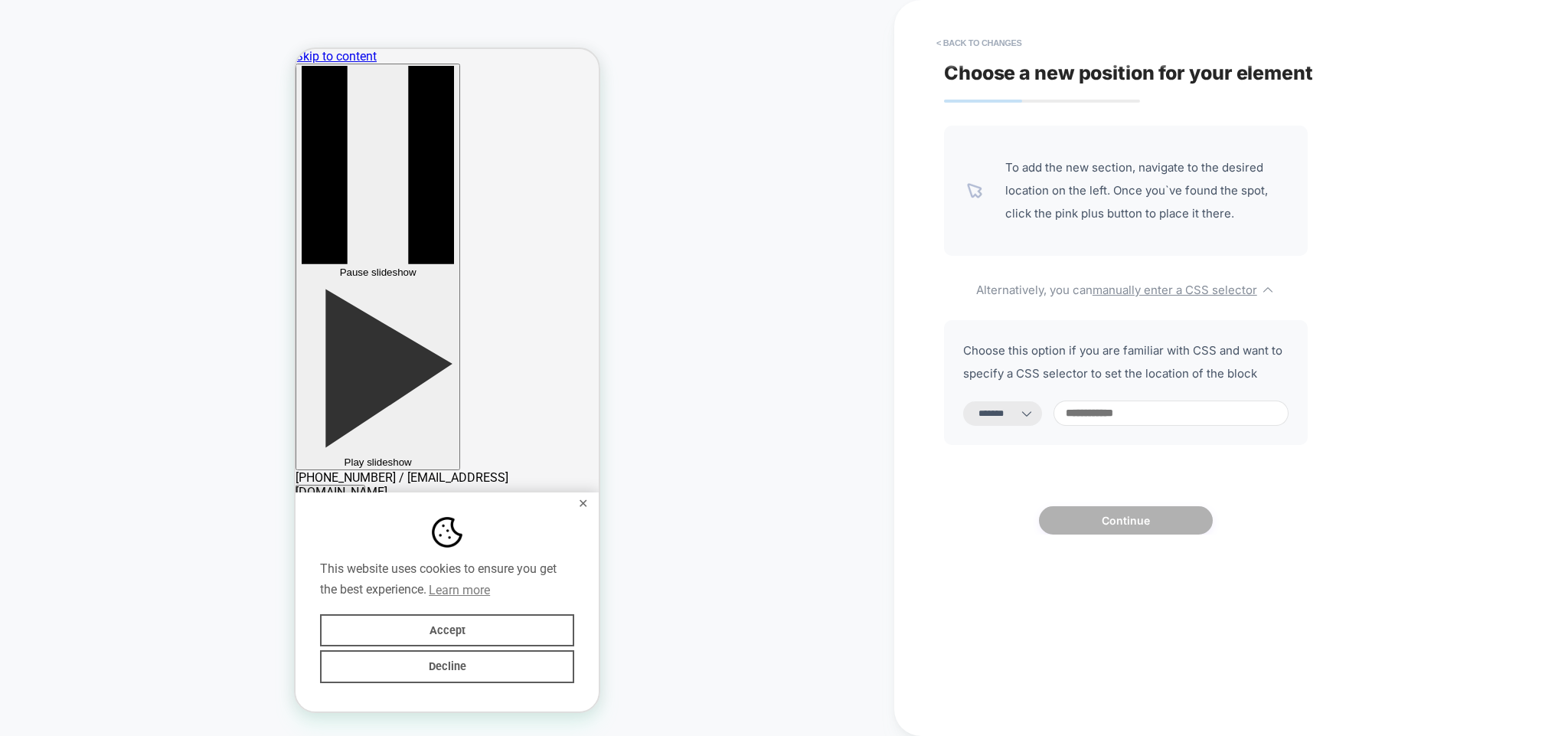
click option "*******" at bounding box center [0, 0] width 0 height 0
click at [1139, 415] on input at bounding box center [1171, 413] width 235 height 25
paste input "**********"
type input "**********"
select select "*********"
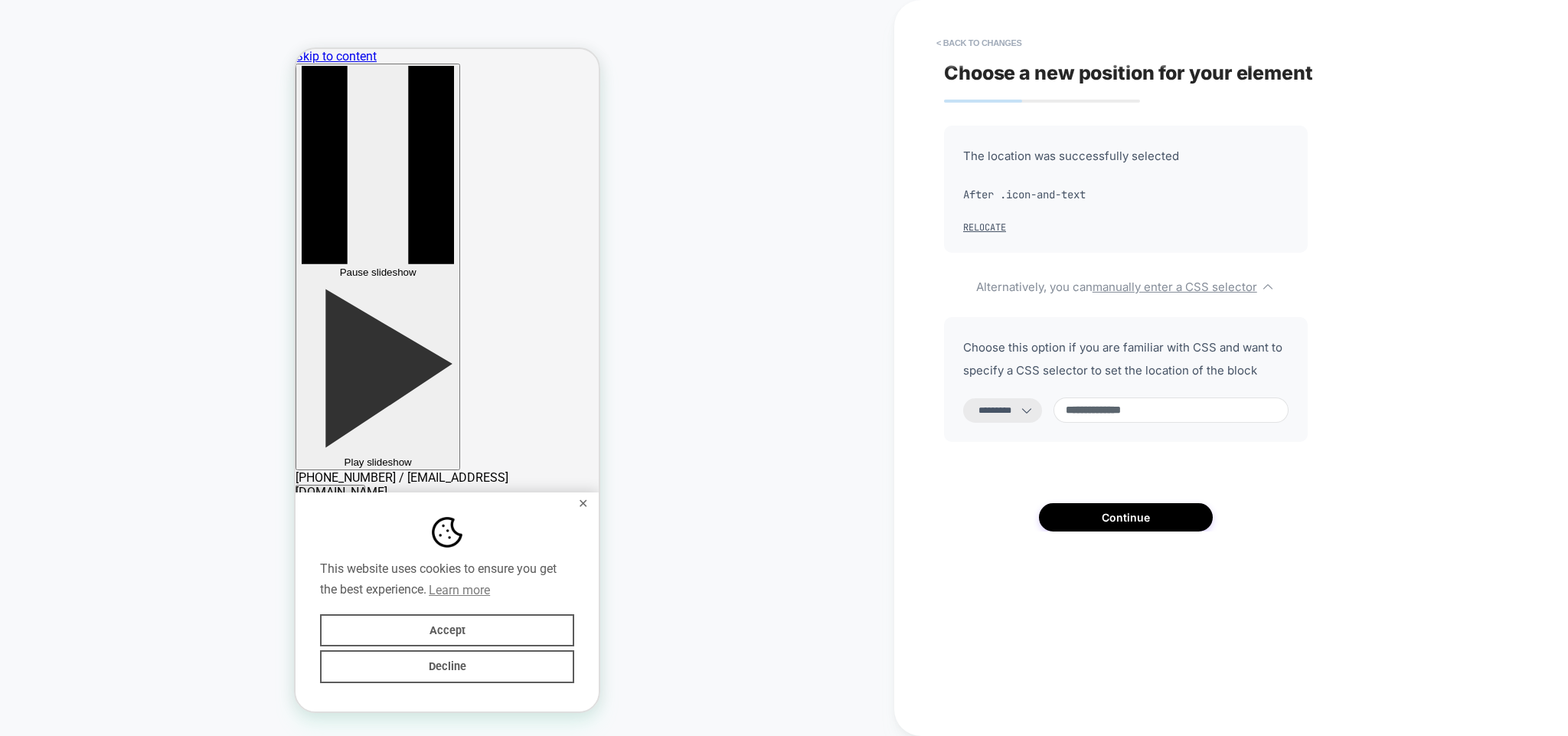
type input "**********"
click at [963, 398] on select "**********" at bounding box center [1002, 410] width 79 height 25
select select "*******"
click option "*******" at bounding box center [0, 0] width 0 height 0
click at [1171, 528] on button "Continue" at bounding box center [1126, 517] width 174 height 28
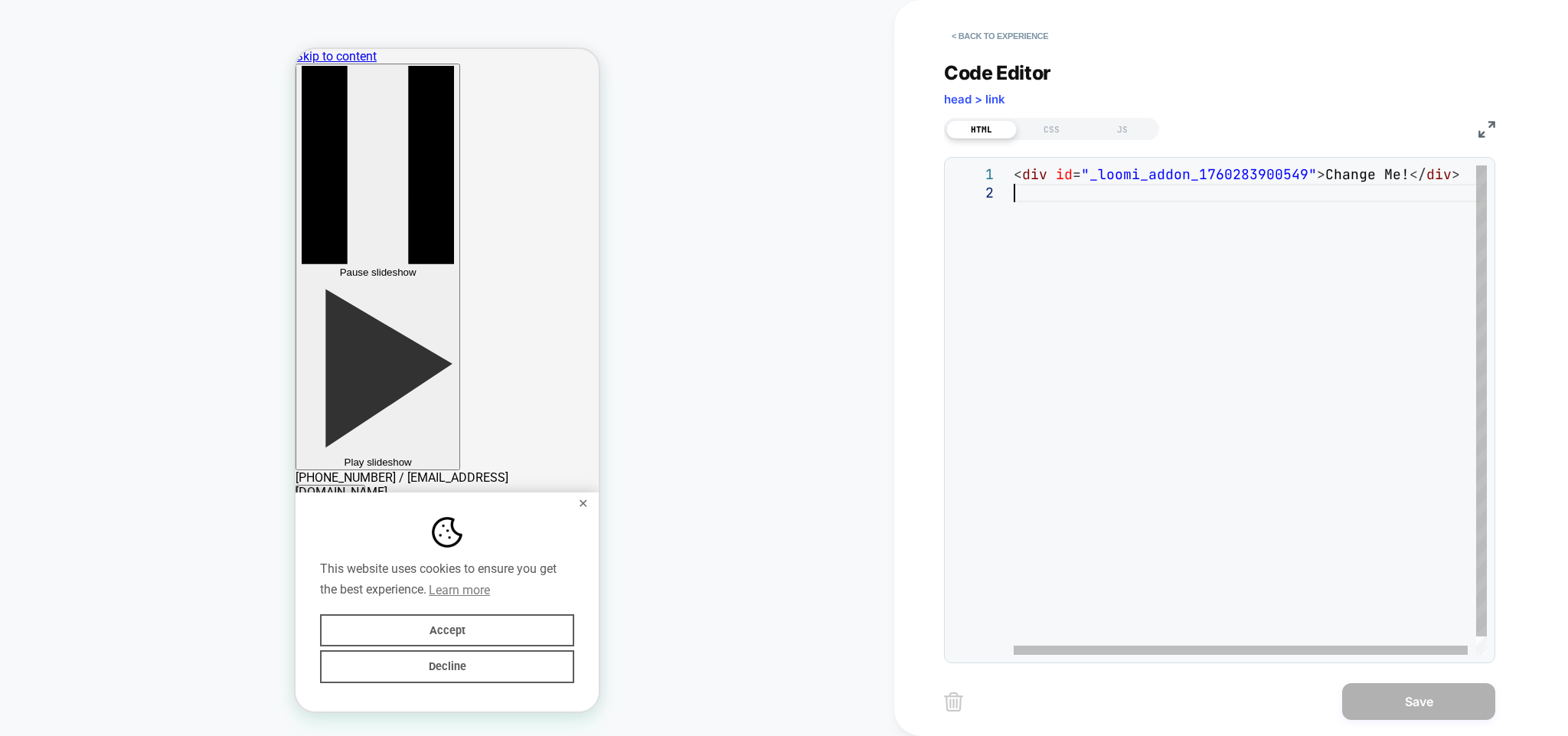
click at [1049, 191] on div "< div id = "_loomi_addon_1760283900549" > Change Me! </ div >" at bounding box center [1255, 419] width 481 height 508
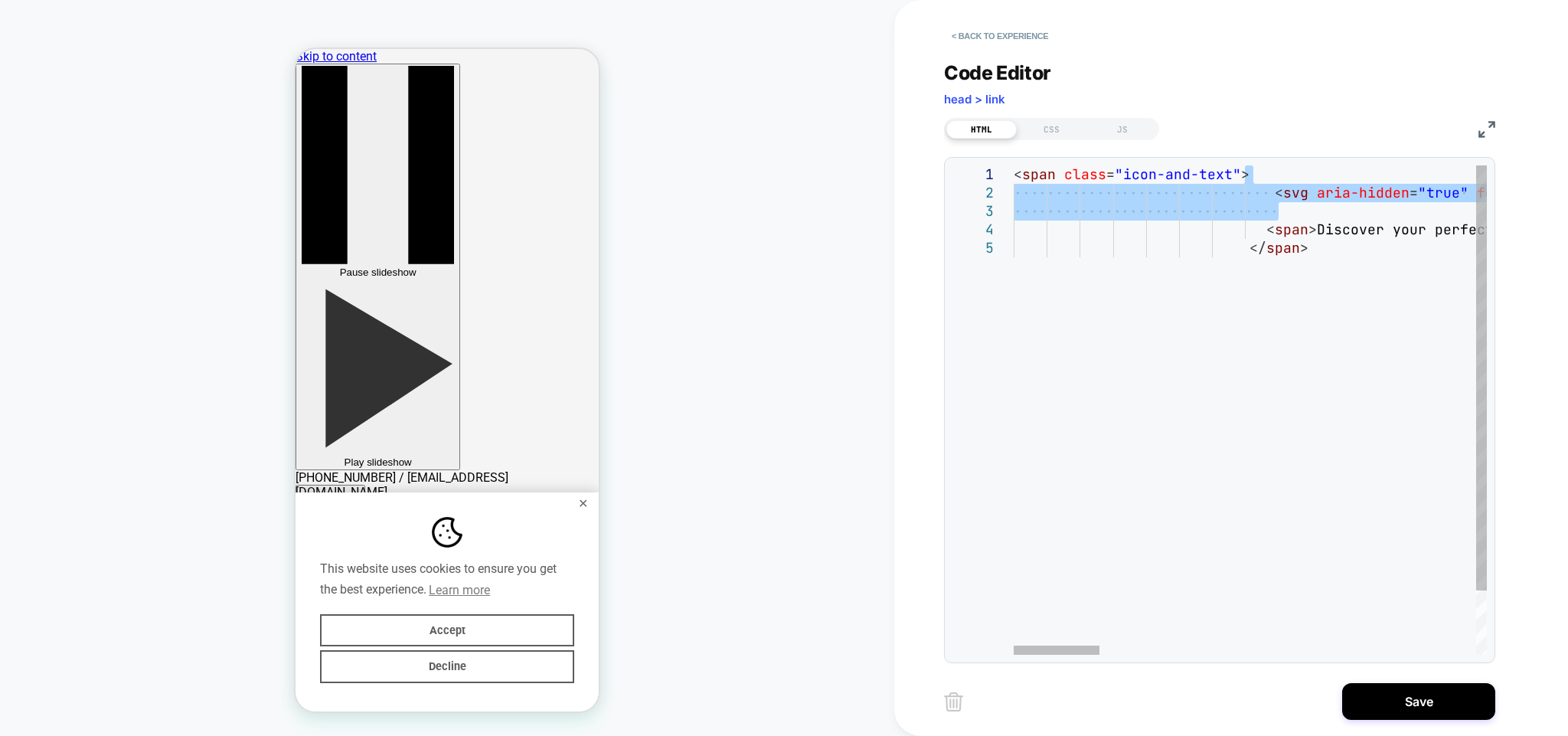
drag, startPoint x: 1299, startPoint y: 213, endPoint x: 1265, endPoint y: 173, distance: 52.5
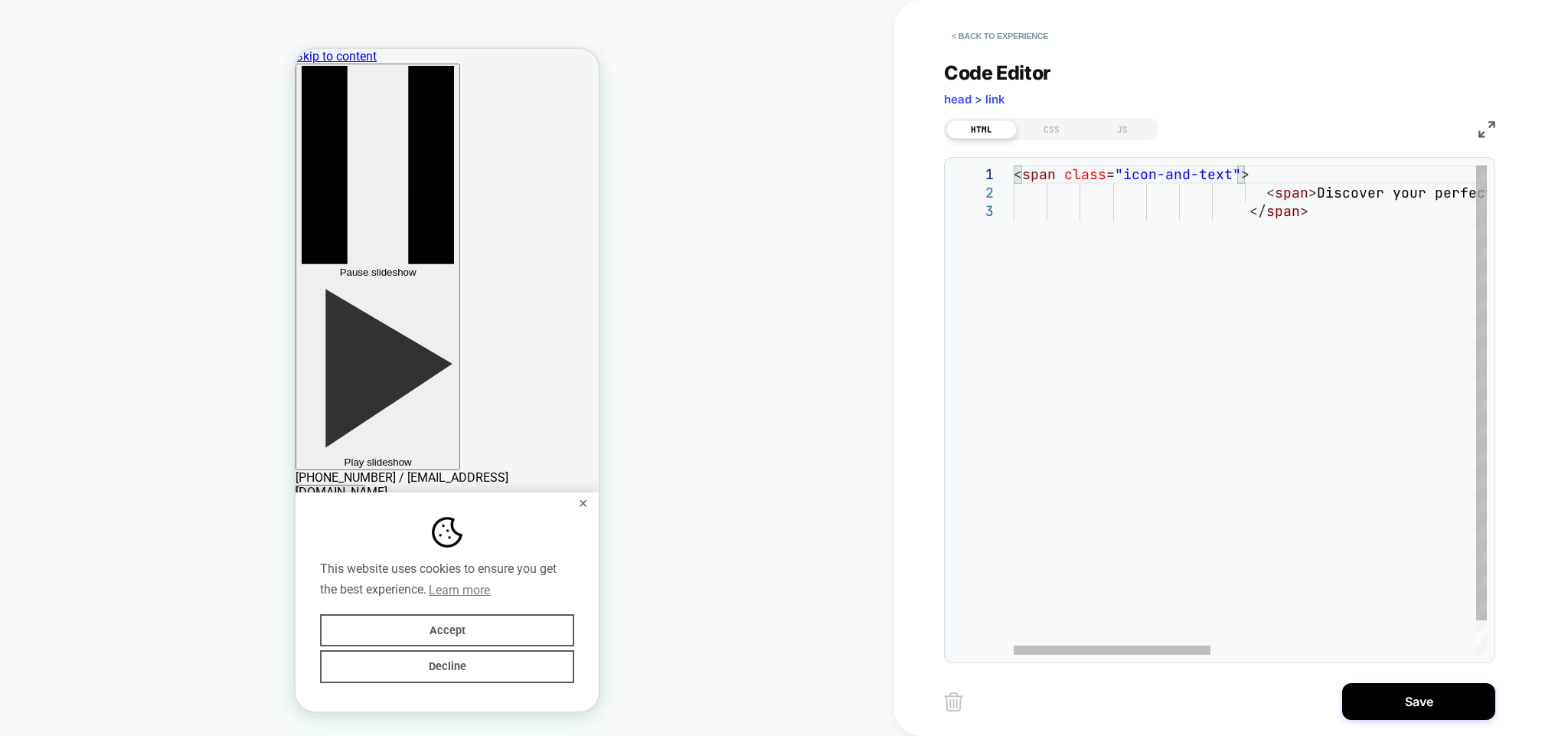
click at [1285, 185] on div "< span class = "icon-and-text" > < span > Discover your perfect design – made t…" at bounding box center [1568, 428] width 1108 height 526
drag, startPoint x: 1262, startPoint y: 196, endPoint x: 1260, endPoint y: 178, distance: 18.1
click at [1260, 178] on div "< span class = "icon-and-text" > < span > Discover your perfect design – made t…" at bounding box center [1452, 428] width 876 height 526
click at [1245, 210] on div "< span class = "icon-and-text" > < span > Discover your perfect design – made t…" at bounding box center [1344, 428] width 660 height 526
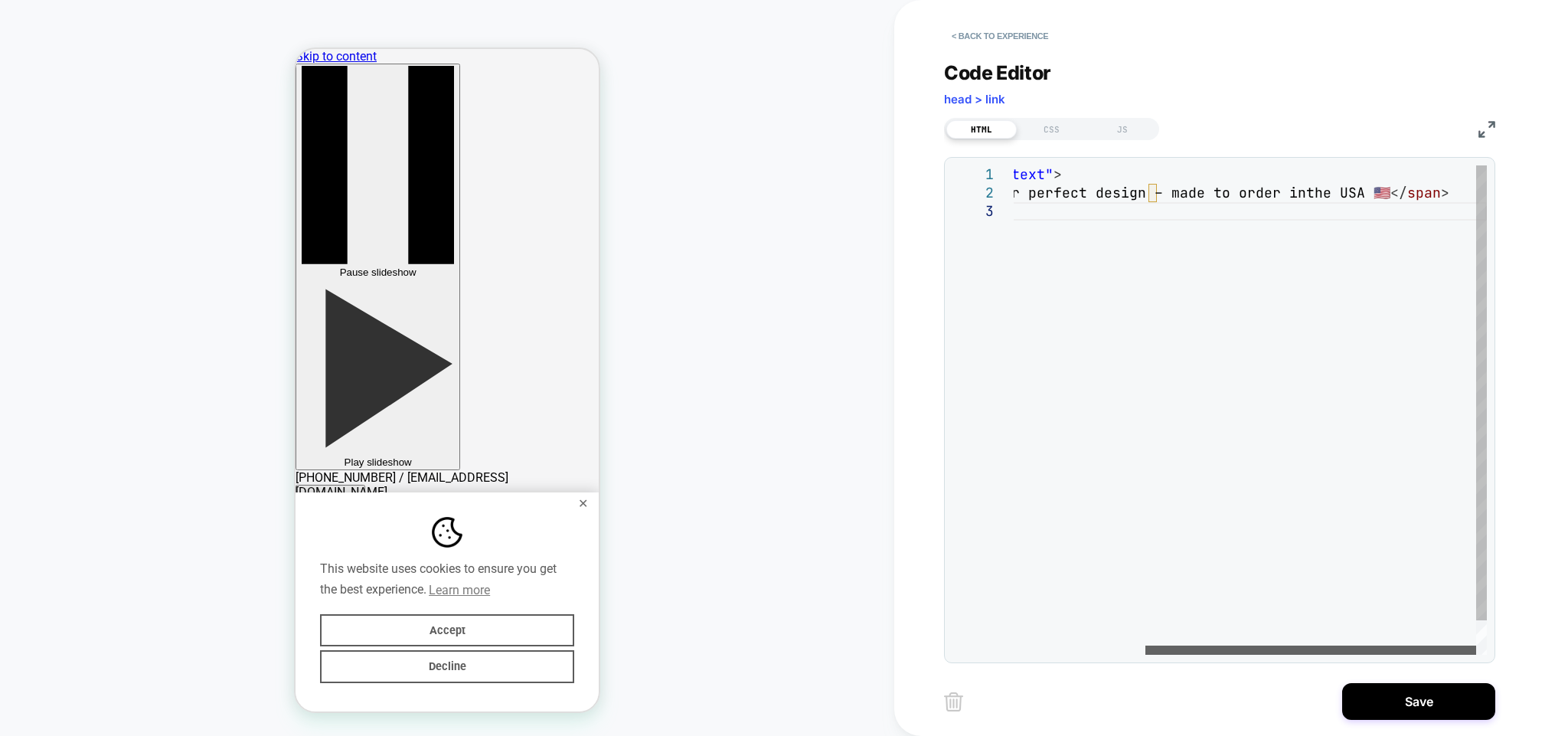
click at [1311, 651] on div at bounding box center [1311, 651] width 331 height 9
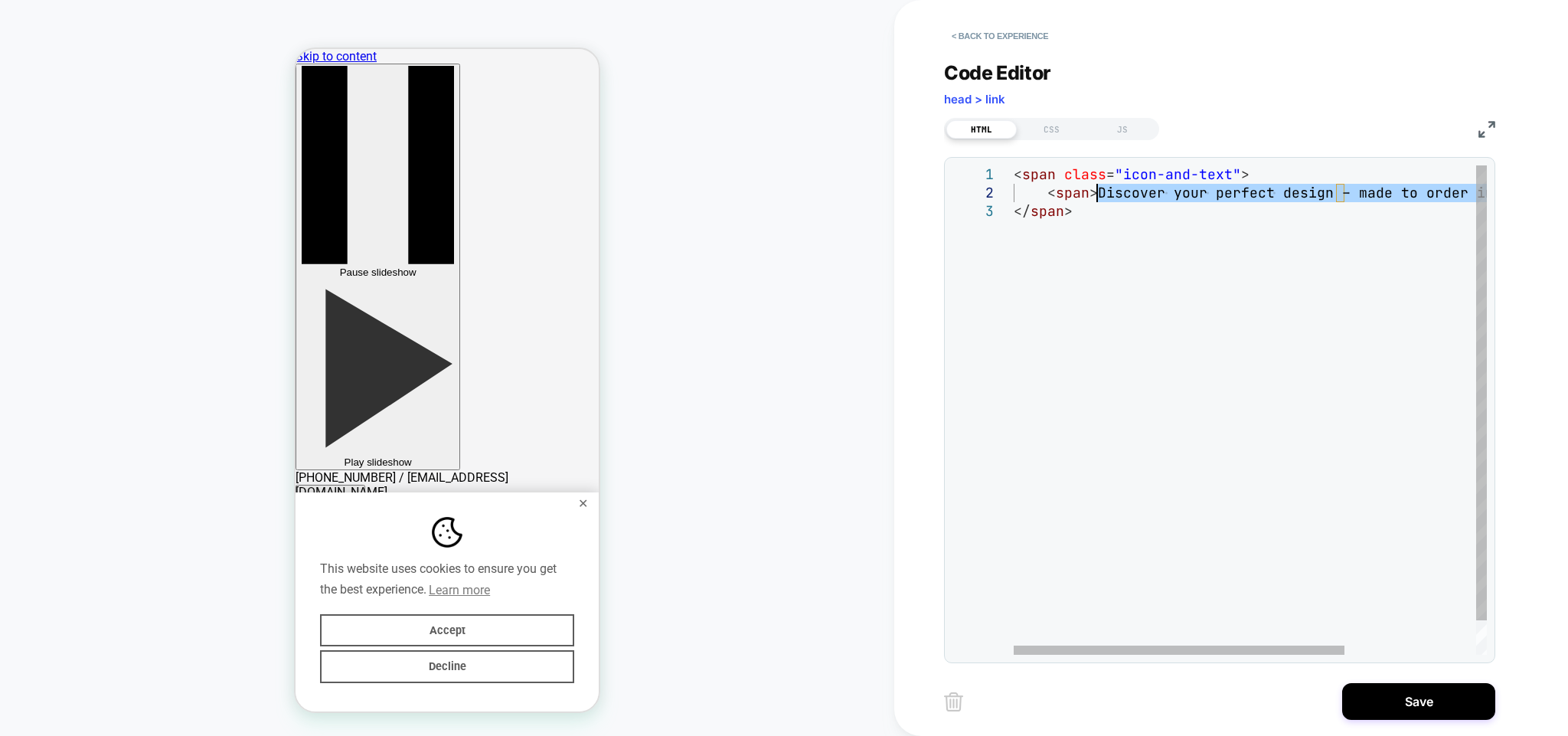
drag, startPoint x: 1371, startPoint y: 193, endPoint x: 1095, endPoint y: 200, distance: 276.1
click at [1095, 200] on div "< span class = "icon-and-text" > < span > Discover your perfect design – made t…" at bounding box center [1344, 428] width 660 height 526
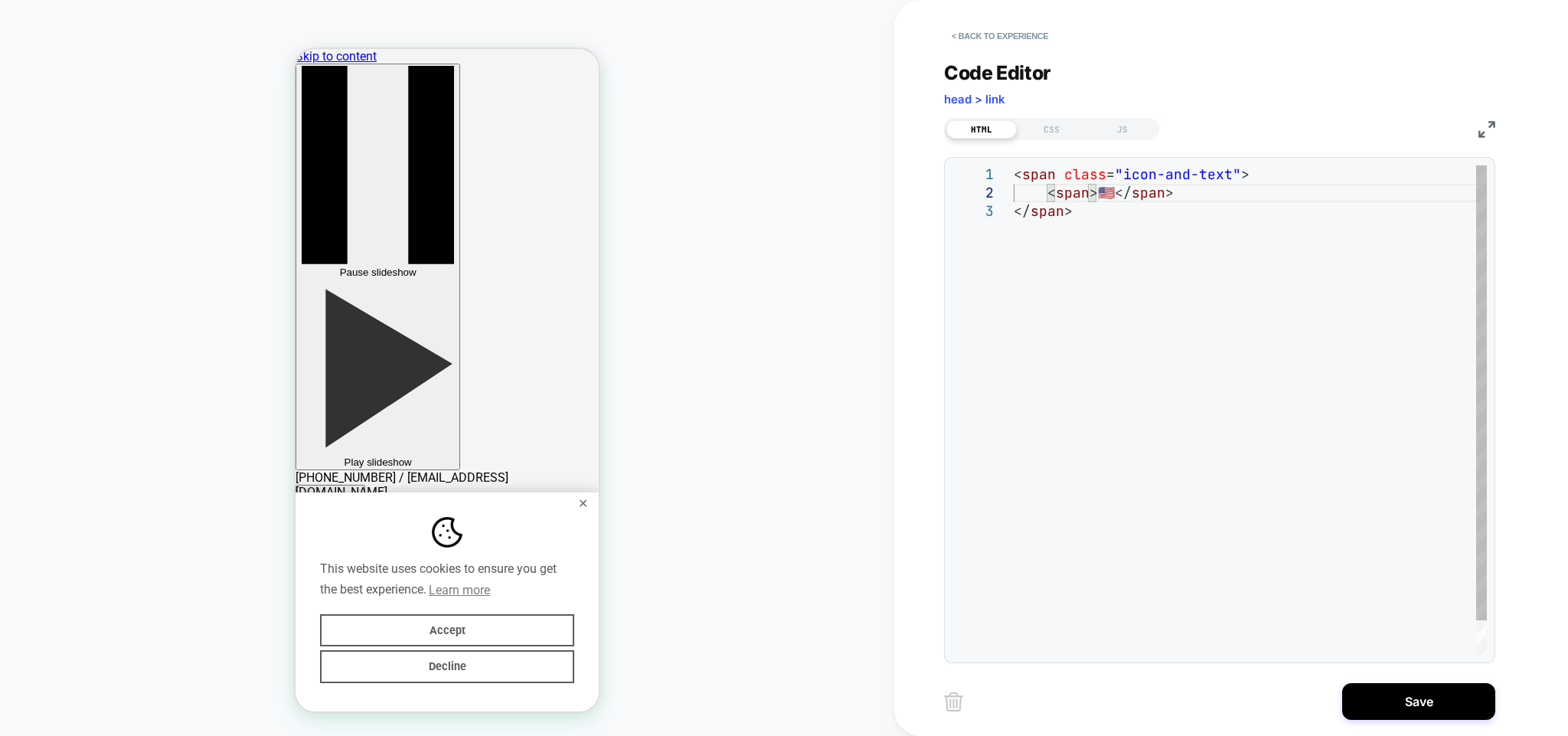
click at [1107, 194] on div "< span class = "icon-and-text" > < span > 🇺🇸 </ span > </ span >" at bounding box center [1250, 428] width 473 height 526
click at [1078, 217] on div "< span class = "icon-and-text" > < span > 🇺🇸 Made in USA </ span > </ span >" at bounding box center [1250, 428] width 473 height 526
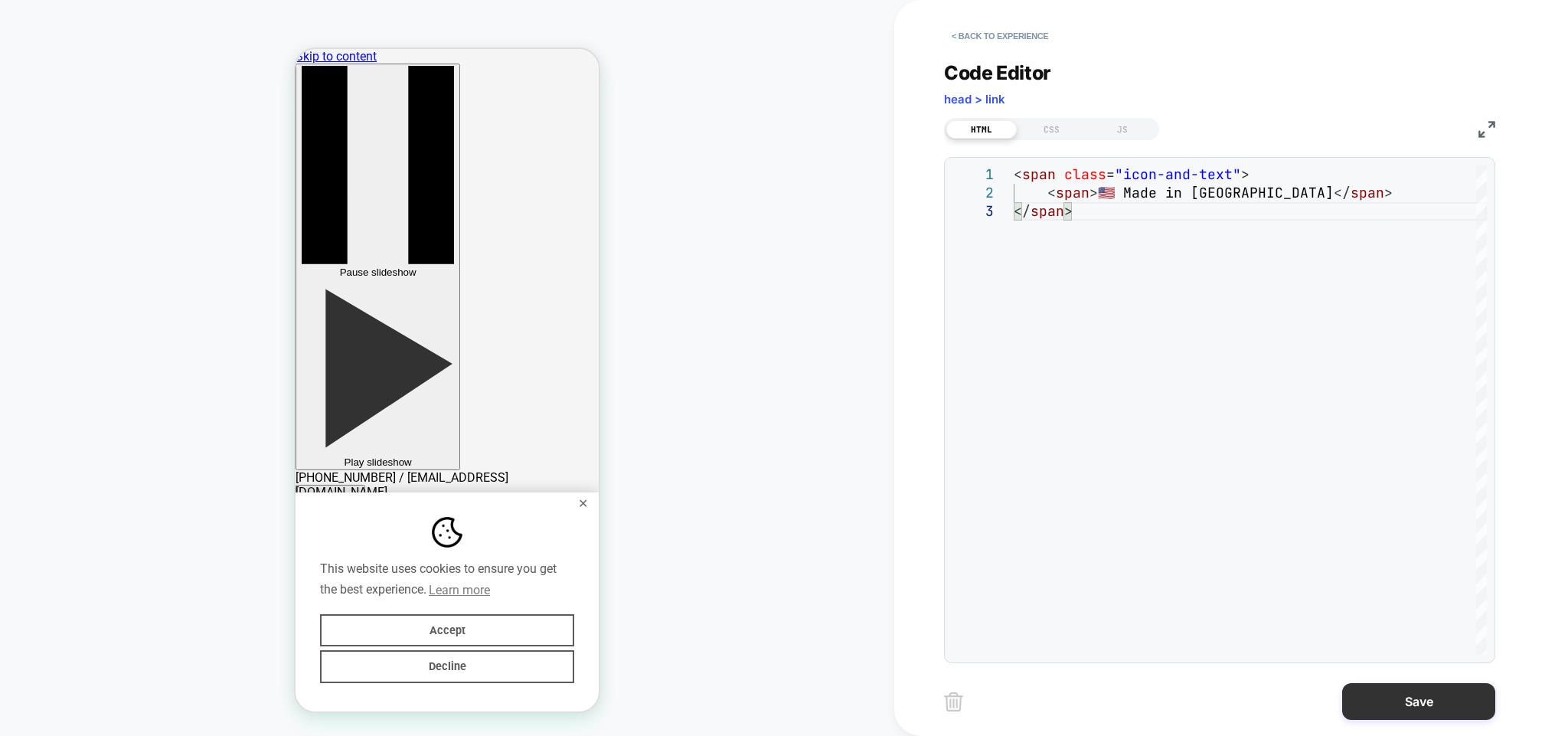
click at [1463, 701] on button "Save" at bounding box center [1419, 701] width 154 height 36
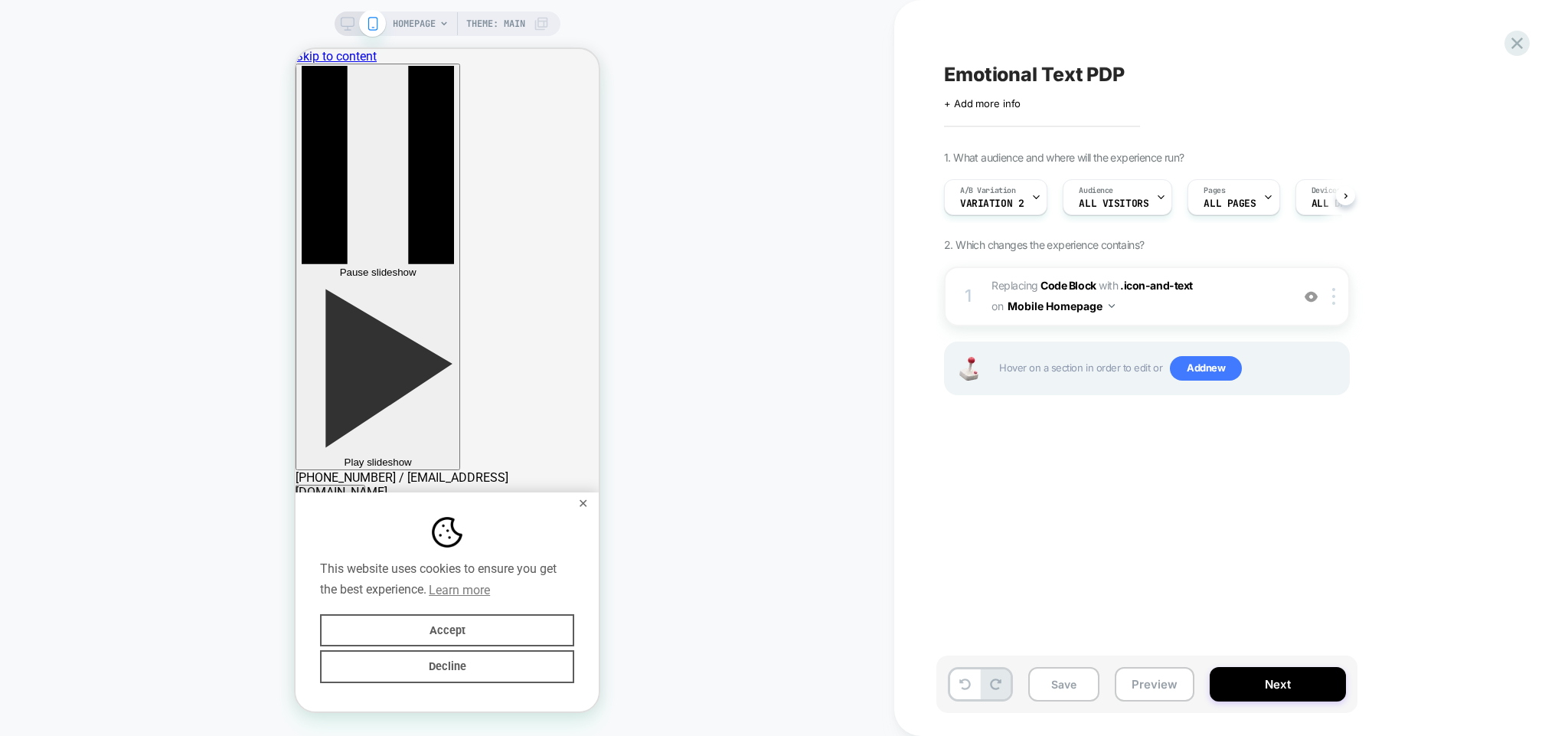
scroll to position [0, 0]
click at [1110, 306] on img at bounding box center [1112, 306] width 6 height 4
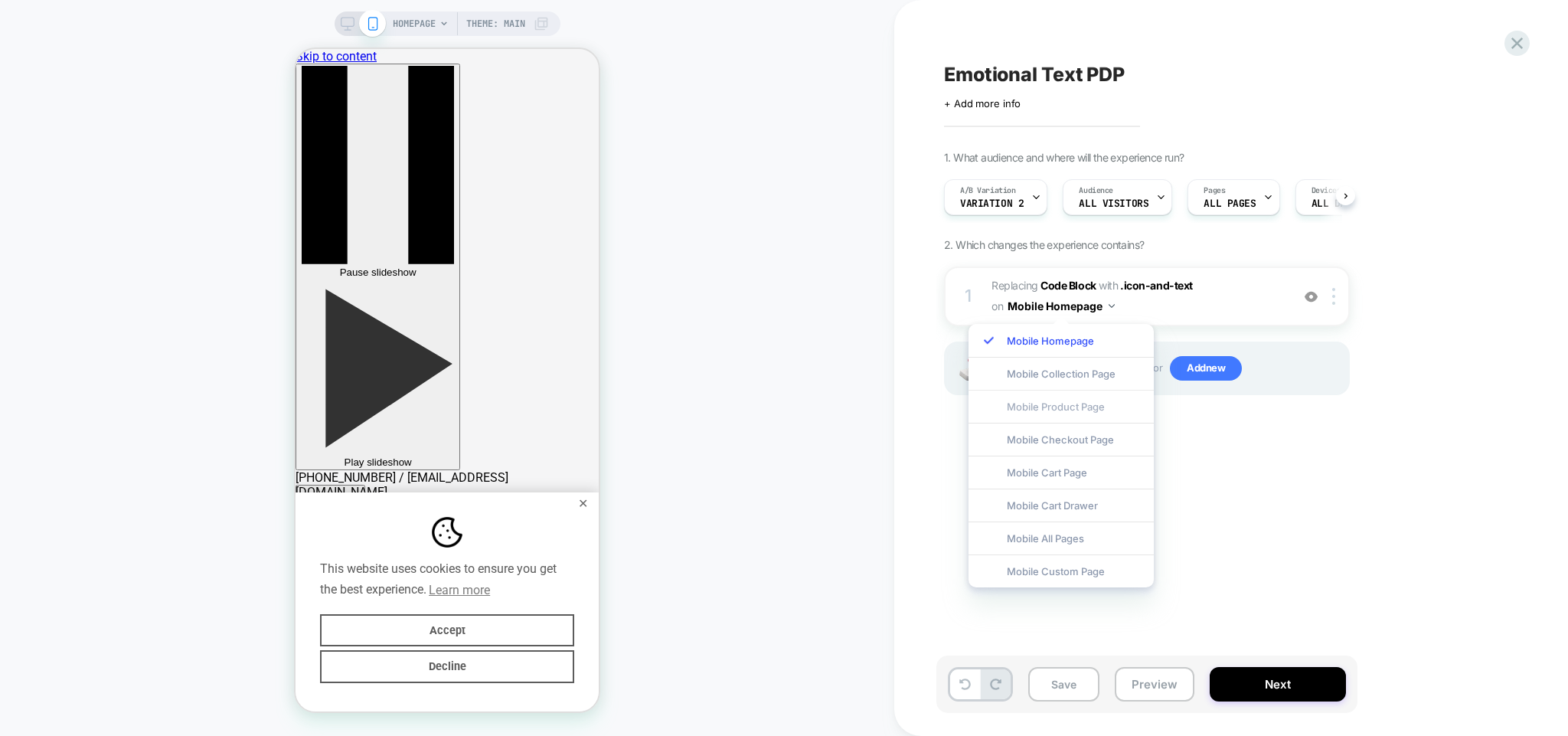
click at [1060, 407] on div "Mobile Product Page" at bounding box center [1061, 406] width 185 height 33
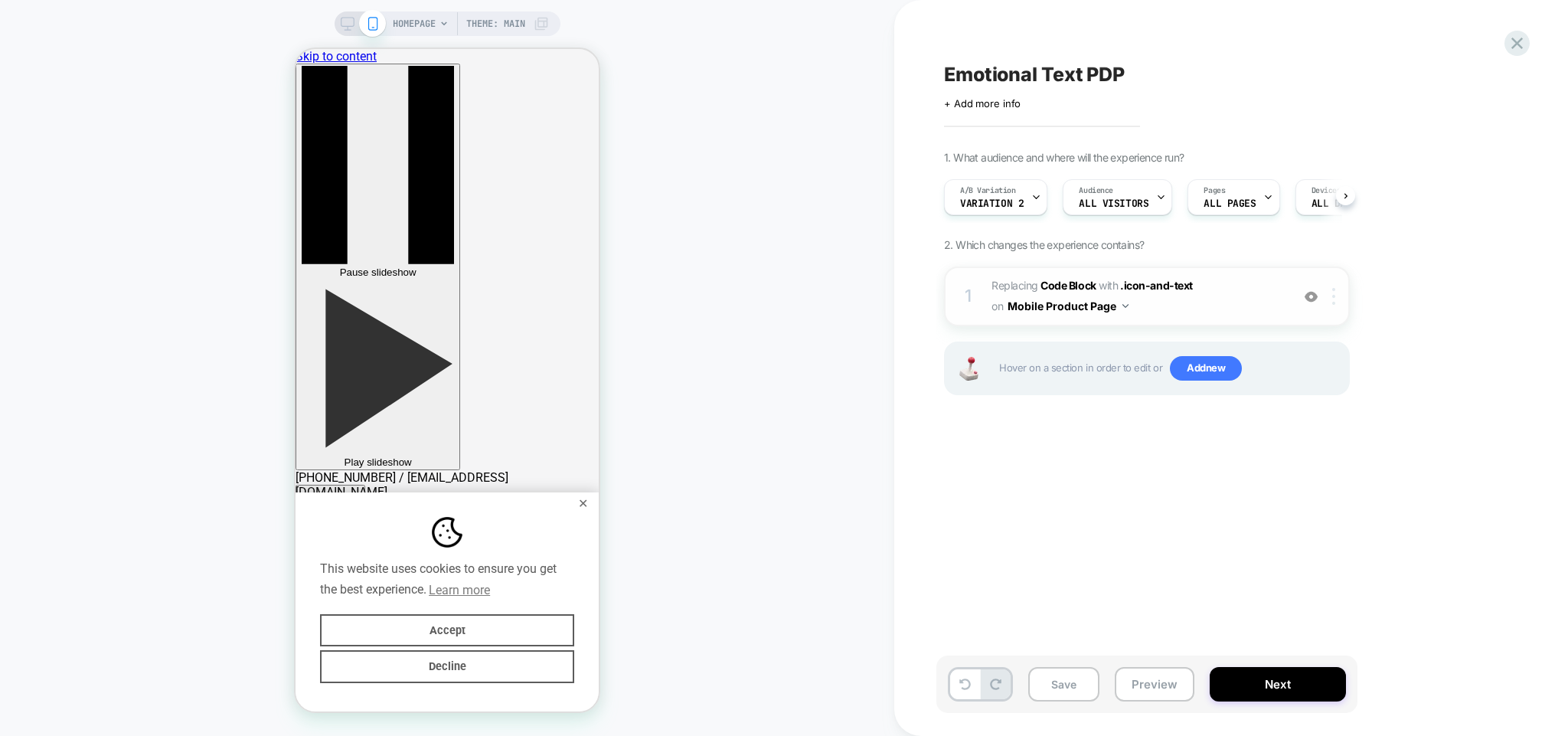
click at [1334, 297] on img at bounding box center [1334, 296] width 3 height 17
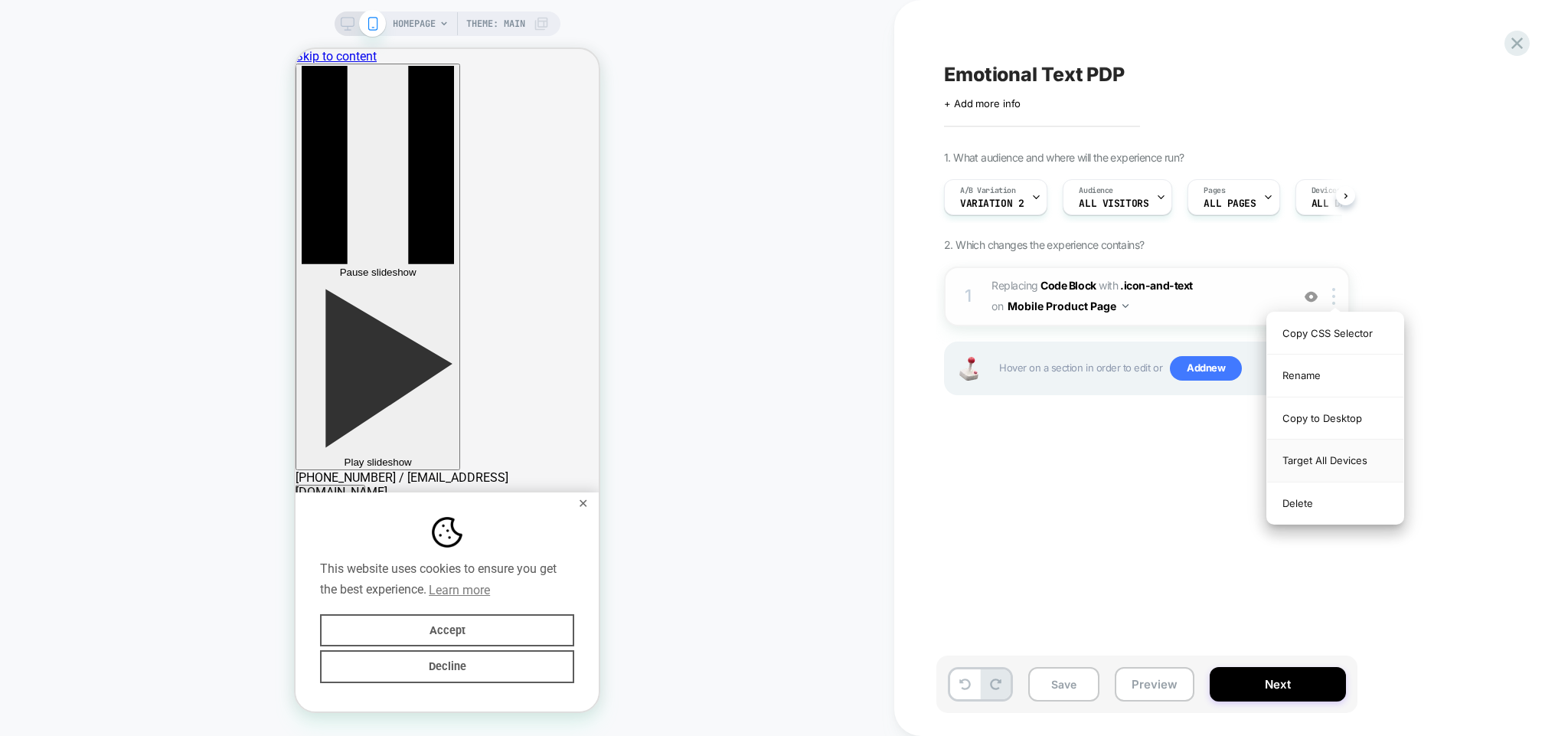
click at [1328, 462] on div "Target All Devices" at bounding box center [1335, 461] width 136 height 42
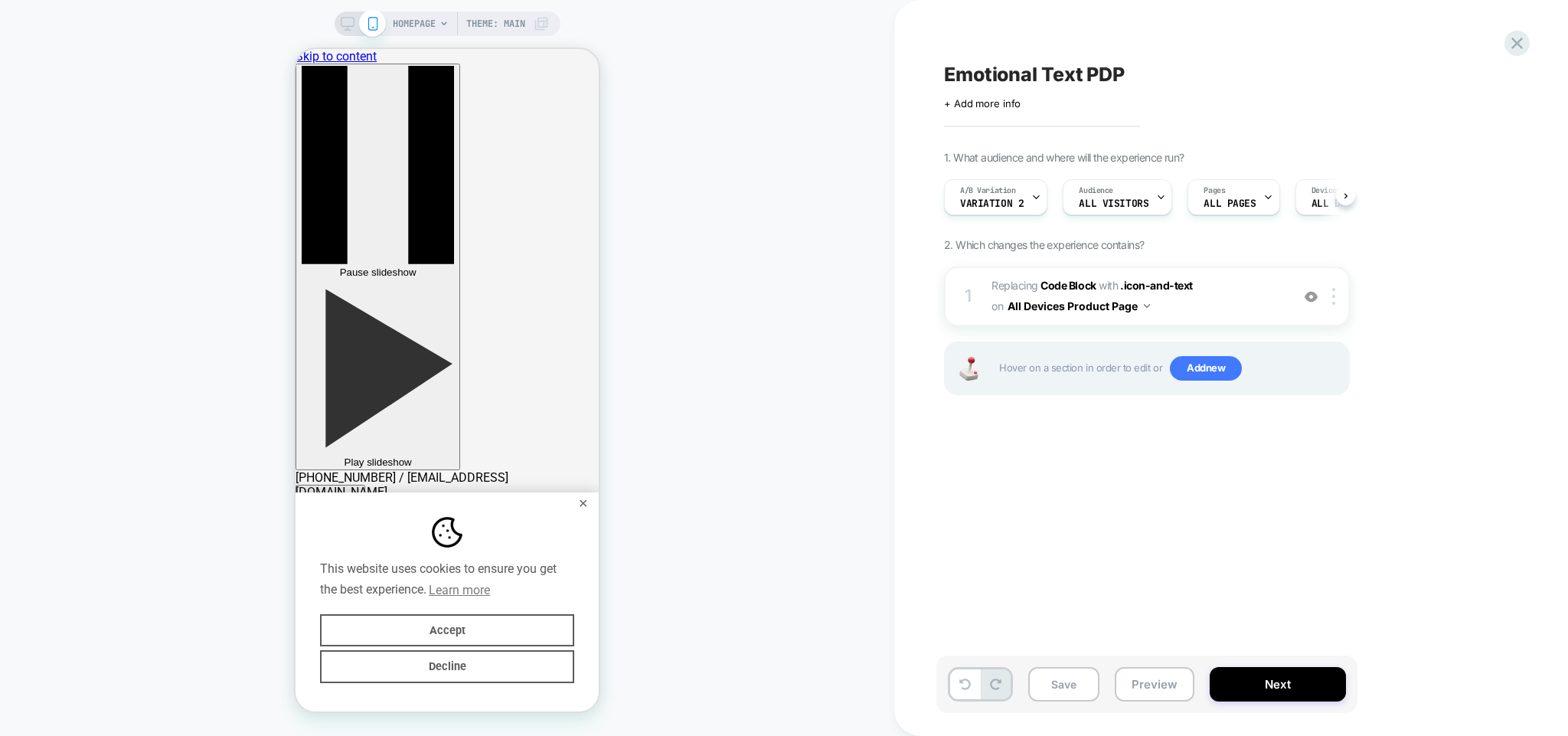
click at [1213, 510] on div "Emotional Text PDP Click to edit experience details + Add more info 1. What aud…" at bounding box center [1224, 368] width 574 height 705
click at [1264, 679] on button "Next" at bounding box center [1278, 684] width 136 height 35
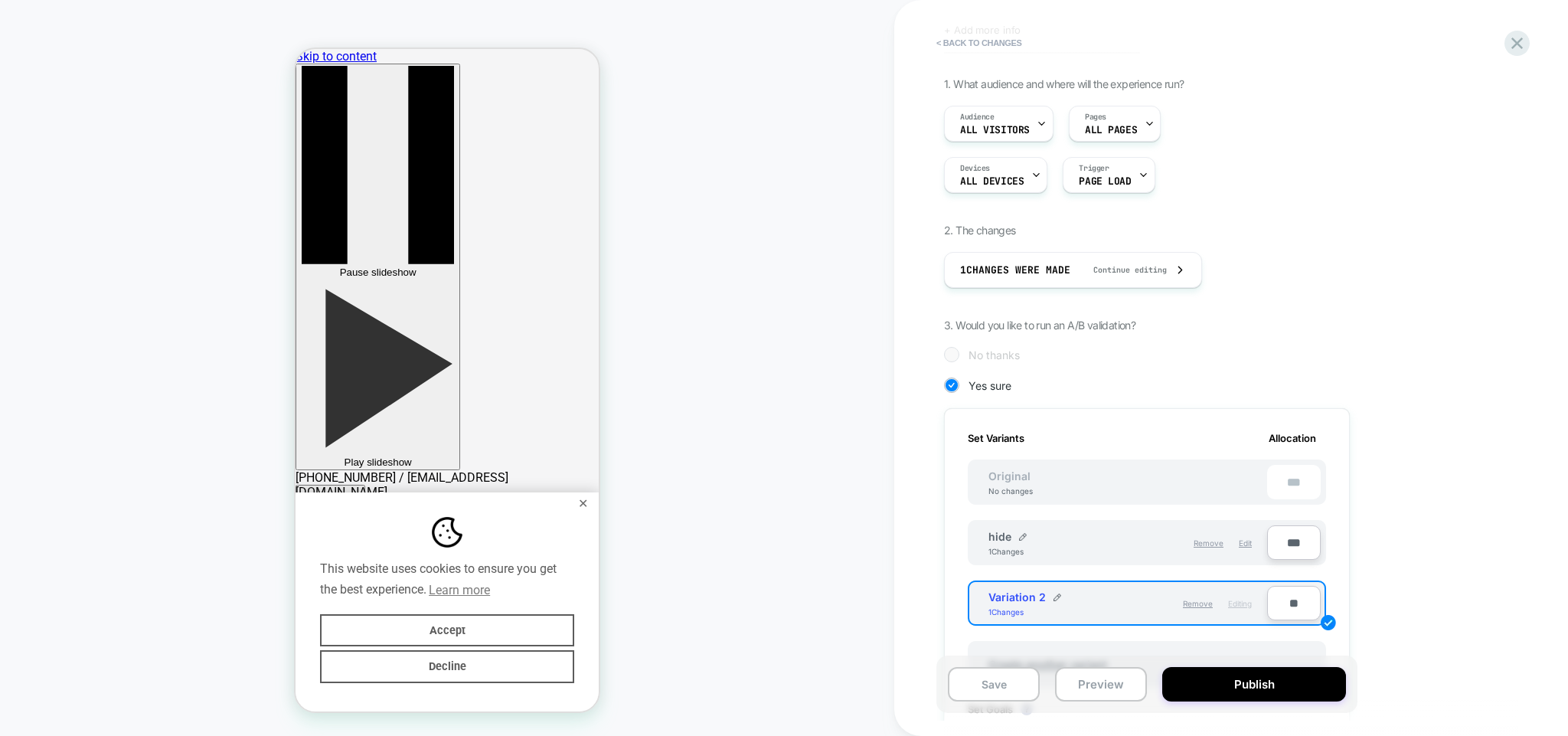
scroll to position [147, 0]
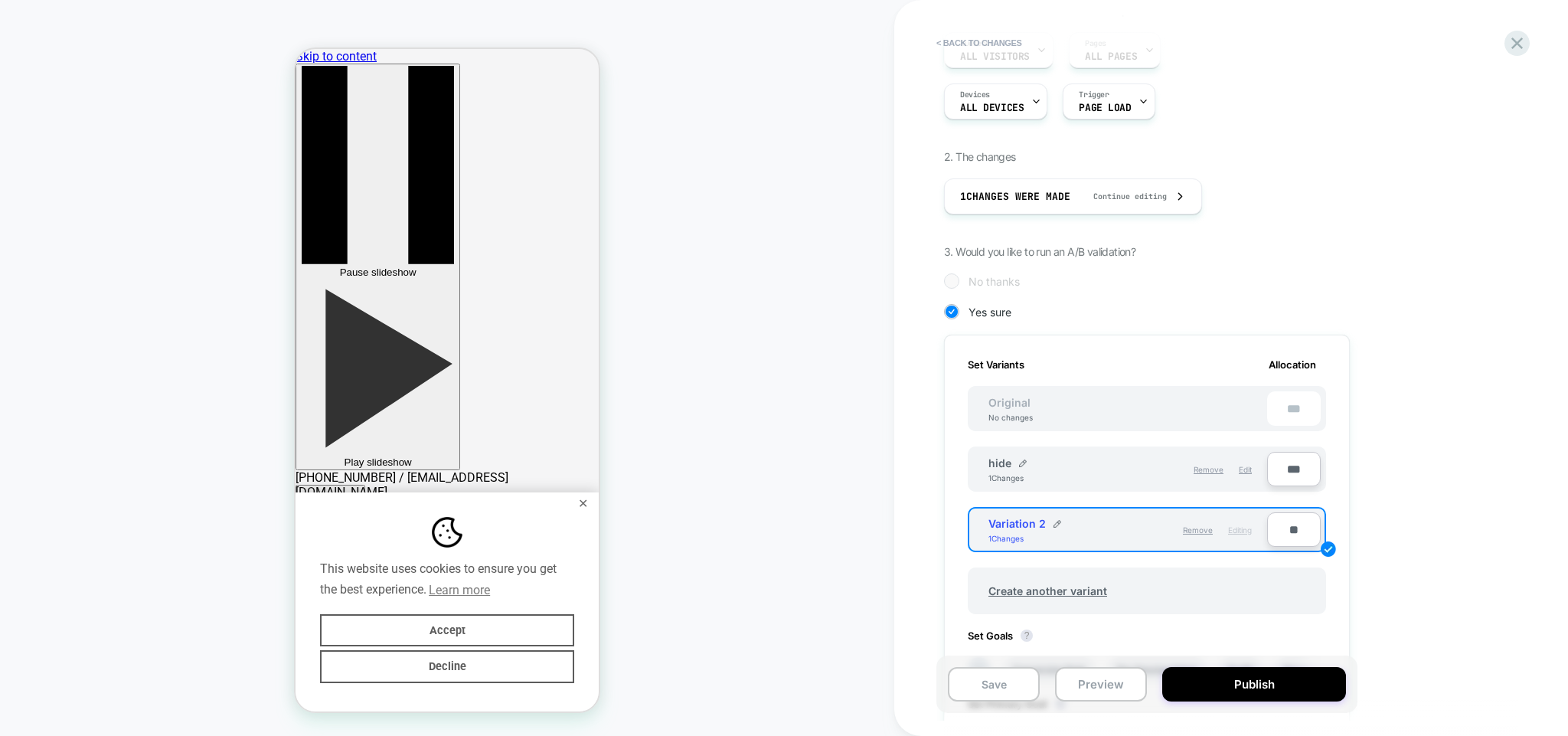
click at [1285, 531] on input "**" at bounding box center [1294, 530] width 54 height 35
type input "***"
type input "**"
type input "****"
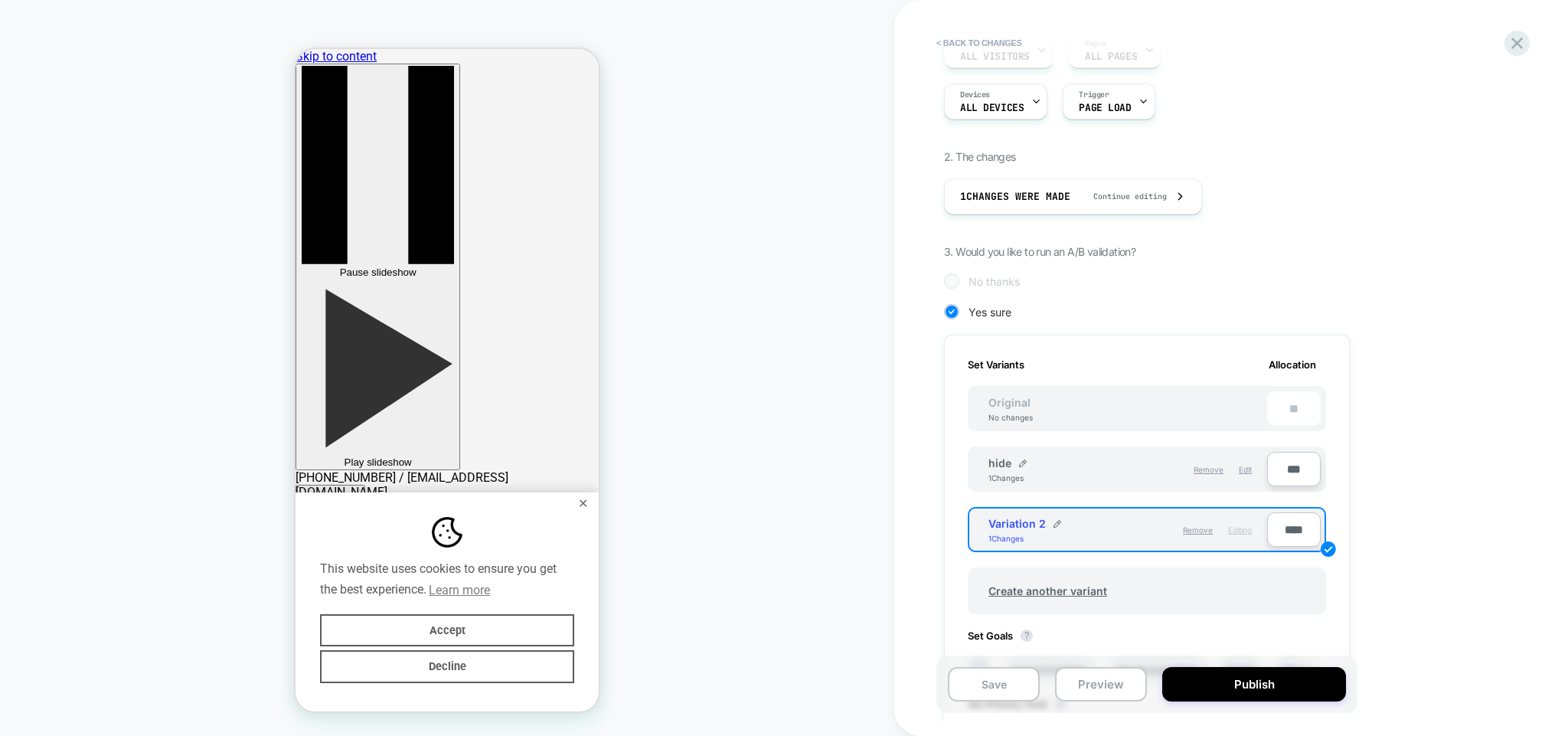
click at [1291, 467] on input "***" at bounding box center [1294, 469] width 54 height 35
type input "***"
click at [1285, 523] on input "****" at bounding box center [1294, 530] width 54 height 35
type input "***"
type input "**"
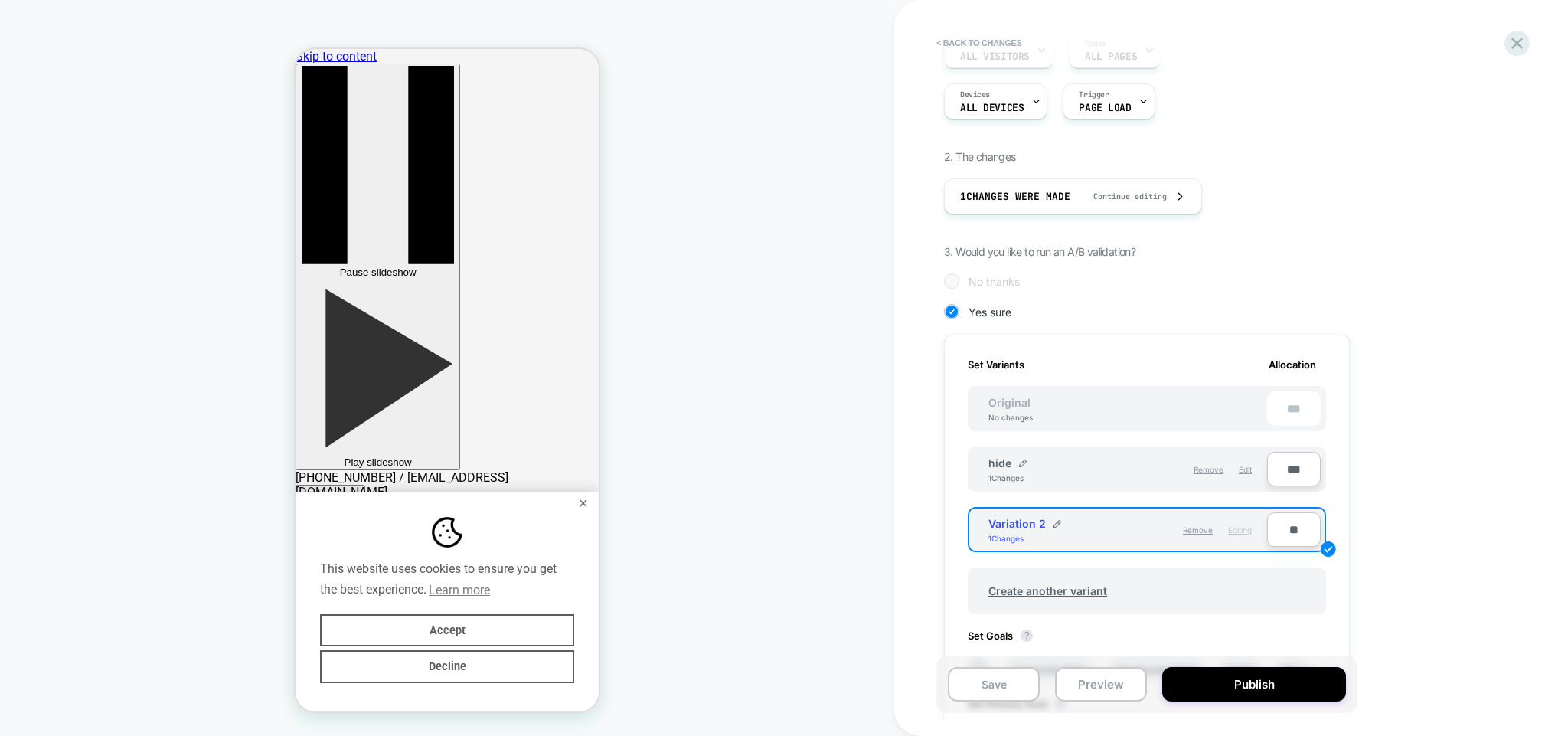
type input "***"
click at [1401, 558] on div "1. What audience and where will the experience run? Audience All Visitors Pages…" at bounding box center [1223, 472] width 559 height 937
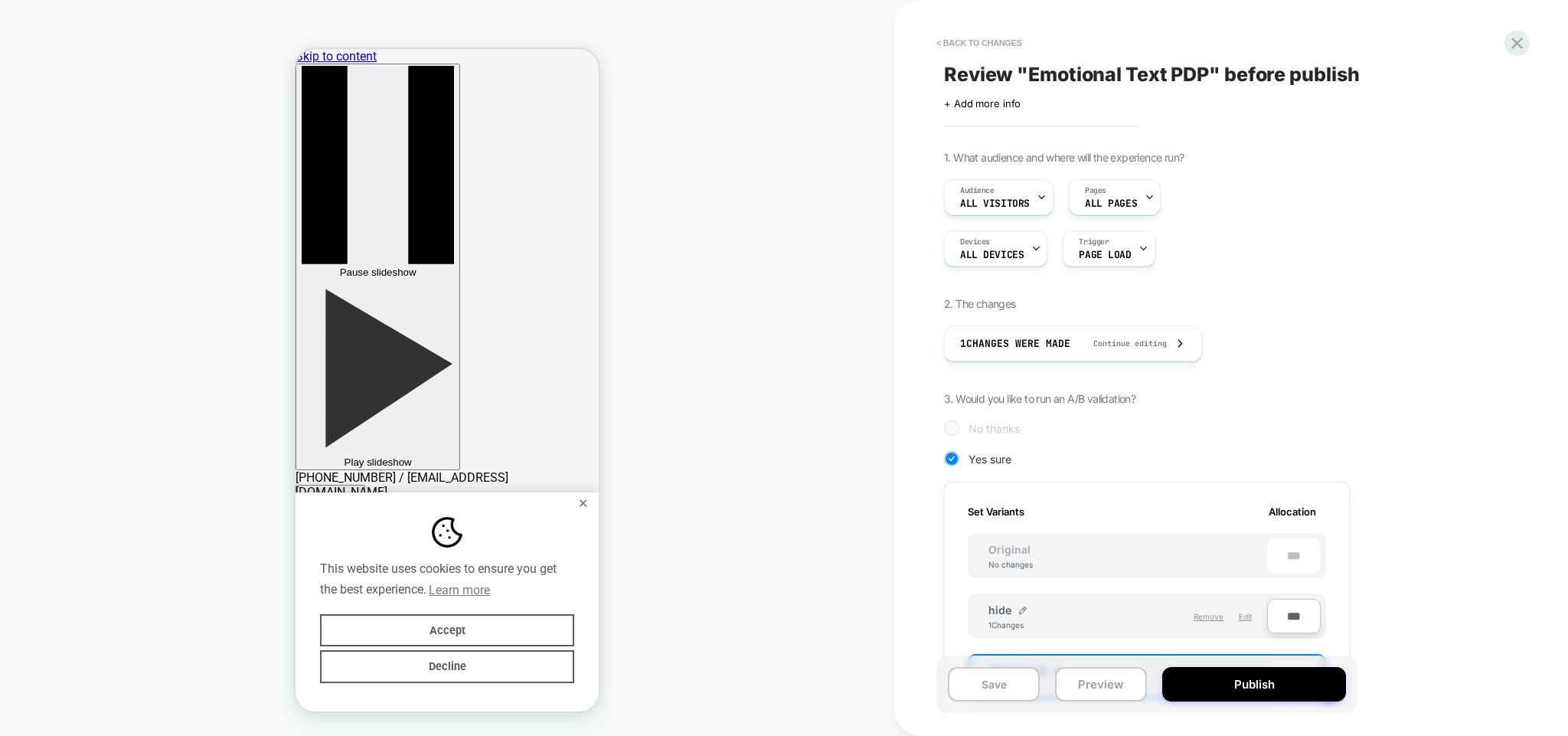
scroll to position [424, 0]
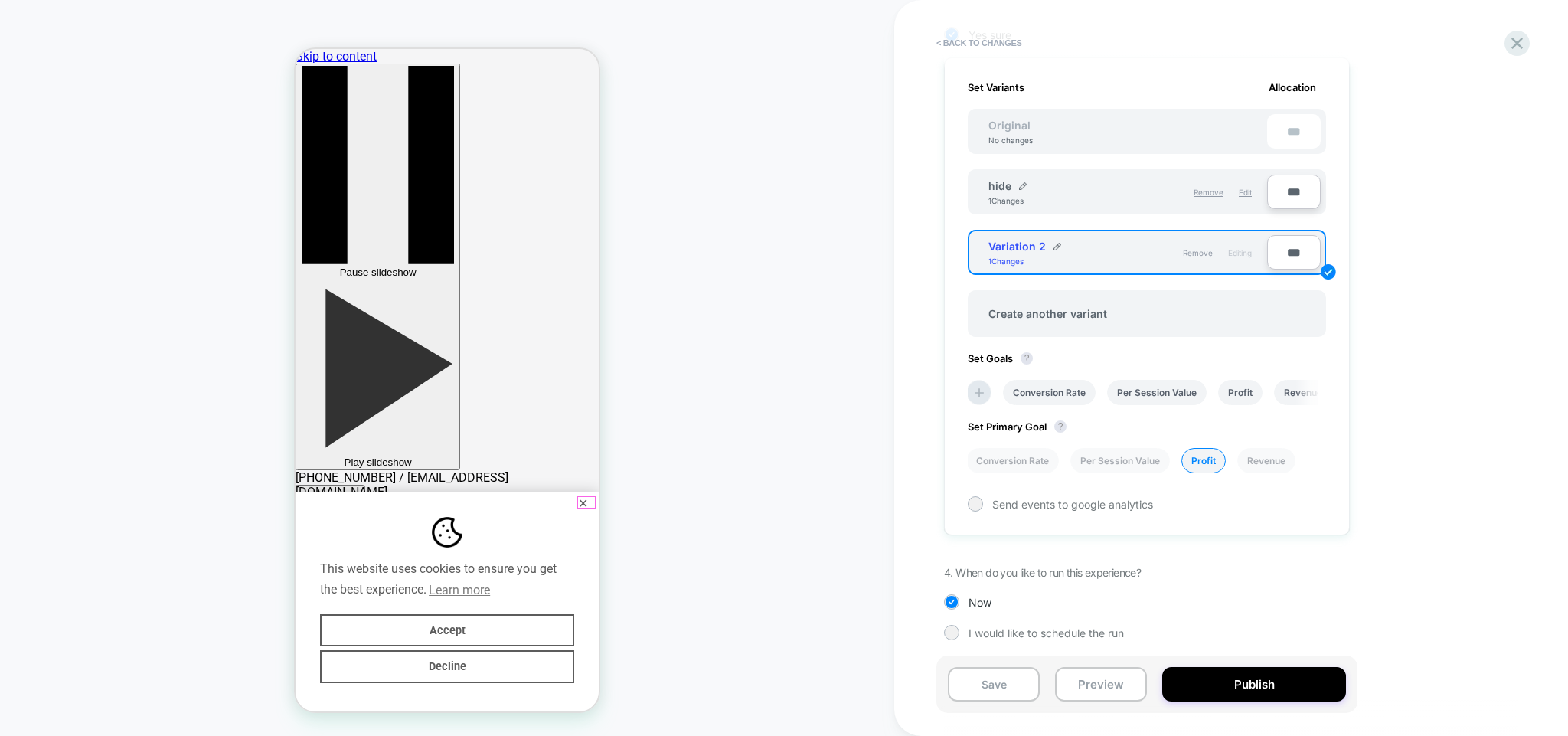
click at [585, 503] on button "✕" at bounding box center [582, 504] width 19 height 11
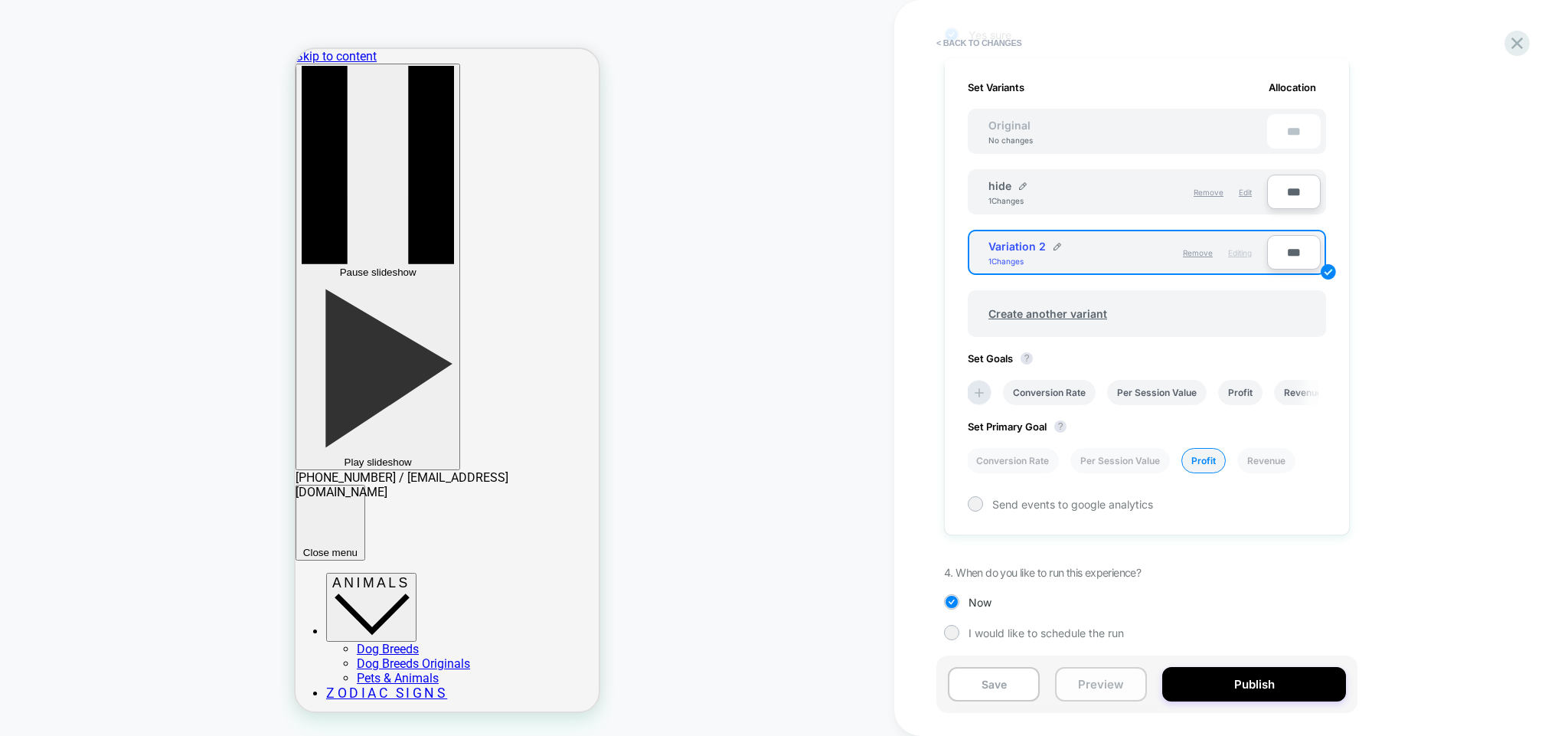
click at [1104, 686] on button "Preview" at bounding box center [1101, 684] width 92 height 35
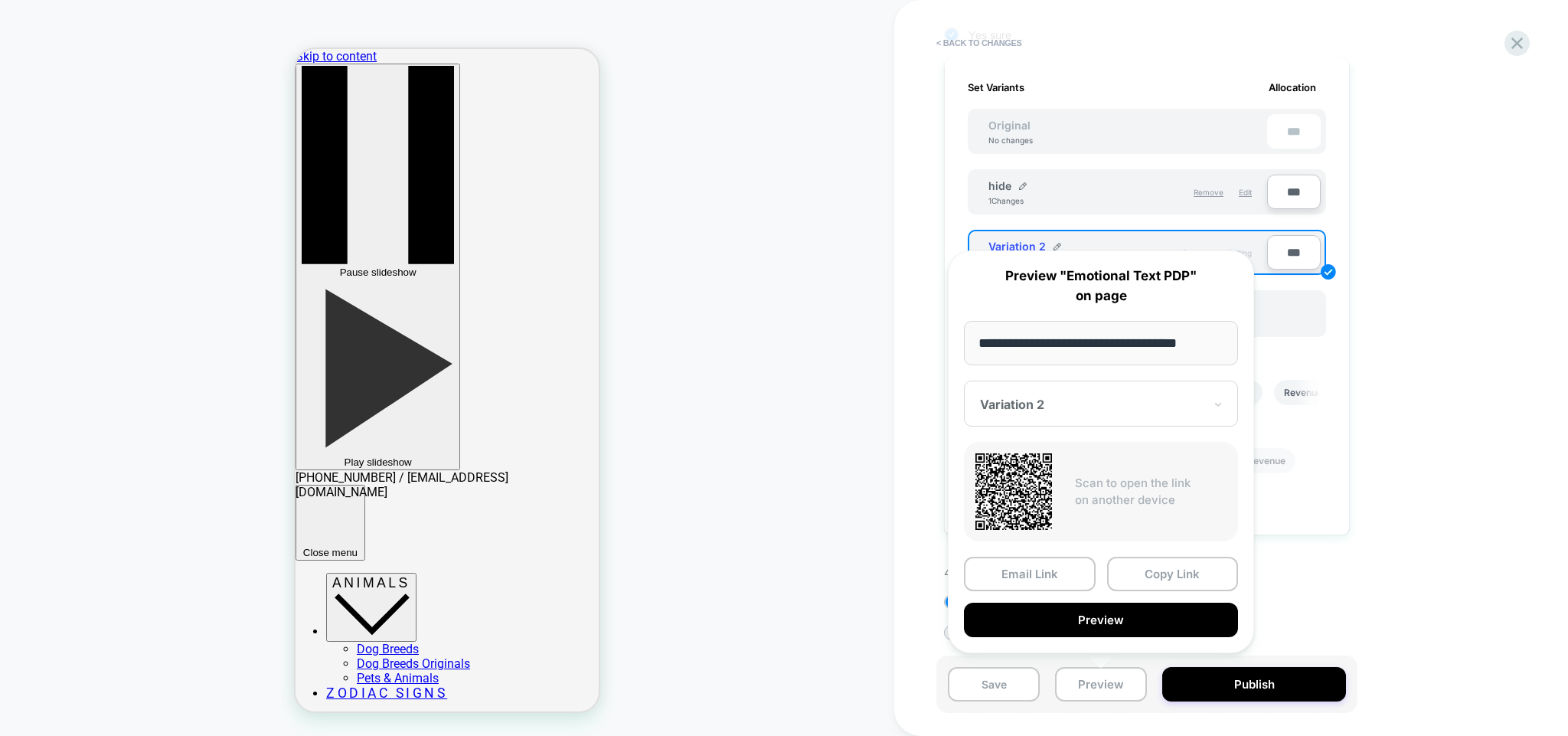
click at [1083, 348] on input "**********" at bounding box center [1101, 343] width 274 height 45
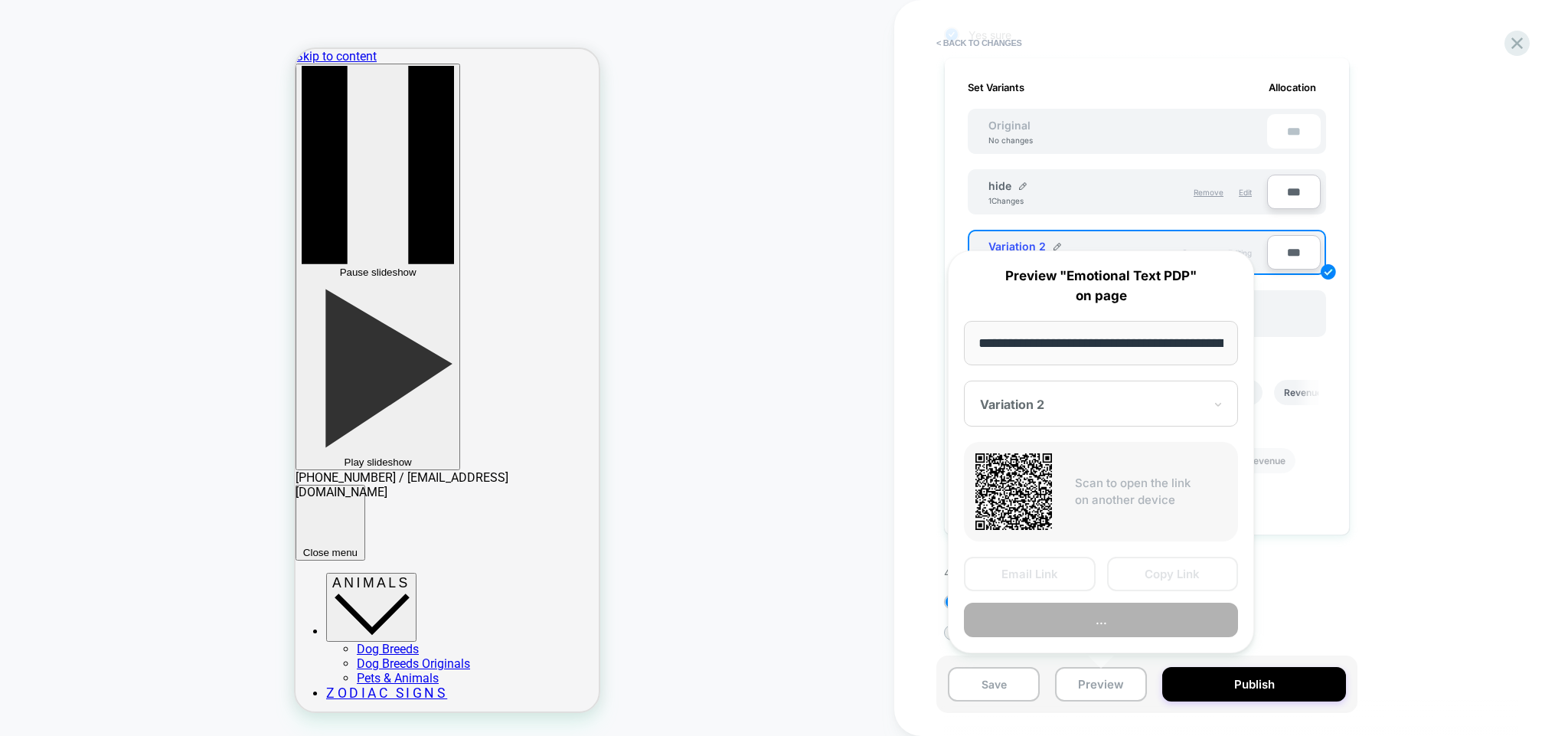
scroll to position [0, 181]
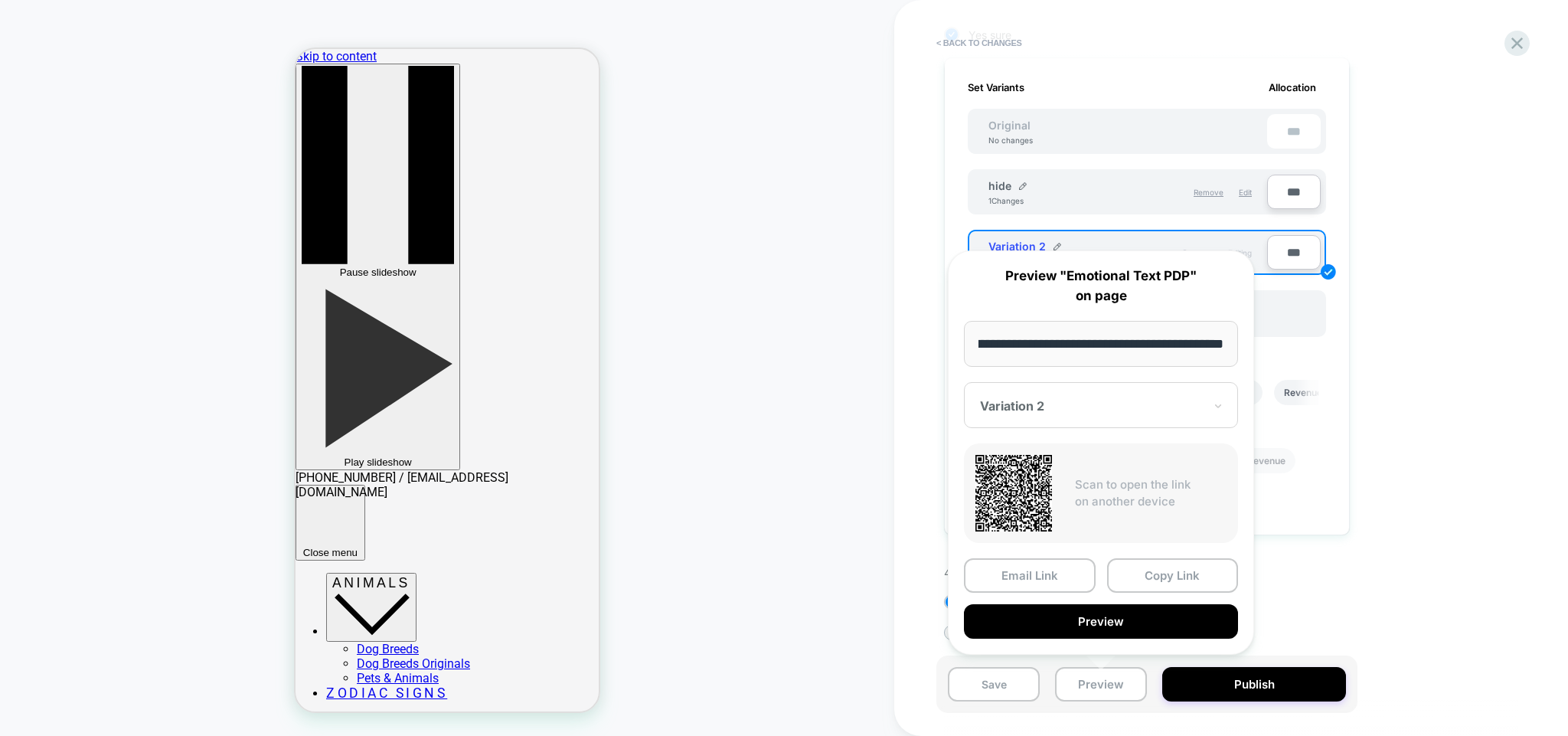
type input "**********"
click at [1083, 438] on div "**********" at bounding box center [1100, 453] width 306 height 404
click at [1092, 617] on button "Preview" at bounding box center [1101, 622] width 274 height 35
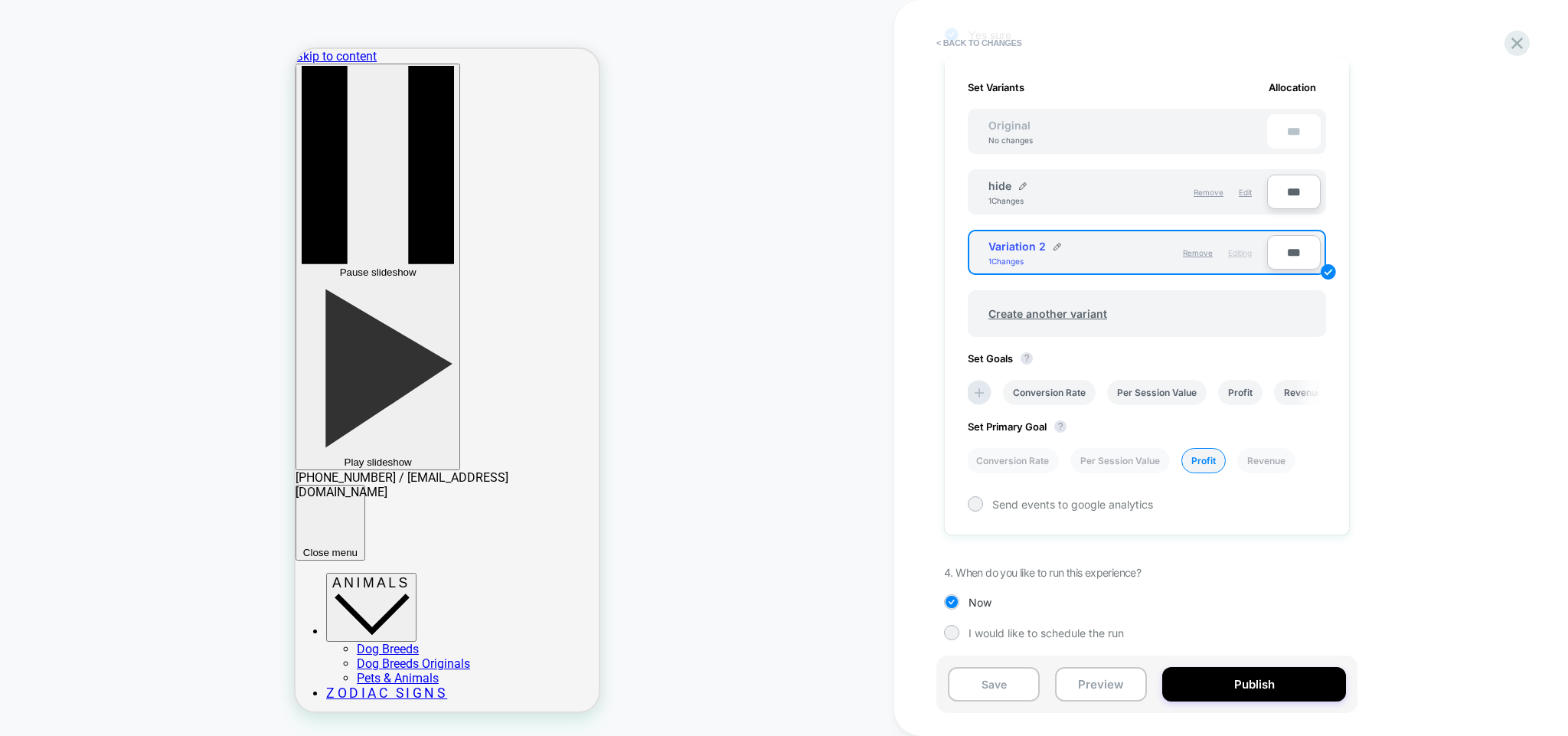
click at [1104, 179] on div "hide 1 Changes" at bounding box center [1057, 192] width 139 height 26
click at [1233, 675] on button "Publish" at bounding box center [1255, 684] width 184 height 35
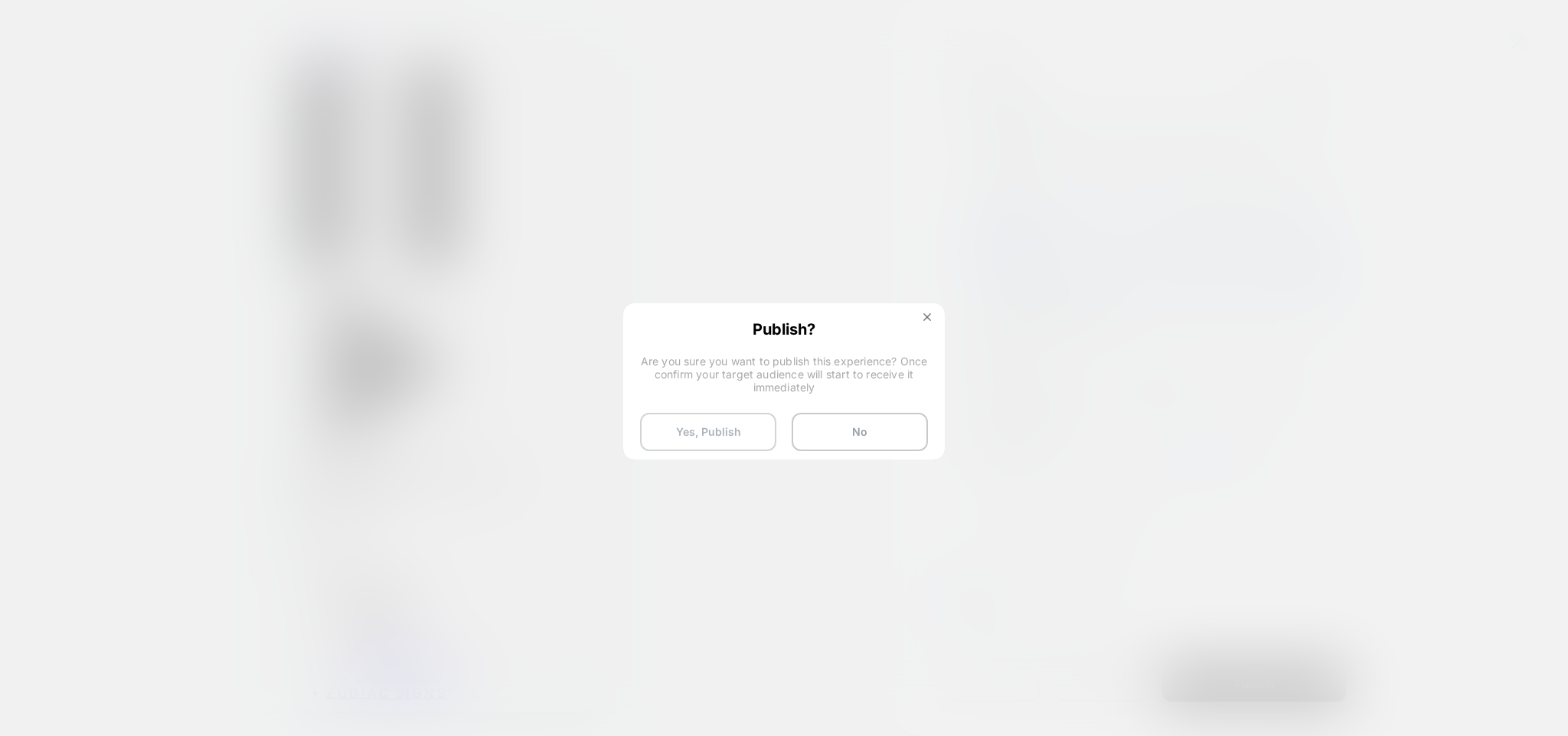
click at [703, 432] on button "Yes, Publish" at bounding box center [709, 432] width 136 height 38
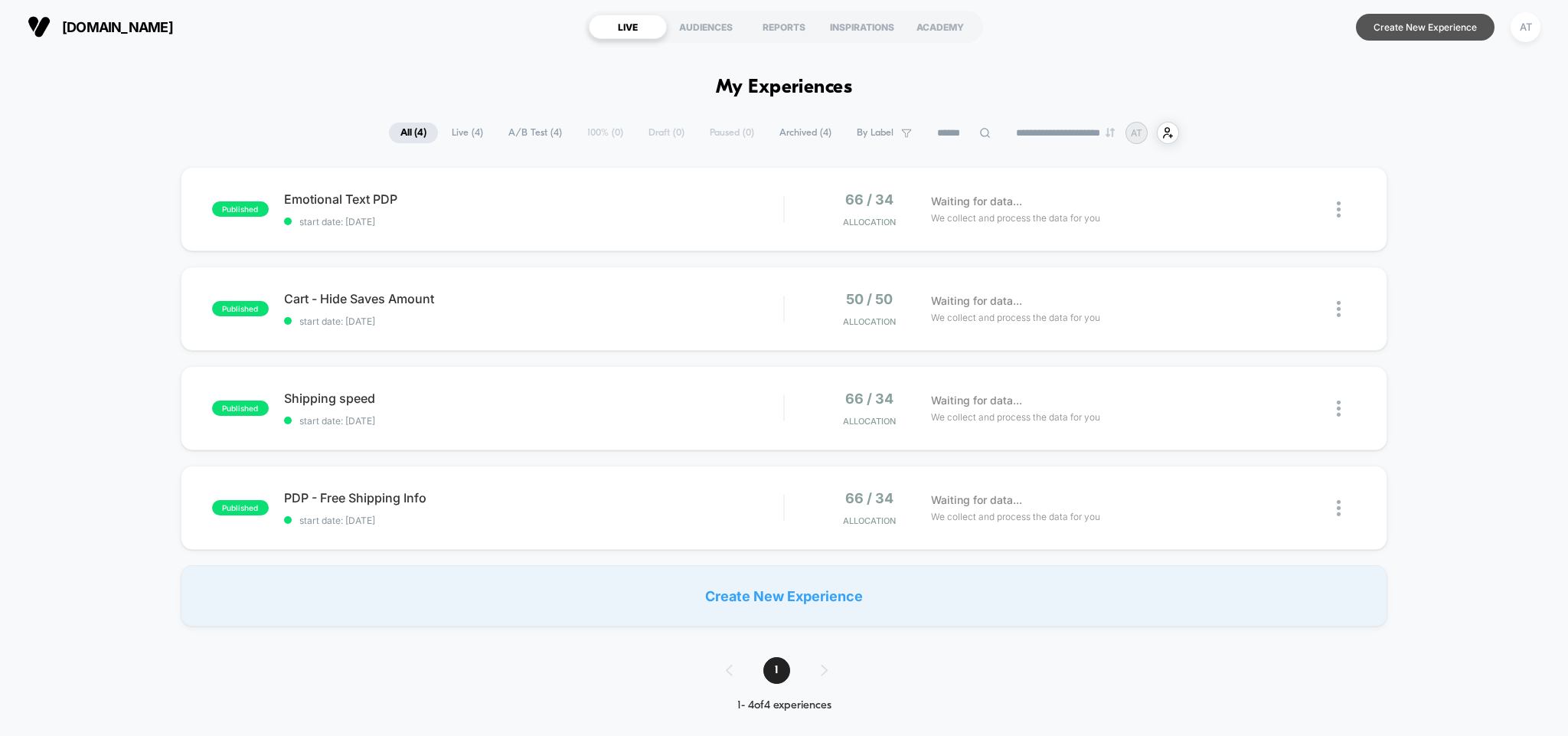
click at [1437, 29] on button "Create New Experience" at bounding box center [1425, 27] width 139 height 27
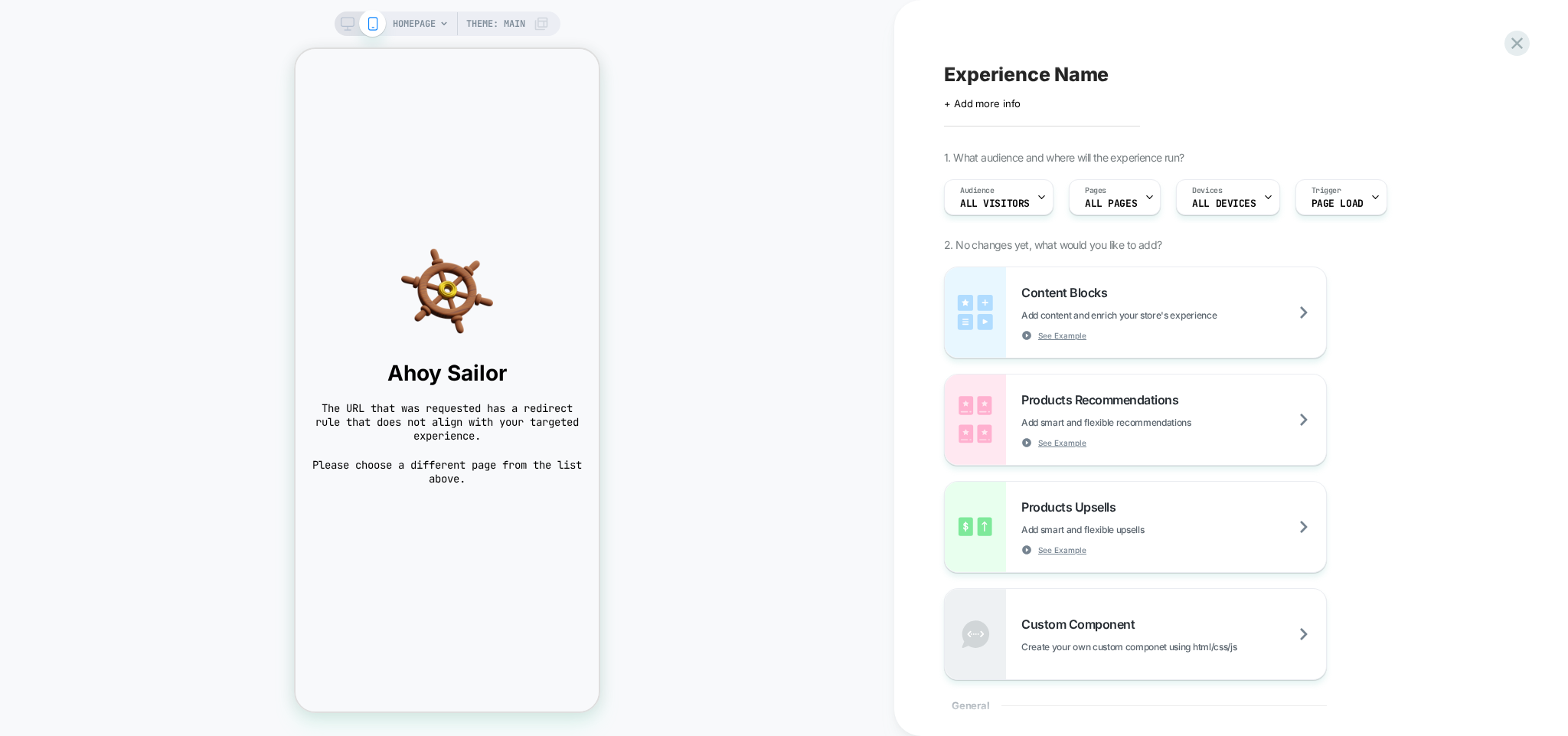
click at [1065, 69] on span "Experience Name" at bounding box center [1026, 74] width 164 height 23
click at [1065, 69] on div at bounding box center [1223, 74] width 559 height 23
click at [965, 75] on textarea at bounding box center [955, 74] width 22 height 23
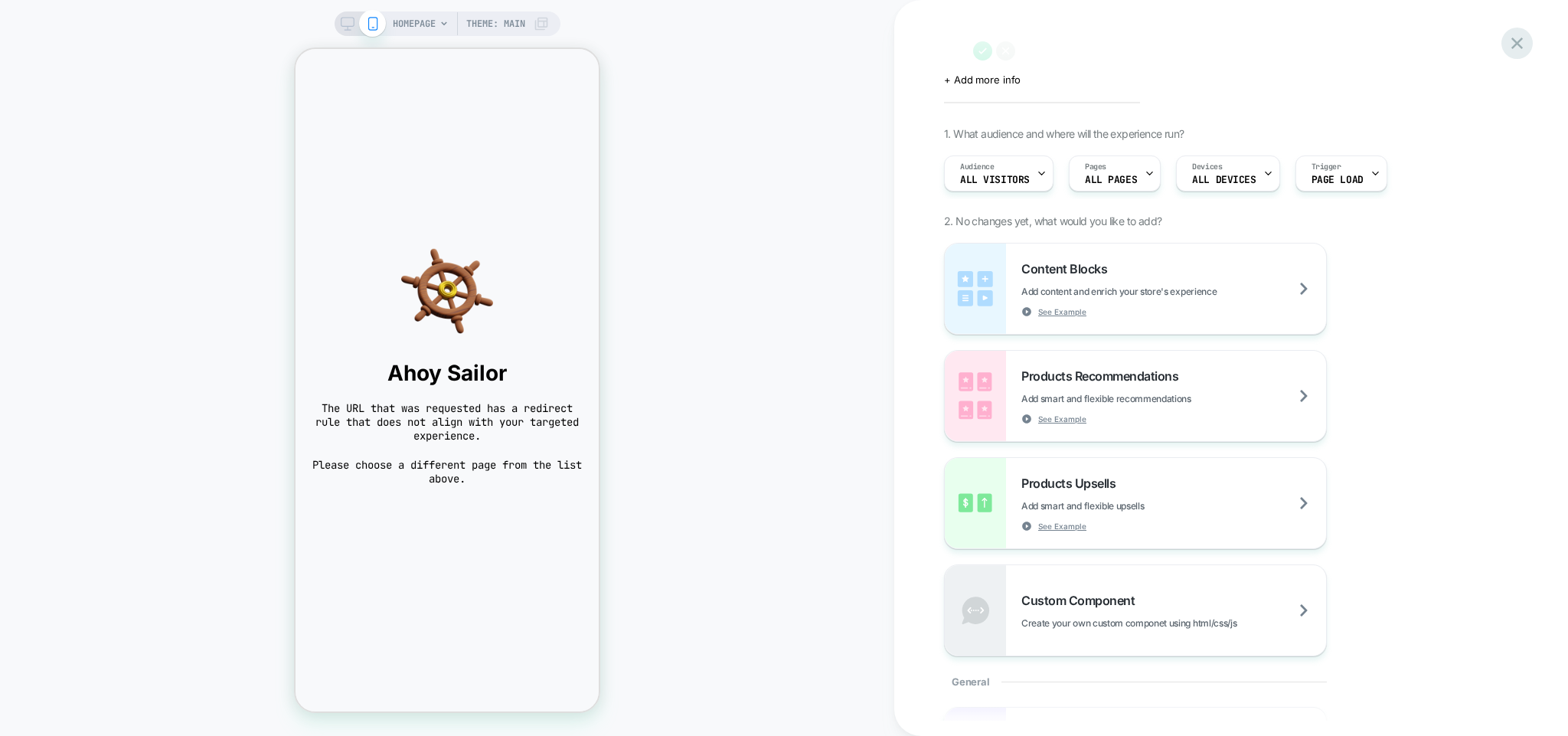
scroll to position [15, 0]
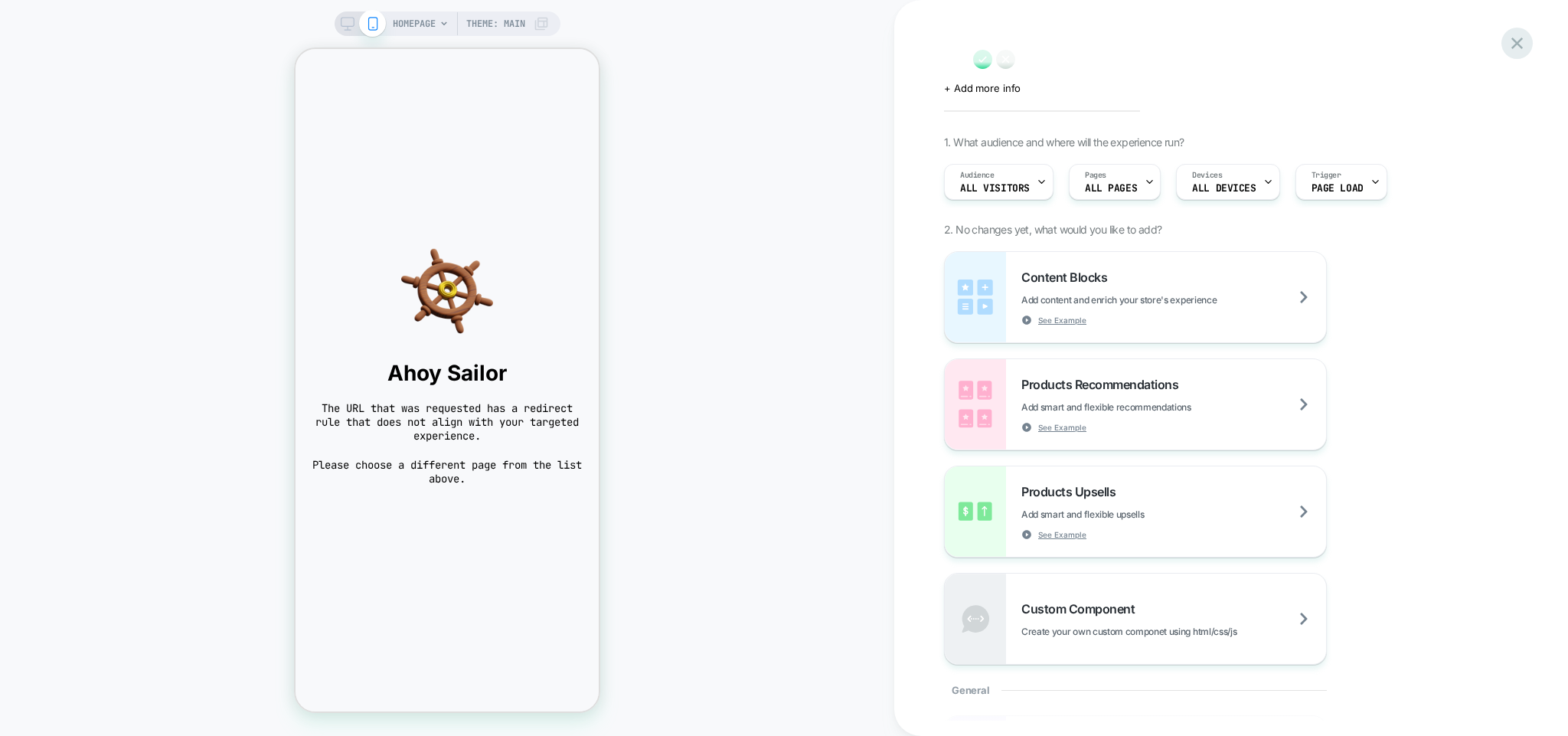
click at [1515, 45] on icon at bounding box center [1517, 43] width 12 height 12
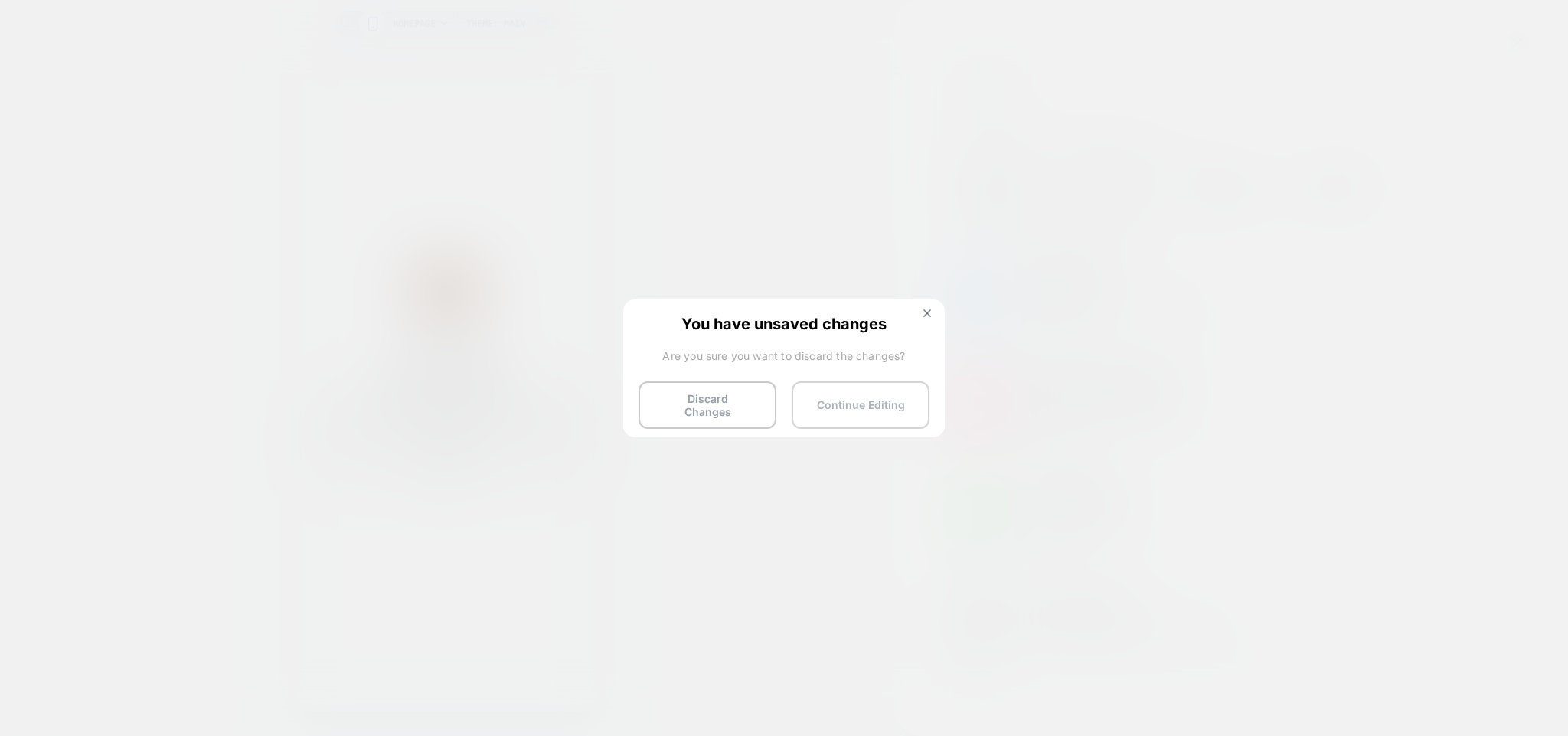
click at [852, 393] on button "Continue Editing" at bounding box center [861, 405] width 138 height 47
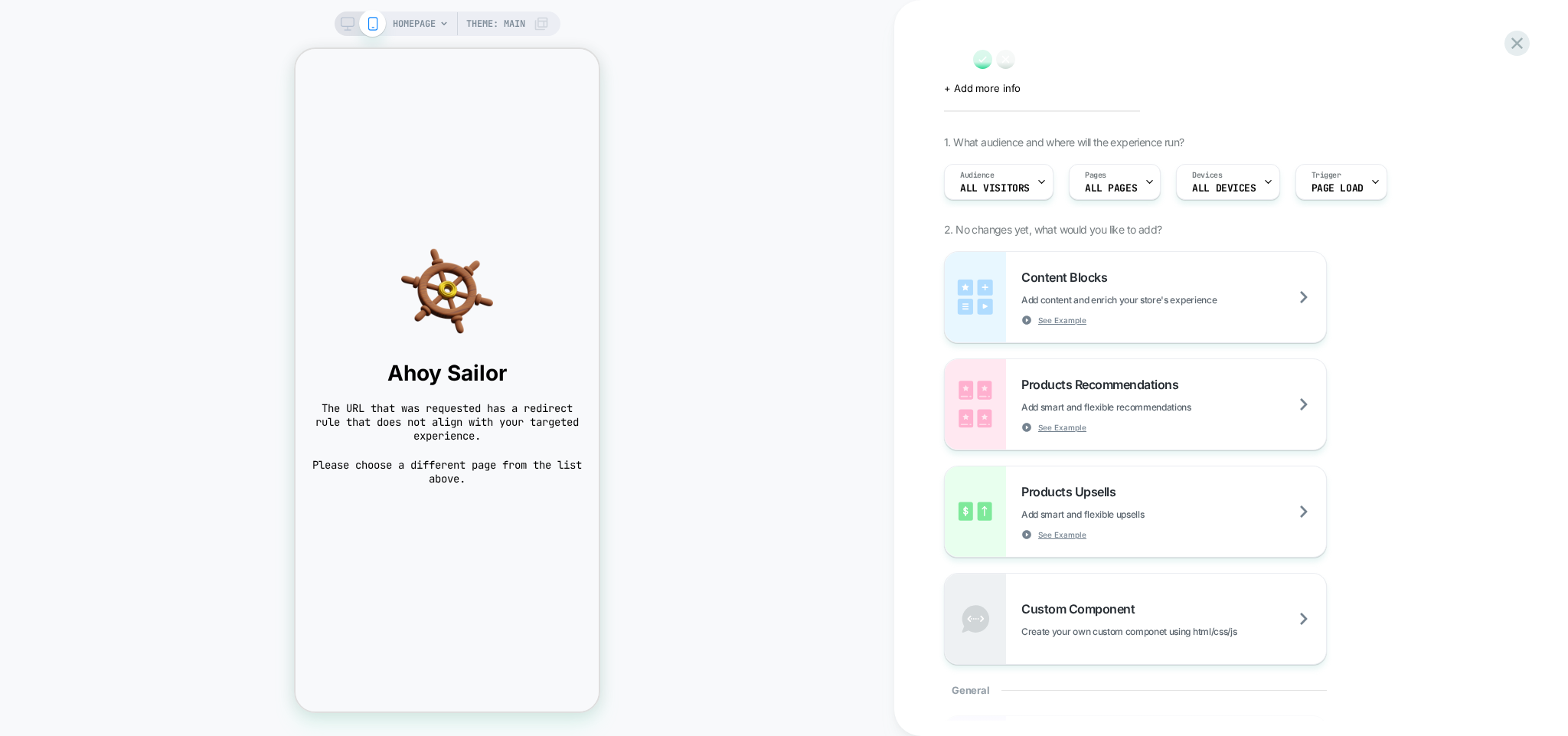
scroll to position [0, 0]
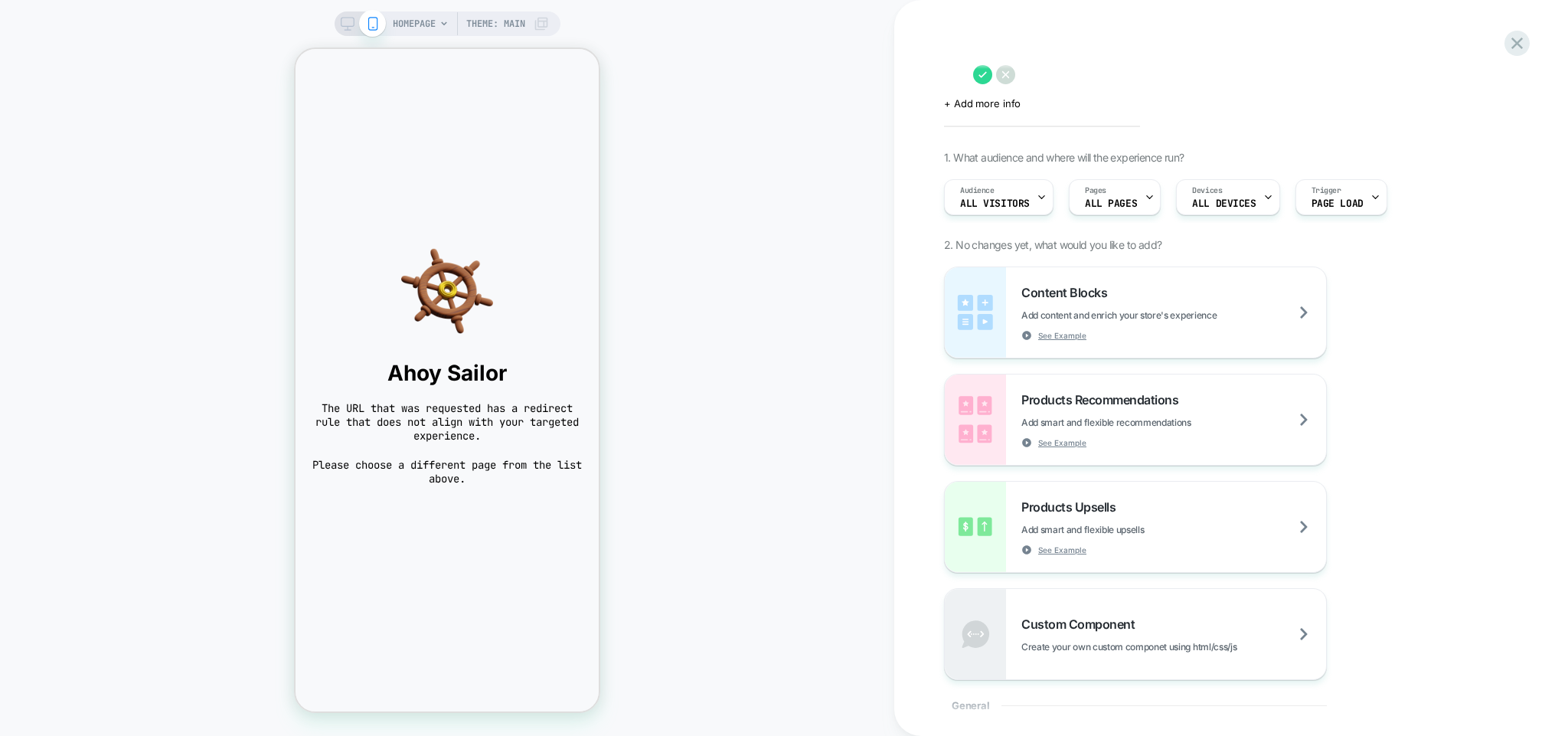
click at [966, 69] on textarea at bounding box center [955, 74] width 22 height 23
click at [1093, 75] on textarea "**********" at bounding box center [1069, 74] width 252 height 23
type textarea "**********"
click at [1215, 76] on icon at bounding box center [1213, 75] width 19 height 19
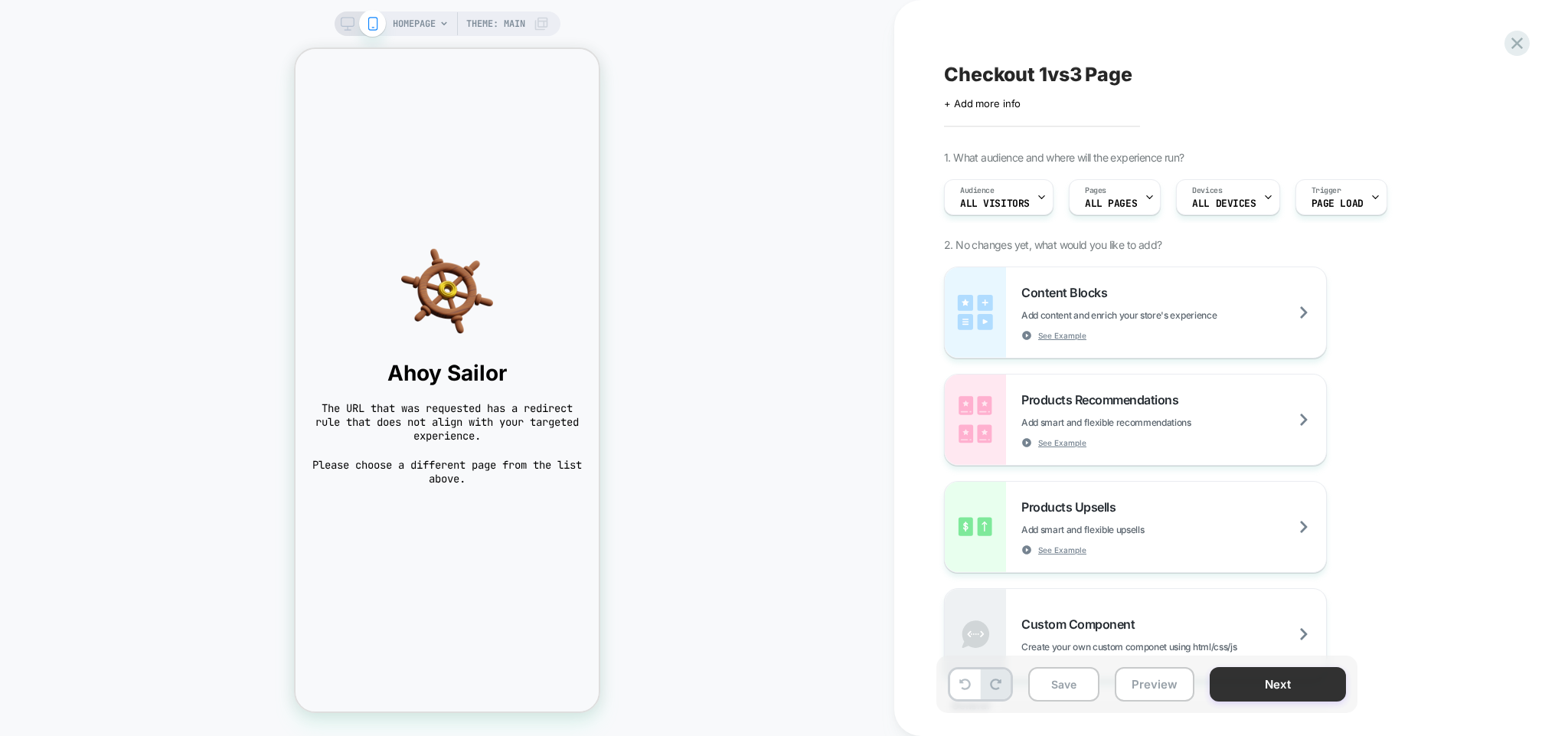
click at [1285, 687] on button "Next" at bounding box center [1278, 684] width 136 height 35
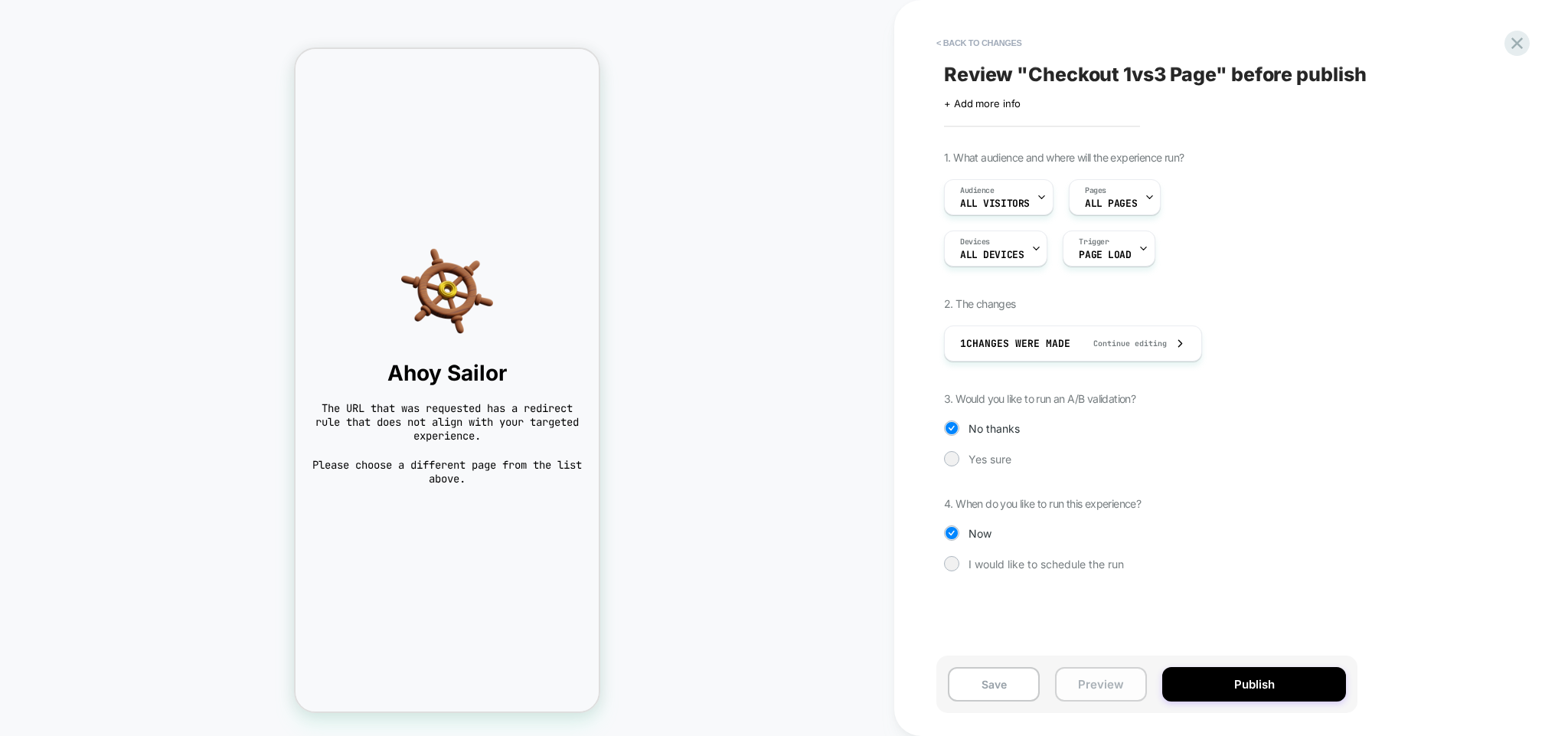
click at [1097, 686] on button "Preview" at bounding box center [1101, 684] width 92 height 35
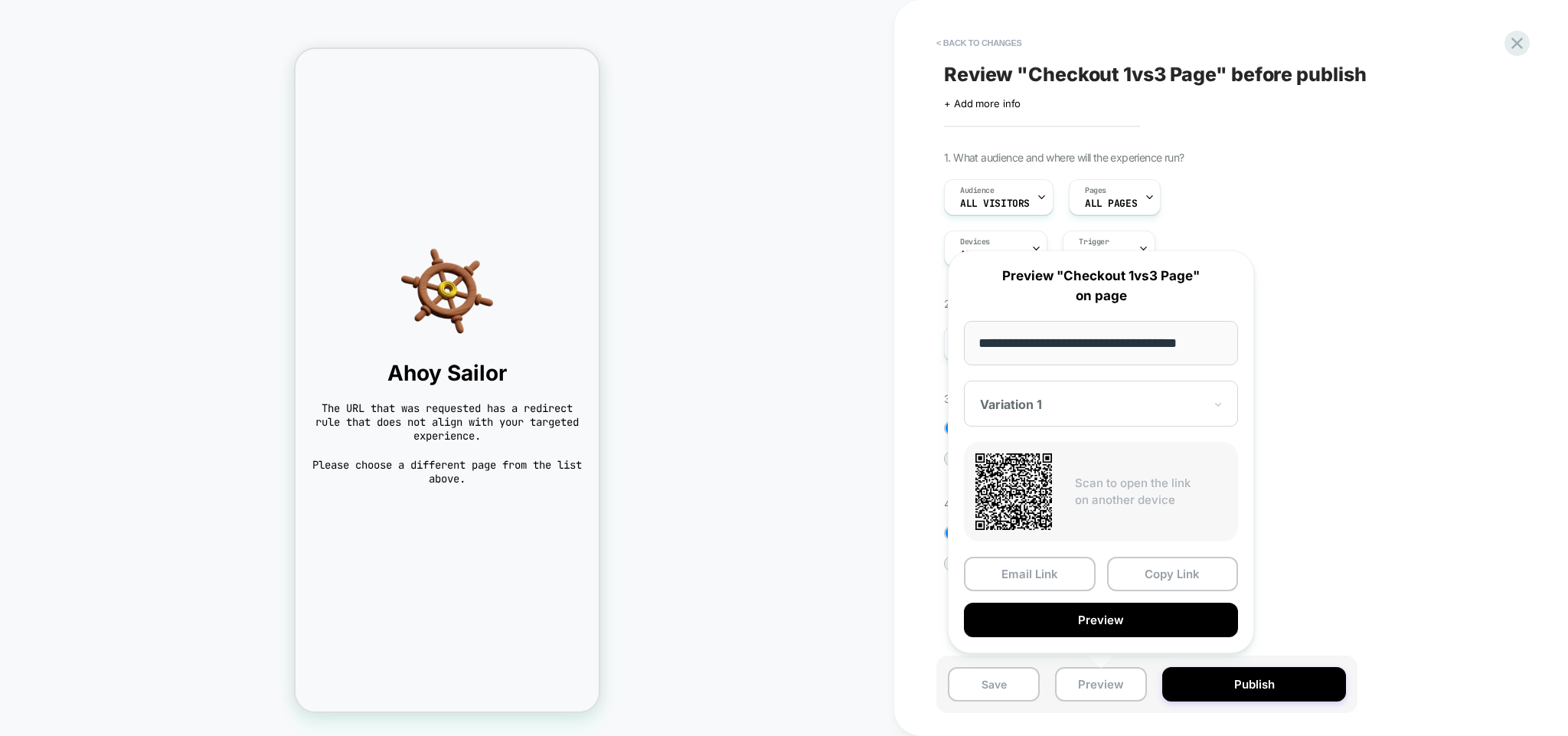
click at [1366, 326] on div "1. What audience and where will the experience run? Audience All Visitors Pages…" at bounding box center [1223, 373] width 559 height 443
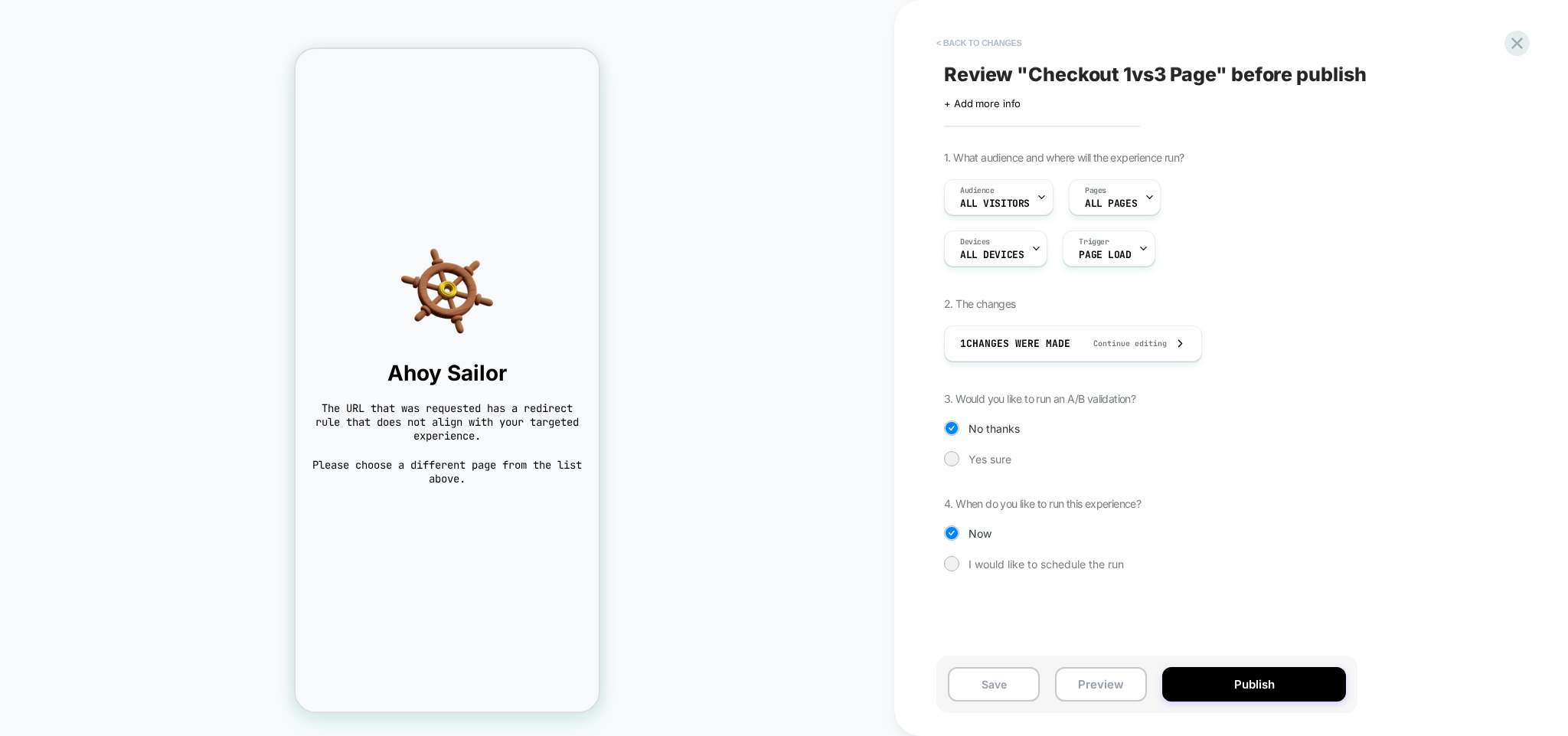
click at [1000, 46] on button "< Back to changes" at bounding box center [978, 43] width 101 height 25
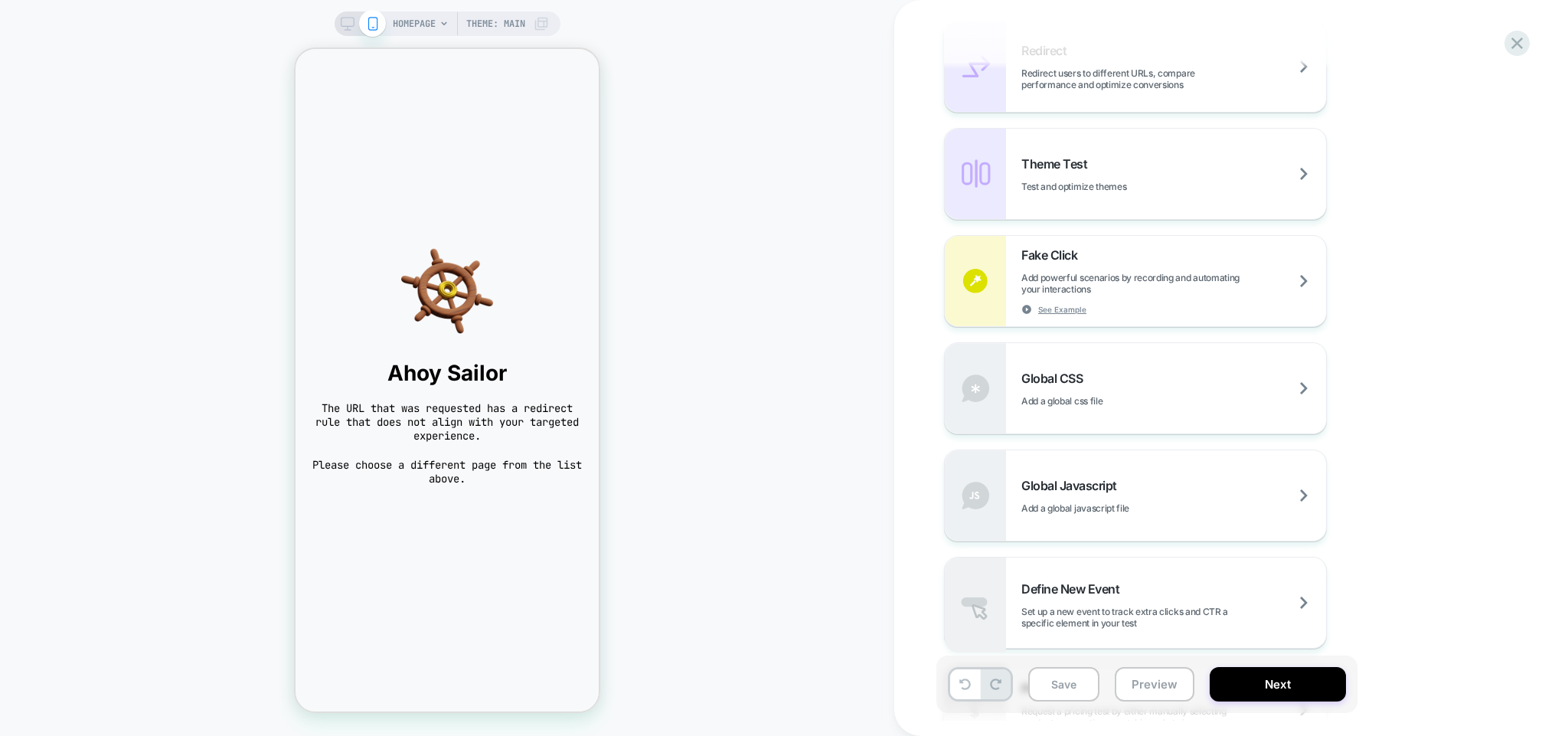
scroll to position [530, 0]
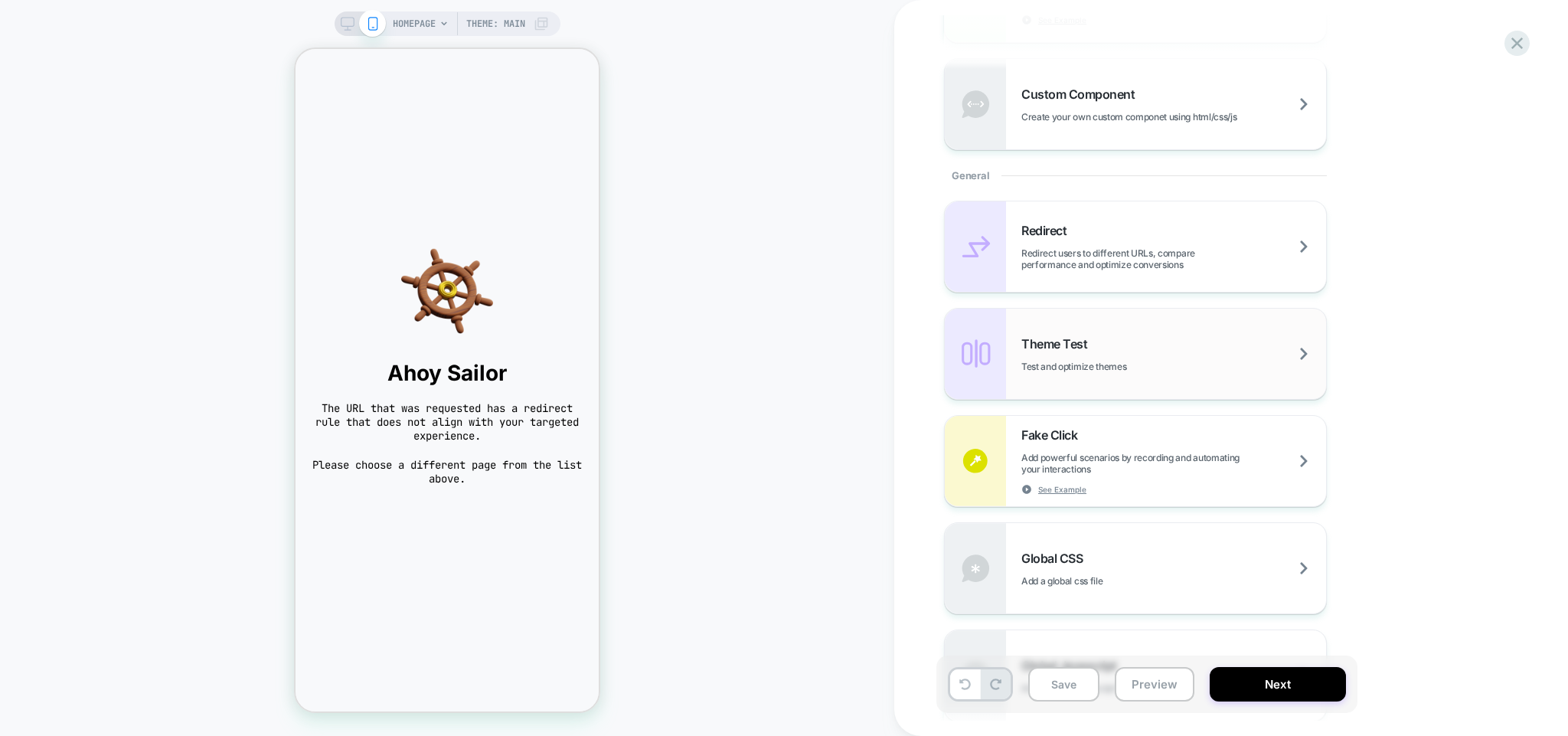
click at [1136, 348] on div "Theme Test Test and optimize themes" at bounding box center [1173, 354] width 304 height 36
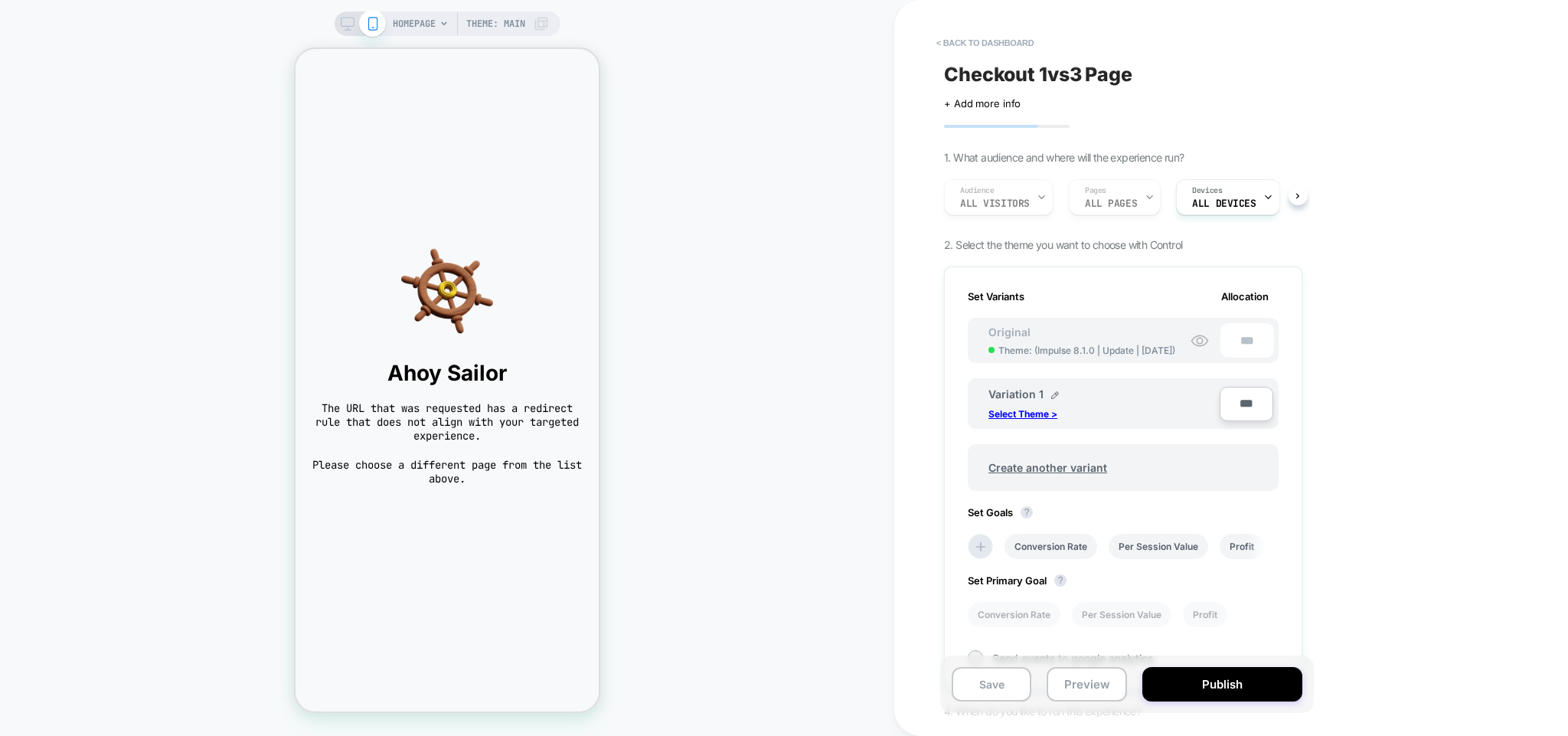
scroll to position [0, 2]
click at [1043, 415] on p "Select Theme >" at bounding box center [1023, 413] width 69 height 12
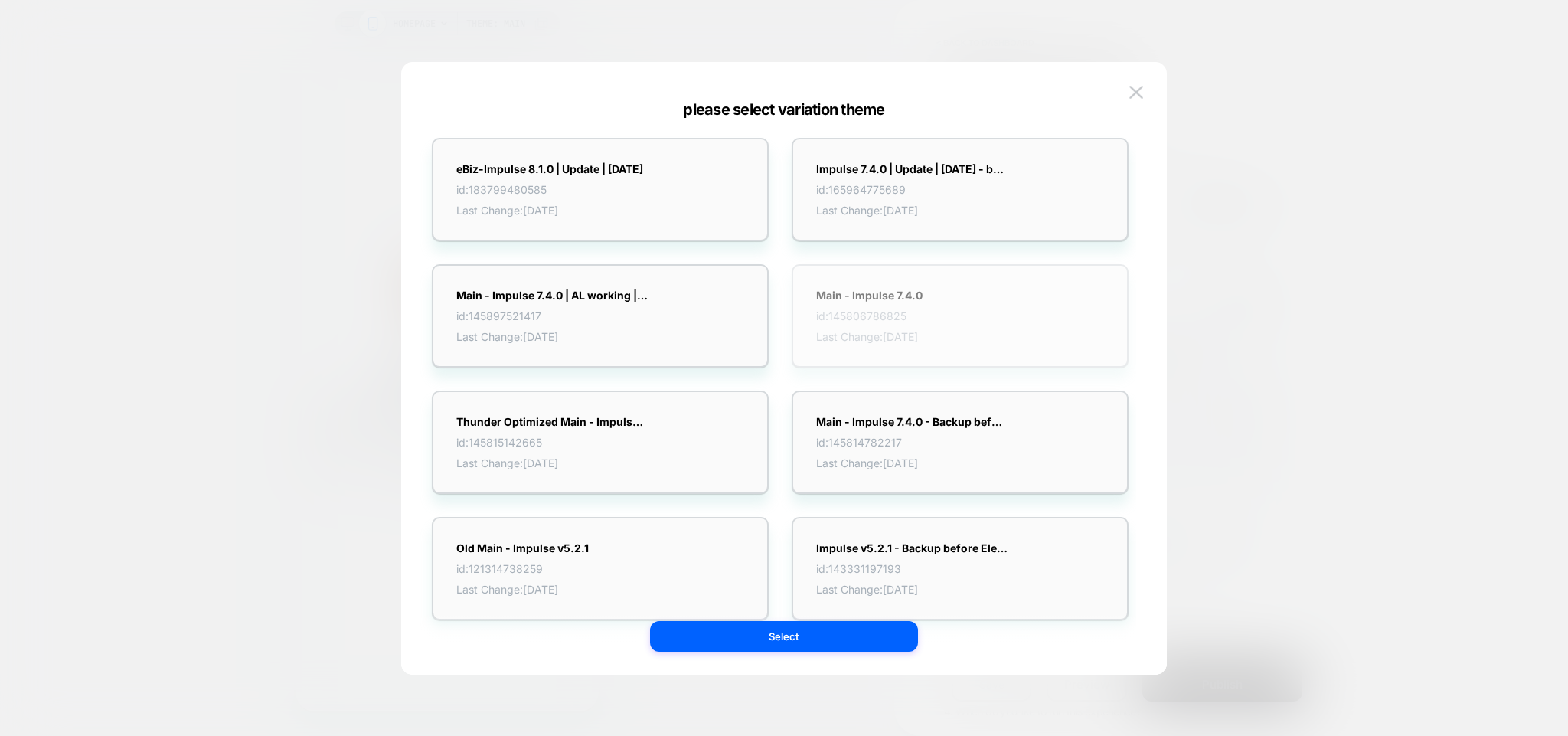
scroll to position [0, 0]
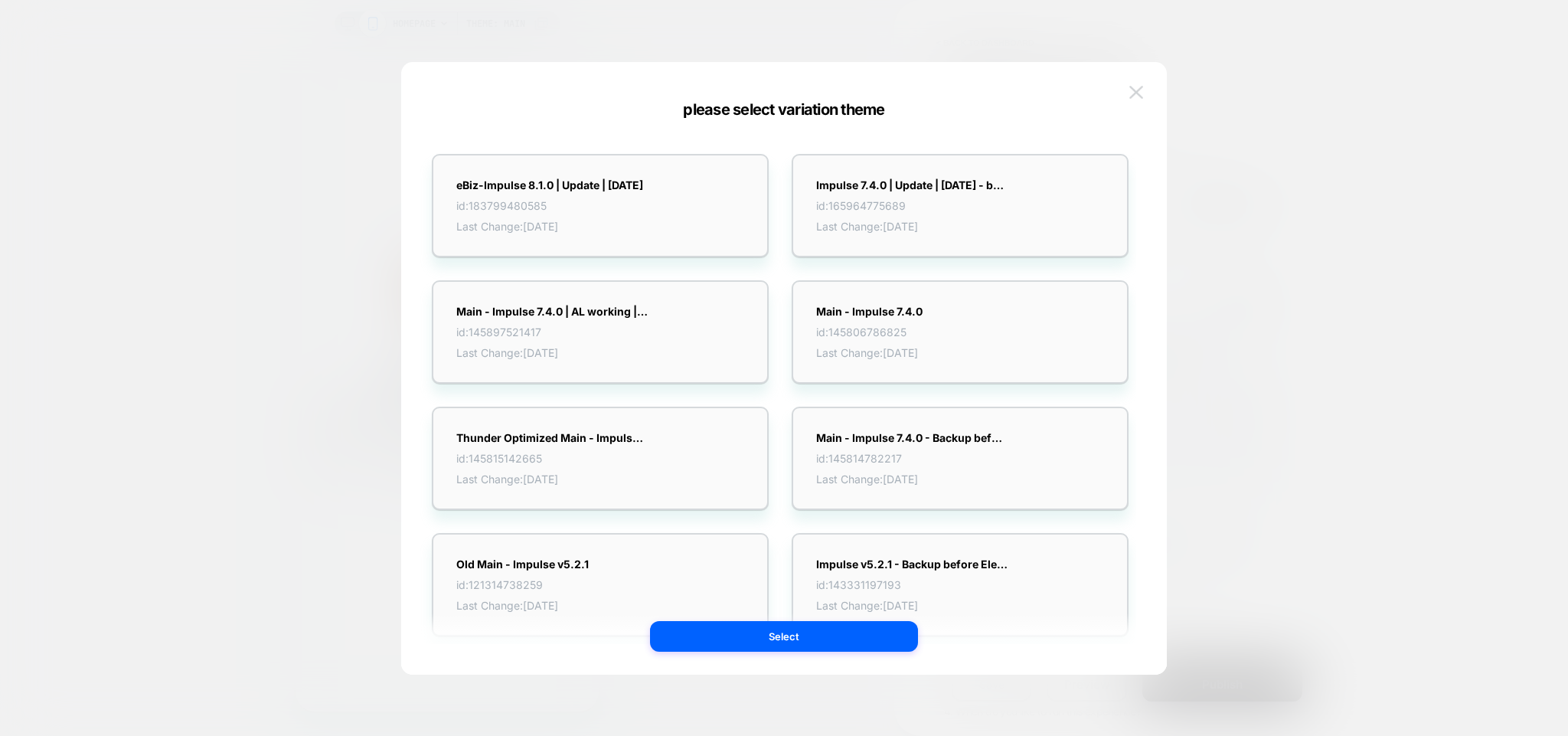
click at [1140, 91] on img at bounding box center [1136, 92] width 14 height 13
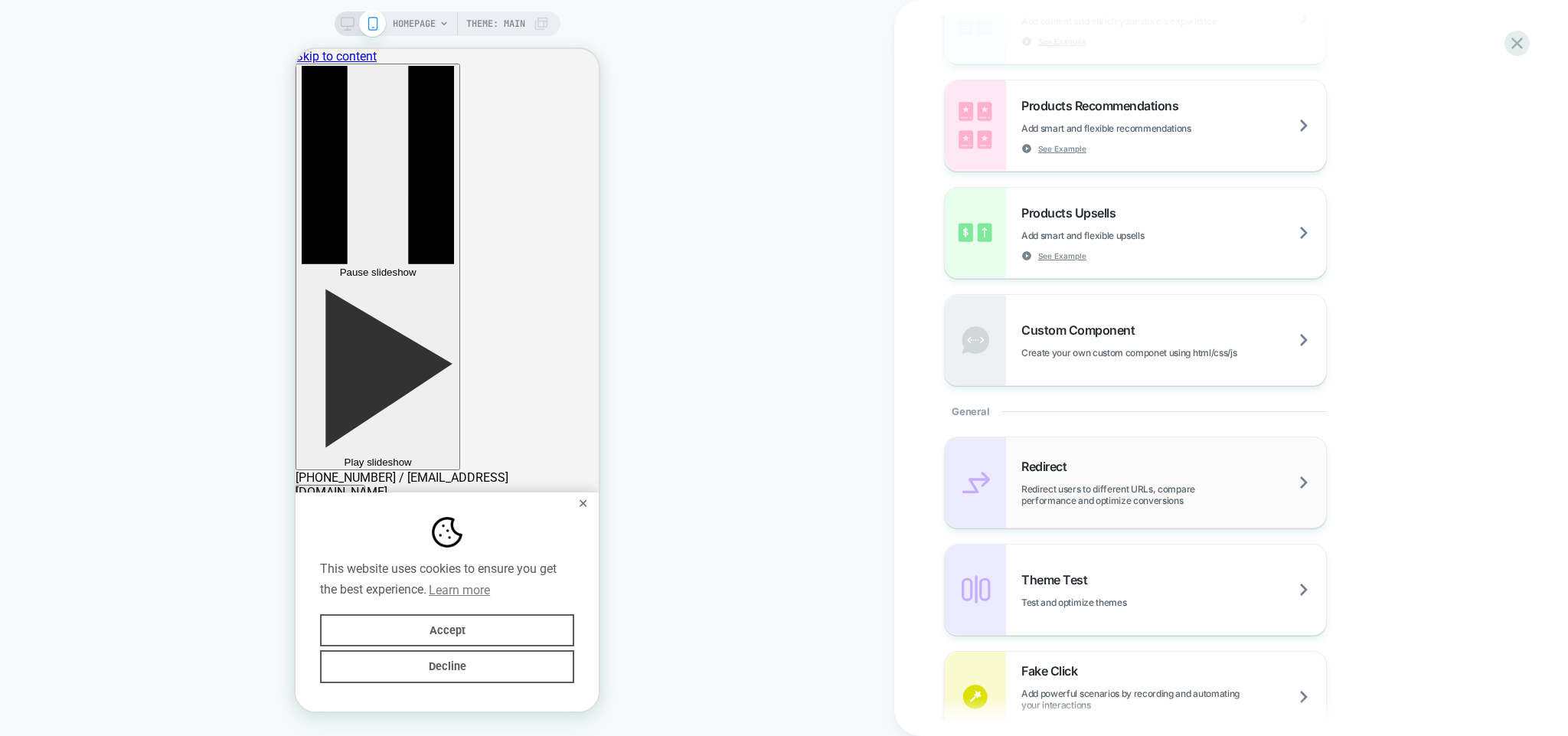
scroll to position [368, 0]
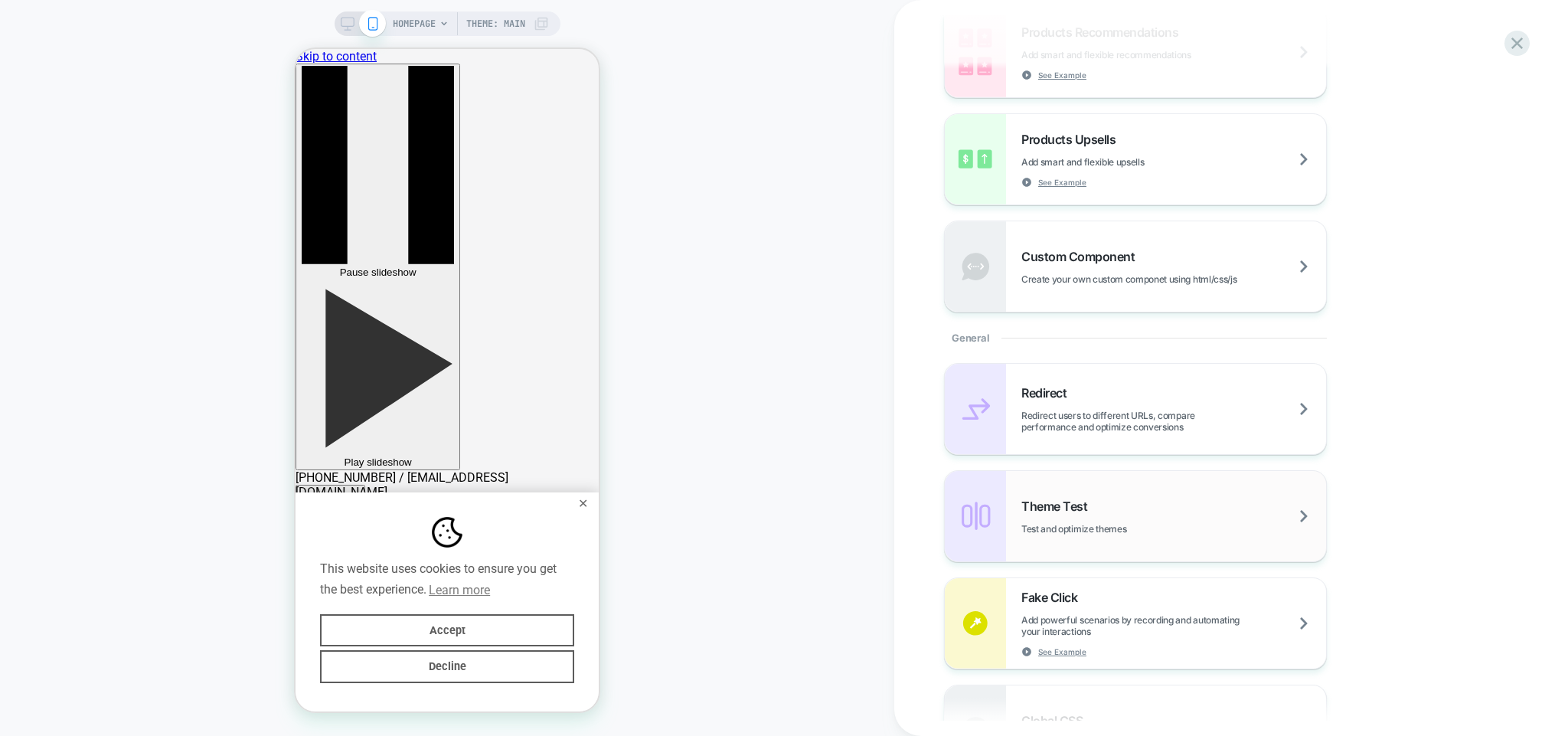
click at [1141, 523] on span "Test and optimize themes" at bounding box center [1112, 529] width 182 height 12
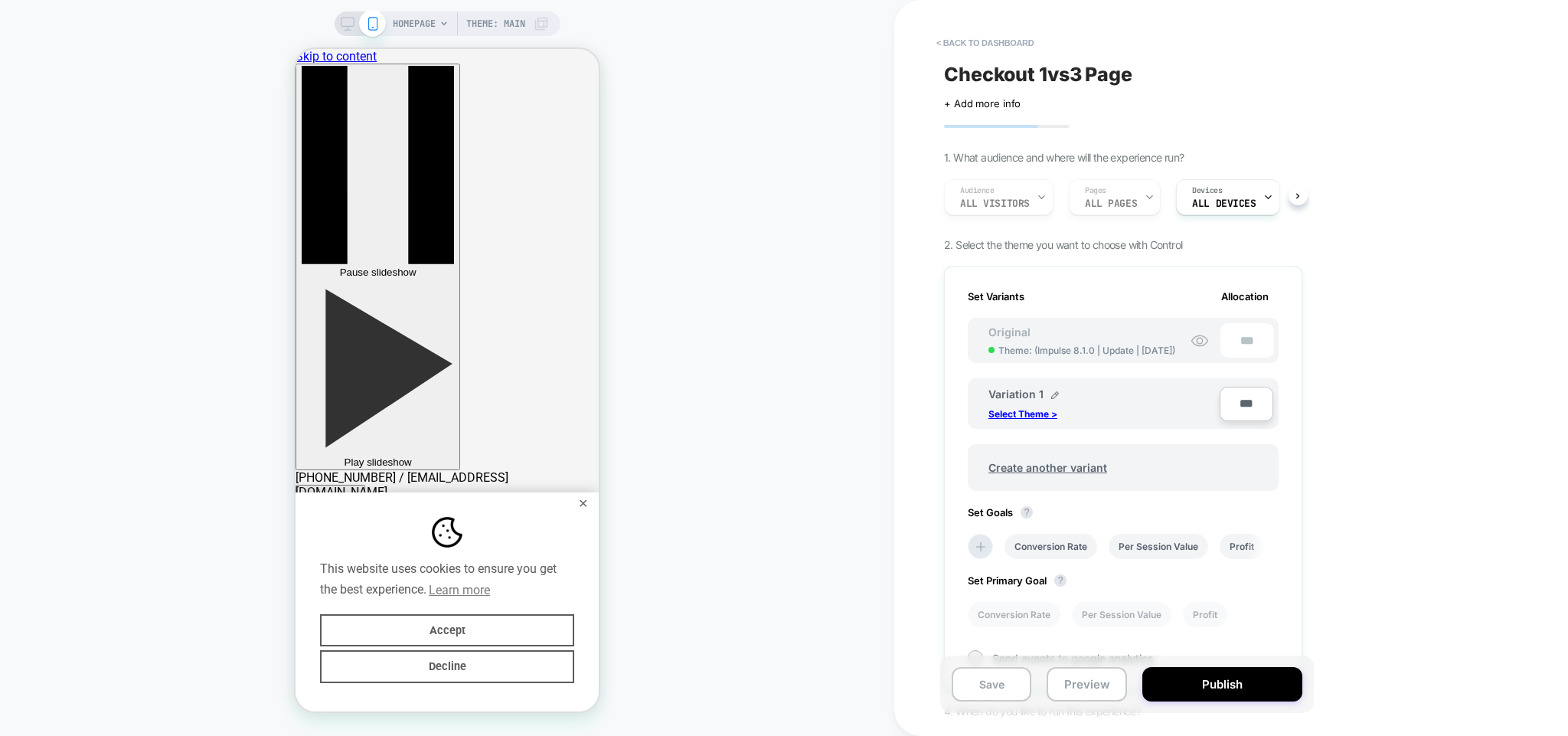
scroll to position [0, 2]
click at [1043, 412] on p "Select Theme >" at bounding box center [1023, 413] width 69 height 12
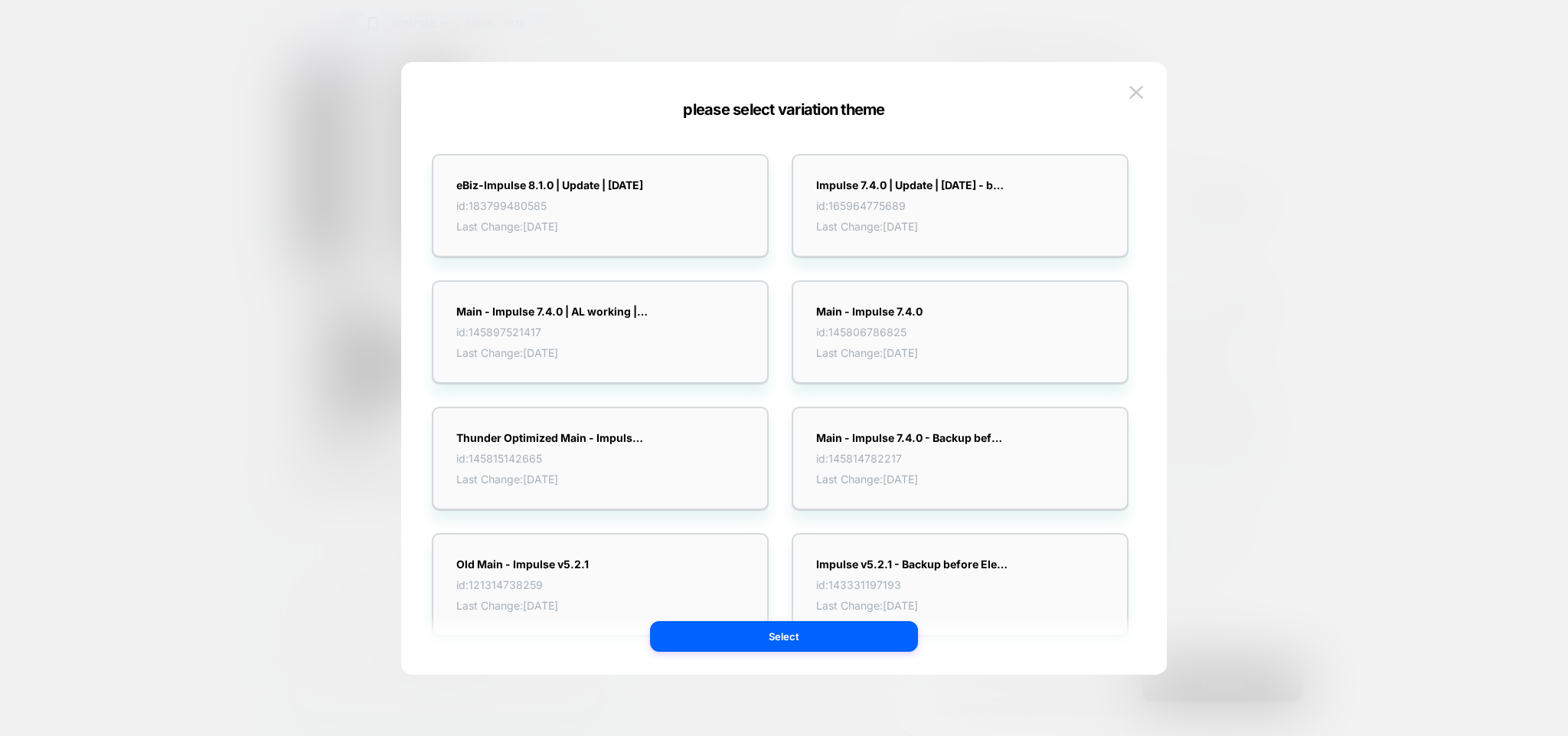
scroll to position [26, 0]
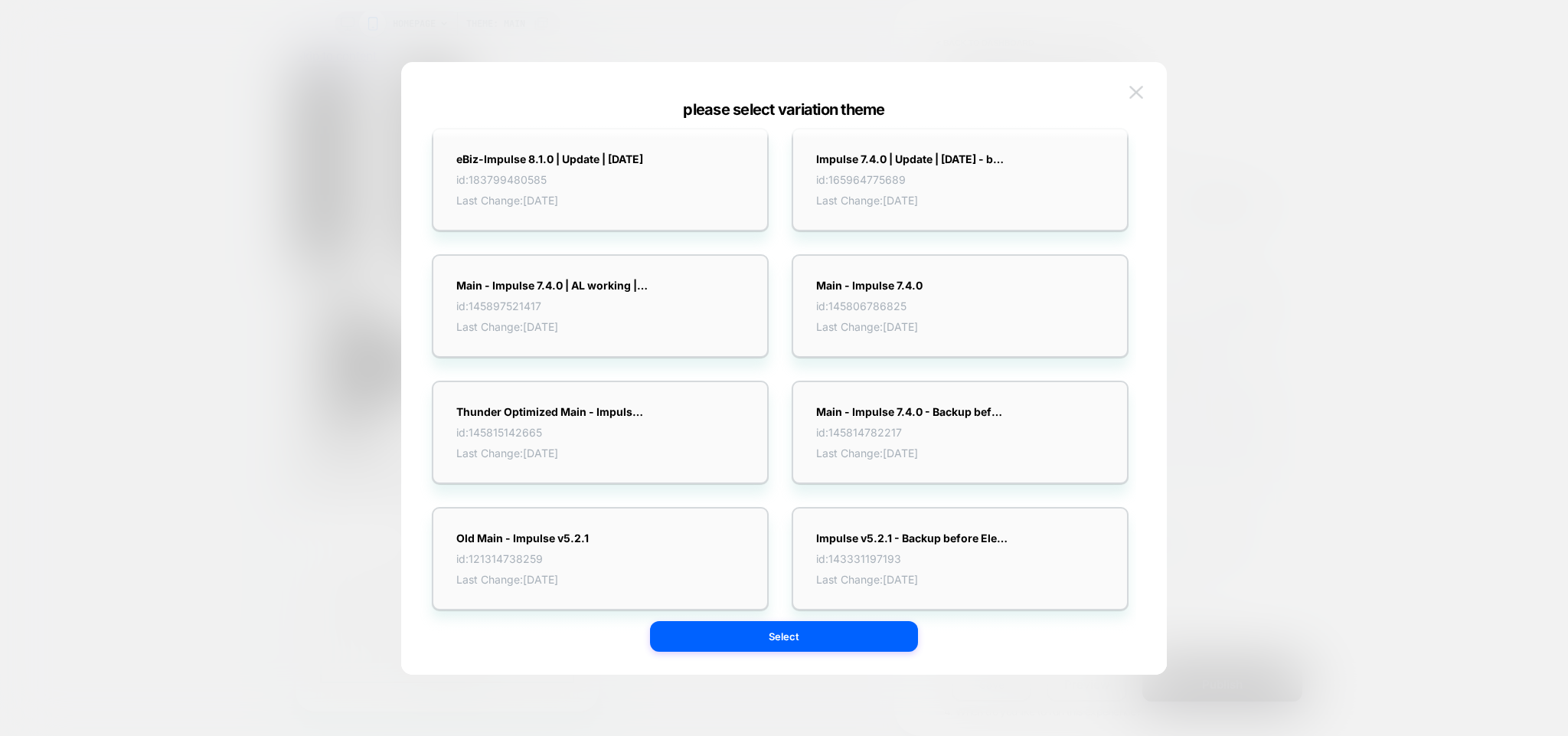
click at [1143, 85] on img at bounding box center [1136, 92] width 14 height 13
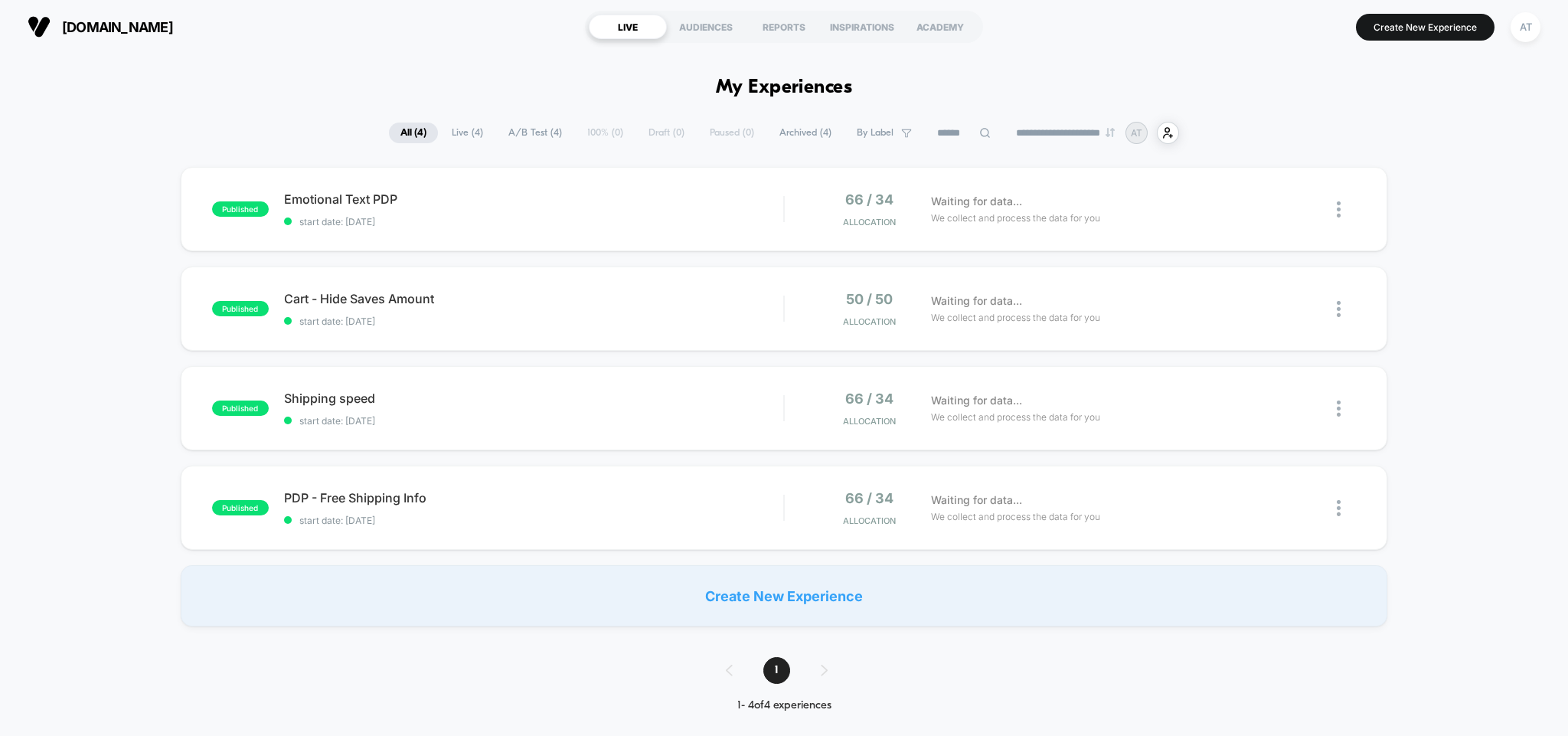
click at [872, 596] on div "Create New Experience" at bounding box center [784, 595] width 1207 height 61
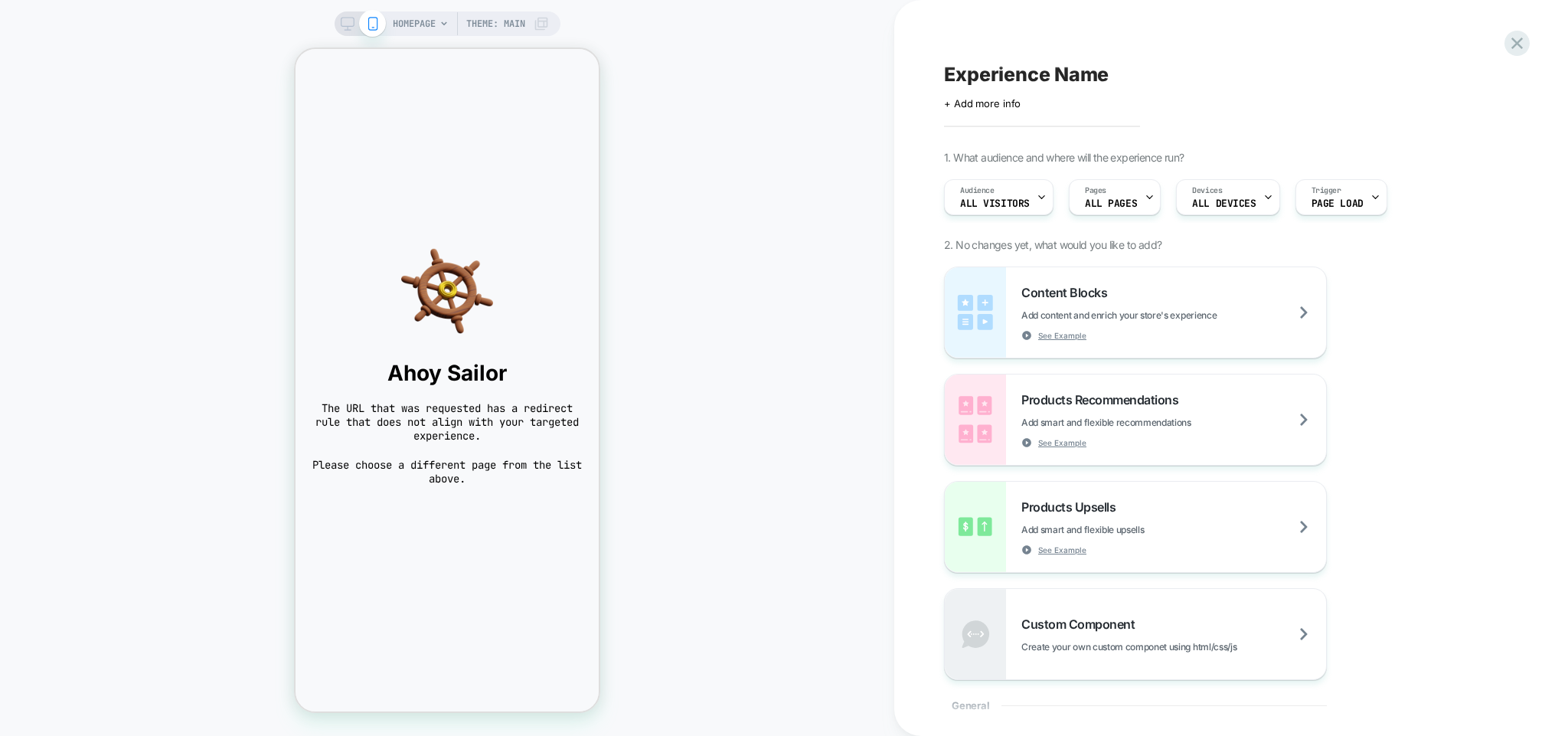
click at [1085, 78] on span "Experience Name" at bounding box center [1026, 74] width 164 height 23
type textarea "**********"
click at [1147, 77] on icon at bounding box center [1146, 75] width 19 height 19
click at [1054, 65] on span "Checkout Test" at bounding box center [1012, 74] width 136 height 23
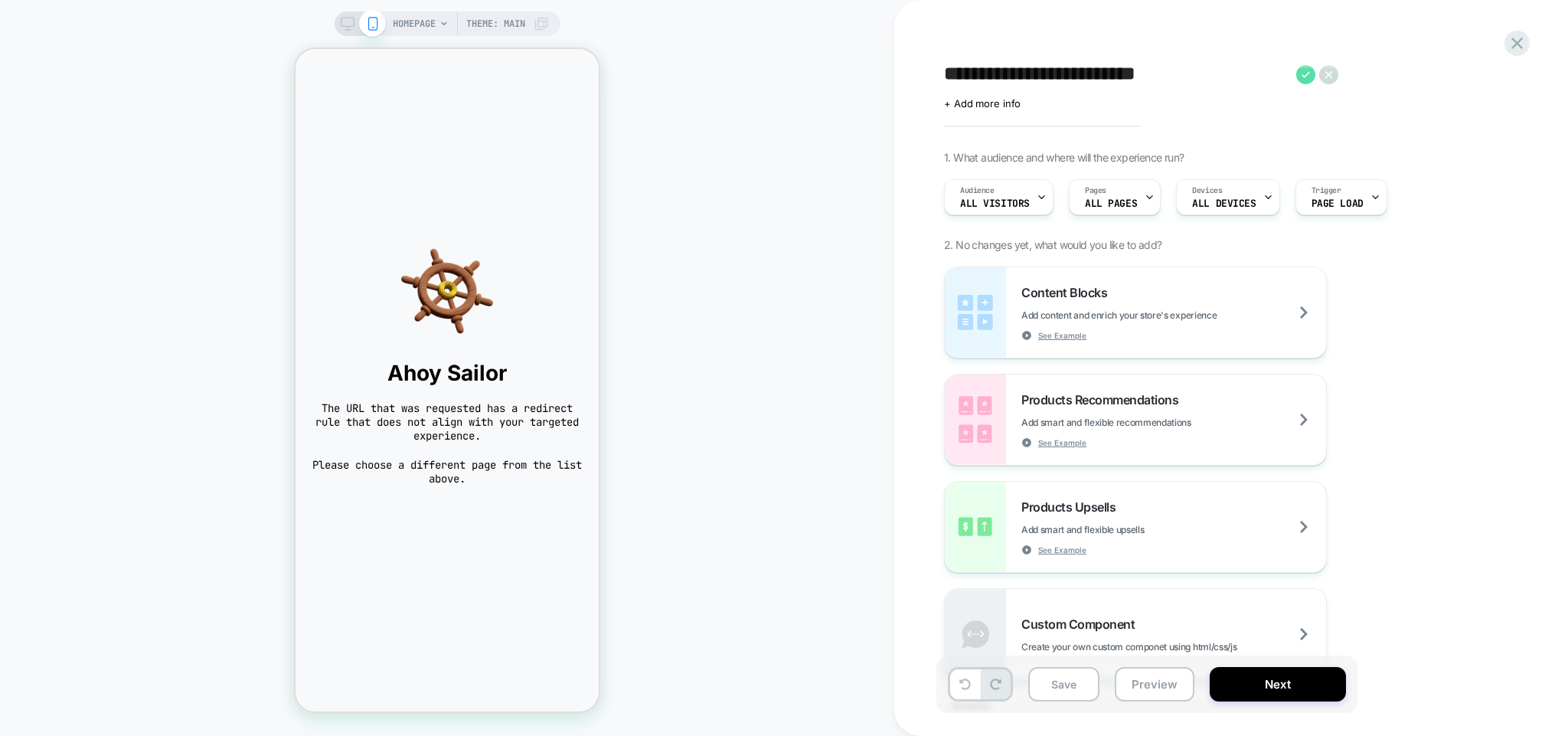
type textarea "**********"
click at [1304, 70] on icon at bounding box center [1305, 75] width 19 height 19
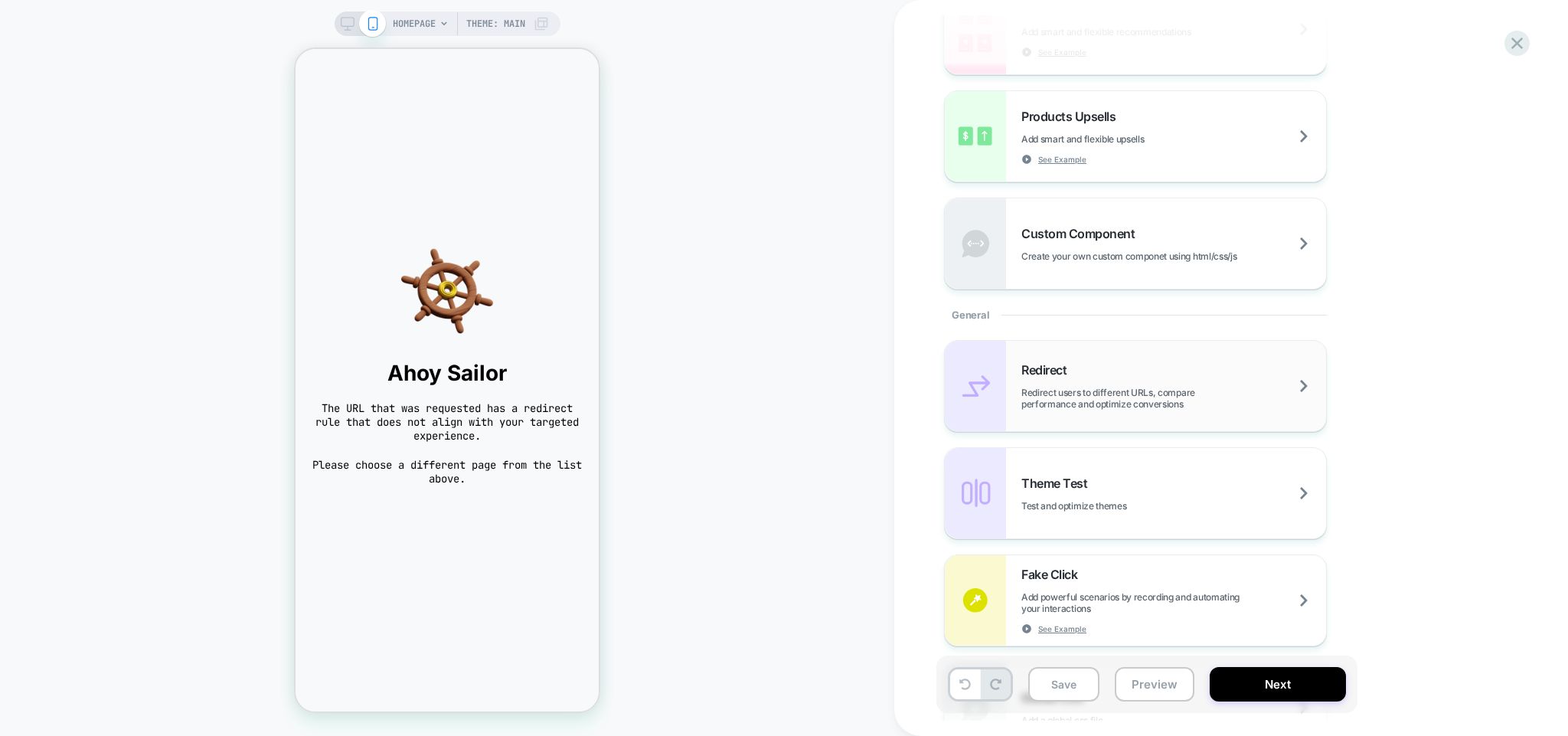
scroll to position [442, 0]
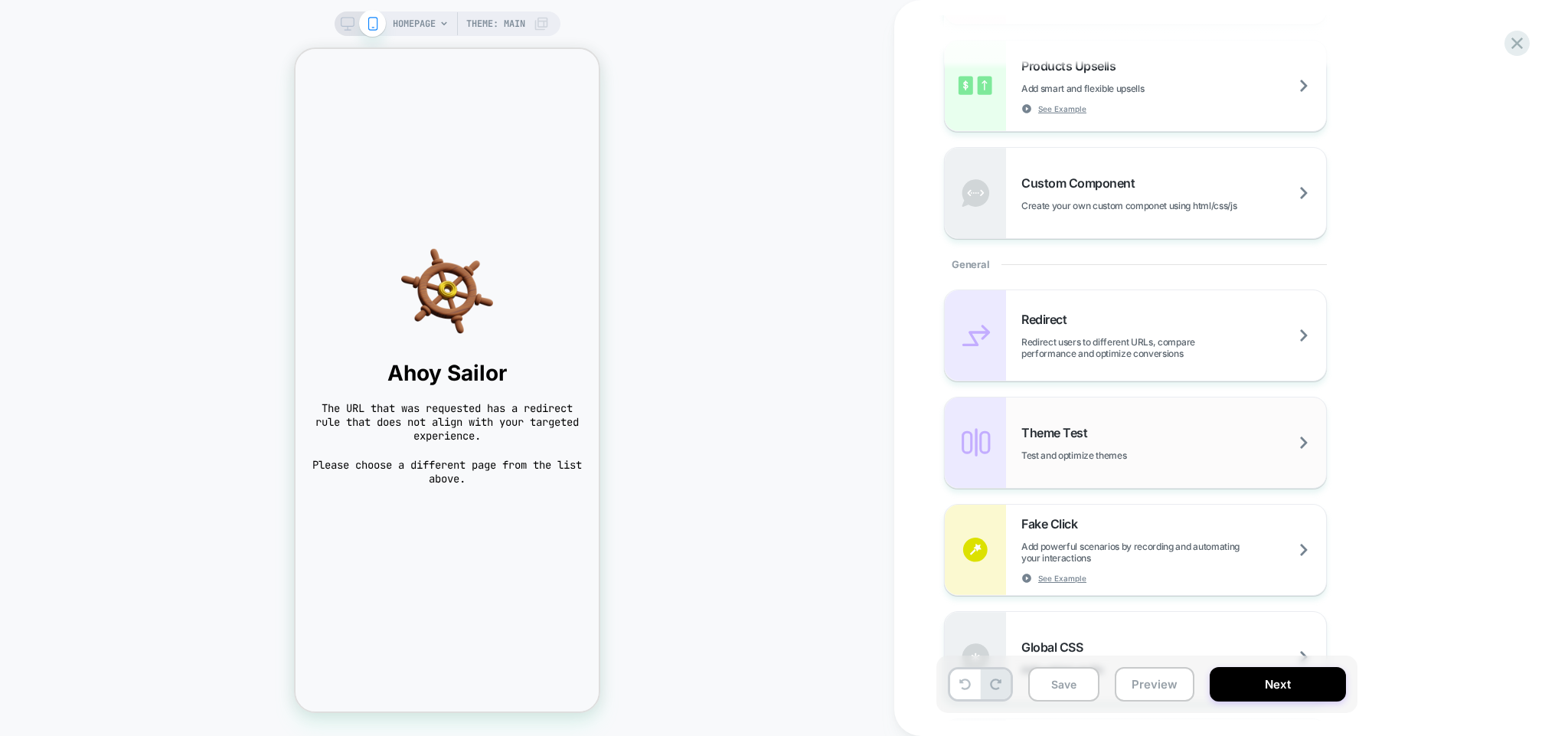
click at [1123, 431] on div "Theme Test Test and optimize themes" at bounding box center [1173, 443] width 304 height 36
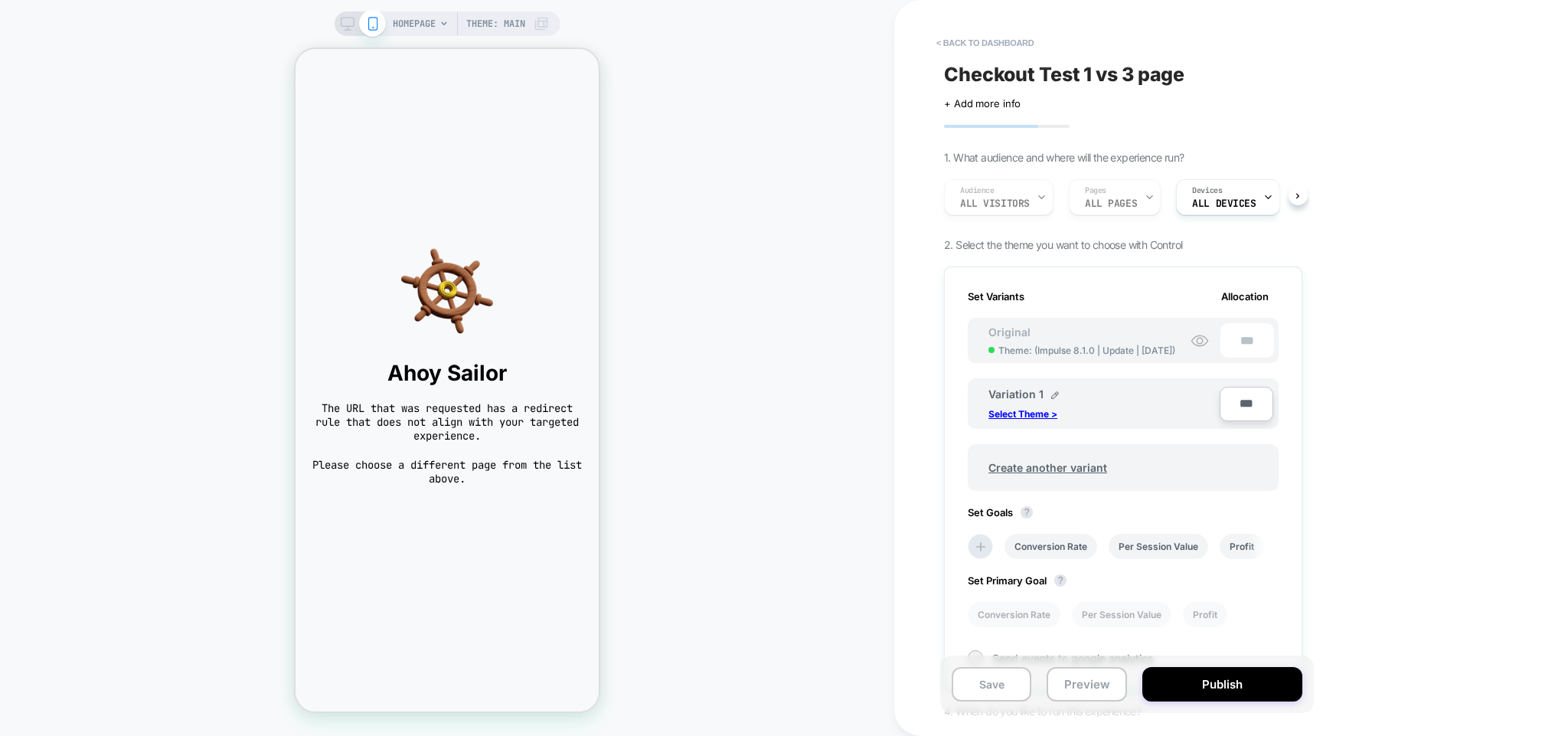
scroll to position [0, 2]
click at [1036, 413] on p "Select Theme >" at bounding box center [1023, 413] width 69 height 12
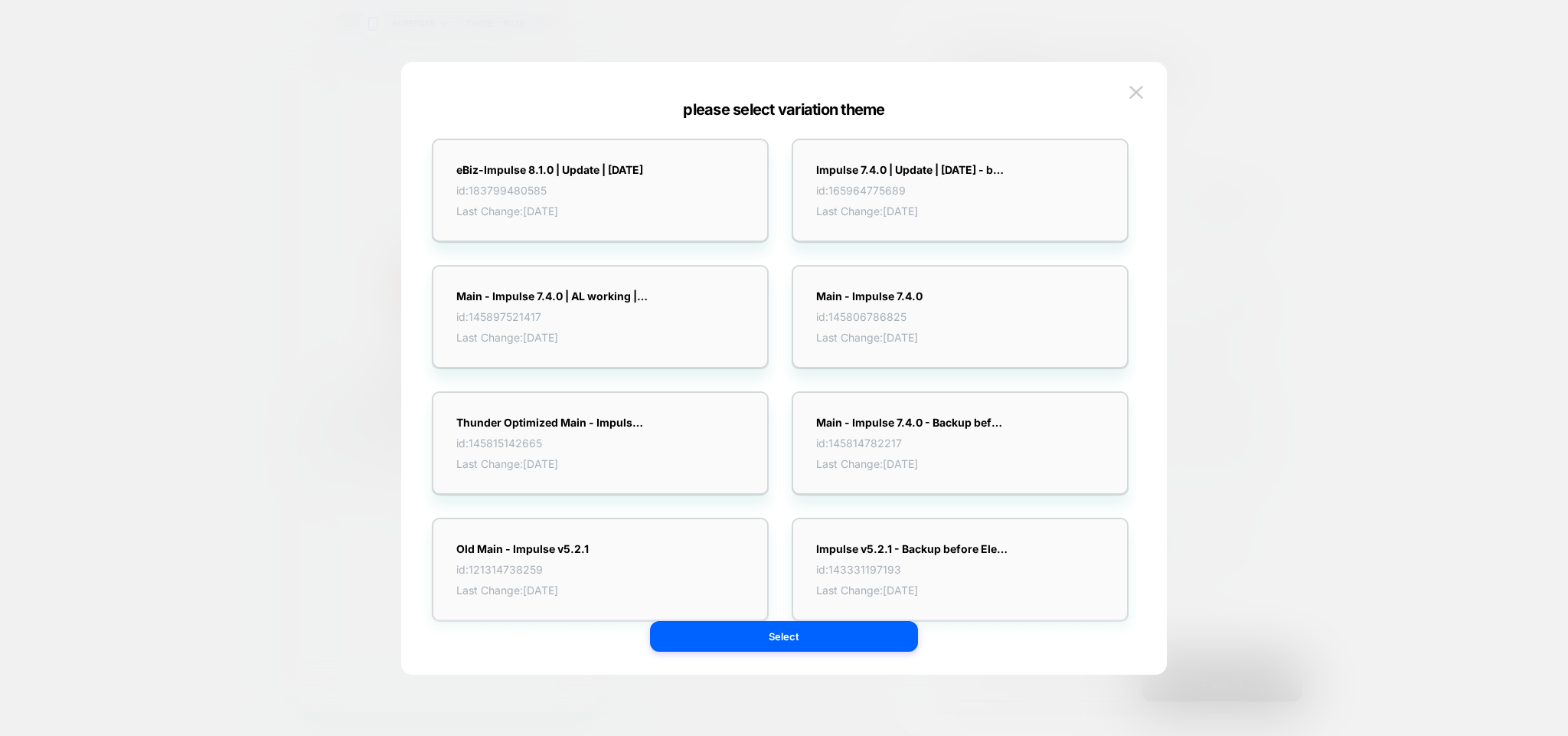
scroll to position [0, 0]
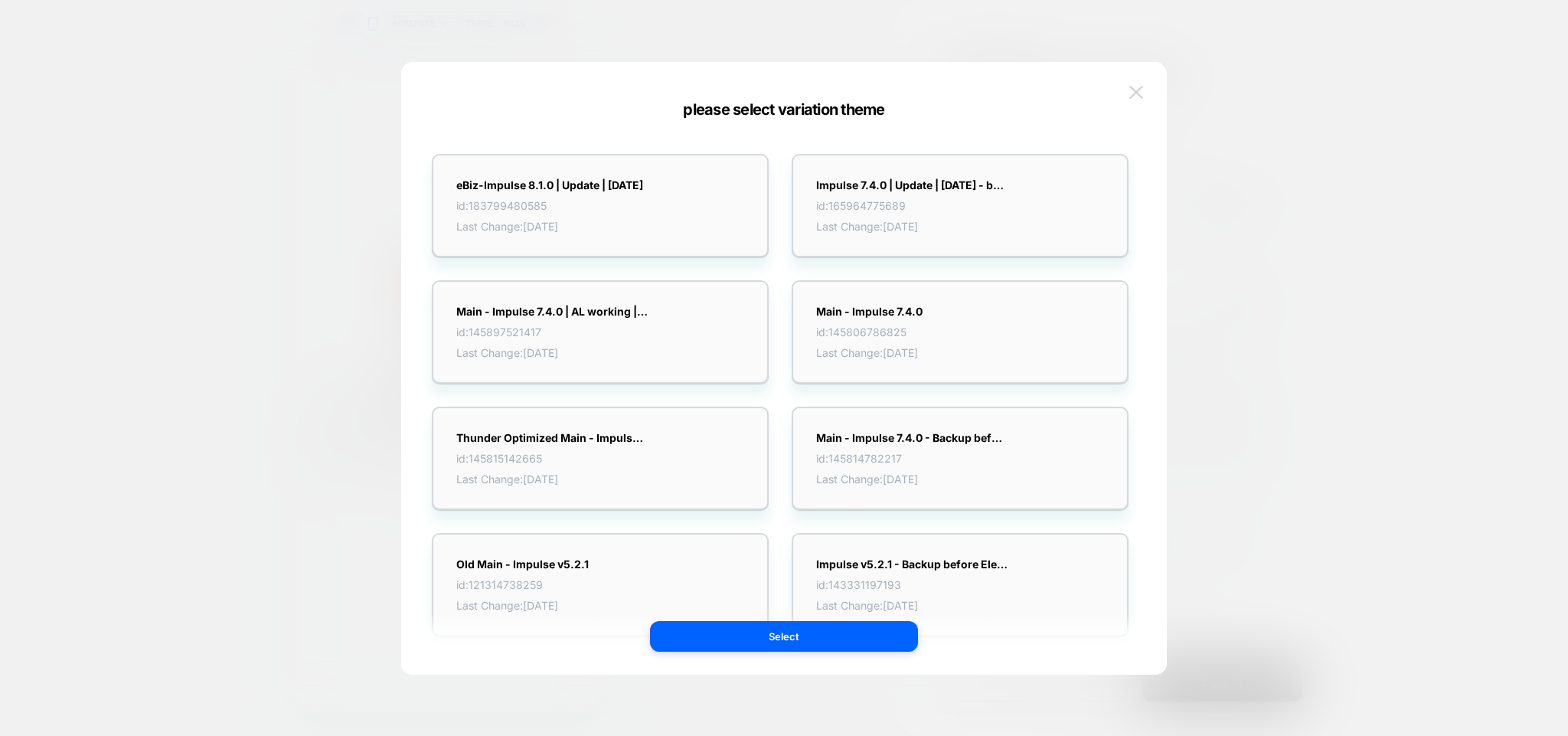
click at [1138, 85] on img at bounding box center [1136, 92] width 14 height 13
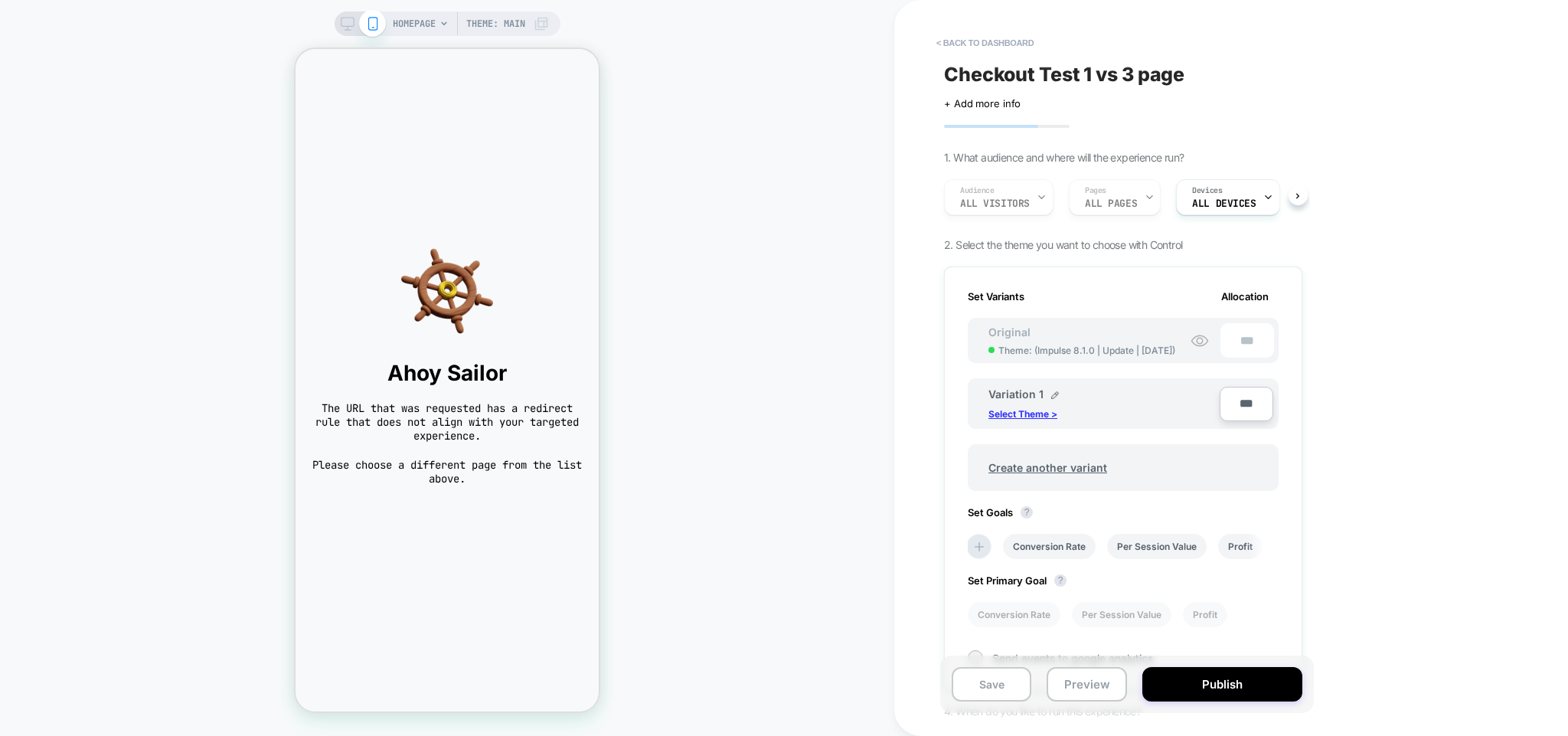
click at [1032, 412] on p "Select Theme >" at bounding box center [1023, 413] width 69 height 12
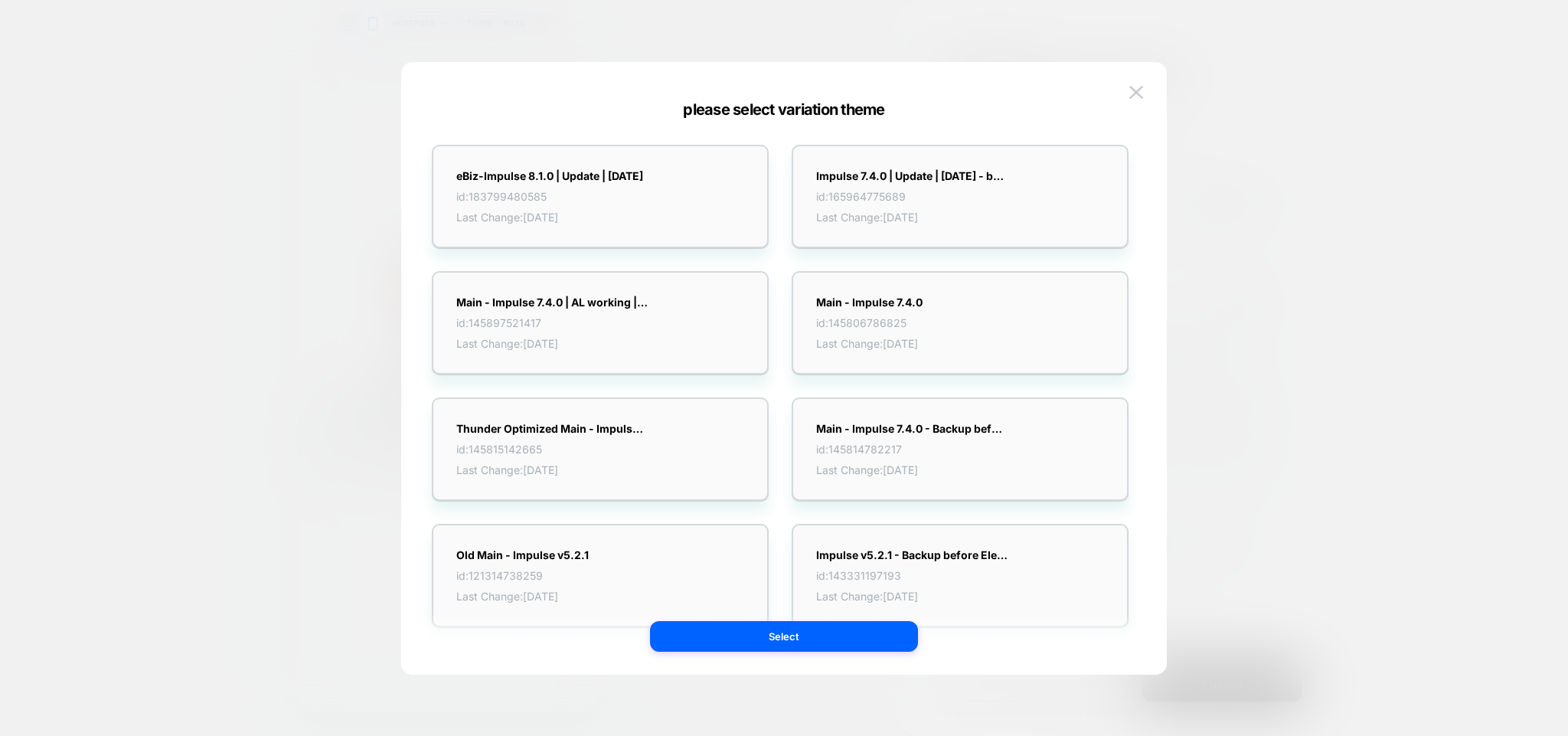
scroll to position [26, 0]
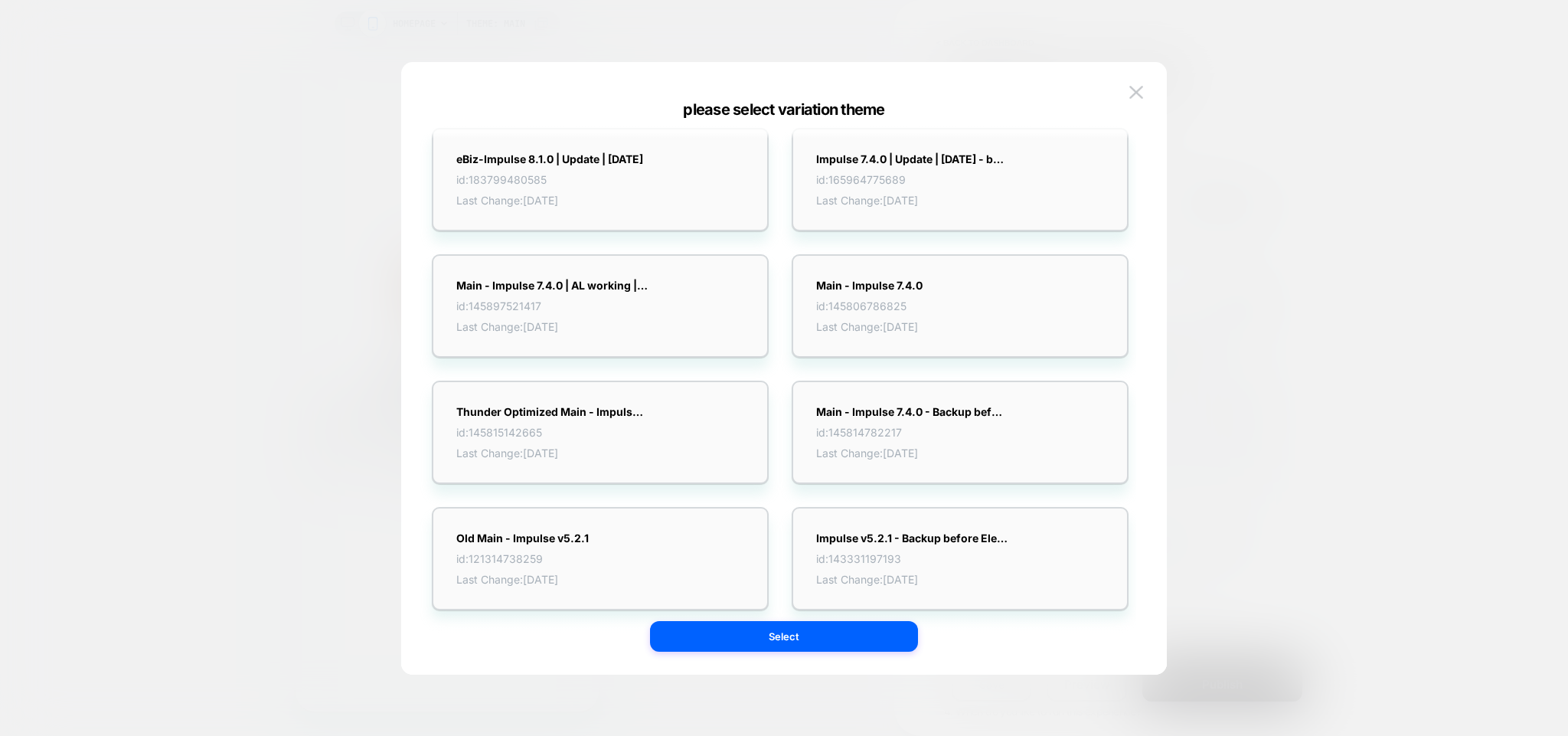
click at [782, 486] on div "eBiz-Impulse 8.1.0 | Update | 09-10-25 id: 183799480585 Last Change: 10/10/2025…" at bounding box center [776, 369] width 704 height 498
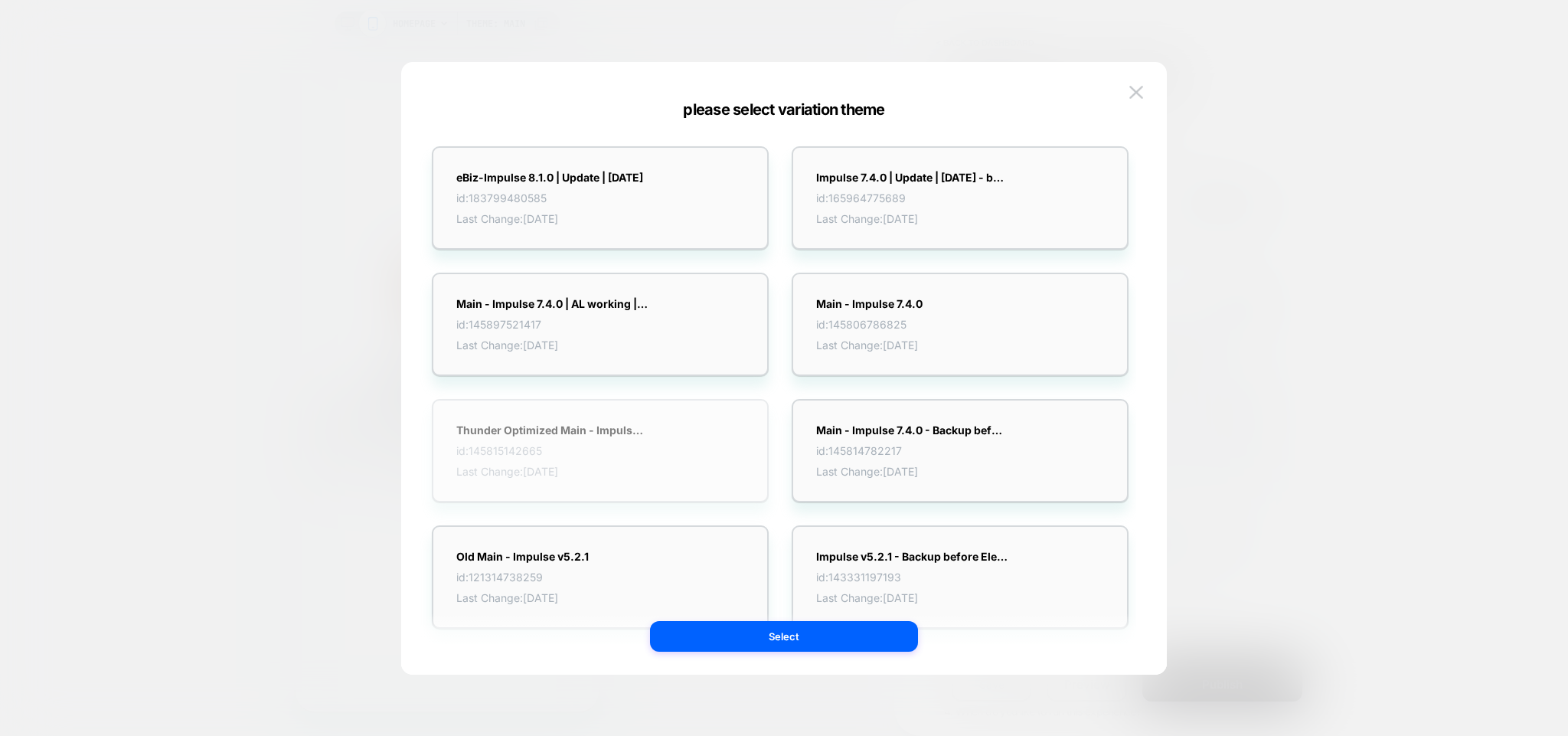
scroll to position [0, 0]
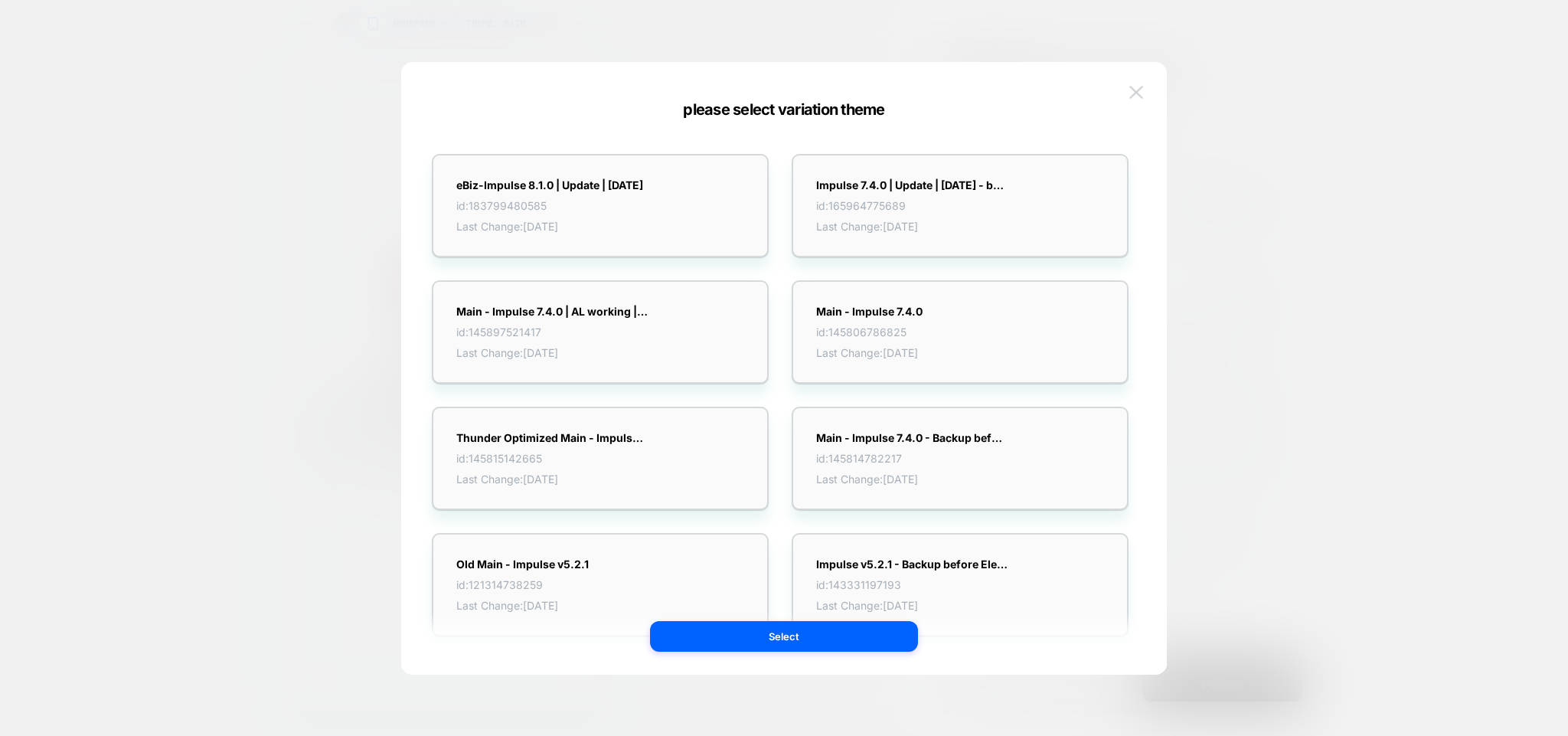
click at [1137, 91] on img at bounding box center [1136, 92] width 14 height 13
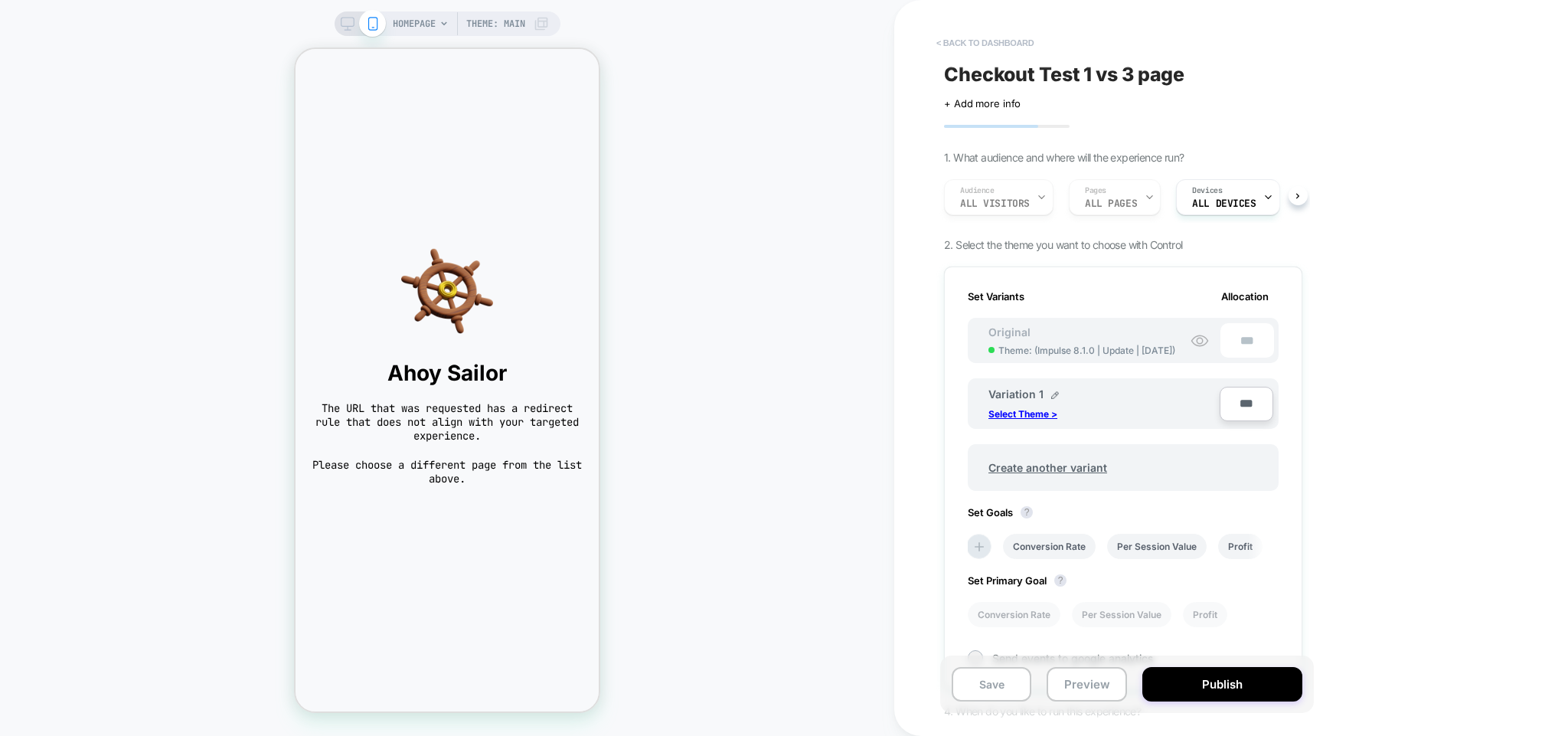
click at [992, 38] on button "< back to dashboard" at bounding box center [985, 43] width 113 height 25
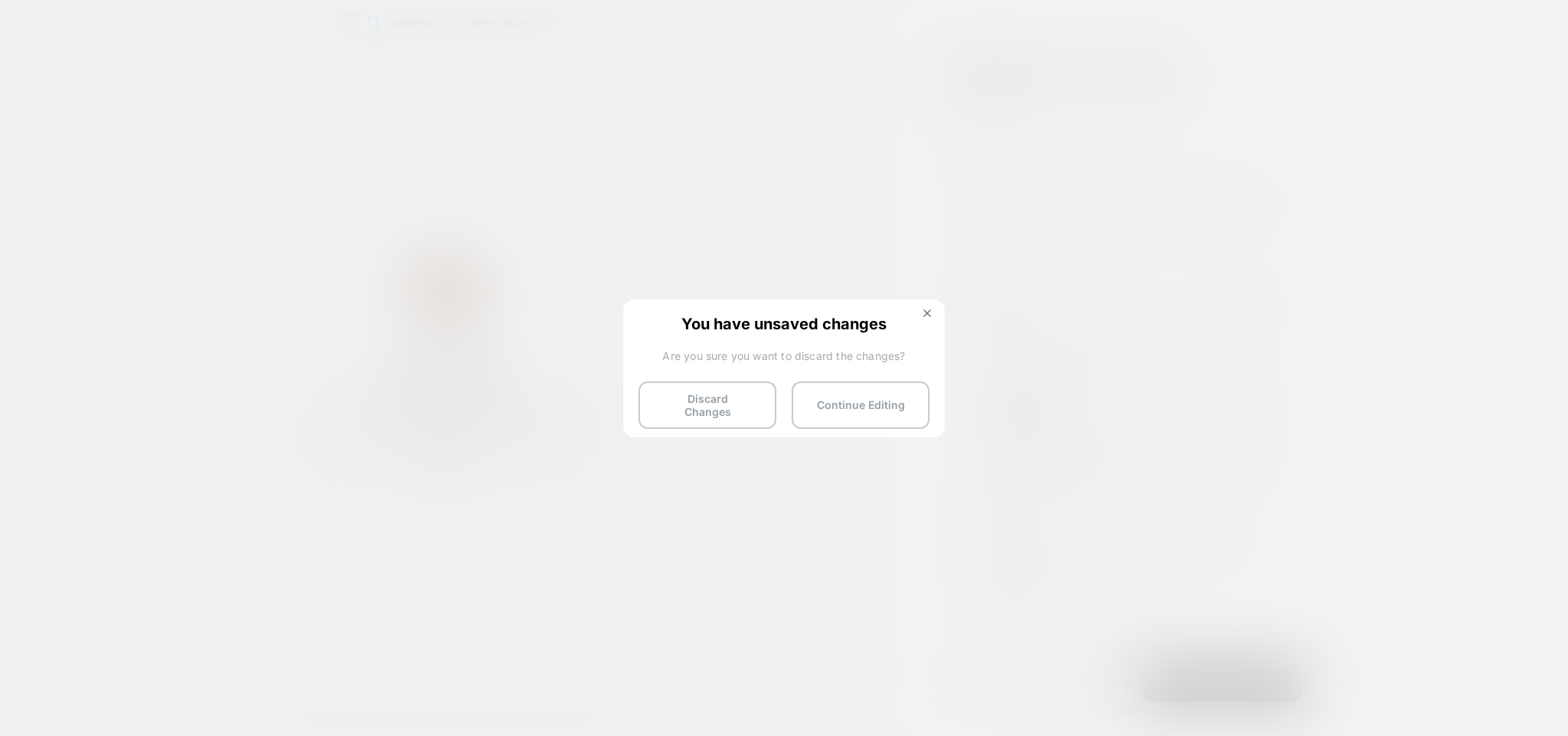
click at [710, 378] on div "You have unsaved changes Are you sure you want to discard the changes? Discard …" at bounding box center [784, 367] width 322 height 135
click at [705, 397] on button "Discard Changes" at bounding box center [708, 405] width 138 height 47
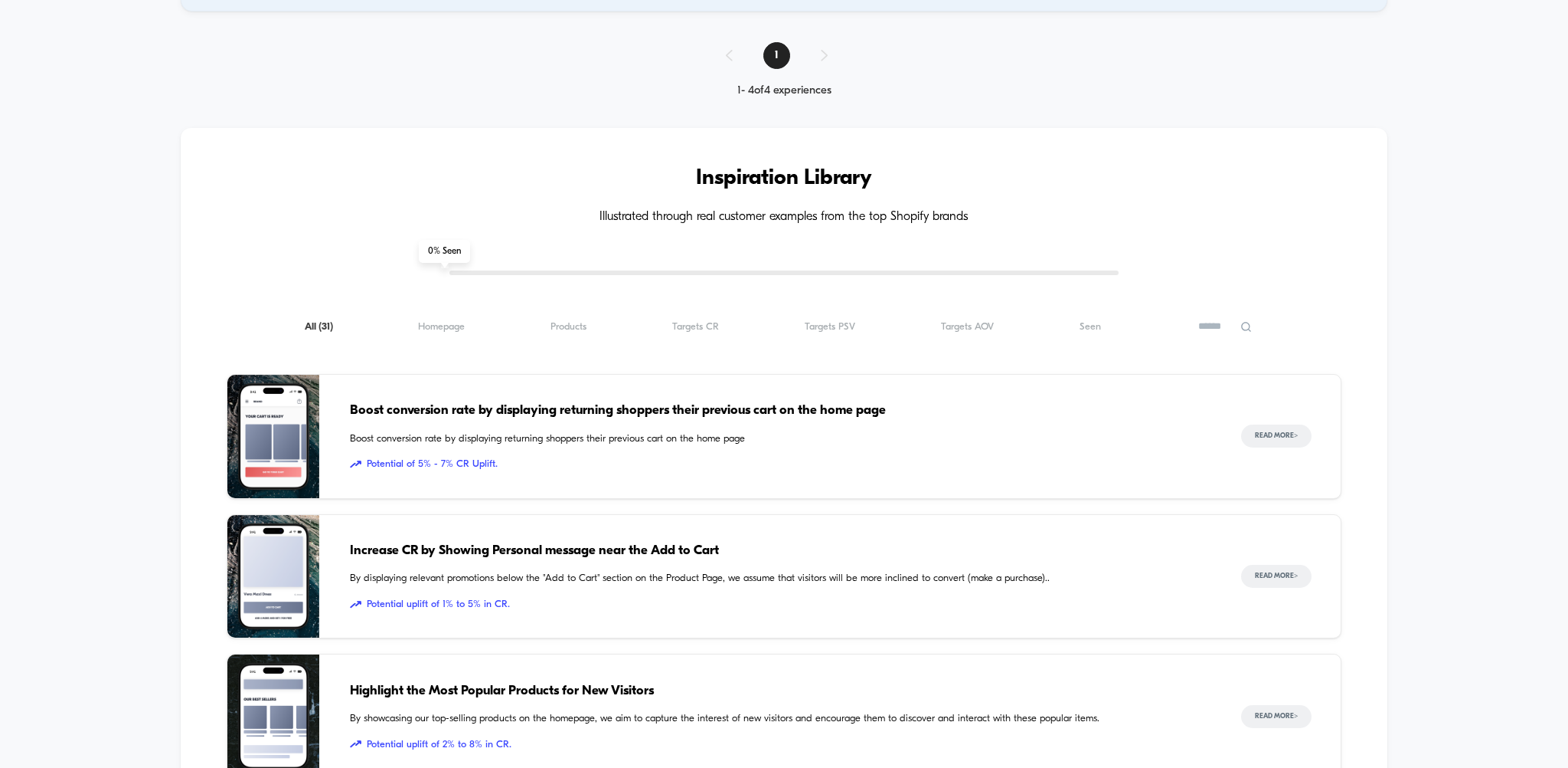
scroll to position [438, 0]
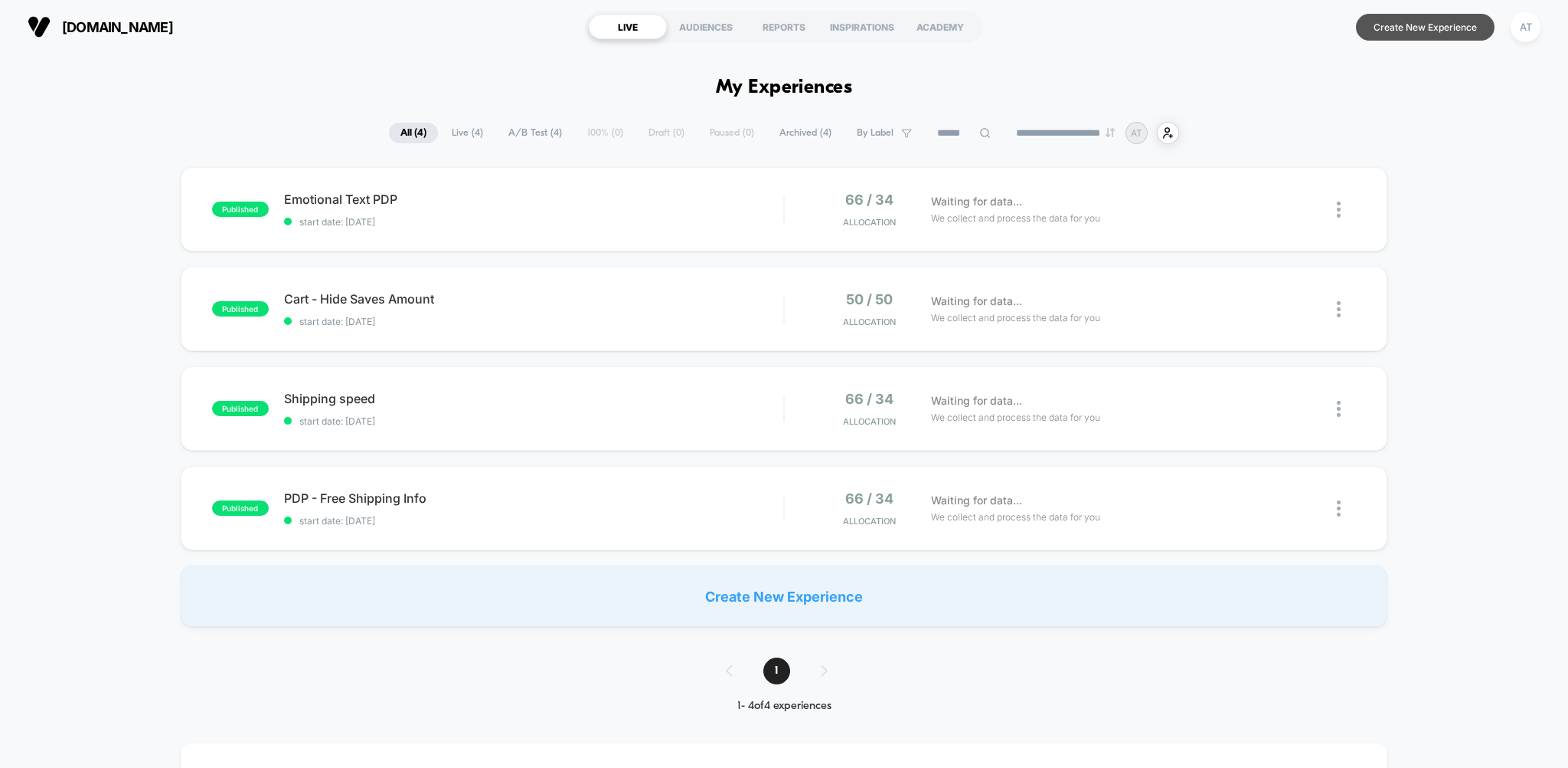
click at [1425, 25] on button "Create New Experience" at bounding box center [1425, 27] width 139 height 27
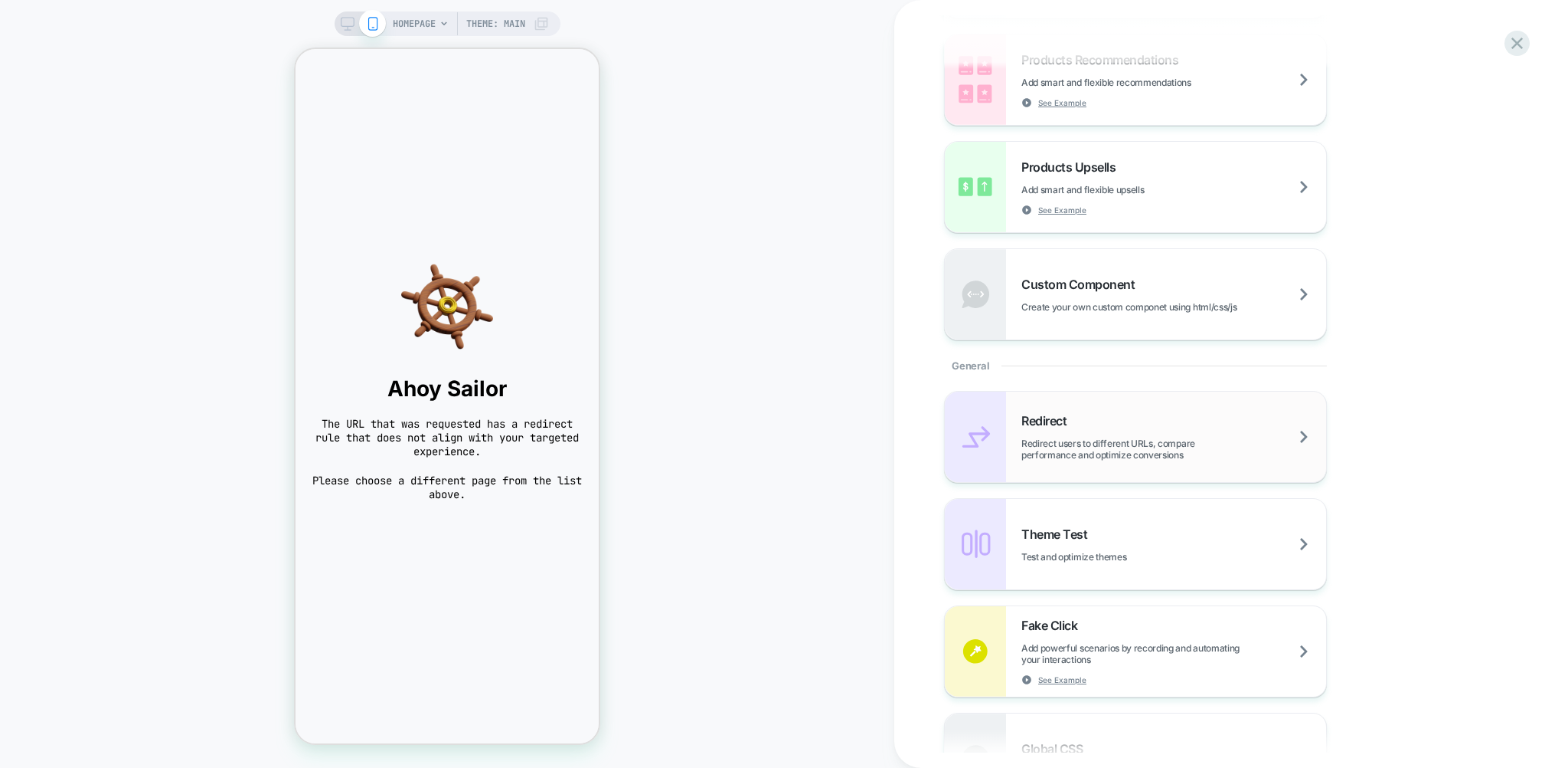
scroll to position [368, 0]
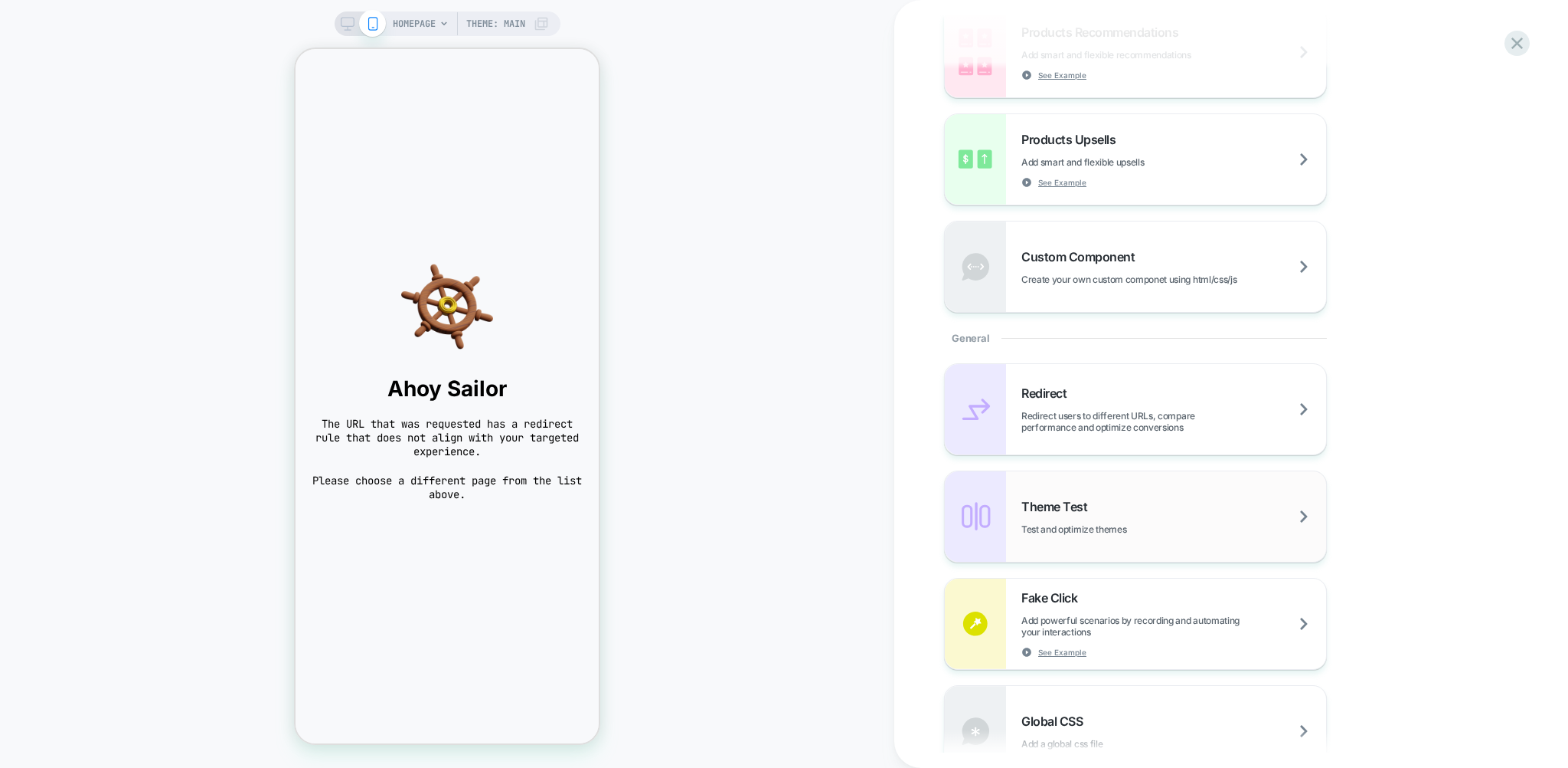
click at [1123, 519] on div "Theme Test Test and optimize themes" at bounding box center [1173, 517] width 304 height 36
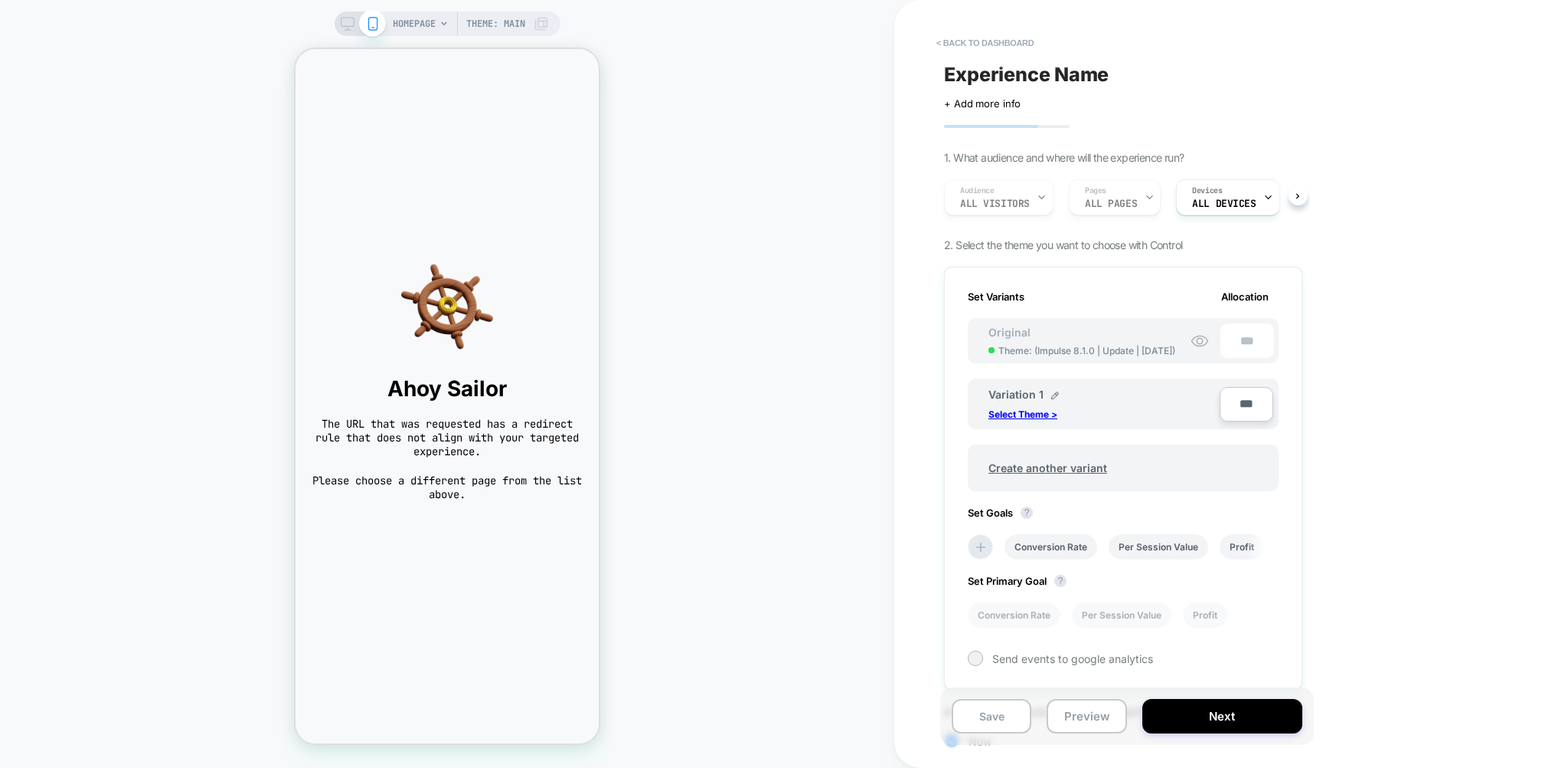
scroll to position [0, 2]
click at [1046, 412] on p "Select Theme >" at bounding box center [1023, 414] width 69 height 12
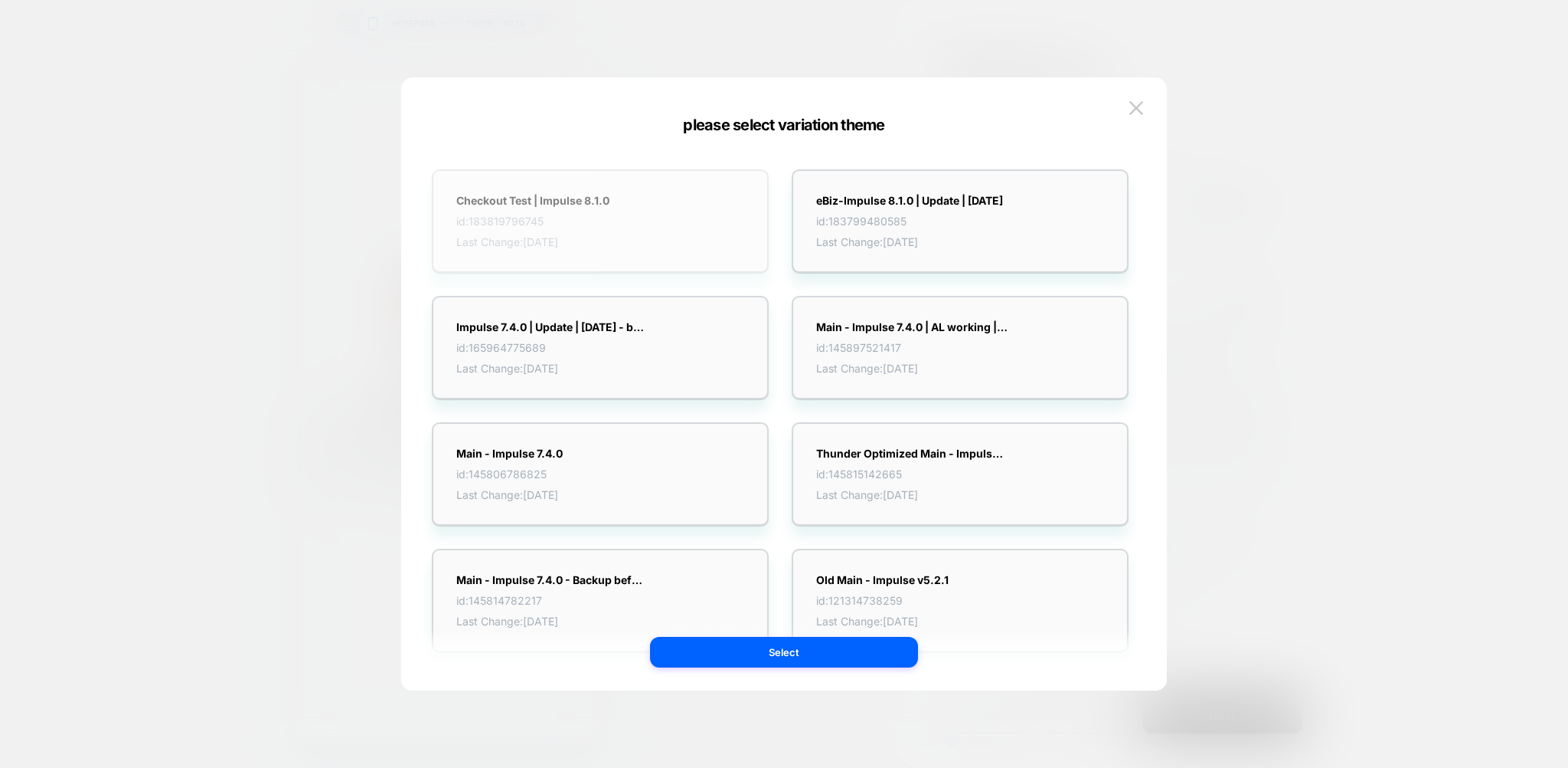
click at [671, 230] on div "Checkout Test | Impulse 8.1.0 id: 183819796745 Last Change: [DATE]" at bounding box center [600, 221] width 337 height 104
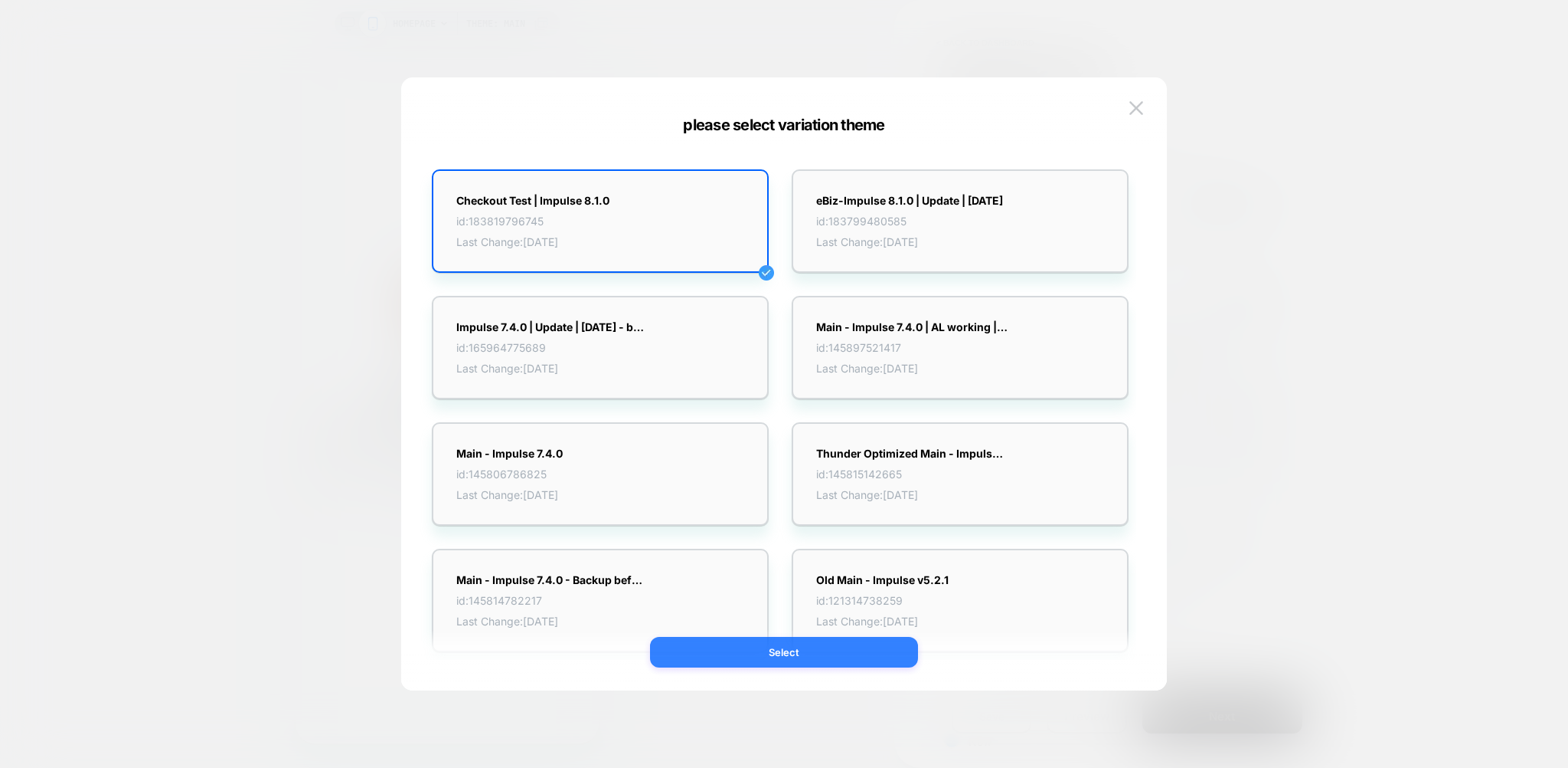
click at [799, 653] on button "Select" at bounding box center [784, 652] width 268 height 31
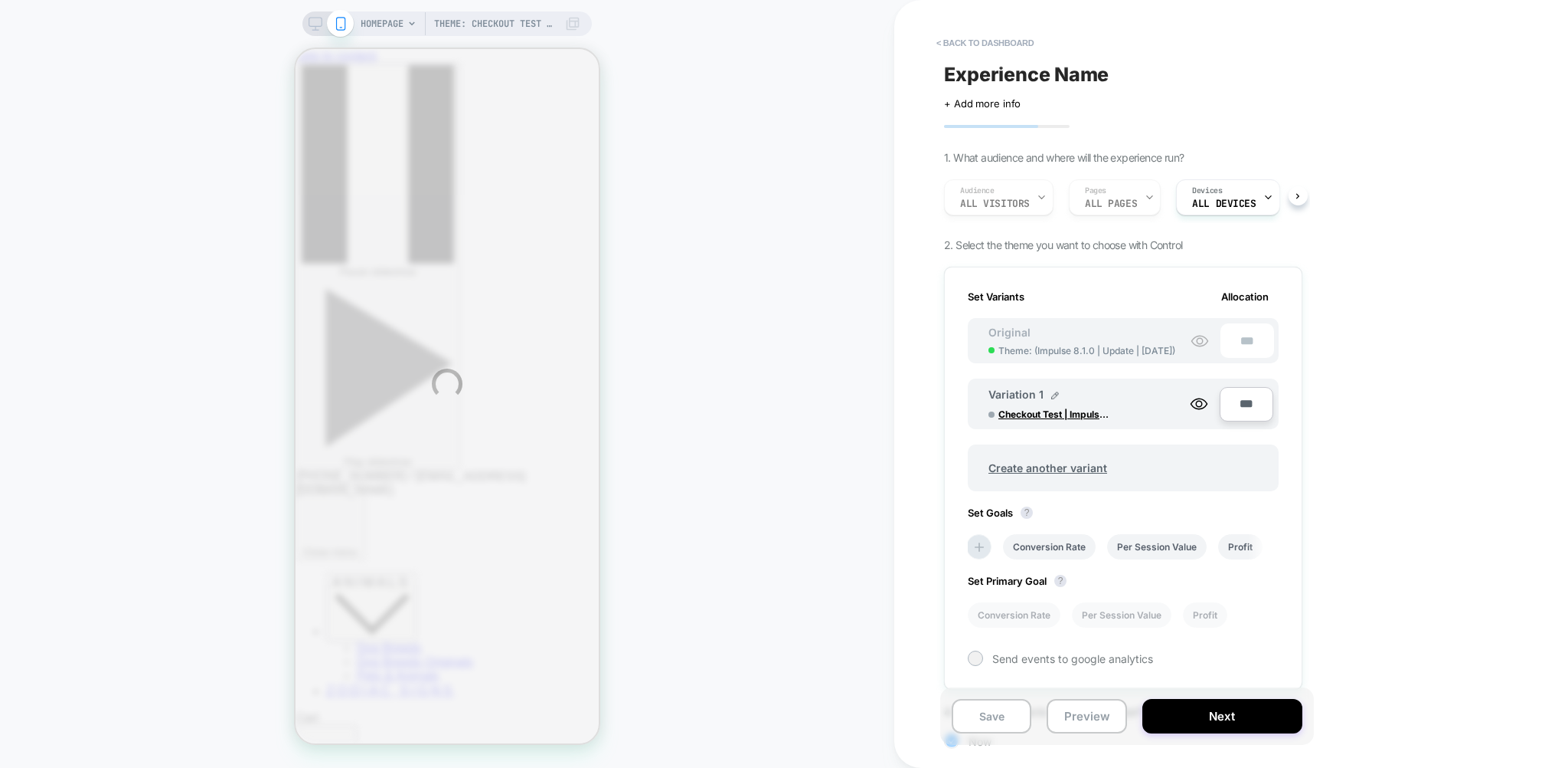
scroll to position [0, 0]
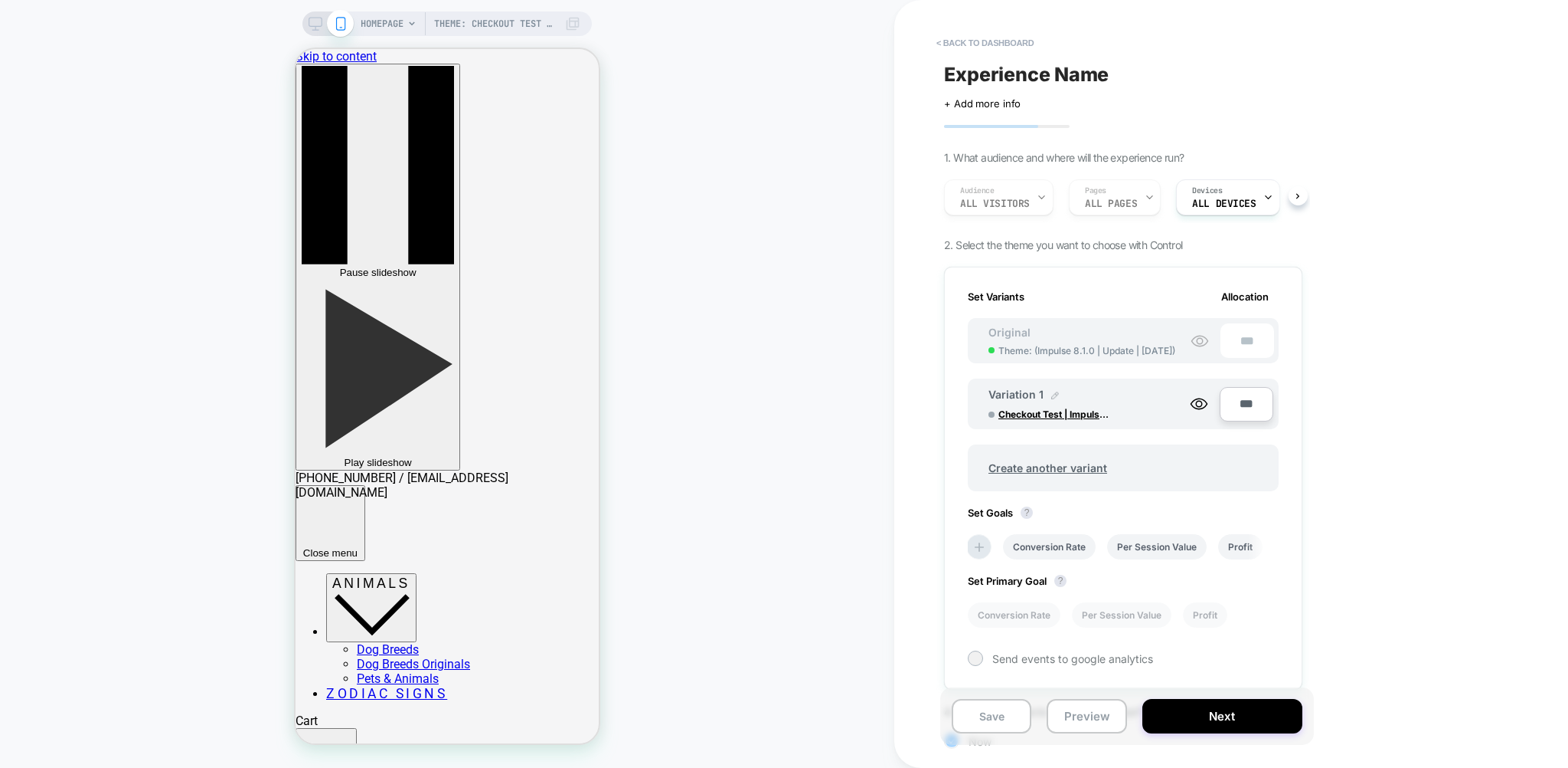
click at [1053, 392] on img at bounding box center [1055, 395] width 7 height 7
drag, startPoint x: 1057, startPoint y: 403, endPoint x: 958, endPoint y: 399, distance: 99.1
click at [988, 399] on input "**********" at bounding box center [1044, 403] width 111 height 30
type input "******"
click at [1154, 397] on strong "Save" at bounding box center [1156, 403] width 22 height 12
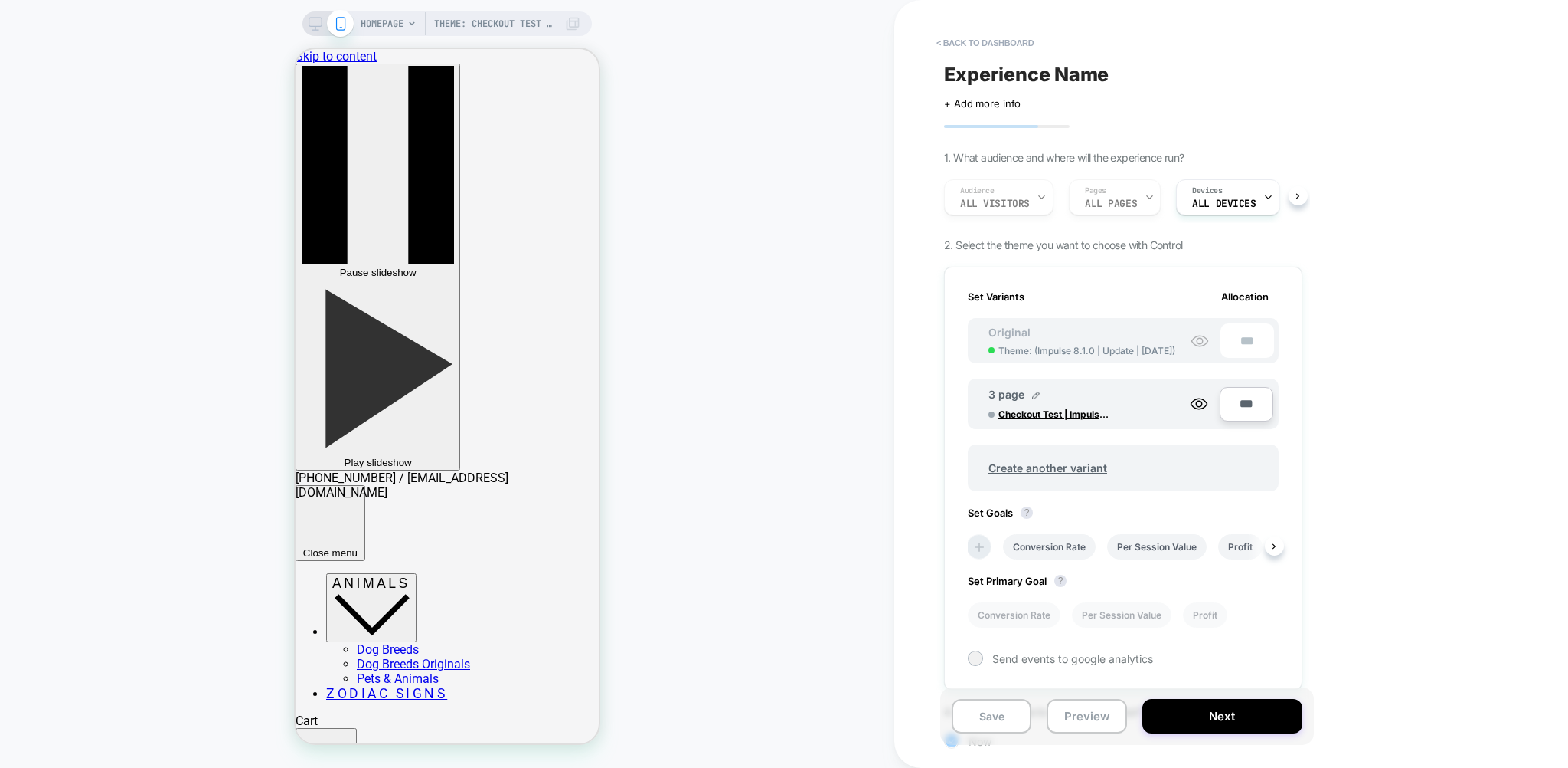
click at [978, 539] on icon at bounding box center [979, 546] width 15 height 15
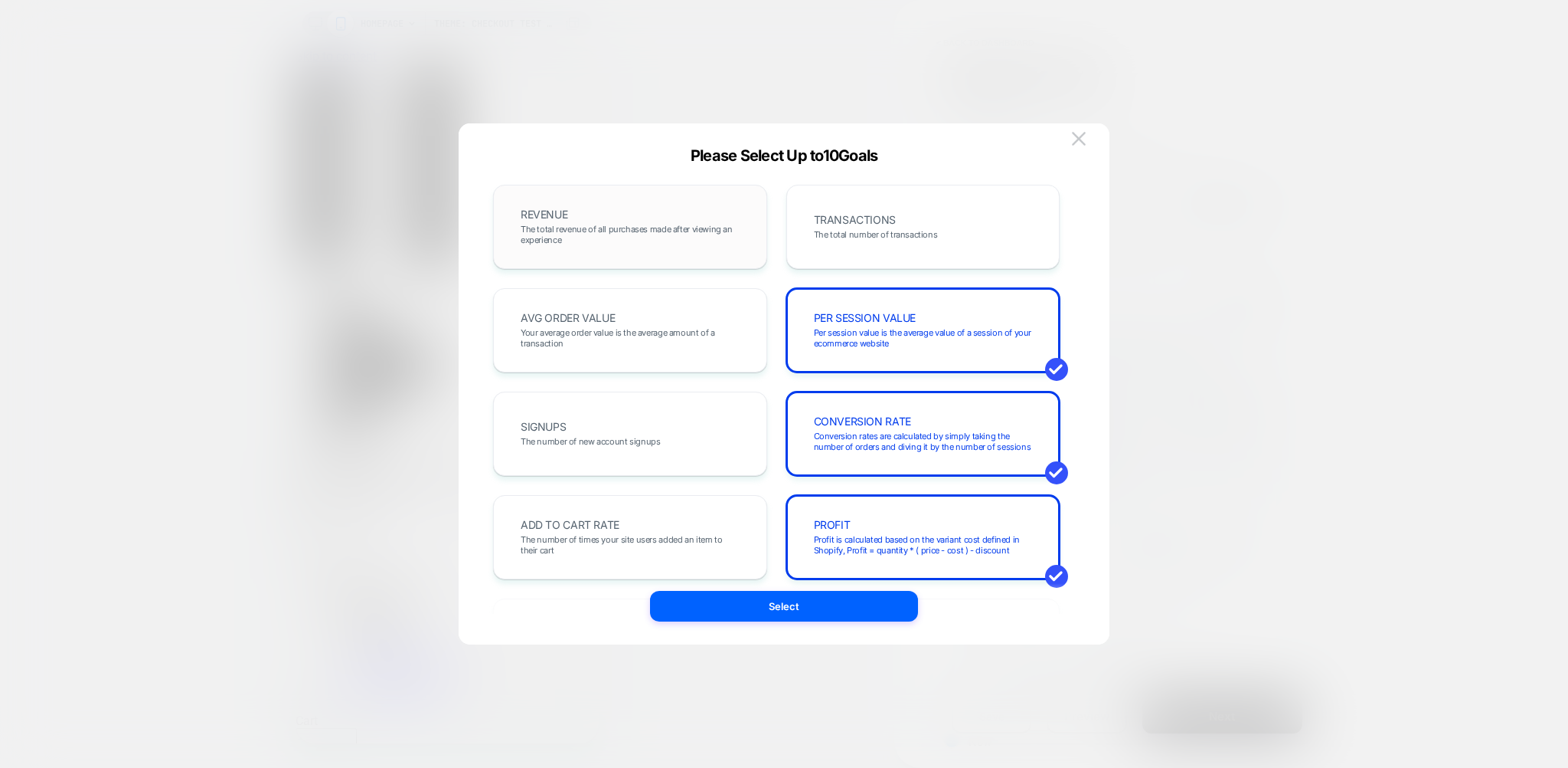
click at [652, 217] on div "REVENUE The total revenue of all purchases made after viewing an experience" at bounding box center [630, 226] width 242 height 52
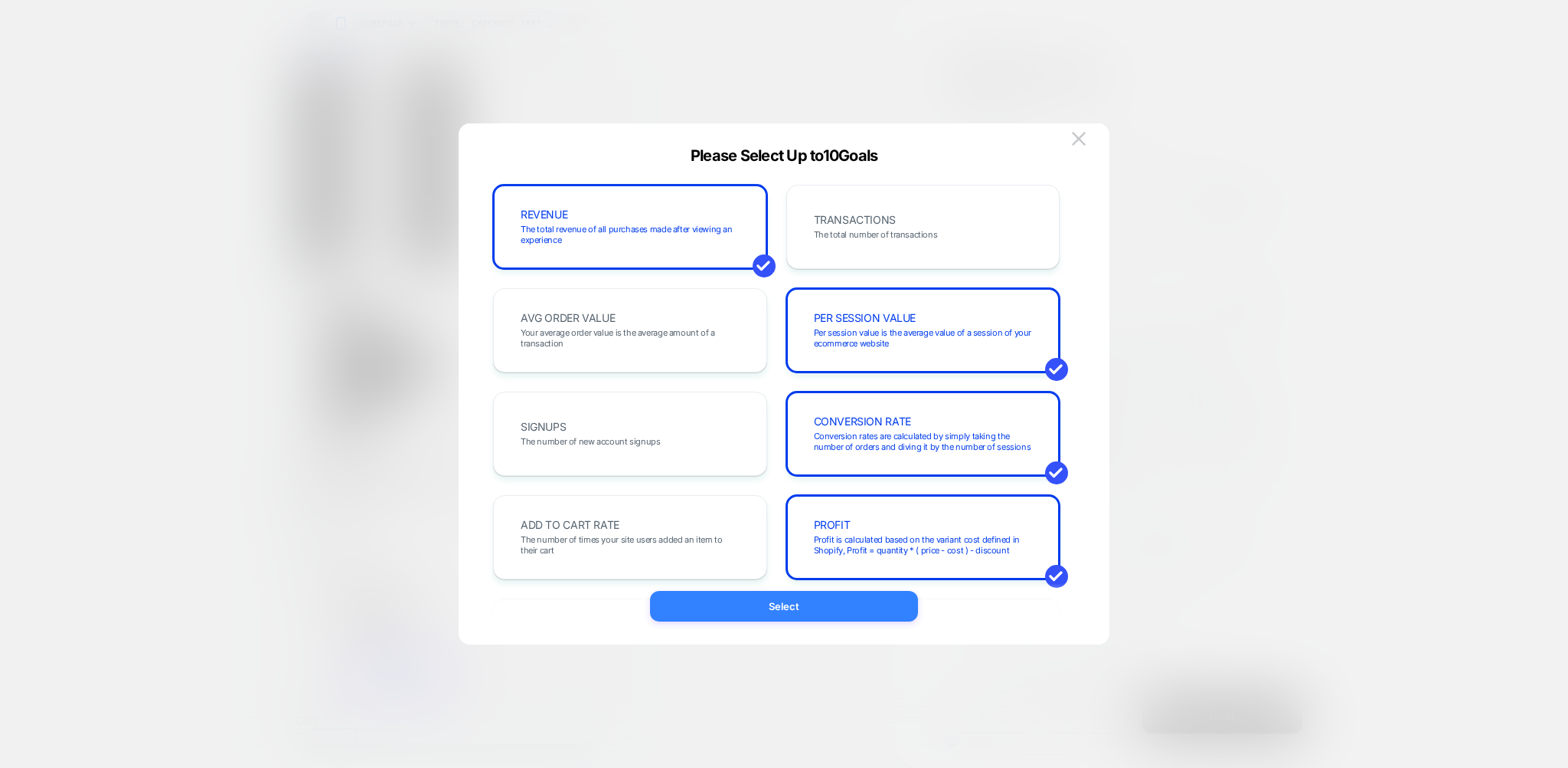
click at [805, 616] on button "Select" at bounding box center [784, 606] width 268 height 31
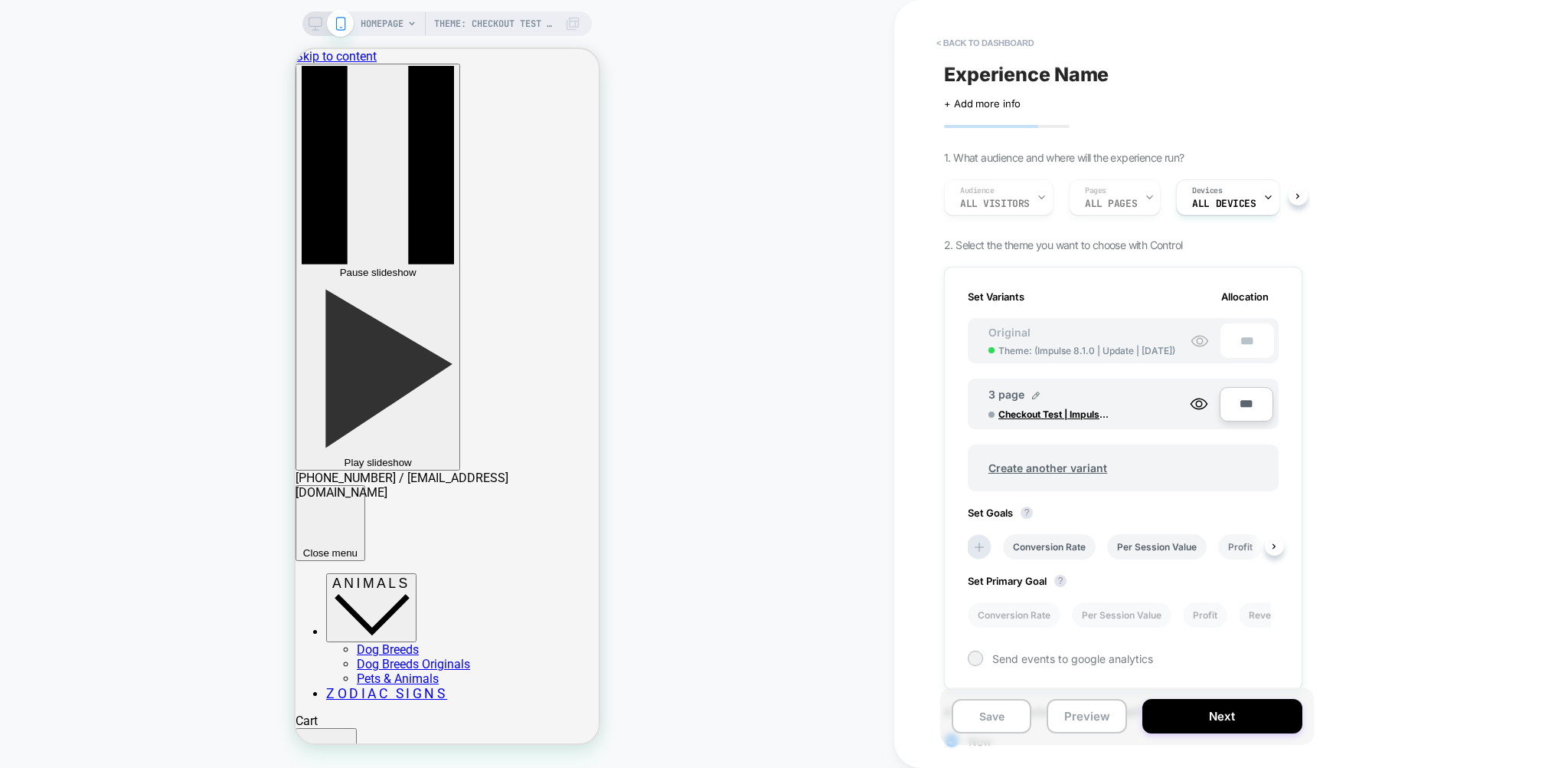
click at [1233, 547] on li "Profit" at bounding box center [1240, 546] width 45 height 25
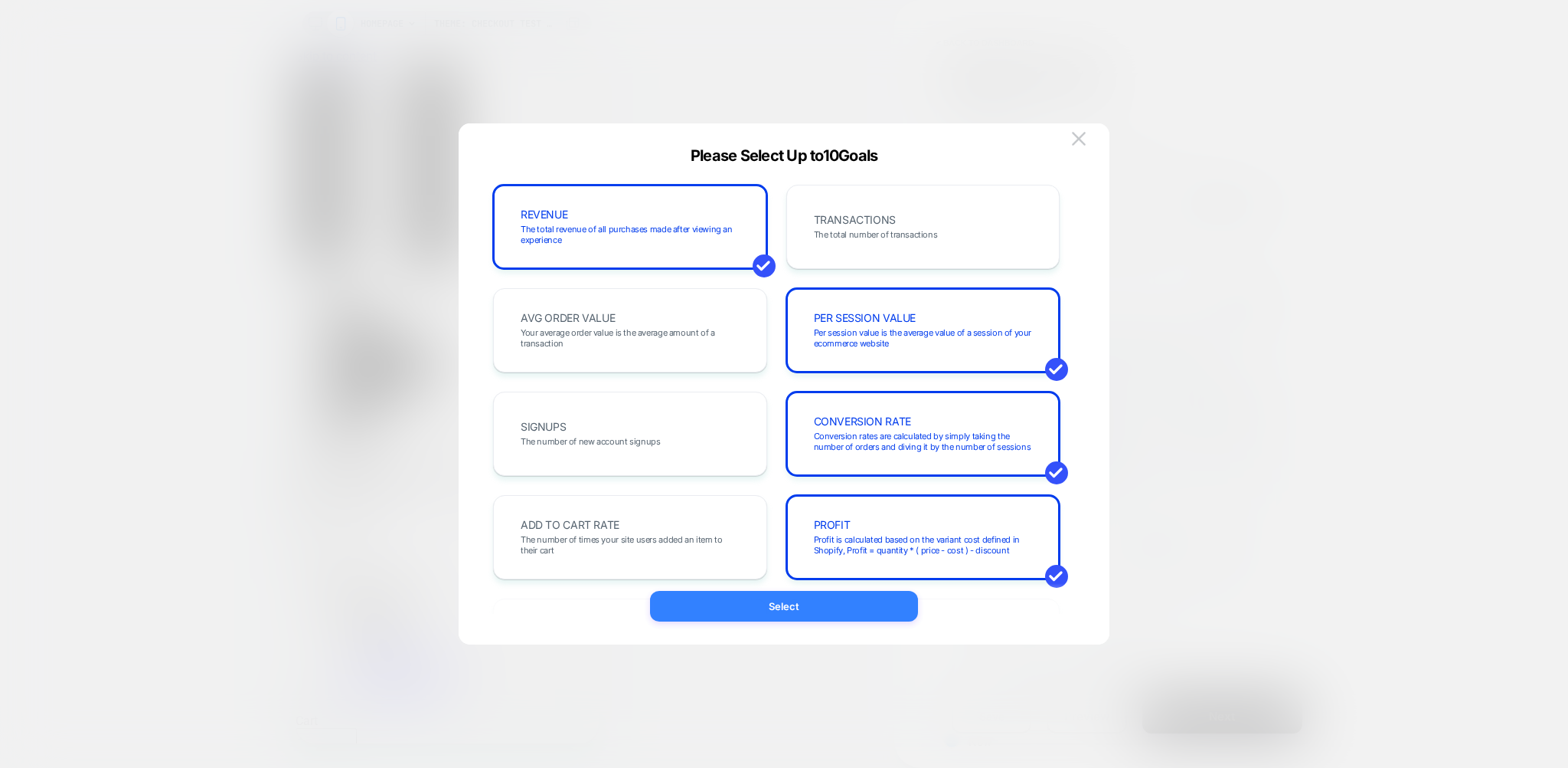
click at [782, 611] on button "Select" at bounding box center [784, 606] width 268 height 31
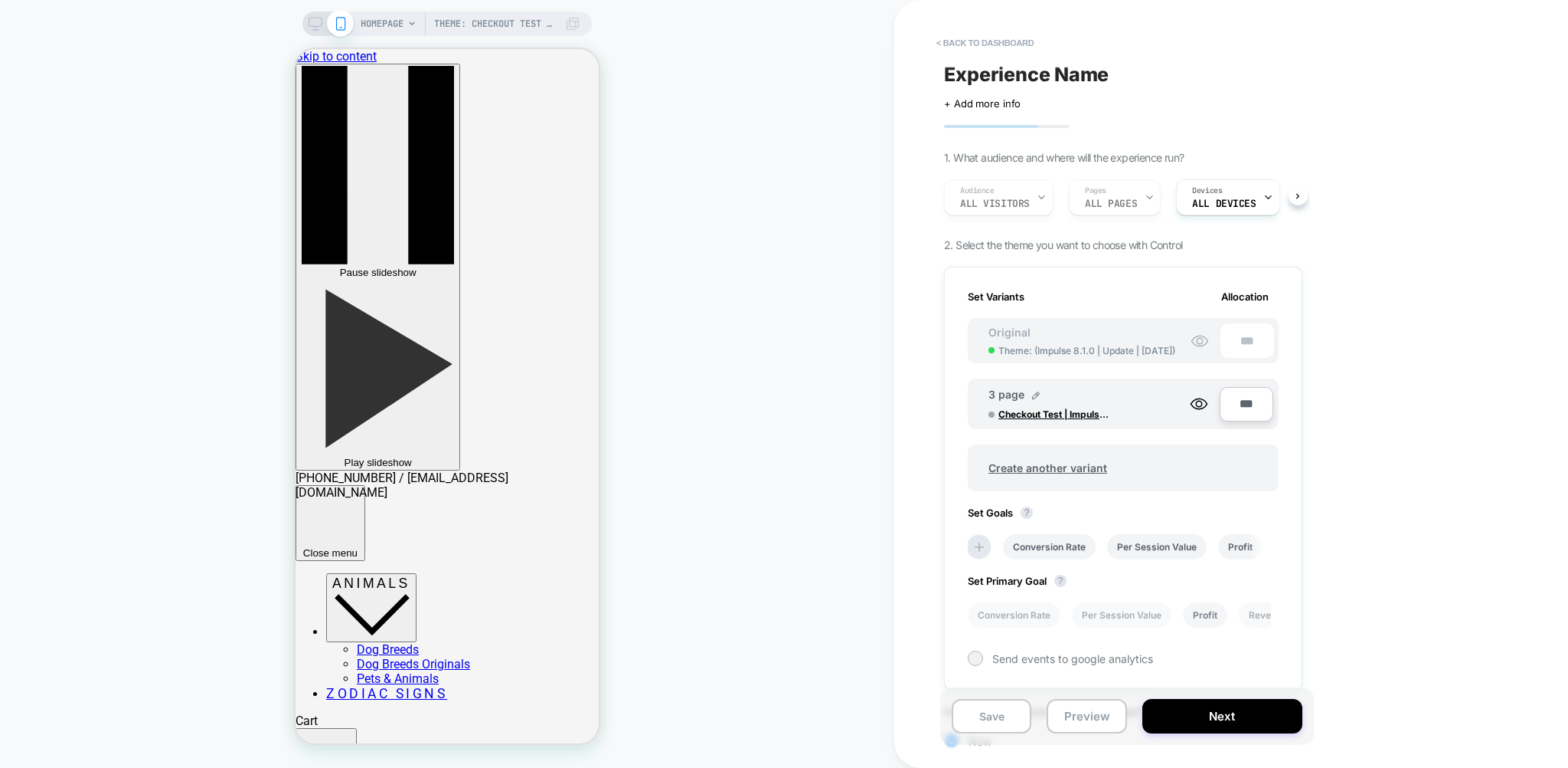
click at [1203, 614] on li "Profit" at bounding box center [1205, 615] width 45 height 25
click at [1070, 68] on span "Experience Name" at bounding box center [1026, 74] width 164 height 23
click at [1072, 69] on textarea "**********" at bounding box center [1083, 74] width 278 height 23
click at [1114, 71] on textarea "**********" at bounding box center [1049, 74] width 212 height 23
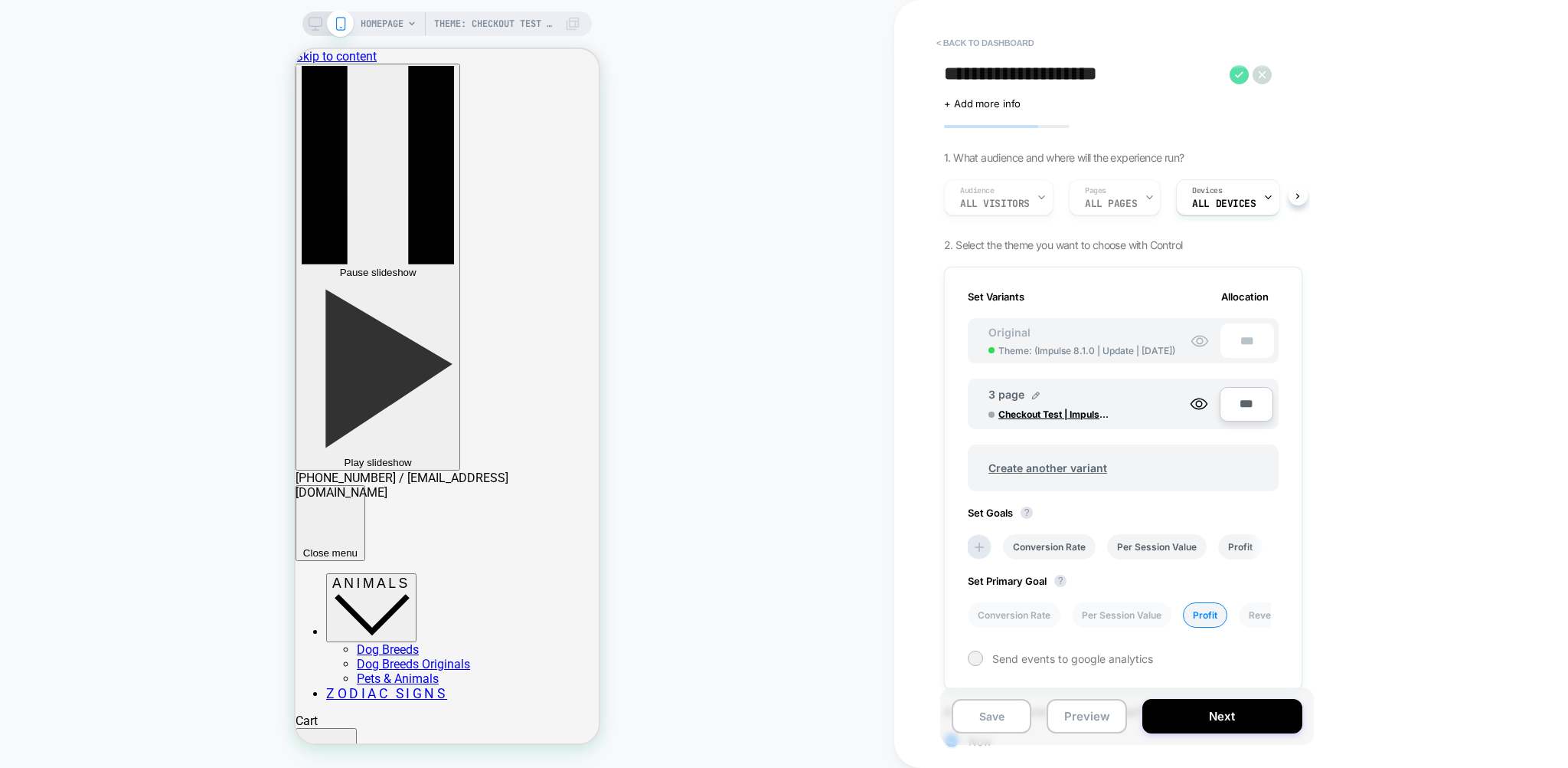
type textarea "**********"
click at [1238, 73] on icon at bounding box center [1239, 75] width 19 height 19
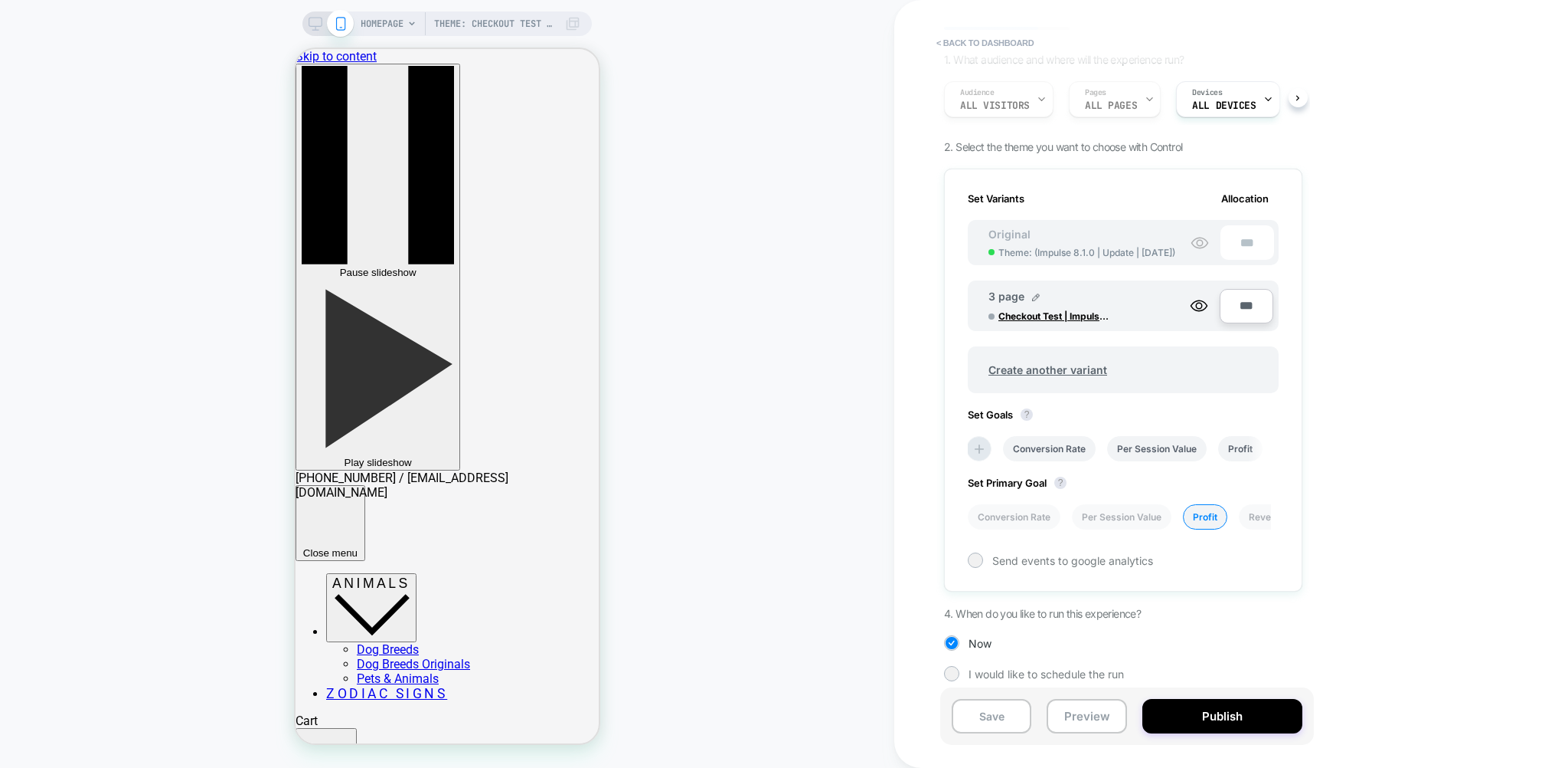
scroll to position [101, 0]
click at [1216, 722] on button "Publish" at bounding box center [1223, 716] width 160 height 35
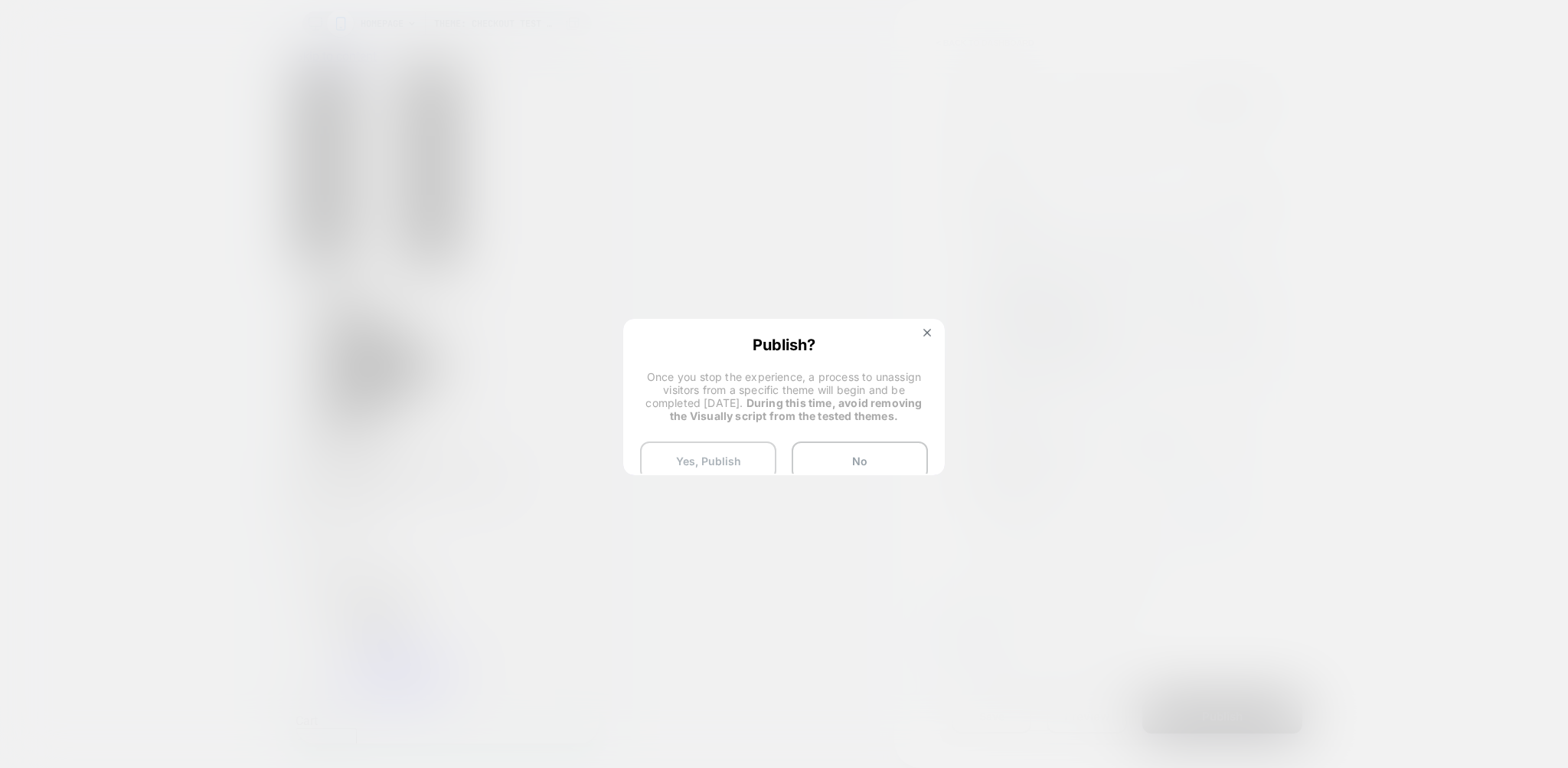
click at [730, 448] on button "Yes, Publish" at bounding box center [709, 461] width 136 height 38
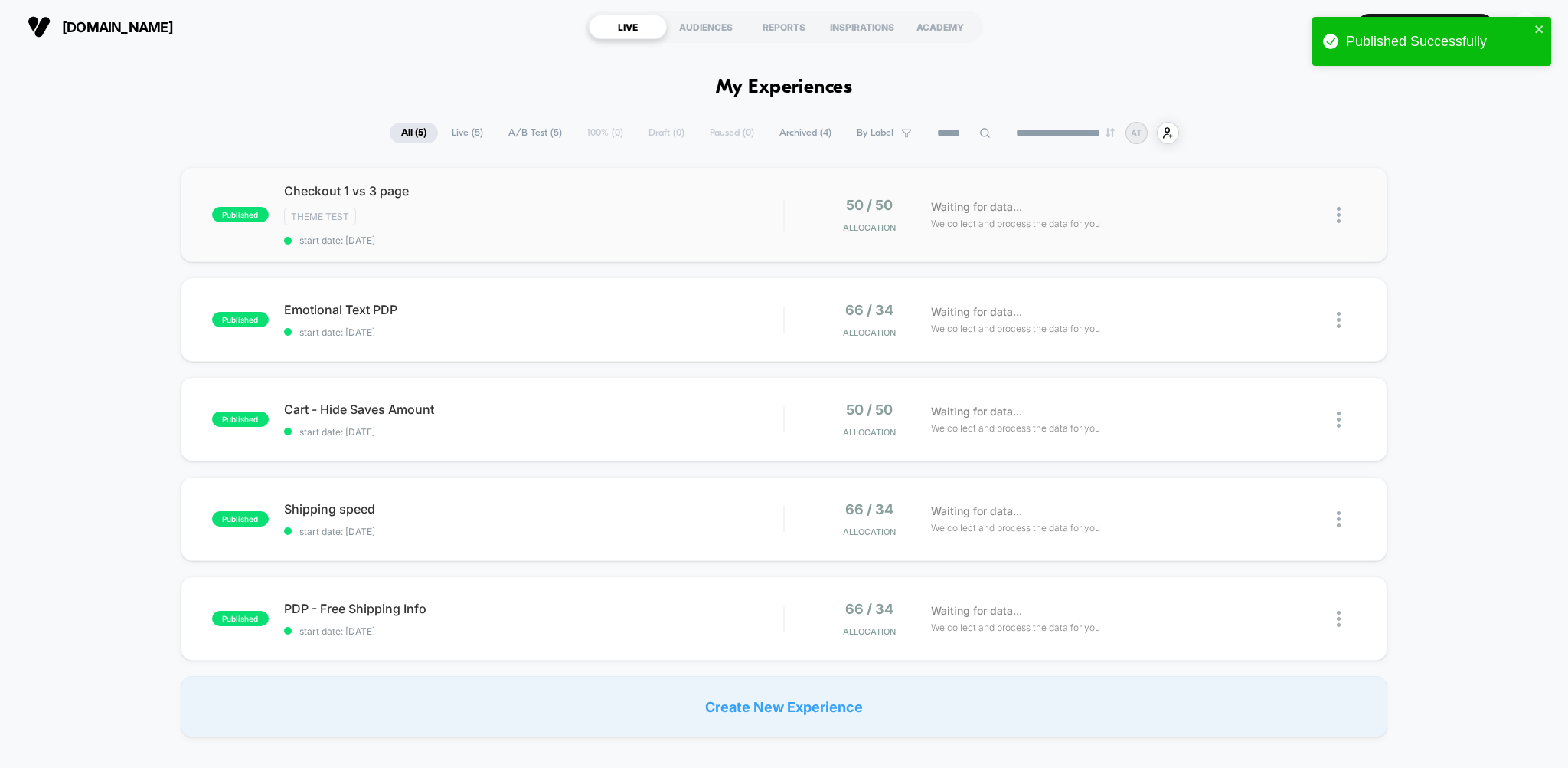
click at [1338, 216] on img at bounding box center [1339, 215] width 4 height 16
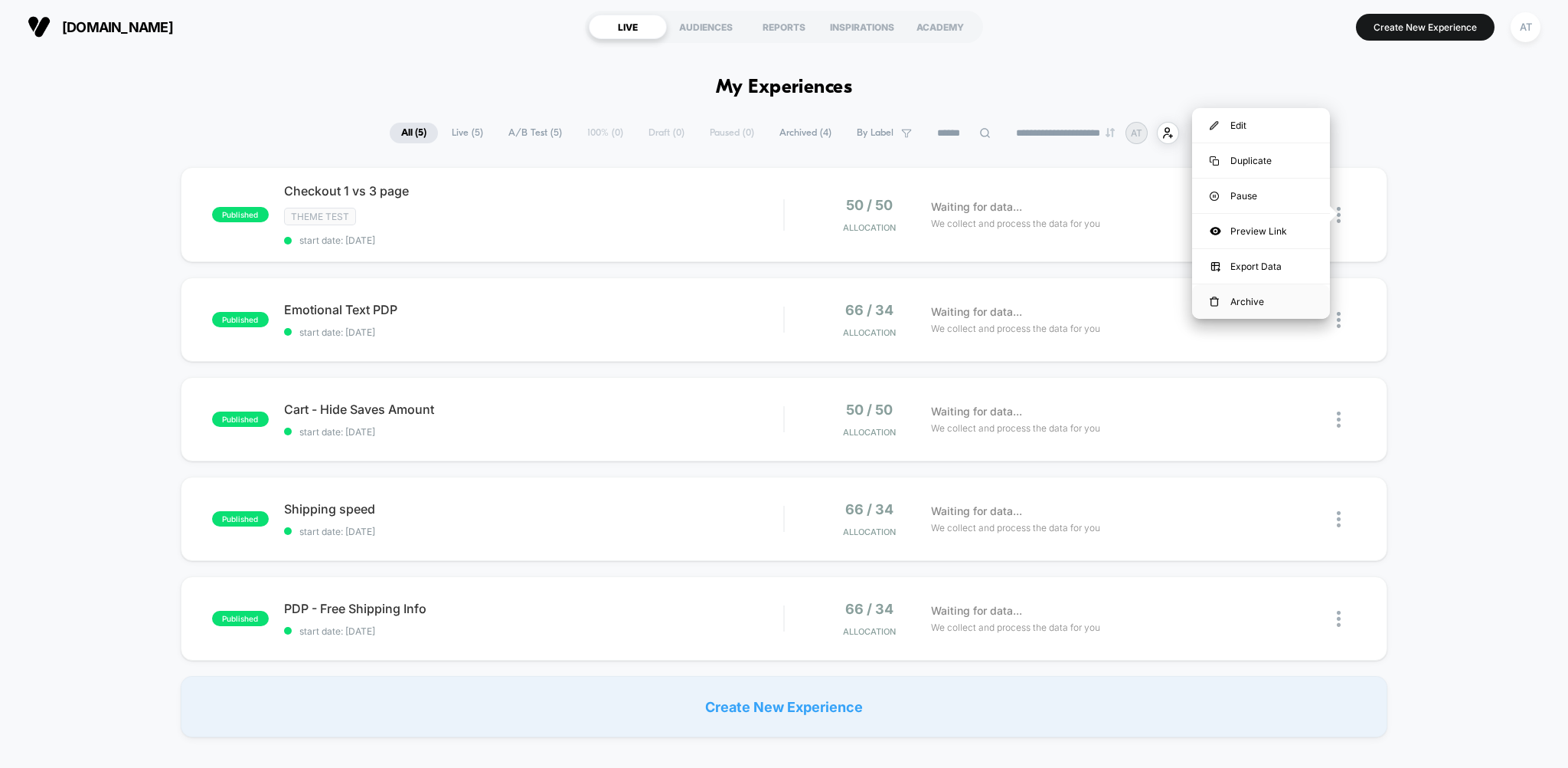
click at [1253, 299] on div "Archive" at bounding box center [1261, 302] width 138 height 35
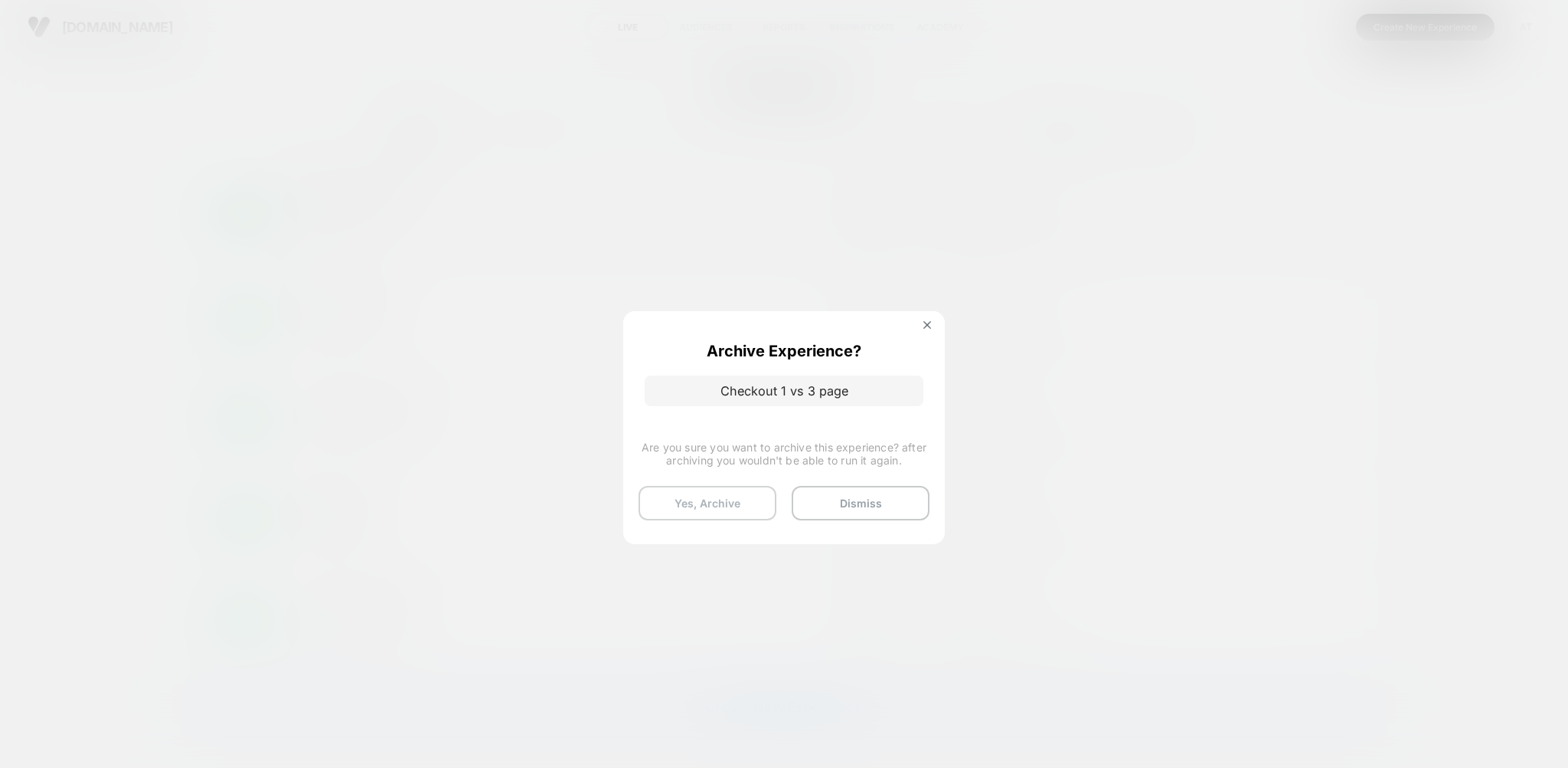
click at [727, 496] on button "Yes, Archive" at bounding box center [708, 503] width 138 height 35
